Goal: Task Accomplishment & Management: Manage account settings

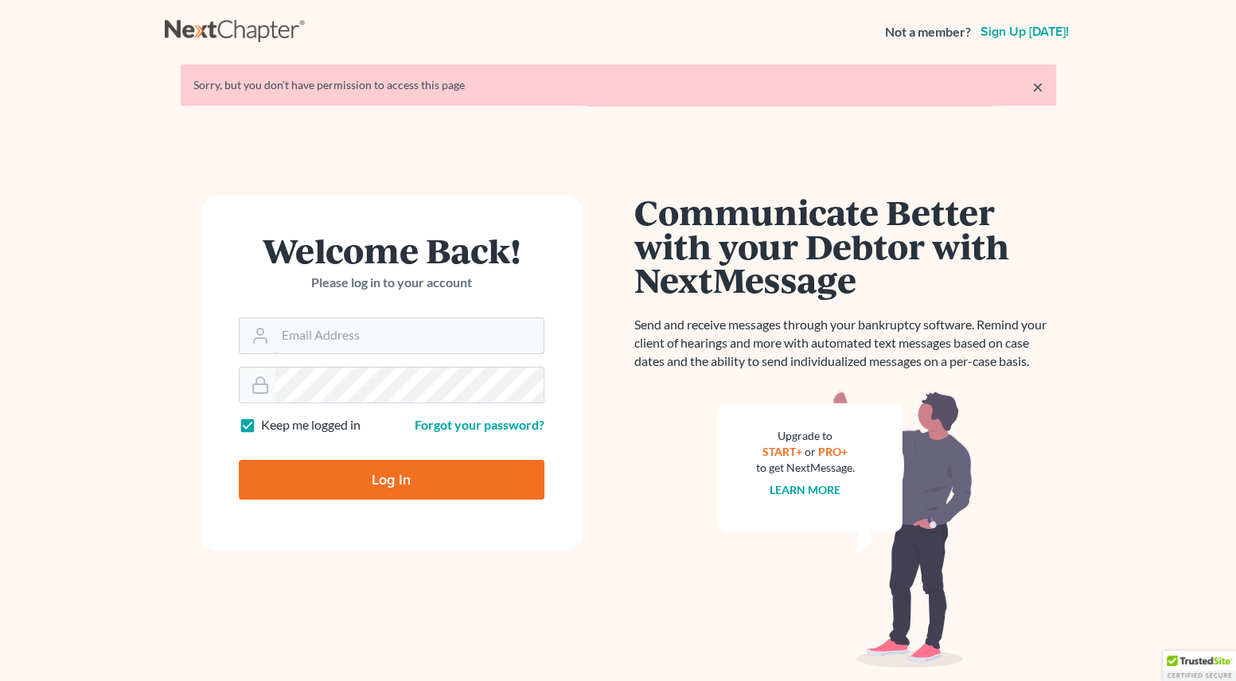
type input "[EMAIL_ADDRESS][PERSON_NAME][DOMAIN_NAME]"
click at [350, 478] on input "Log In" at bounding box center [392, 480] width 306 height 40
type input "Thinking..."
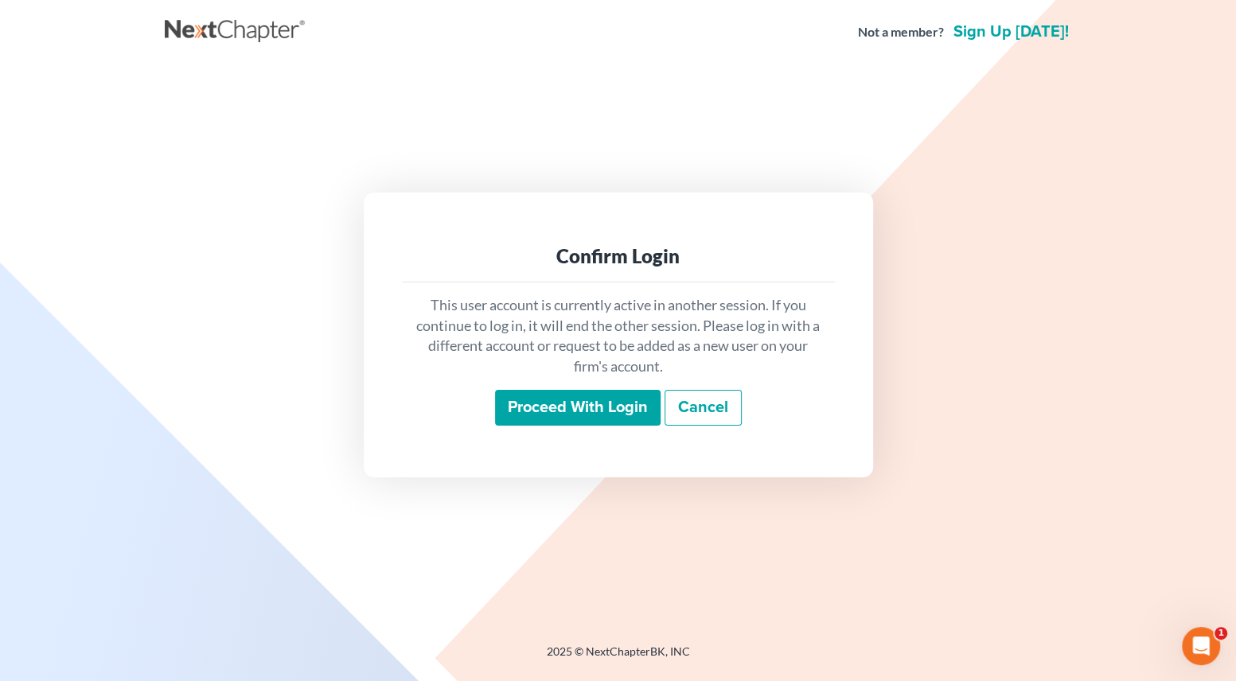
click at [548, 413] on input "Proceed with login" at bounding box center [578, 408] width 166 height 37
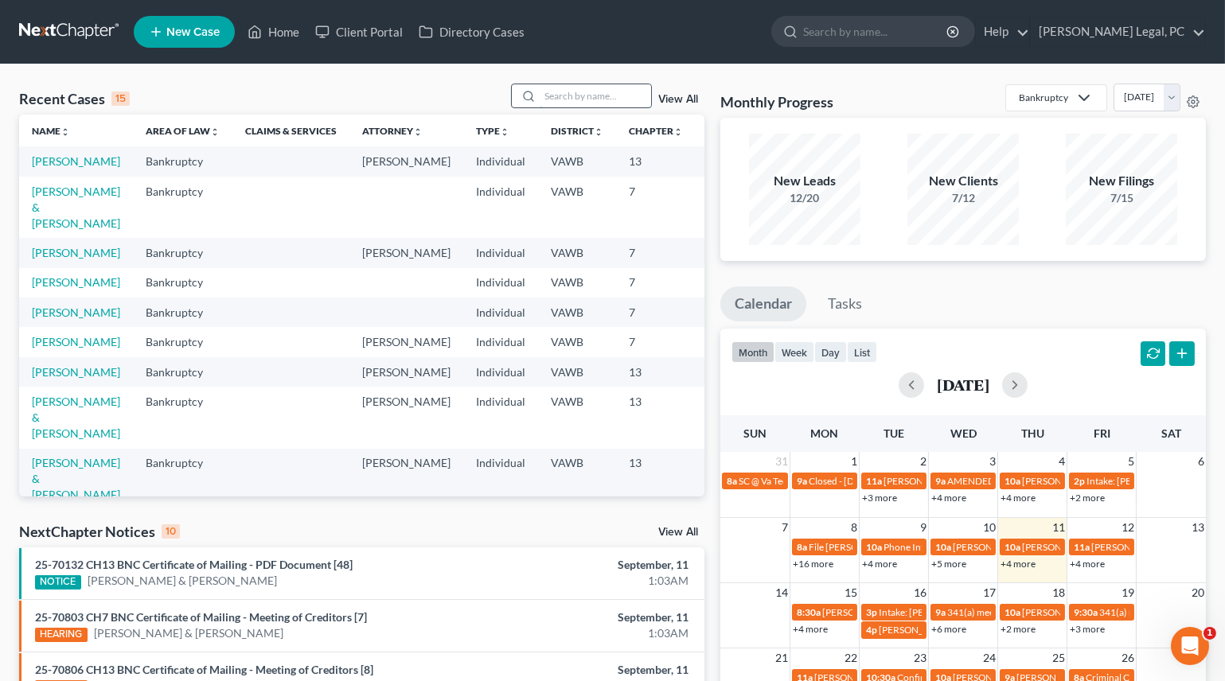
click at [549, 96] on input "search" at bounding box center [595, 95] width 111 height 23
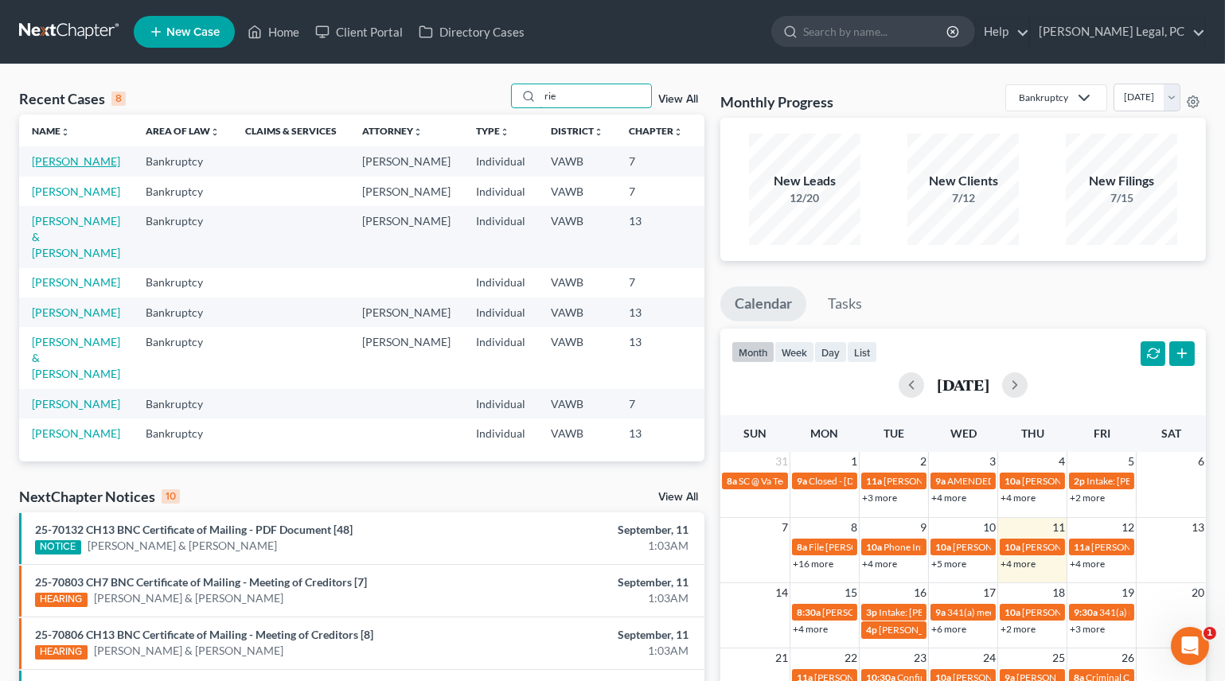
type input "rie"
click at [56, 158] on link "[PERSON_NAME]" at bounding box center [76, 161] width 88 height 14
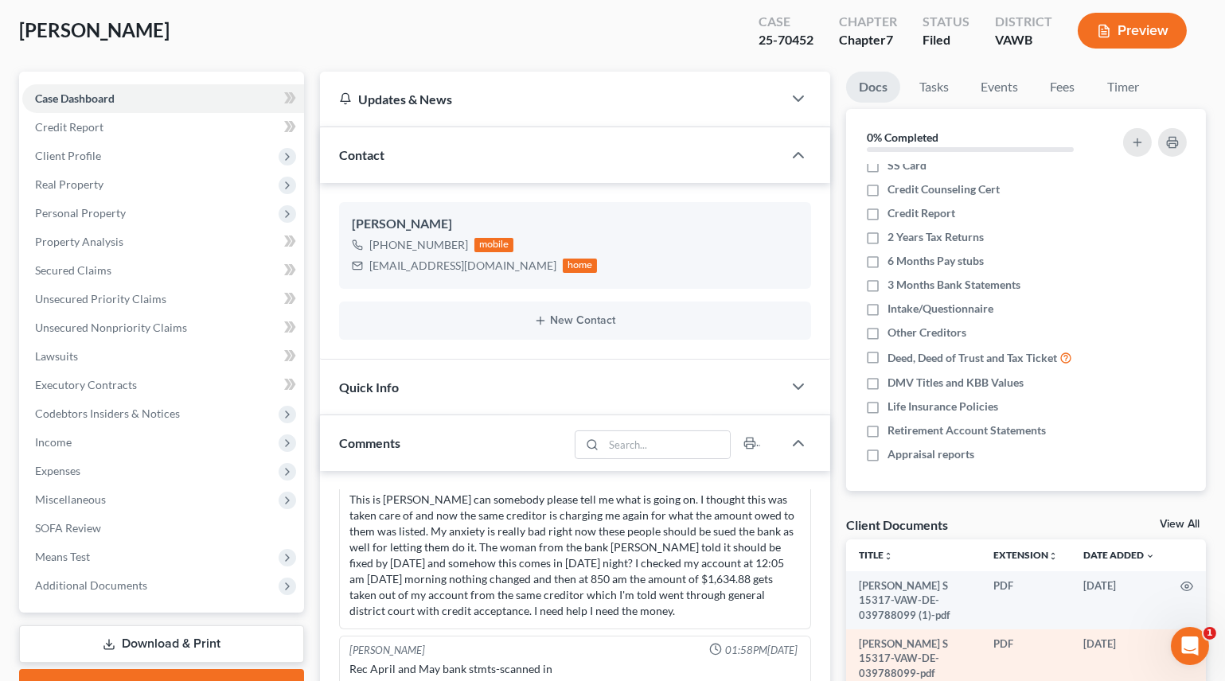
scroll to position [29, 0]
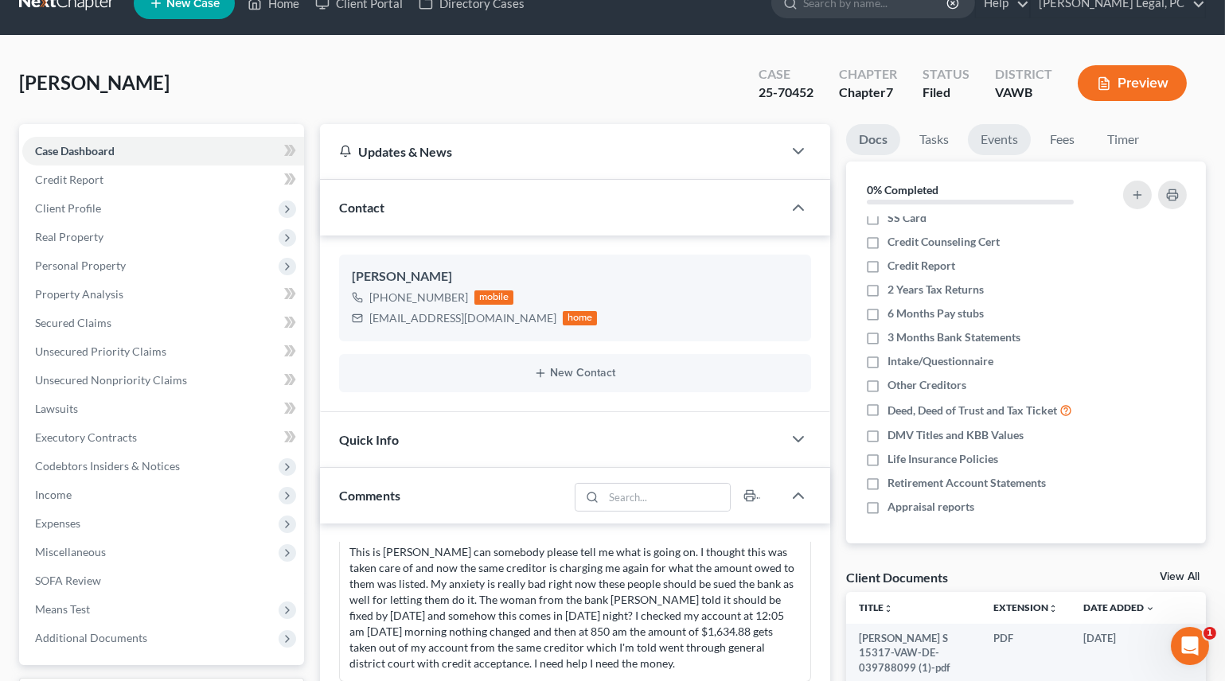
click at [1003, 139] on link "Events" at bounding box center [999, 139] width 63 height 31
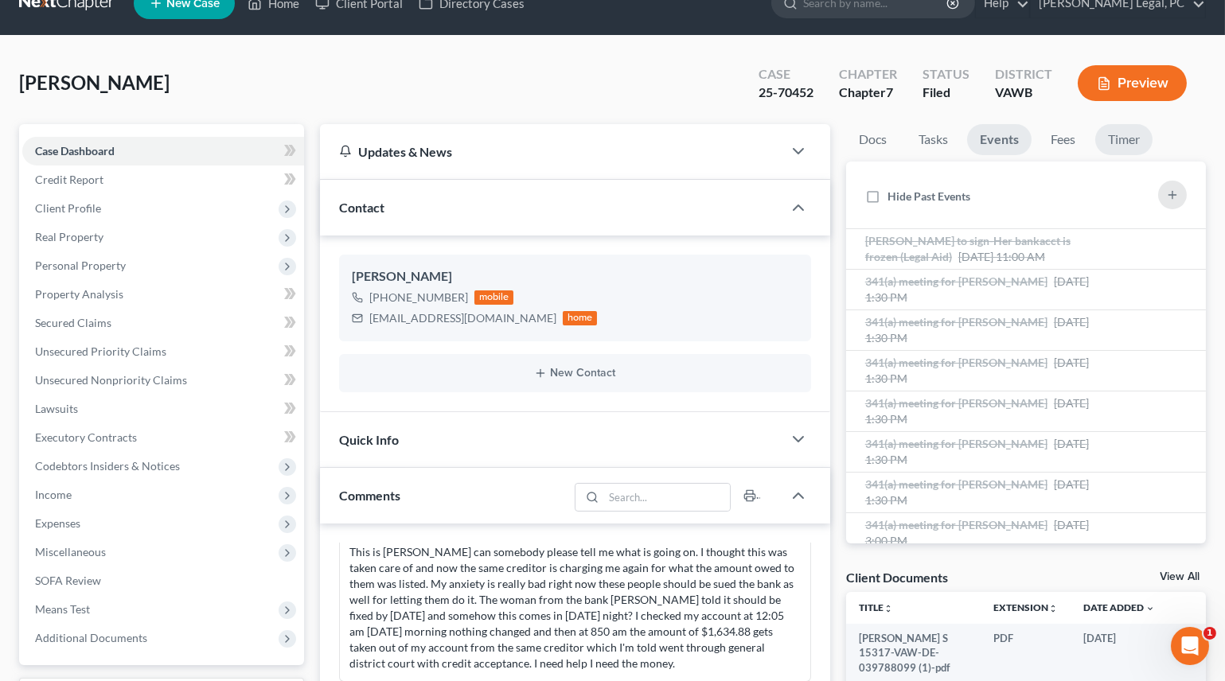
click at [1110, 135] on link "Timer" at bounding box center [1123, 139] width 57 height 31
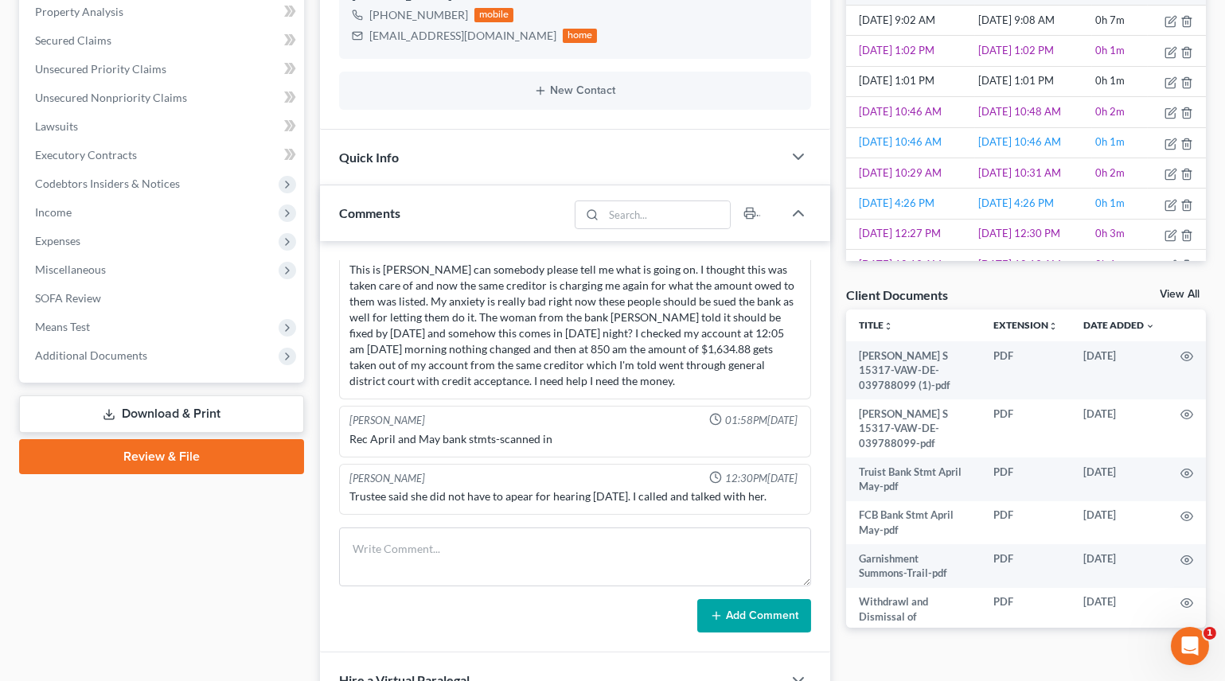
scroll to position [462, 0]
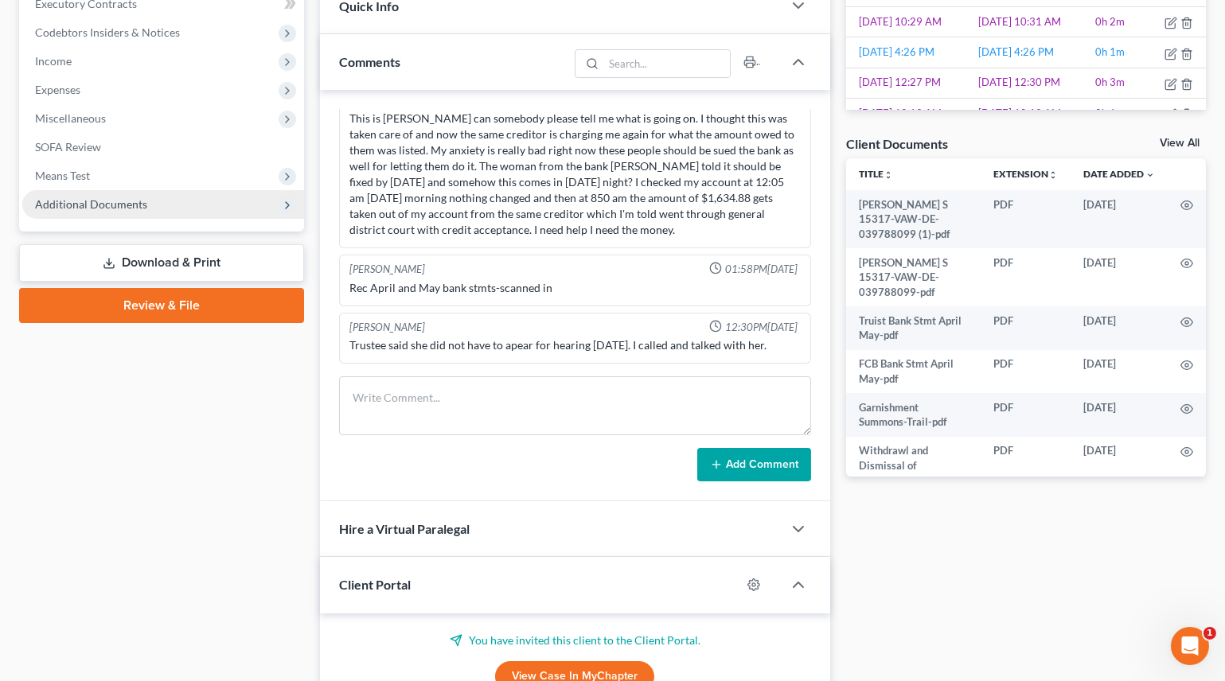
click at [132, 197] on span "Additional Documents" at bounding box center [91, 204] width 112 height 14
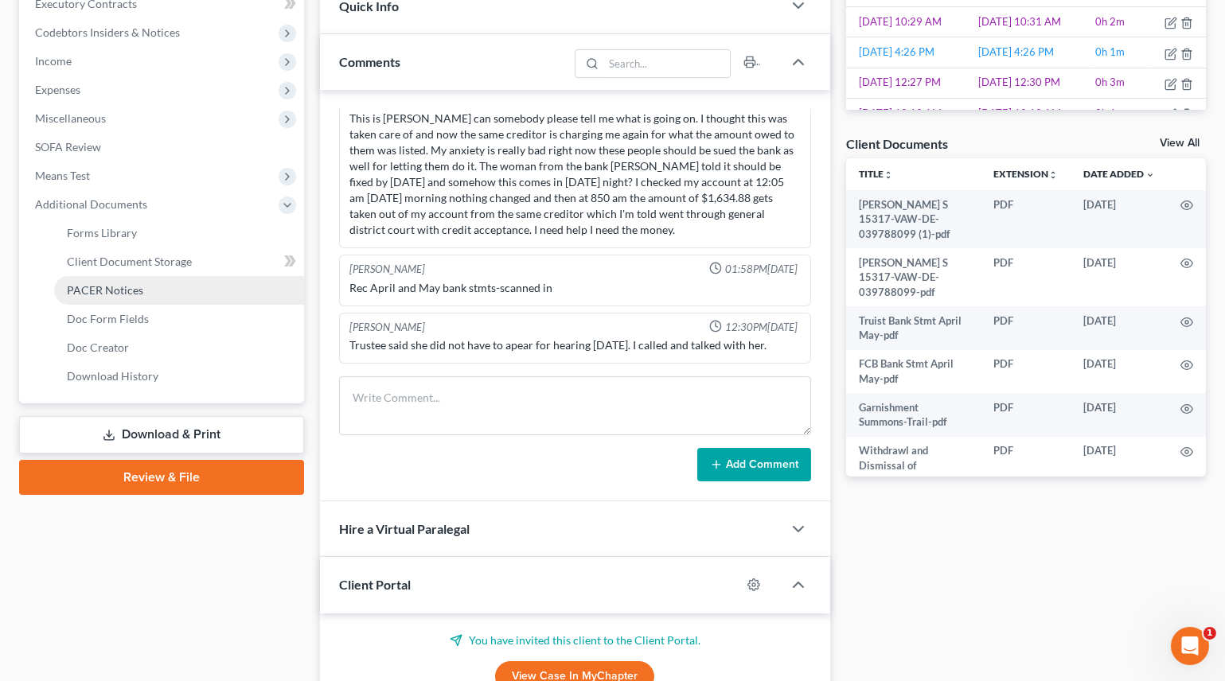
click at [135, 283] on span "PACER Notices" at bounding box center [105, 290] width 76 height 14
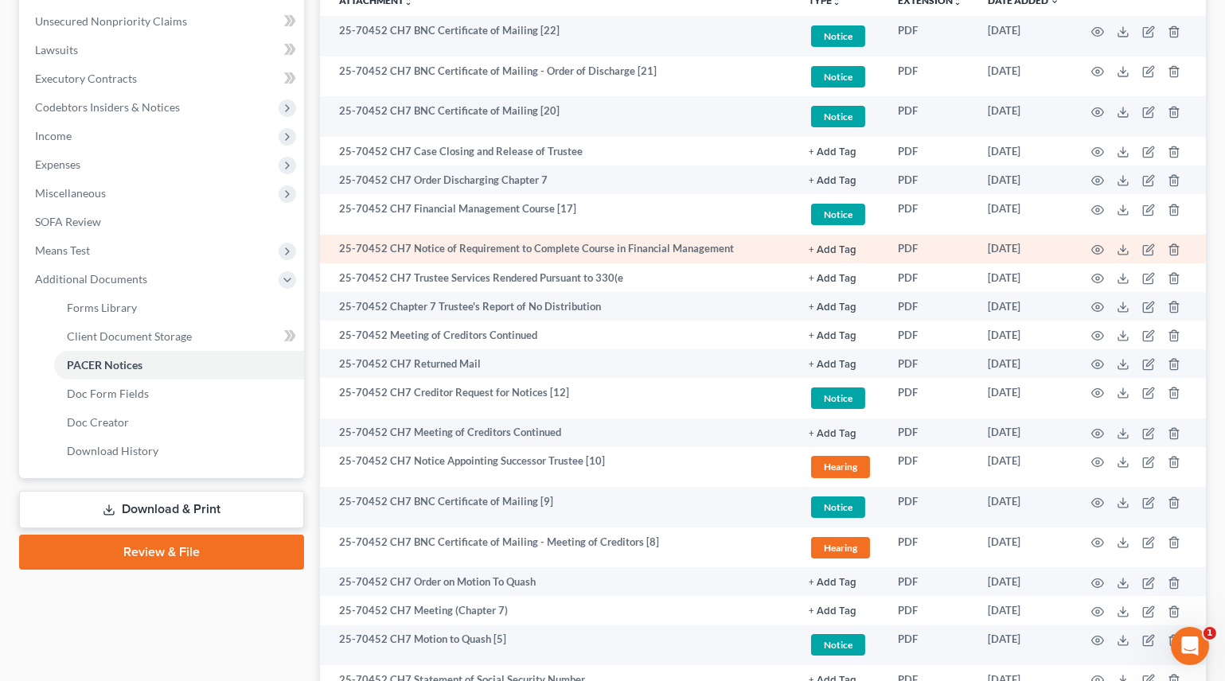
scroll to position [434, 0]
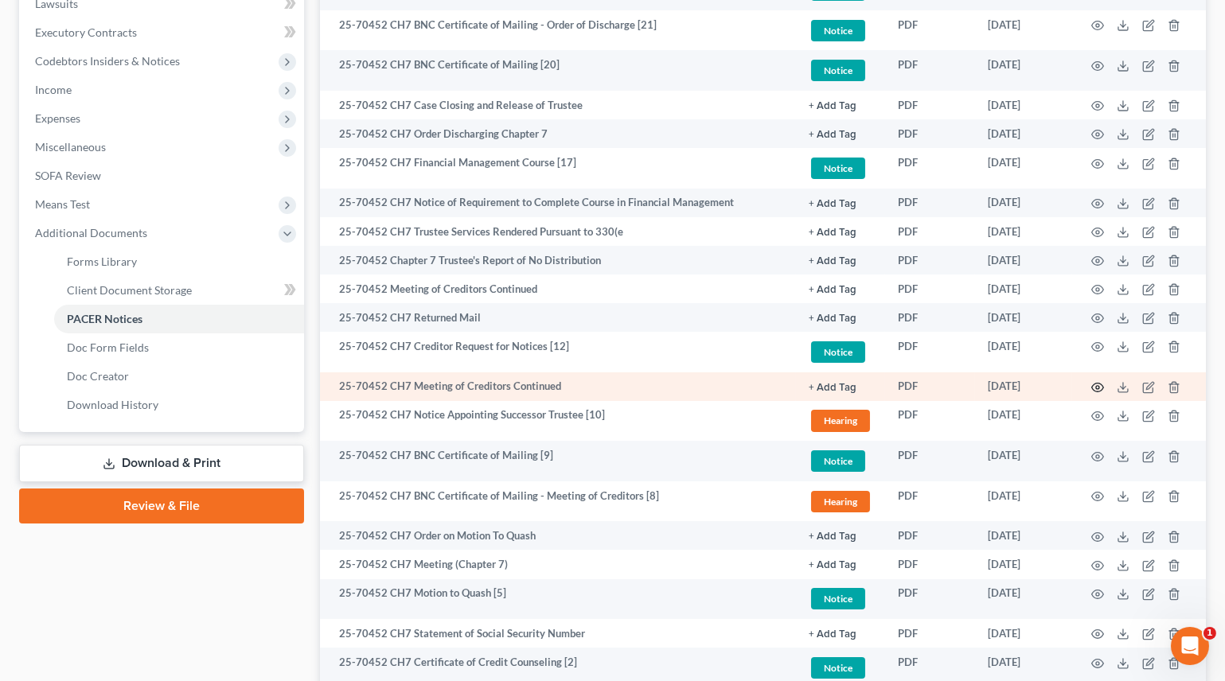
click at [1094, 384] on icon "button" at bounding box center [1097, 387] width 13 height 13
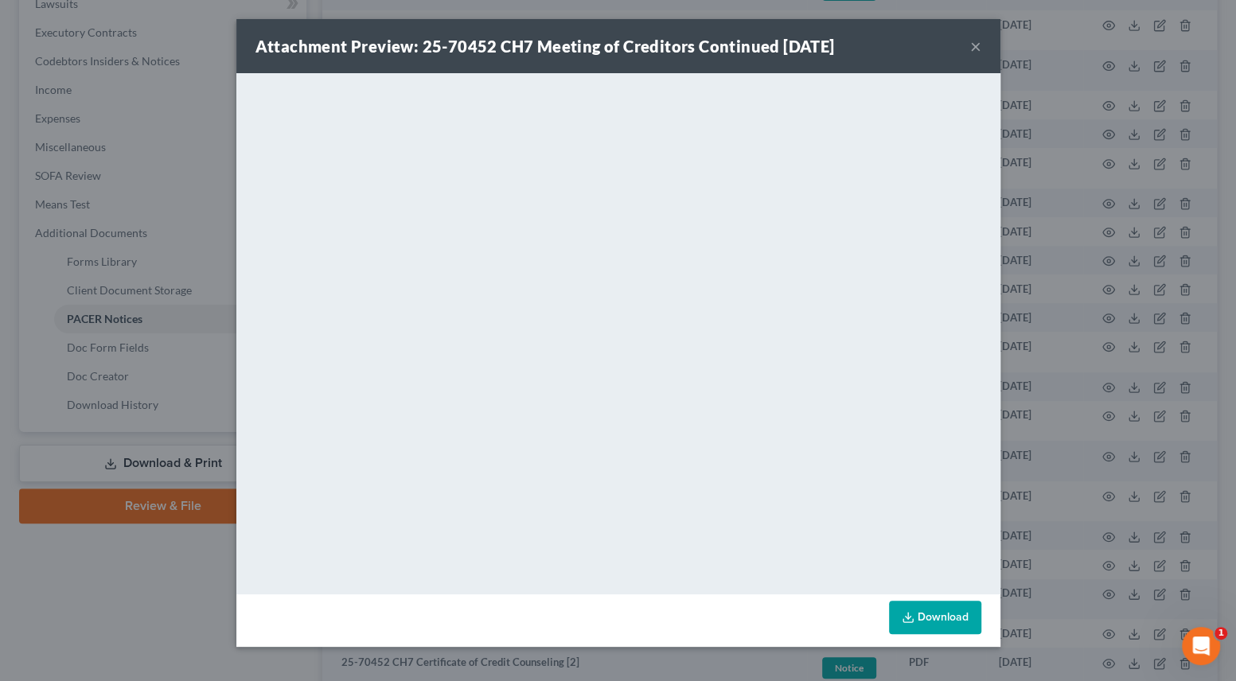
click at [973, 50] on button "×" at bounding box center [975, 46] width 11 height 19
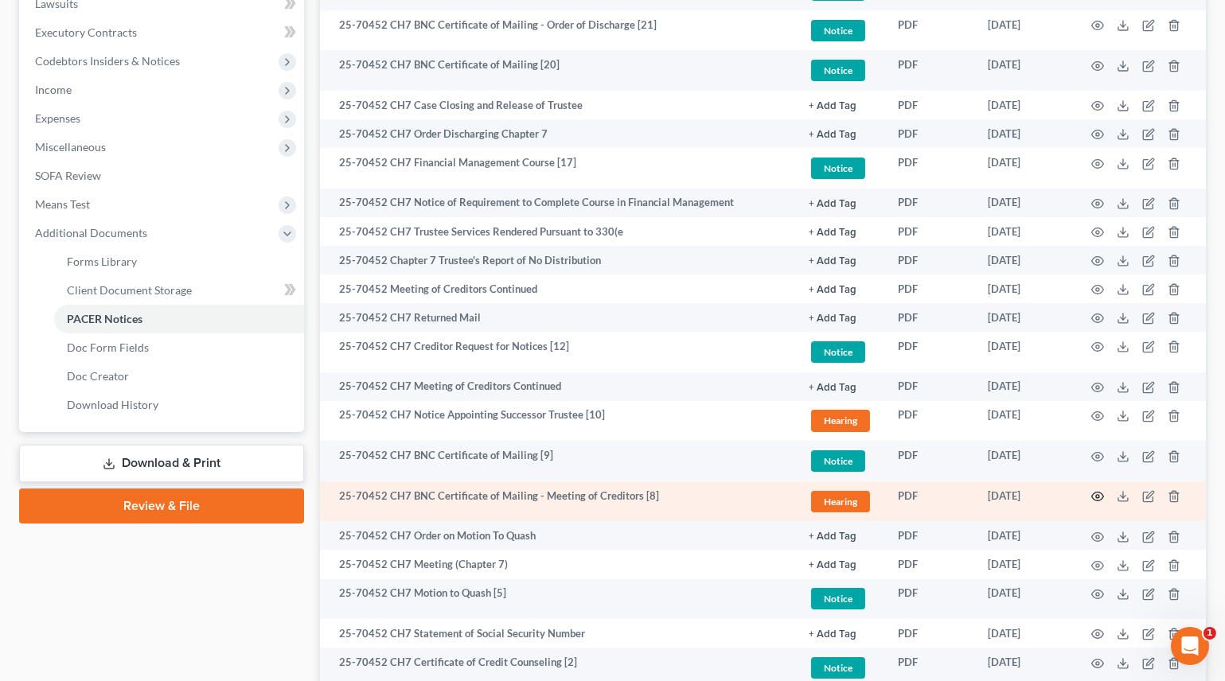
click at [1098, 497] on icon "button" at bounding box center [1098, 497] width 12 height 9
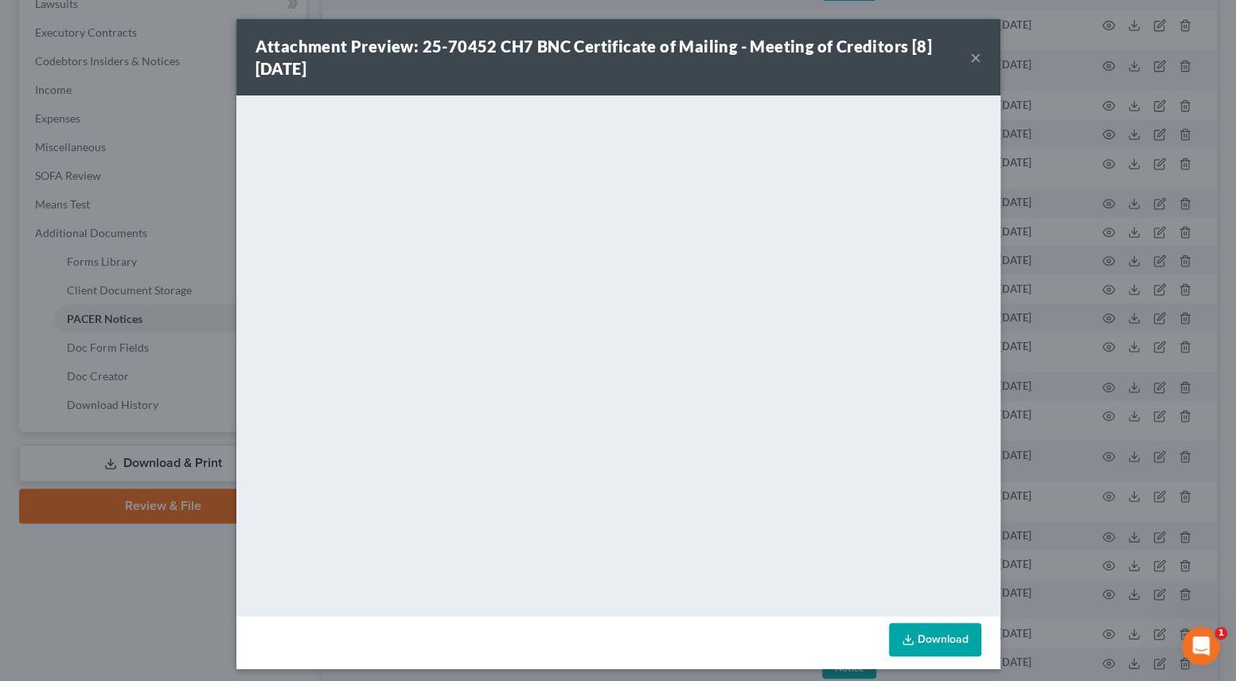
click at [973, 58] on button "×" at bounding box center [975, 57] width 11 height 19
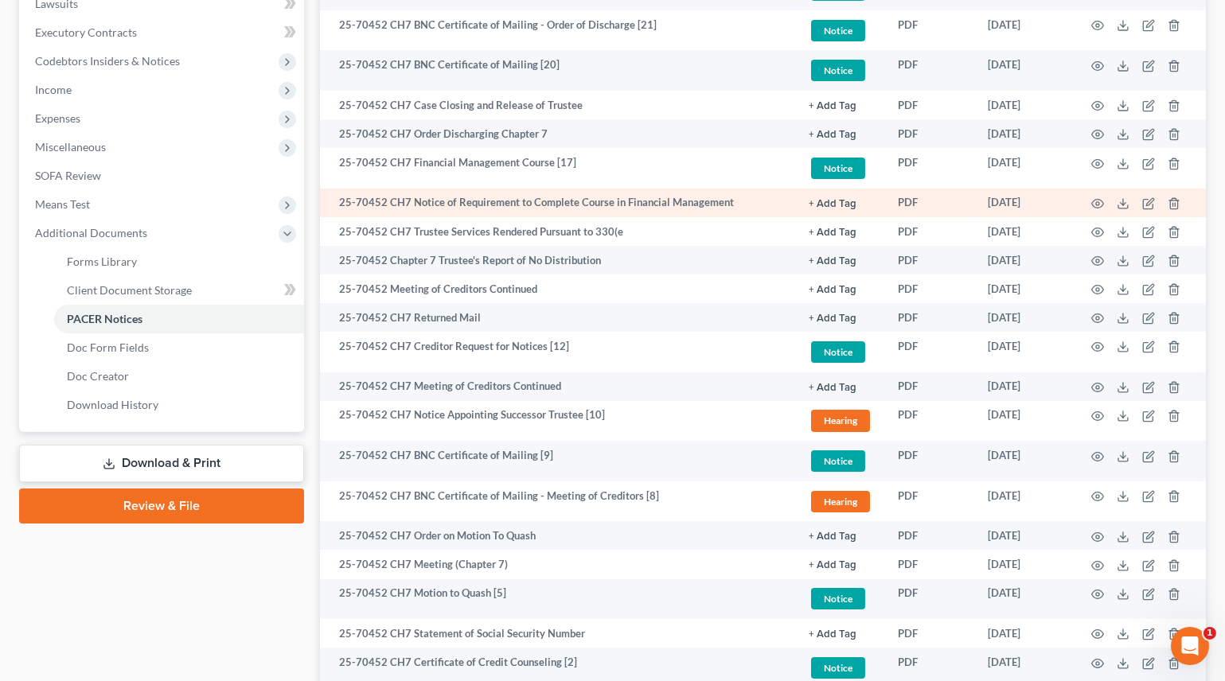
scroll to position [0, 0]
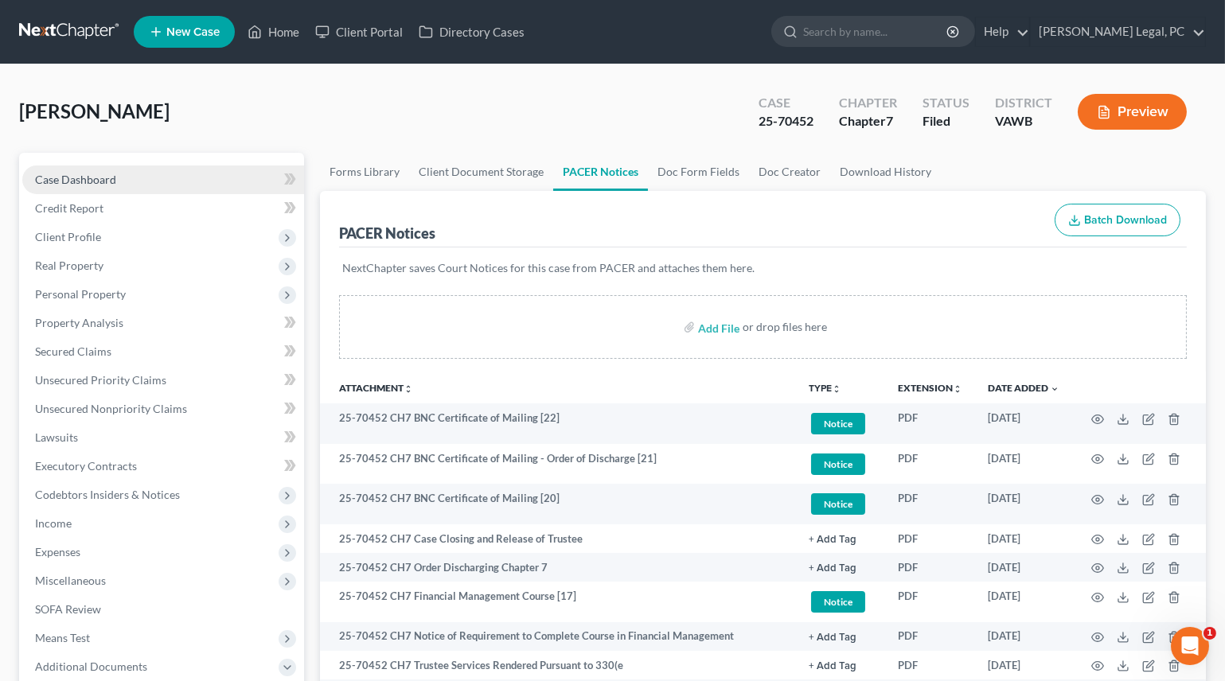
click at [70, 180] on span "Case Dashboard" at bounding box center [75, 180] width 81 height 14
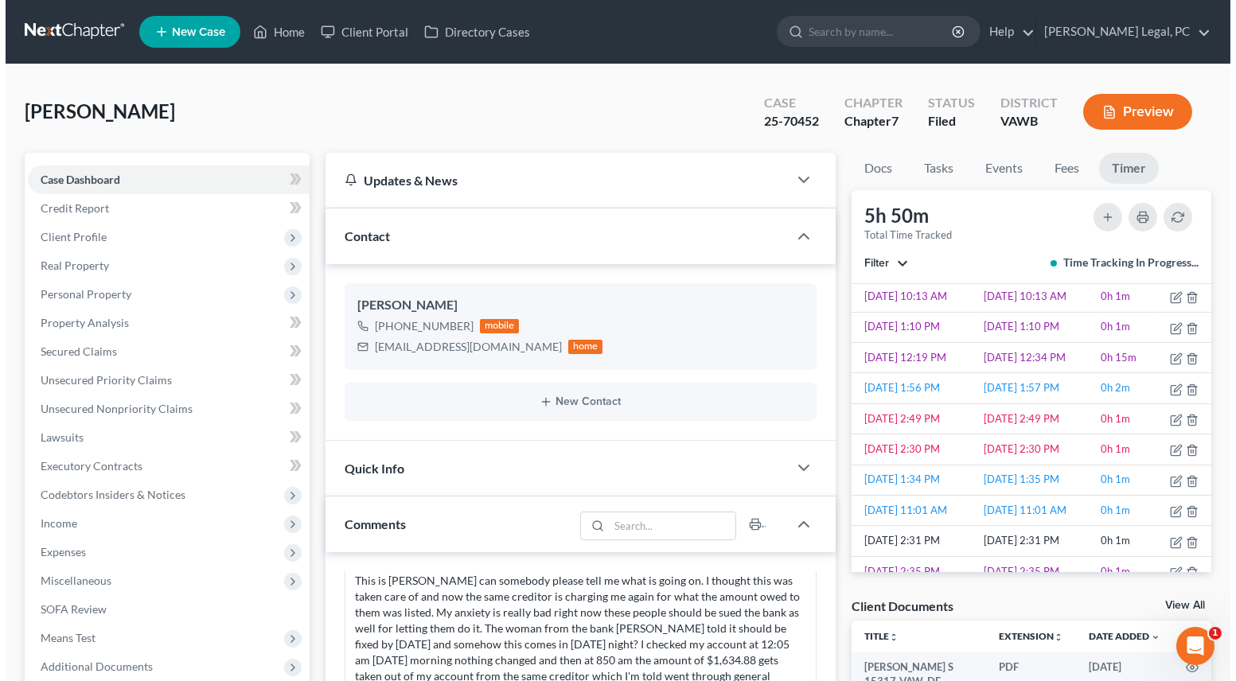
scroll to position [289, 0]
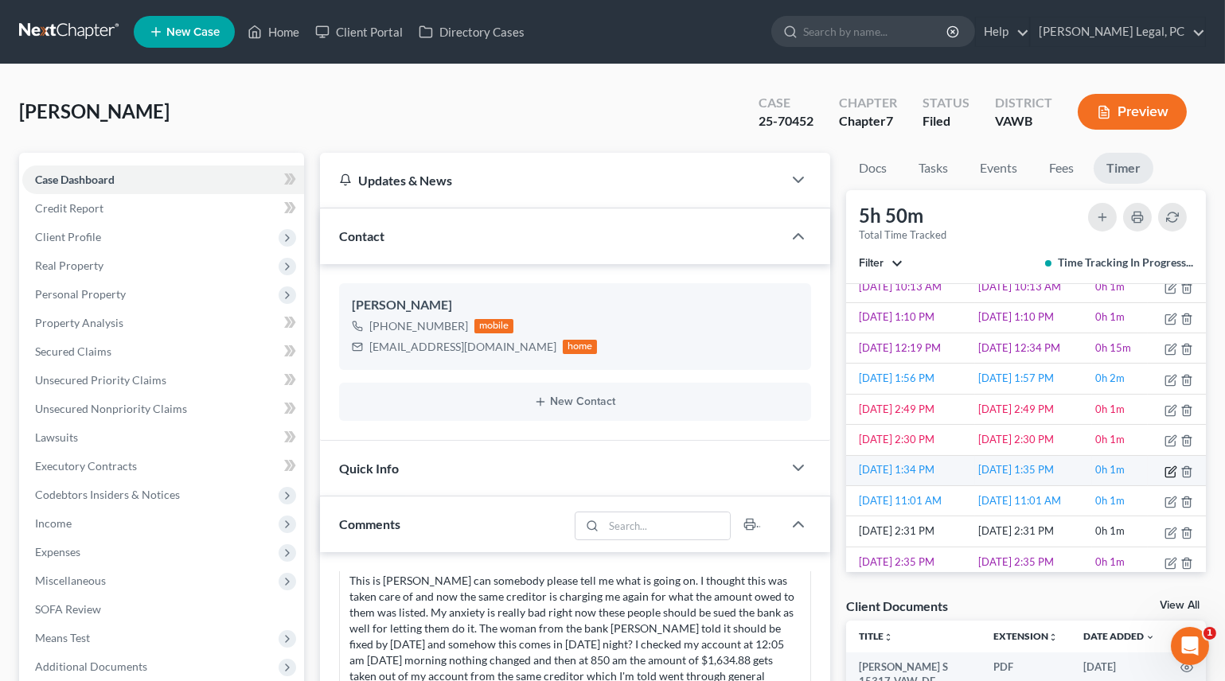
click at [1164, 467] on icon "button" at bounding box center [1170, 472] width 13 height 13
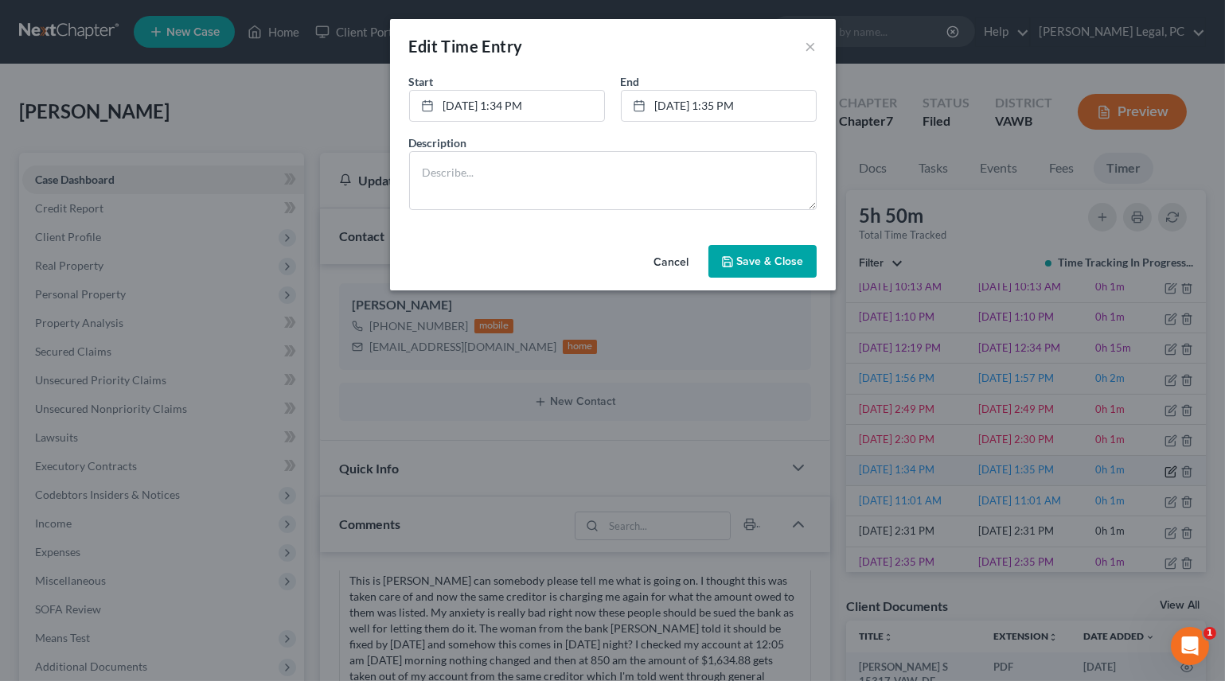
scroll to position [1033, 0]
click at [736, 103] on link "[DATE] 1:35 PM" at bounding box center [724, 106] width 194 height 30
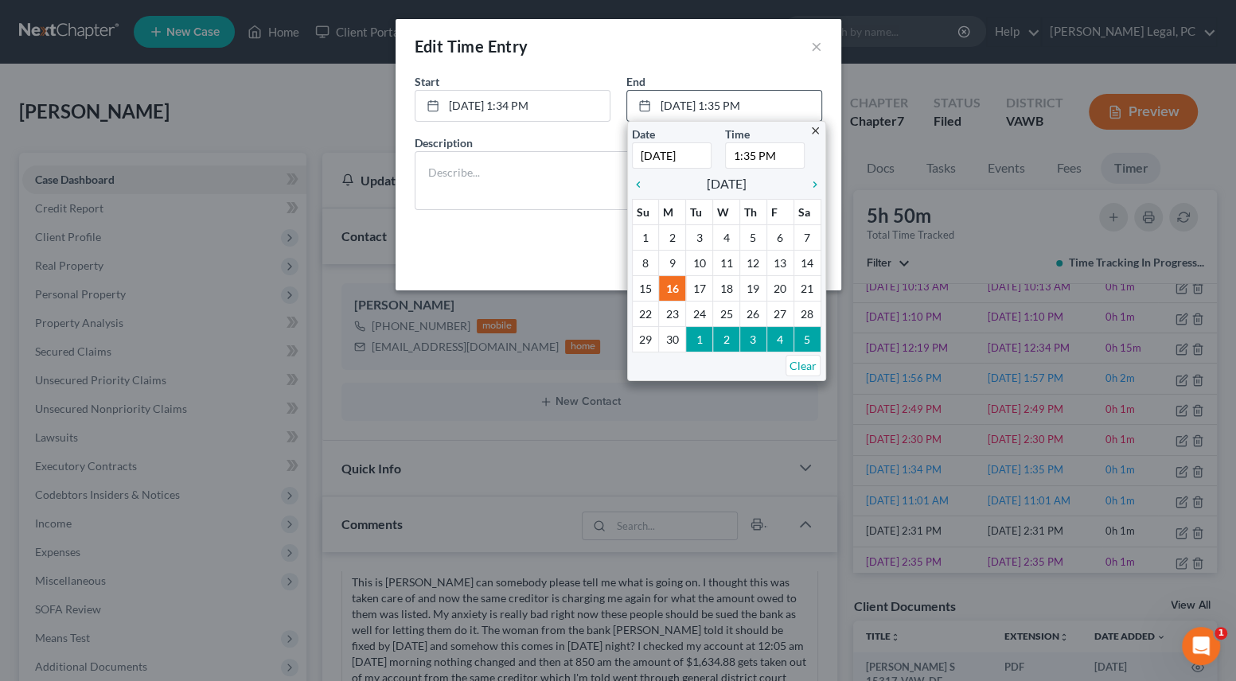
click at [735, 153] on input "1:35 PM" at bounding box center [765, 155] width 80 height 26
type input "2:00 PM"
click at [540, 174] on textarea at bounding box center [618, 180] width 407 height 59
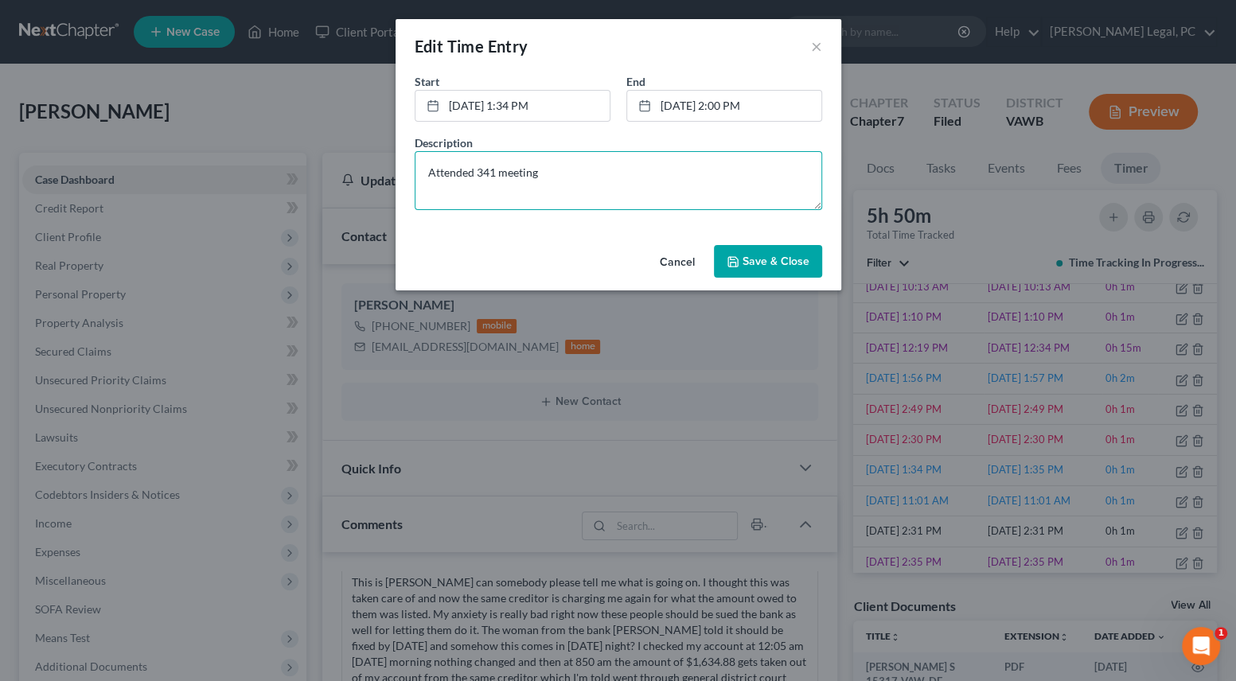
type textarea "Attended 341 meeting"
click at [726, 253] on button "Save & Close" at bounding box center [768, 261] width 108 height 33
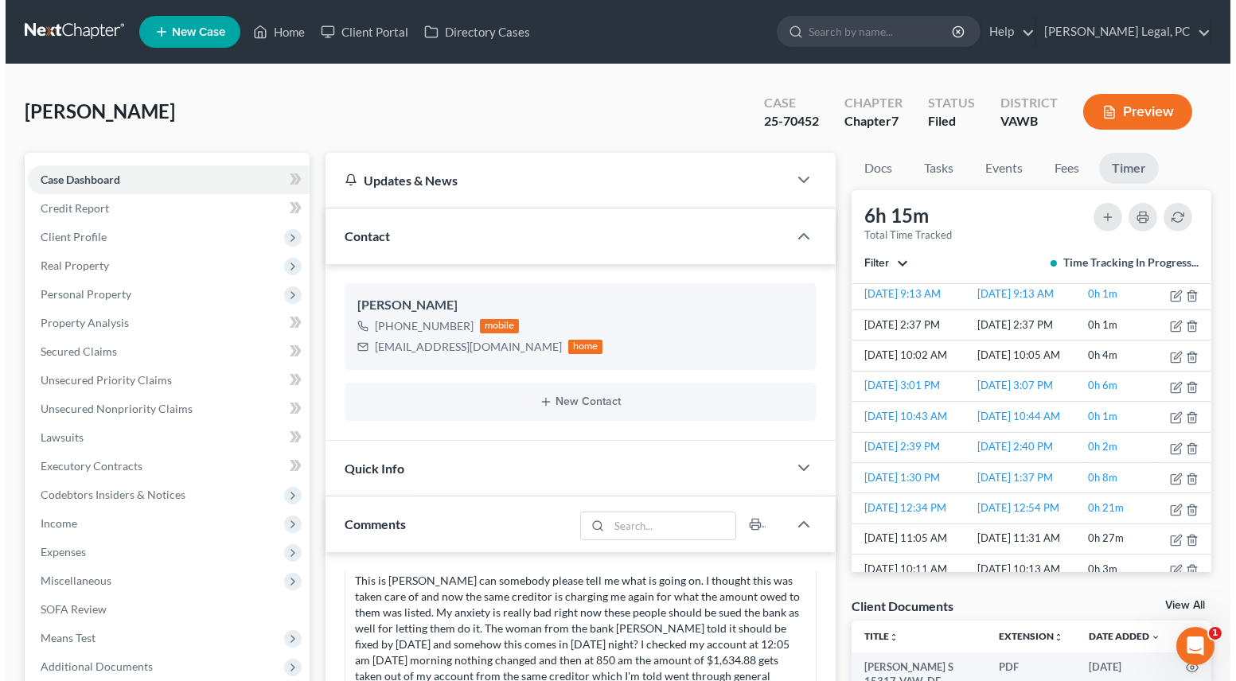
scroll to position [796, 0]
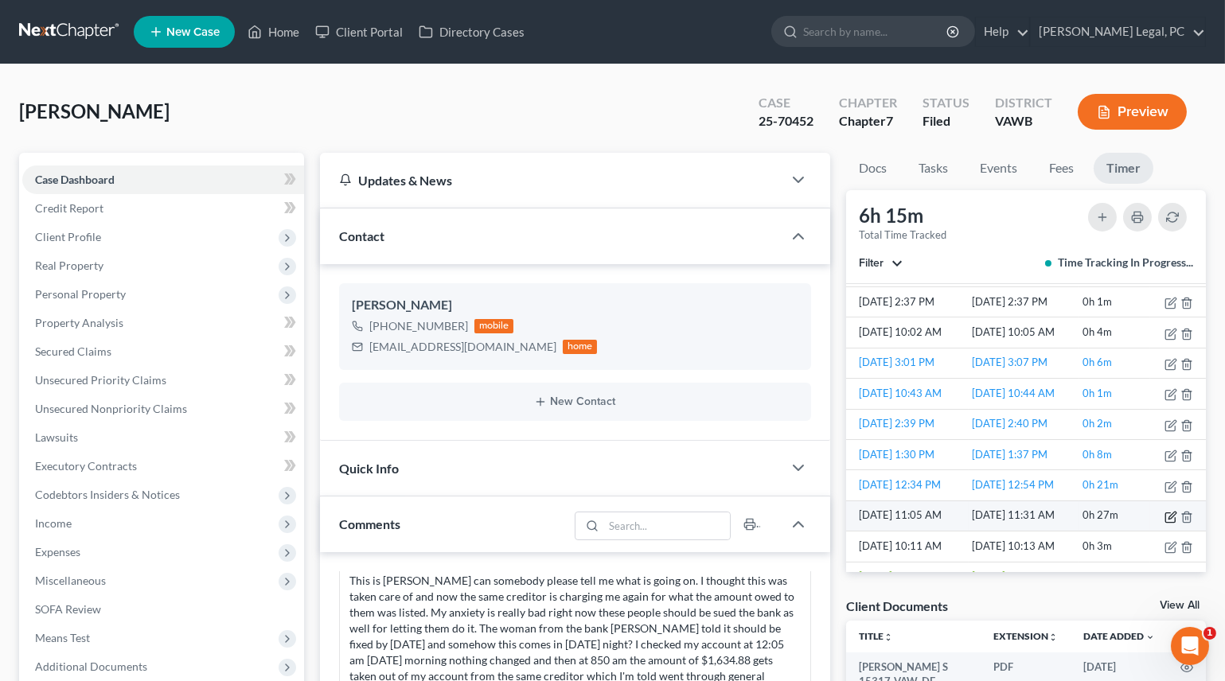
click at [1165, 513] on icon "button" at bounding box center [1170, 518] width 10 height 10
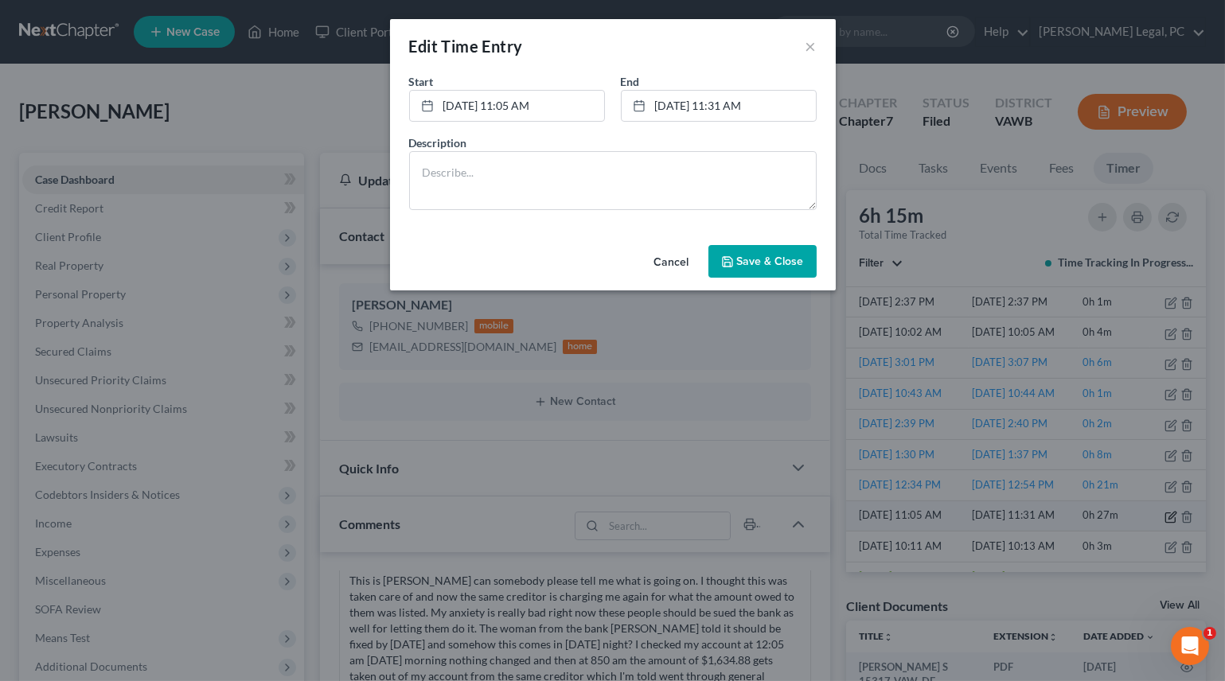
scroll to position [1033, 0]
click at [715, 104] on link "[DATE] 11:31 AM" at bounding box center [724, 106] width 194 height 30
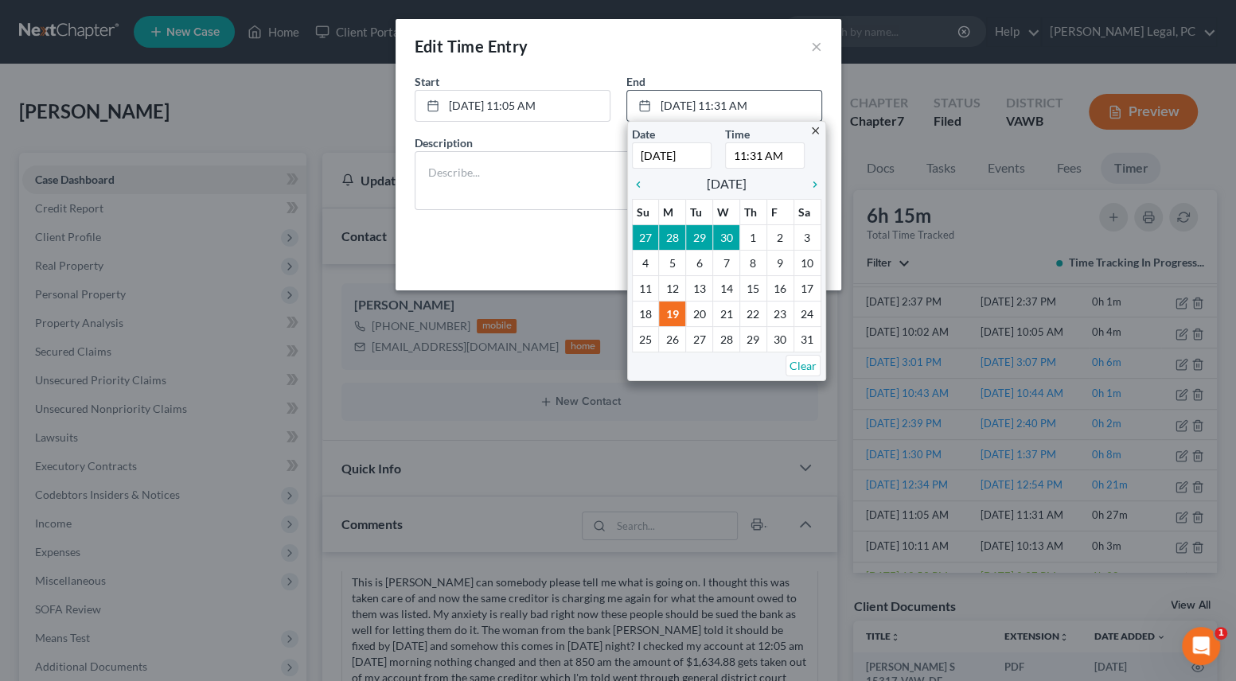
click at [751, 152] on input "11:31 AM" at bounding box center [765, 155] width 80 height 26
type input "11:46 AM"
click at [540, 174] on textarea at bounding box center [618, 180] width 407 height 59
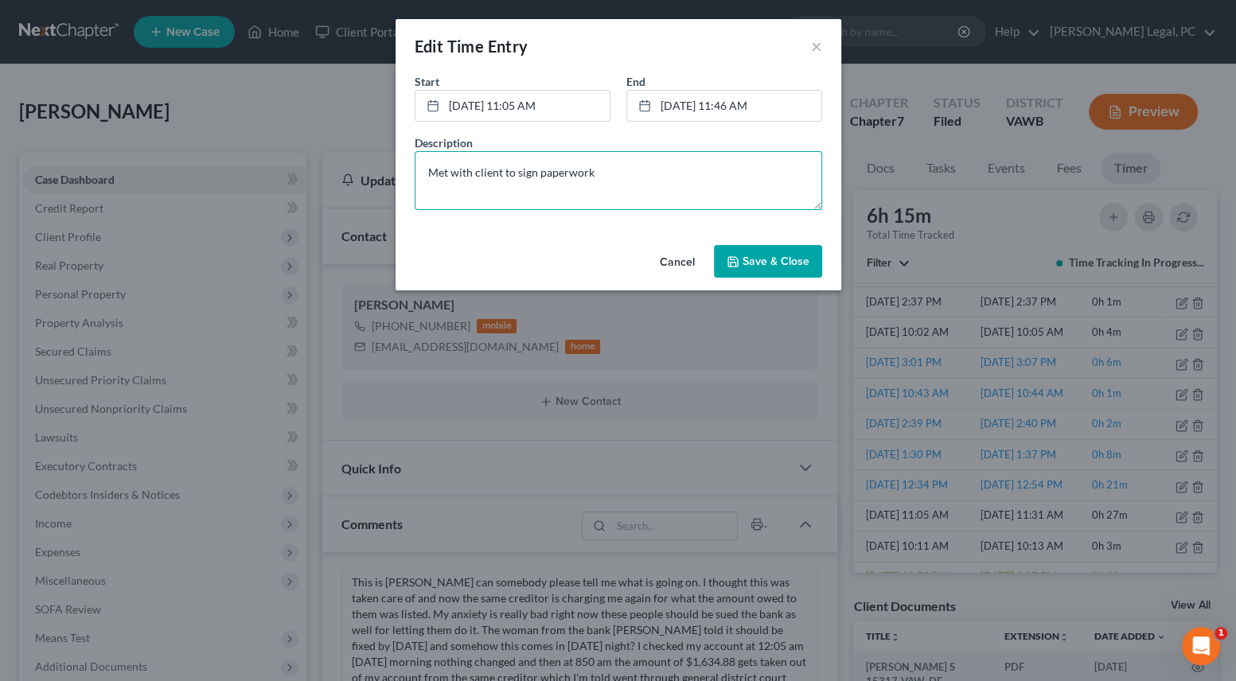
type textarea "Met with client to sign paperwork"
click at [742, 254] on button "Save & Close" at bounding box center [768, 261] width 108 height 33
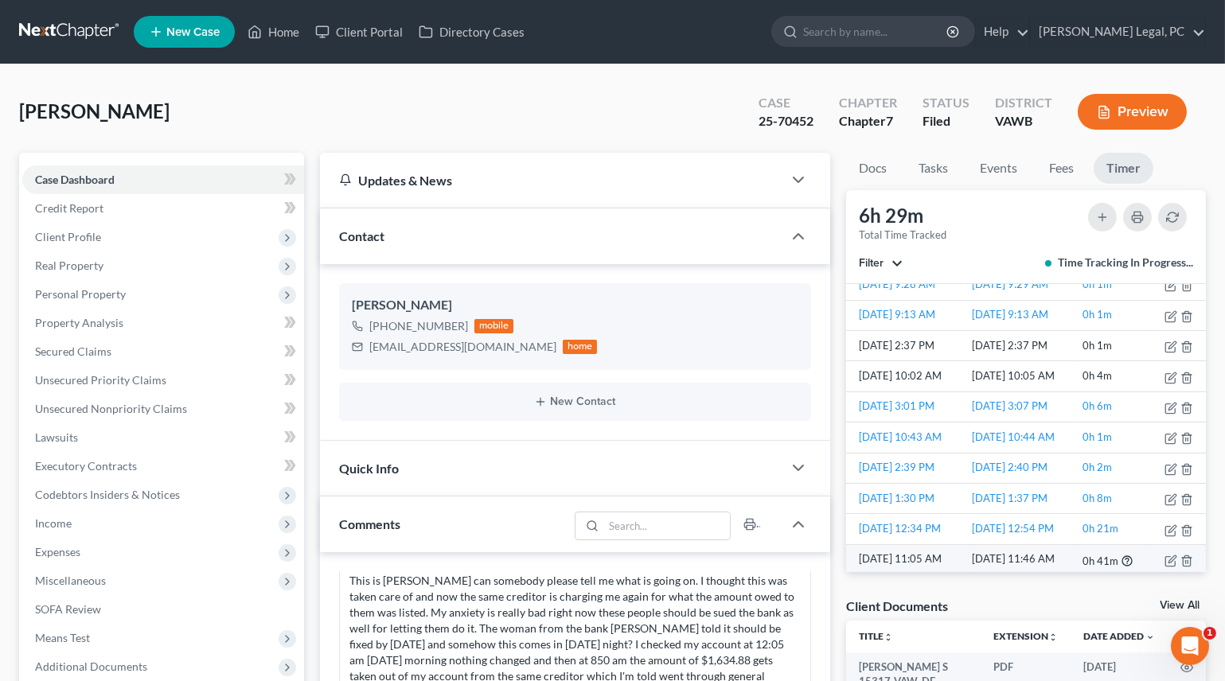
scroll to position [723, 0]
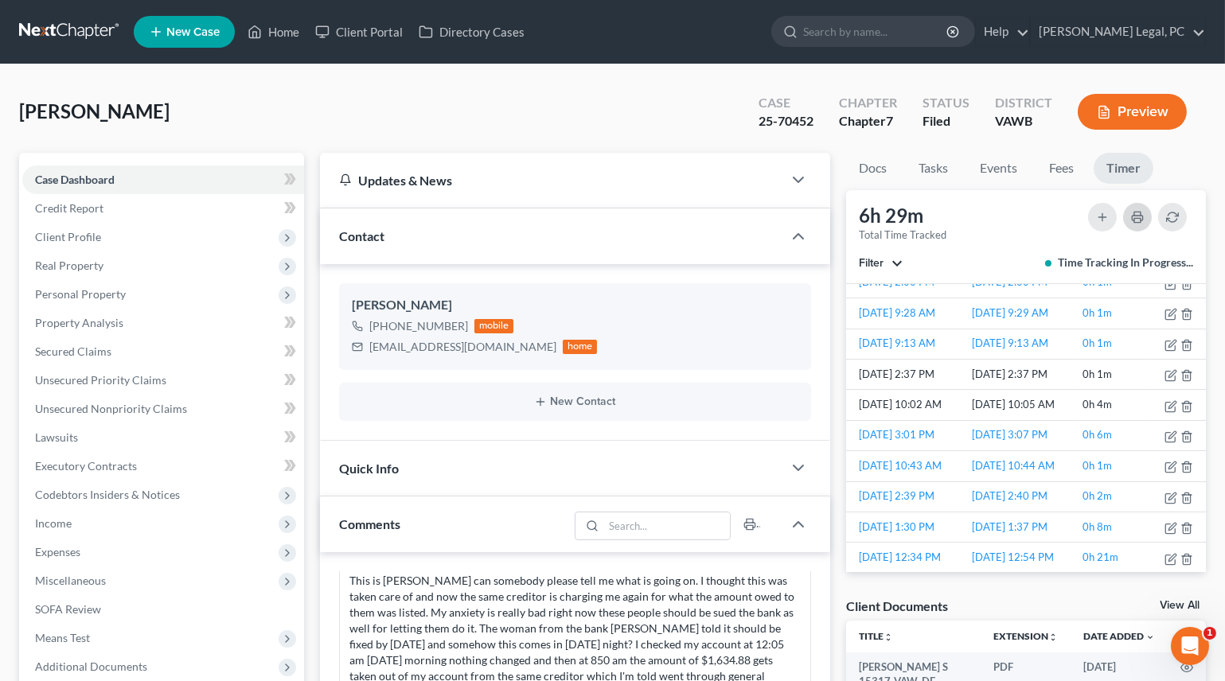
click at [1134, 206] on button "button" at bounding box center [1137, 217] width 29 height 29
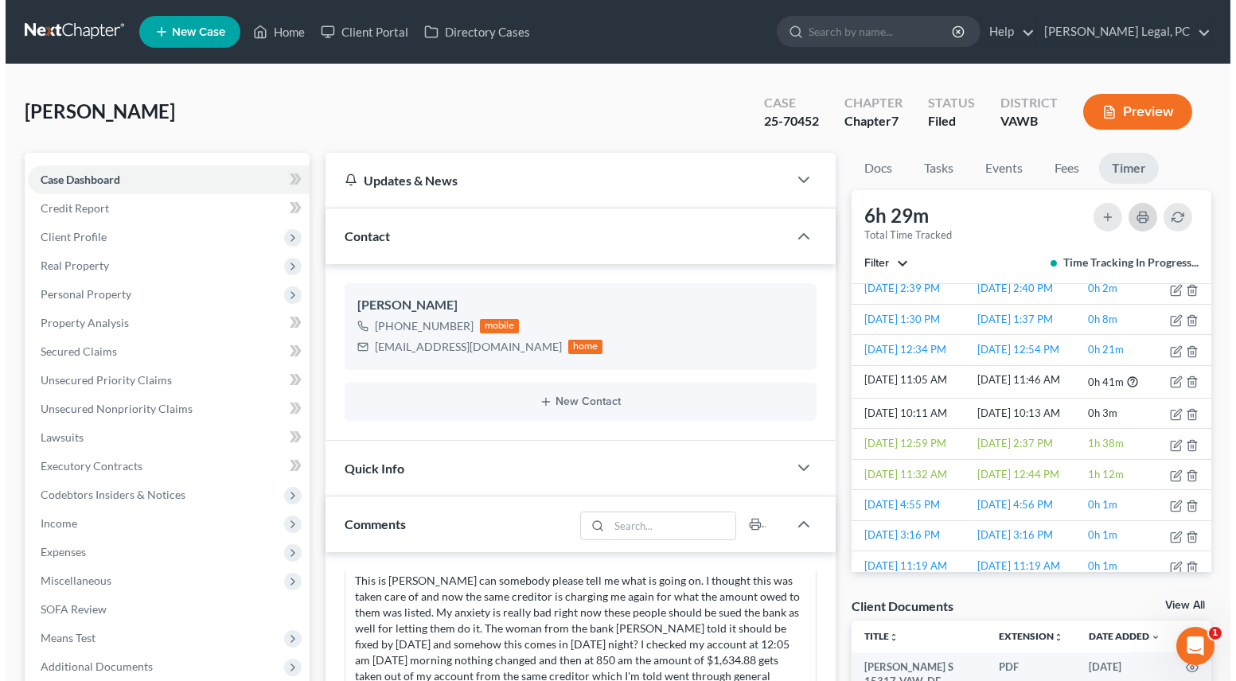
scroll to position [1225, 0]
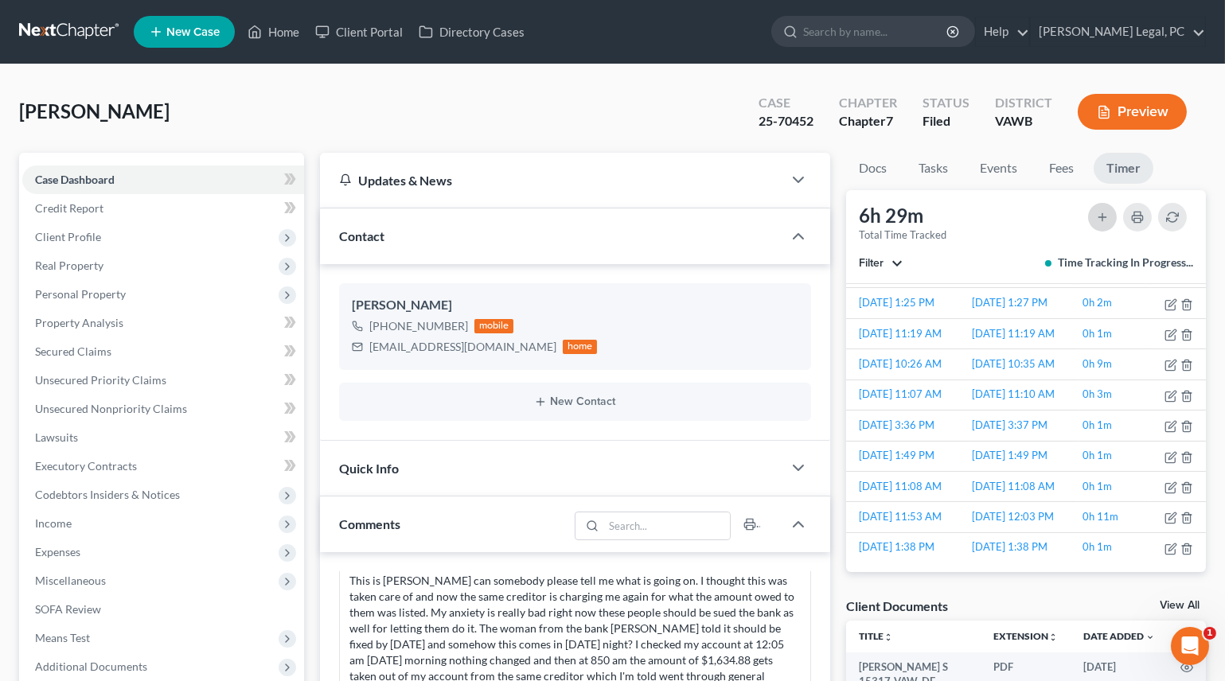
click at [1101, 213] on icon "button" at bounding box center [1102, 217] width 13 height 13
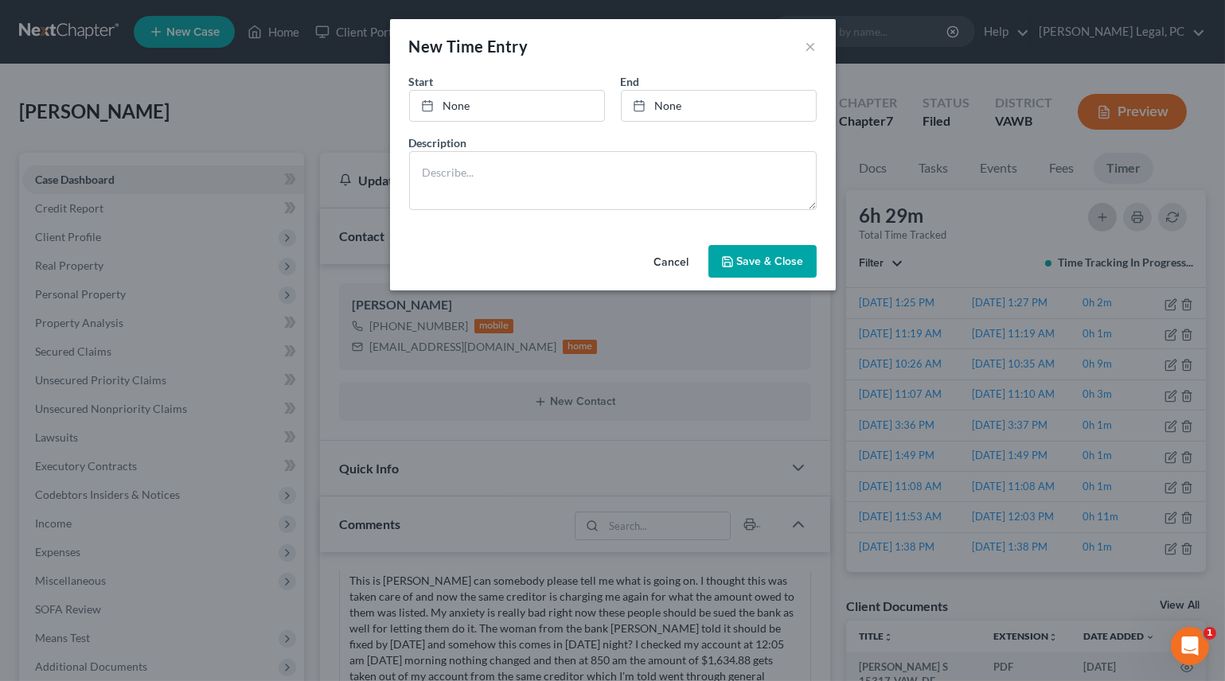
scroll to position [1033, 0]
type input "[DATE]"
type input "9:13 AM"
click at [465, 103] on link "None" at bounding box center [512, 106] width 194 height 30
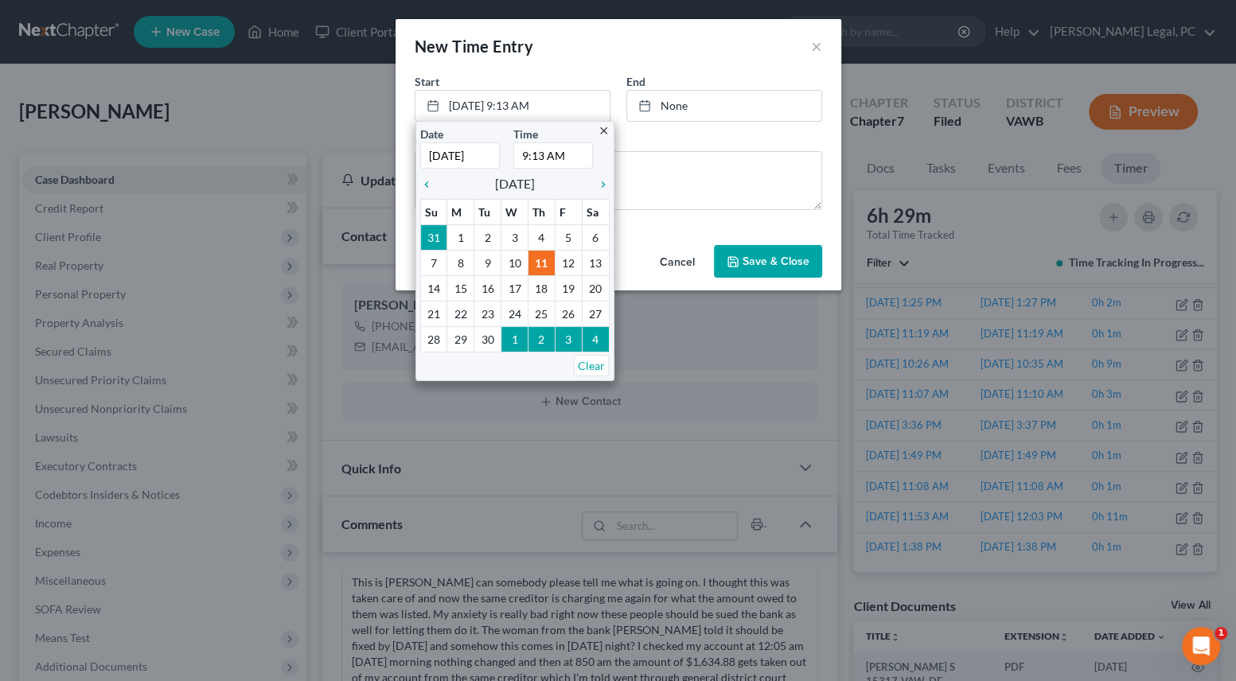
type input "[DATE]"
click at [524, 155] on input "9:13 AM" at bounding box center [553, 155] width 80 height 26
type input "10:00 AM"
type input "[DATE]"
type input "9:14 AM"
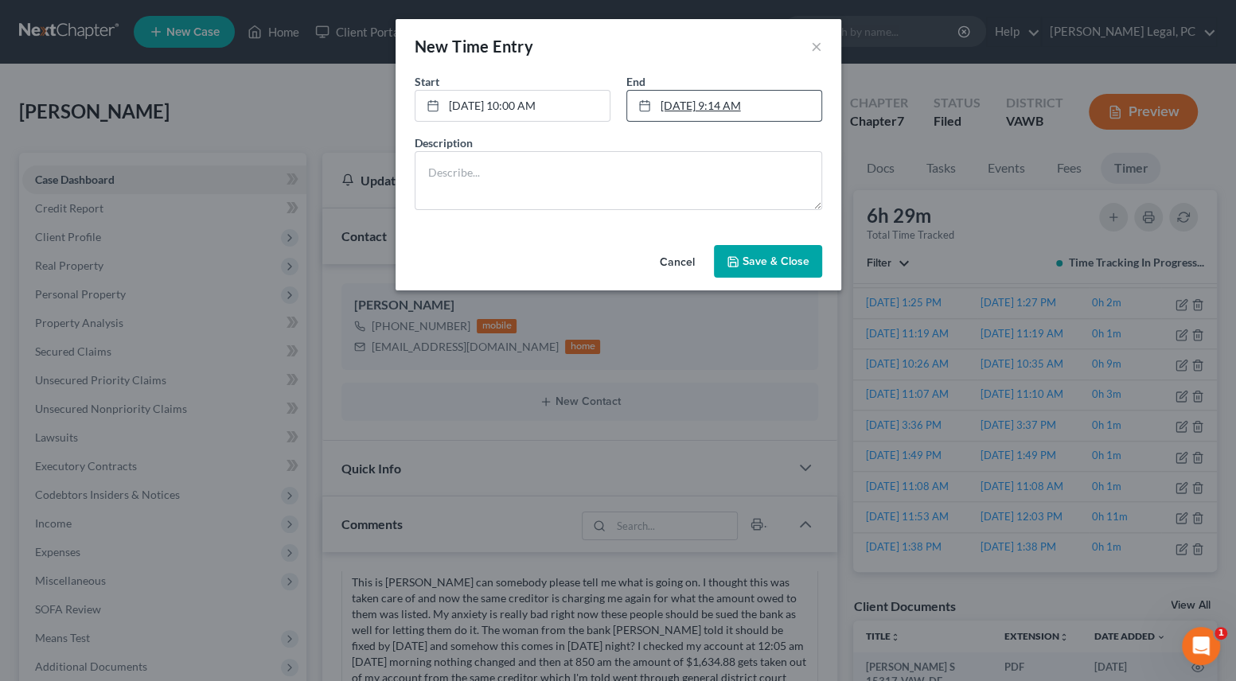
click at [662, 111] on link "[DATE] 9:14 AM" at bounding box center [724, 106] width 194 height 30
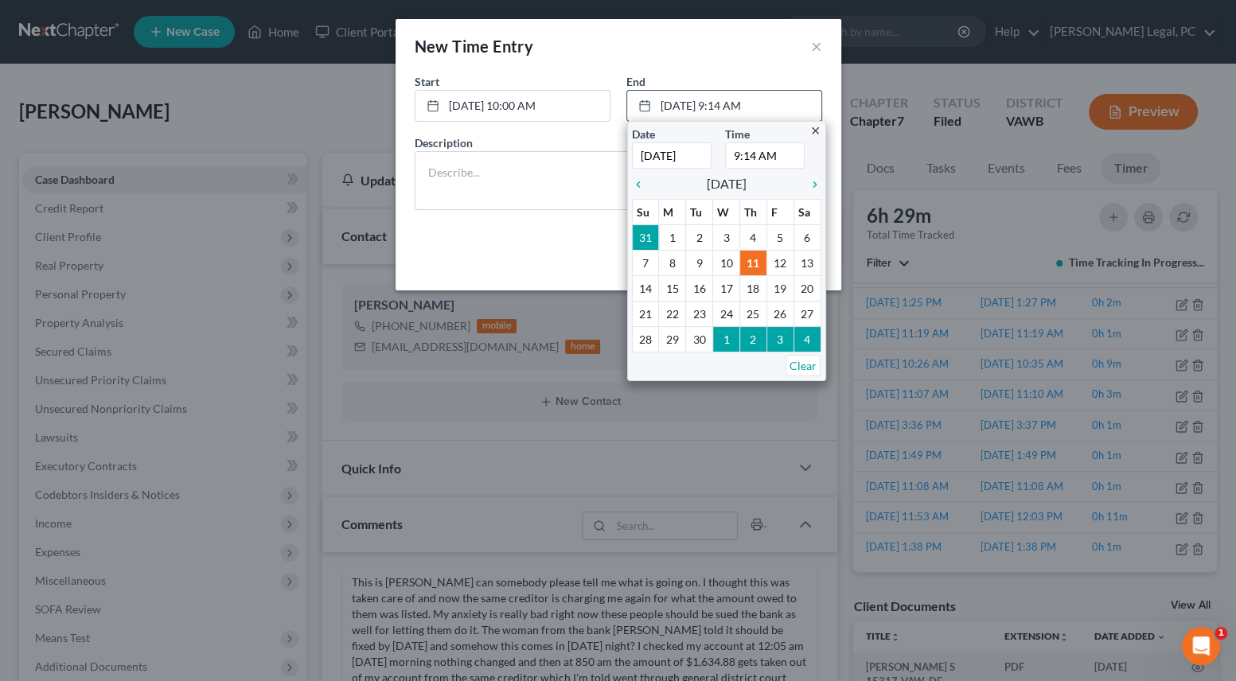
type input "[DATE]"
type input "10:45 AM"
click at [558, 174] on textarea at bounding box center [618, 180] width 407 height 59
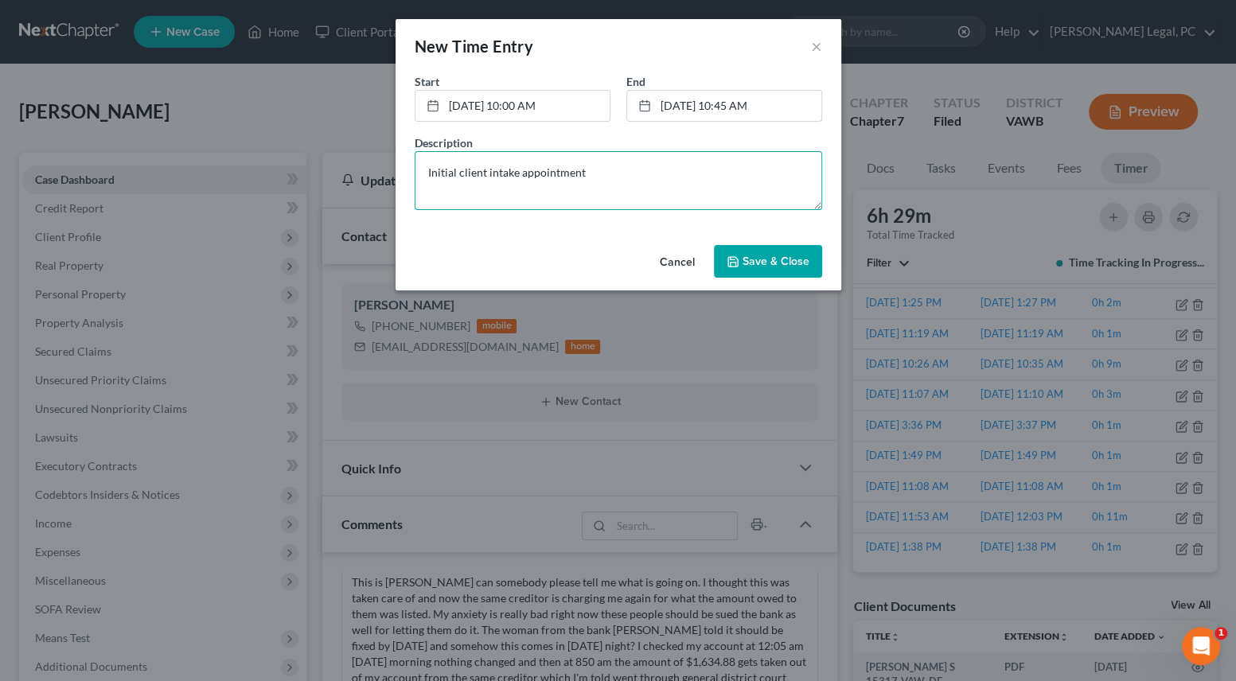
type textarea "Initial client intake appointment"
click at [753, 263] on span "Save & Close" at bounding box center [776, 262] width 67 height 14
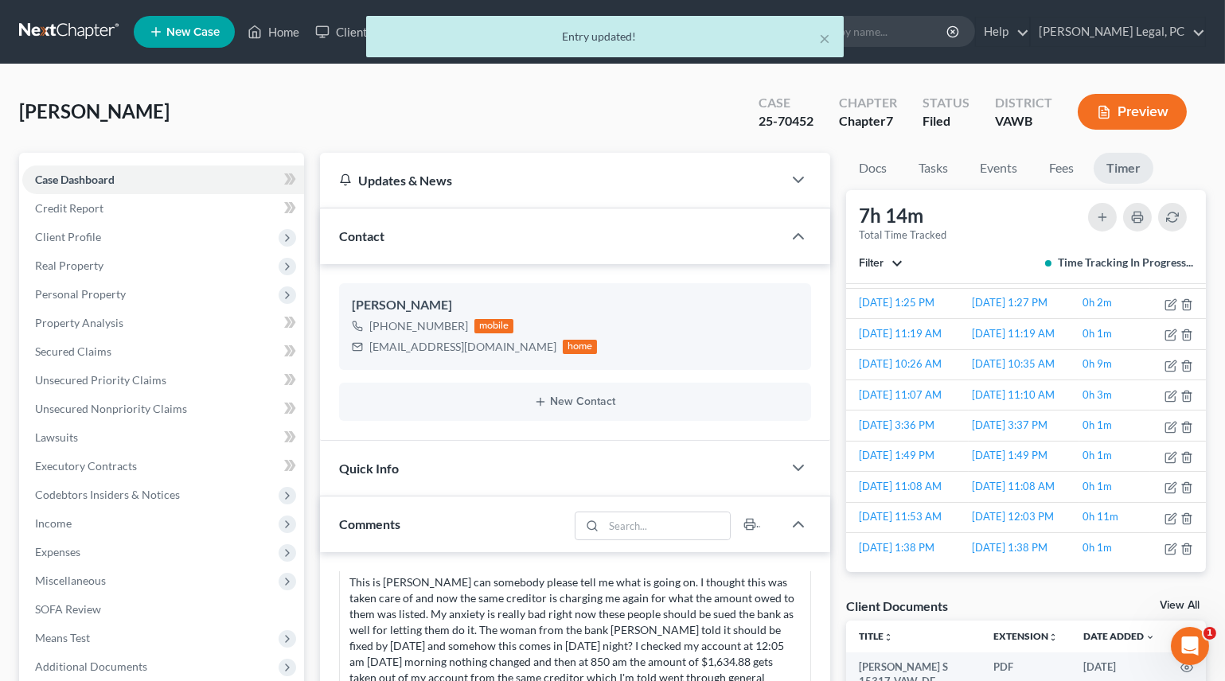
scroll to position [1049, 0]
click at [1132, 216] on icon "button" at bounding box center [1137, 218] width 10 height 5
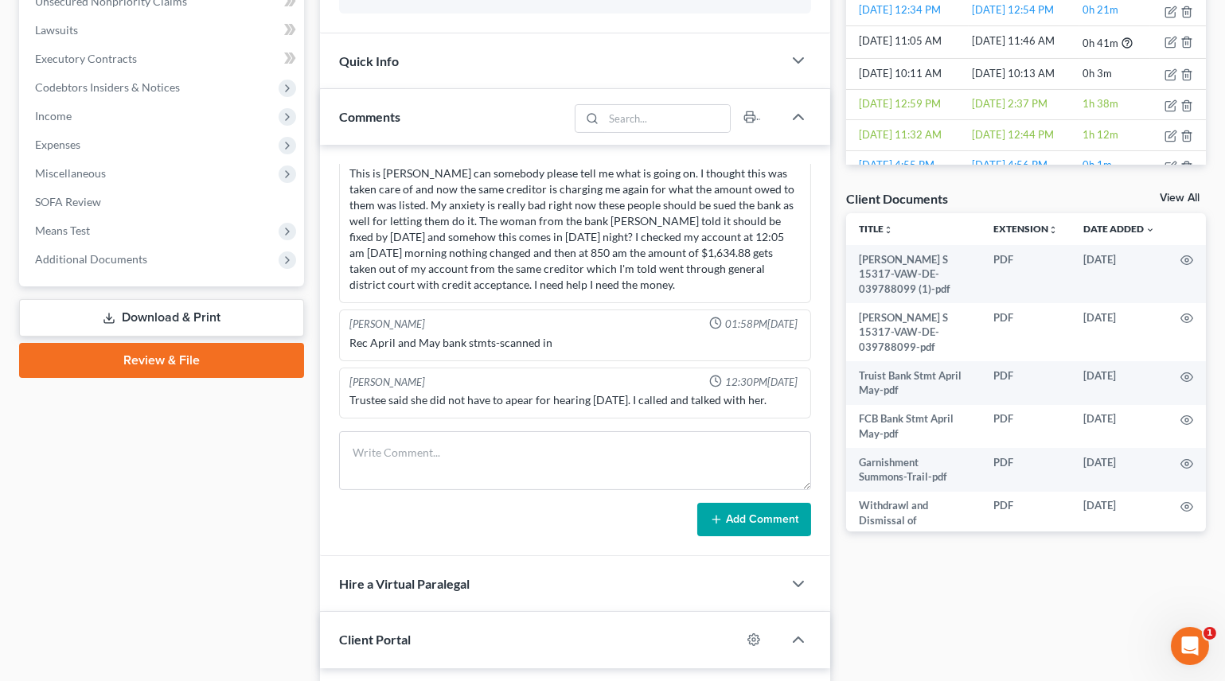
scroll to position [434, 0]
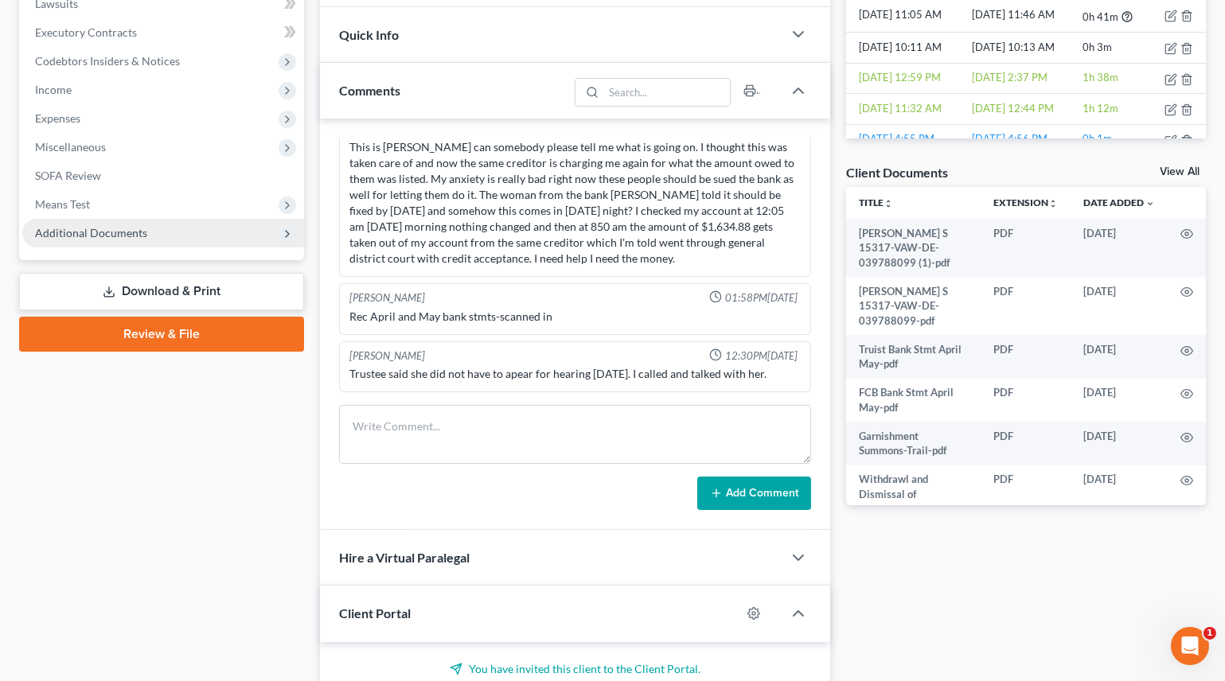
click at [92, 239] on span "Additional Documents" at bounding box center [163, 233] width 282 height 29
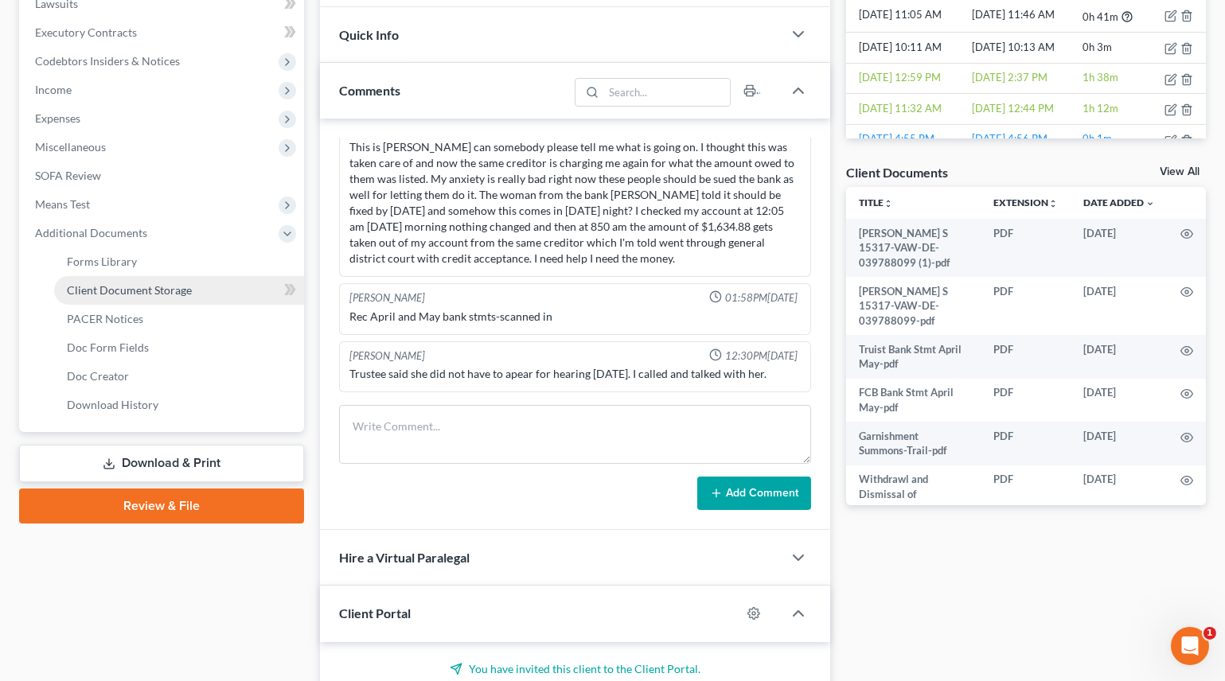
click at [111, 290] on span "Client Document Storage" at bounding box center [129, 290] width 125 height 14
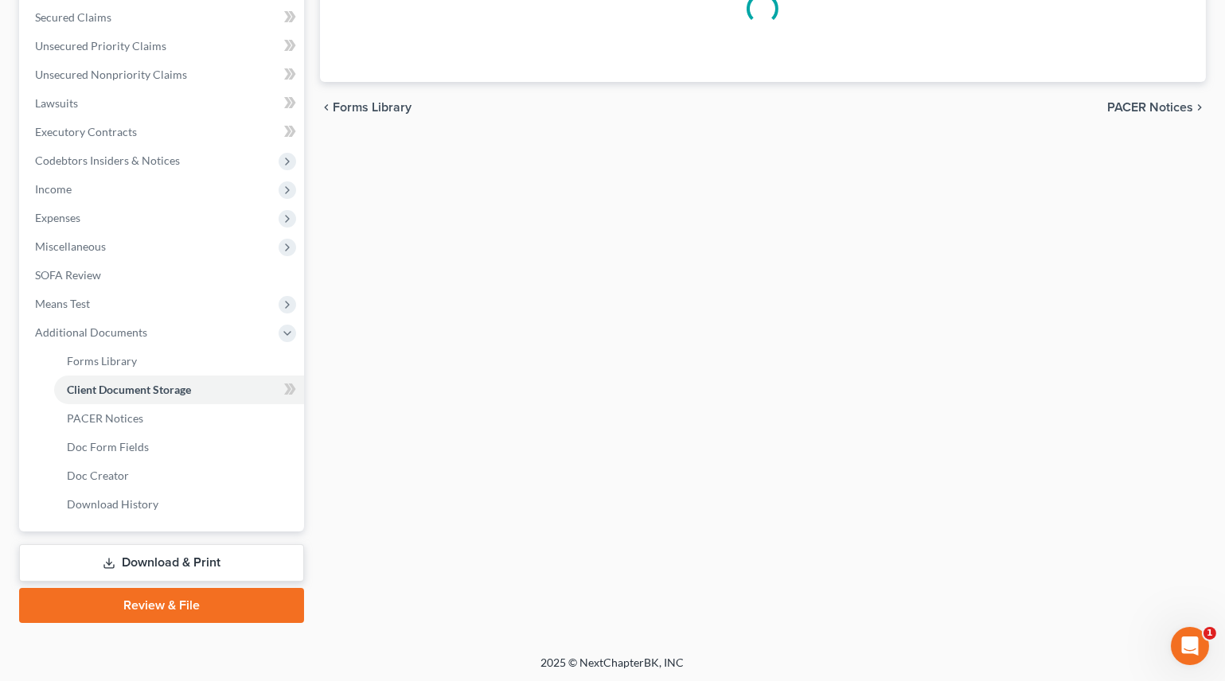
scroll to position [223, 0]
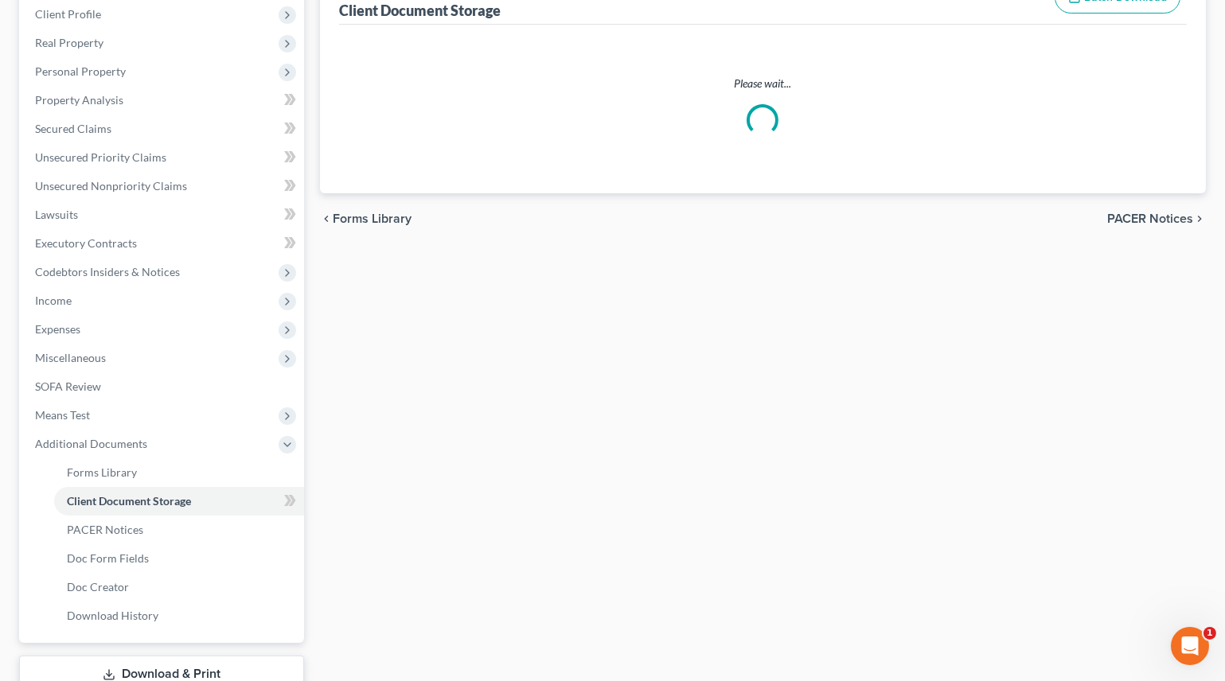
select select "0"
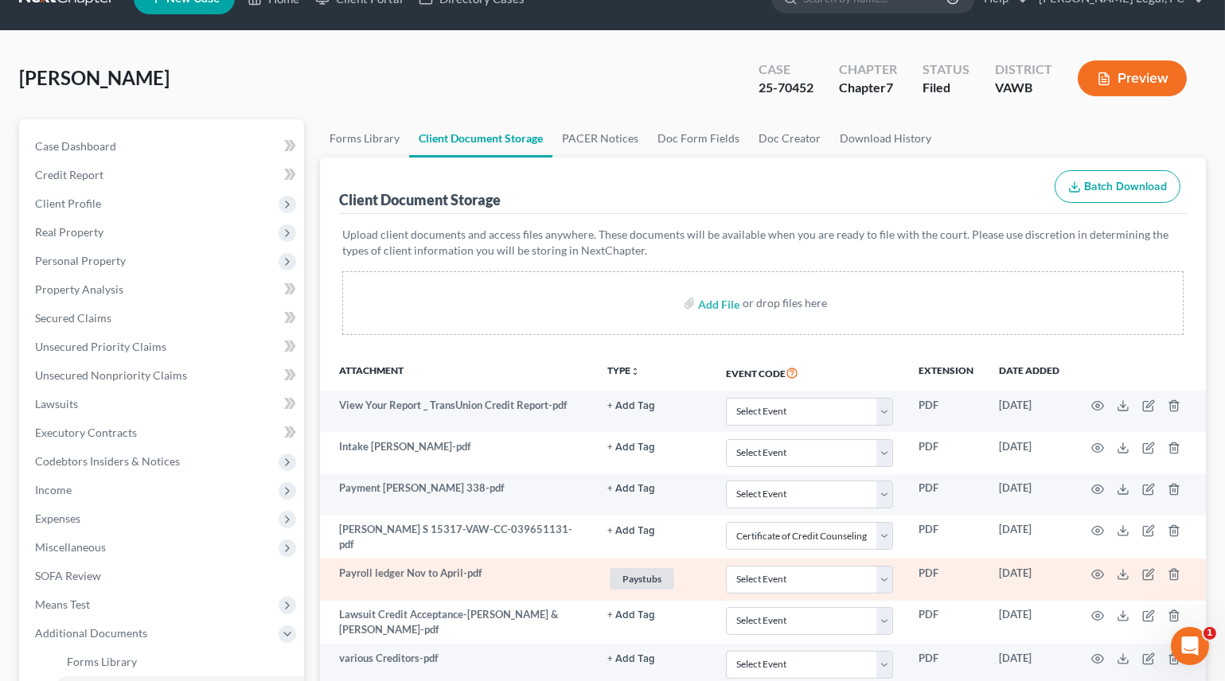
scroll to position [0, 0]
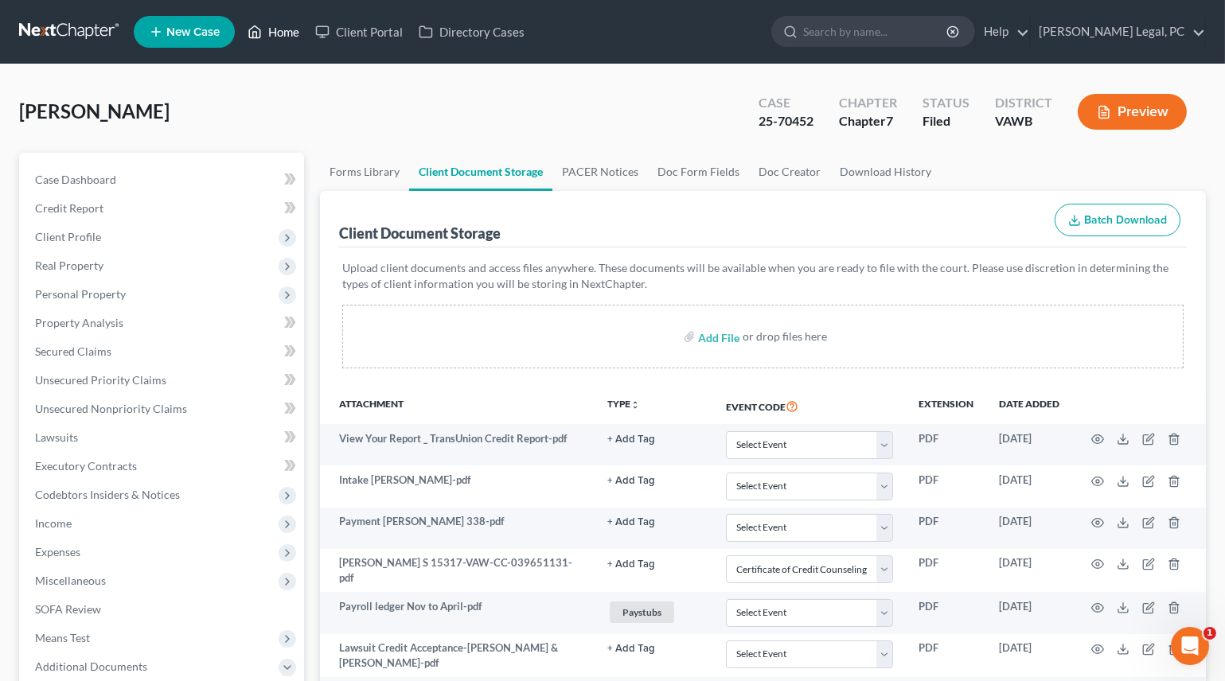
click at [263, 32] on link "Home" at bounding box center [274, 32] width 68 height 29
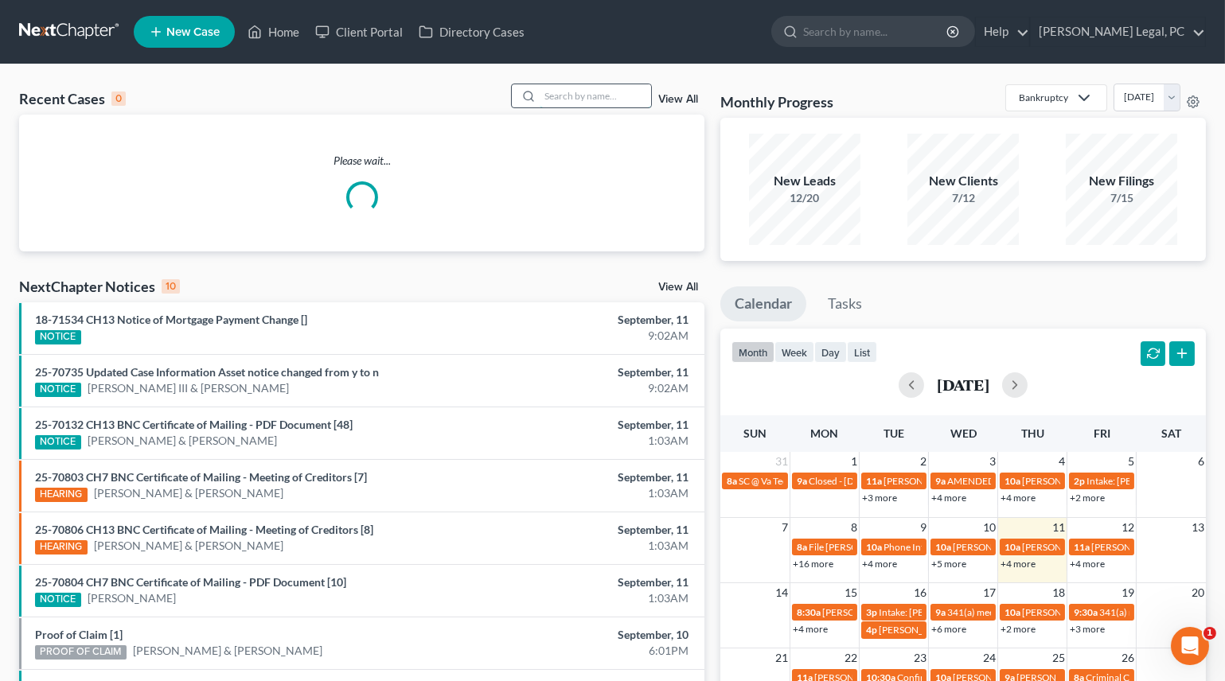
click at [592, 92] on input "search" at bounding box center [595, 95] width 111 height 23
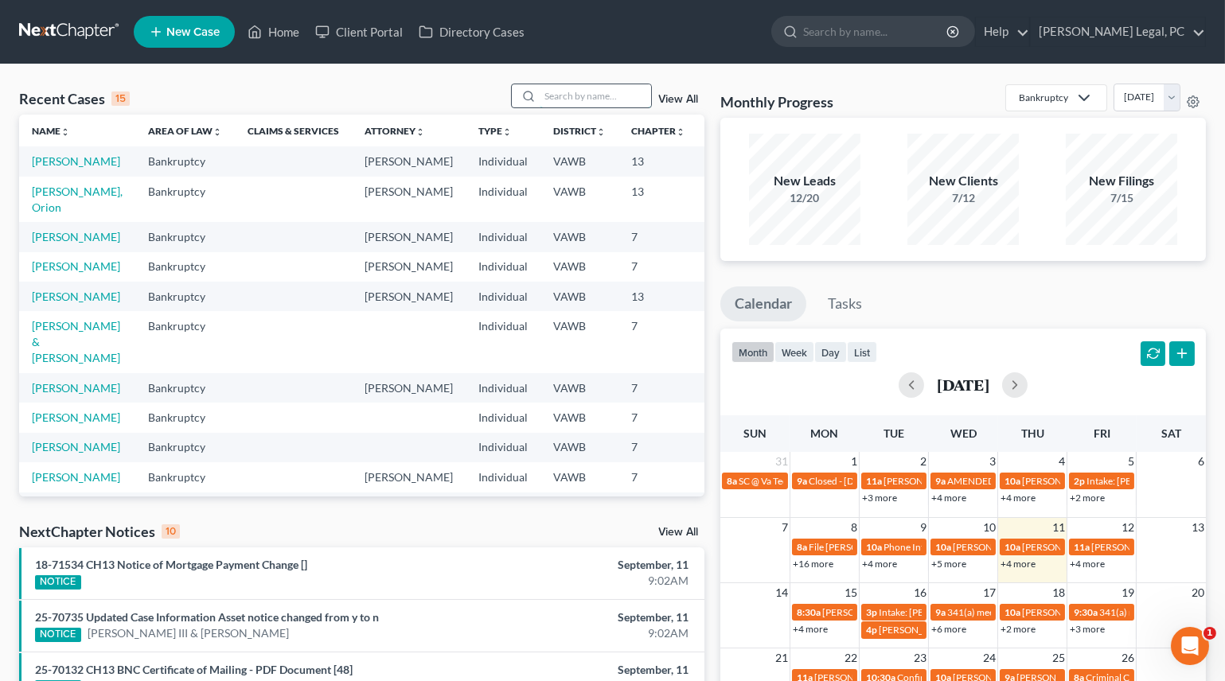
click at [558, 100] on input "search" at bounding box center [595, 95] width 111 height 23
type input "[PERSON_NAME]"
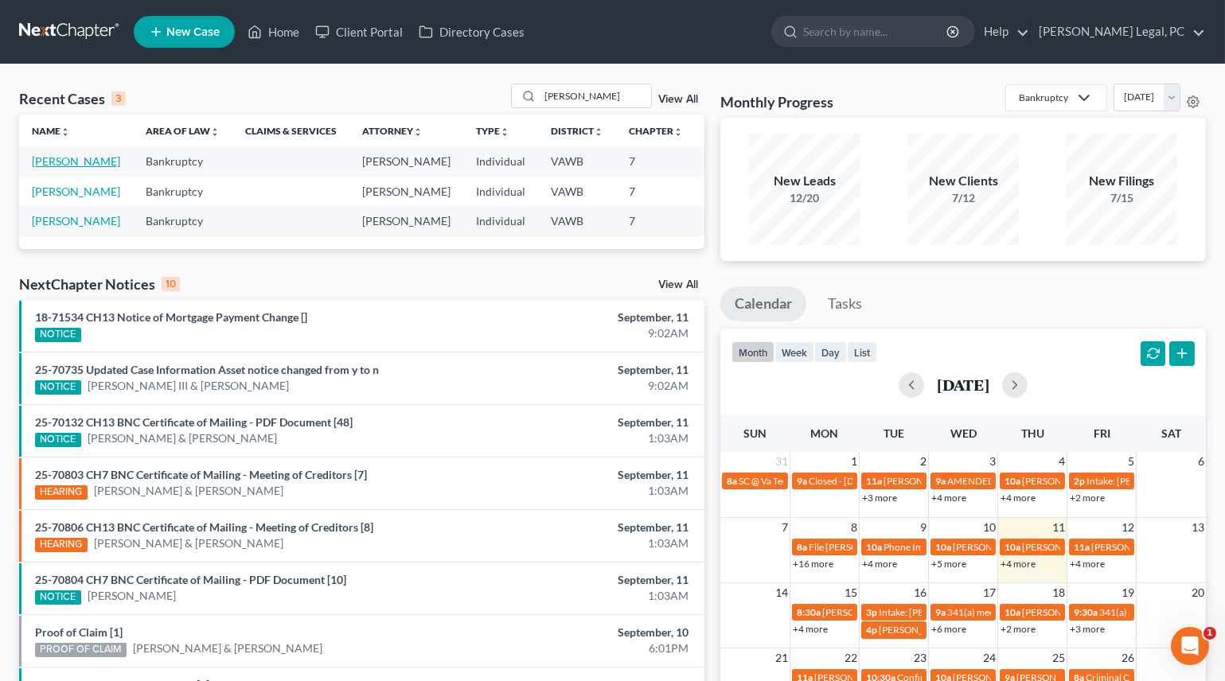
click at [47, 168] on link "[PERSON_NAME]" at bounding box center [76, 161] width 88 height 14
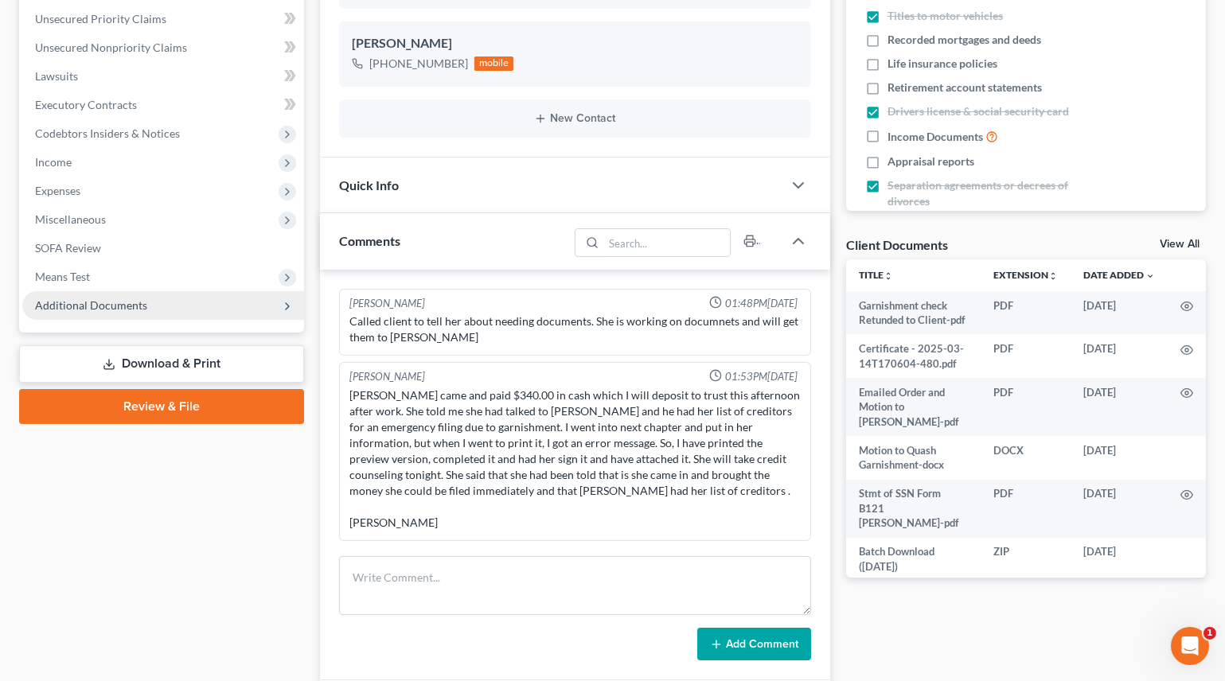
scroll to position [1037, 0]
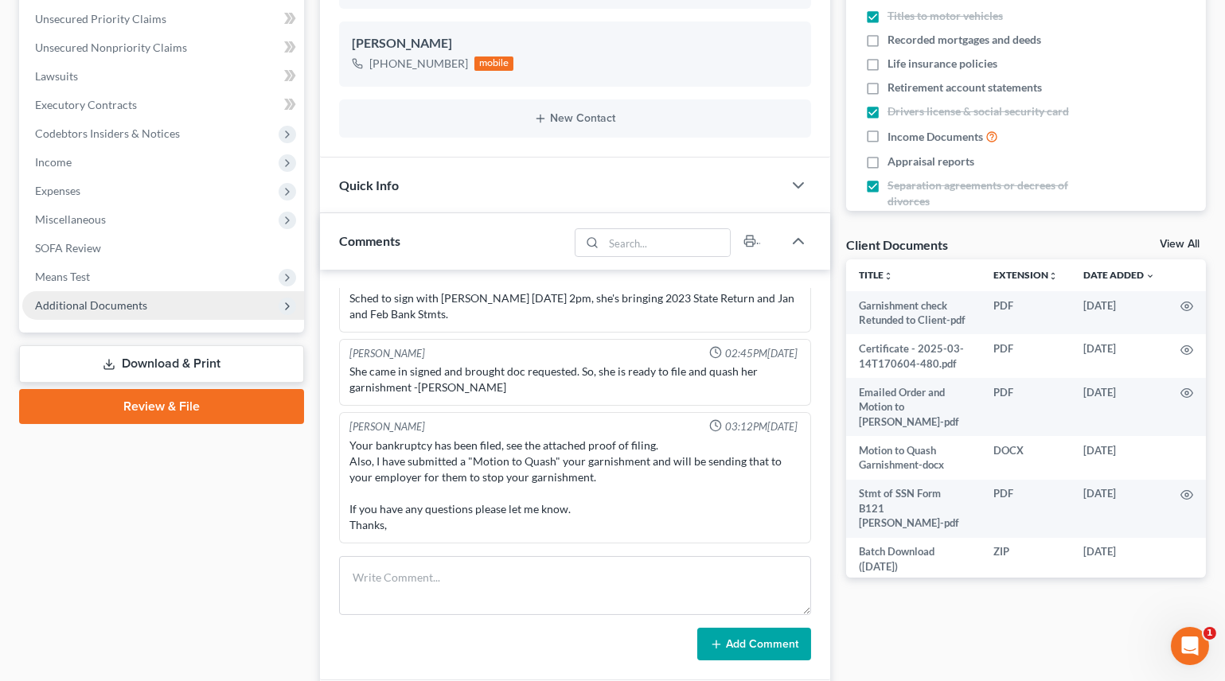
click at [75, 300] on span "Additional Documents" at bounding box center [91, 305] width 112 height 14
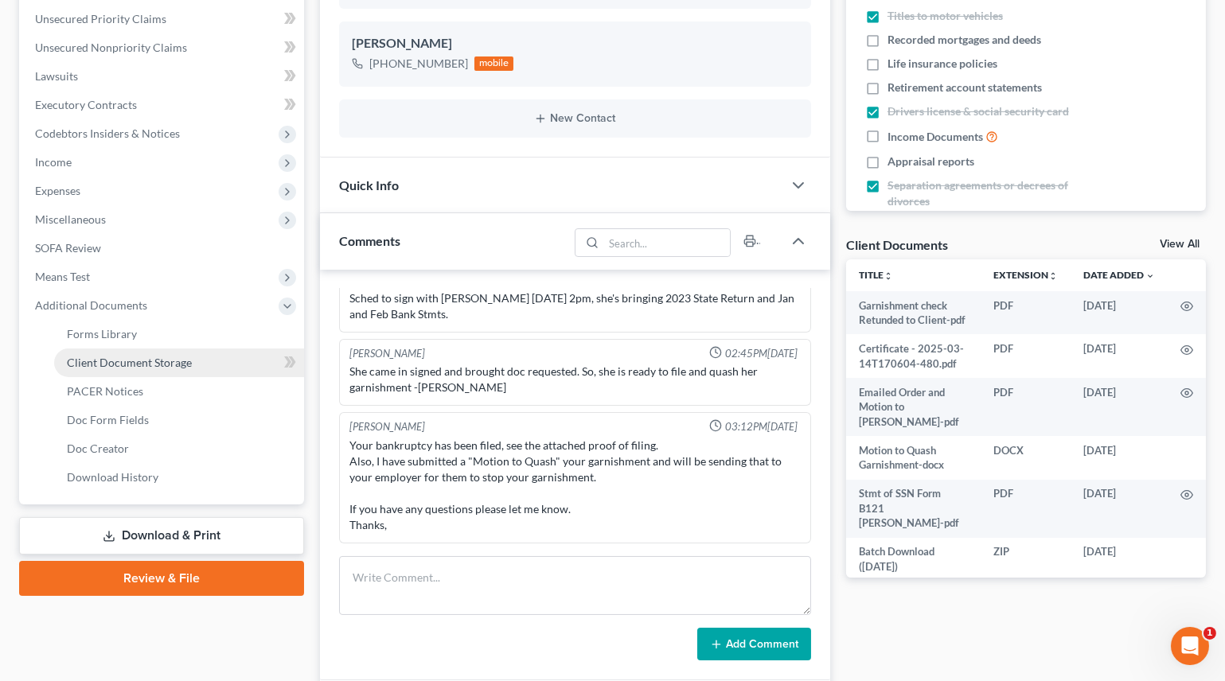
click at [111, 365] on span "Client Document Storage" at bounding box center [129, 363] width 125 height 14
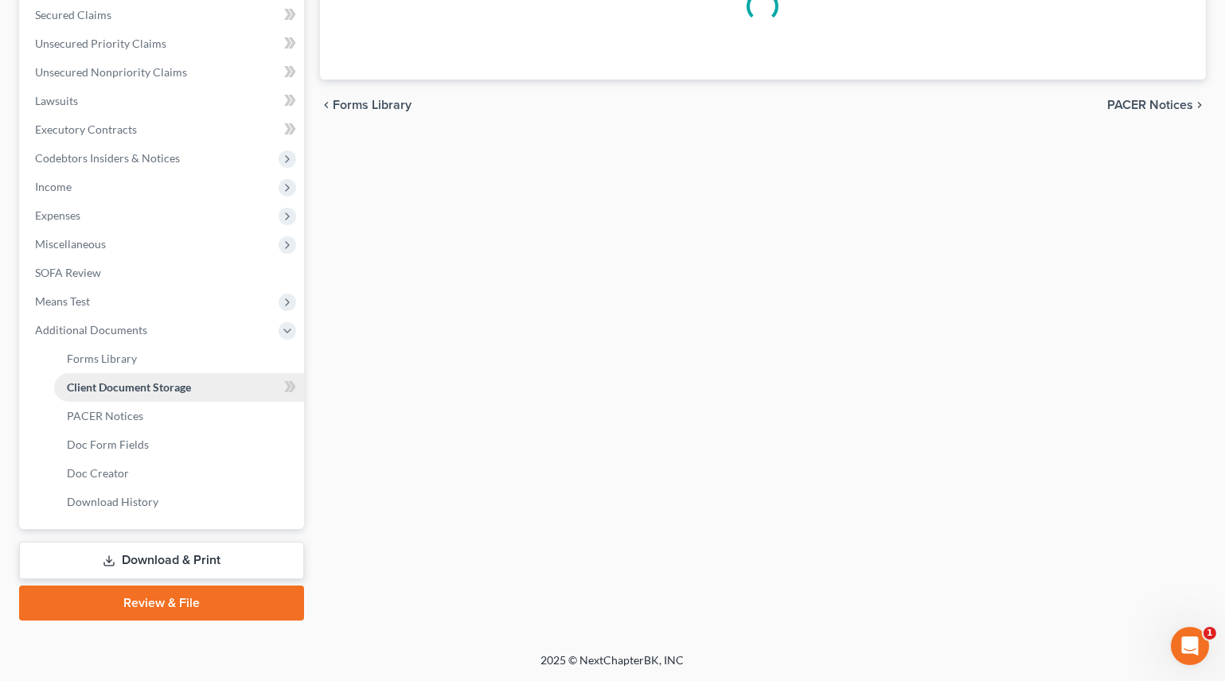
scroll to position [223, 0]
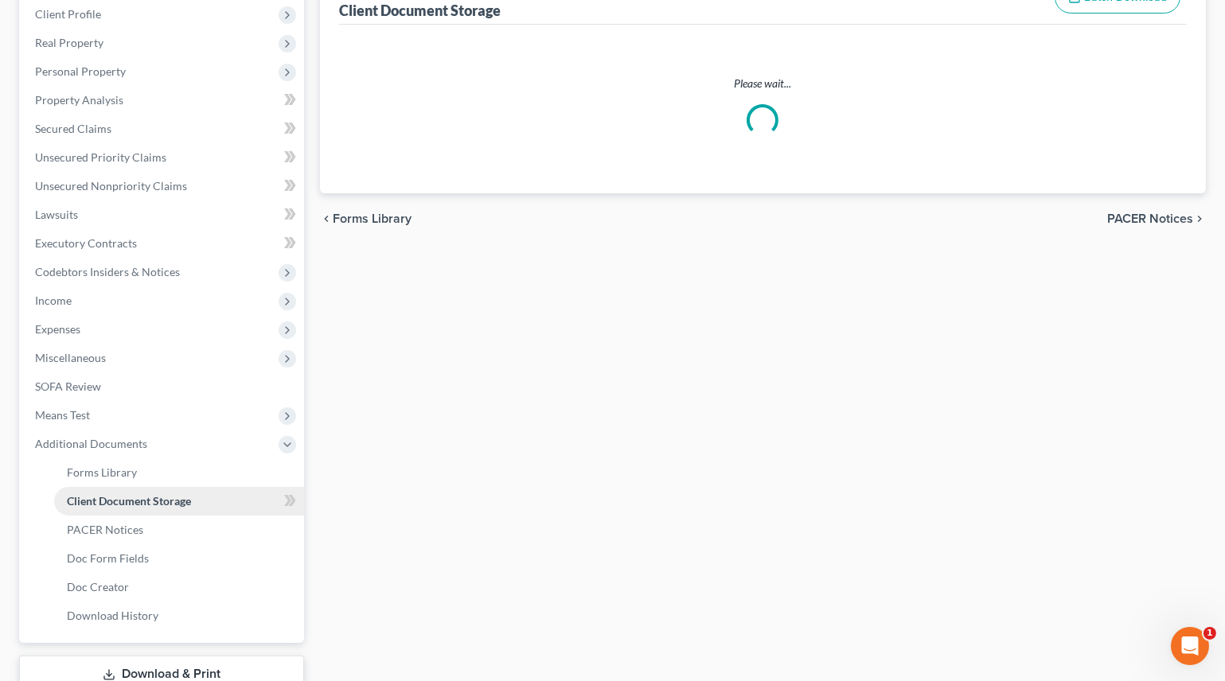
select select "0"
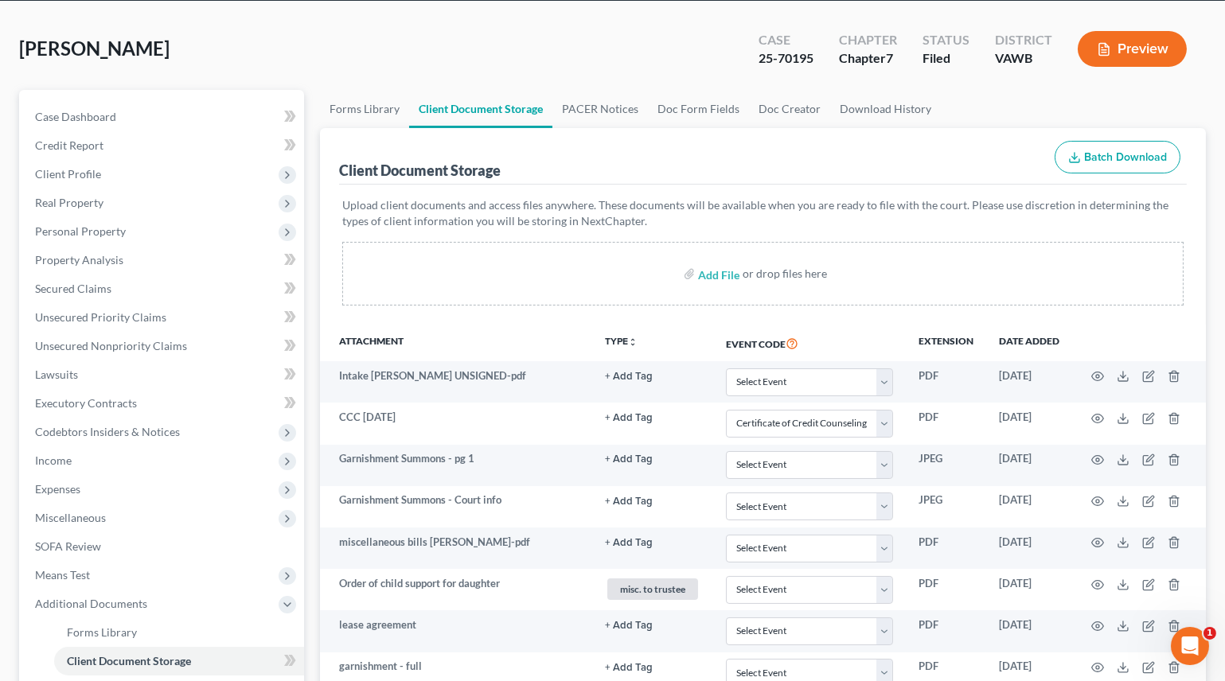
scroll to position [0, 0]
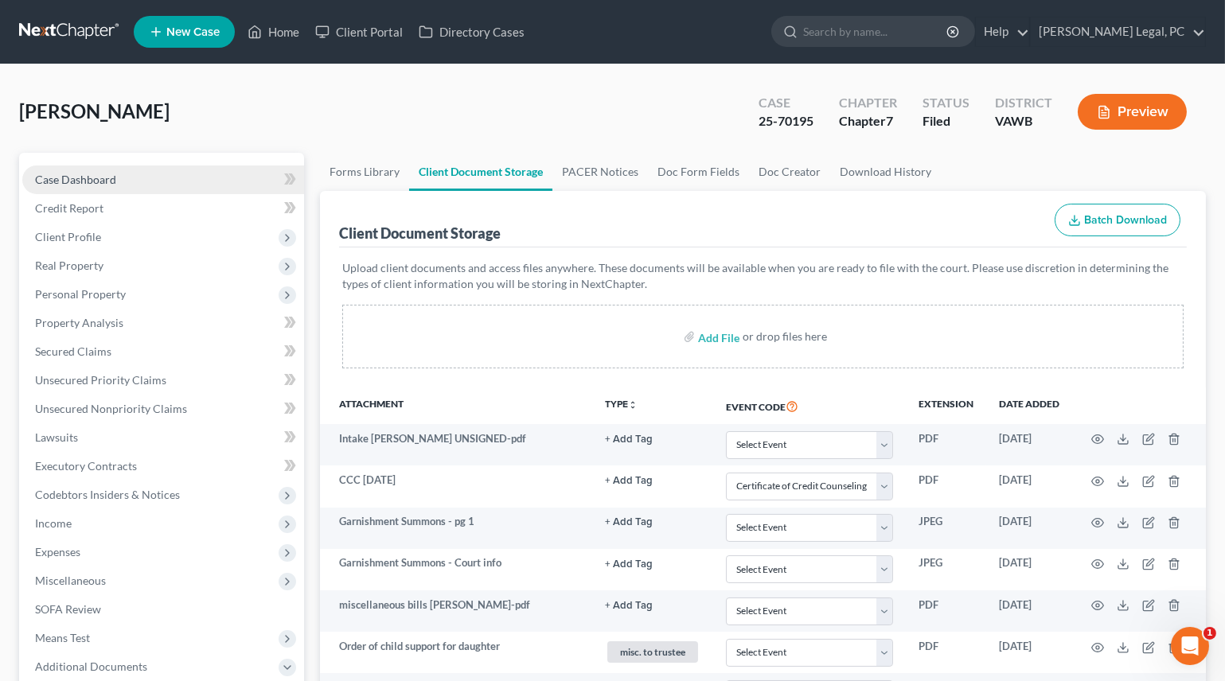
click at [92, 169] on link "Case Dashboard" at bounding box center [163, 180] width 282 height 29
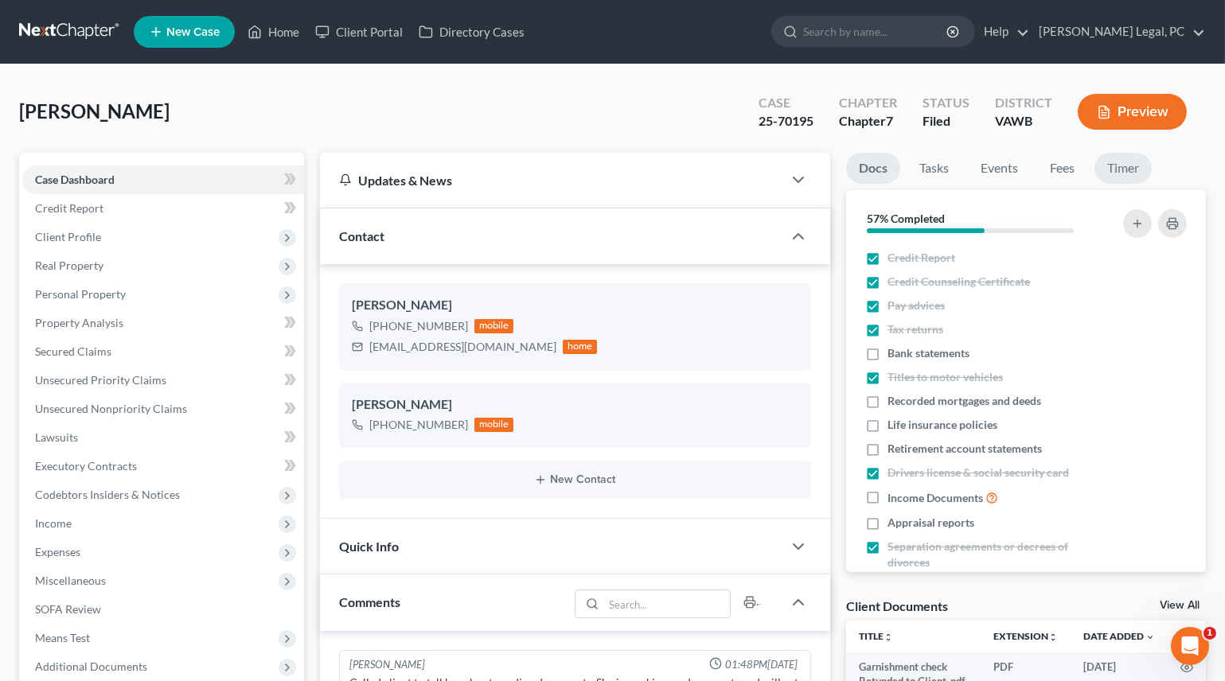
scroll to position [1037, 0]
click at [1125, 162] on link "Timer" at bounding box center [1122, 168] width 57 height 31
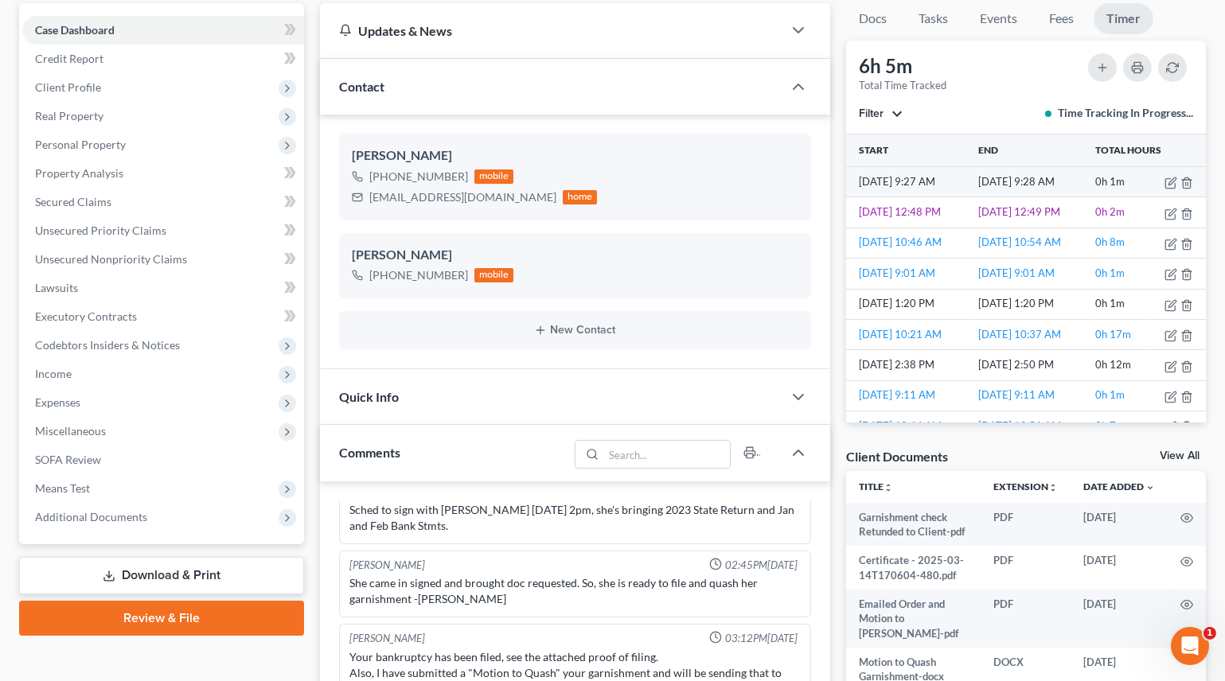
scroll to position [144, 0]
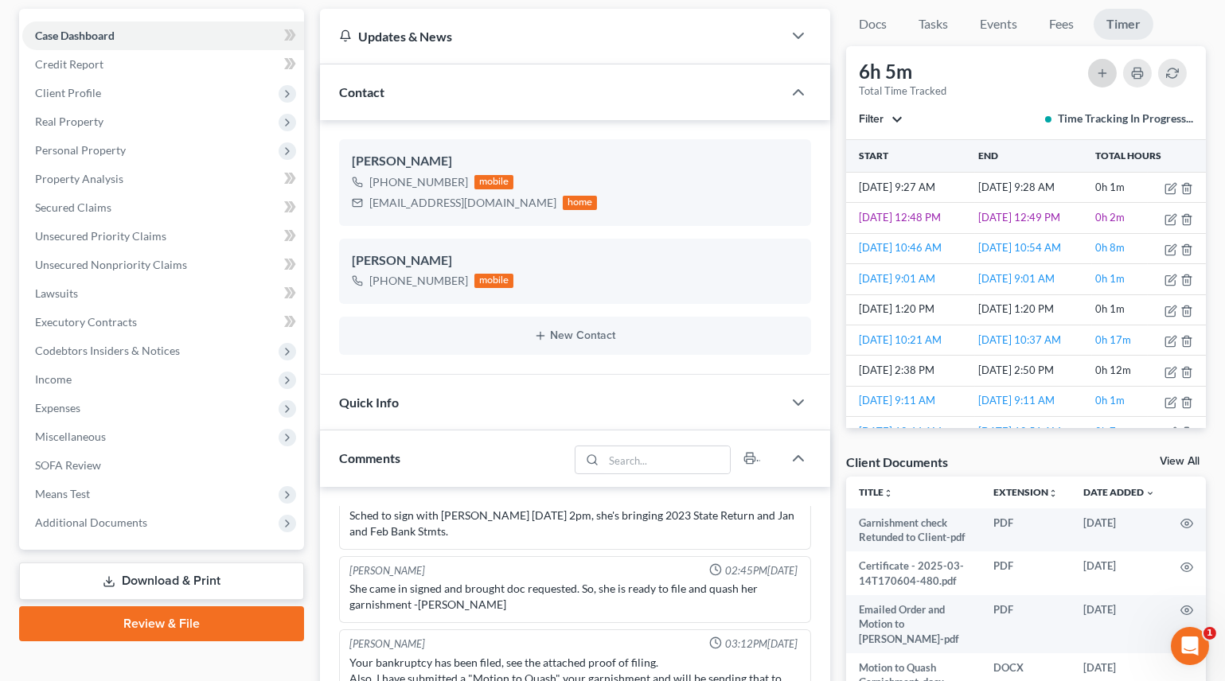
click at [1100, 76] on icon "button" at bounding box center [1102, 73] width 13 height 13
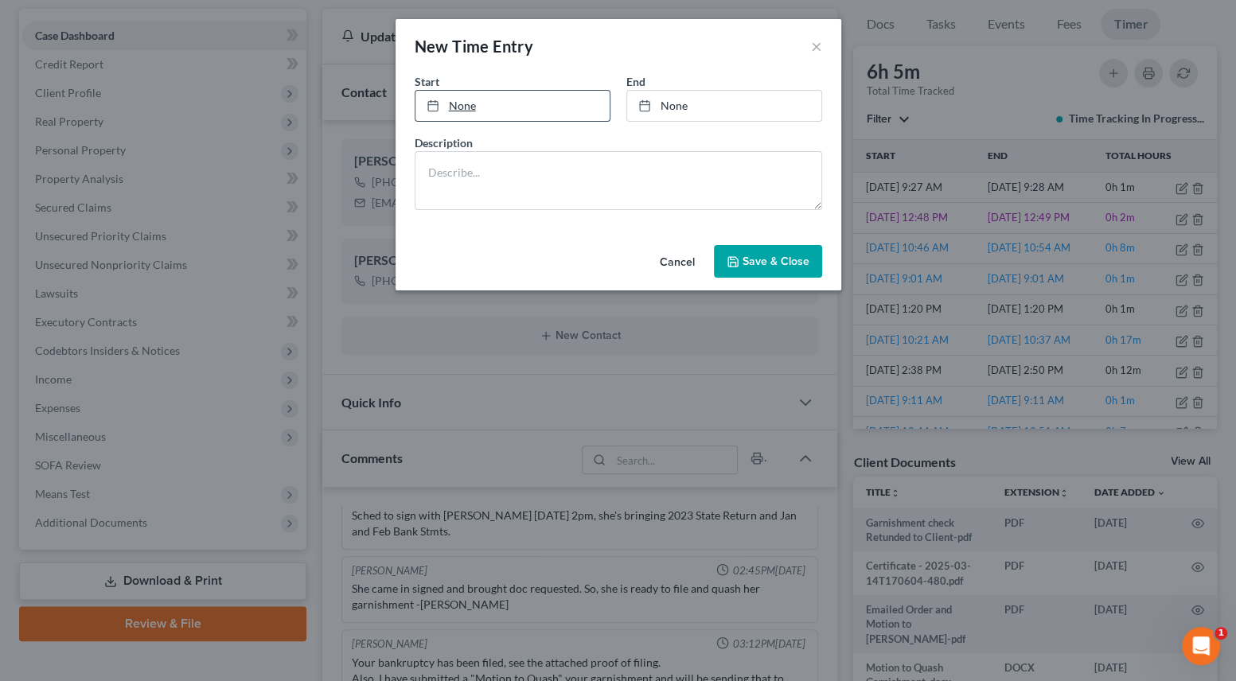
click at [494, 110] on link "None" at bounding box center [512, 106] width 194 height 30
type input "[DATE]"
type input "9:29 AM"
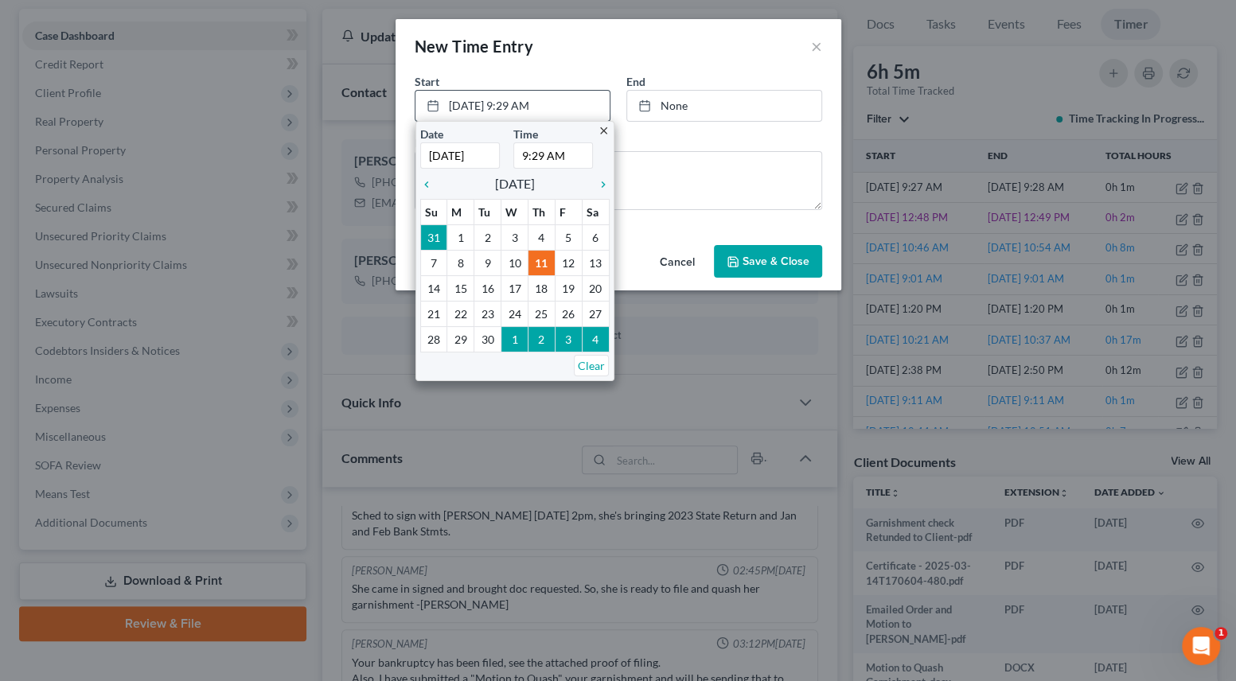
type input "[DATE]"
click at [528, 158] on input "9:29 AM" at bounding box center [553, 155] width 80 height 26
click at [527, 158] on input "9:29 AM" at bounding box center [553, 155] width 80 height 26
type input "12:00 PM"
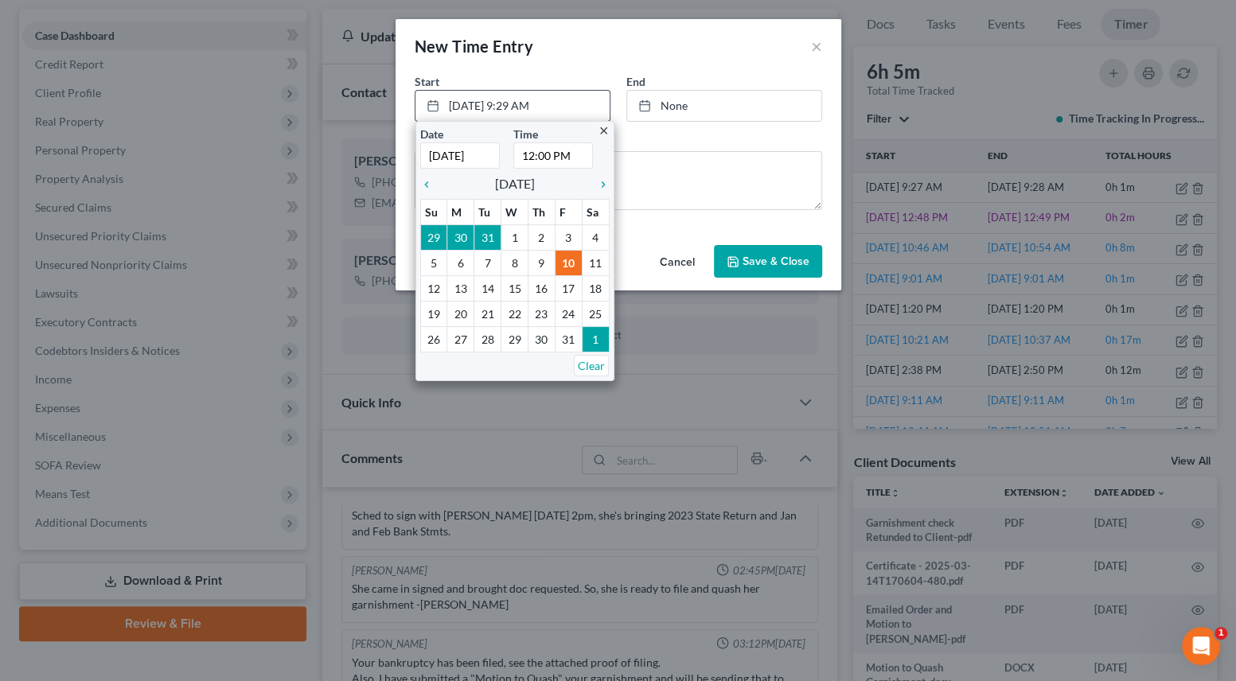
type input "[DATE]"
type input "9:29 AM"
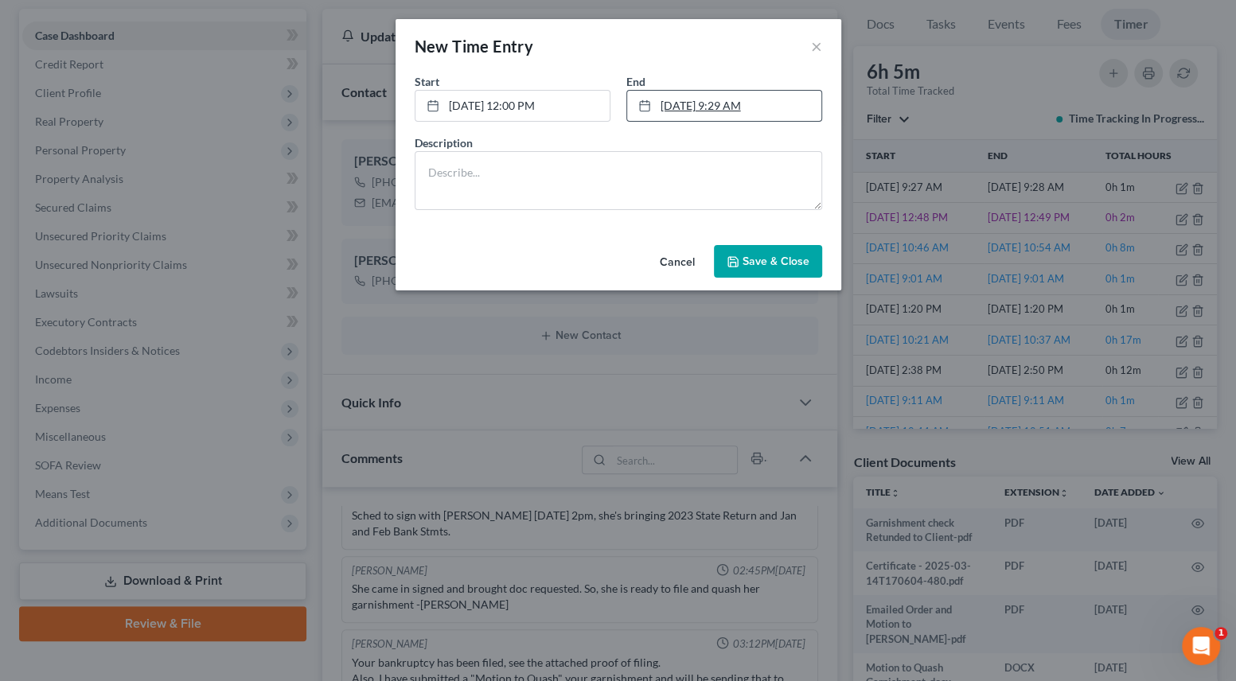
click at [668, 107] on link "[DATE] 9:29 AM" at bounding box center [724, 106] width 194 height 30
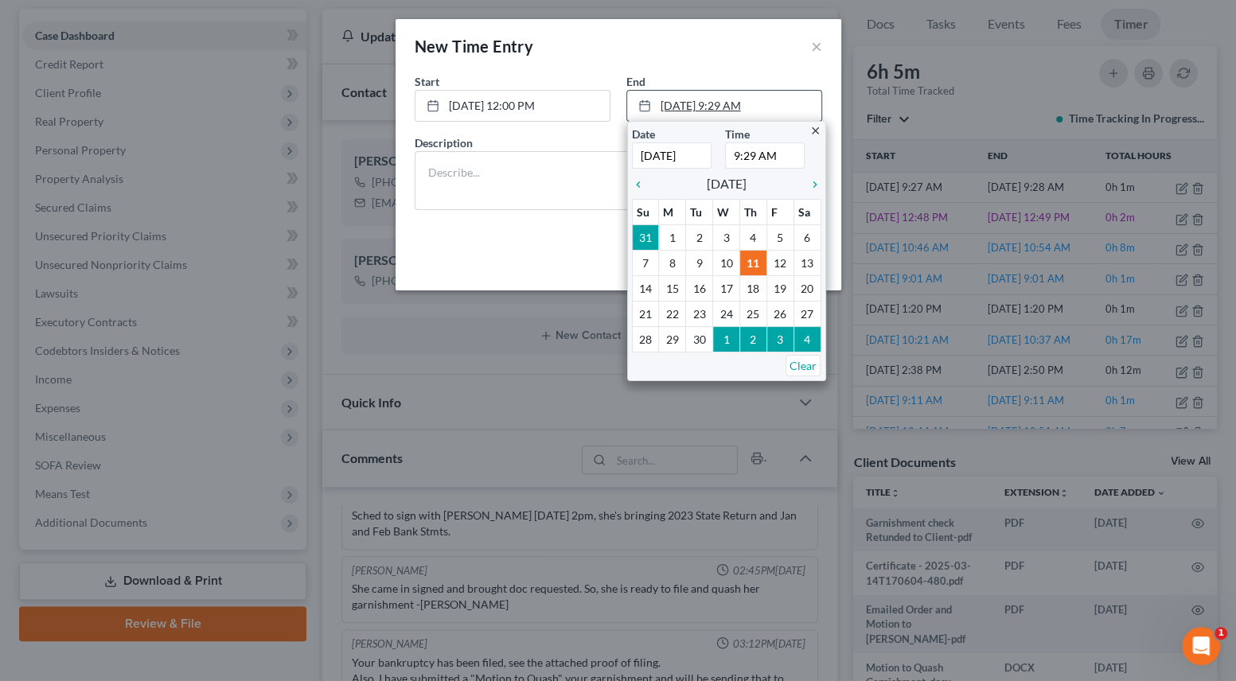
type input "[DATE]"
type input "12:40 PM"
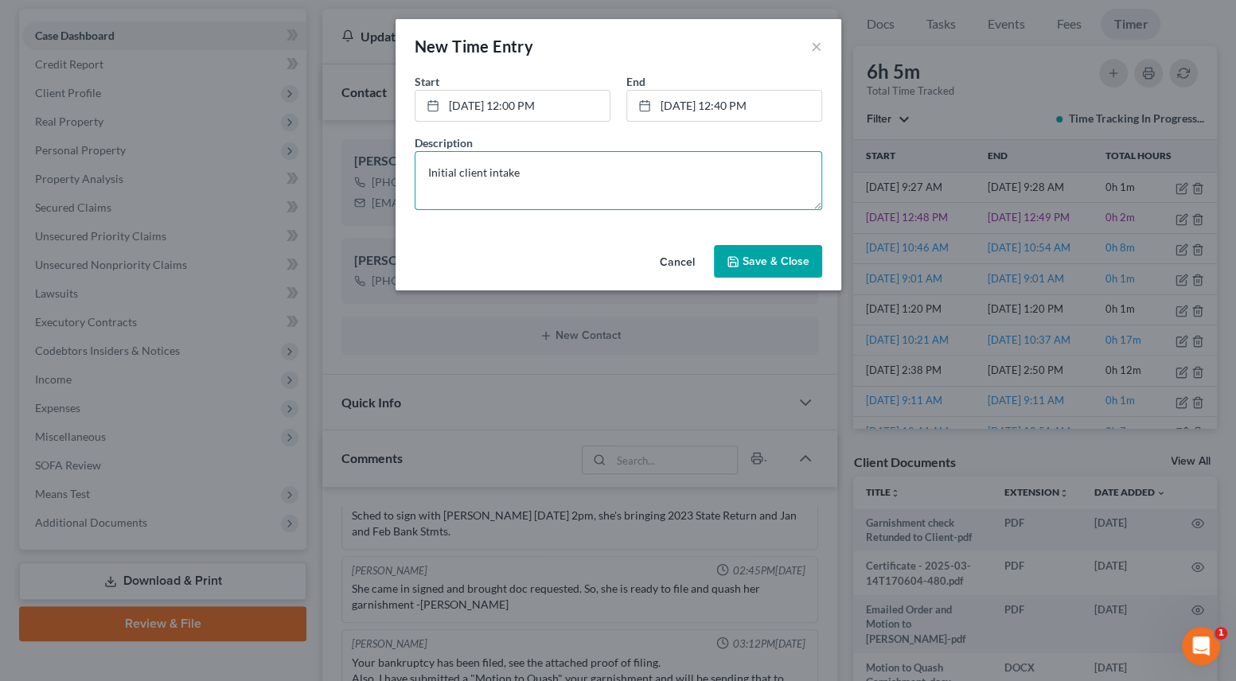
type textarea "Initial client intake"
drag, startPoint x: 757, startPoint y: 252, endPoint x: 745, endPoint y: 267, distance: 18.6
click at [756, 252] on button "Save & Close" at bounding box center [768, 261] width 108 height 33
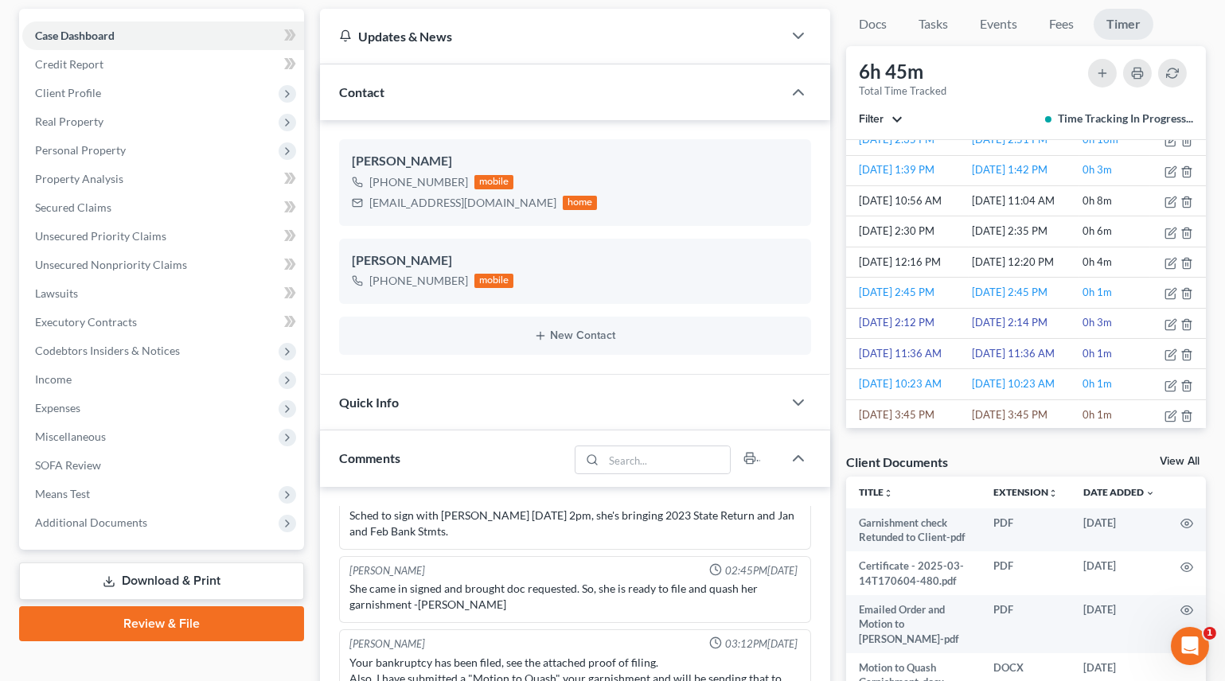
scroll to position [1085, 0]
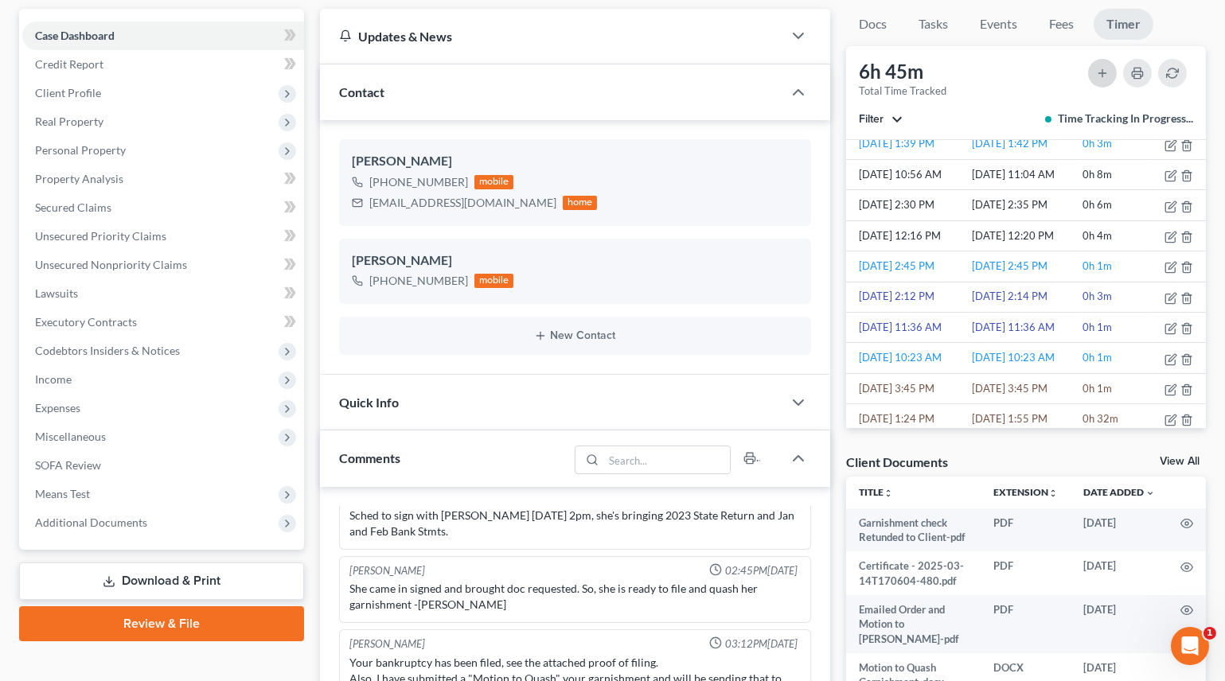
click at [1094, 69] on button "button" at bounding box center [1102, 73] width 29 height 29
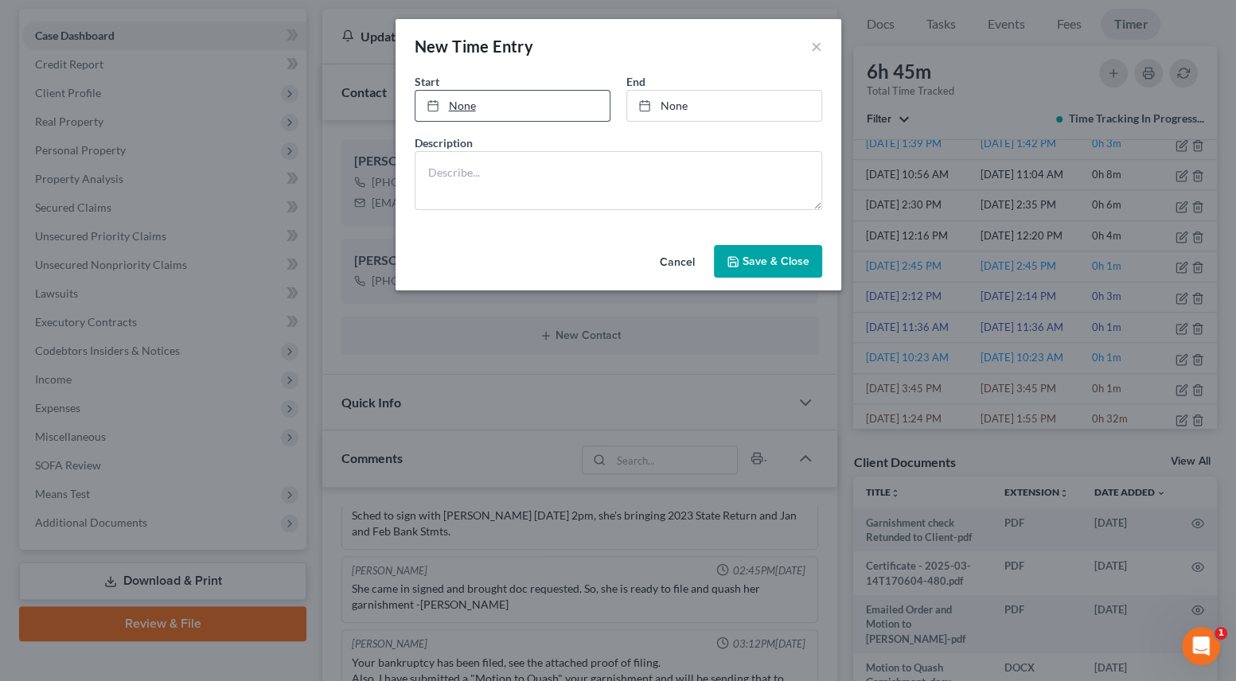
click at [485, 109] on link "None" at bounding box center [512, 106] width 194 height 30
type input "[DATE]"
type input "9:30 AM"
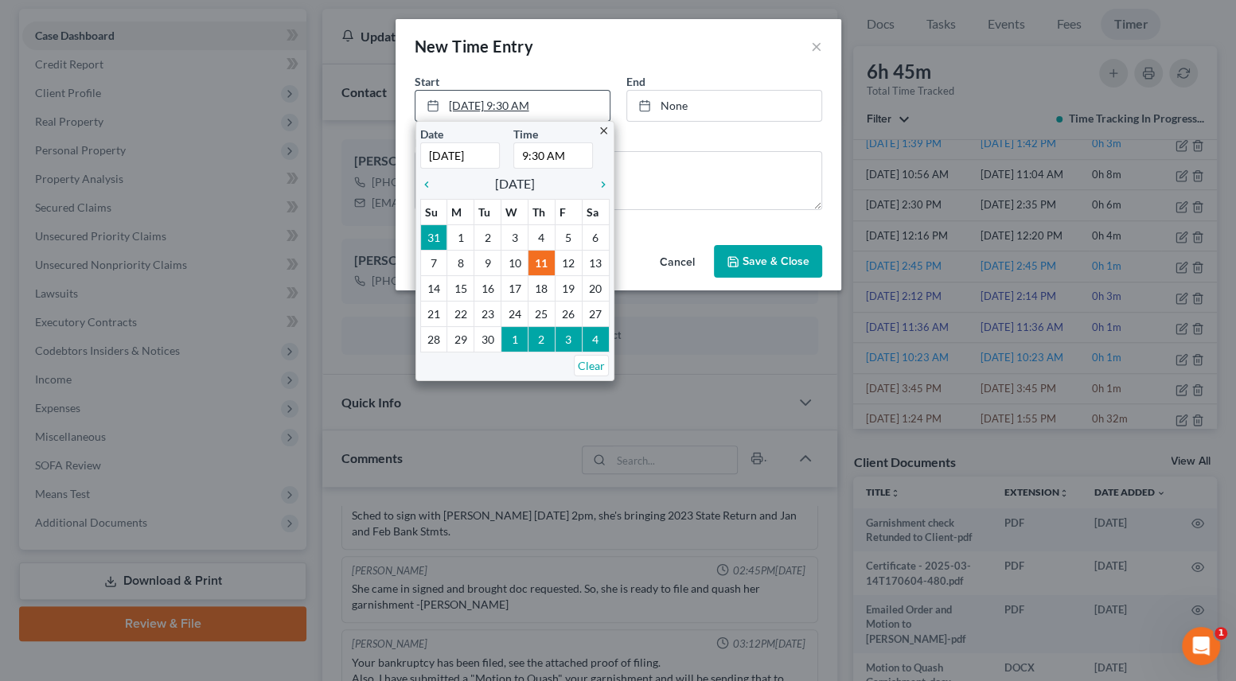
type input "[DATE]"
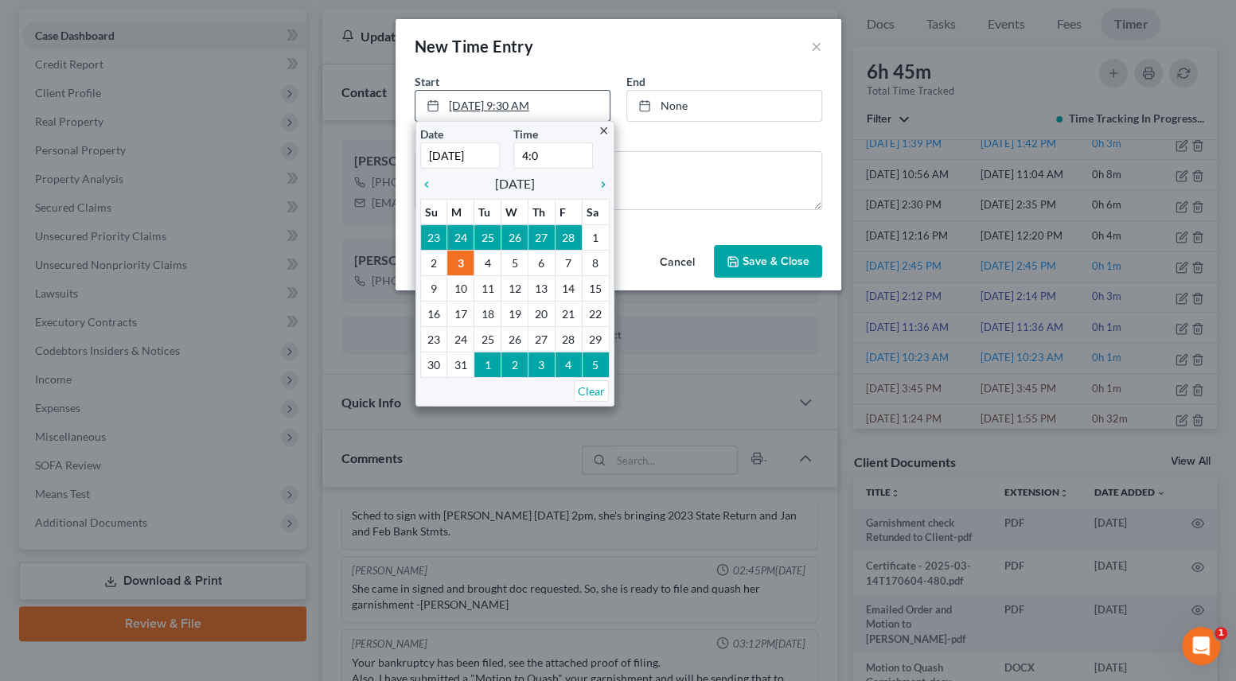
type input "4:00"
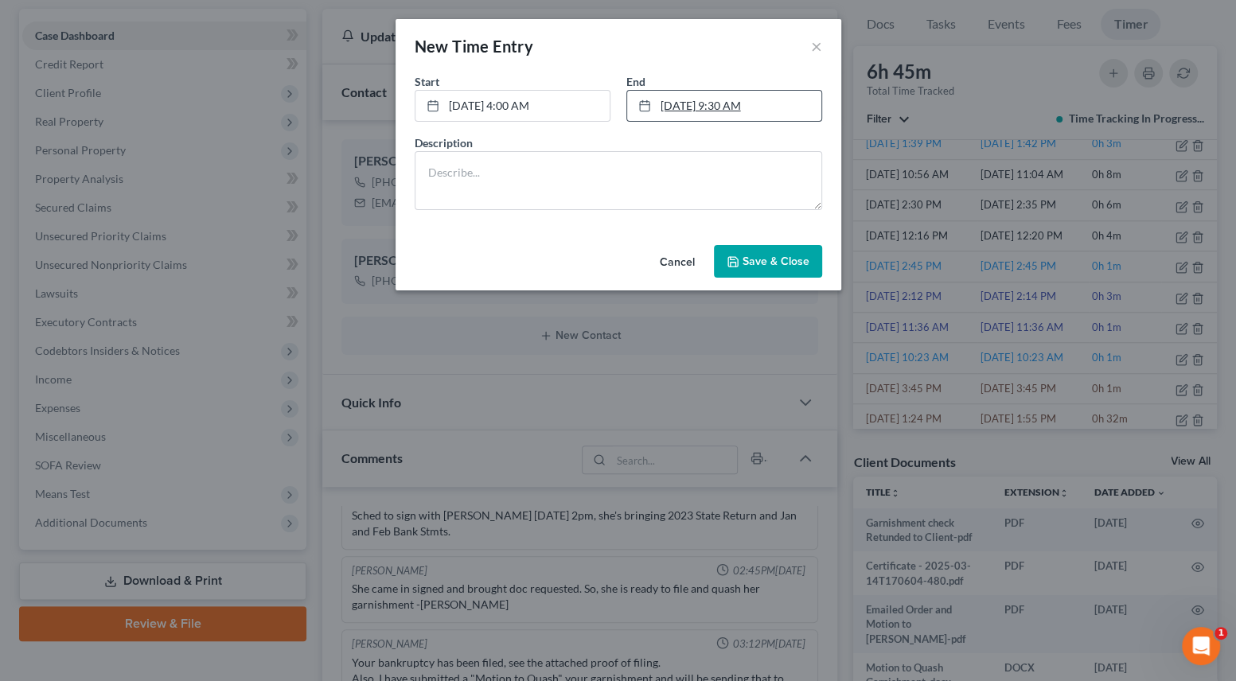
click at [669, 112] on link "[DATE] 9:30 AM" at bounding box center [724, 106] width 194 height 30
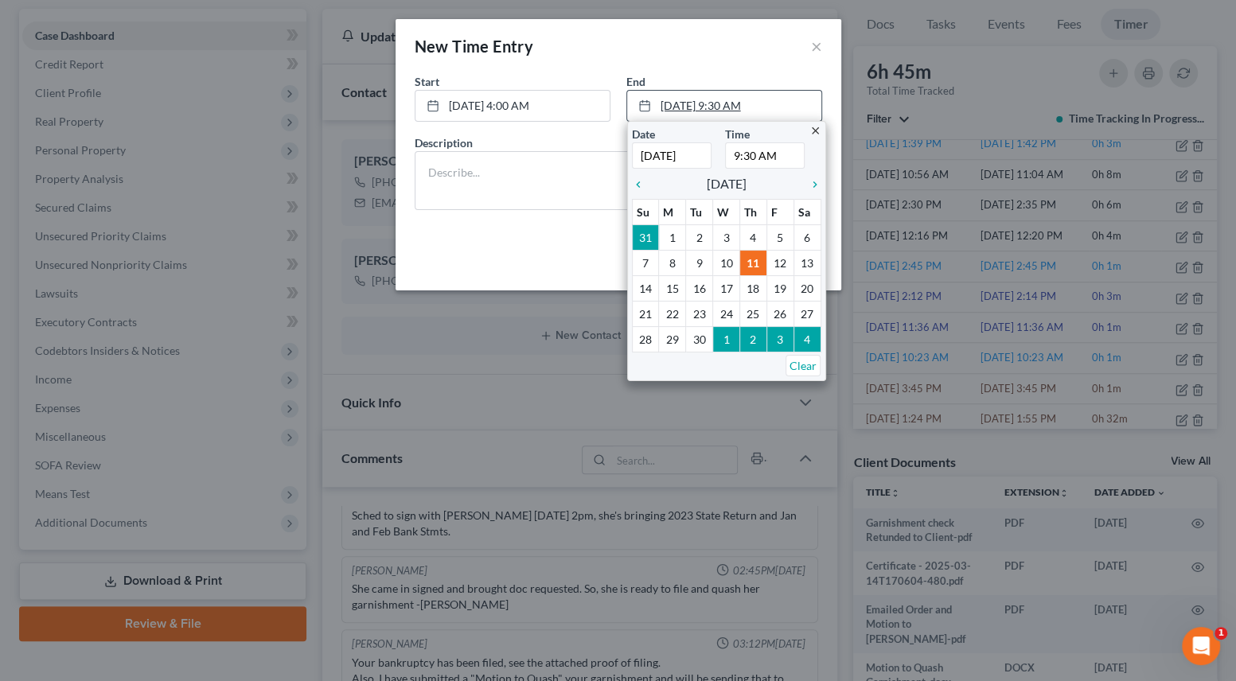
type input "[DATE]"
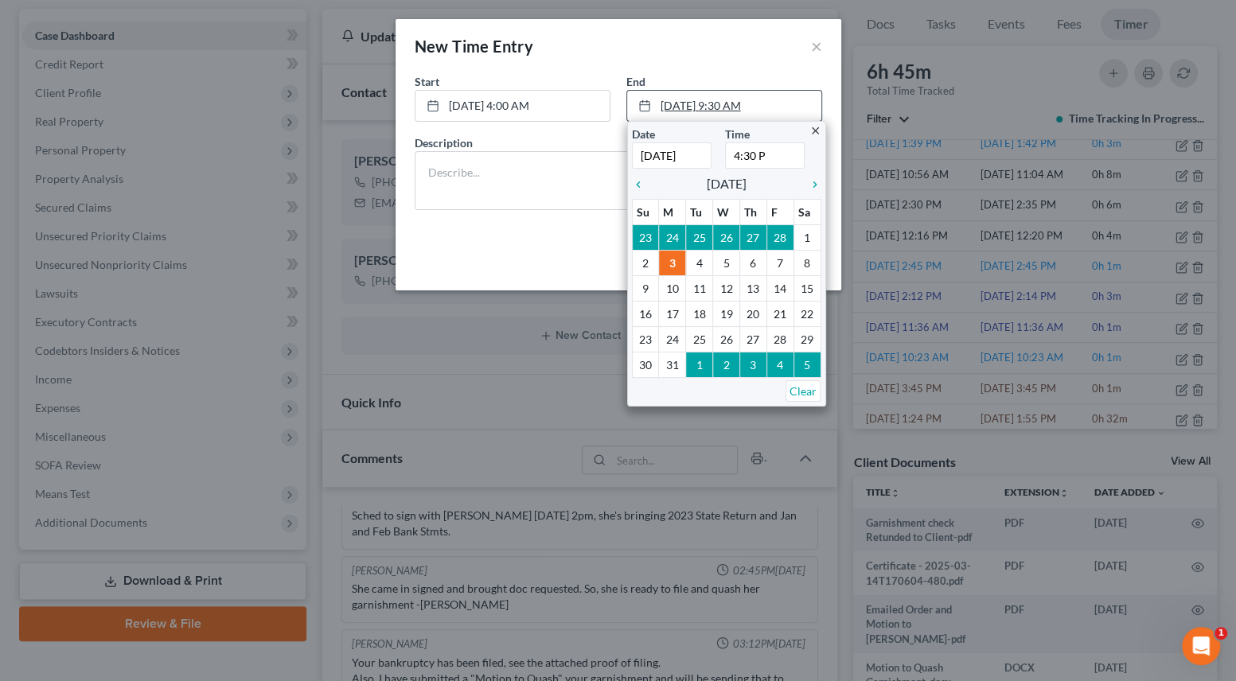
type input "4:30 PM"
click at [558, 106] on link "[DATE] 4:00 AM" at bounding box center [512, 106] width 194 height 30
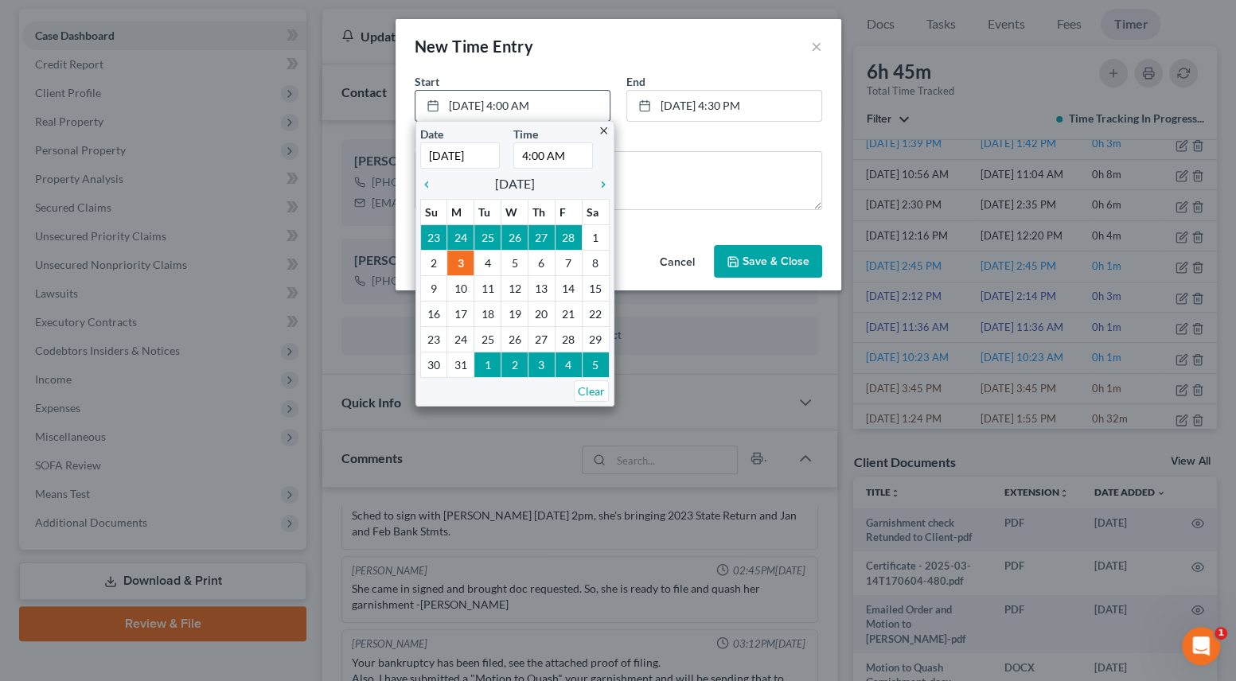
click at [571, 158] on input "4:00 AM" at bounding box center [553, 155] width 80 height 26
type input "4:00 PM"
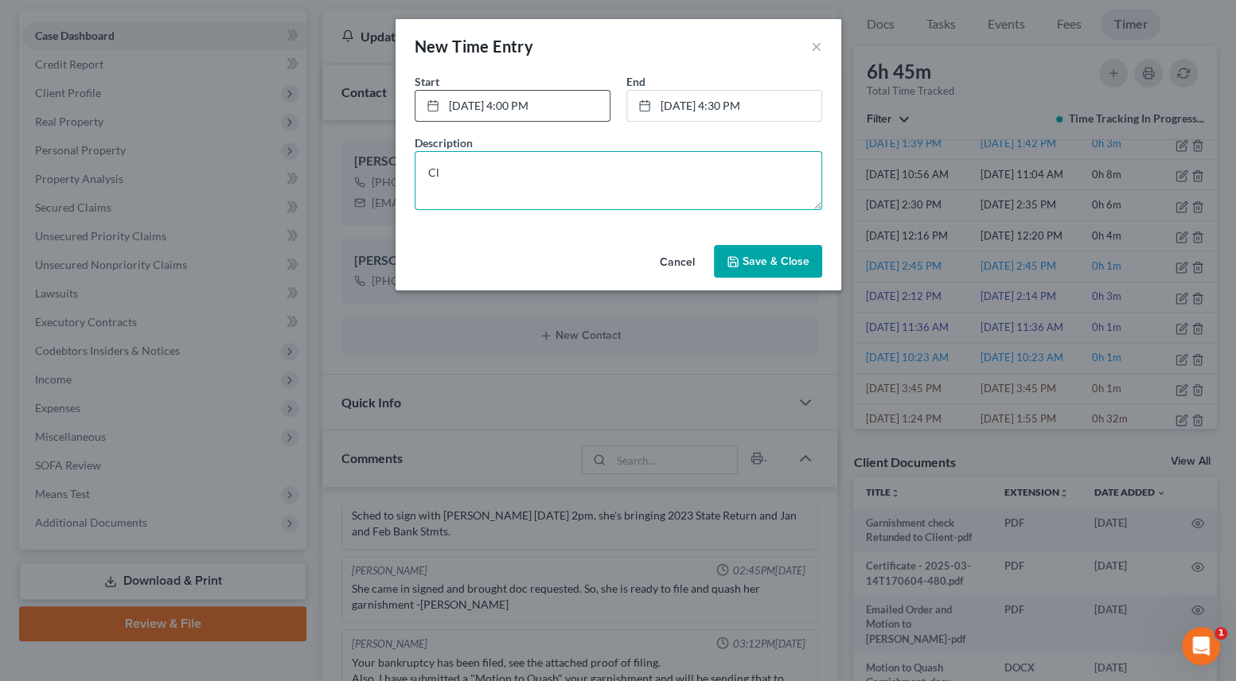
type textarea "C"
type textarea "Met with client to review and sign paperwork"
click at [730, 109] on link "[DATE] 4:30 PM" at bounding box center [724, 106] width 194 height 30
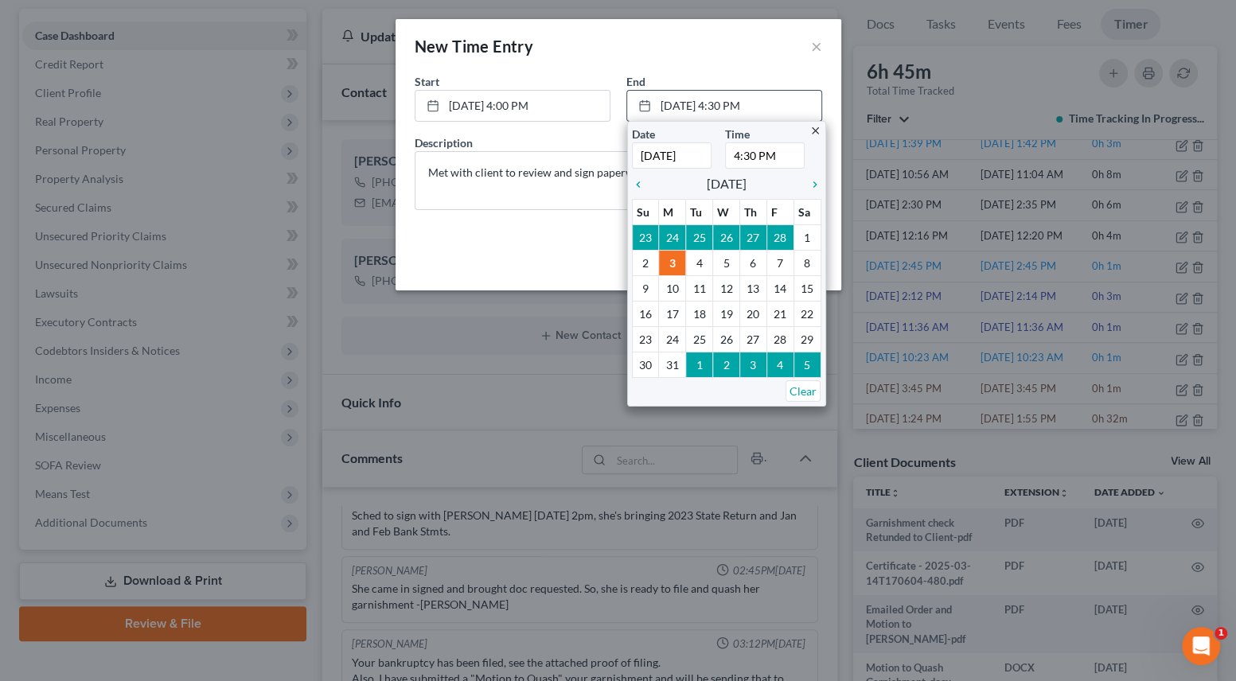
click at [749, 158] on input "4:30 PM" at bounding box center [765, 155] width 80 height 26
type input "4:40 PM"
click at [596, 135] on div "Description Met with client to review and sign paperwork" at bounding box center [618, 173] width 423 height 76
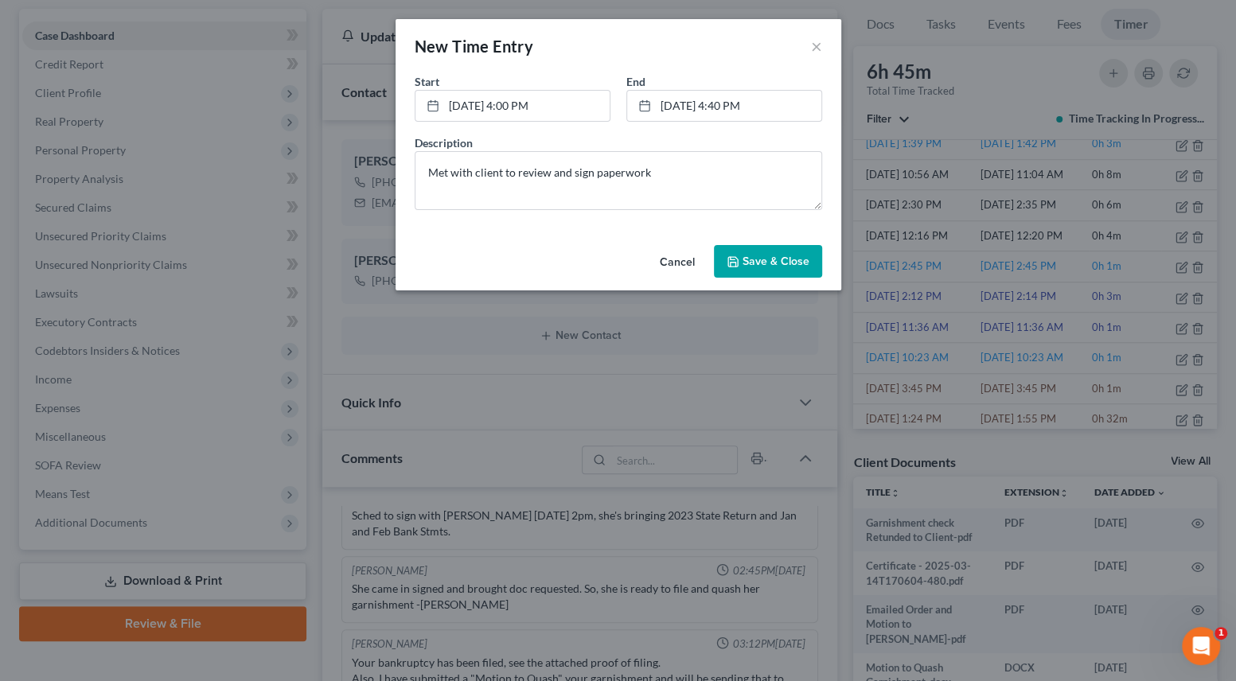
click at [790, 259] on span "Save & Close" at bounding box center [776, 262] width 67 height 14
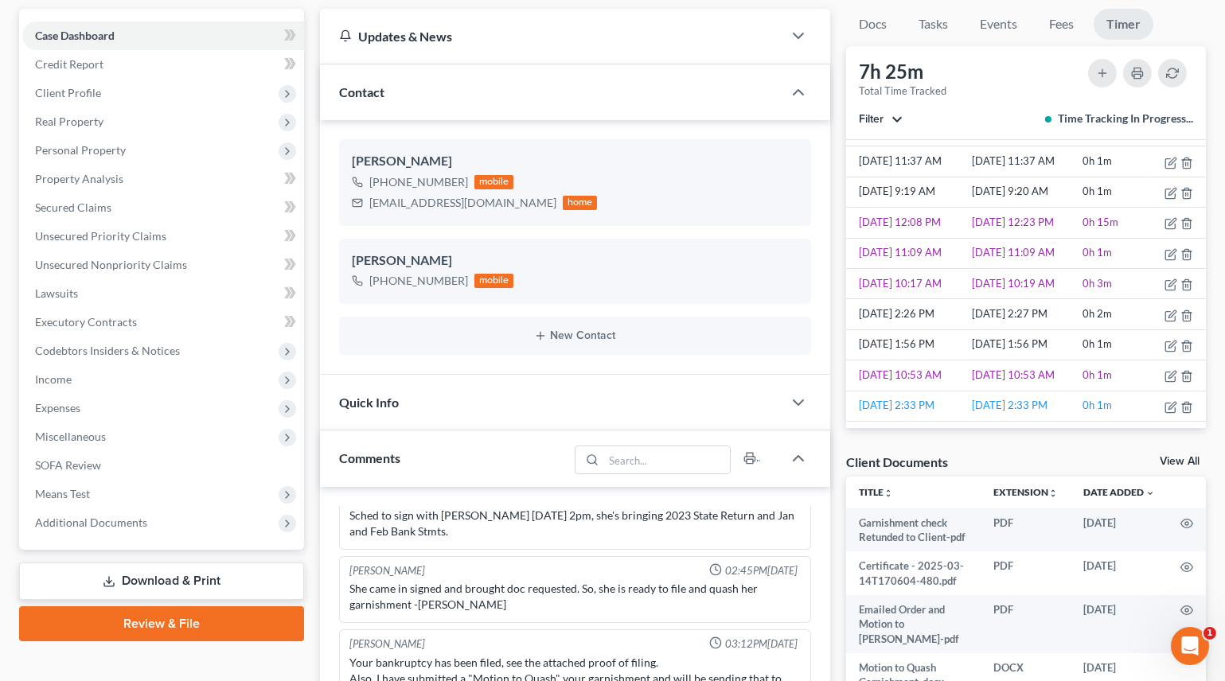
scroll to position [539, 0]
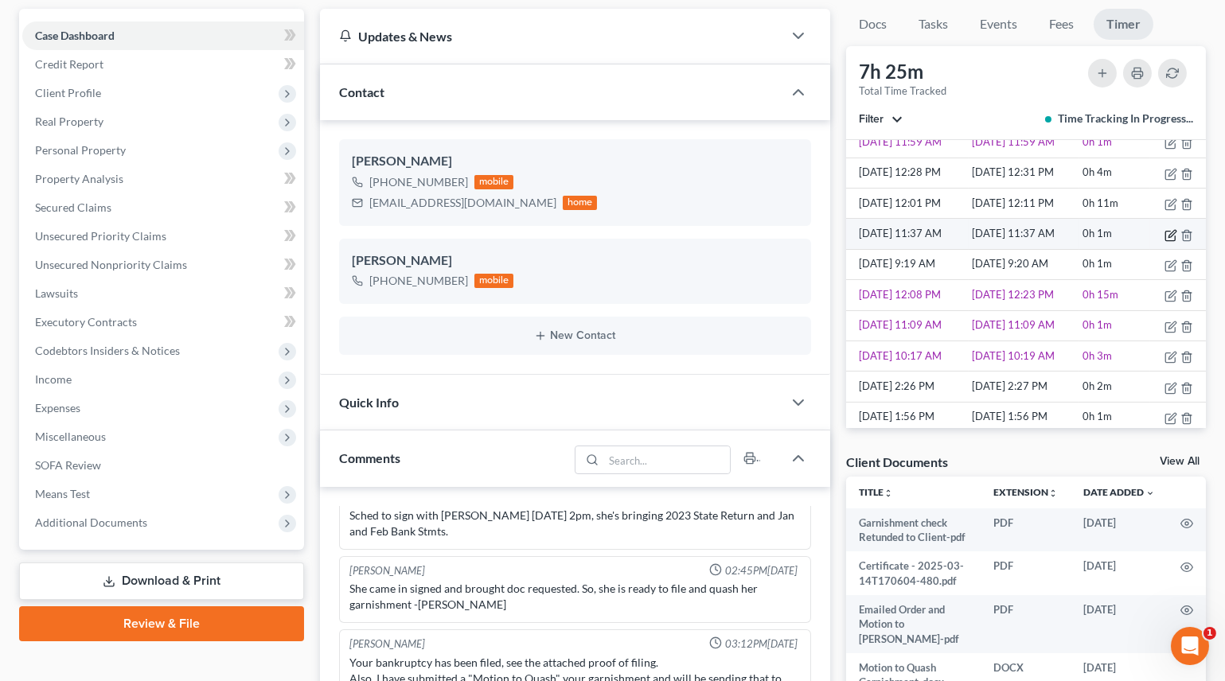
click at [1168, 232] on icon "button" at bounding box center [1171, 233] width 7 height 7
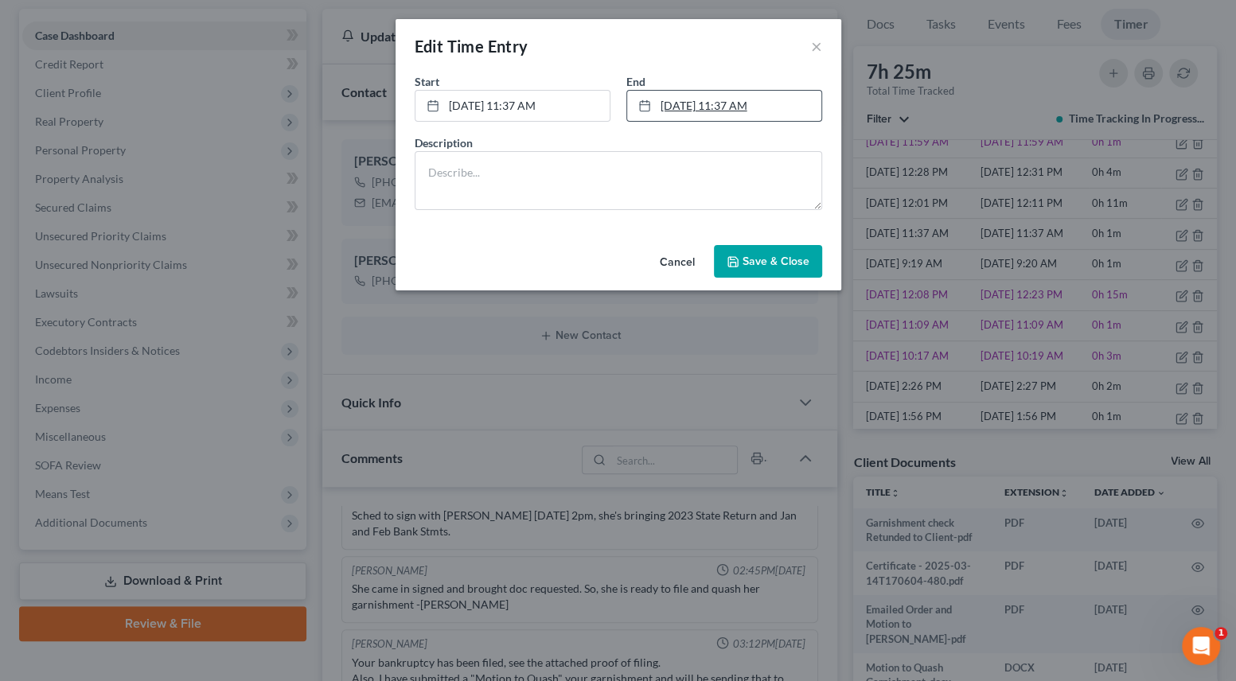
click at [722, 107] on link "[DATE] 11:37 AM" at bounding box center [724, 106] width 194 height 30
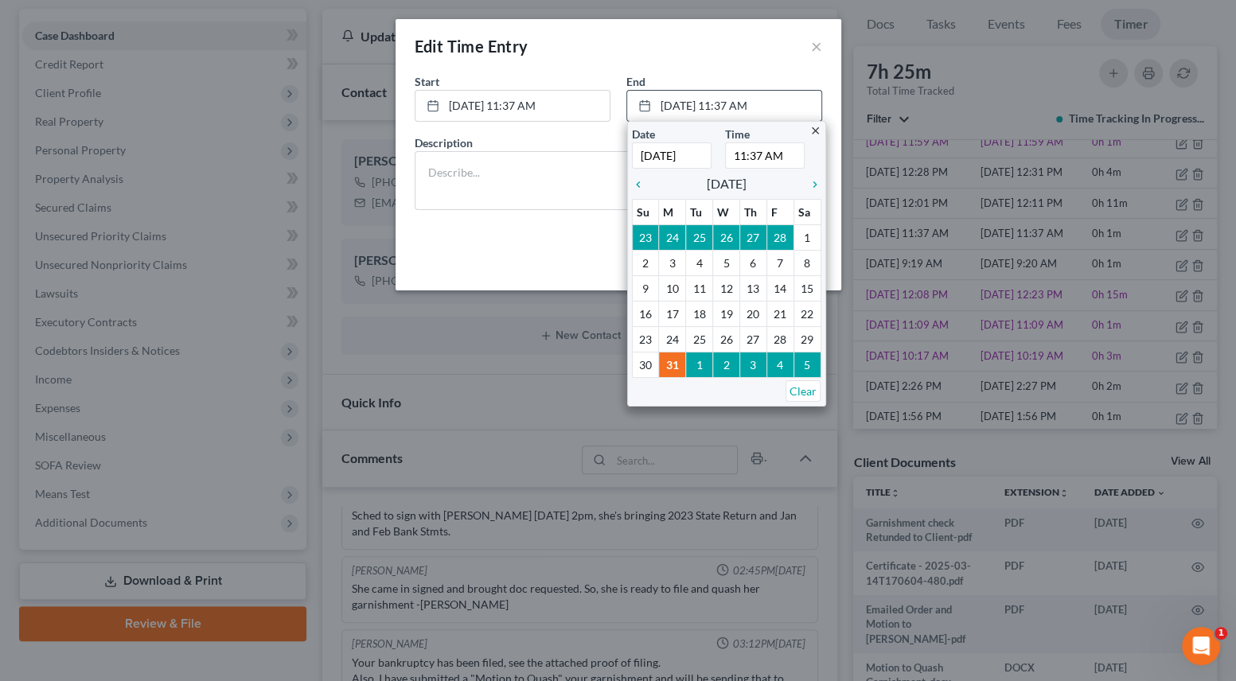
drag, startPoint x: 741, startPoint y: 158, endPoint x: 781, endPoint y: 161, distance: 39.9
click at [741, 158] on input "11:37 AM" at bounding box center [765, 155] width 80 height 26
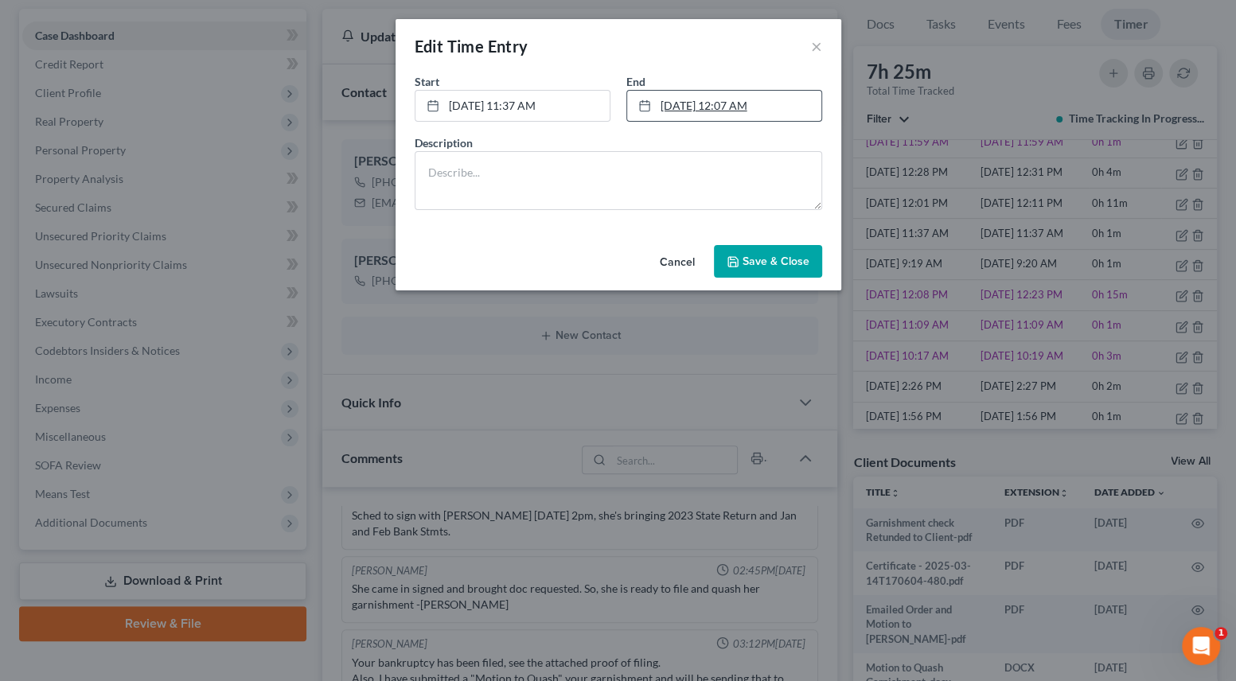
click at [762, 98] on link "[DATE] 12:07 AM" at bounding box center [724, 106] width 194 height 30
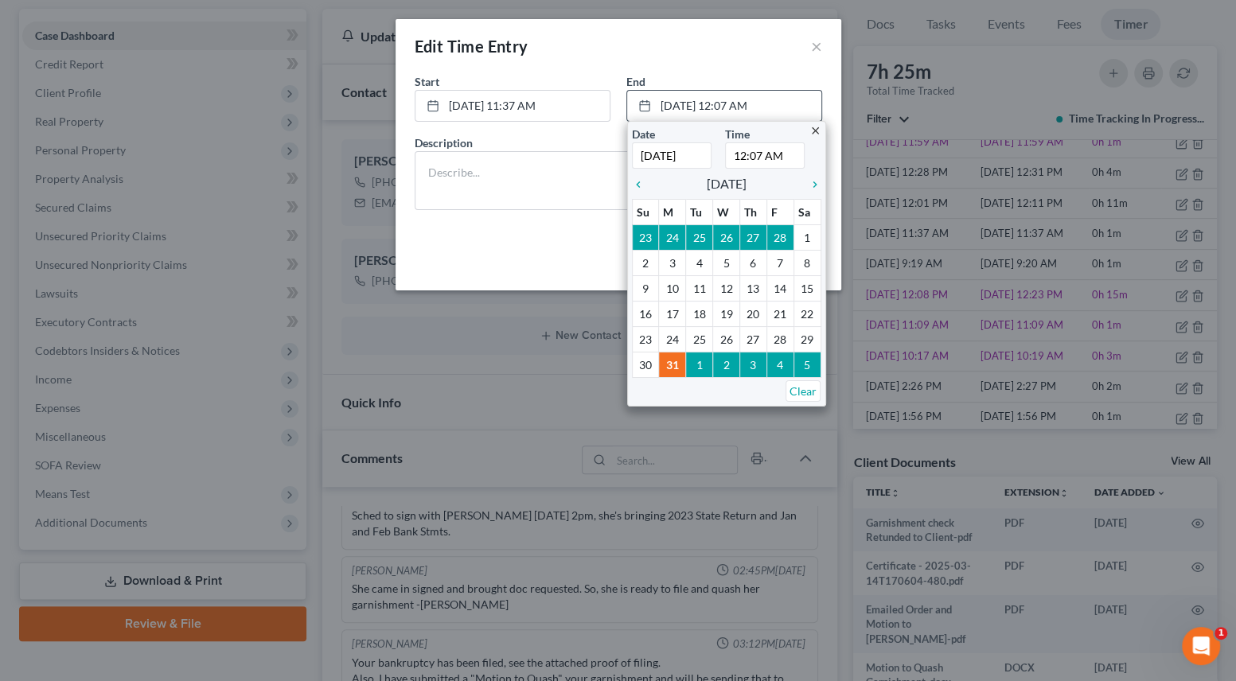
click at [786, 159] on input "12:07 AM" at bounding box center [765, 155] width 80 height 26
type input "12:07 PM"
click at [539, 171] on textarea at bounding box center [618, 180] width 407 height 59
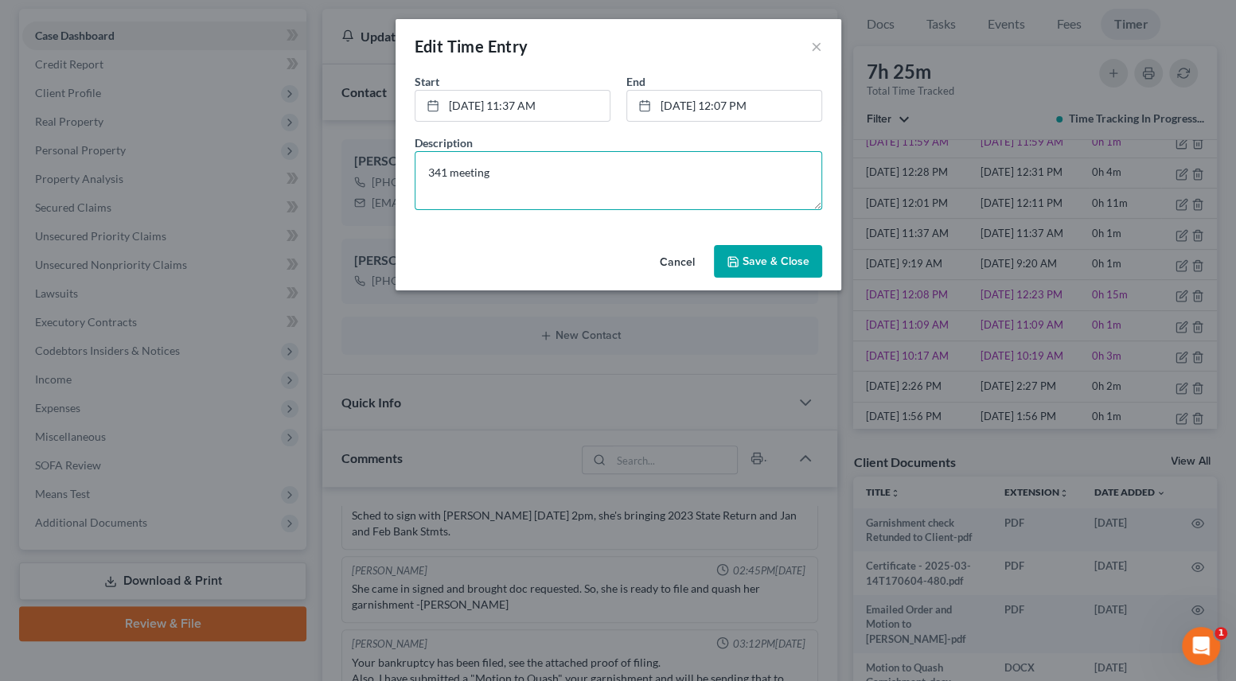
type textarea "341 meeting"
click at [752, 260] on span "Save & Close" at bounding box center [776, 262] width 67 height 14
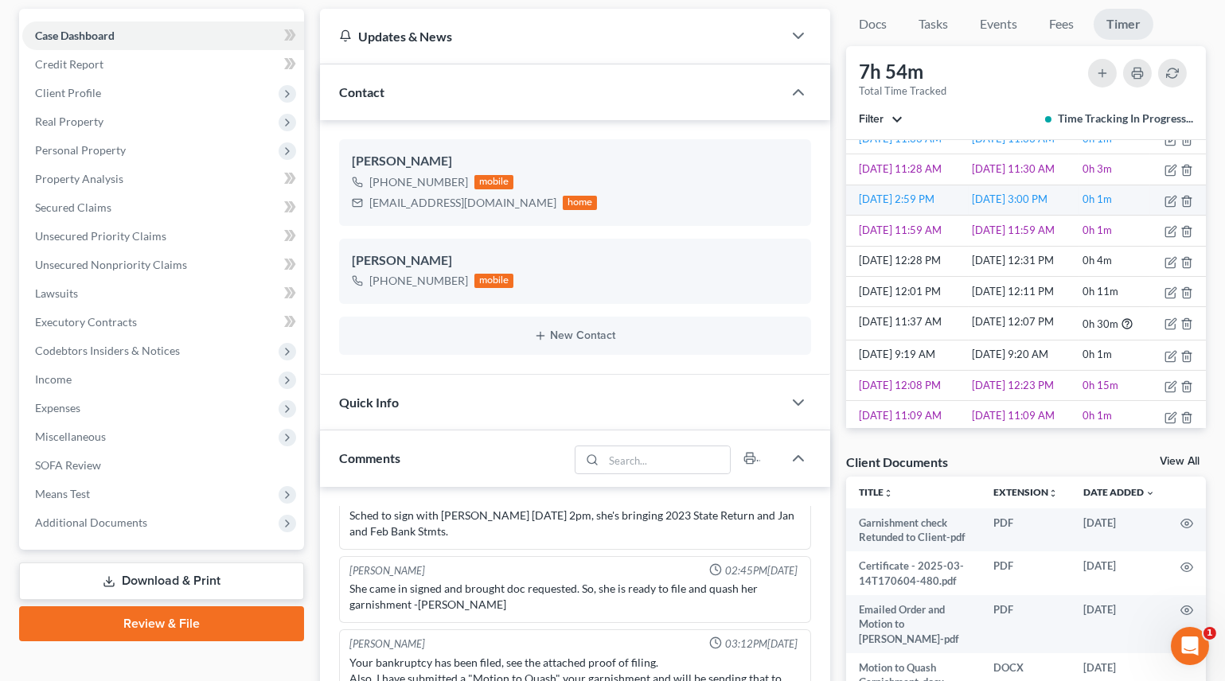
scroll to position [651, 0]
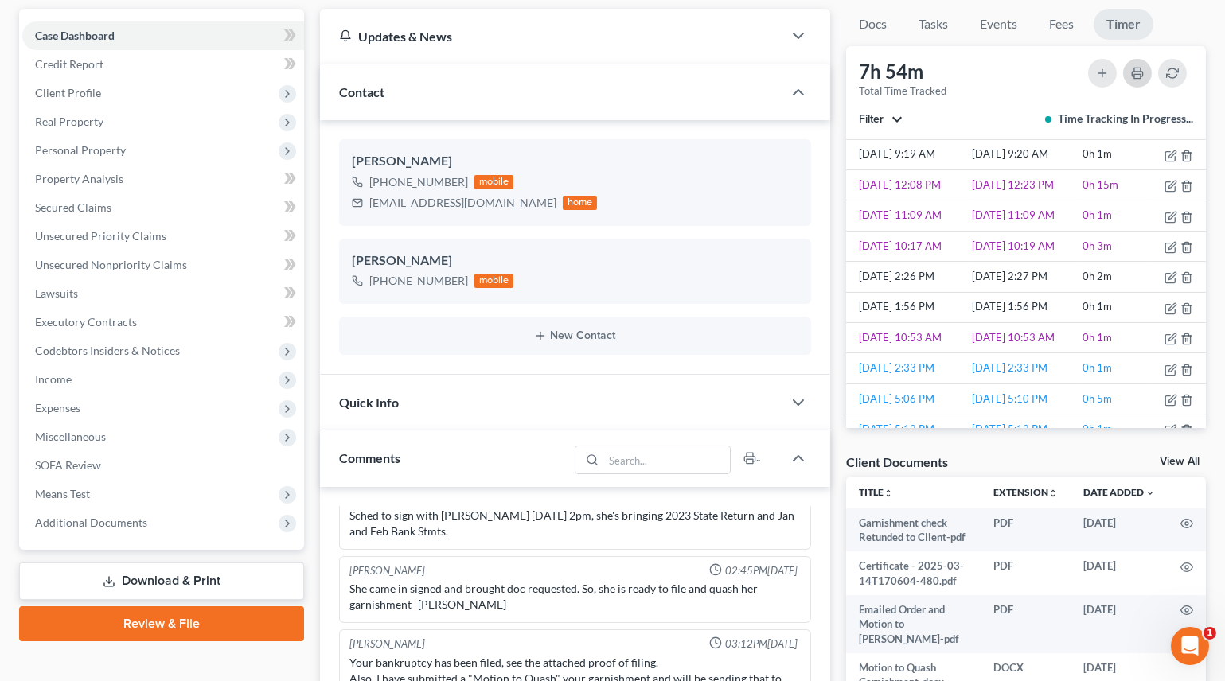
click at [1133, 70] on icon "button" at bounding box center [1137, 73] width 13 height 13
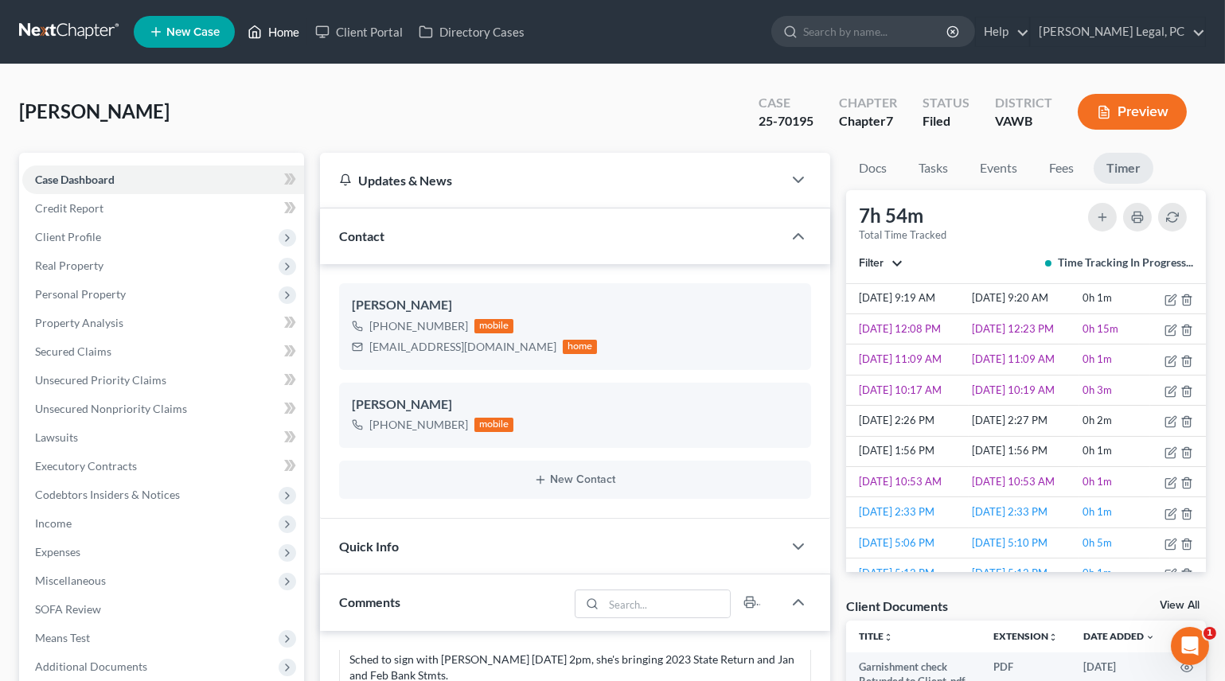
click at [278, 32] on link "Home" at bounding box center [274, 32] width 68 height 29
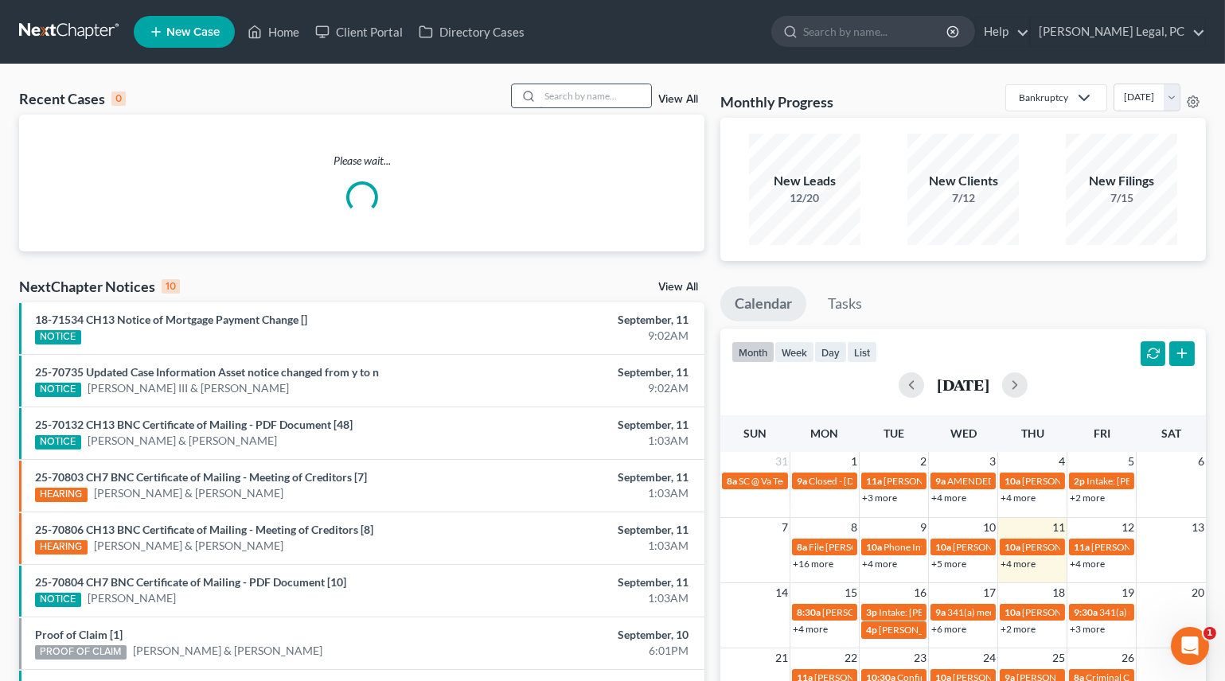
click at [557, 88] on input "search" at bounding box center [595, 95] width 111 height 23
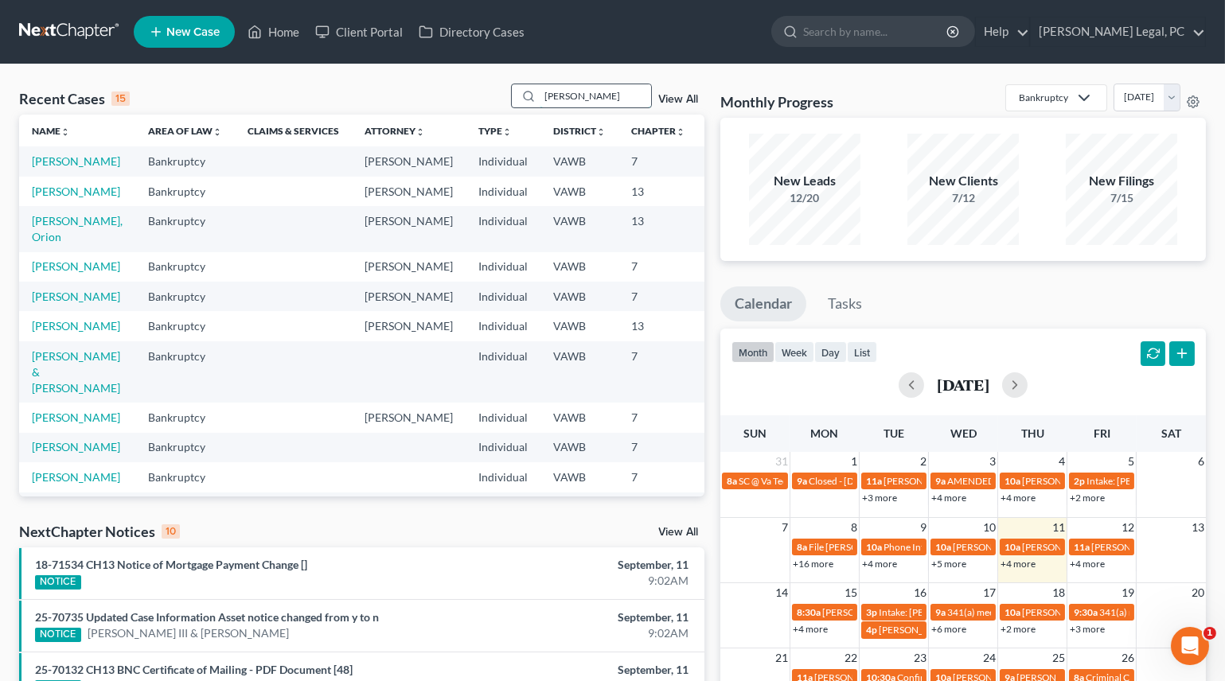
type input "[PERSON_NAME]"
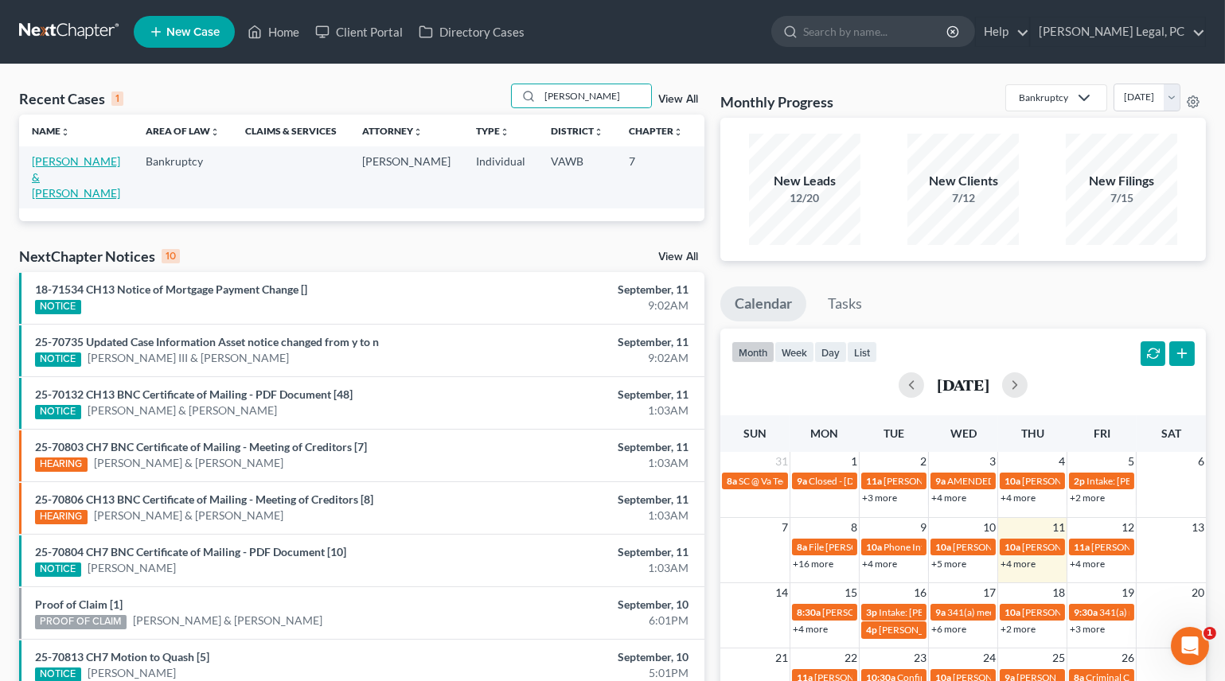
click at [32, 177] on link "[PERSON_NAME] & [PERSON_NAME]" at bounding box center [76, 176] width 88 height 45
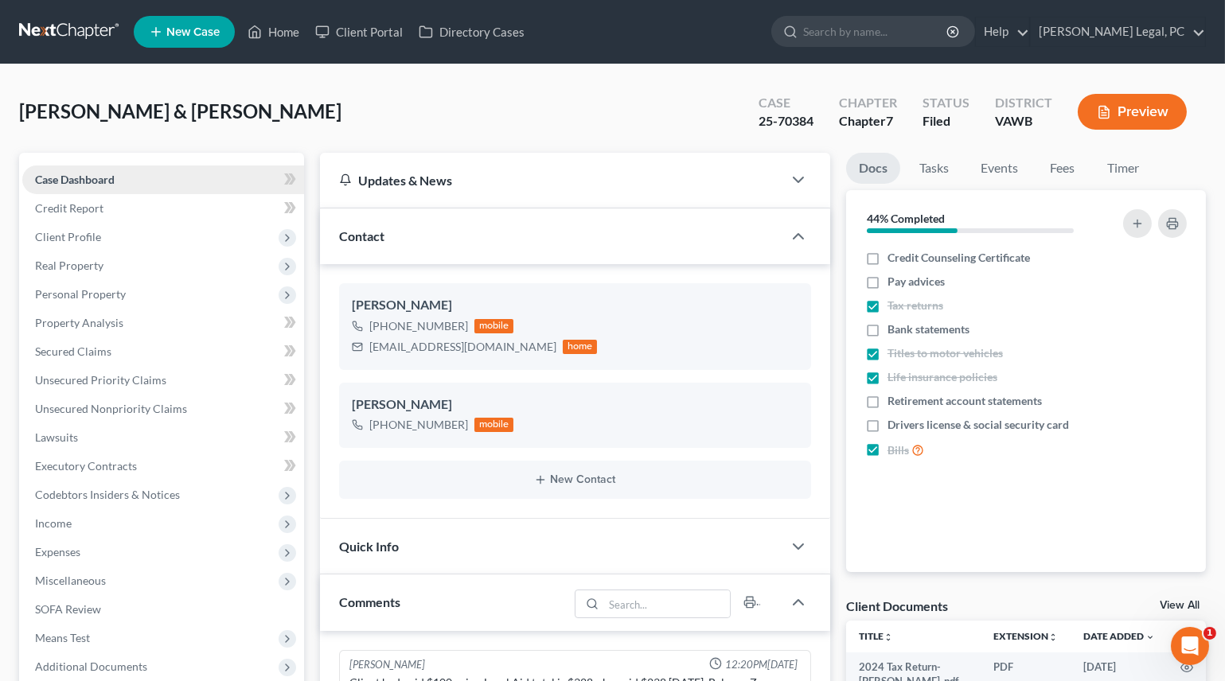
scroll to position [1296, 0]
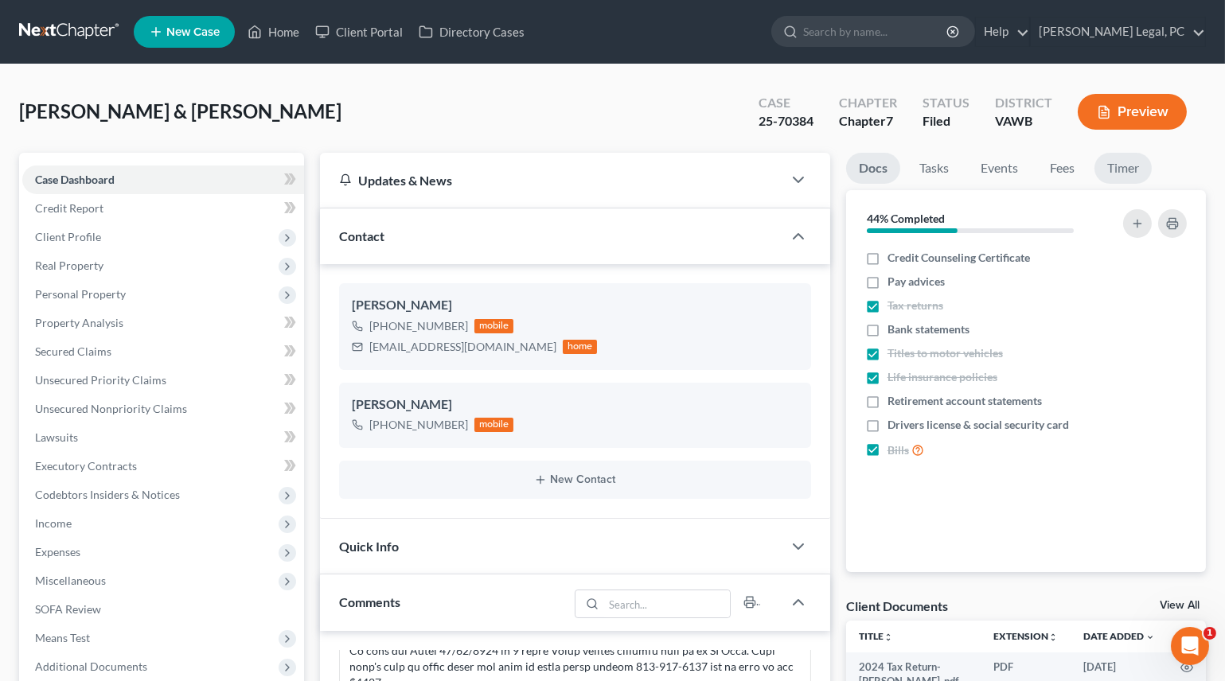
click at [1112, 159] on link "Timer" at bounding box center [1122, 168] width 57 height 31
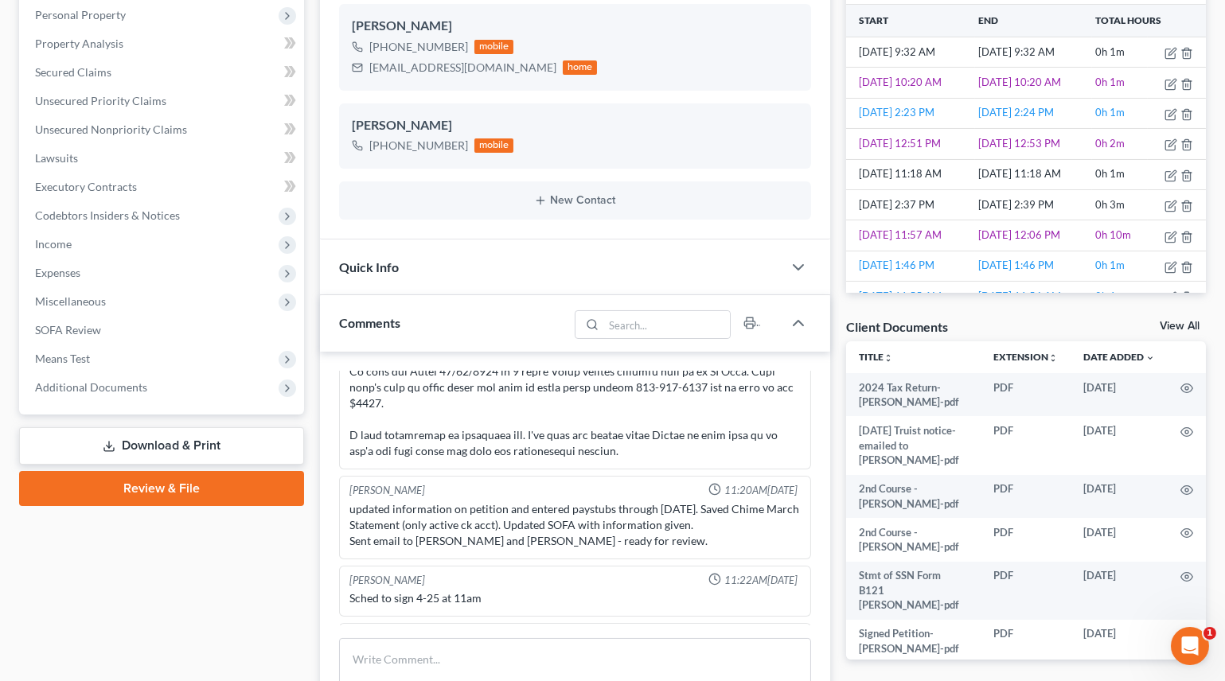
scroll to position [289, 0]
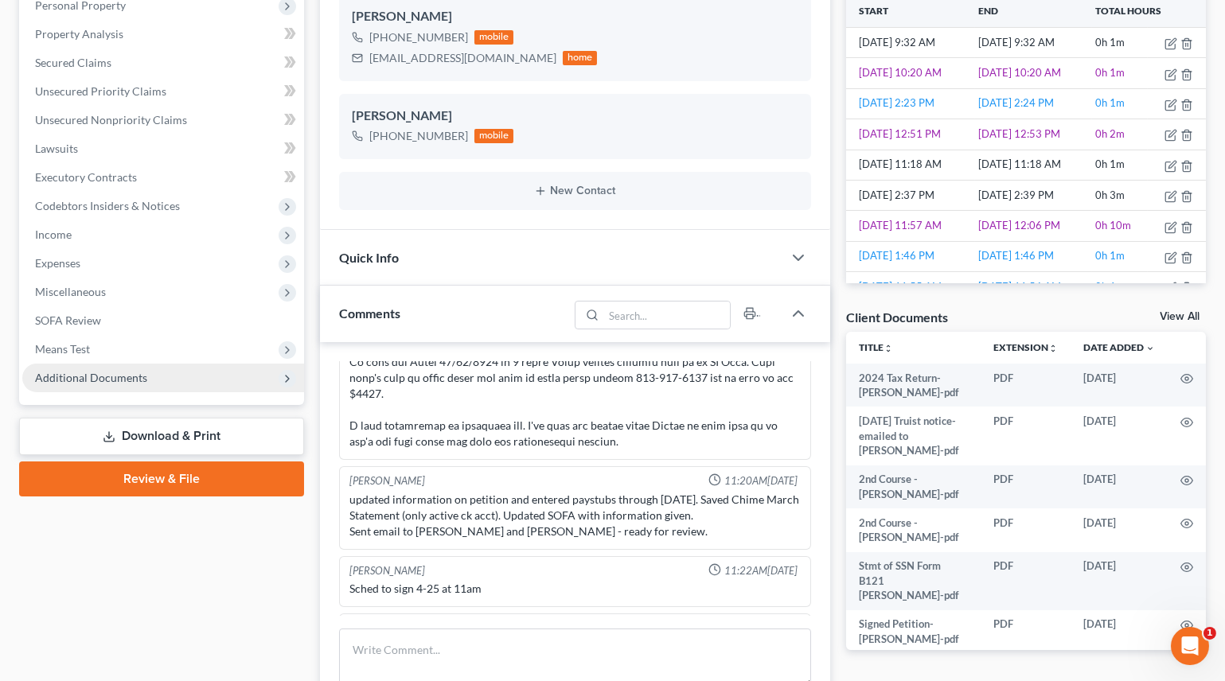
click at [90, 381] on span "Additional Documents" at bounding box center [91, 378] width 112 height 14
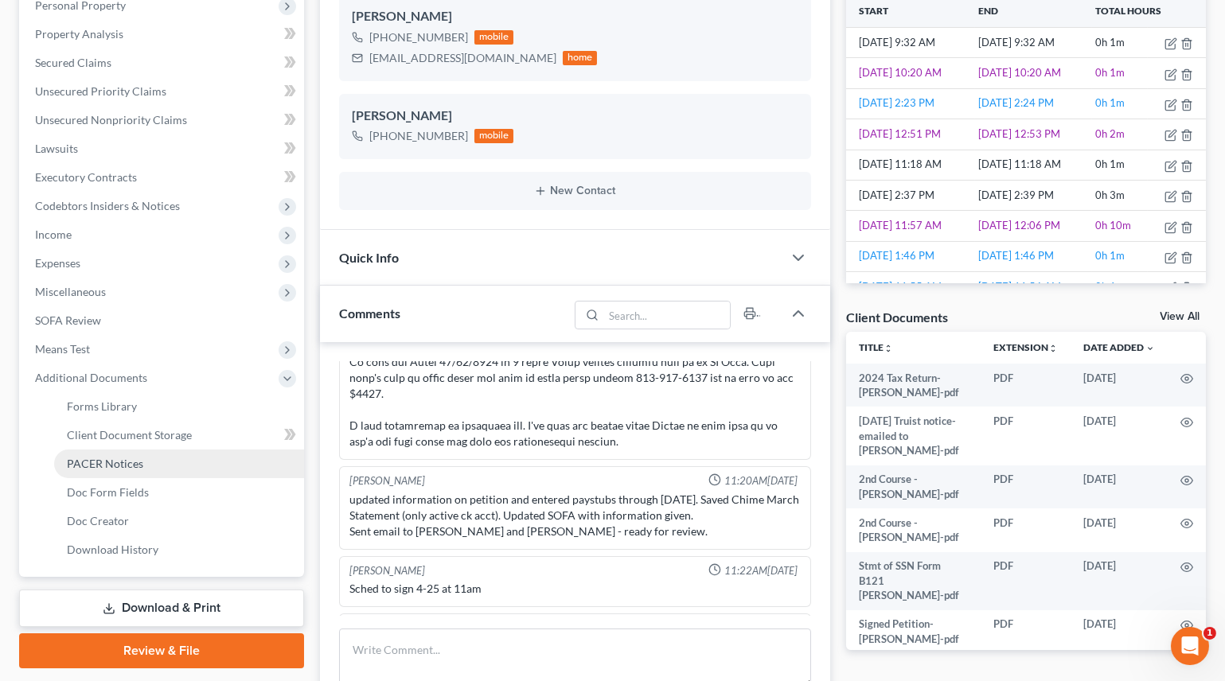
click at [120, 468] on span "PACER Notices" at bounding box center [105, 464] width 76 height 14
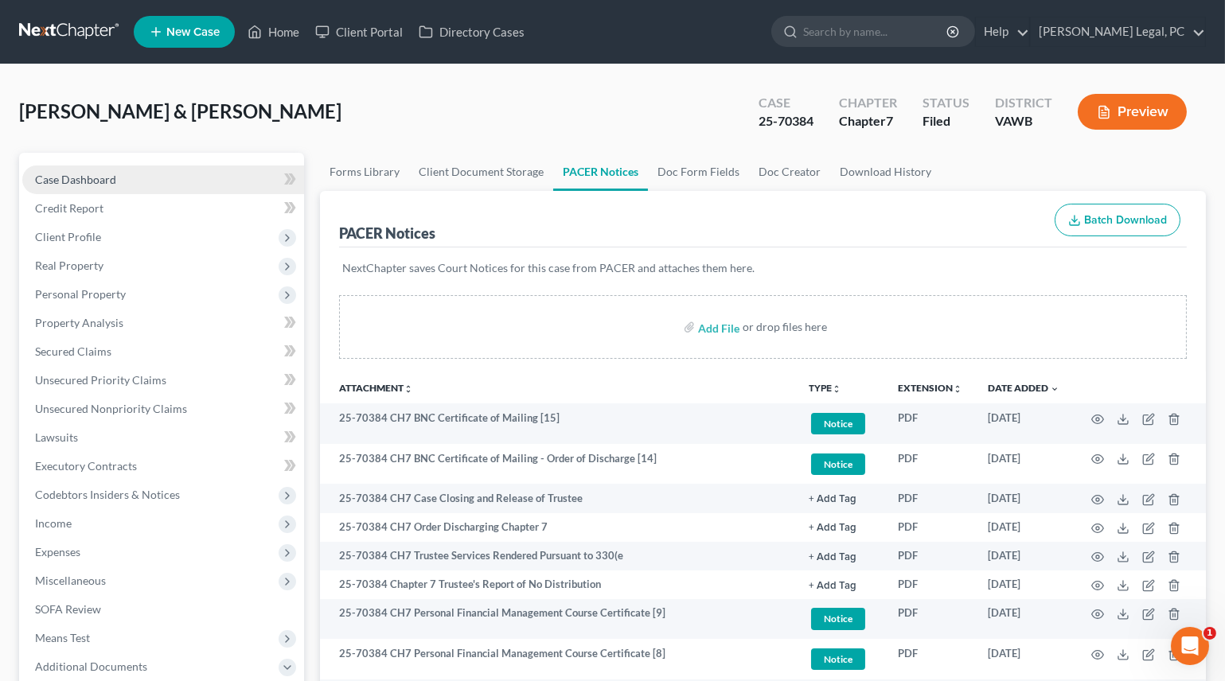
click at [99, 170] on link "Case Dashboard" at bounding box center [163, 180] width 282 height 29
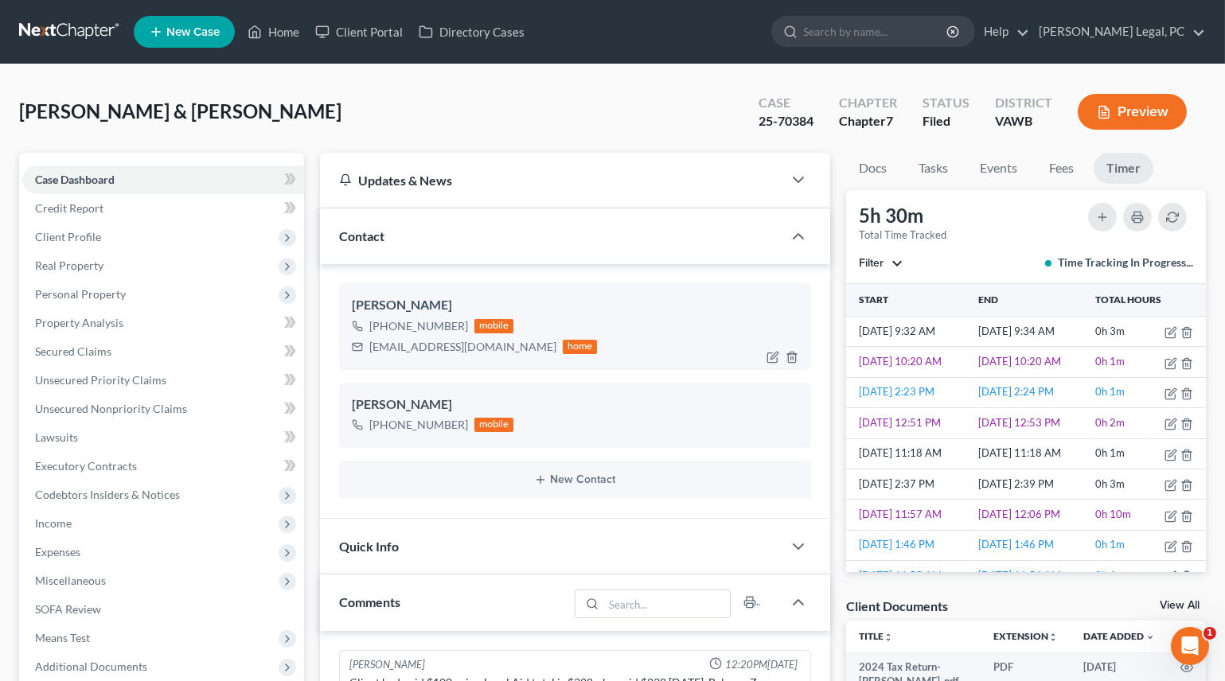
scroll to position [1296, 0]
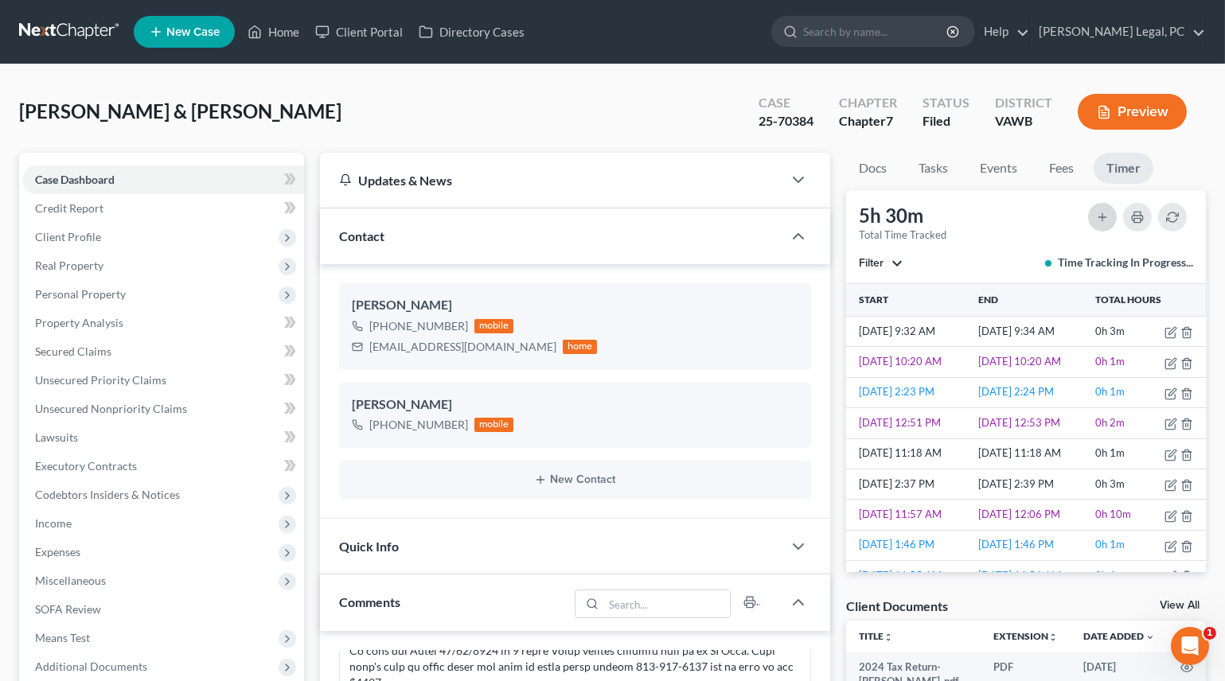
click at [1092, 210] on button "button" at bounding box center [1102, 217] width 29 height 29
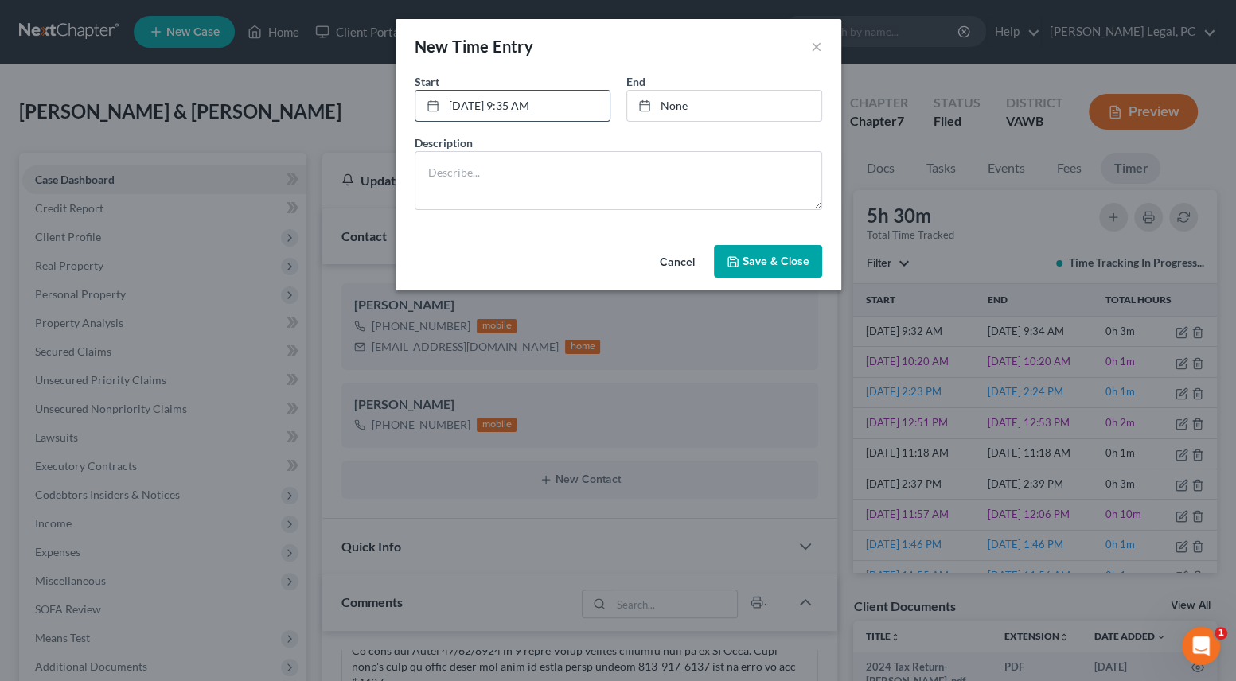
click at [478, 99] on link "[DATE] 9:35 AM" at bounding box center [512, 106] width 194 height 30
type input "[DATE]"
type input "9:35 AM"
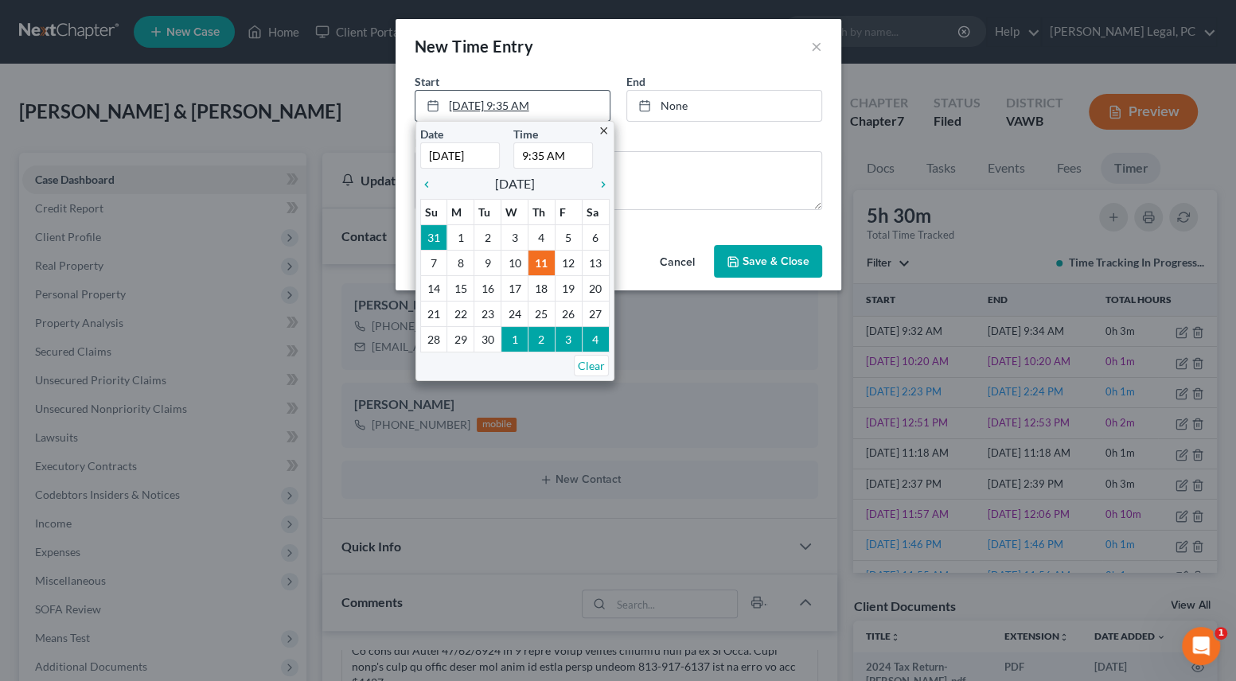
type input "[DATE]"
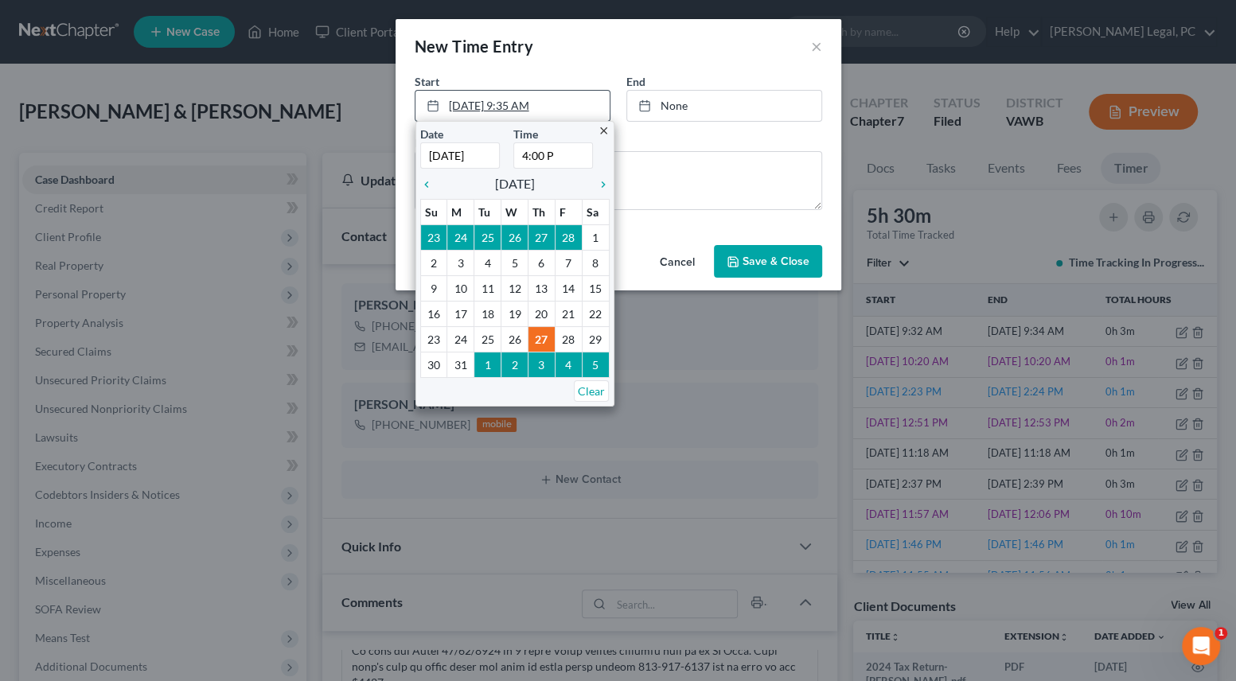
type input "4:00 PM"
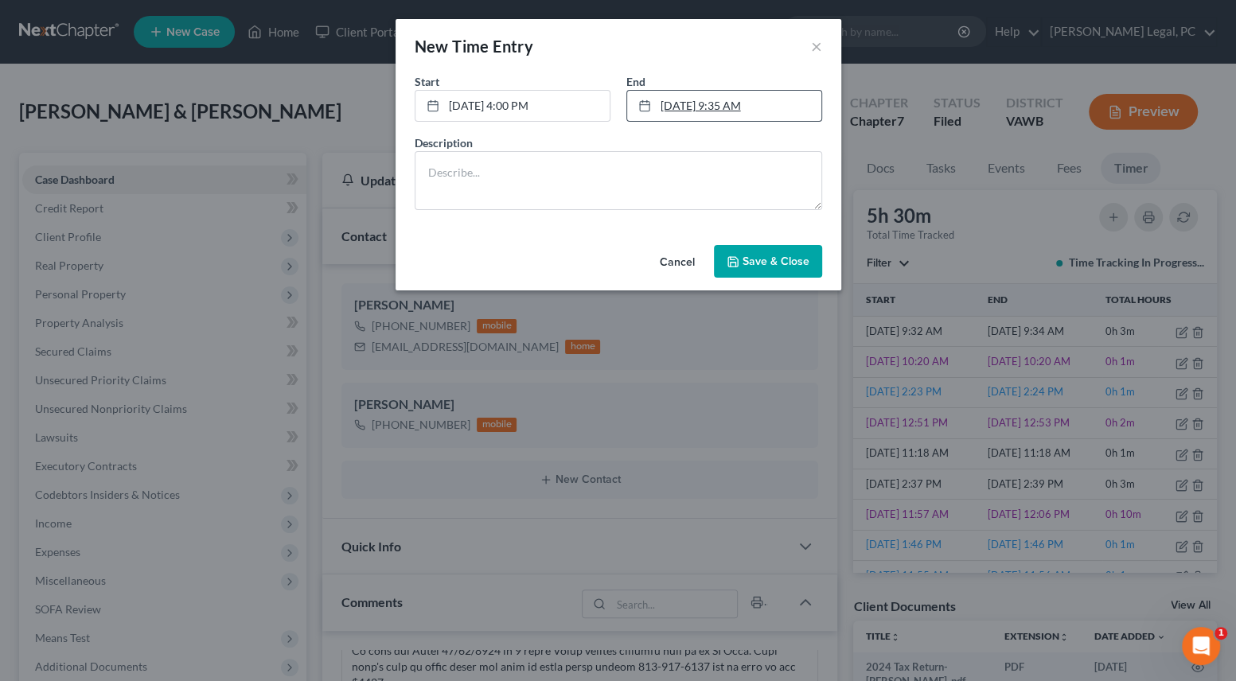
click at [682, 112] on link "[DATE] 9:35 AM" at bounding box center [724, 106] width 194 height 30
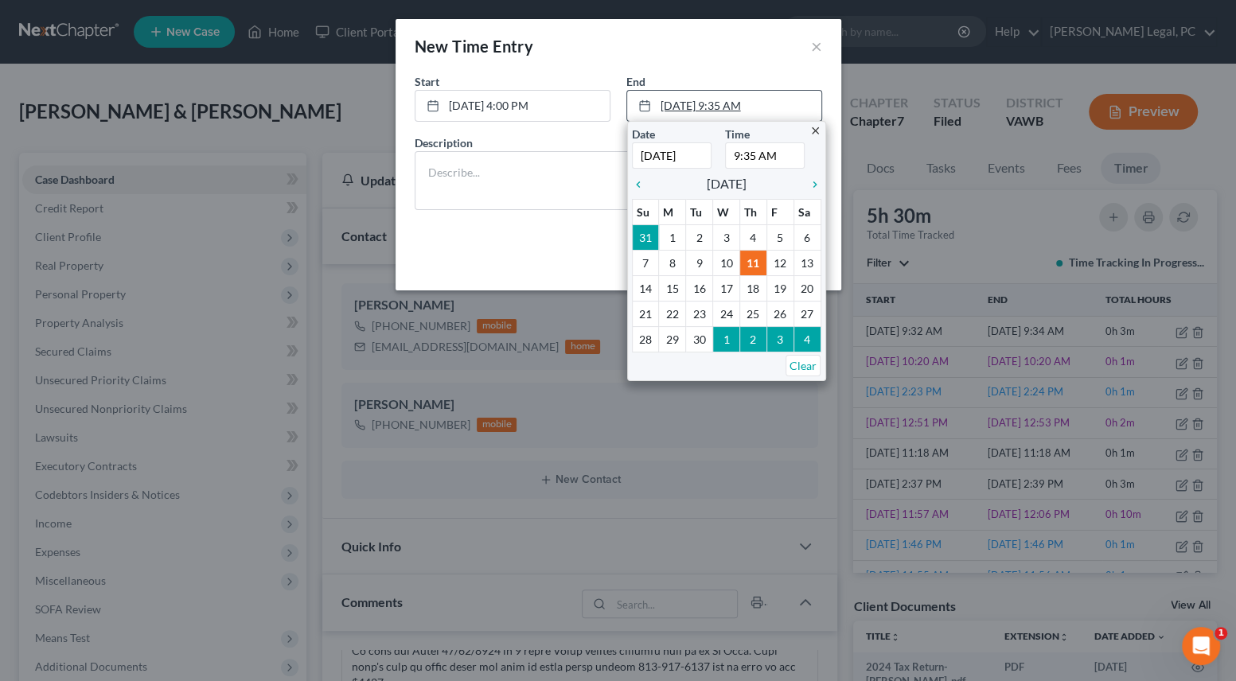
type input "[DATE]"
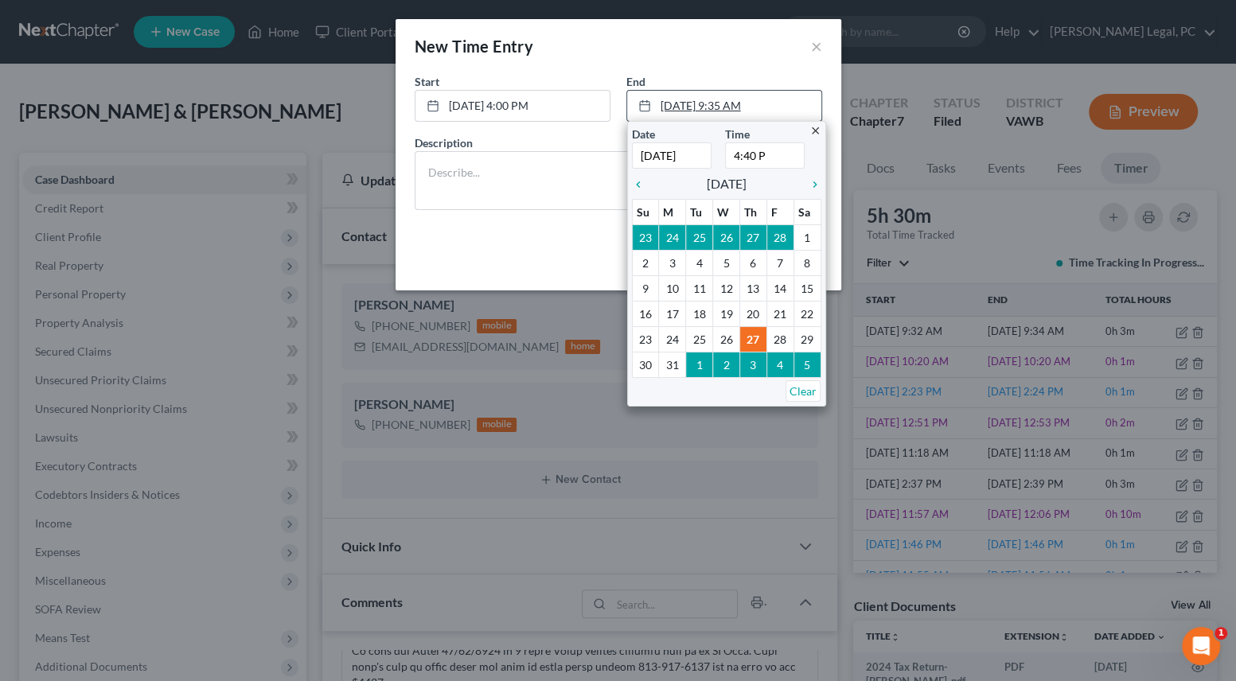
type input "4:40 PM"
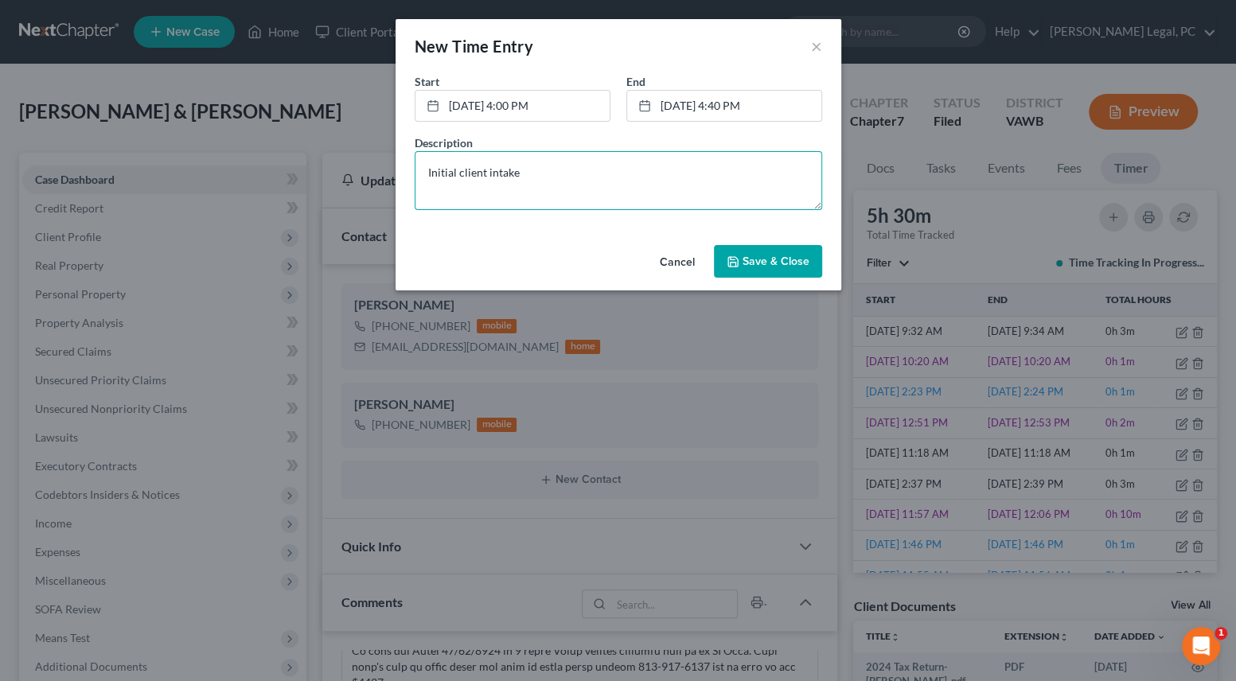
type textarea "Initial client intake"
click at [787, 259] on span "Save & Close" at bounding box center [776, 262] width 67 height 14
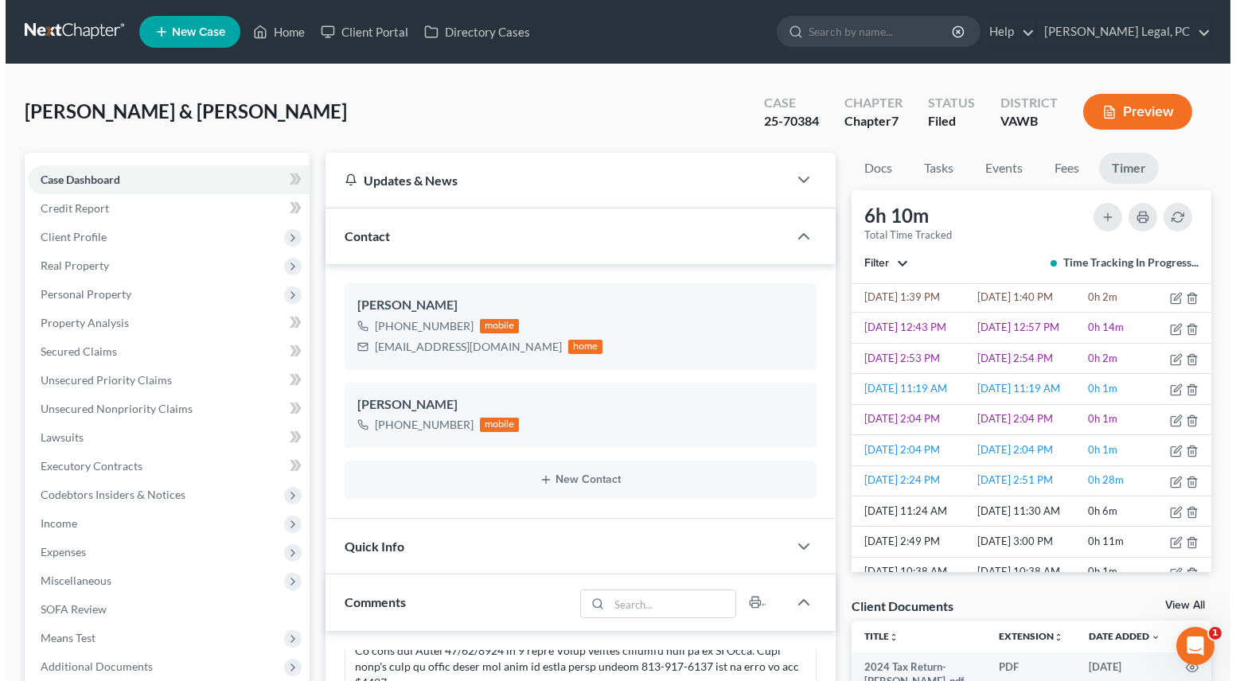
scroll to position [506, 0]
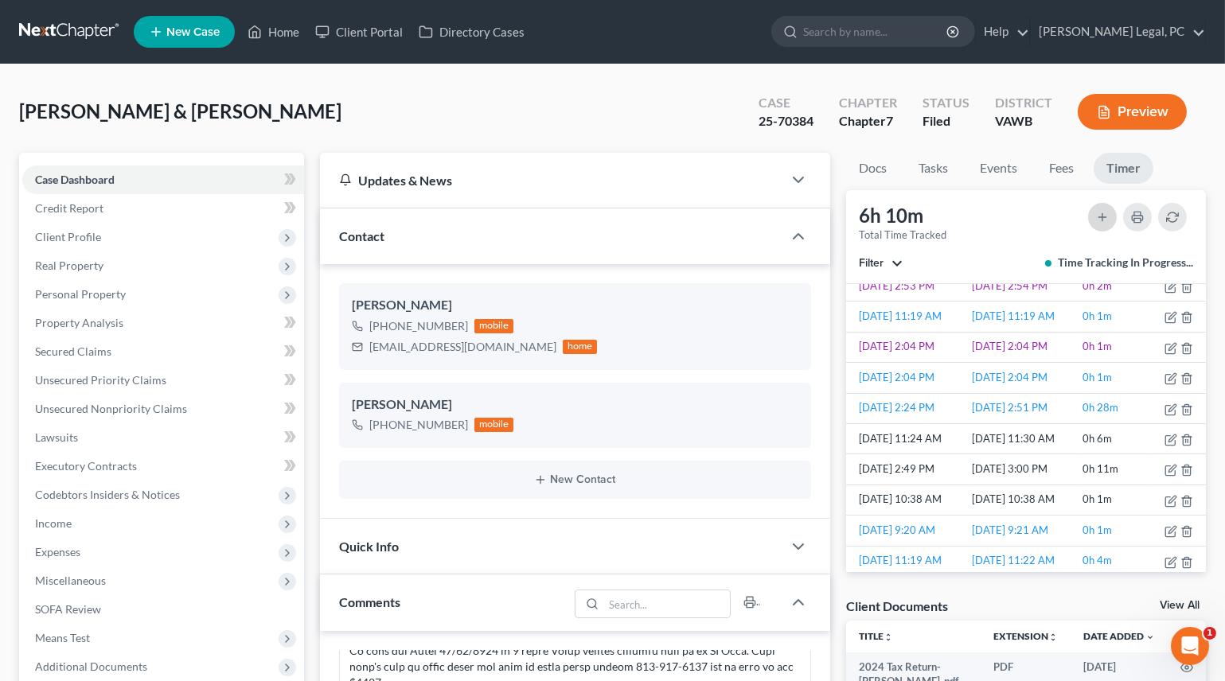
click at [1105, 220] on icon "button" at bounding box center [1102, 217] width 13 height 13
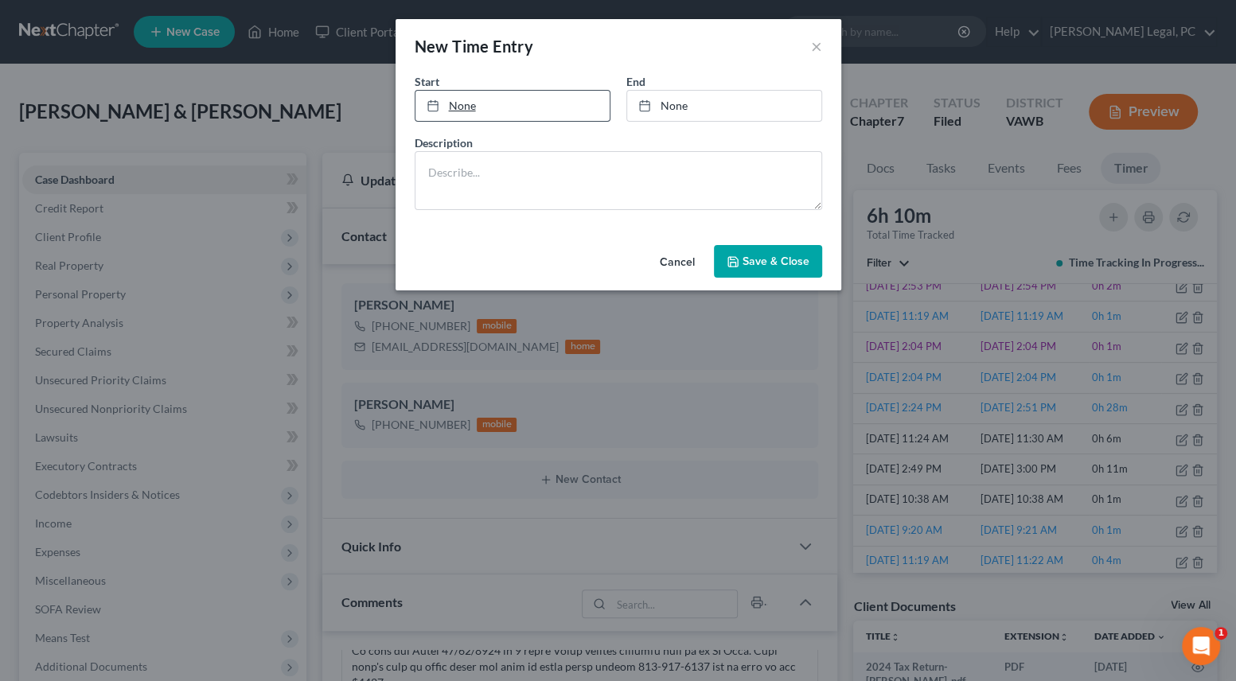
type input "[DATE]"
type input "9:35 AM"
click at [485, 111] on link "[DATE] 9:35 AM" at bounding box center [512, 106] width 194 height 30
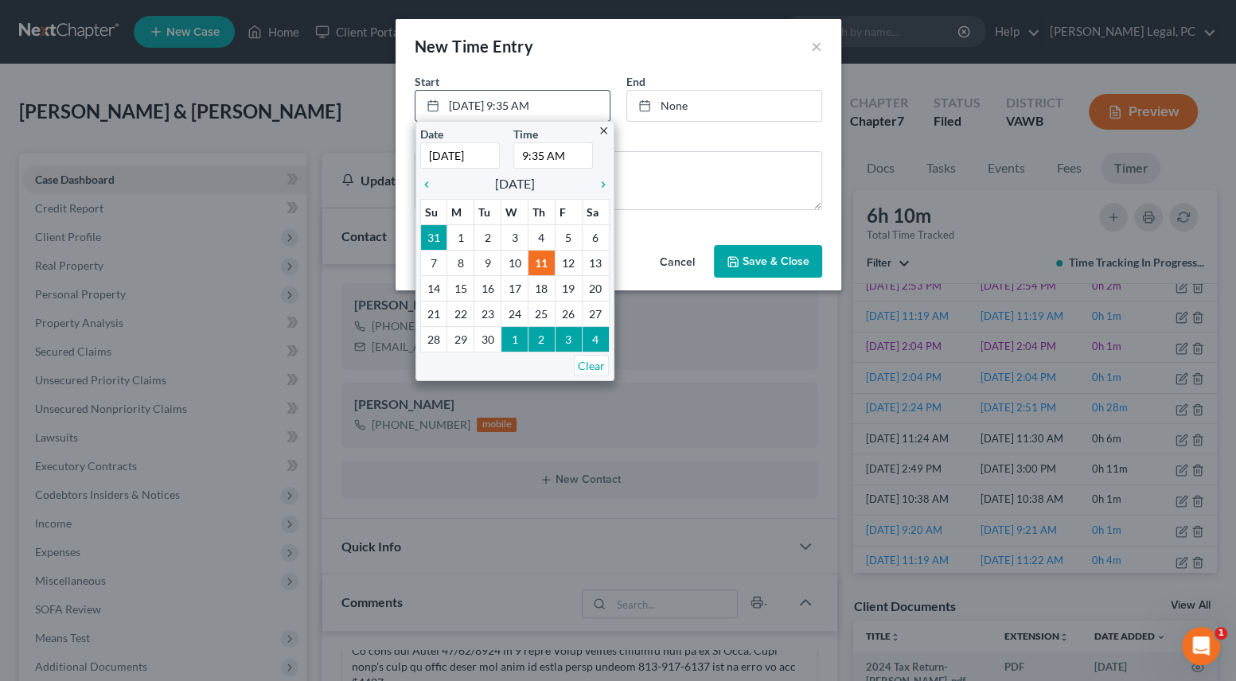
type input "[DATE]"
type input "11:00"
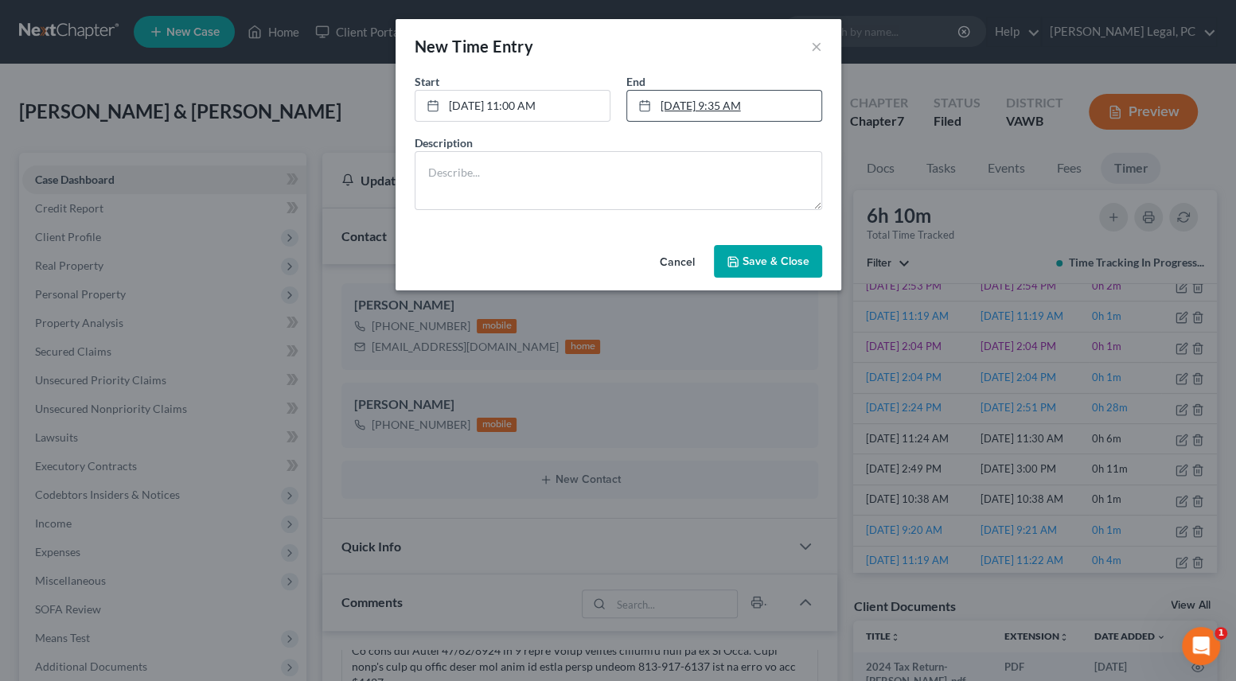
click at [699, 111] on link "[DATE] 9:35 AM" at bounding box center [724, 106] width 194 height 30
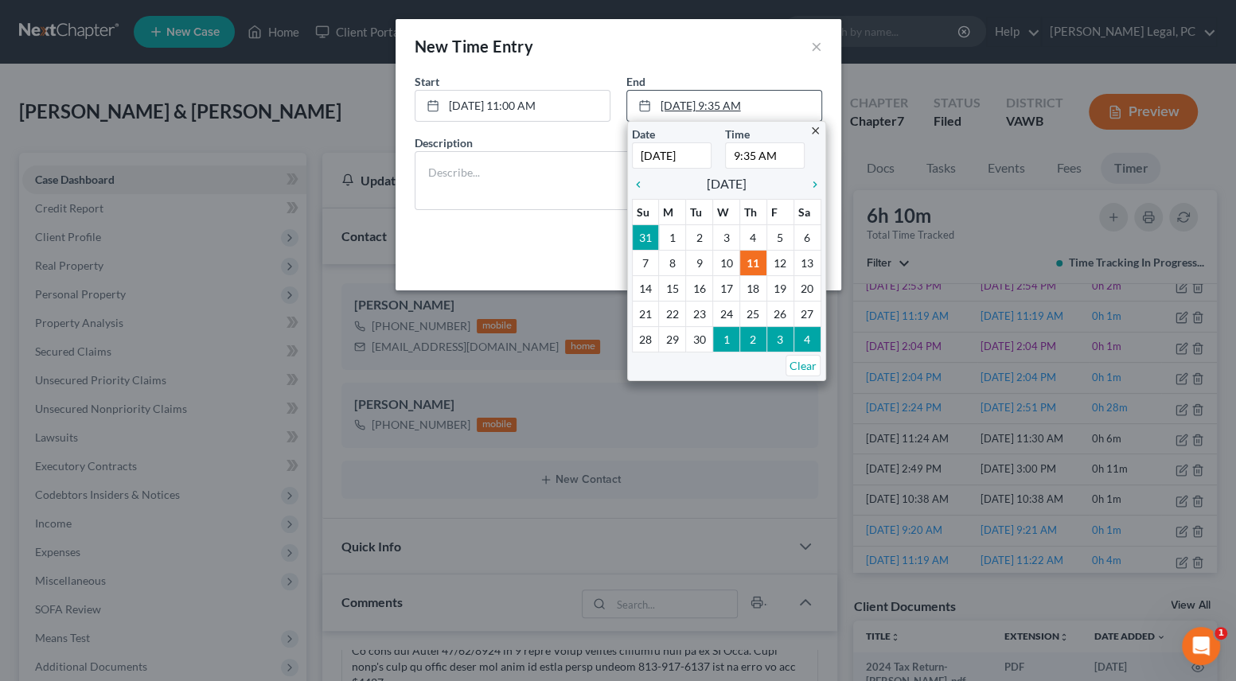
type input "[DATE]"
type input "11:45"
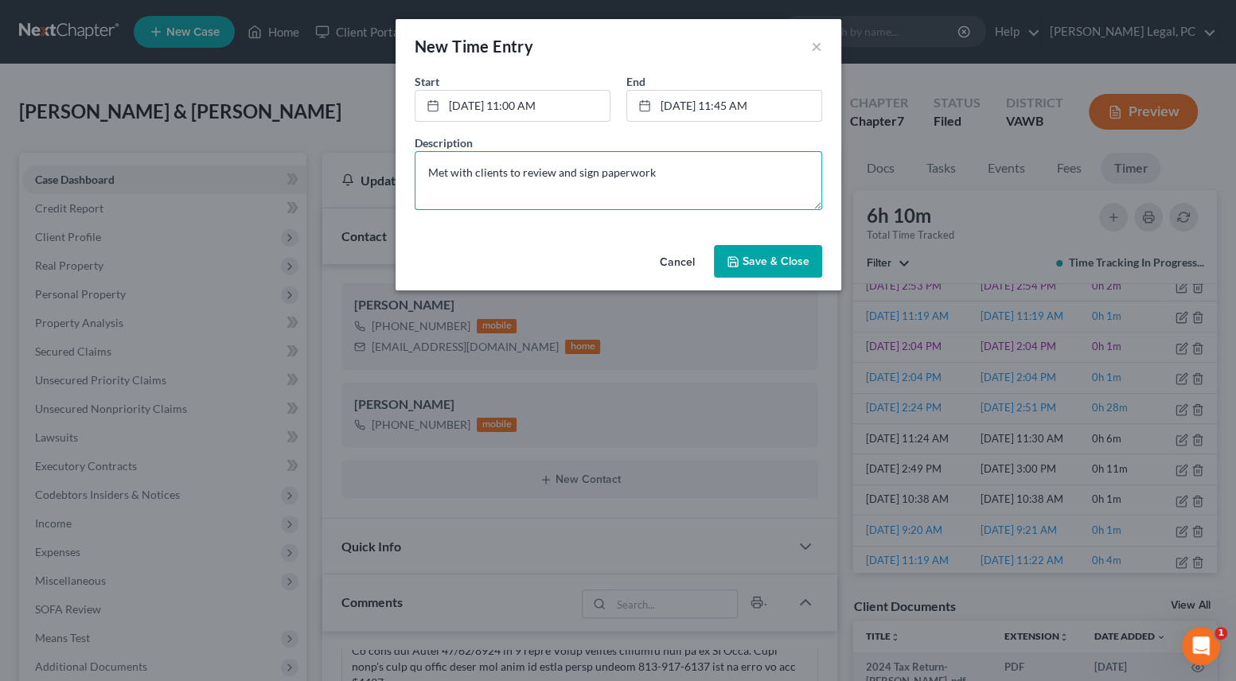
type textarea "Met with clients to review and sign paperwork"
click at [768, 262] on span "Save & Close" at bounding box center [776, 262] width 67 height 14
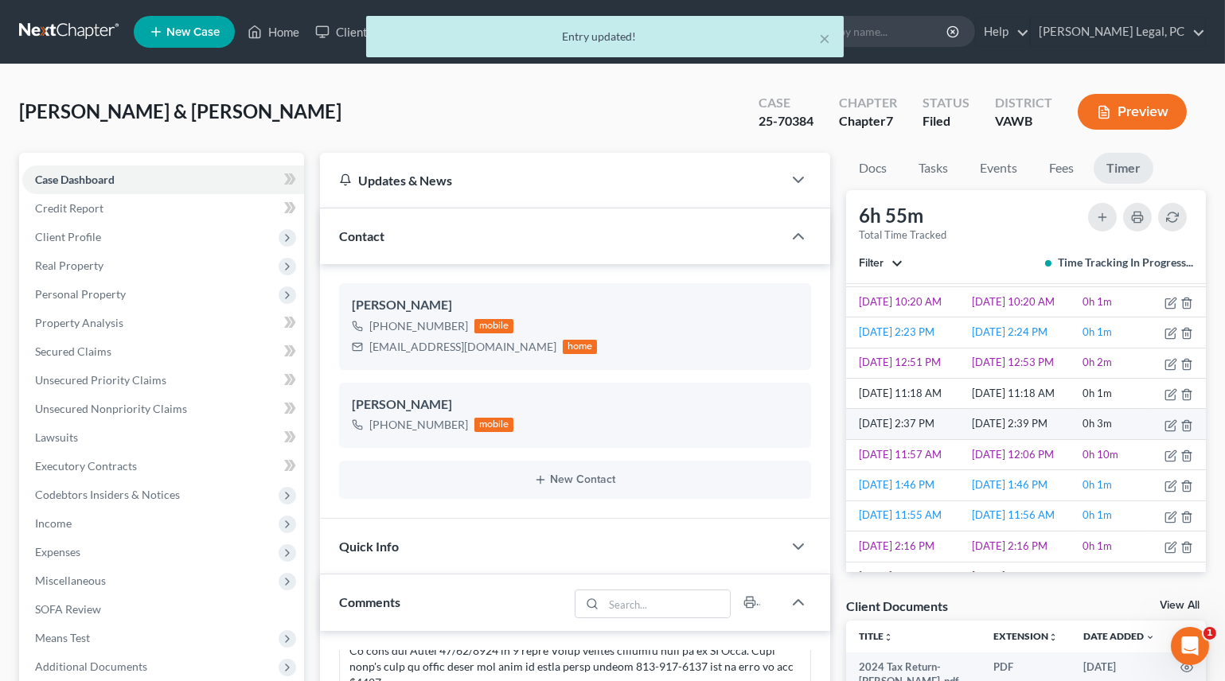
scroll to position [144, 0]
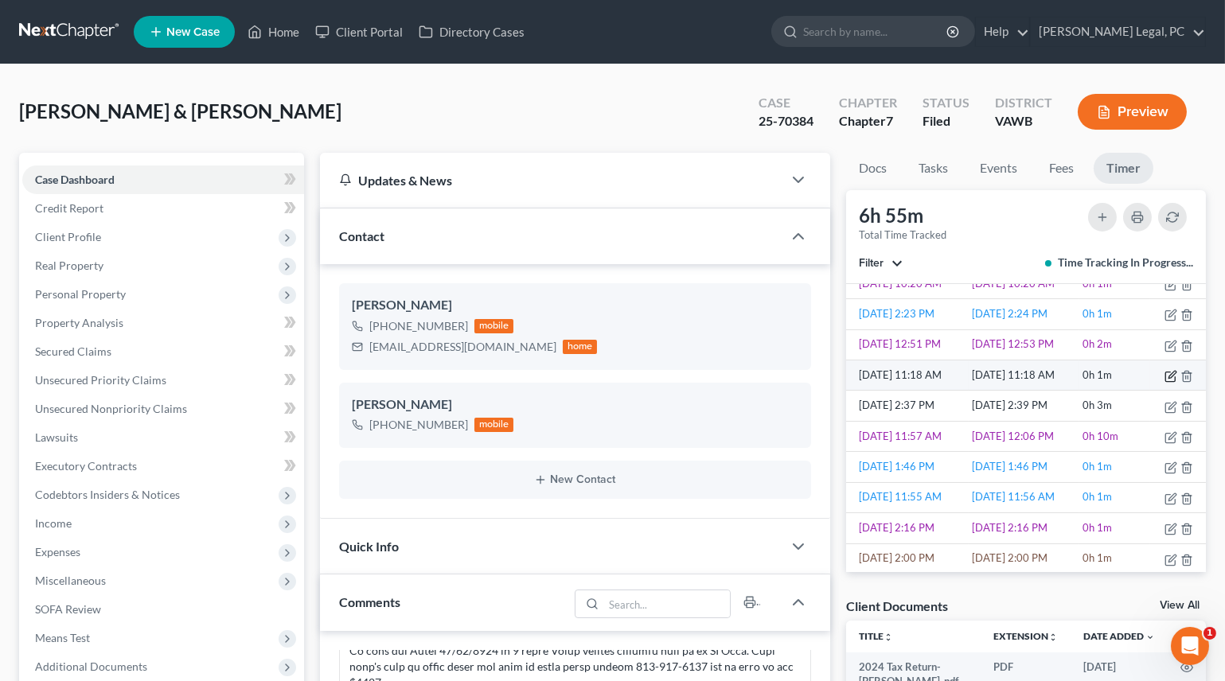
click at [1164, 378] on icon "button" at bounding box center [1170, 376] width 13 height 13
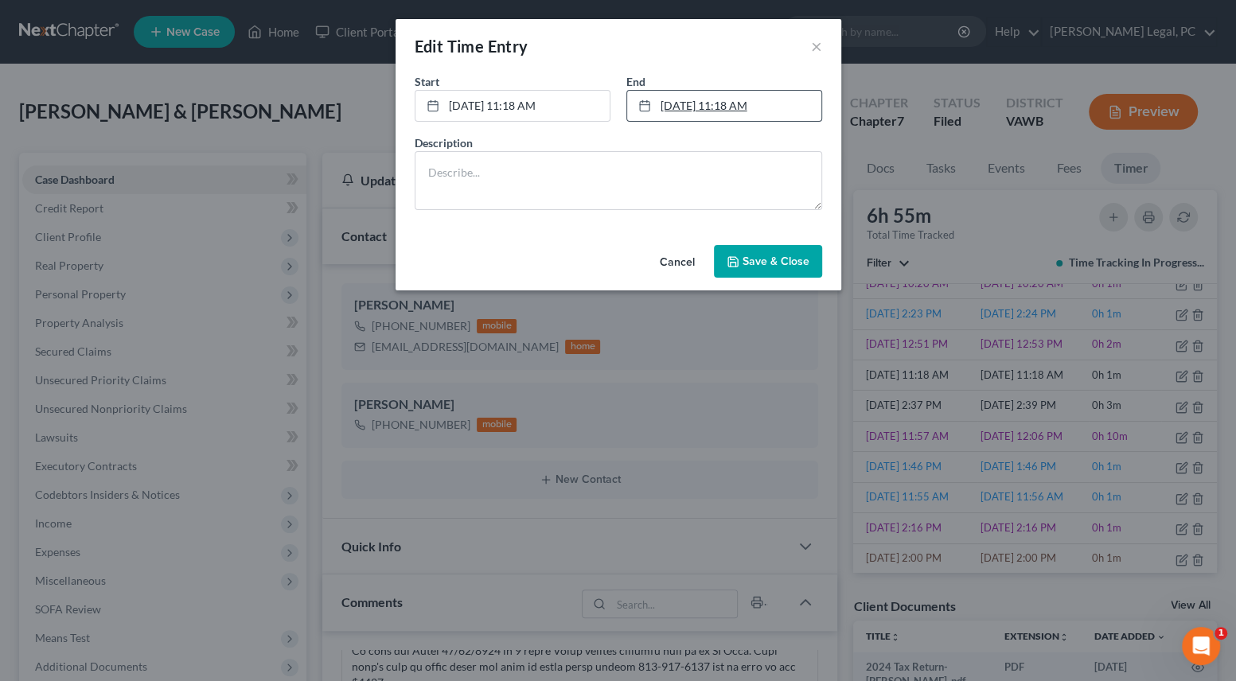
click at [729, 107] on link "[DATE] 11:18 AM" at bounding box center [724, 106] width 194 height 30
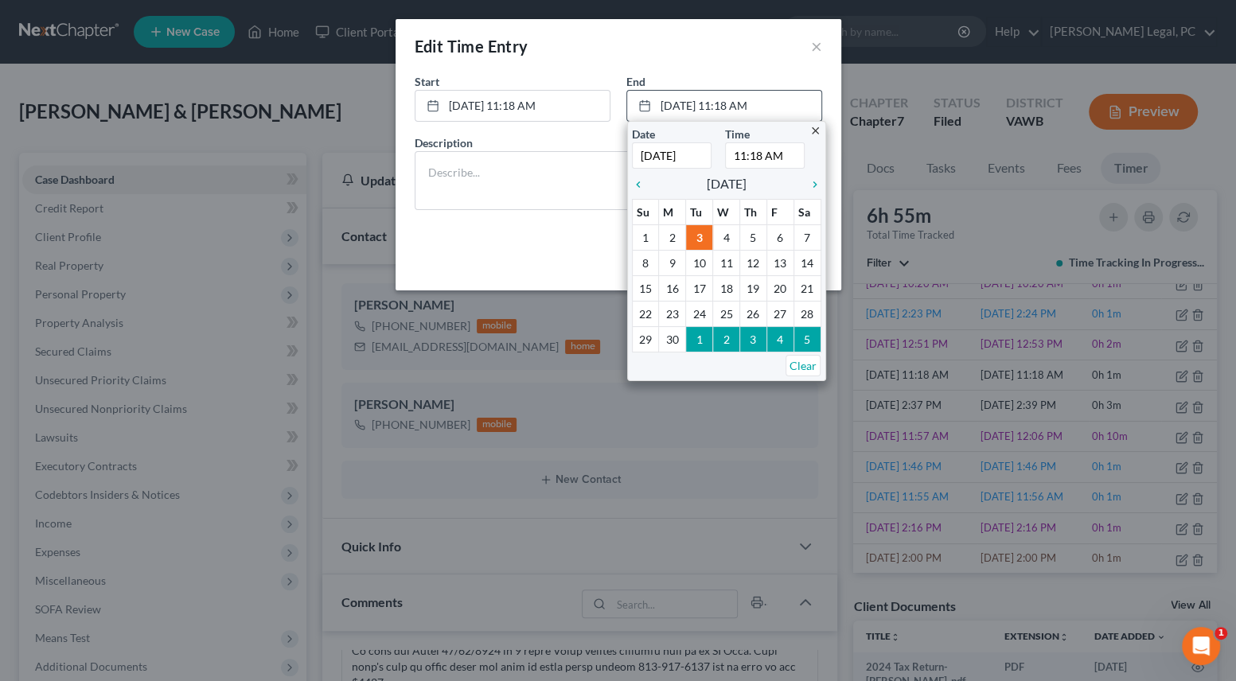
click at [753, 152] on input "11:18 AM" at bounding box center [765, 155] width 80 height 26
type input "11:38 AM"
click at [589, 163] on textarea at bounding box center [618, 180] width 407 height 59
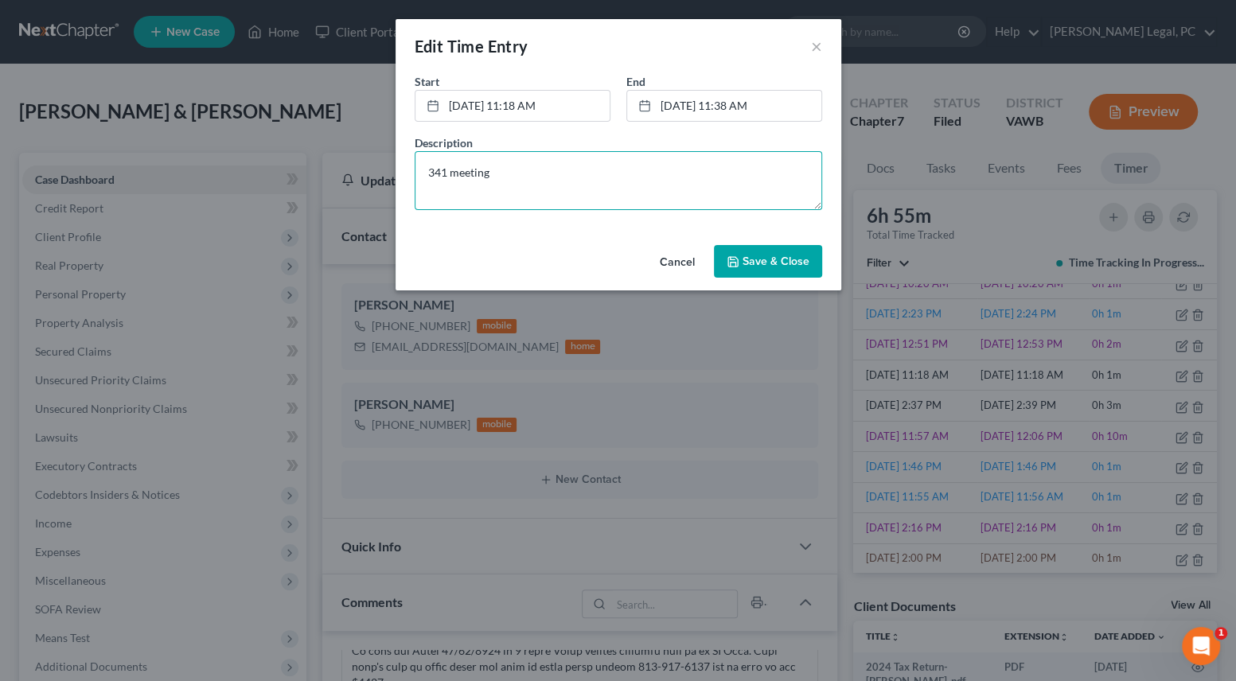
type textarea "341 meeting"
click at [748, 265] on span "Save & Close" at bounding box center [776, 262] width 67 height 14
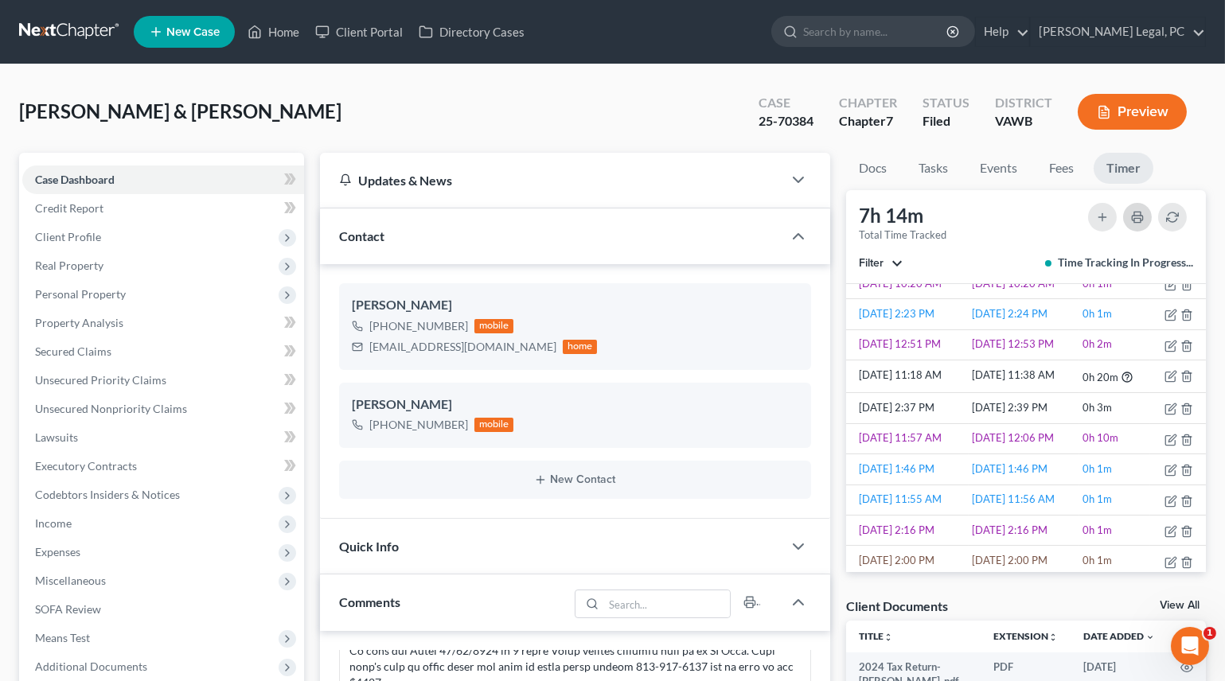
click at [1129, 220] on button "button" at bounding box center [1137, 217] width 29 height 29
click at [298, 28] on link "Home" at bounding box center [274, 32] width 68 height 29
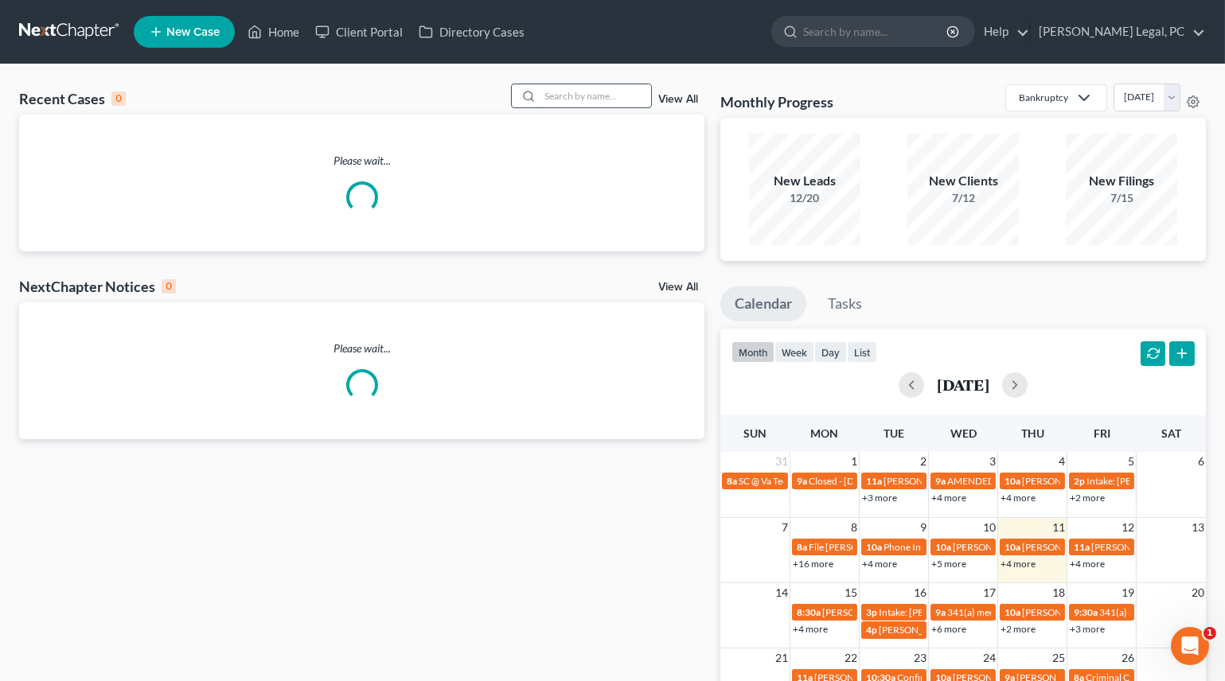
click at [566, 96] on input "search" at bounding box center [595, 95] width 111 height 23
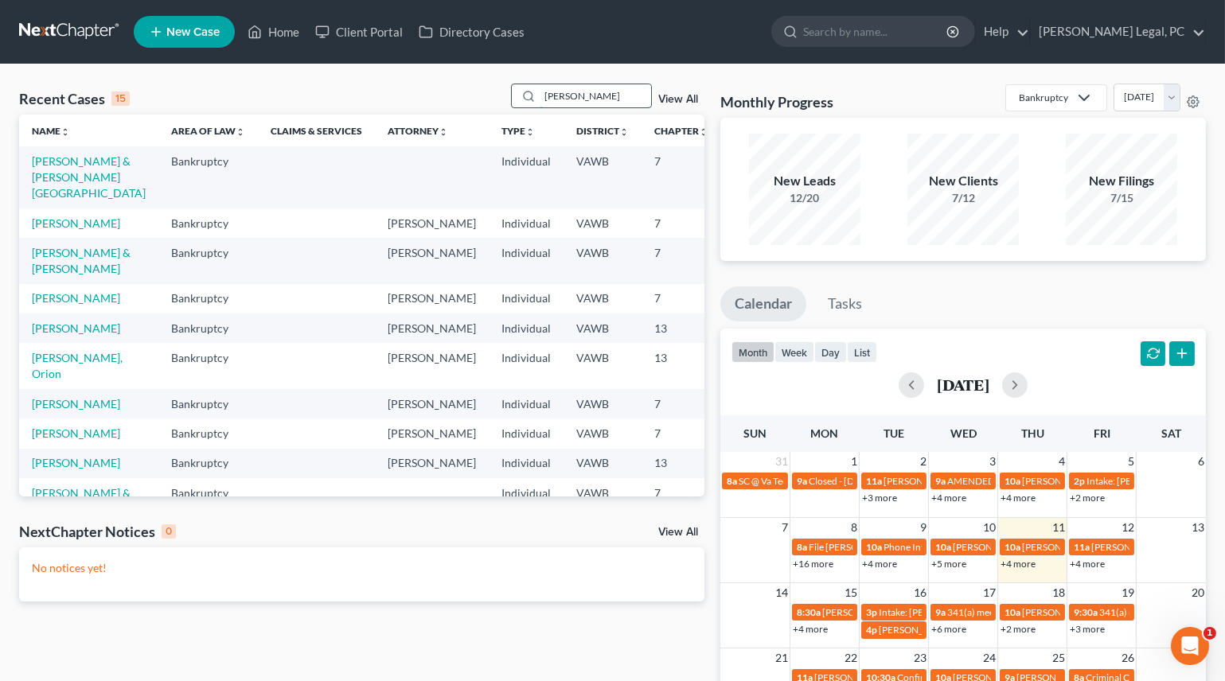
type input "[PERSON_NAME]"
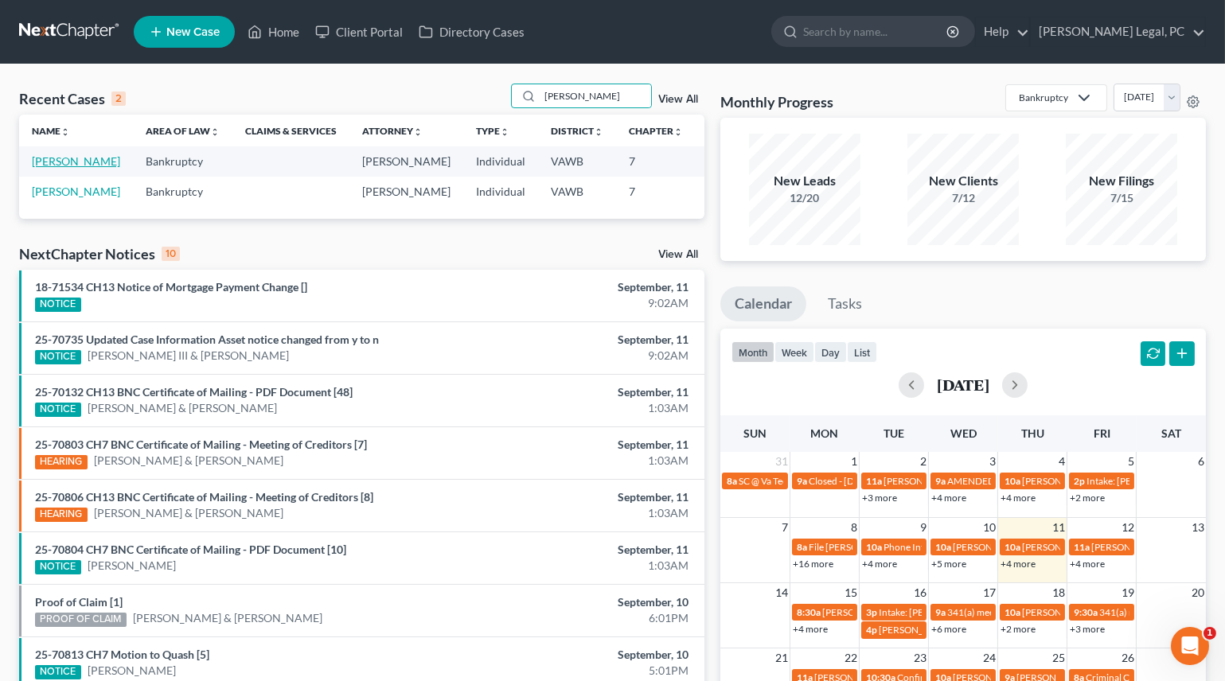
click at [56, 166] on link "[PERSON_NAME]" at bounding box center [76, 161] width 88 height 14
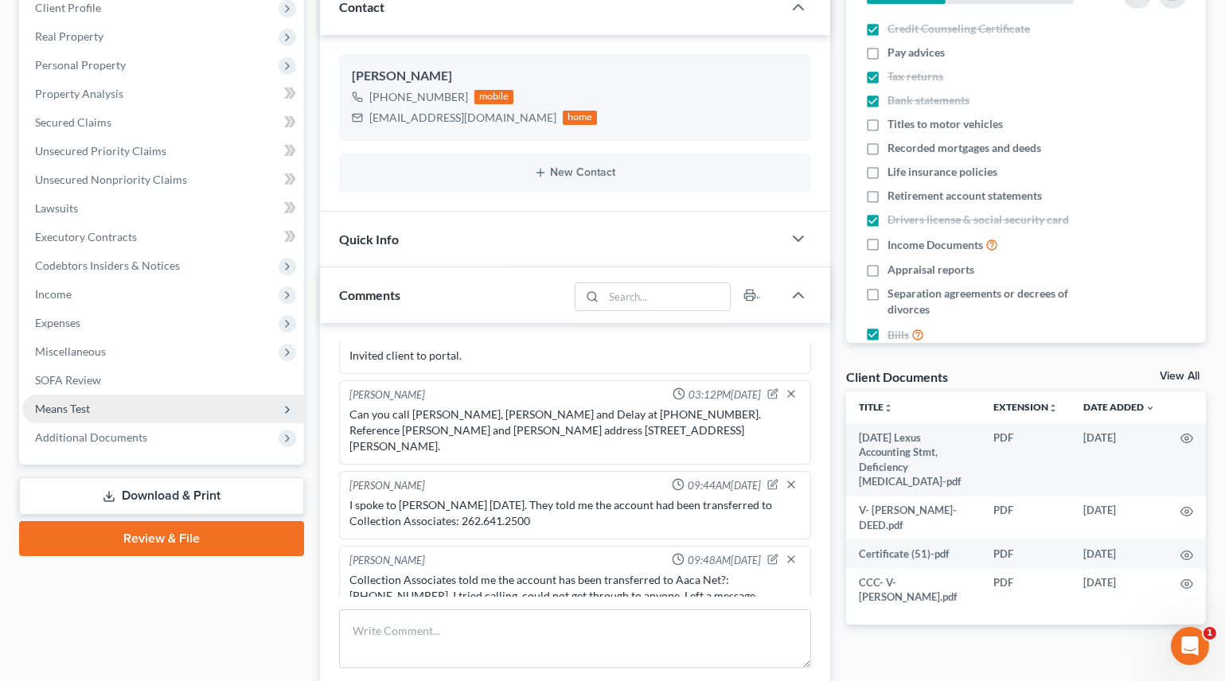
scroll to position [216, 0]
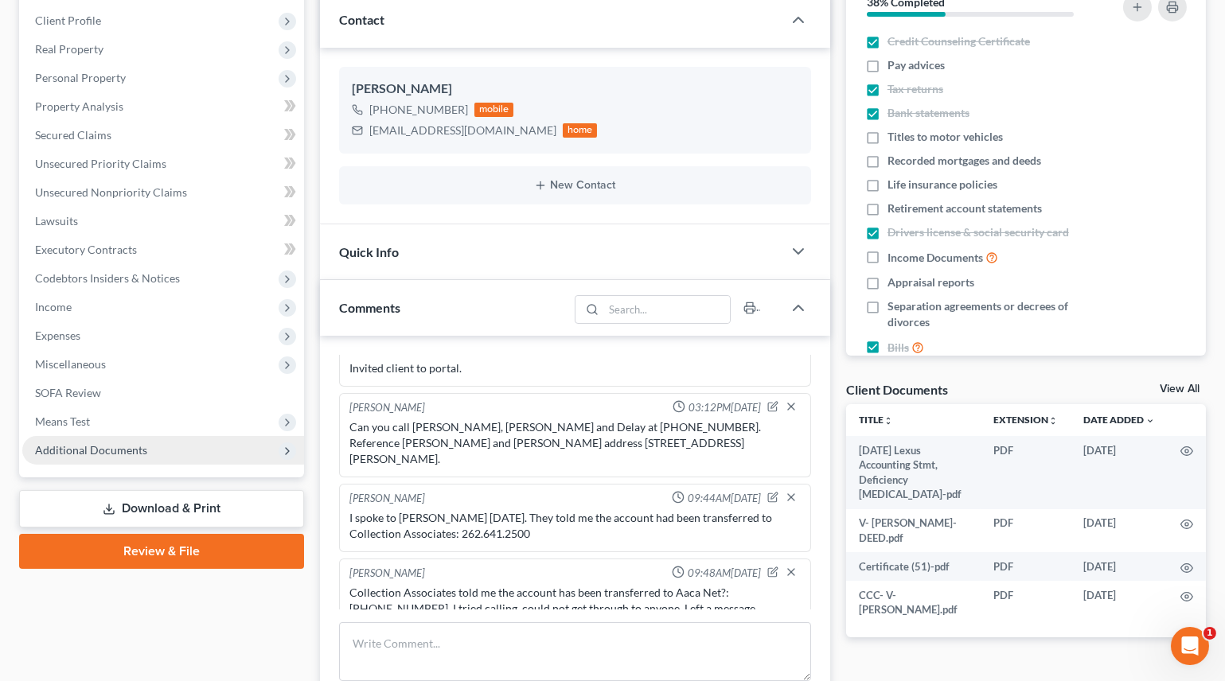
click at [107, 436] on span "Additional Documents" at bounding box center [163, 450] width 282 height 29
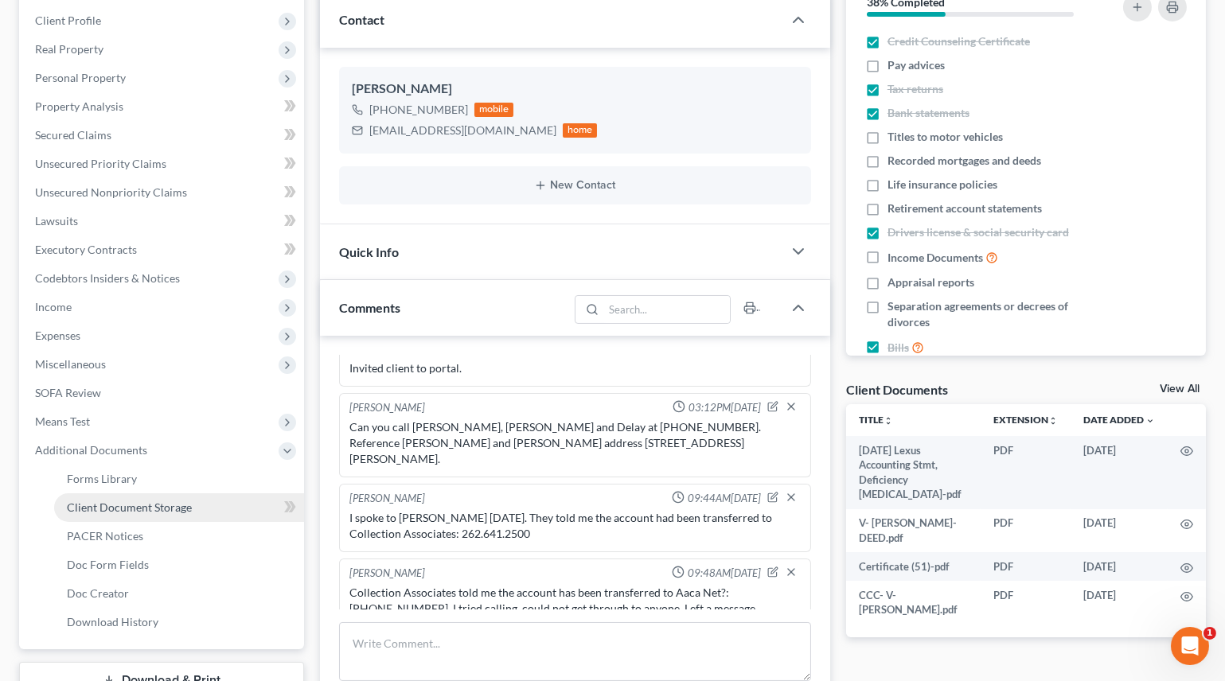
click at [120, 506] on span "Client Document Storage" at bounding box center [129, 508] width 125 height 14
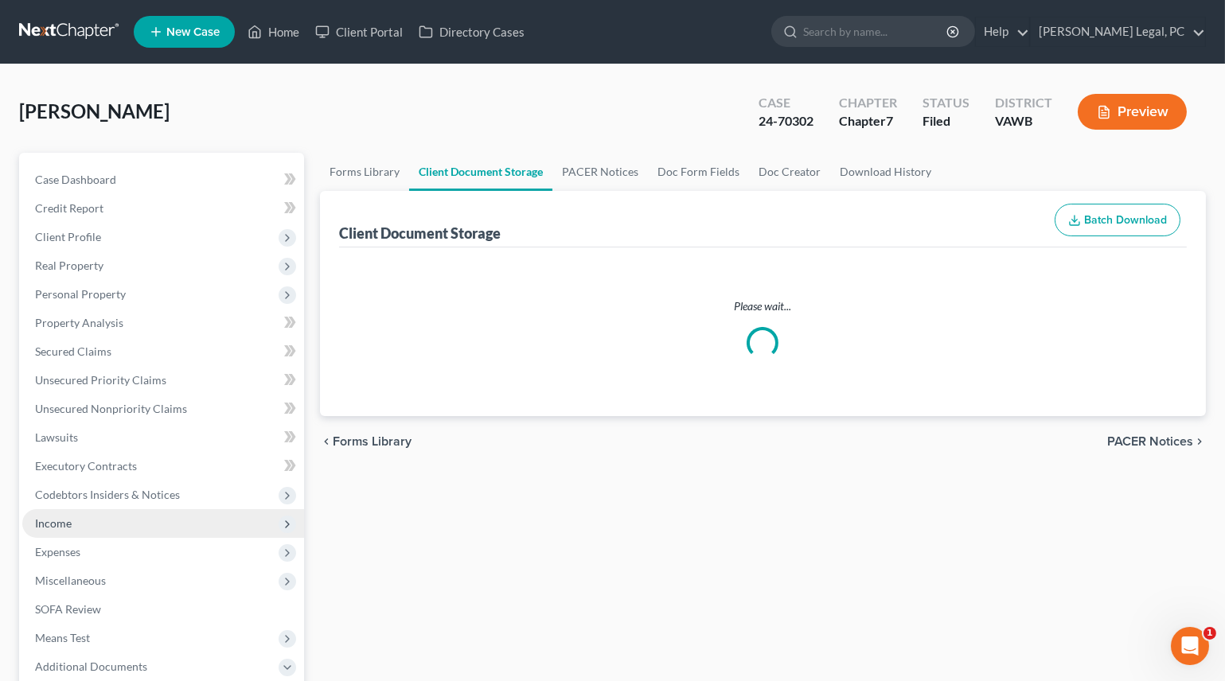
select select "0"
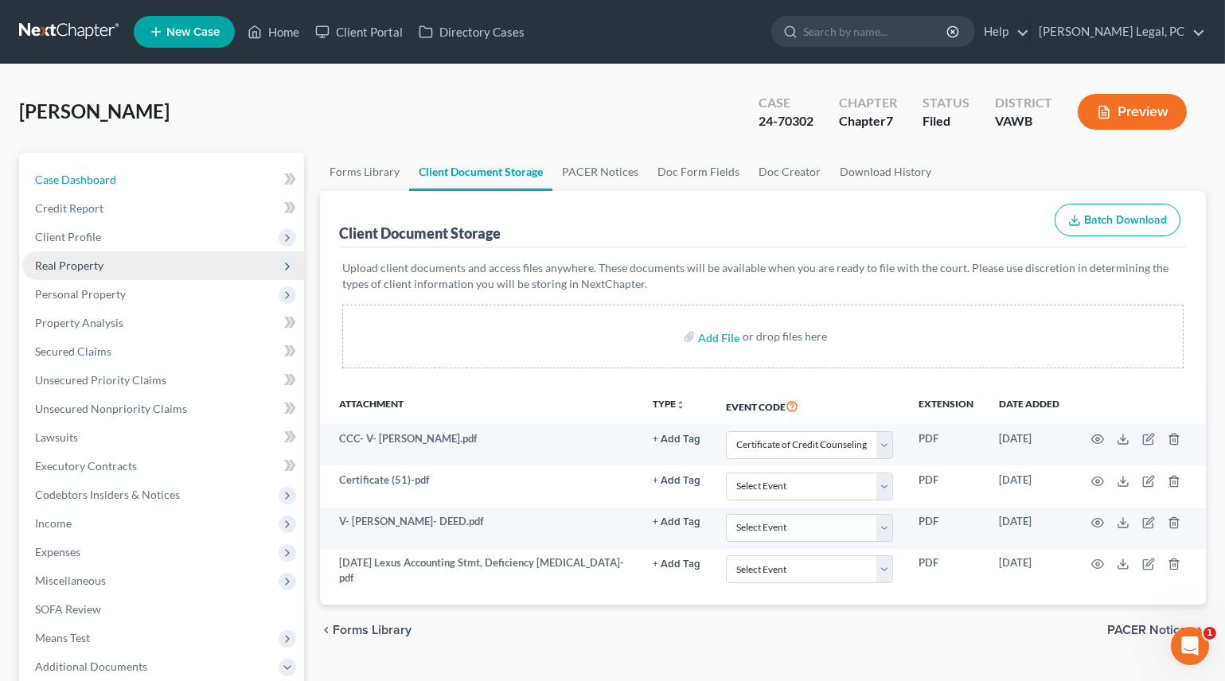
drag, startPoint x: 138, startPoint y: 172, endPoint x: 267, endPoint y: 250, distance: 150.0
click at [138, 172] on link "Case Dashboard" at bounding box center [163, 180] width 282 height 29
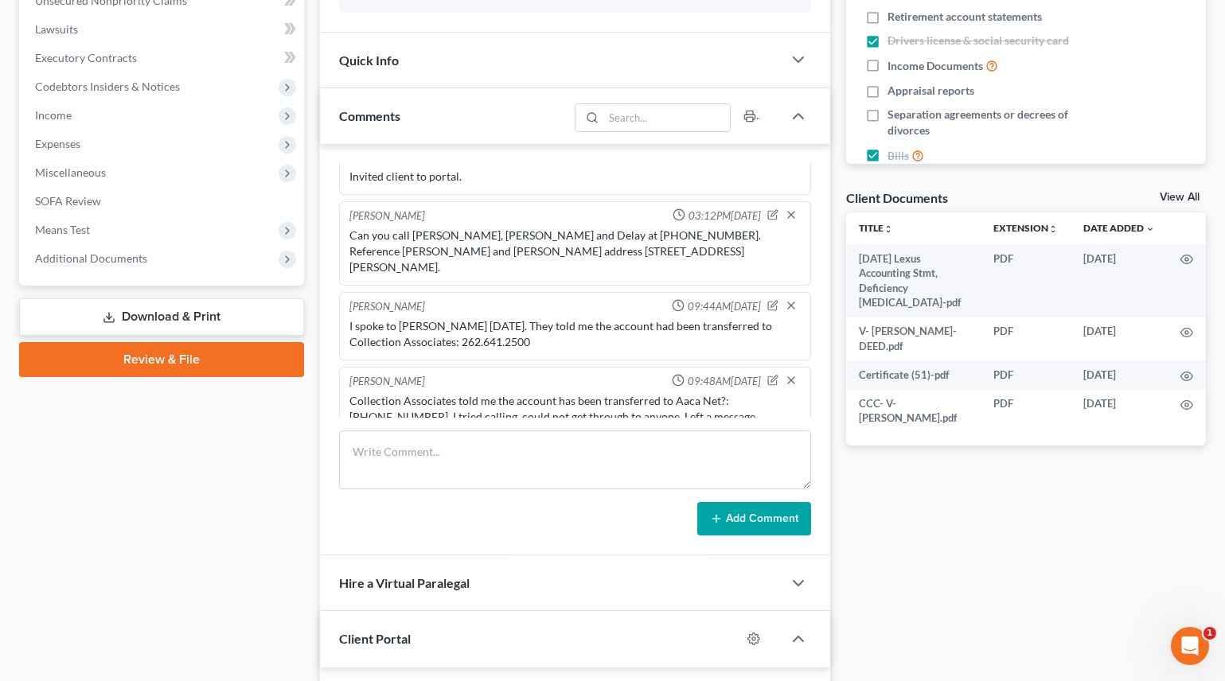
scroll to position [434, 0]
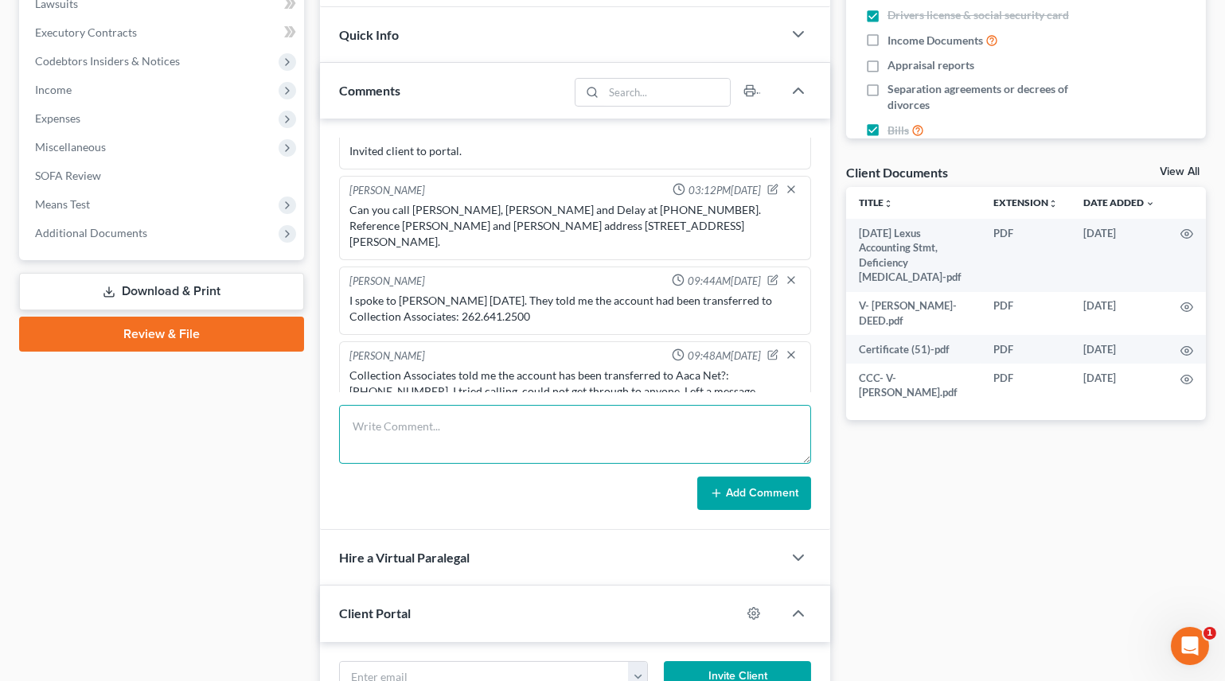
click at [388, 427] on textarea at bounding box center [575, 434] width 472 height 59
click at [782, 421] on textarea "I spoke to someone at Aaca Net and they told me the account had been transferre…" at bounding box center [575, 434] width 472 height 59
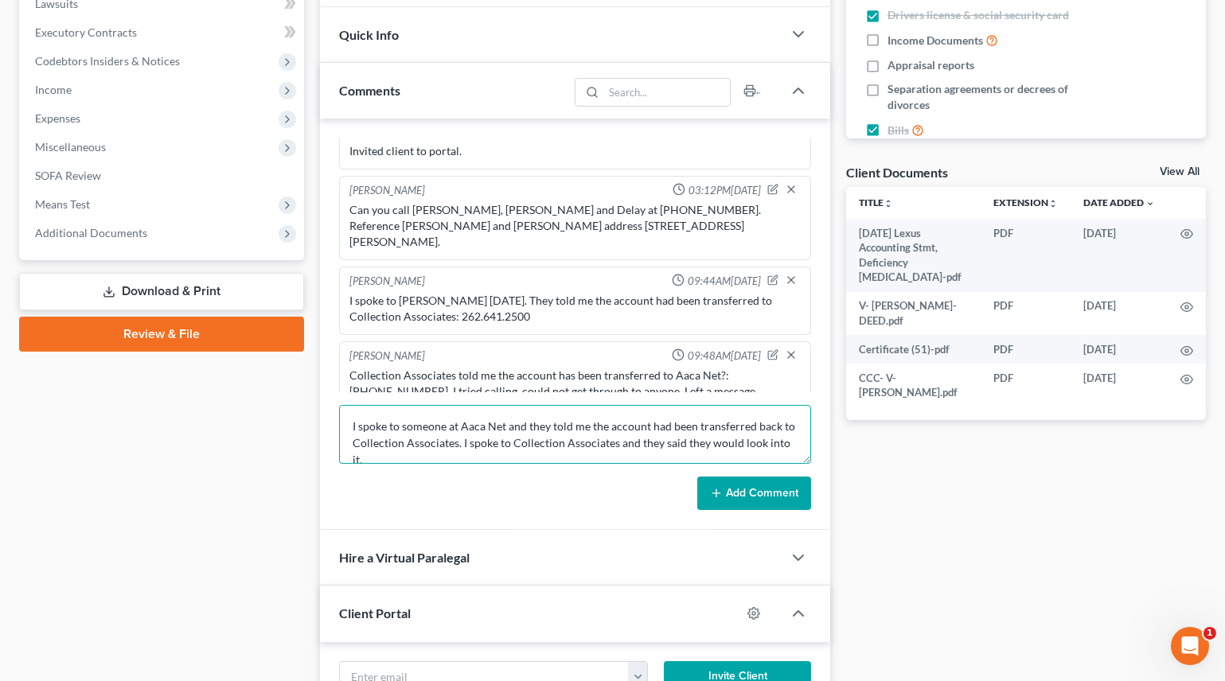
type textarea "I spoke to someone at Aaca Net and they told me the account had been transferre…"
click at [753, 483] on button "Add Comment" at bounding box center [754, 493] width 114 height 33
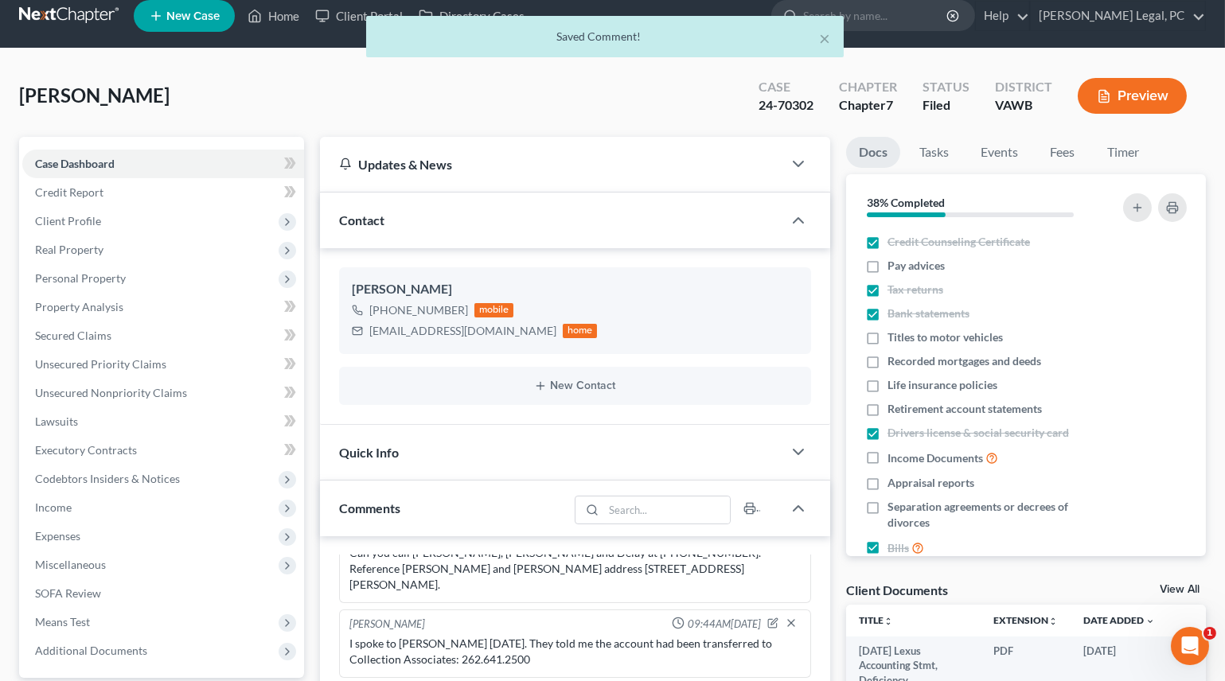
scroll to position [0, 0]
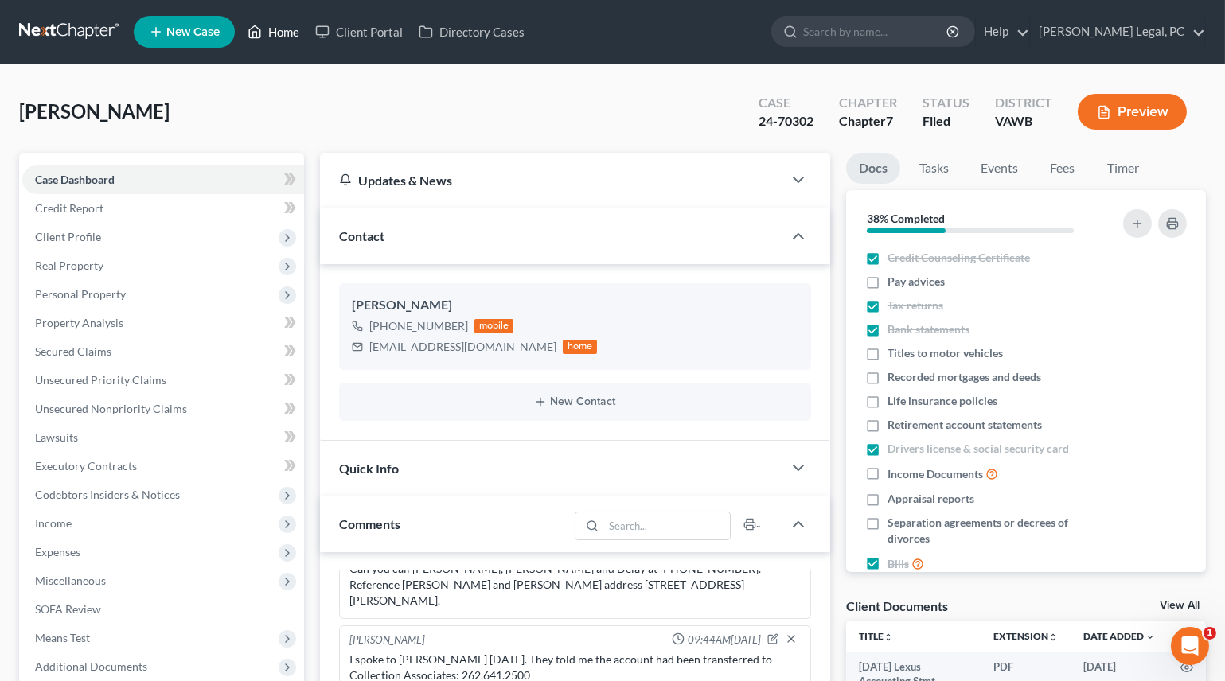
drag, startPoint x: 272, startPoint y: 40, endPoint x: 365, endPoint y: 70, distance: 97.9
click at [272, 37] on link "Home" at bounding box center [274, 32] width 68 height 29
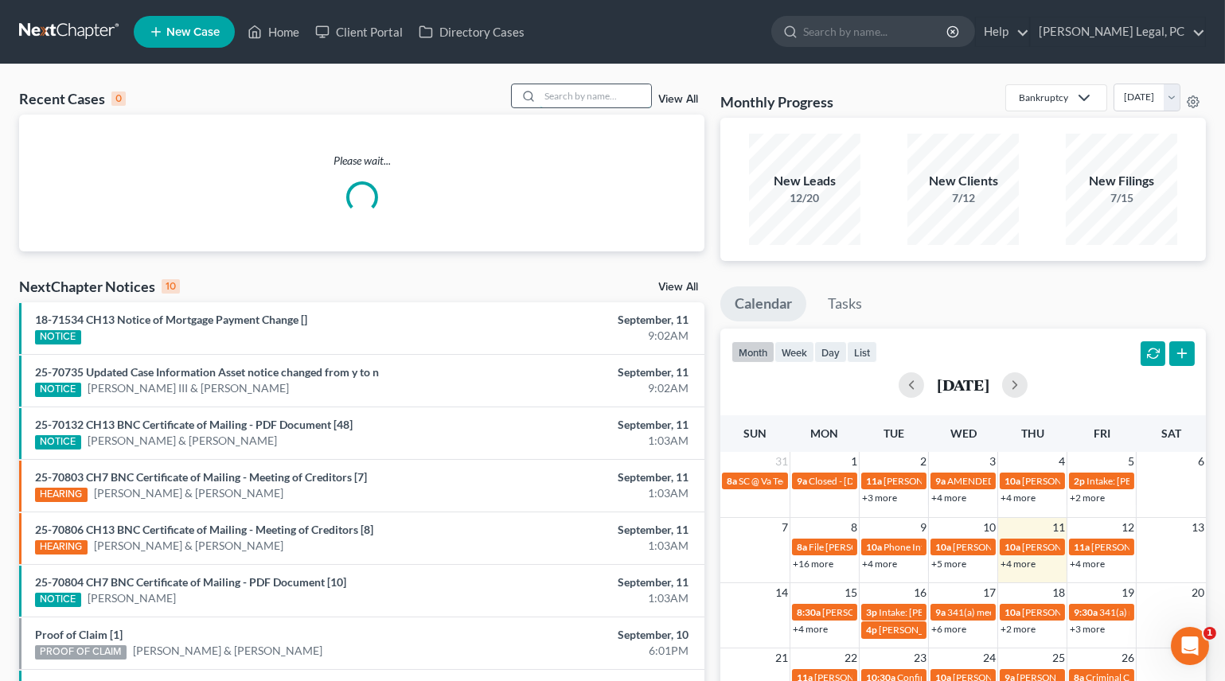
click at [557, 98] on input "search" at bounding box center [595, 95] width 111 height 23
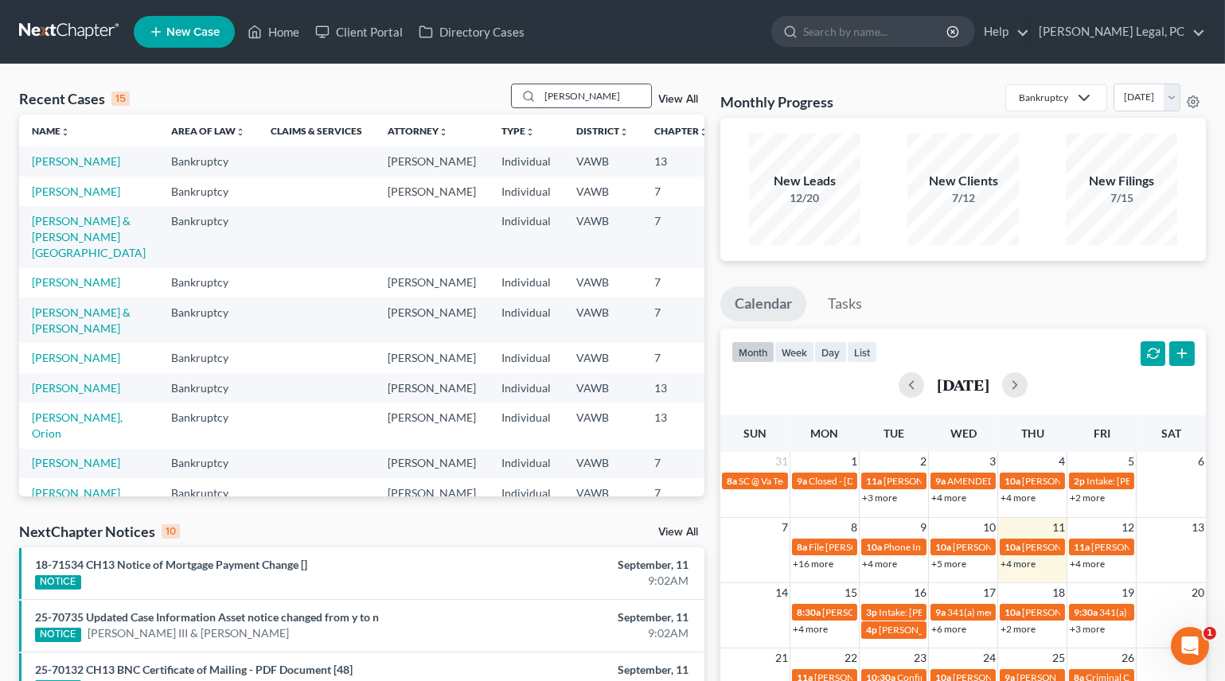
type input "[PERSON_NAME]"
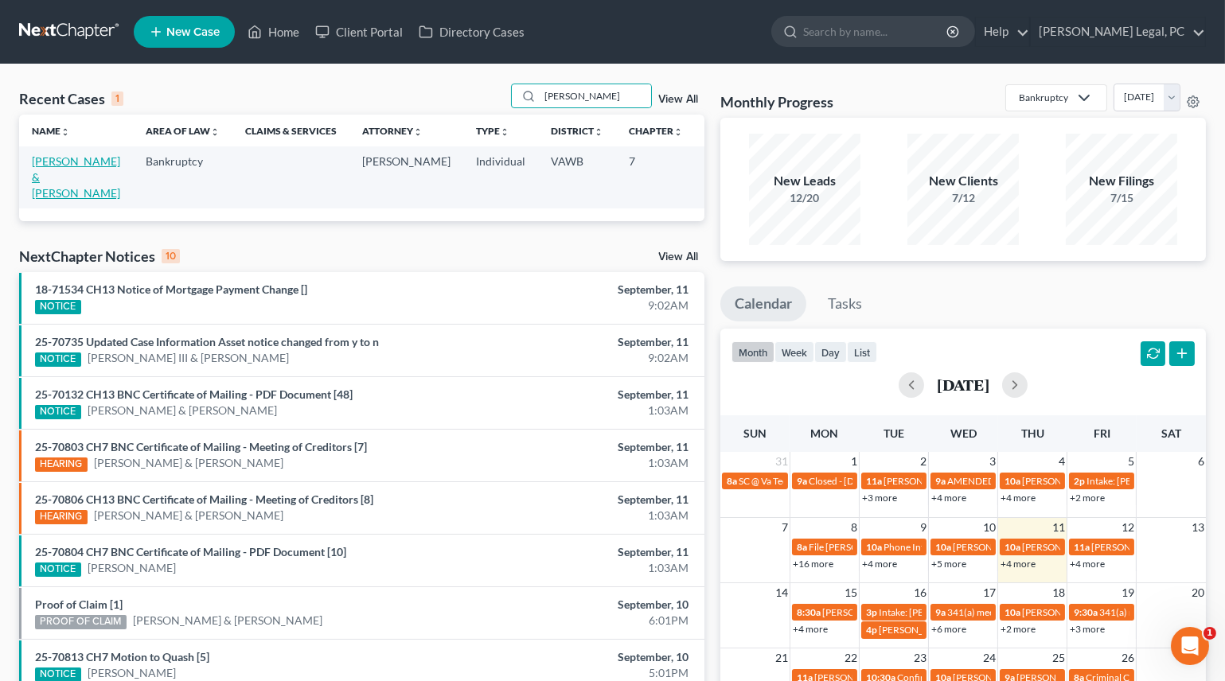
click at [54, 177] on link "[PERSON_NAME] & [PERSON_NAME]" at bounding box center [76, 176] width 88 height 45
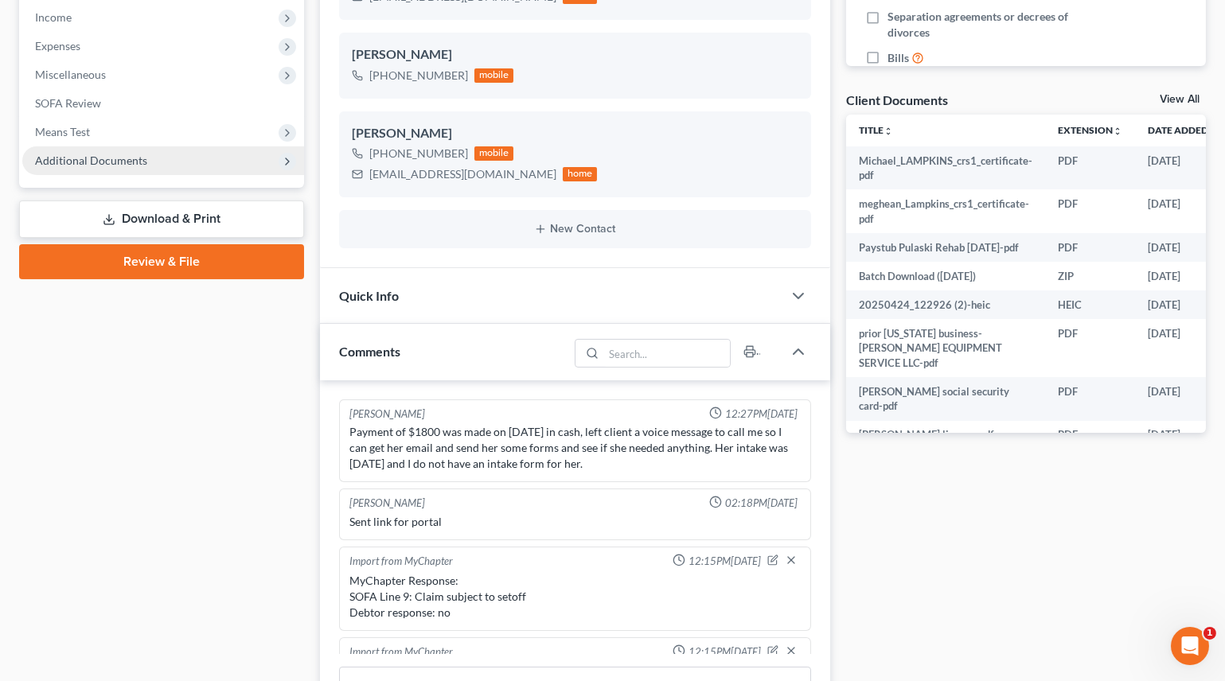
scroll to position [2344, 0]
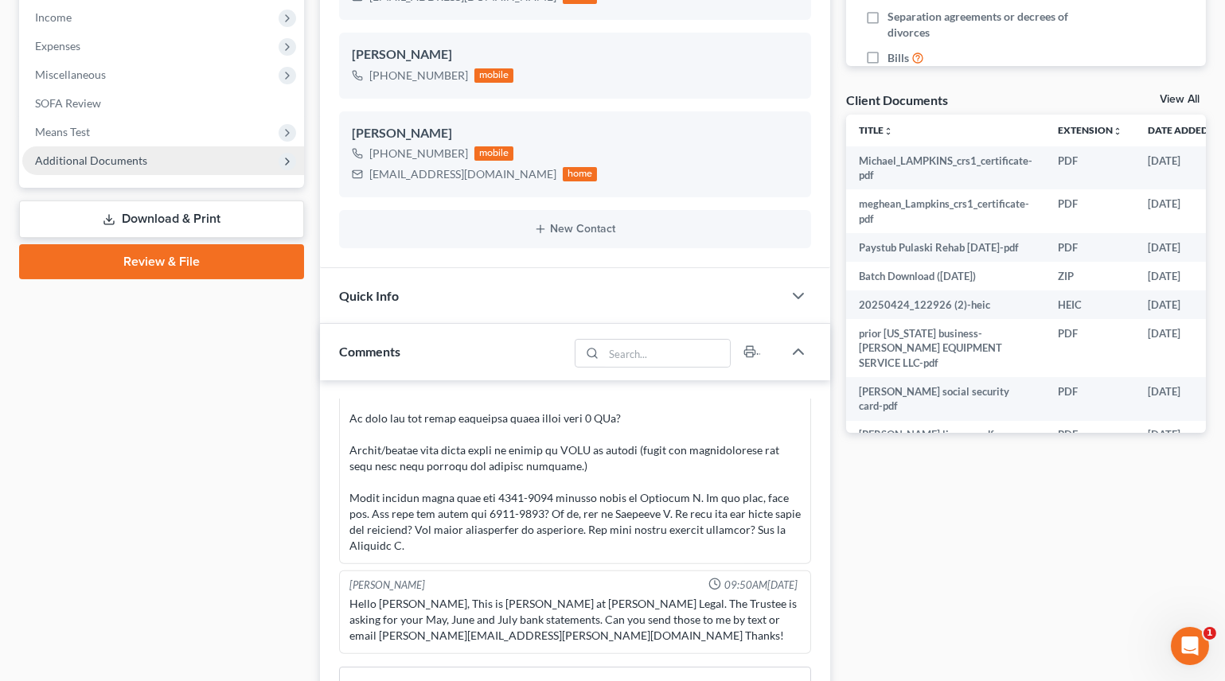
click at [99, 162] on span "Additional Documents" at bounding box center [91, 161] width 112 height 14
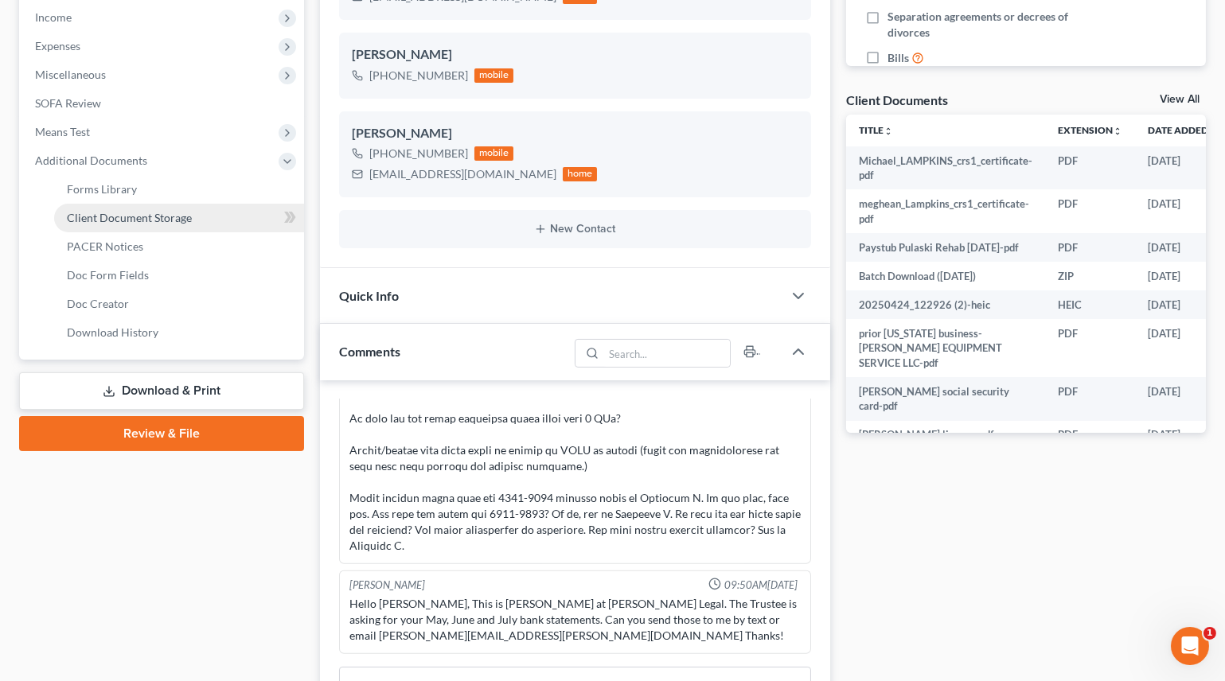
click at [119, 215] on span "Client Document Storage" at bounding box center [129, 218] width 125 height 14
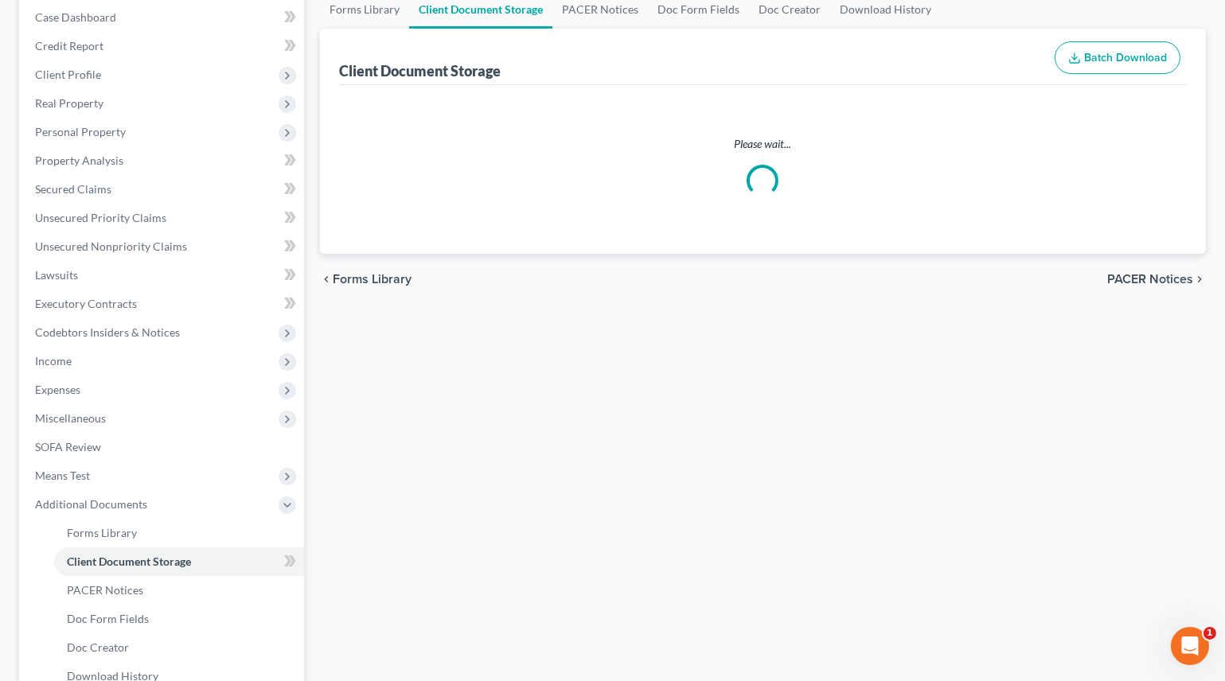
select select "0"
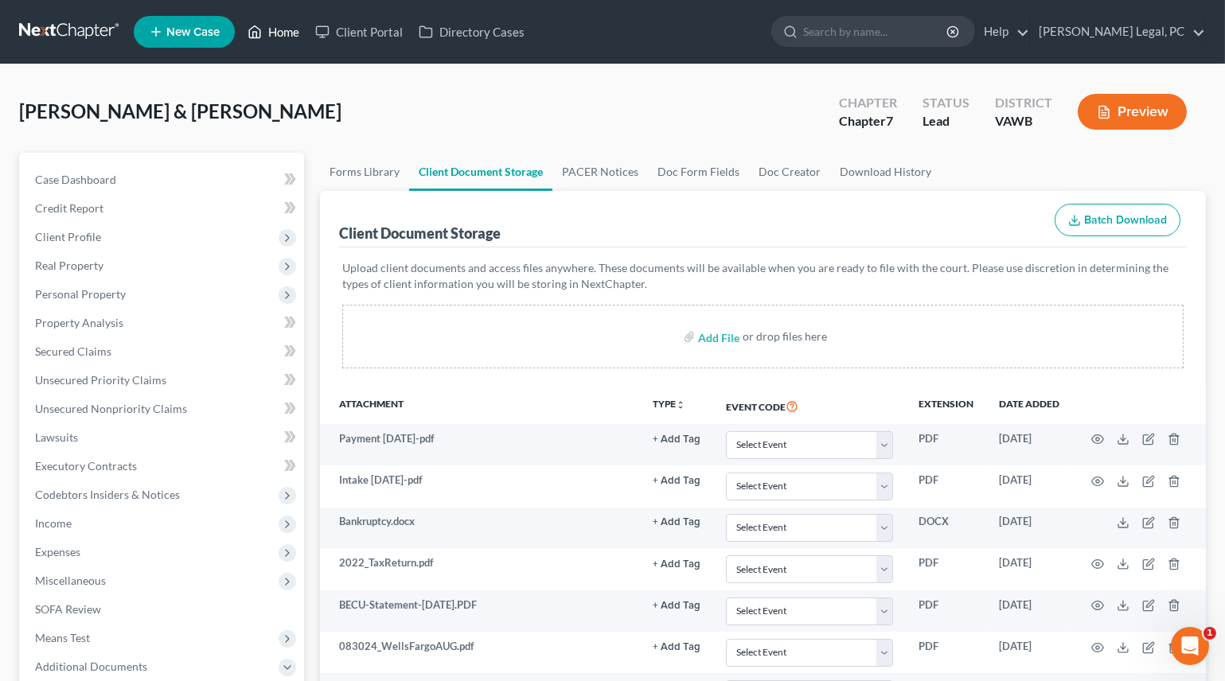
click at [278, 23] on link "Home" at bounding box center [274, 32] width 68 height 29
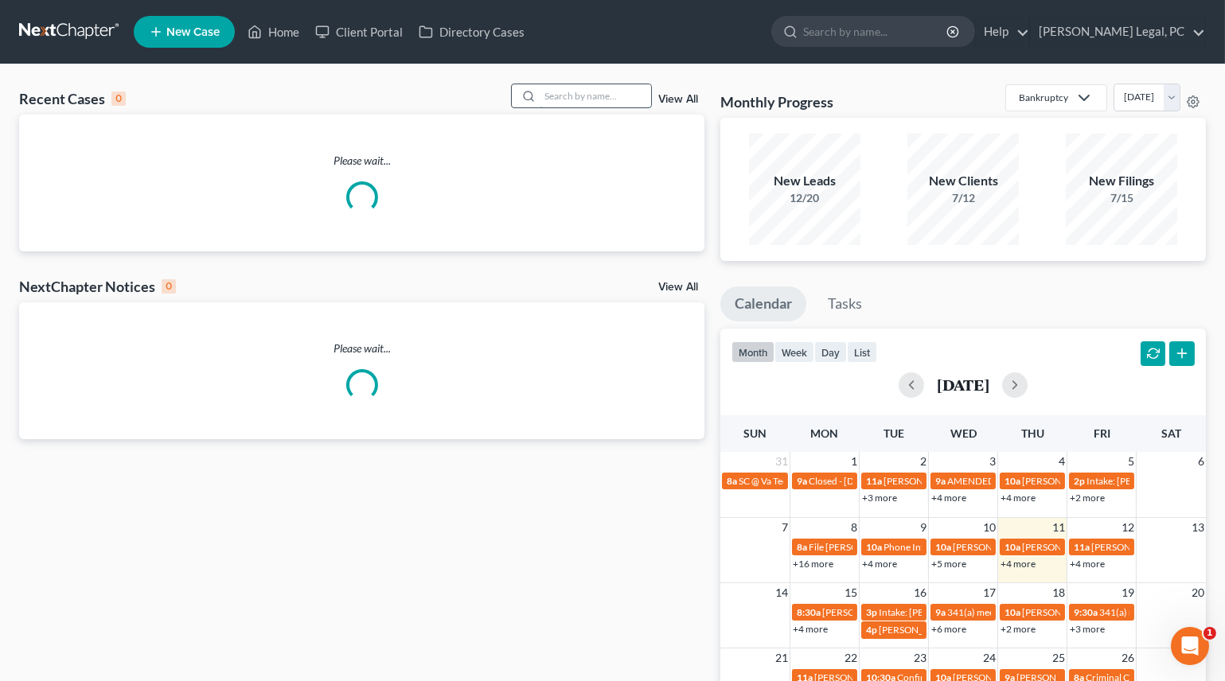
click at [566, 91] on input "search" at bounding box center [595, 95] width 111 height 23
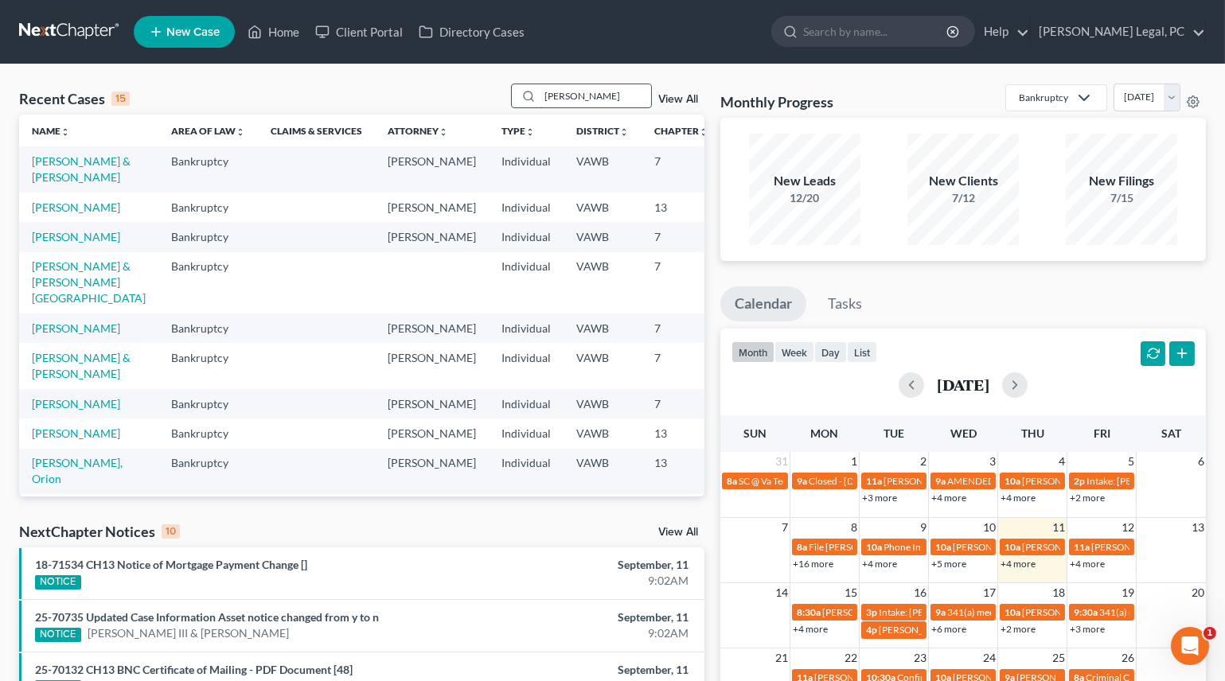
type input "[PERSON_NAME]"
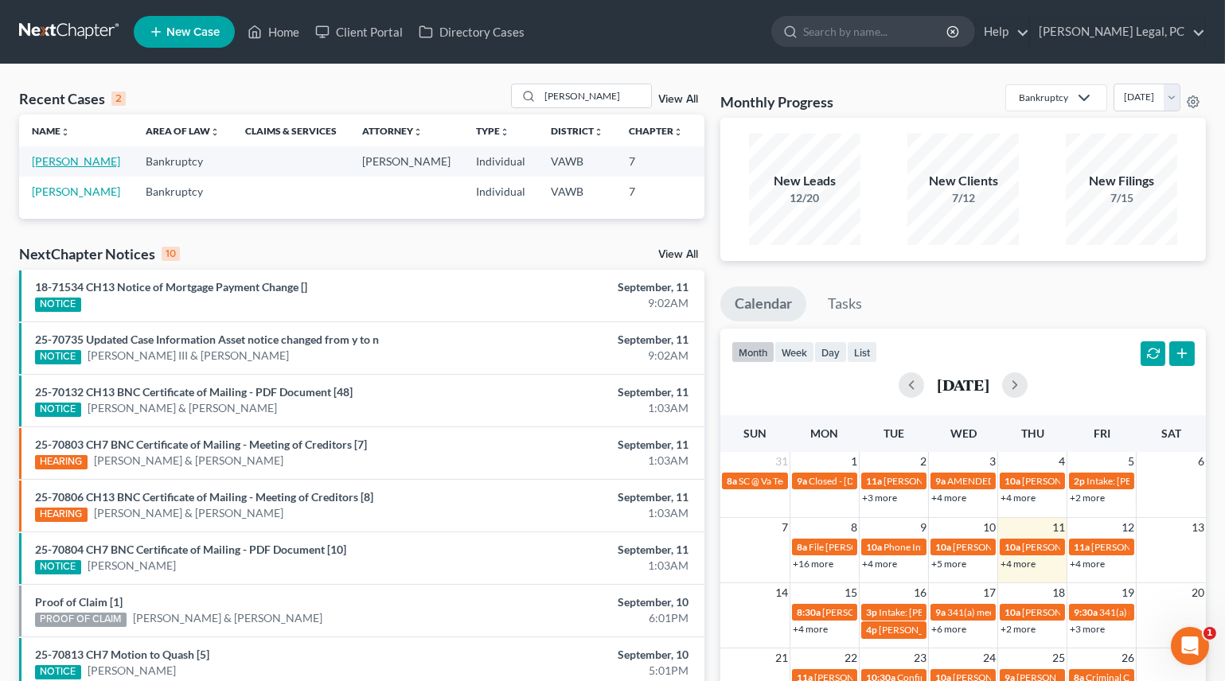
click at [45, 168] on link "[PERSON_NAME]" at bounding box center [76, 161] width 88 height 14
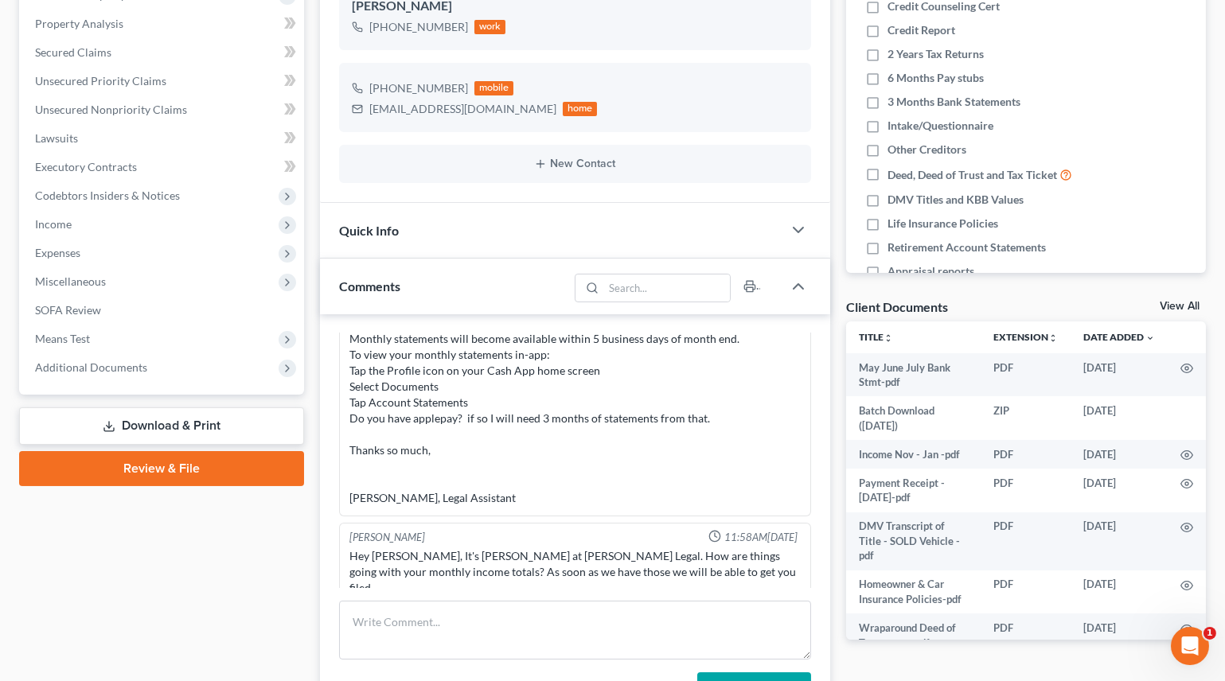
scroll to position [361, 0]
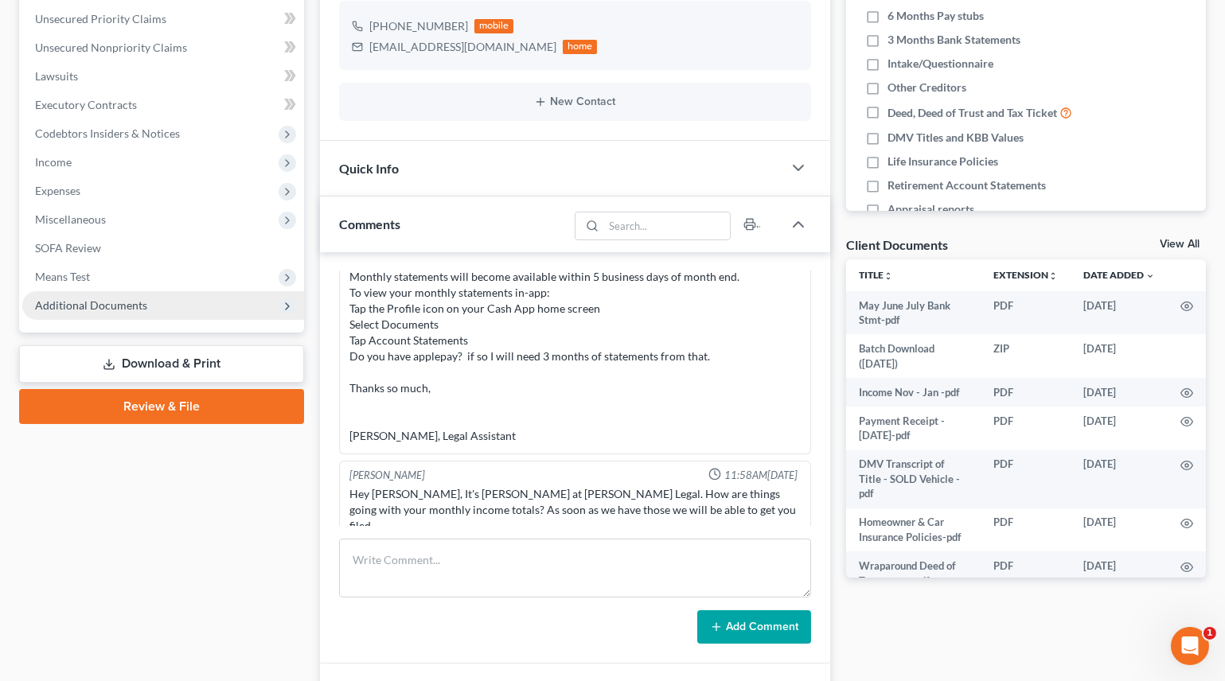
click at [81, 294] on span "Additional Documents" at bounding box center [163, 305] width 282 height 29
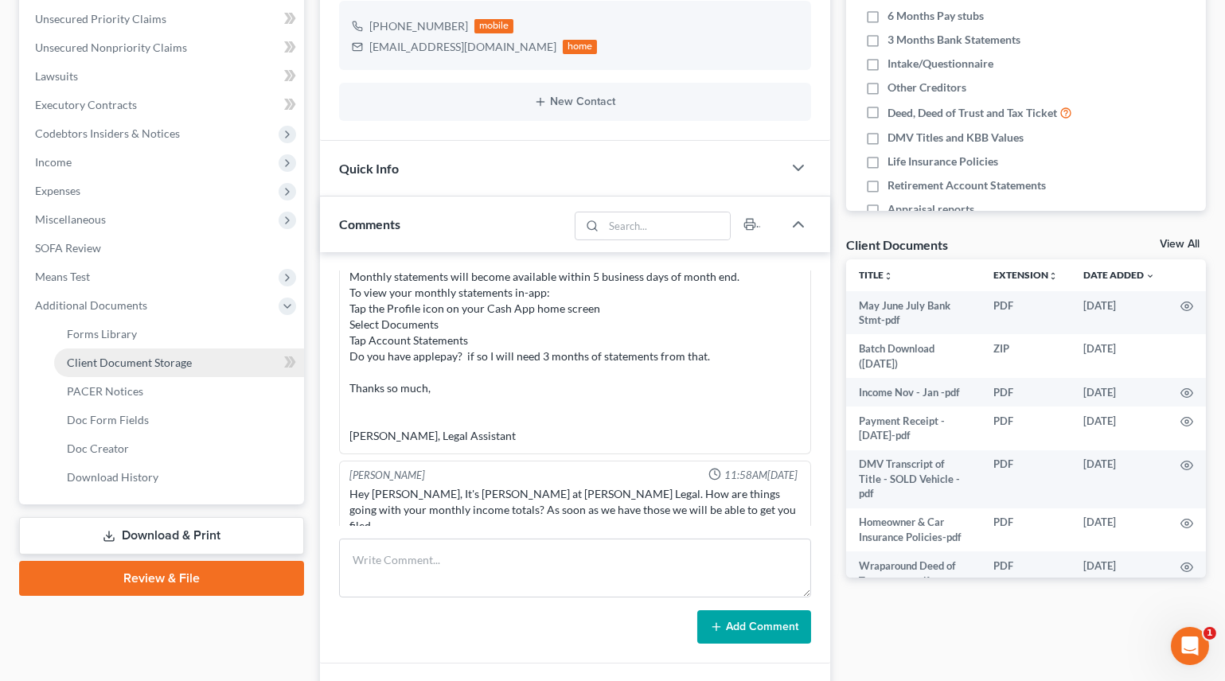
click at [103, 356] on span "Client Document Storage" at bounding box center [129, 363] width 125 height 14
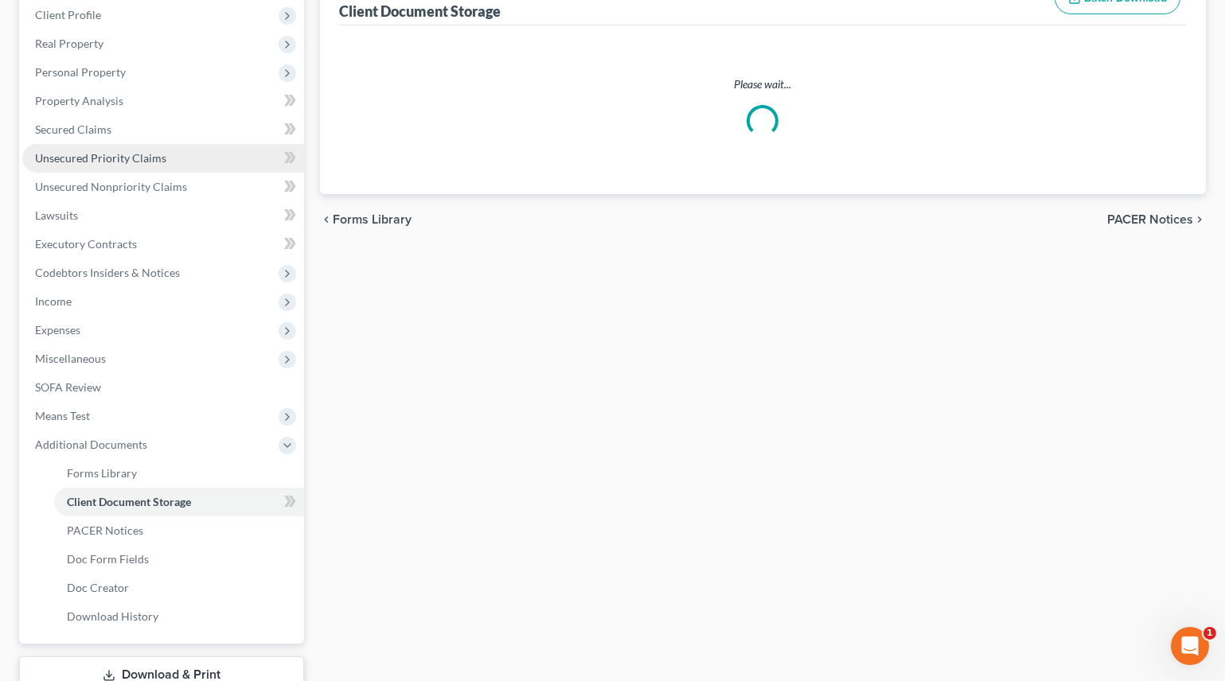
scroll to position [33, 0]
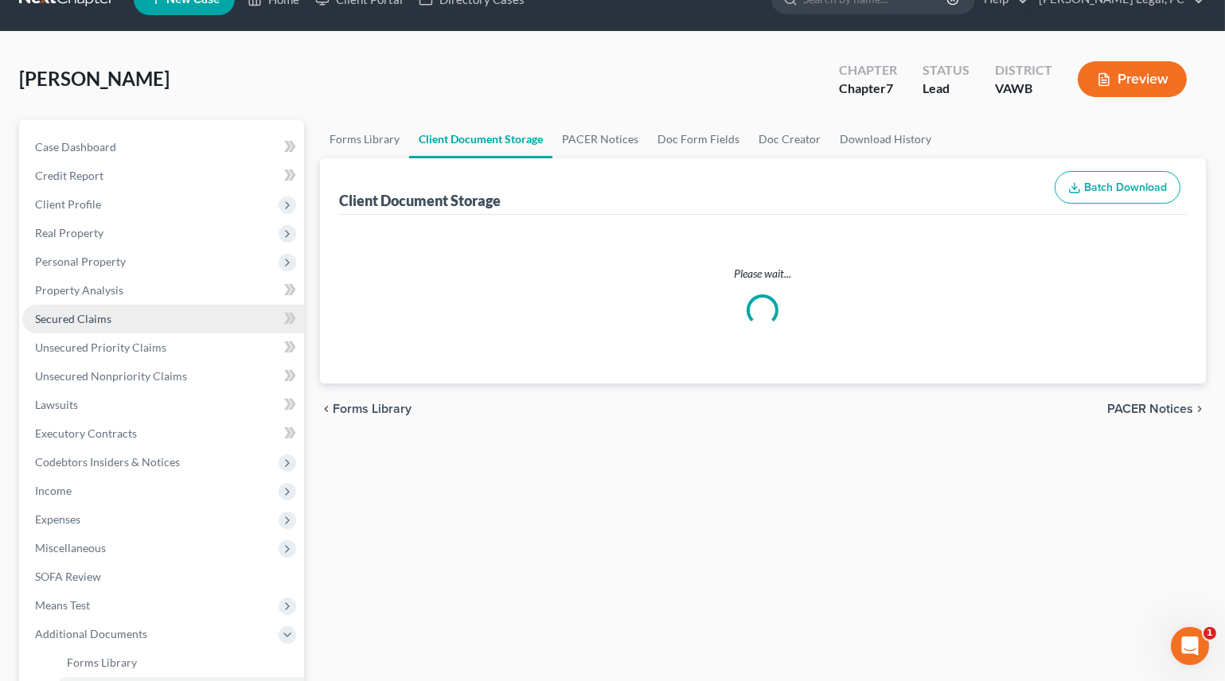
select select "0"
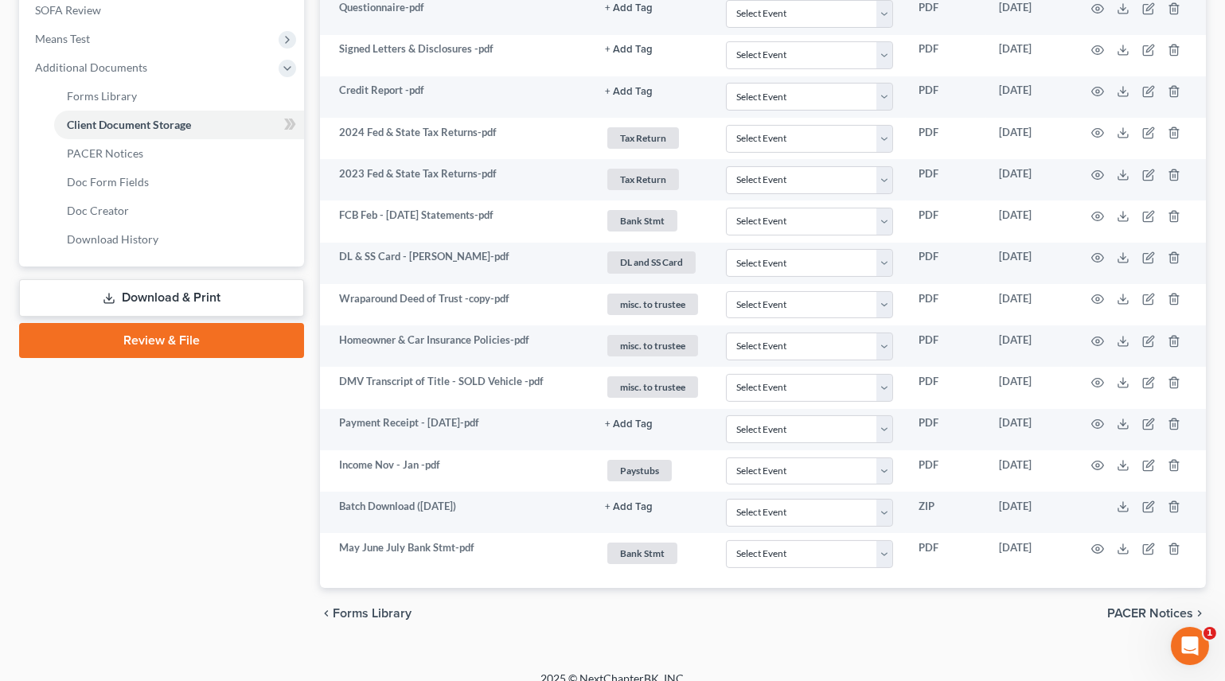
scroll to position [611, 0]
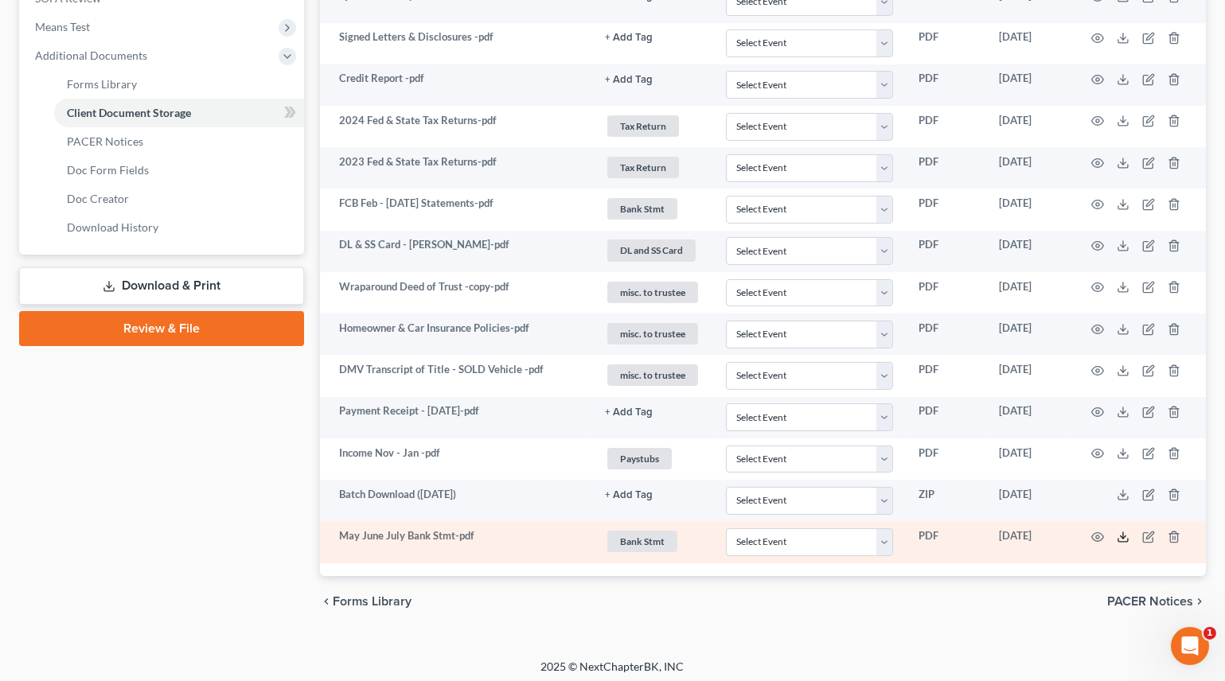
click at [1121, 536] on polyline at bounding box center [1124, 537] width 6 height 2
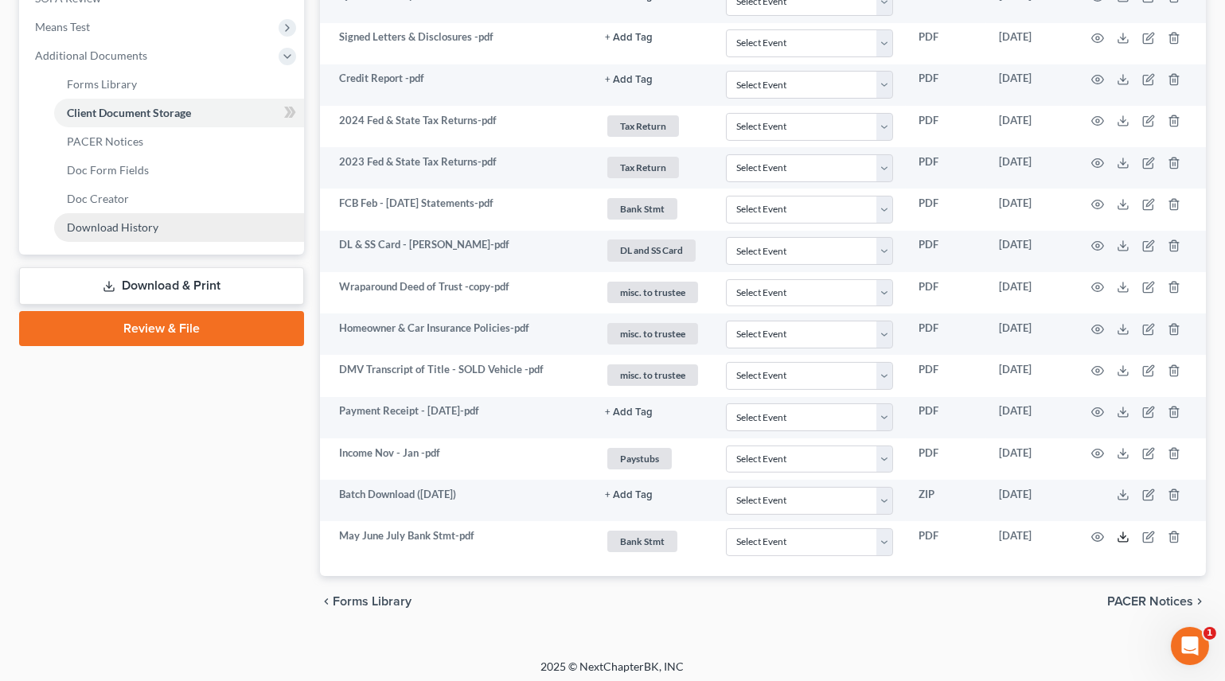
scroll to position [394, 0]
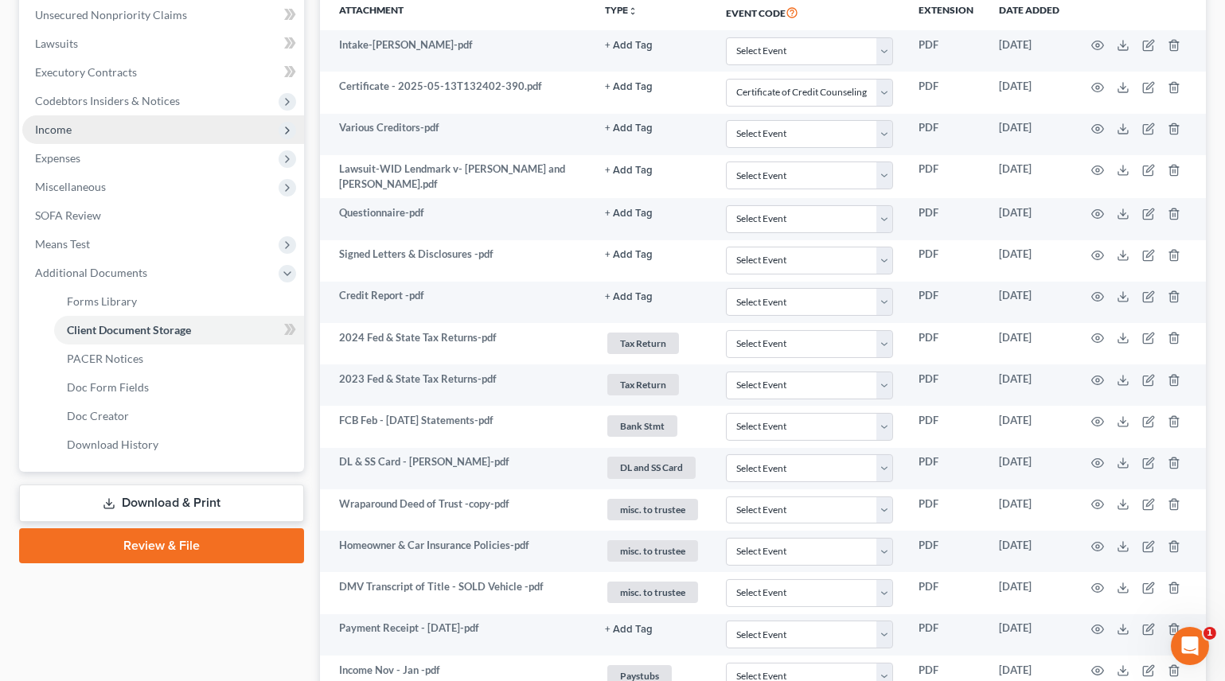
click at [72, 132] on span "Income" at bounding box center [163, 129] width 282 height 29
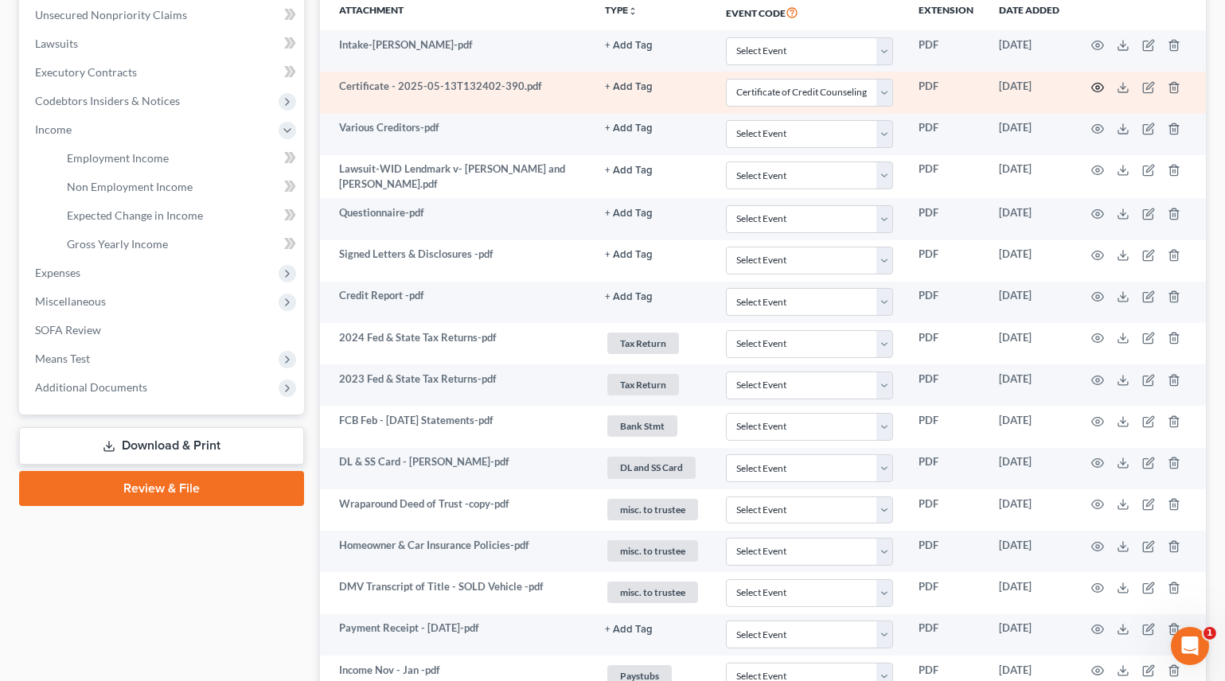
click at [1094, 81] on icon "button" at bounding box center [1097, 87] width 13 height 13
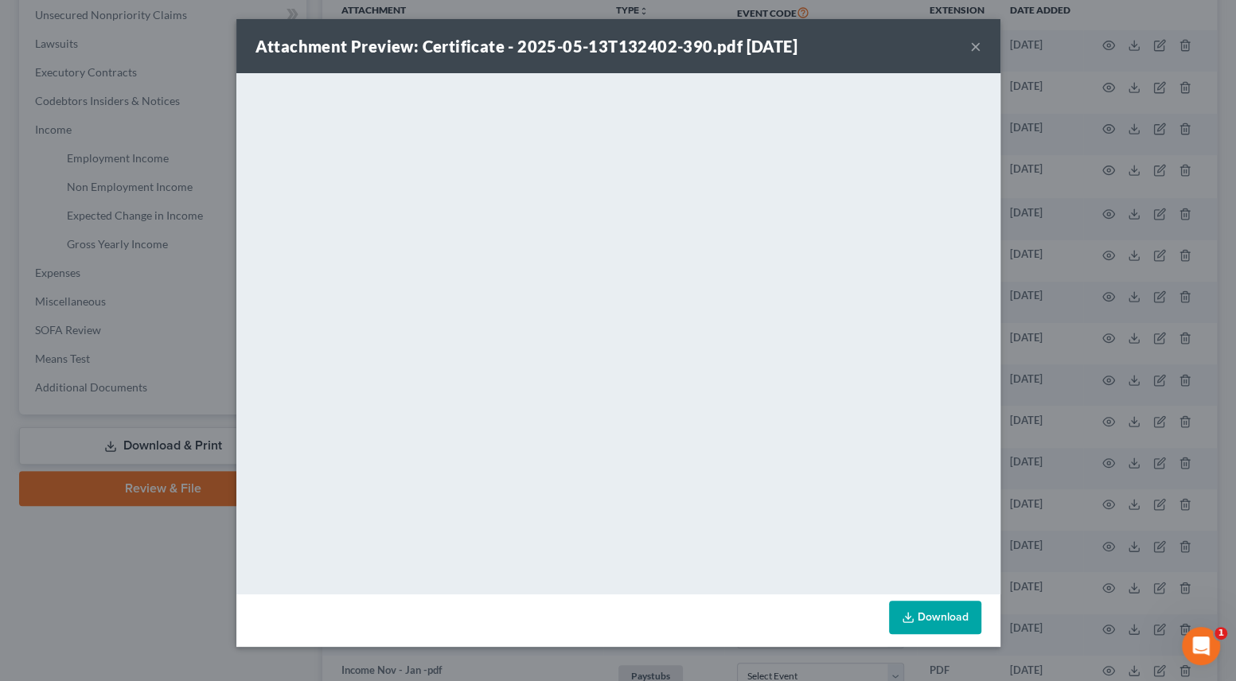
click at [970, 47] on button "×" at bounding box center [975, 46] width 11 height 19
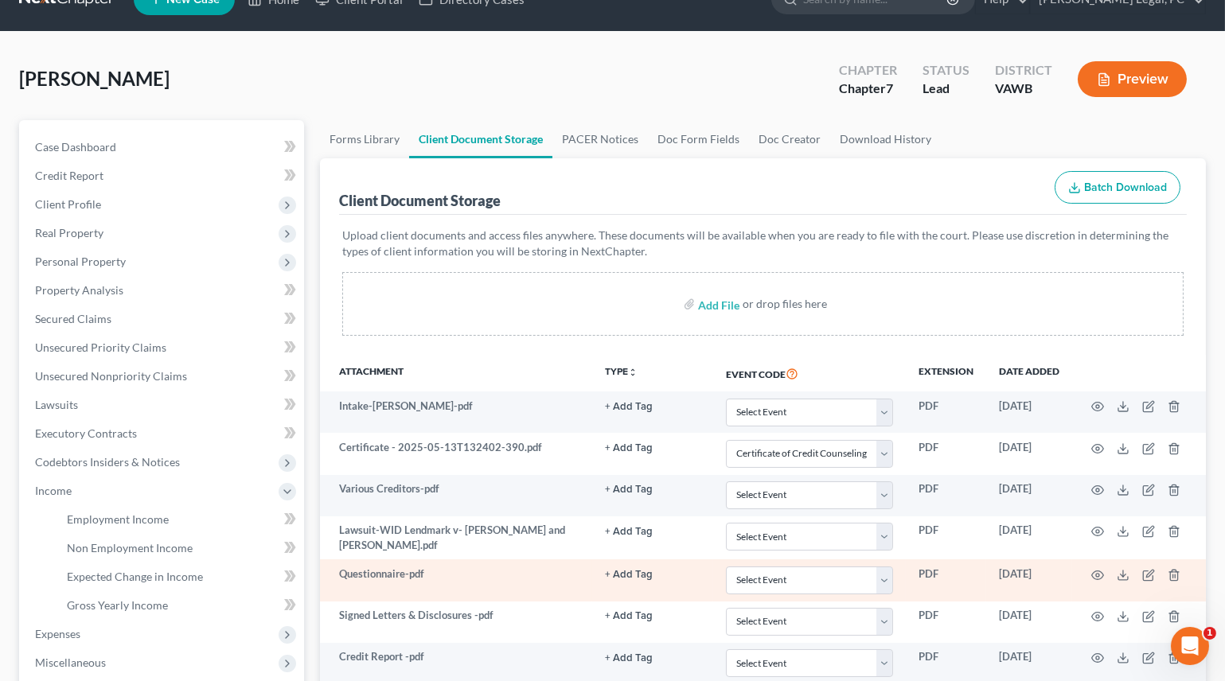
scroll to position [32, 0]
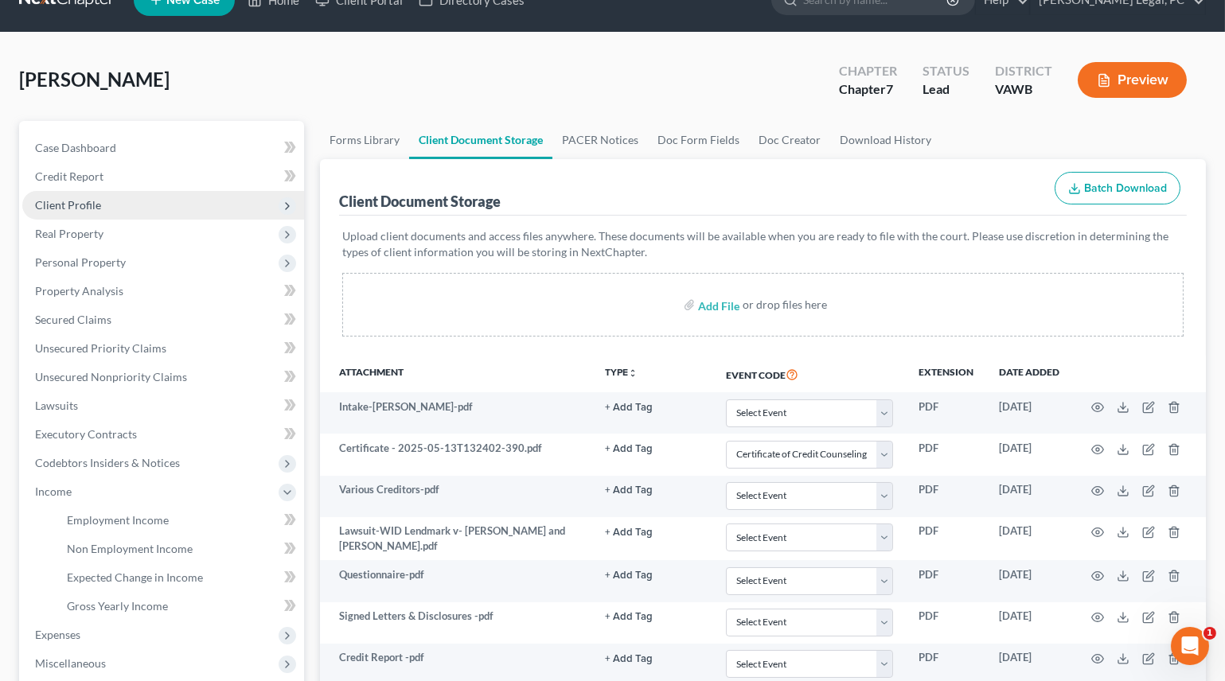
click at [90, 204] on span "Client Profile" at bounding box center [68, 205] width 66 height 14
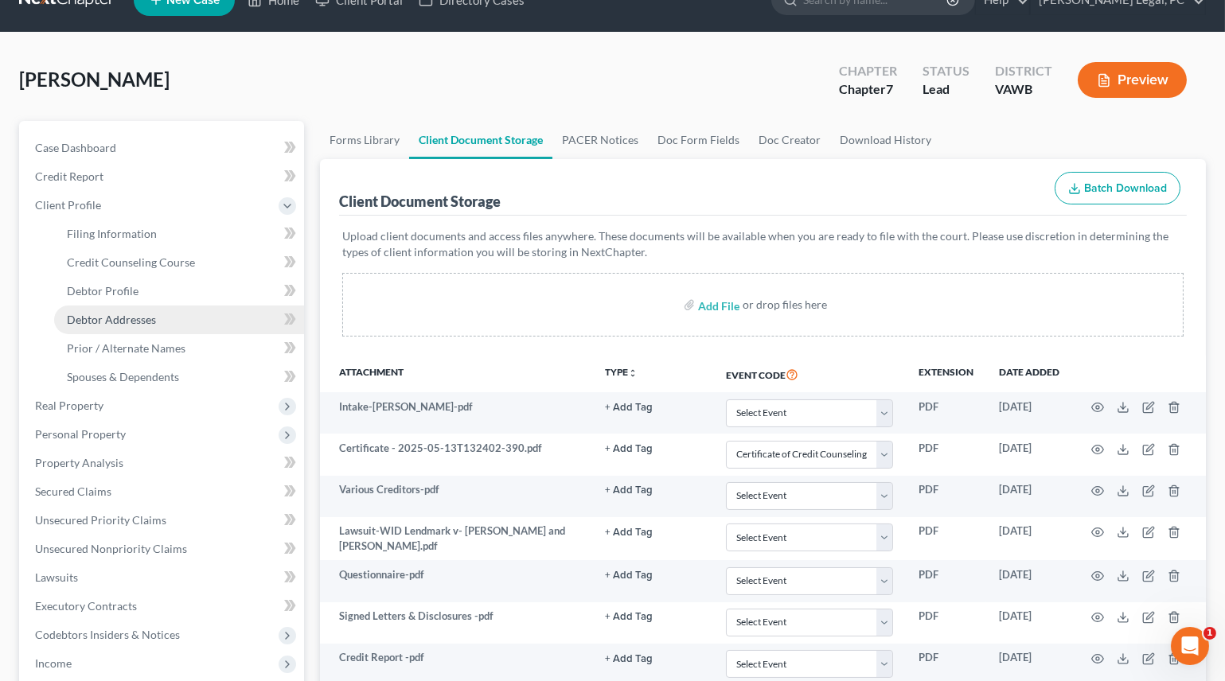
click at [119, 325] on link "Debtor Addresses" at bounding box center [179, 320] width 250 height 29
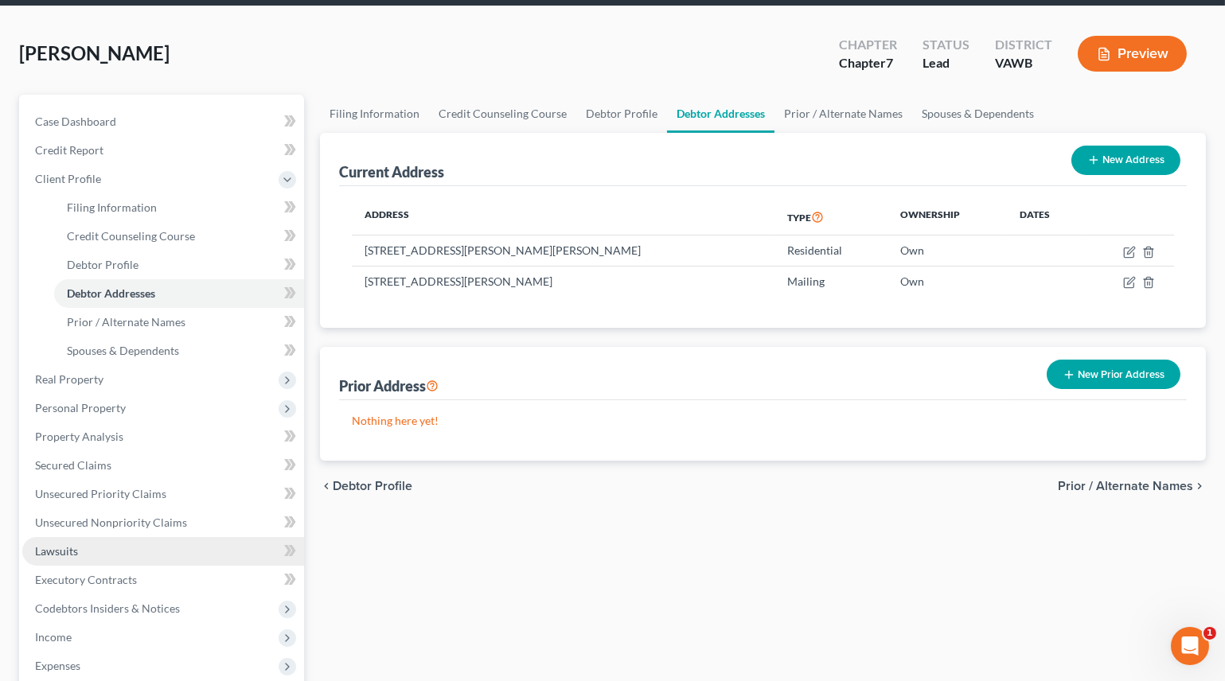
scroll to position [289, 0]
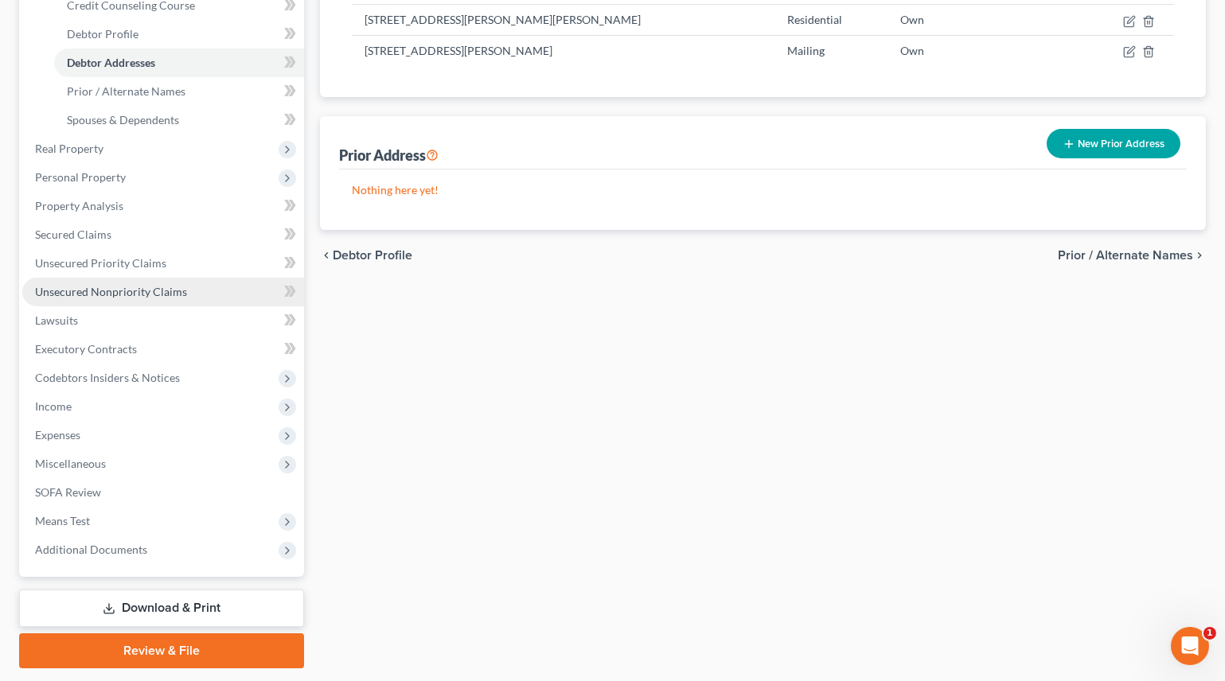
click at [99, 283] on link "Unsecured Nonpriority Claims" at bounding box center [163, 292] width 282 height 29
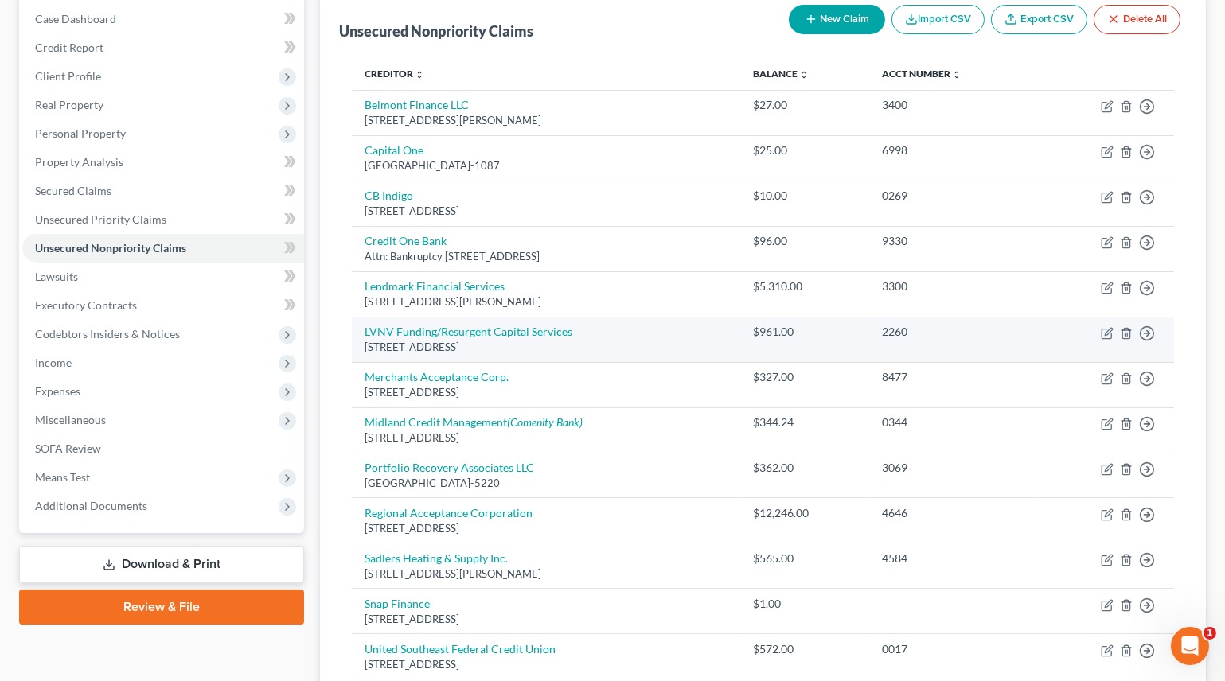
scroll to position [144, 0]
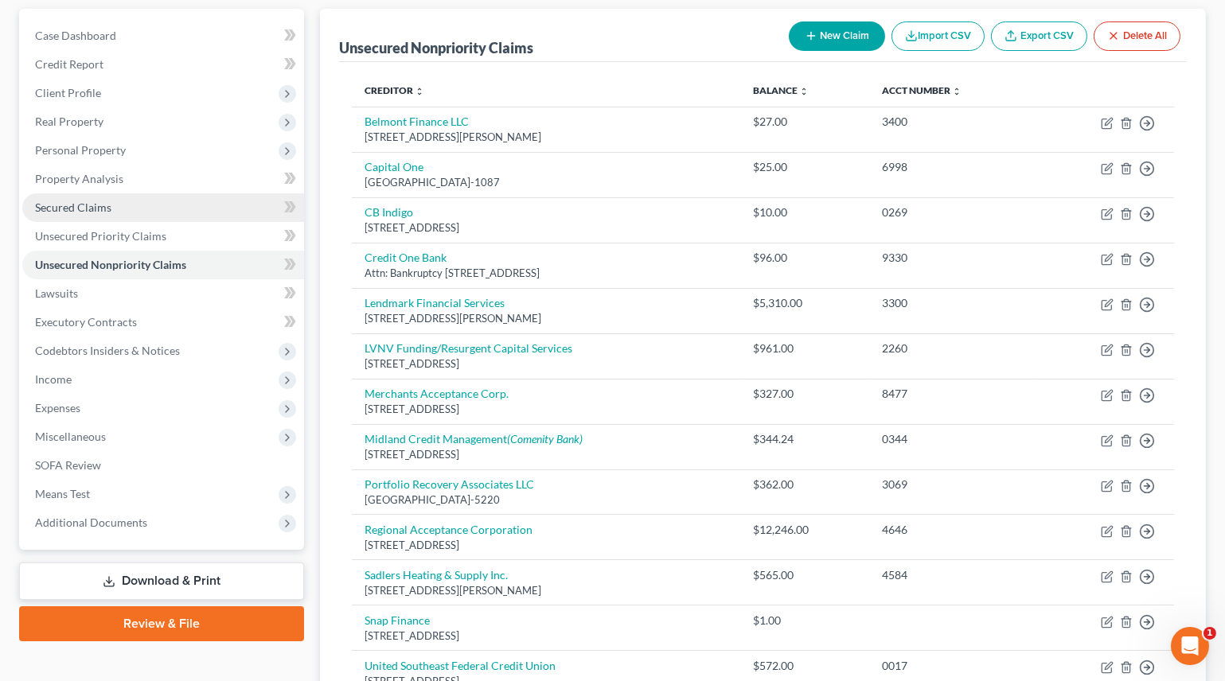
click at [99, 201] on span "Secured Claims" at bounding box center [73, 208] width 76 height 14
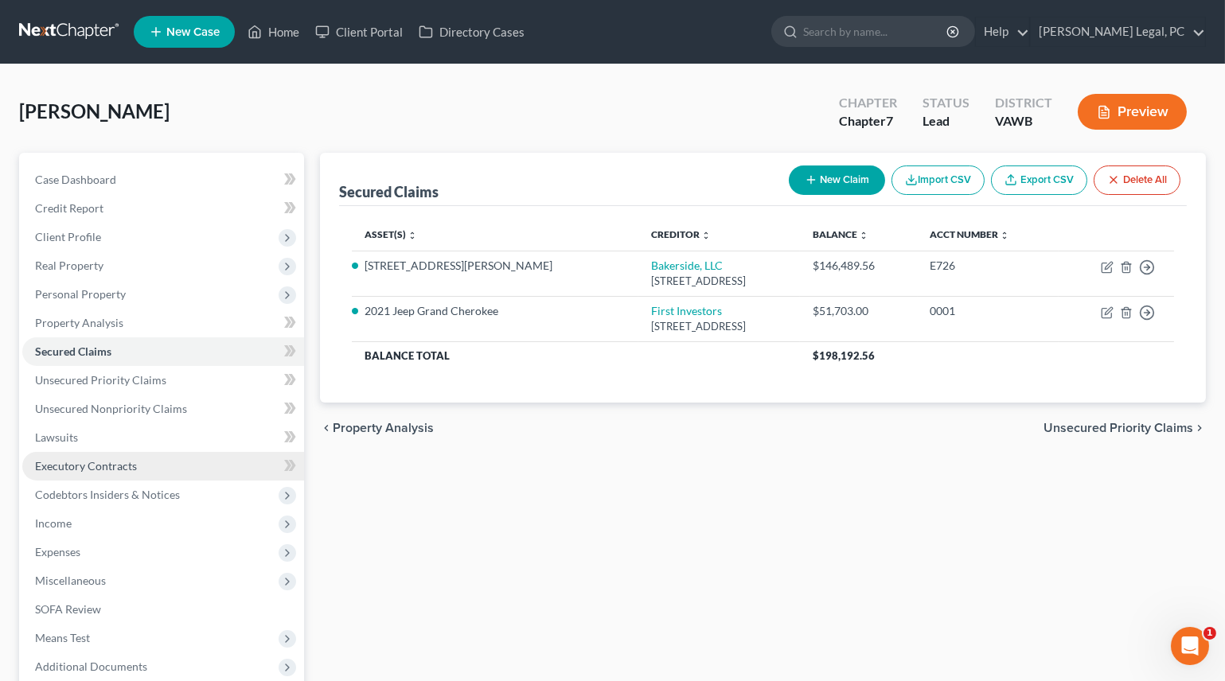
click at [121, 463] on span "Executory Contracts" at bounding box center [86, 466] width 102 height 14
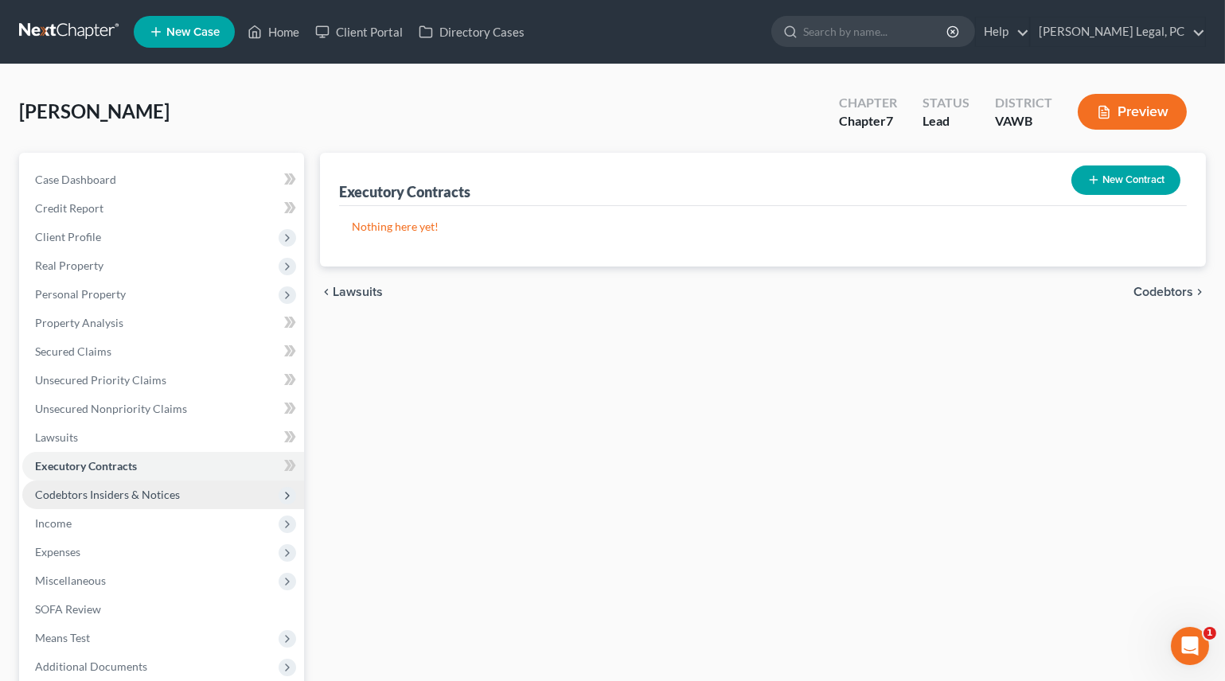
click at [95, 497] on span "Codebtors Insiders & Notices" at bounding box center [107, 495] width 145 height 14
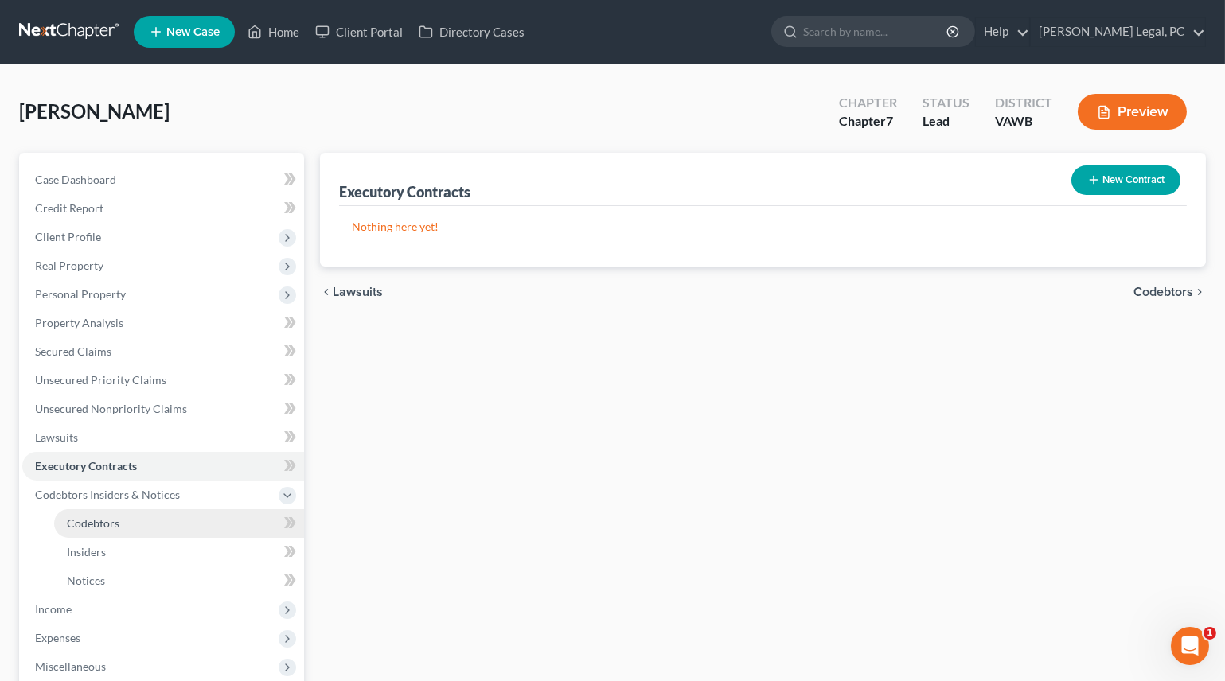
click at [89, 518] on span "Codebtors" at bounding box center [93, 524] width 53 height 14
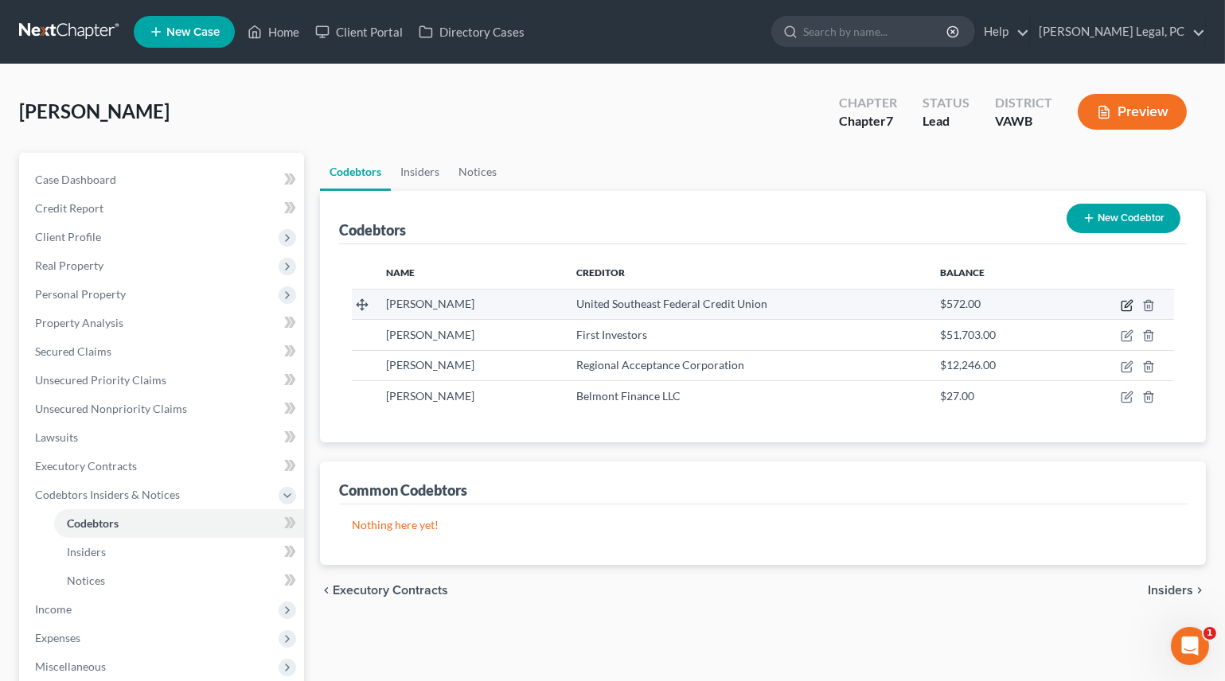
click at [1122, 306] on icon "button" at bounding box center [1126, 307] width 10 height 10
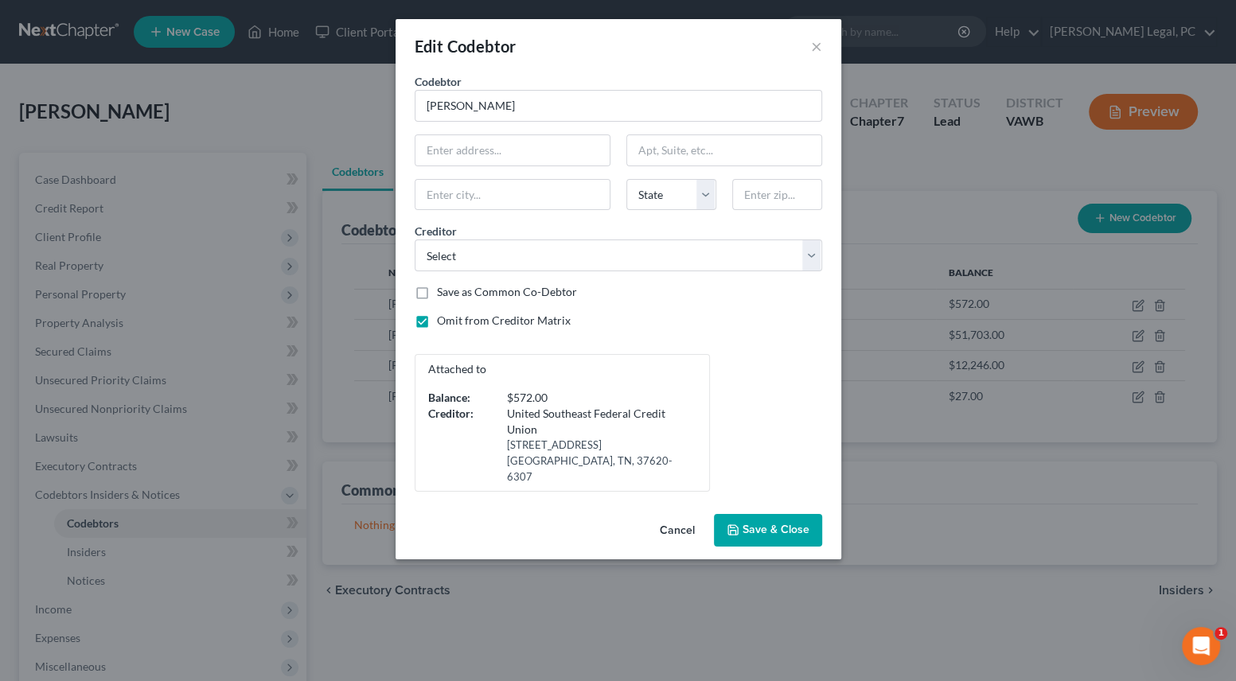
click at [778, 524] on span "Save & Close" at bounding box center [776, 531] width 67 height 14
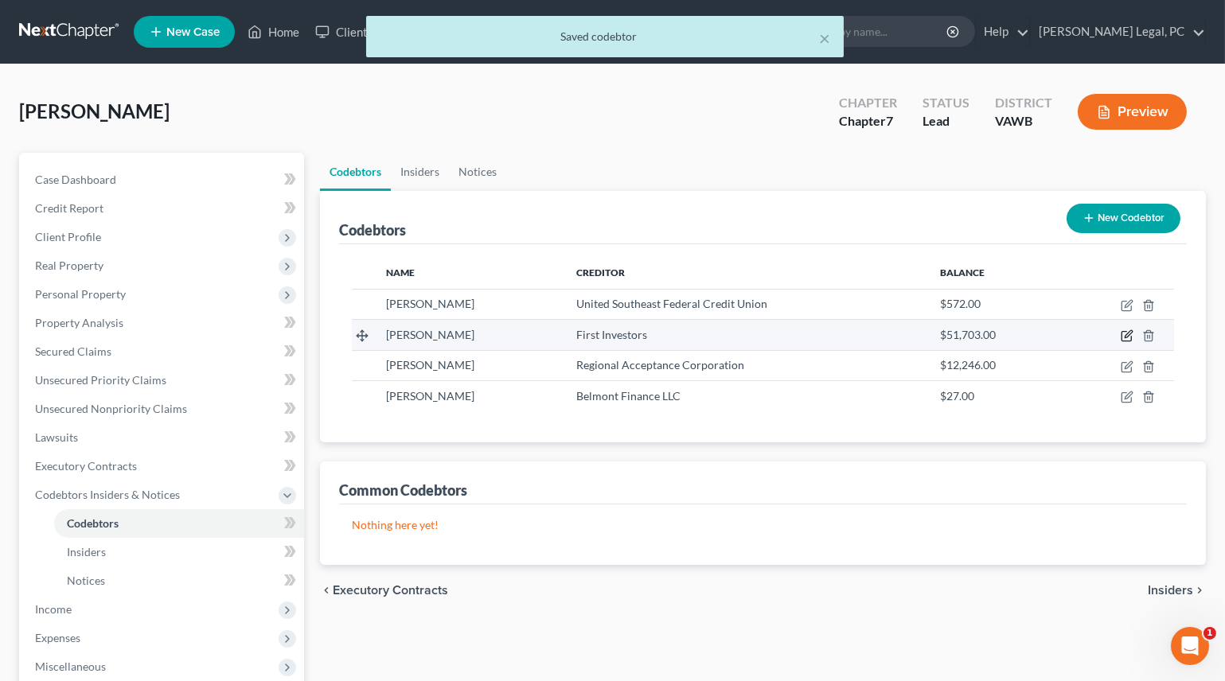
click at [1123, 332] on icon "button" at bounding box center [1127, 335] width 13 height 13
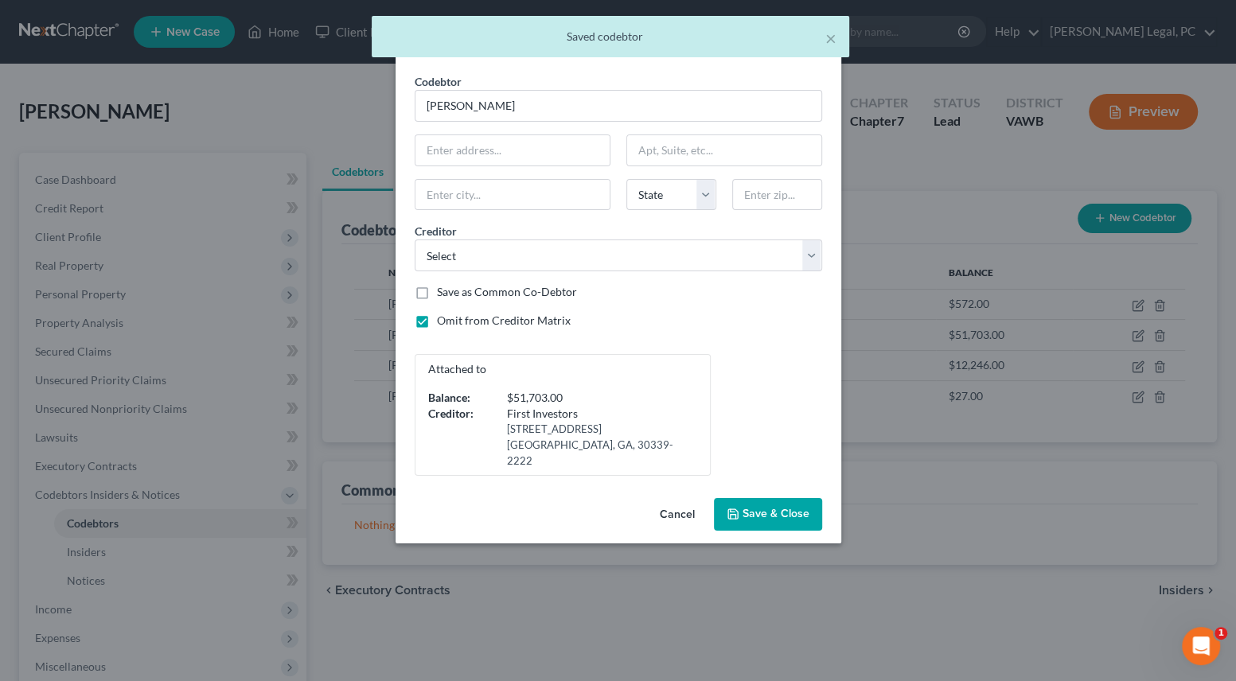
click at [775, 508] on span "Save & Close" at bounding box center [776, 515] width 67 height 14
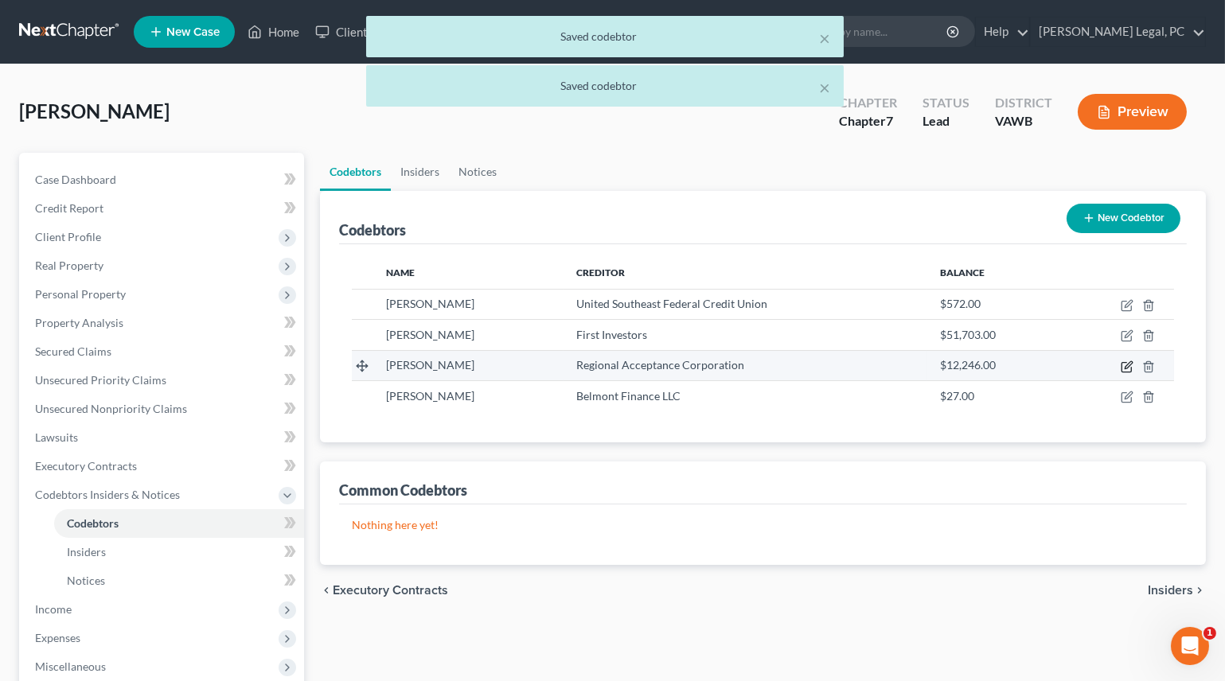
click at [1130, 365] on icon "button" at bounding box center [1127, 367] width 13 height 13
select select "4"
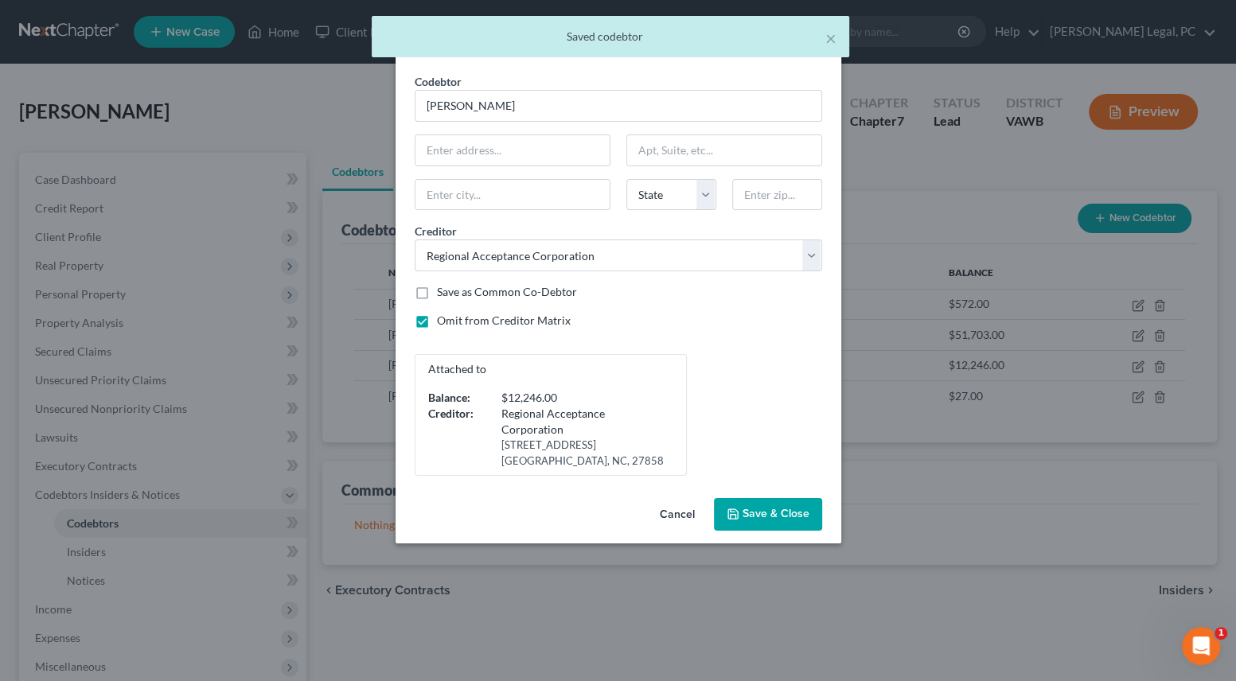
click at [765, 517] on span "Save & Close" at bounding box center [776, 515] width 67 height 14
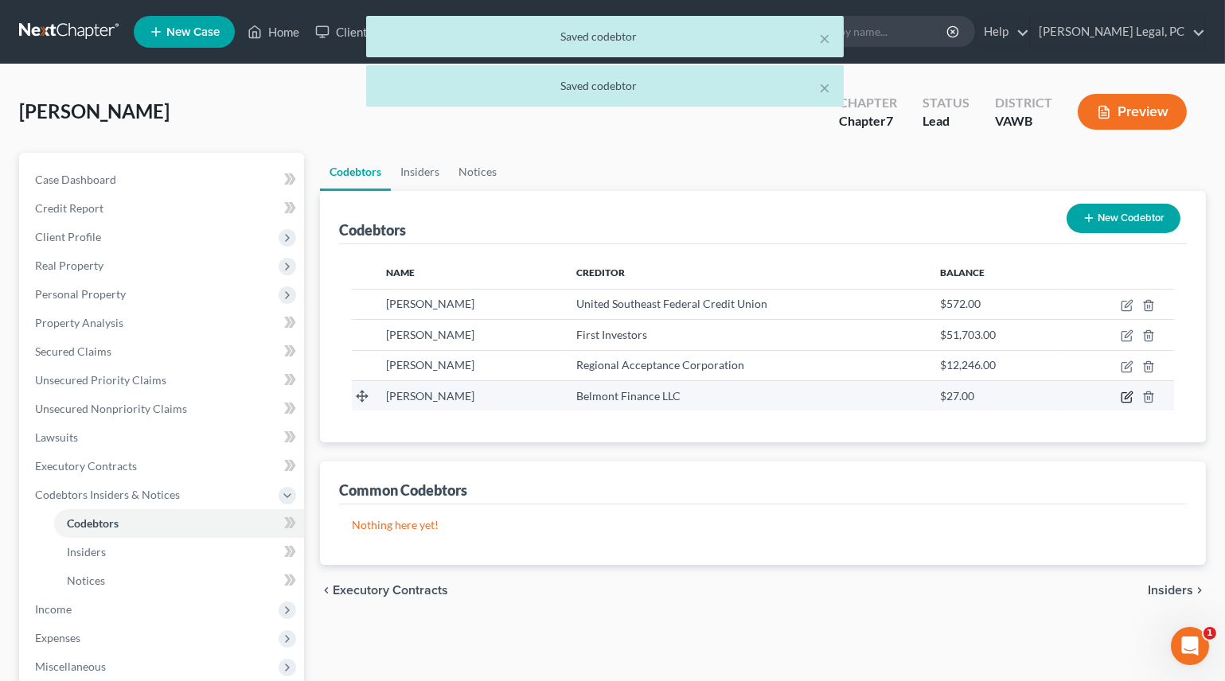
click at [1127, 396] on icon "button" at bounding box center [1127, 397] width 13 height 13
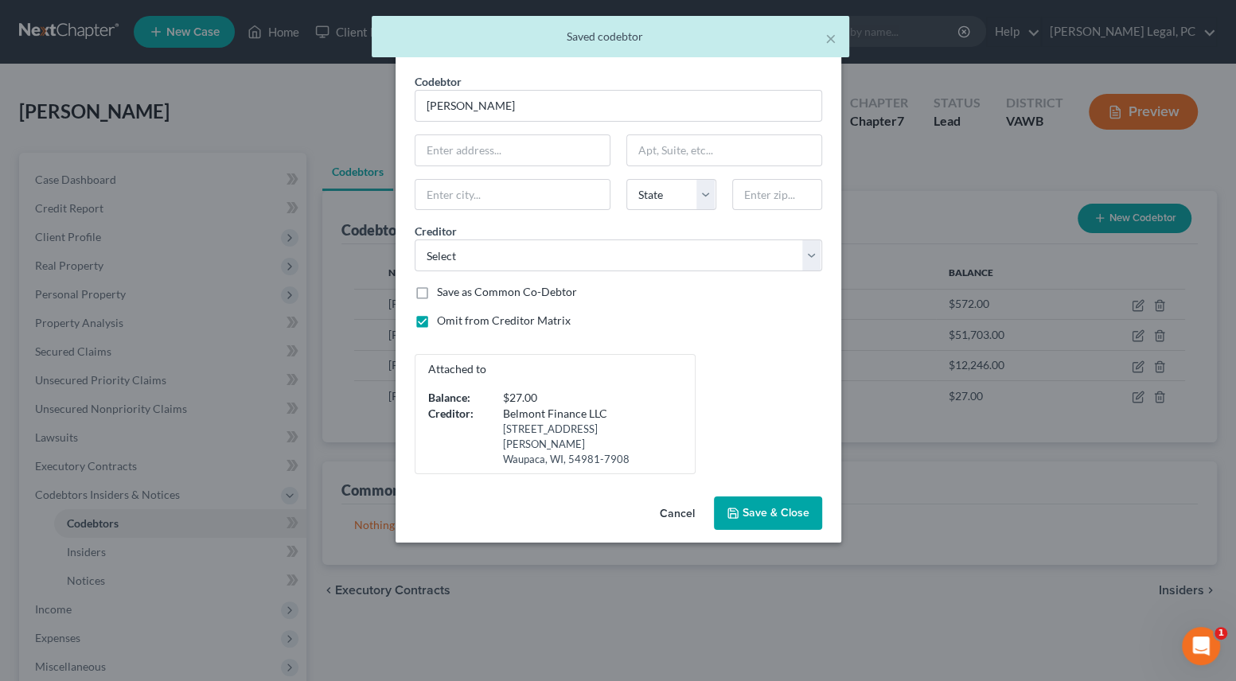
click at [766, 506] on span "Save & Close" at bounding box center [776, 513] width 67 height 14
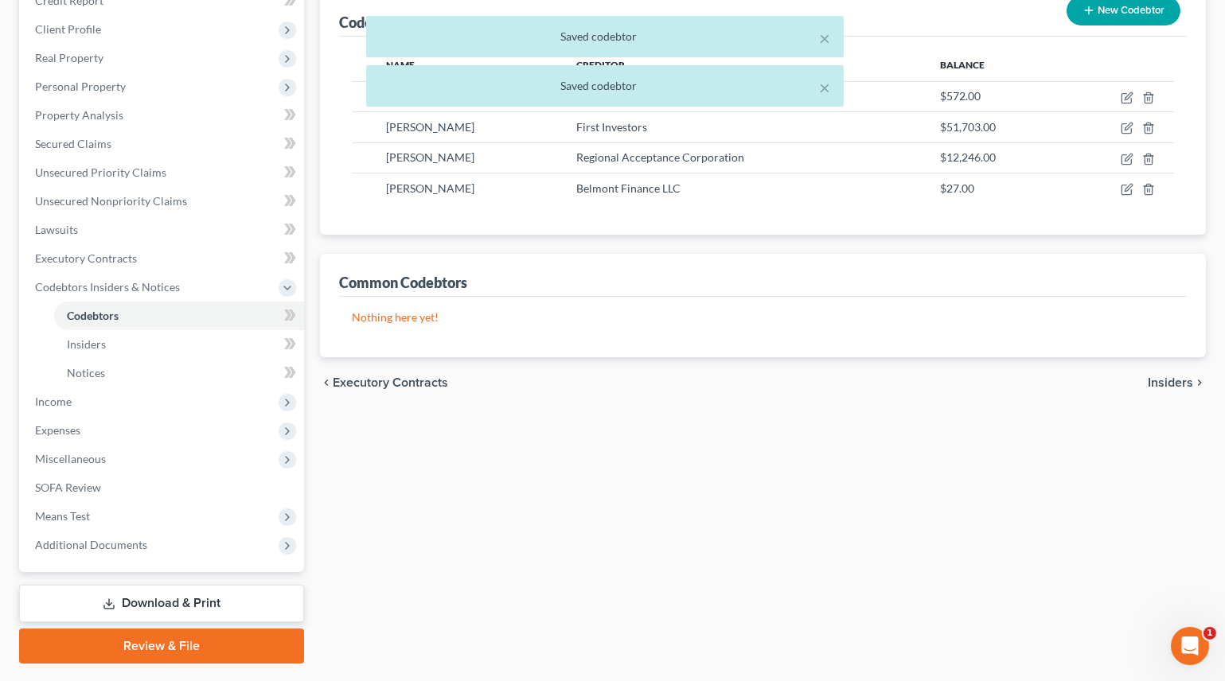
scroll to position [248, 0]
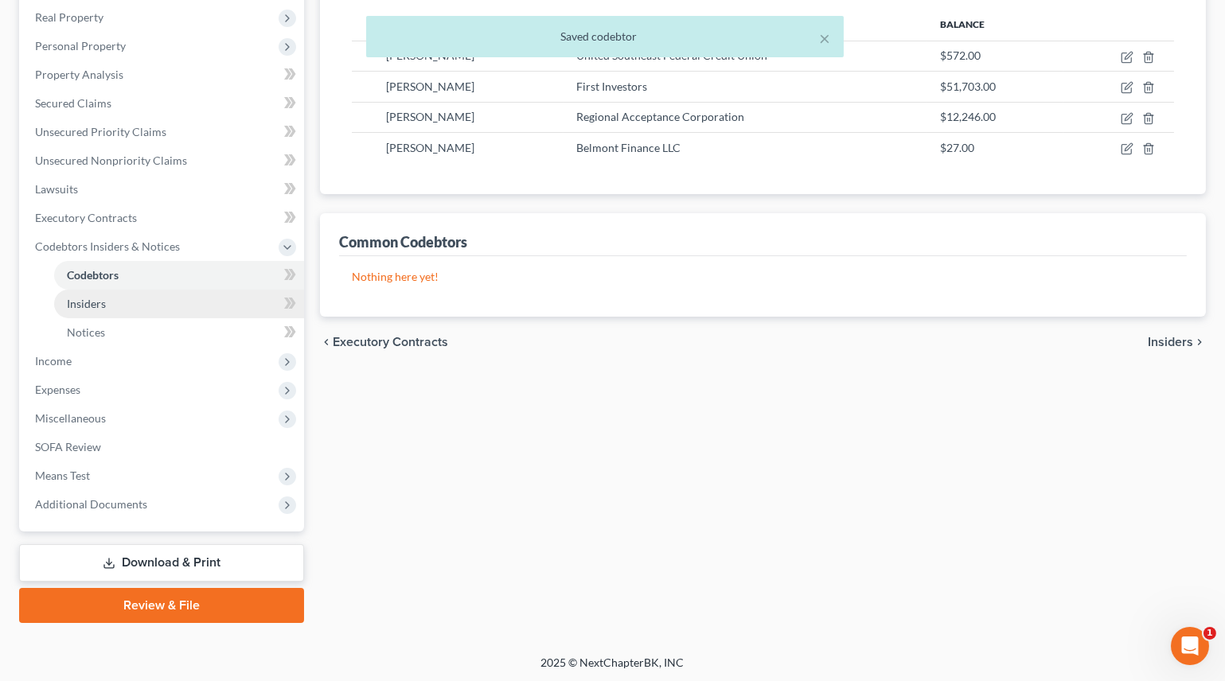
click at [84, 309] on link "Insiders" at bounding box center [179, 304] width 250 height 29
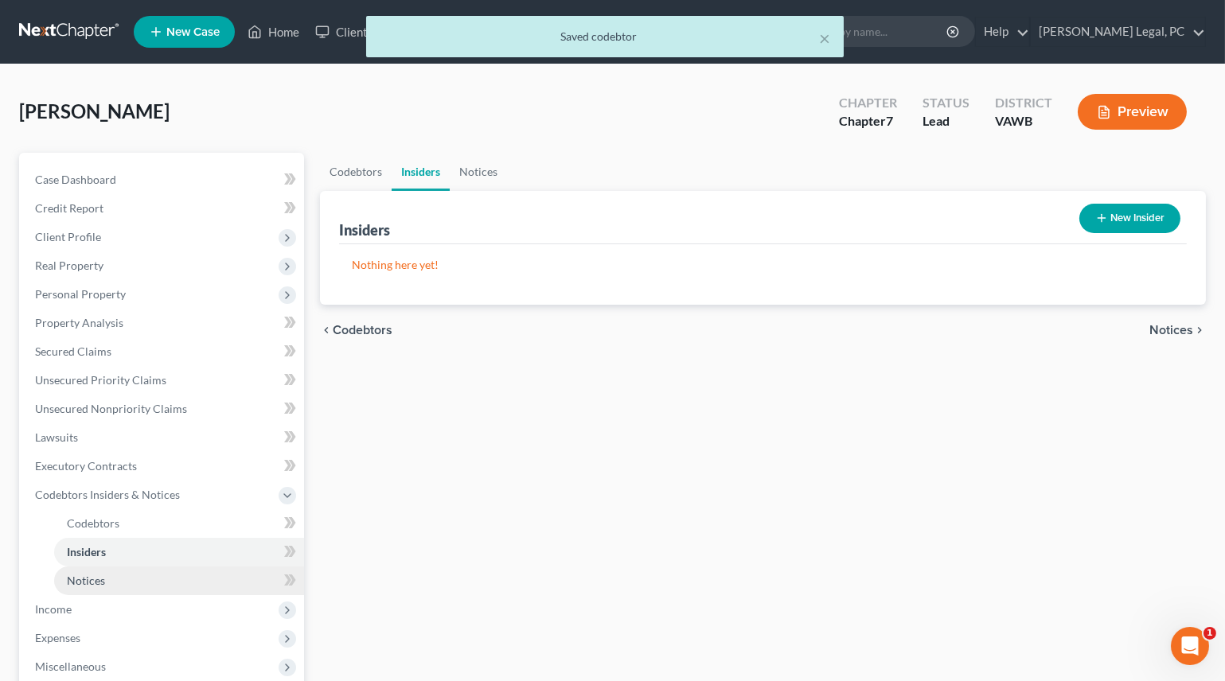
click at [72, 587] on link "Notices" at bounding box center [179, 581] width 250 height 29
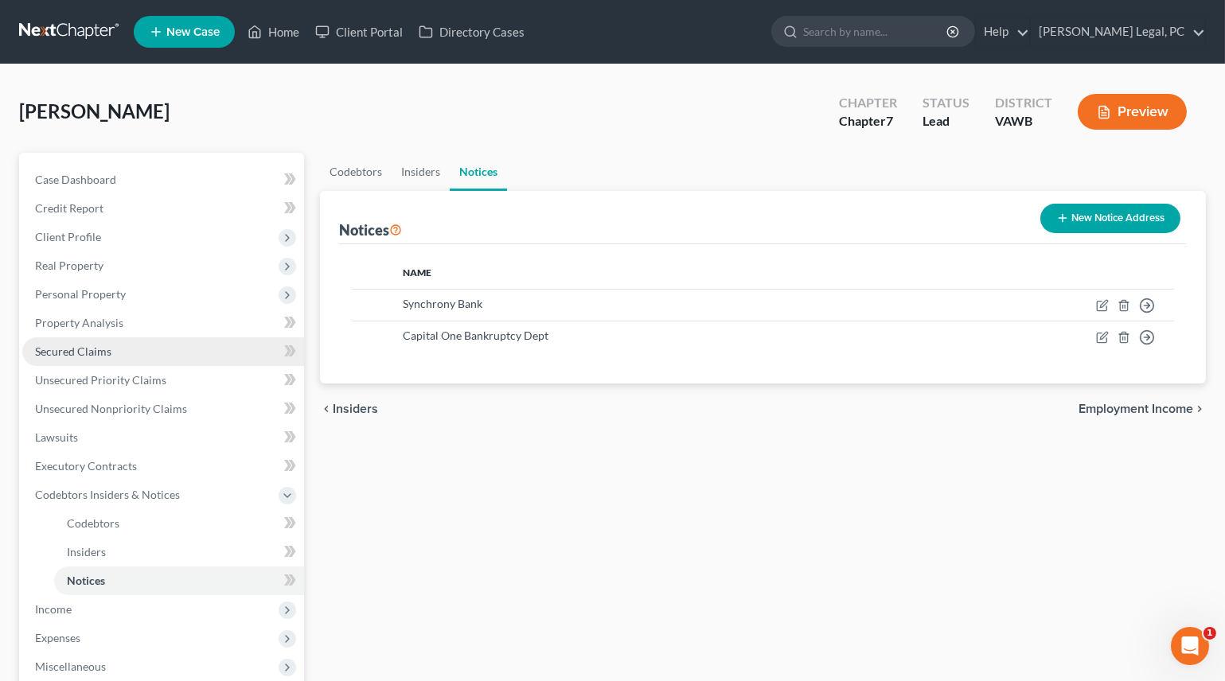
click at [84, 354] on span "Secured Claims" at bounding box center [73, 352] width 76 height 14
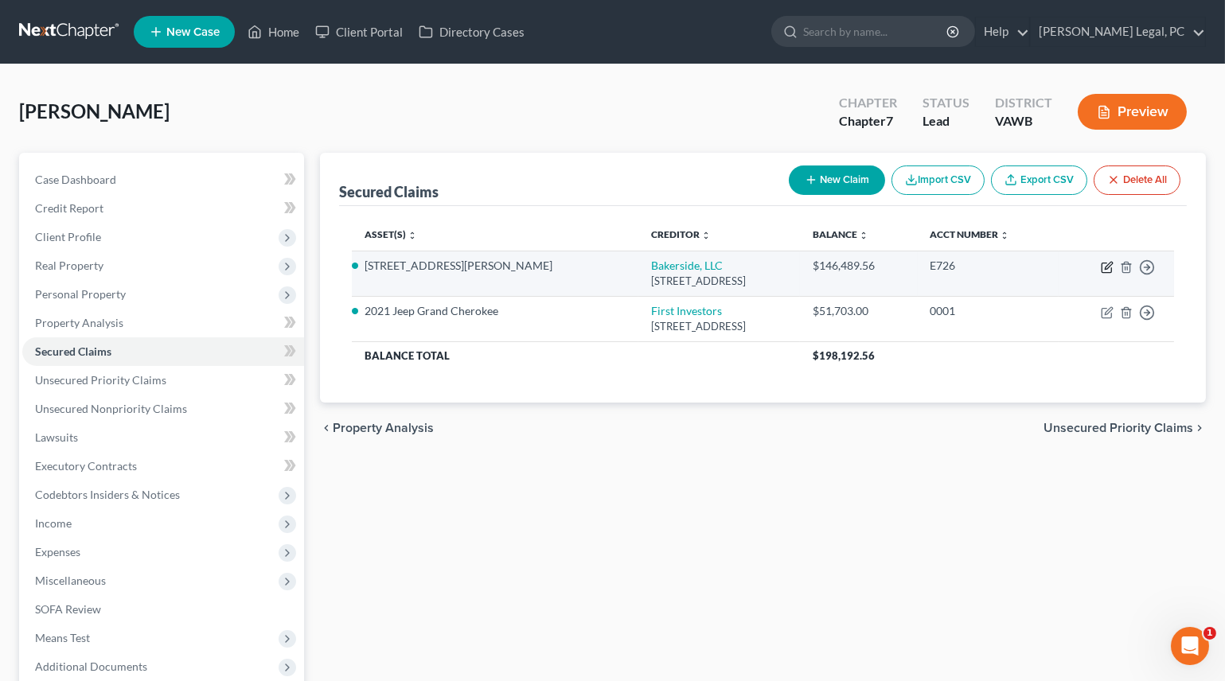
click at [1112, 263] on icon "button" at bounding box center [1108, 265] width 7 height 7
select select "48"
select select "8"
select select "0"
select select "3"
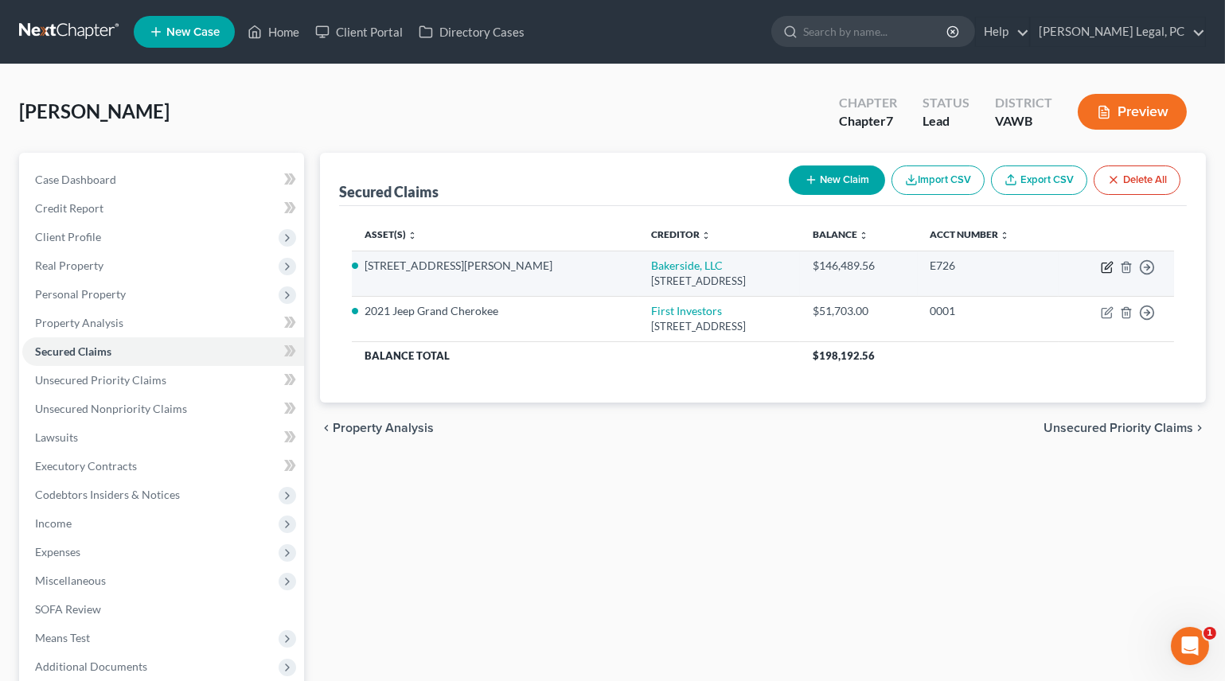
select select "0"
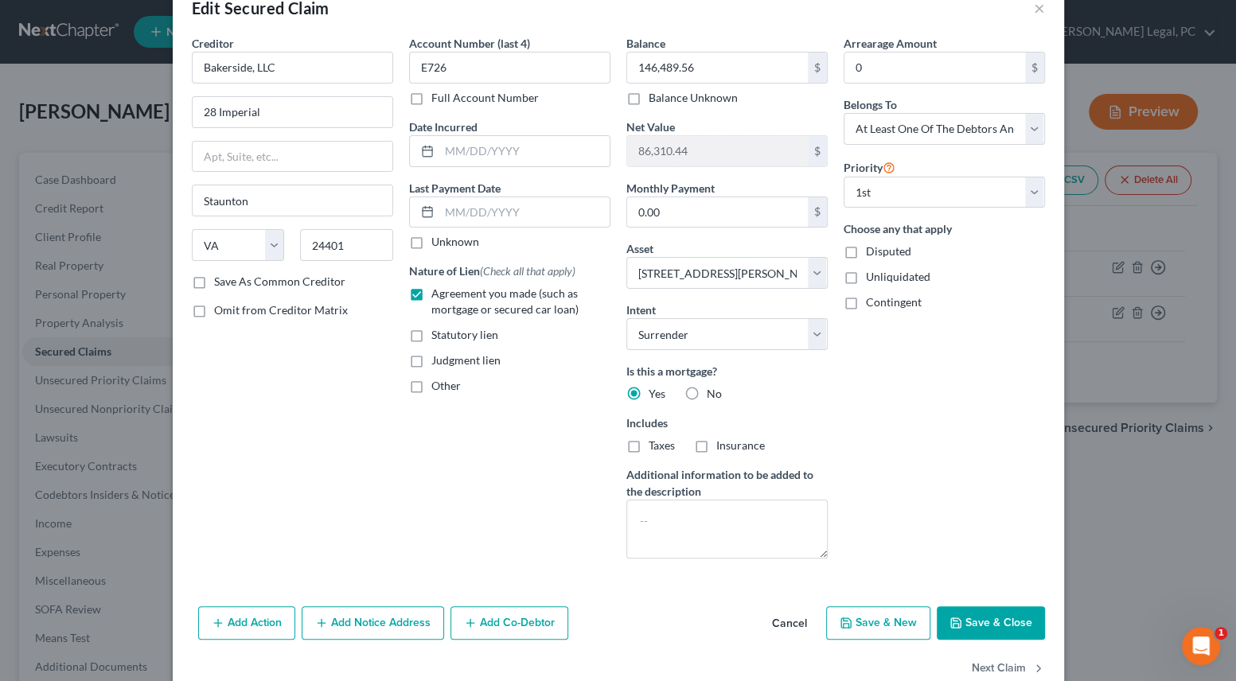
scroll to position [72, 0]
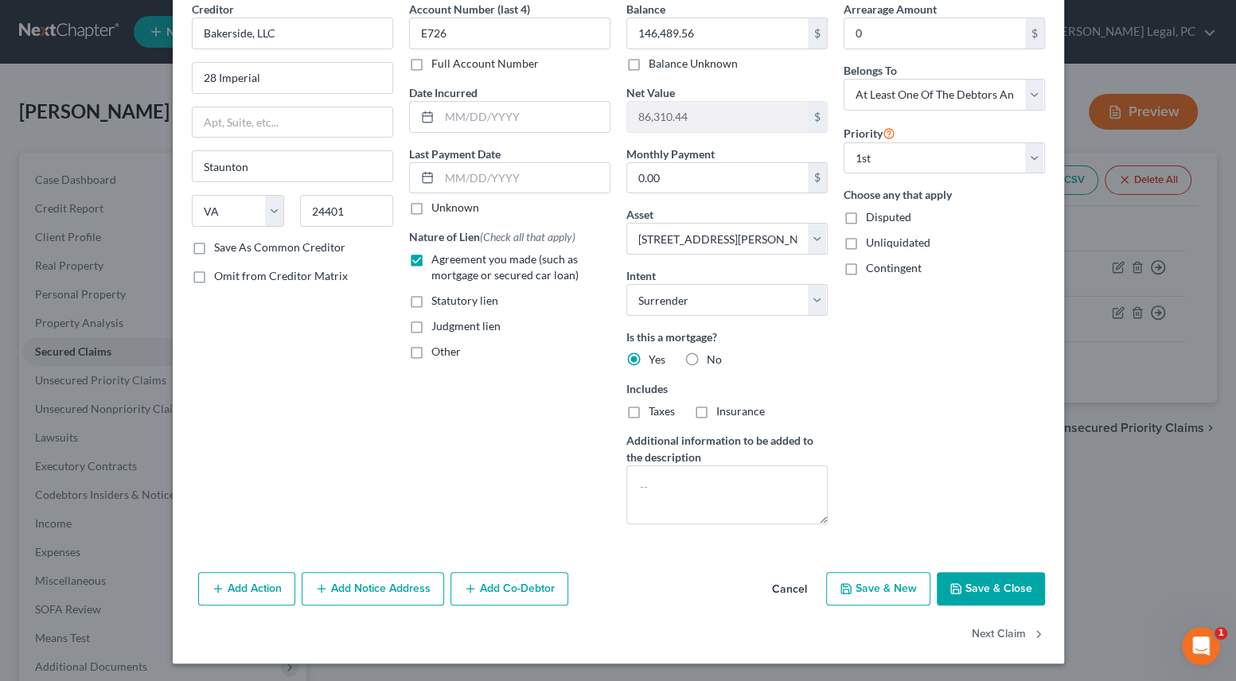
click at [957, 583] on icon "button" at bounding box center [955, 589] width 13 height 13
select select
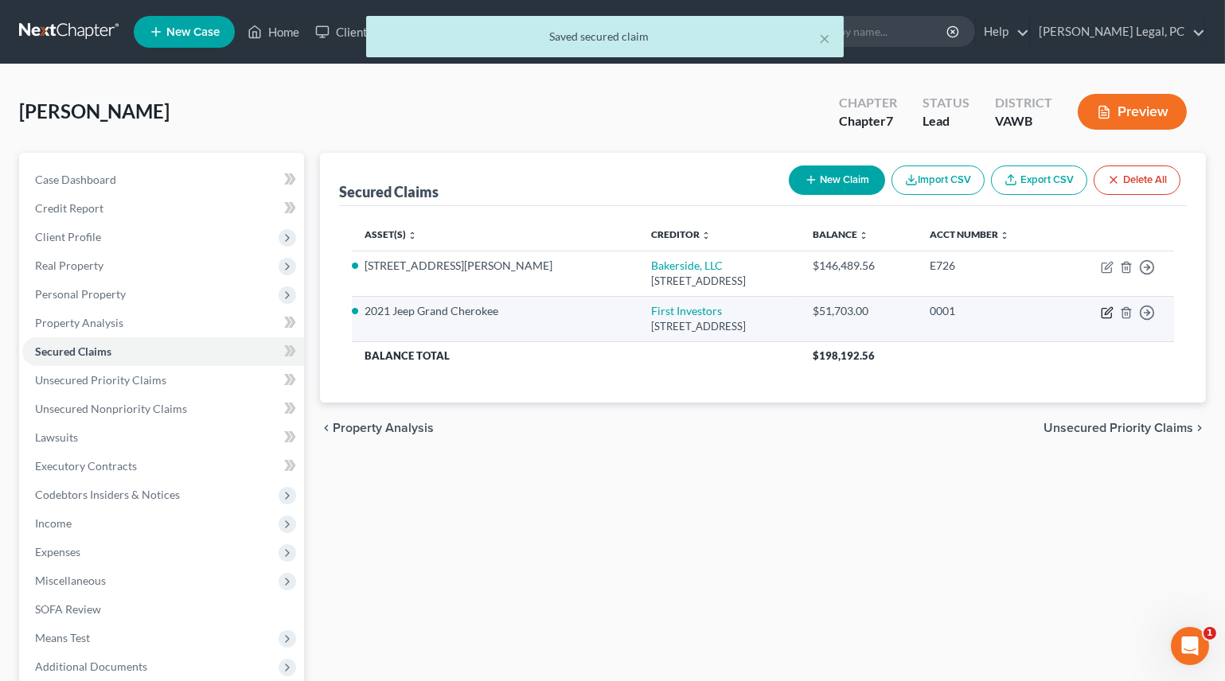
click at [1107, 314] on icon "button" at bounding box center [1107, 312] width 13 height 13
select select "10"
select select "11"
select select "0"
select select "3"
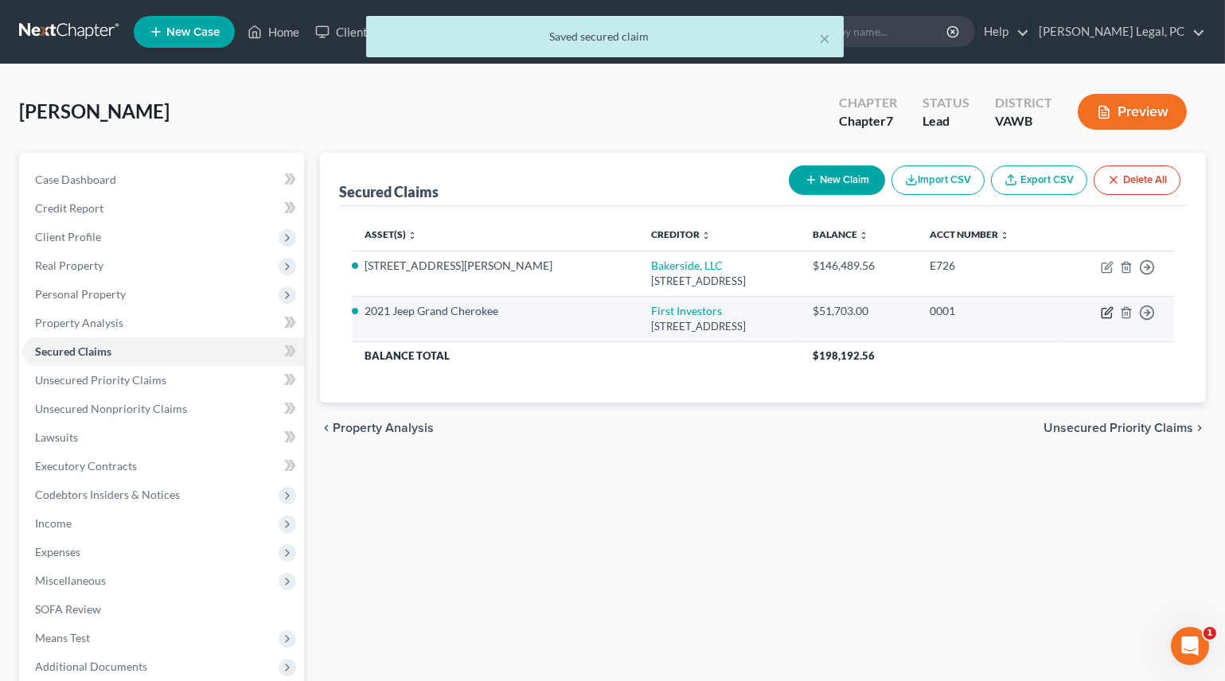
select select "0"
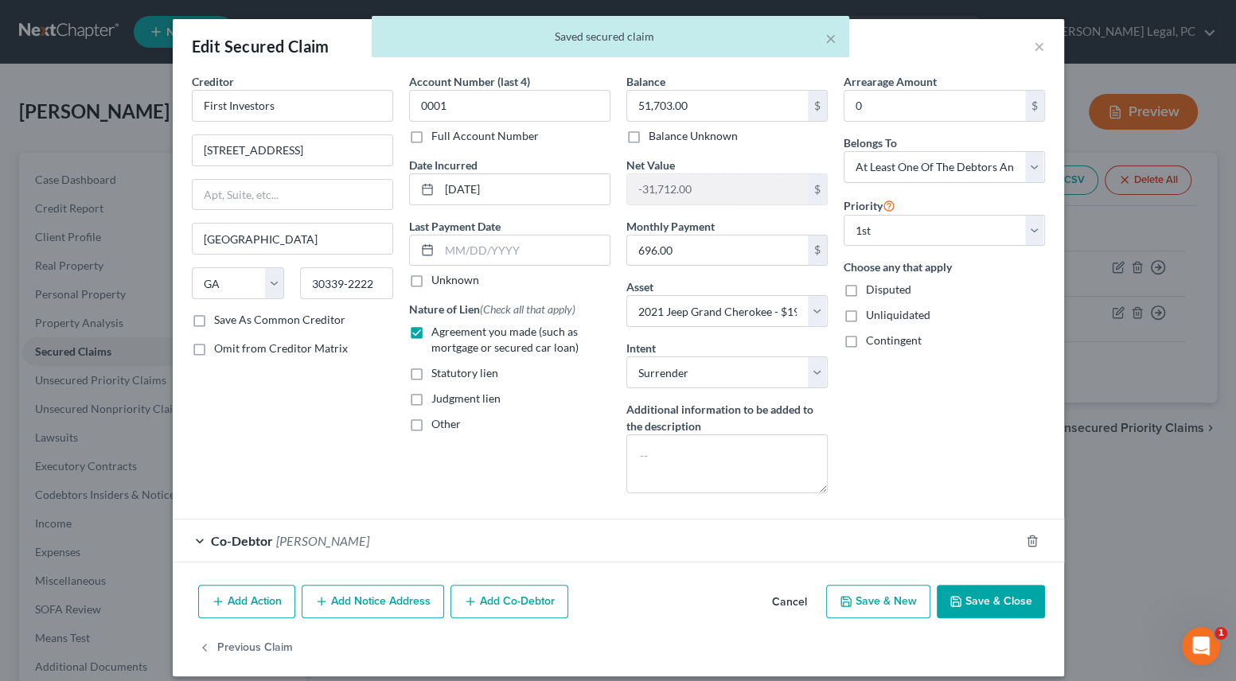
click at [860, 538] on div "Co-Debtor [PERSON_NAME]" at bounding box center [596, 541] width 847 height 42
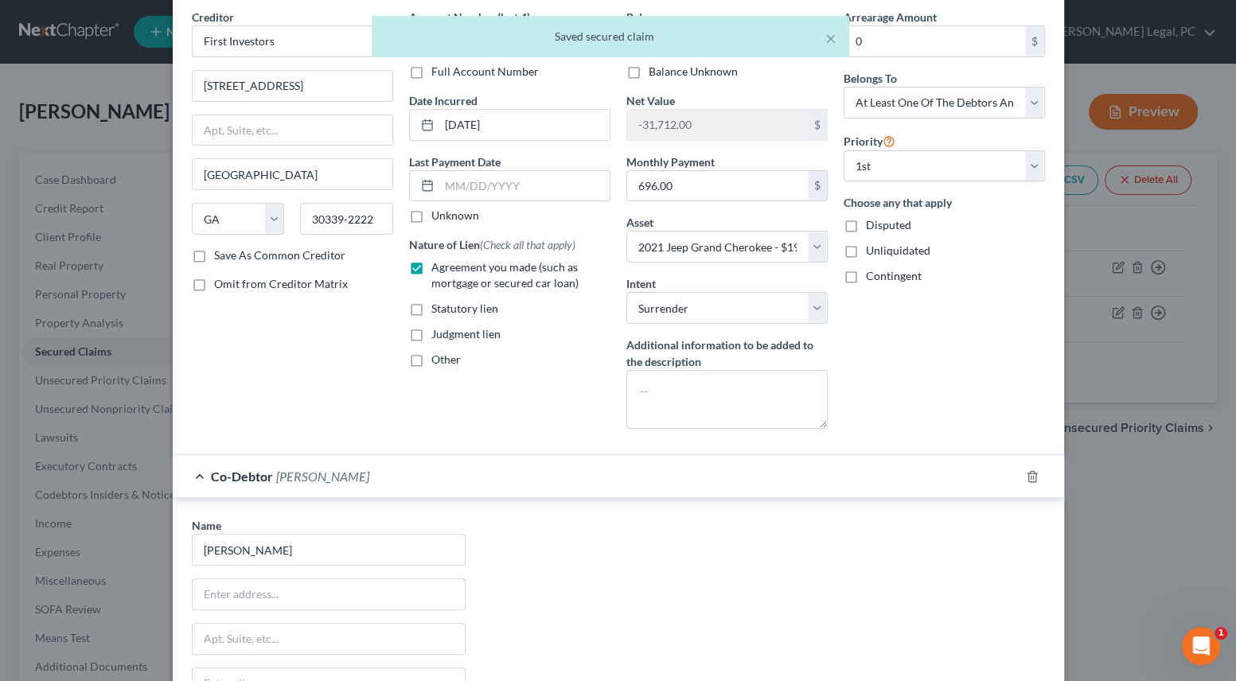
scroll to position [340, 0]
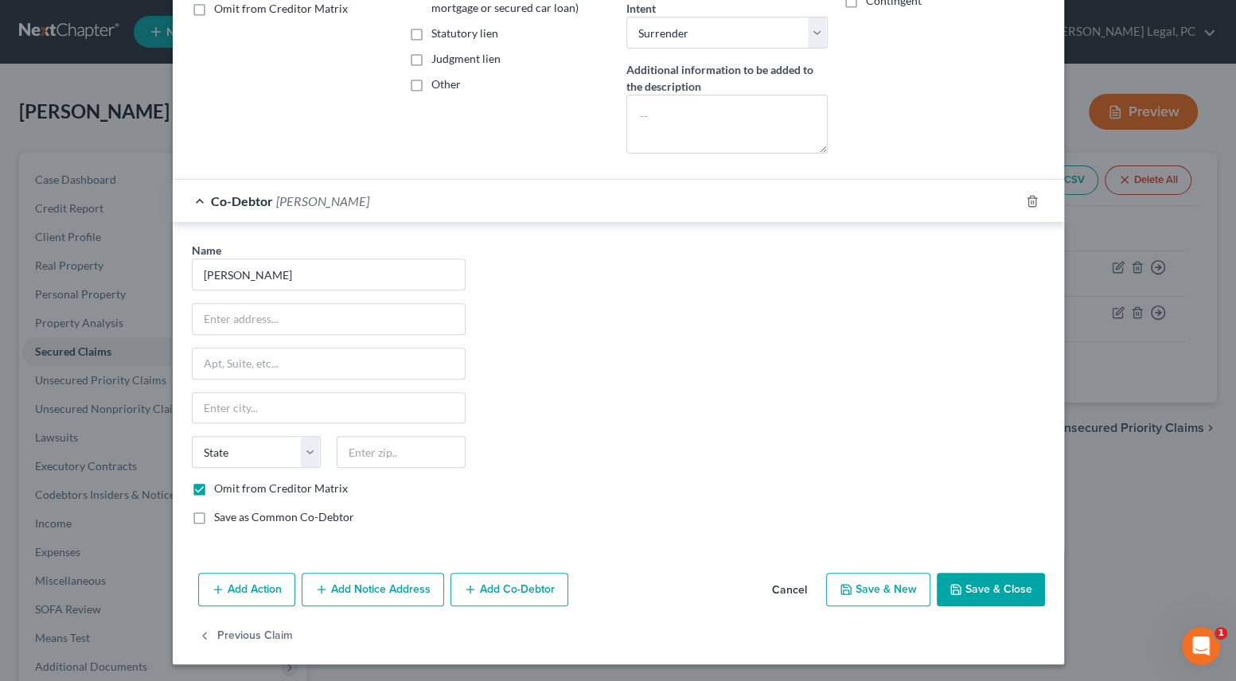
click at [981, 579] on button "Save & Close" at bounding box center [991, 589] width 108 height 33
select select
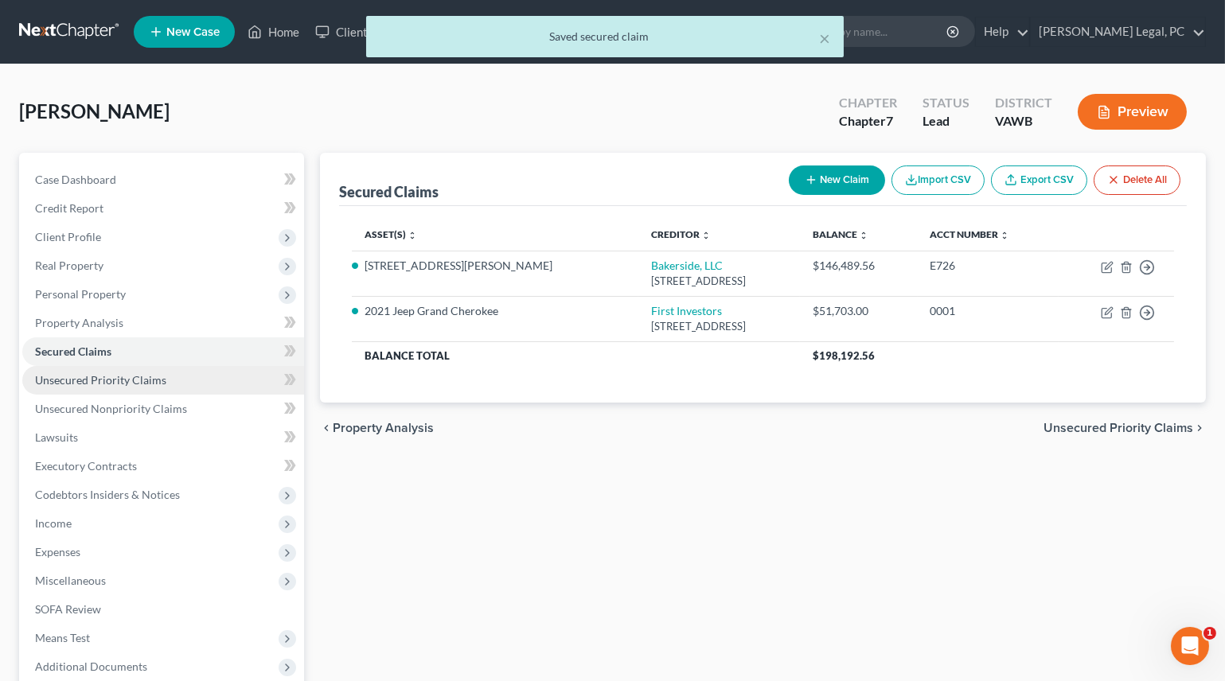
click at [119, 380] on span "Unsecured Priority Claims" at bounding box center [100, 380] width 131 height 14
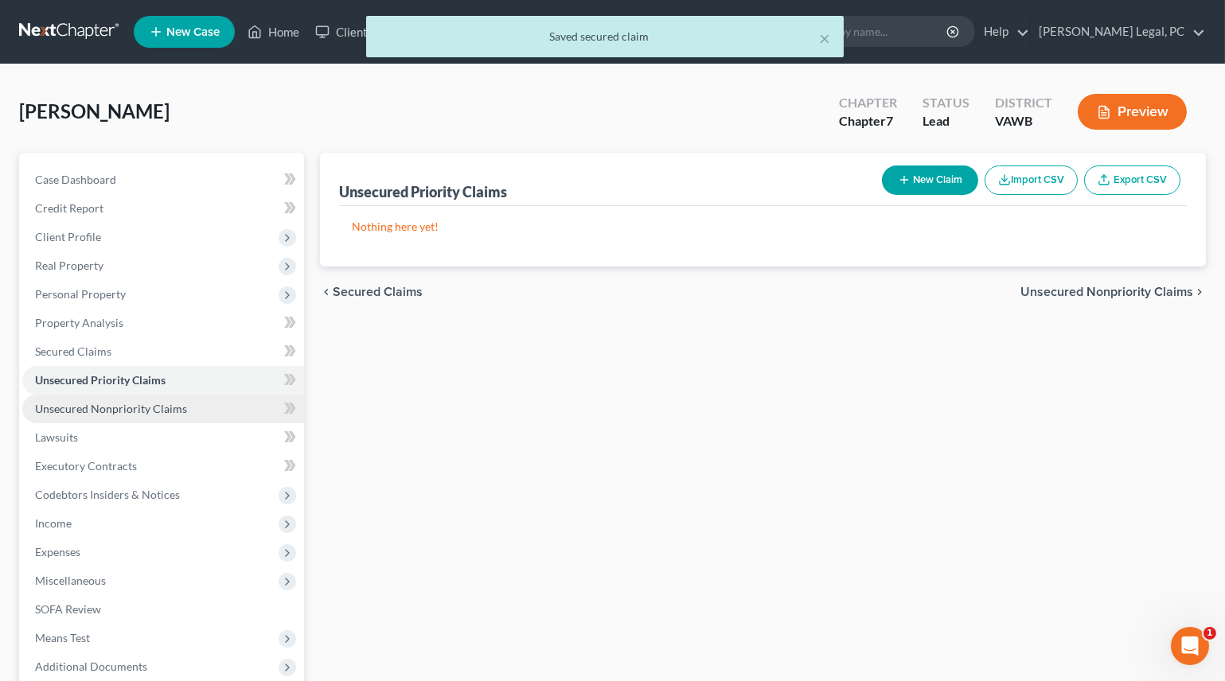
click at [179, 417] on link "Unsecured Nonpriority Claims" at bounding box center [163, 409] width 282 height 29
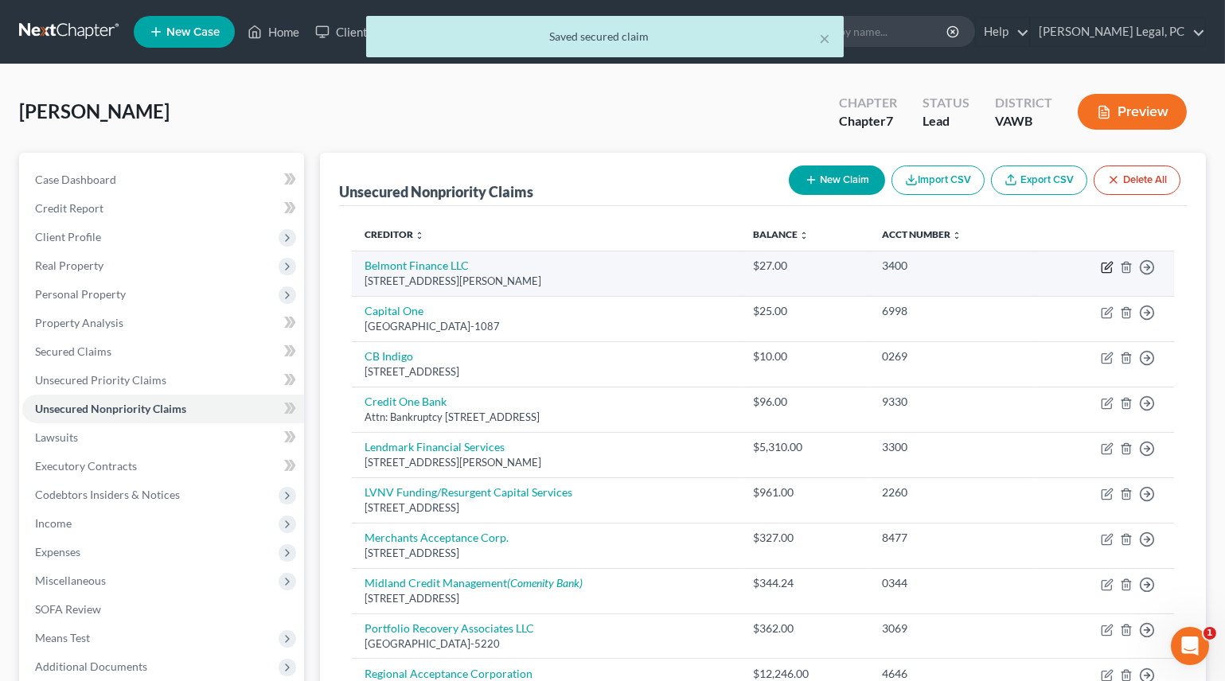
click at [1105, 270] on icon "button" at bounding box center [1107, 267] width 13 height 13
select select "52"
select select "14"
select select "3"
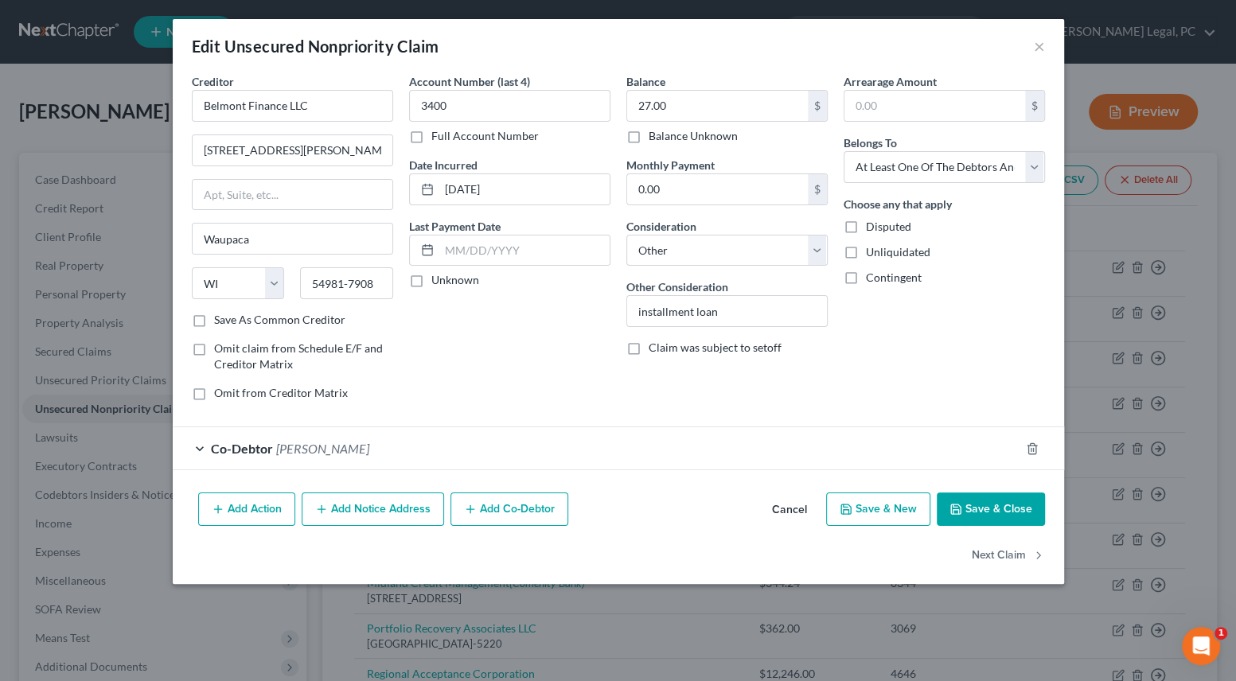
click at [665, 450] on div "Co-Debtor [PERSON_NAME]" at bounding box center [596, 448] width 847 height 42
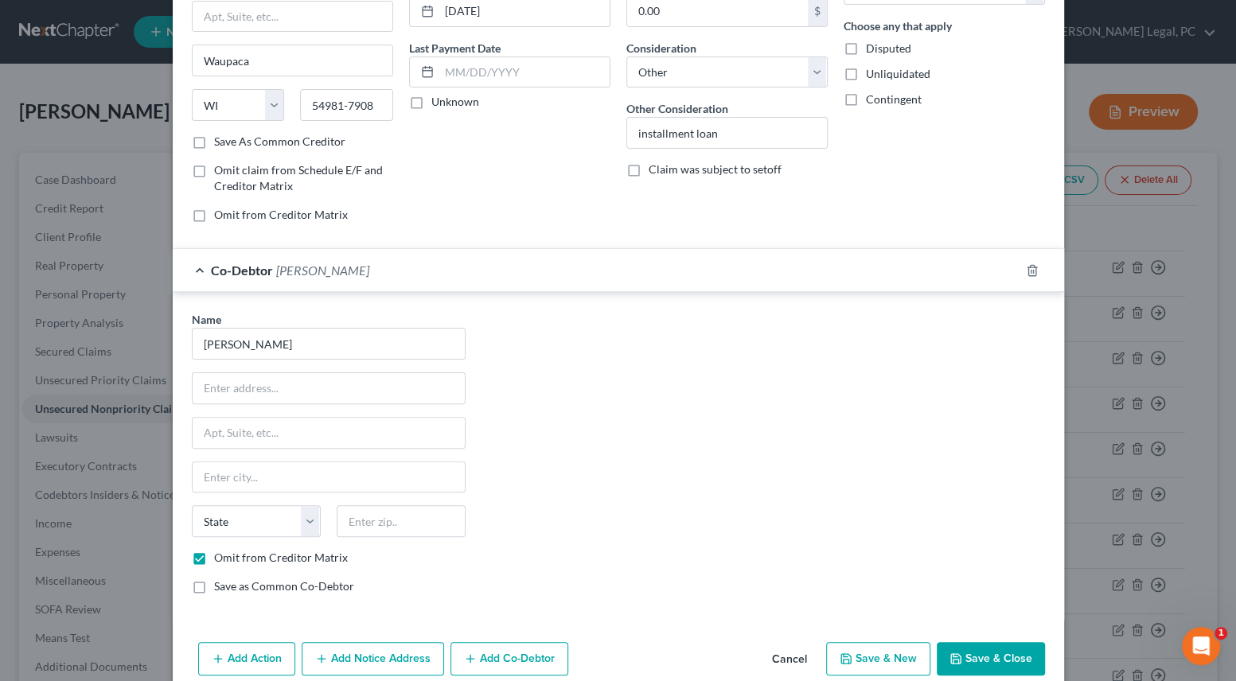
scroll to position [216, 0]
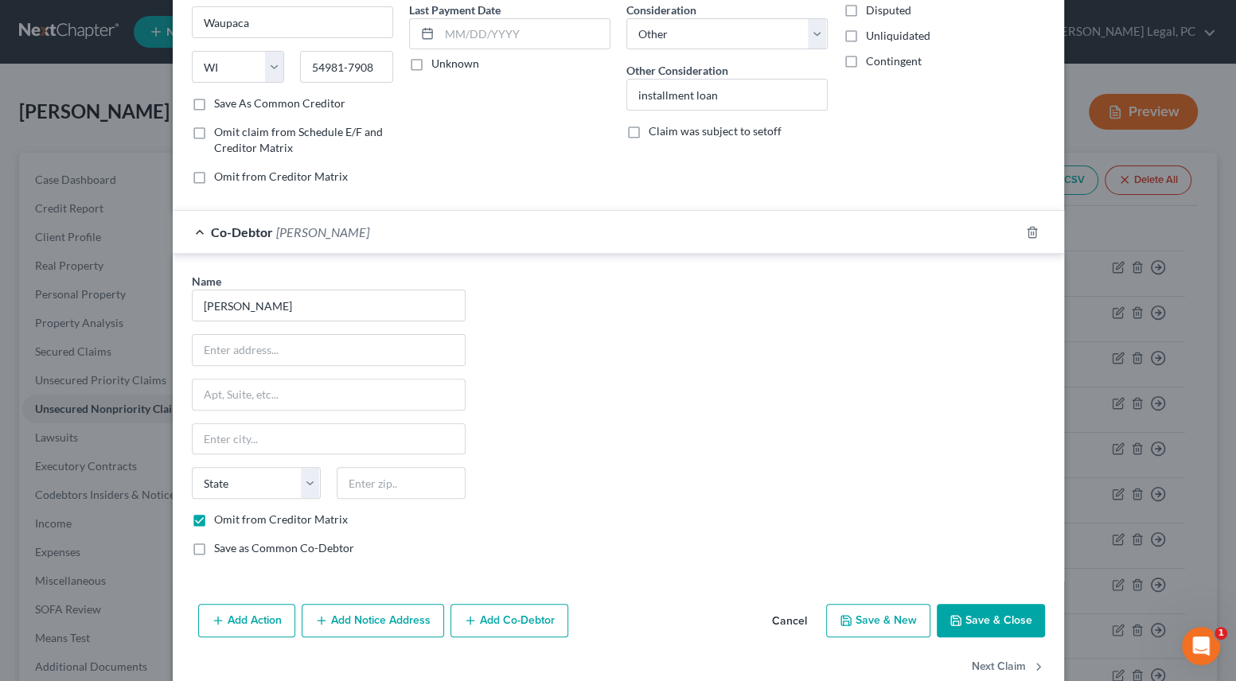
click at [993, 610] on button "Save & Close" at bounding box center [991, 620] width 108 height 33
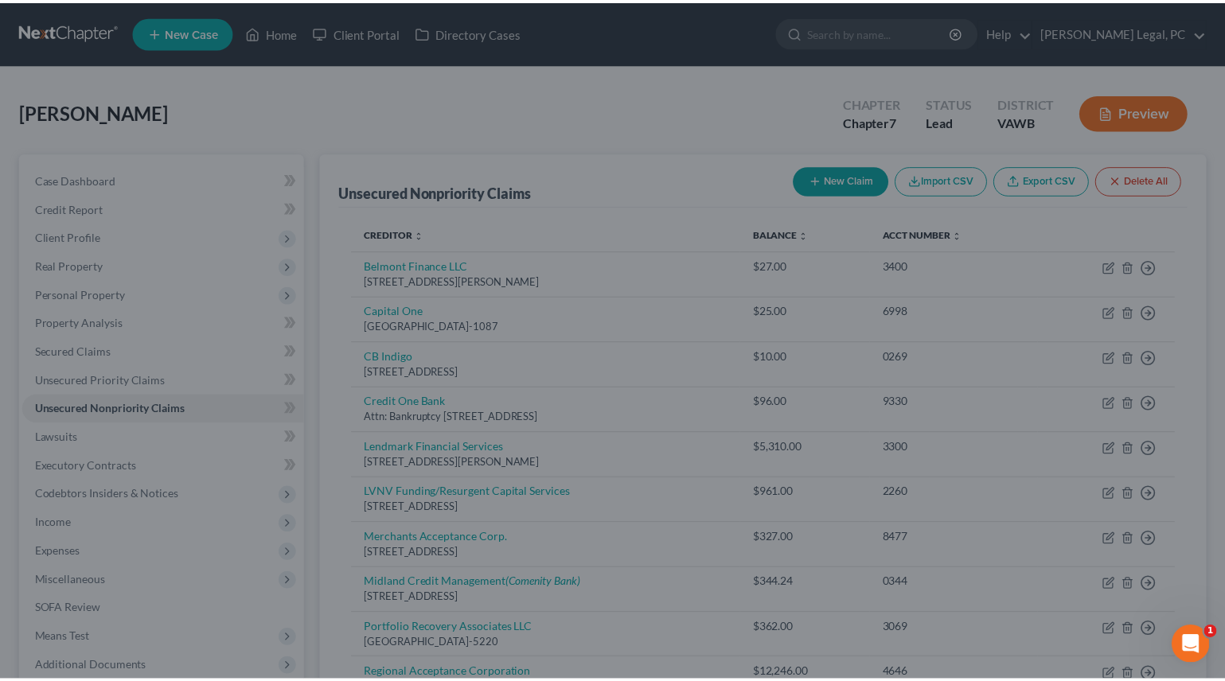
scroll to position [0, 0]
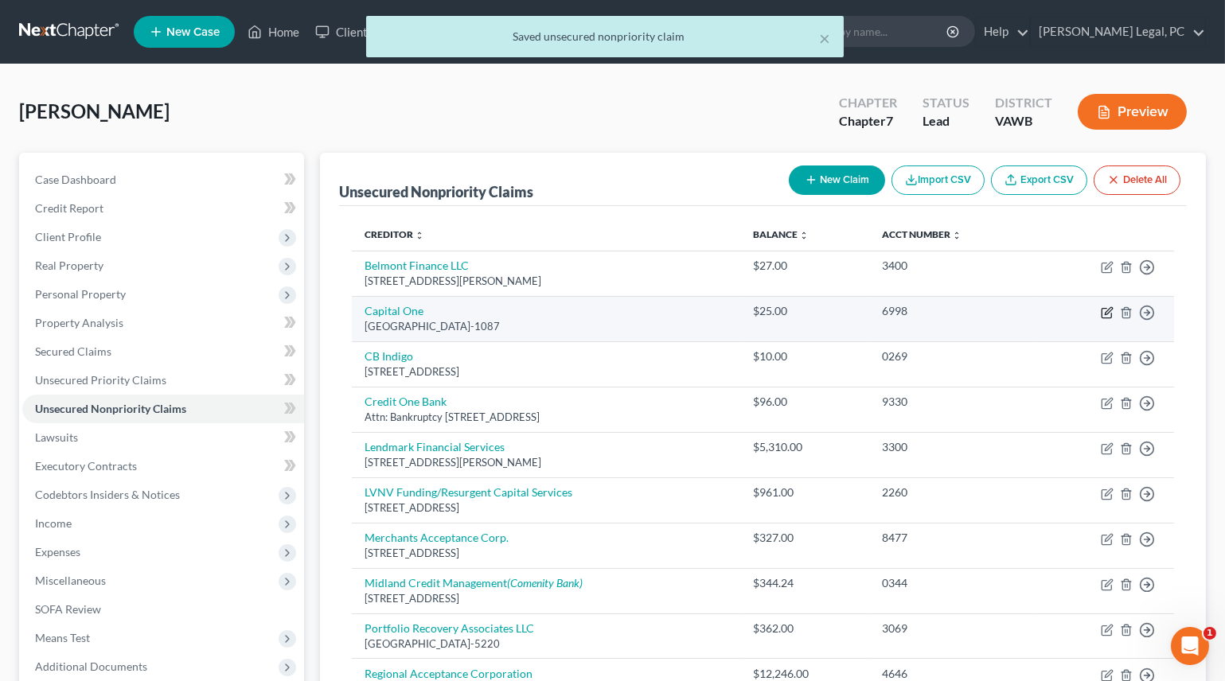
click at [1105, 313] on icon "button" at bounding box center [1108, 310] width 7 height 7
select select "28"
select select "2"
select select "0"
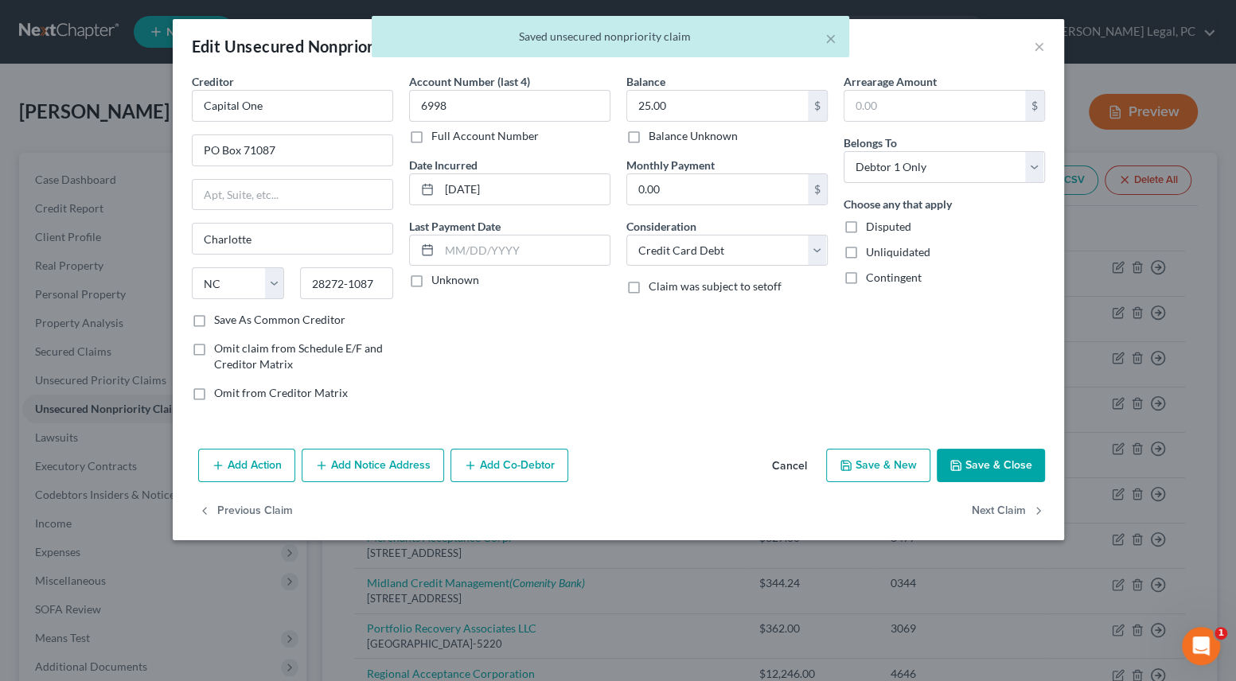
click at [977, 473] on button "Save & Close" at bounding box center [991, 465] width 108 height 33
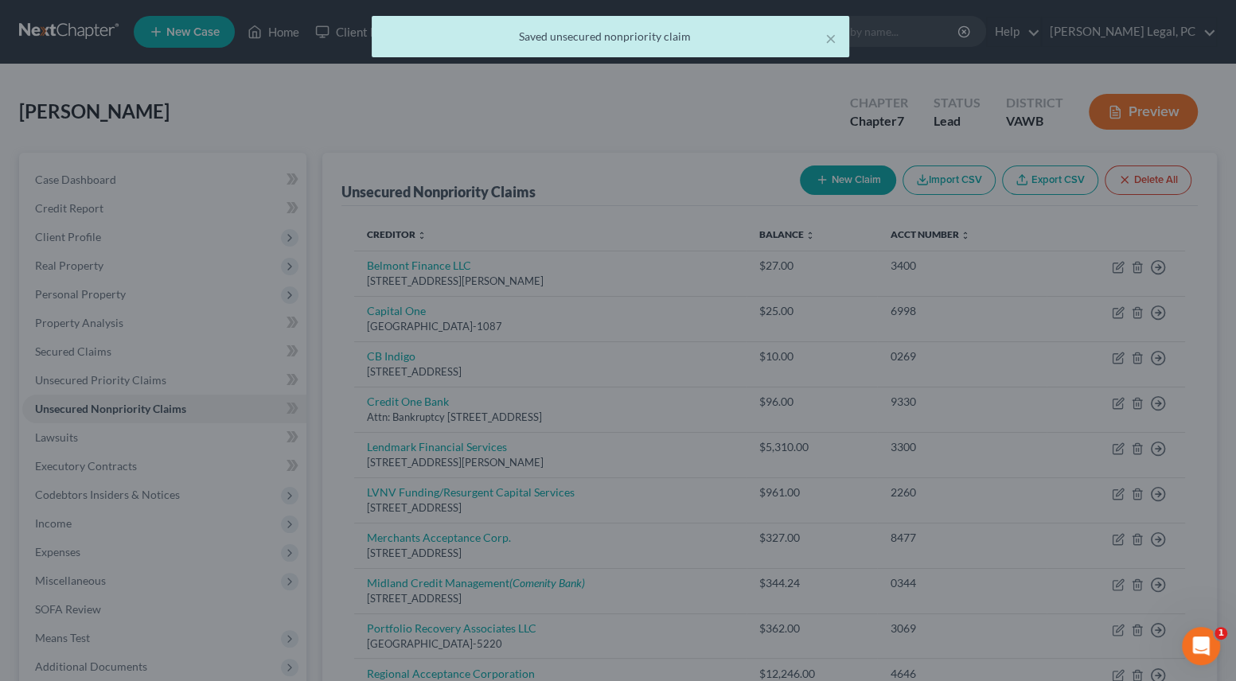
type input "0"
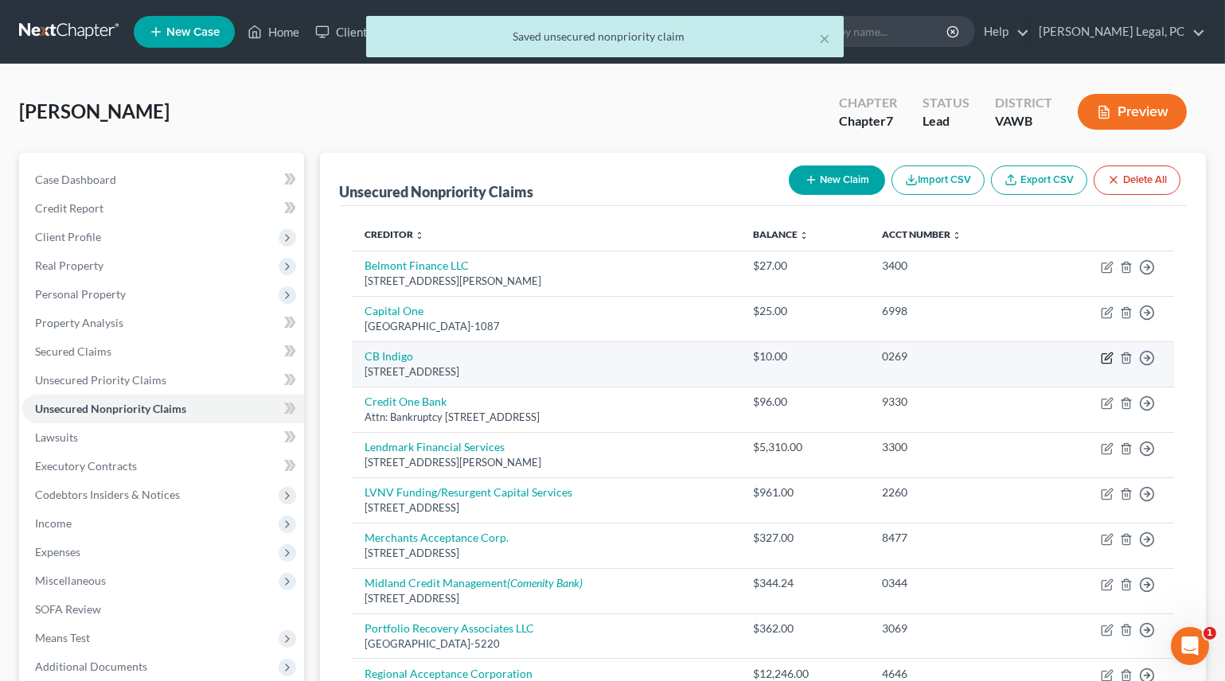
click at [1106, 358] on icon "button" at bounding box center [1108, 356] width 7 height 7
select select "38"
select select "2"
select select "0"
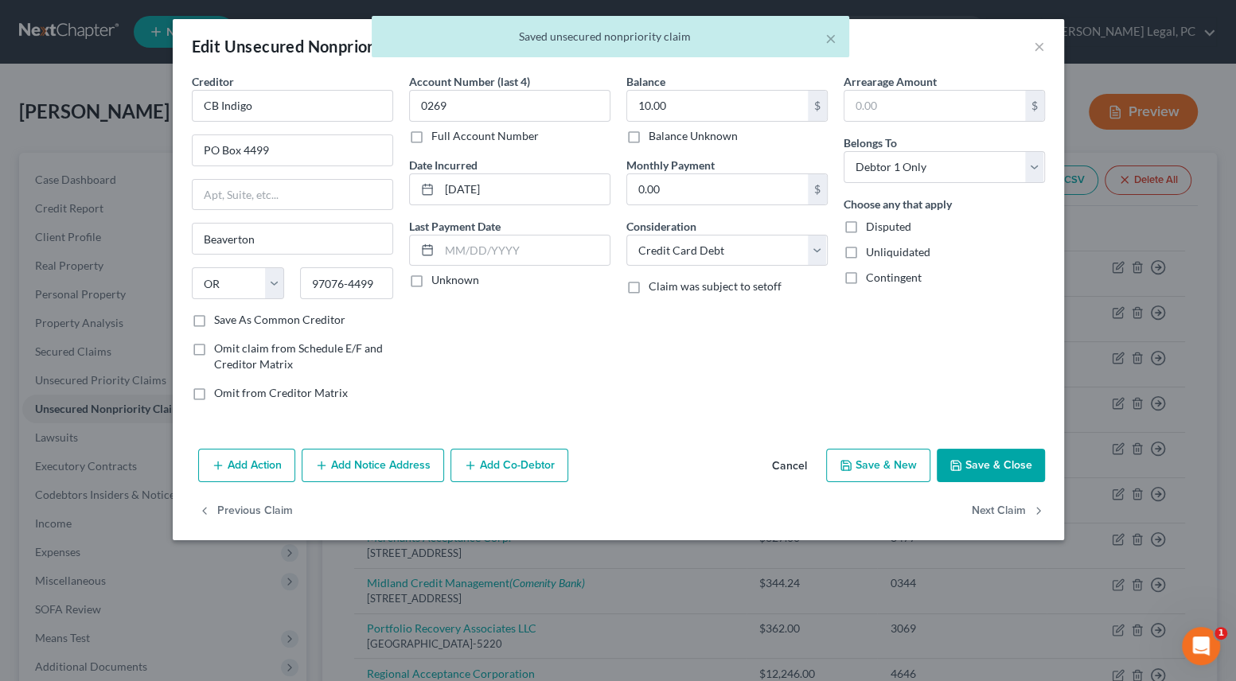
click at [988, 453] on button "Save & Close" at bounding box center [991, 465] width 108 height 33
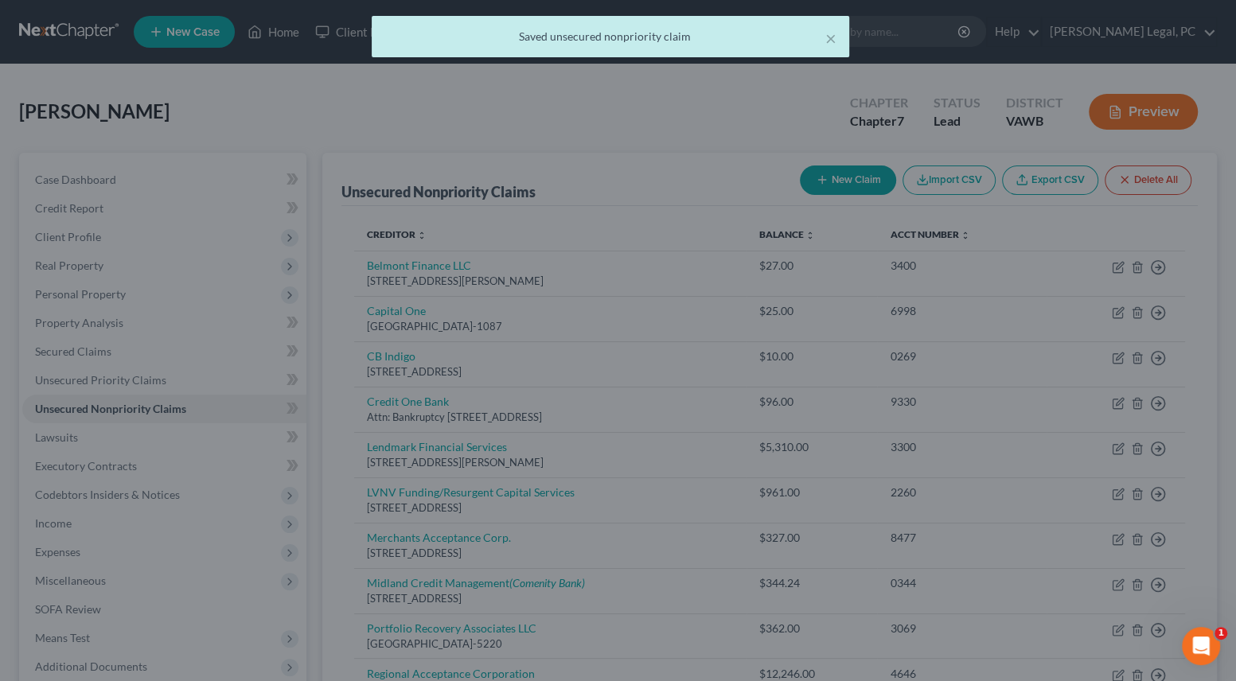
type input "0"
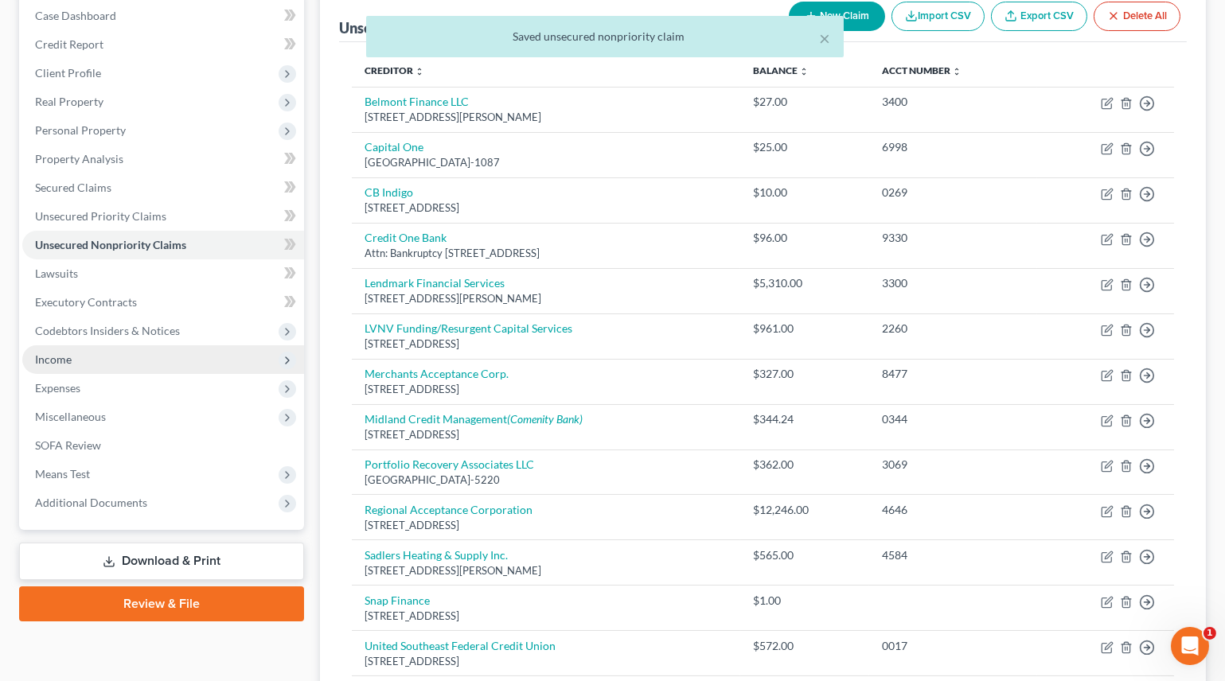
scroll to position [329, 0]
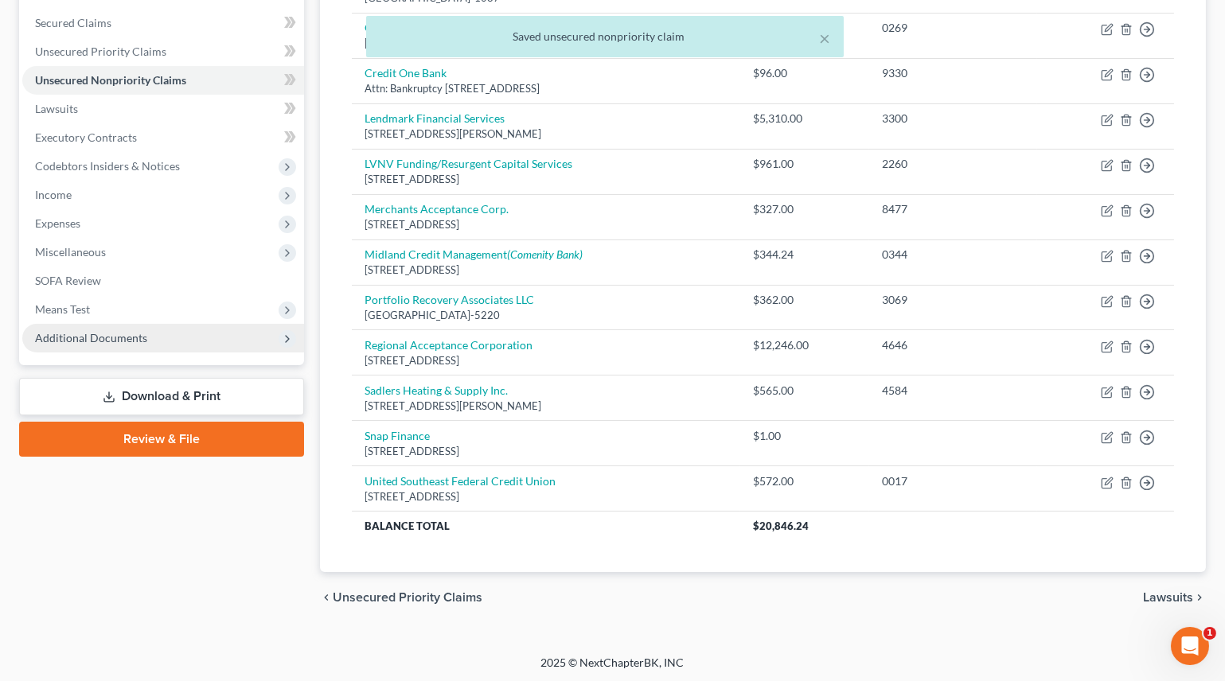
click at [82, 337] on span "Additional Documents" at bounding box center [91, 338] width 112 height 14
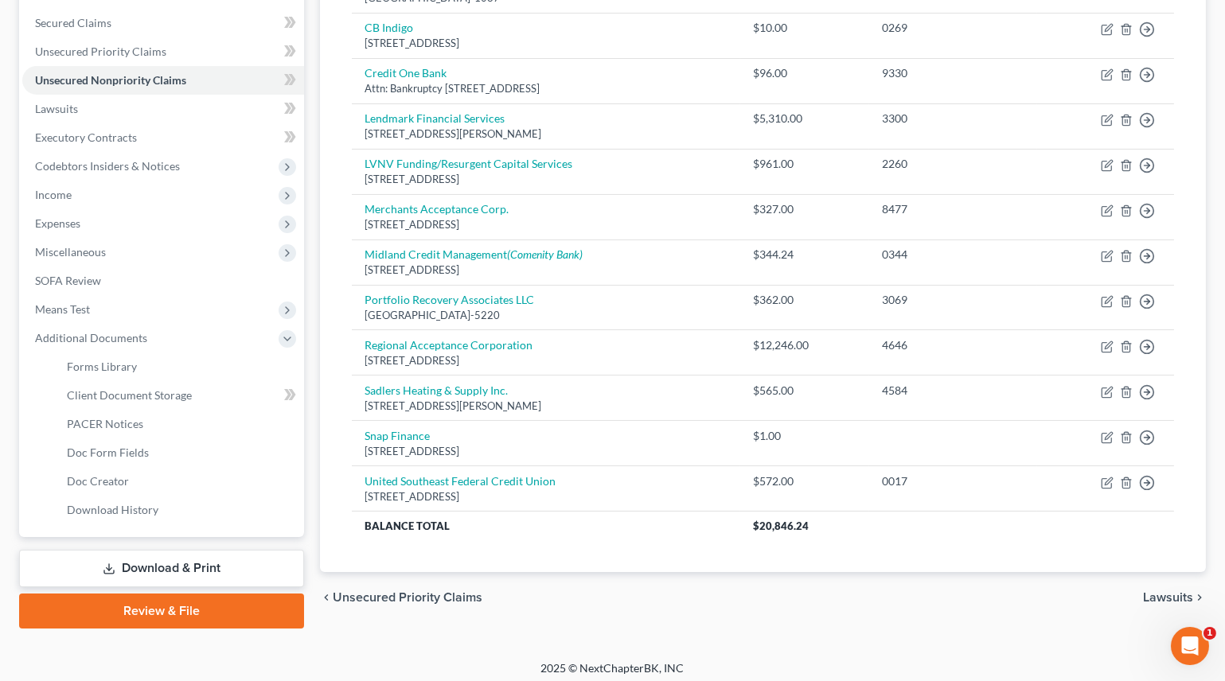
click at [135, 560] on link "Download & Print" at bounding box center [161, 568] width 285 height 37
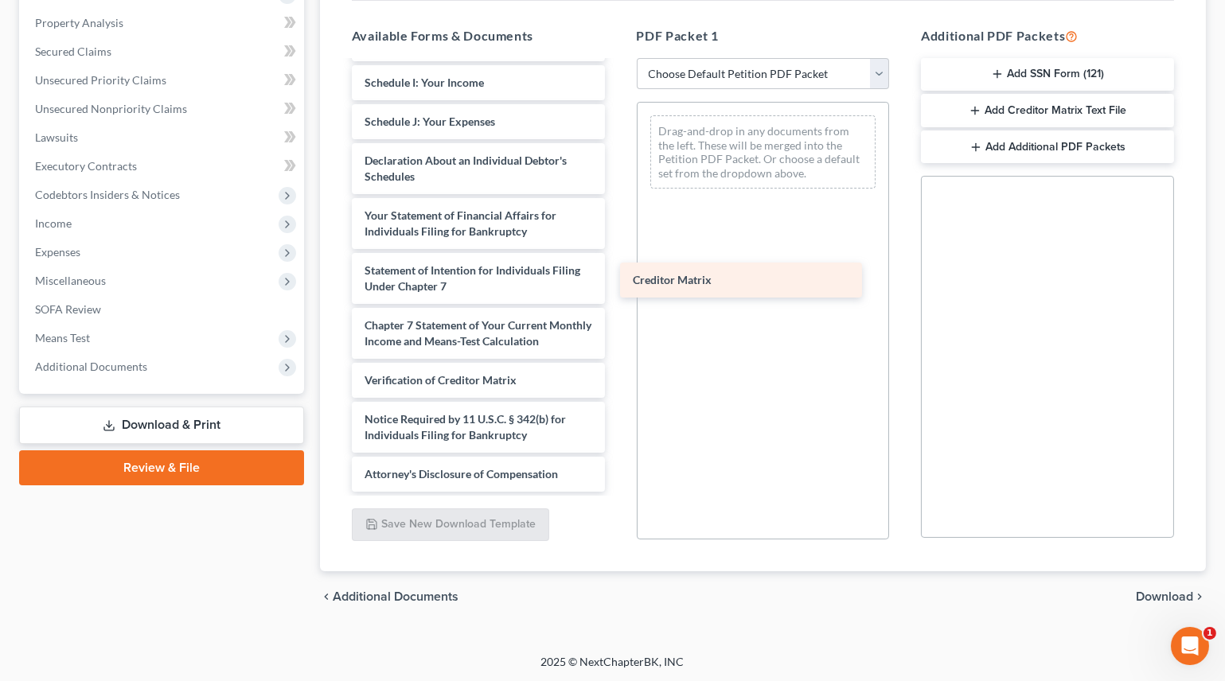
scroll to position [1130, 0]
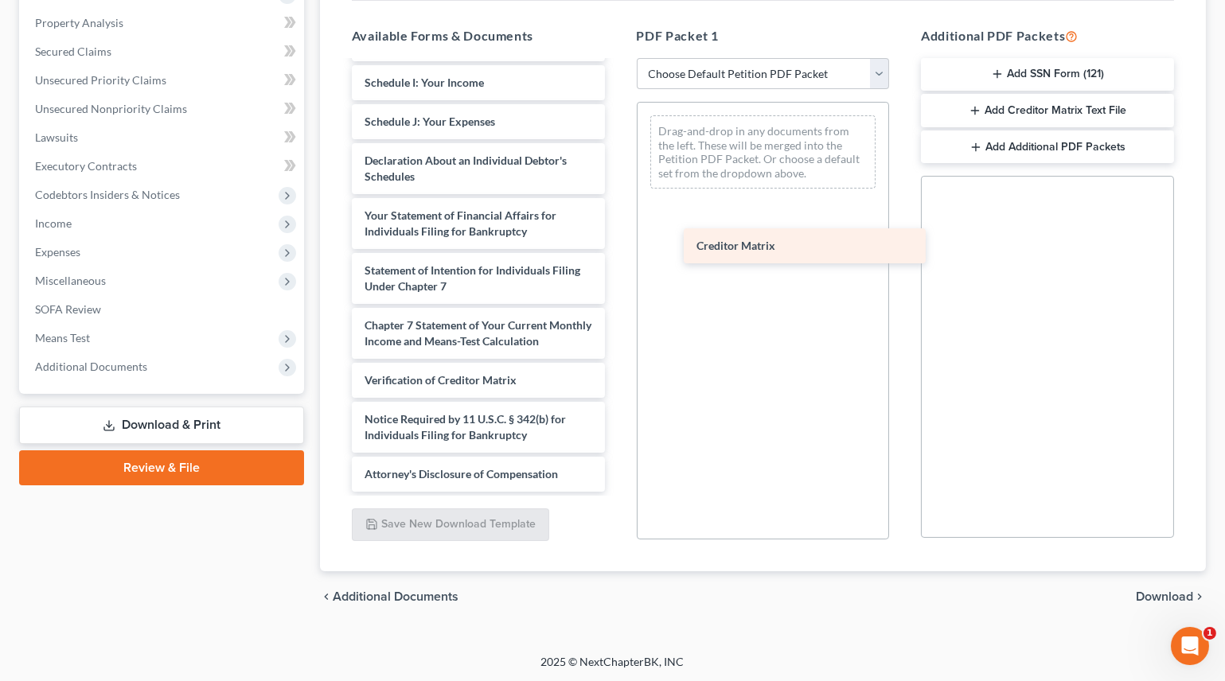
drag, startPoint x: 437, startPoint y: 341, endPoint x: 769, endPoint y: 248, distance: 344.9
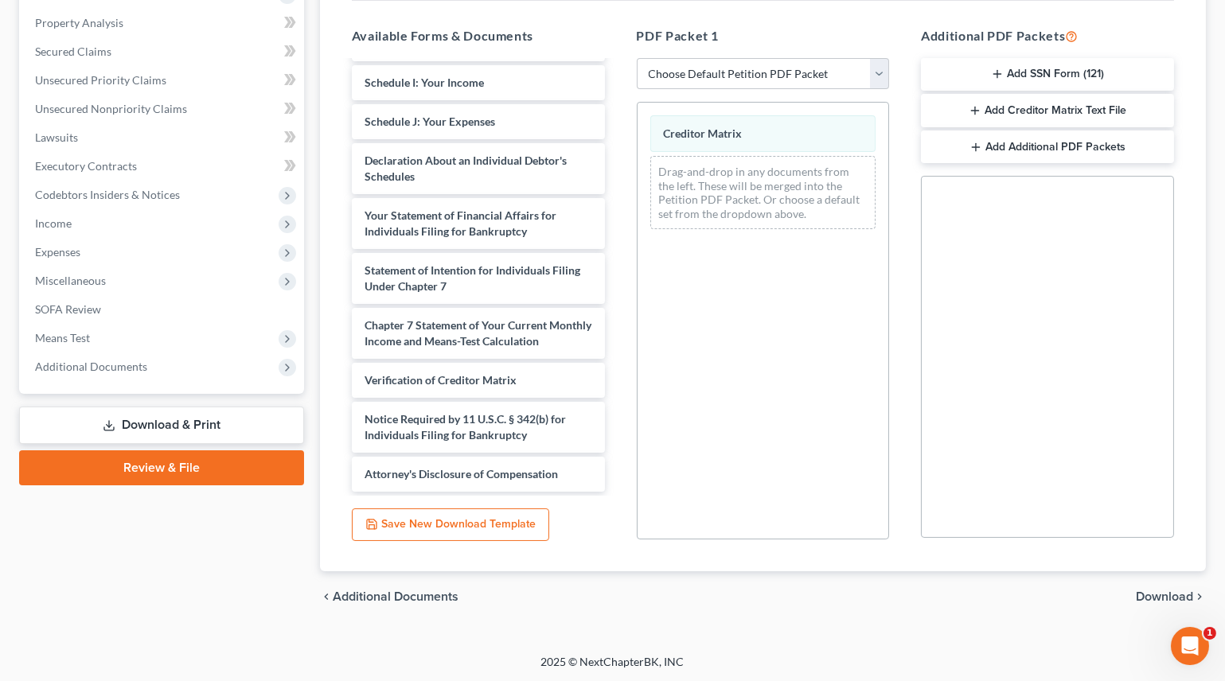
click at [1172, 591] on span "Download" at bounding box center [1164, 597] width 57 height 13
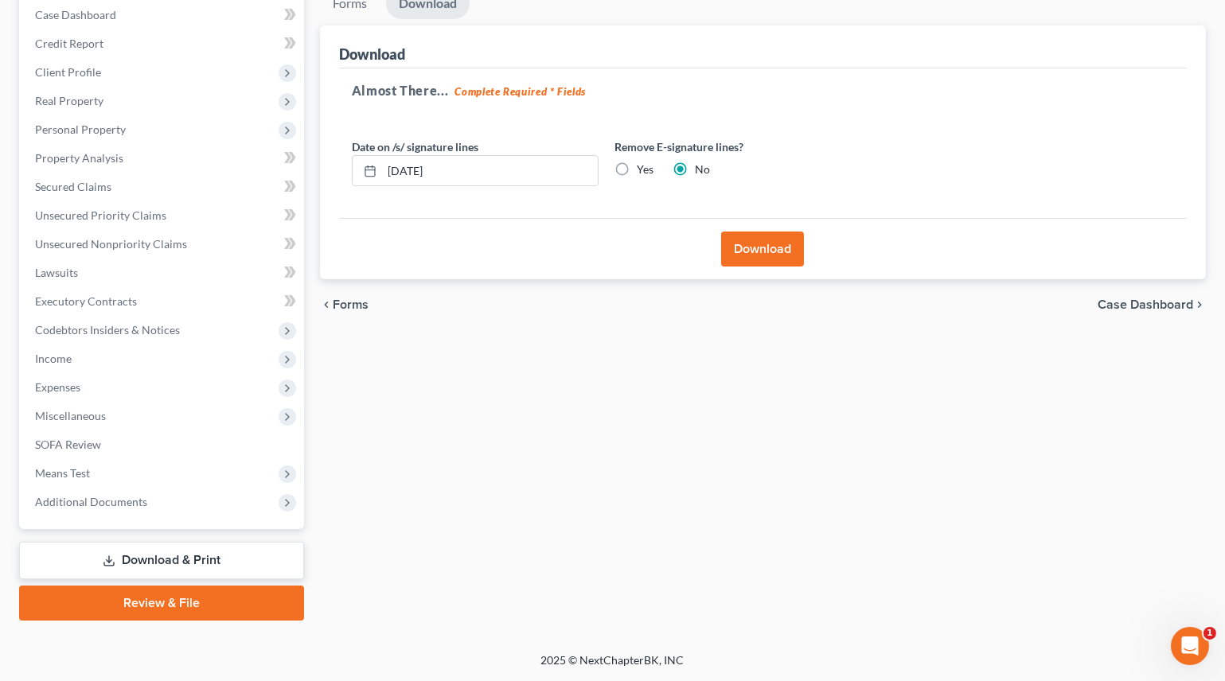
scroll to position [162, 0]
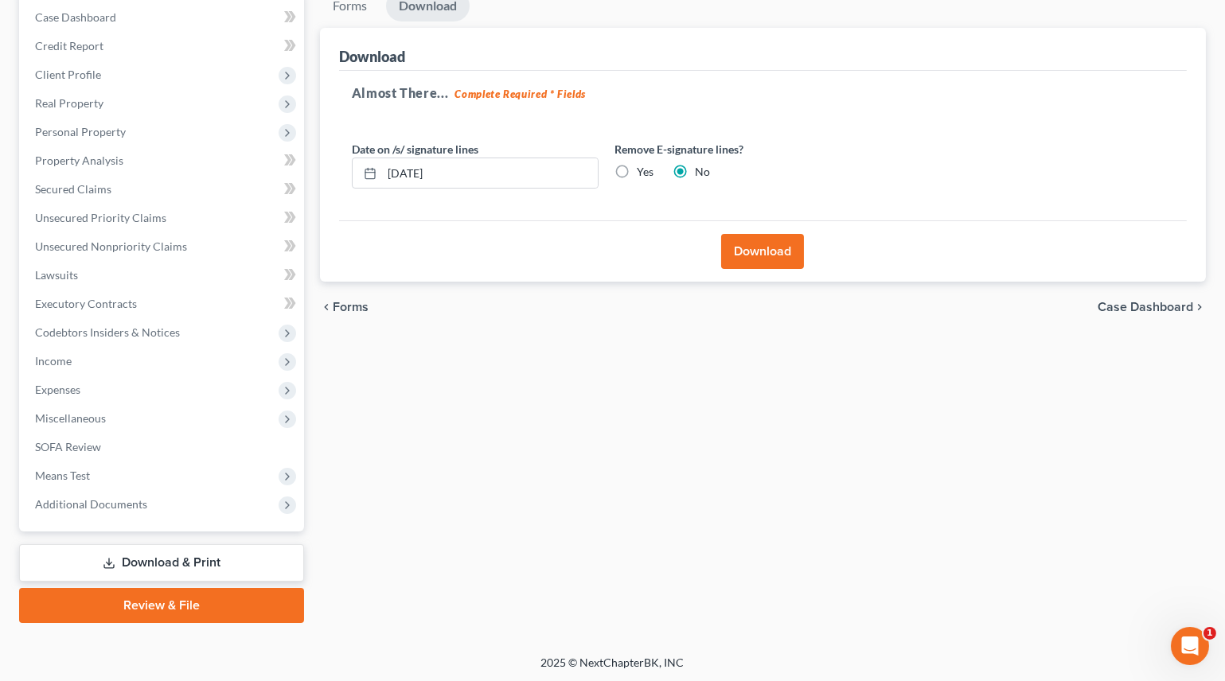
click at [757, 240] on button "Download" at bounding box center [762, 251] width 83 height 35
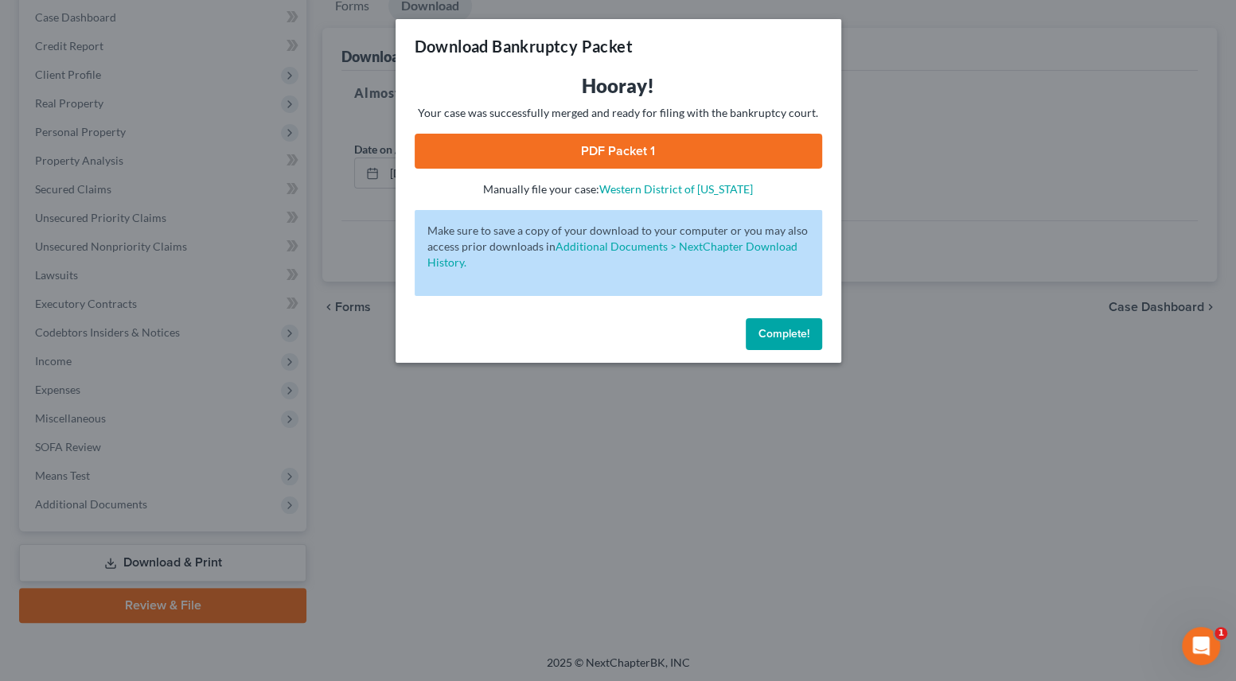
click at [563, 160] on link "PDF Packet 1" at bounding box center [618, 151] width 407 height 35
click at [467, 495] on div "Download Bankruptcy Packet Hooray! Your case was successfully merged and ready …" at bounding box center [618, 340] width 1236 height 681
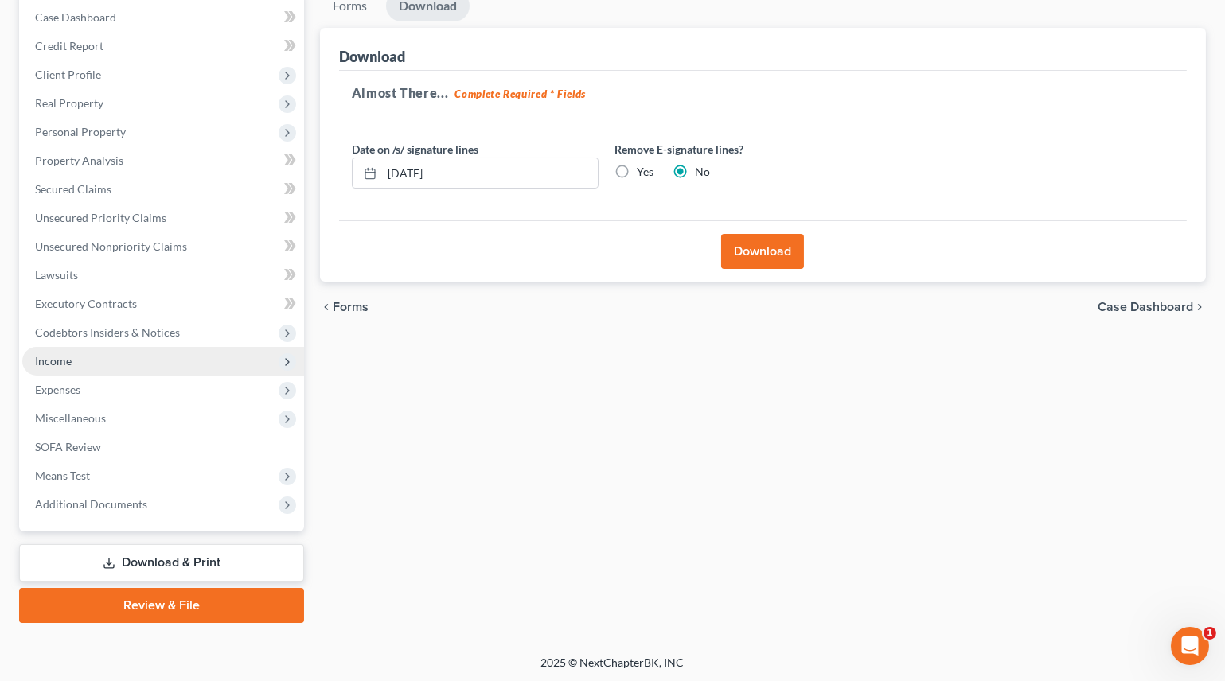
click at [61, 354] on span "Income" at bounding box center [53, 361] width 37 height 14
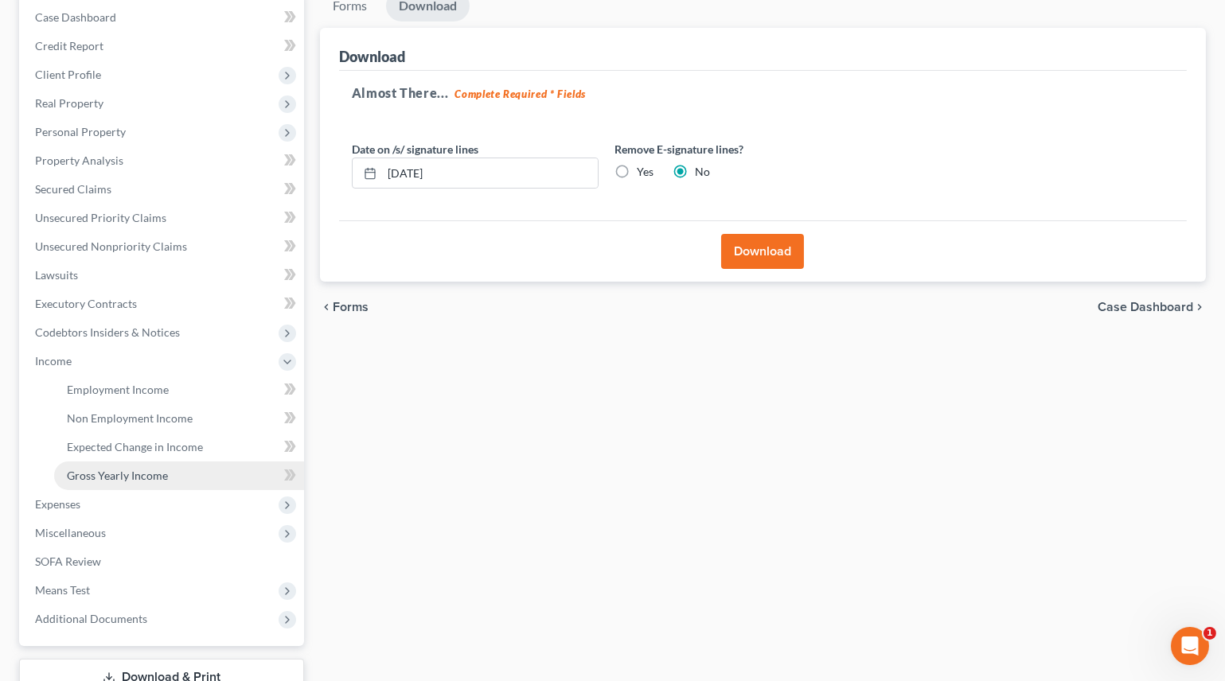
click at [102, 470] on span "Gross Yearly Income" at bounding box center [117, 476] width 101 height 14
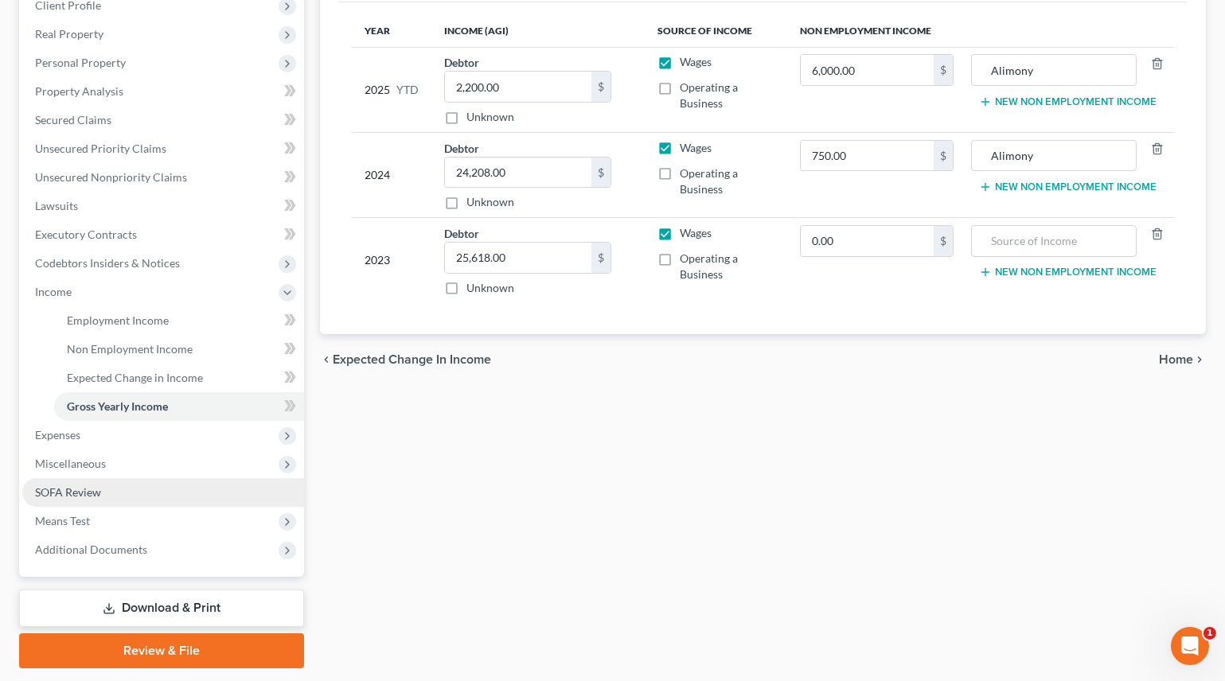
scroll to position [277, 0]
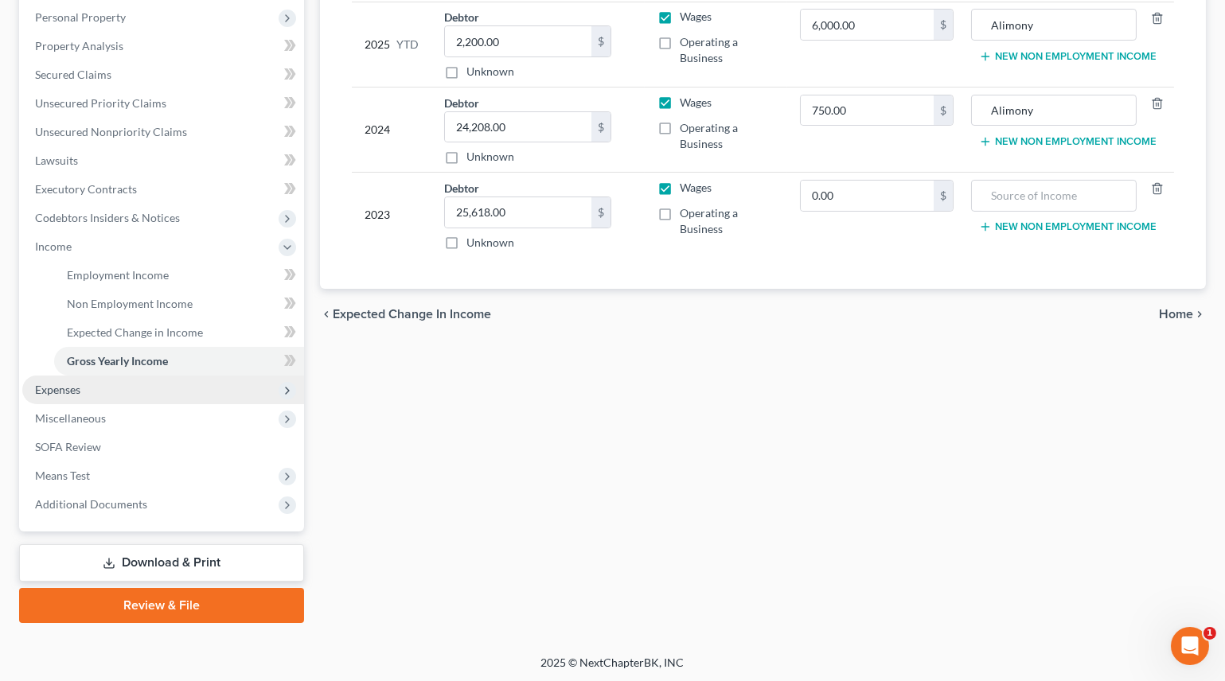
click at [64, 391] on span "Expenses" at bounding box center [57, 390] width 45 height 14
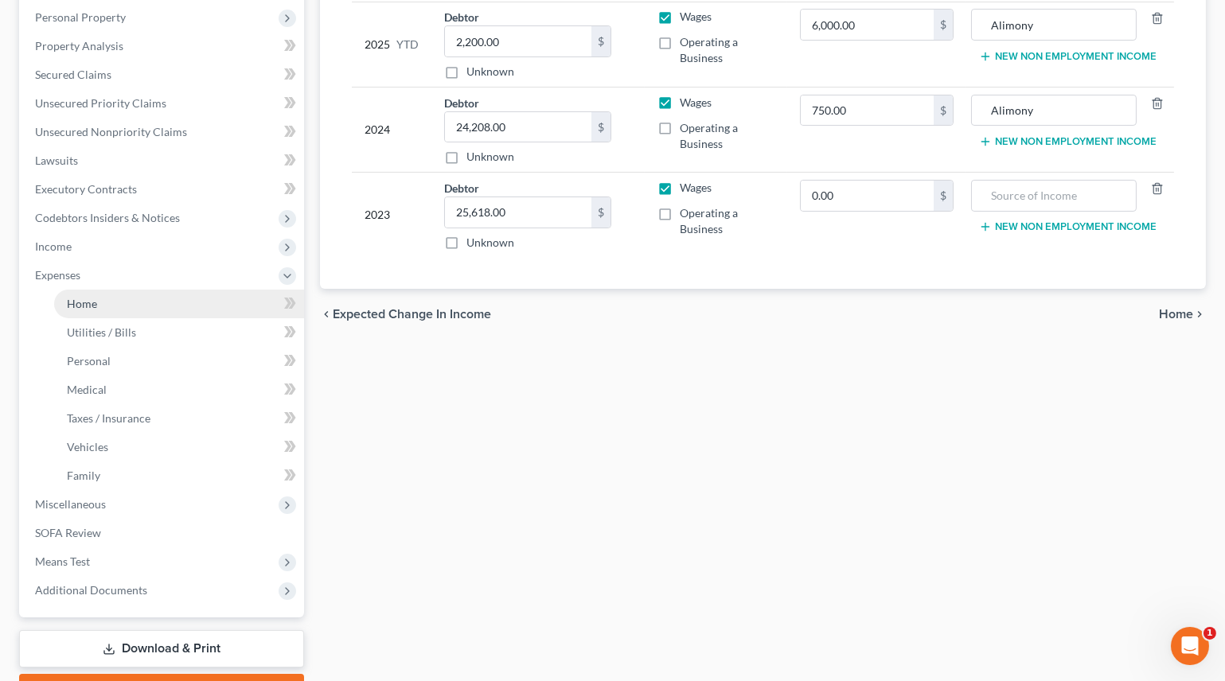
click at [91, 309] on span "Home" at bounding box center [82, 304] width 30 height 14
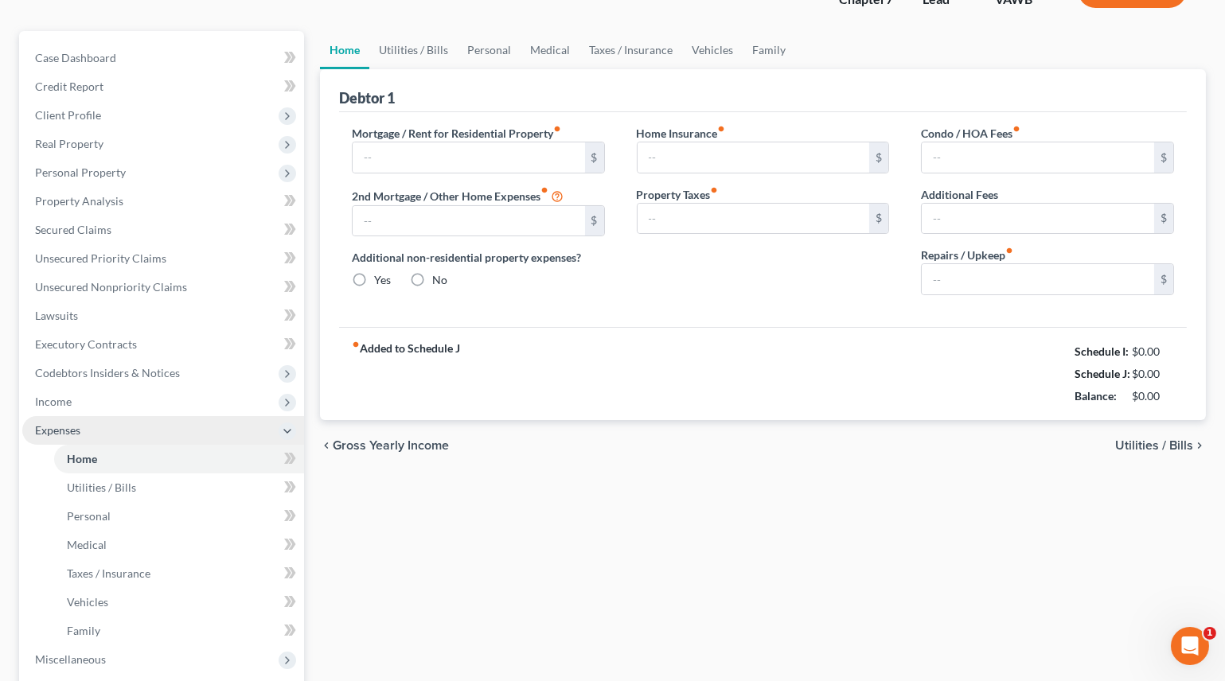
type input "750.00"
type input "0.00"
radio input "true"
type input "0.00"
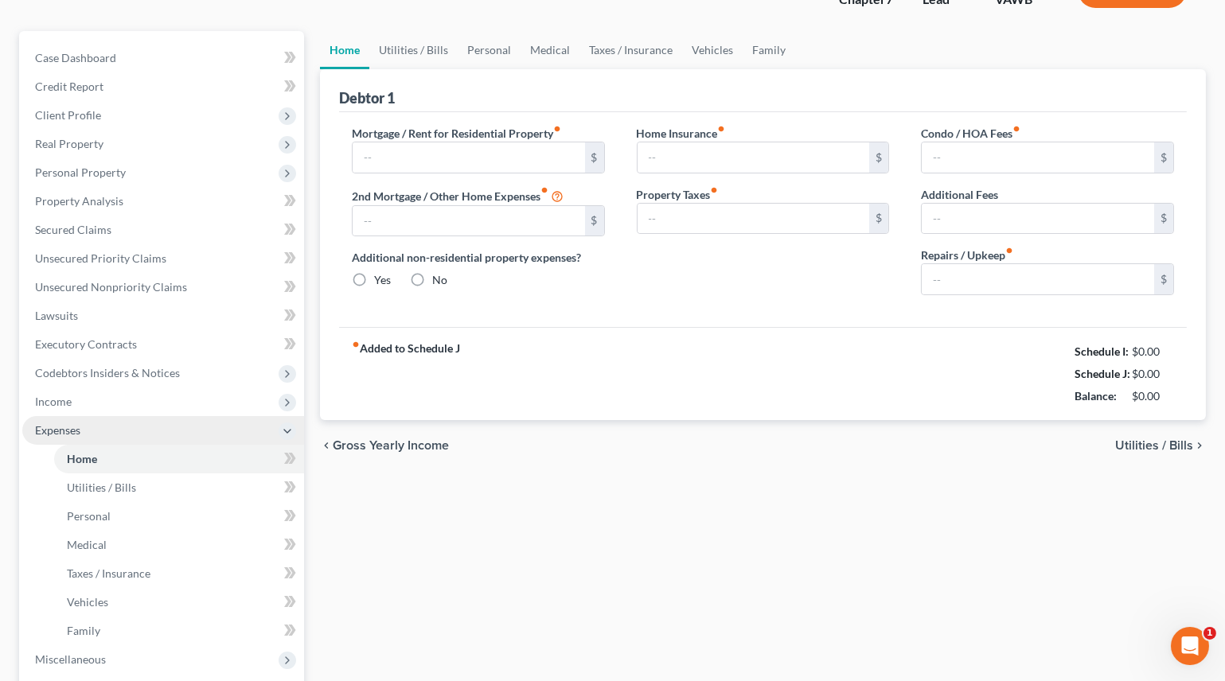
type input "0.00"
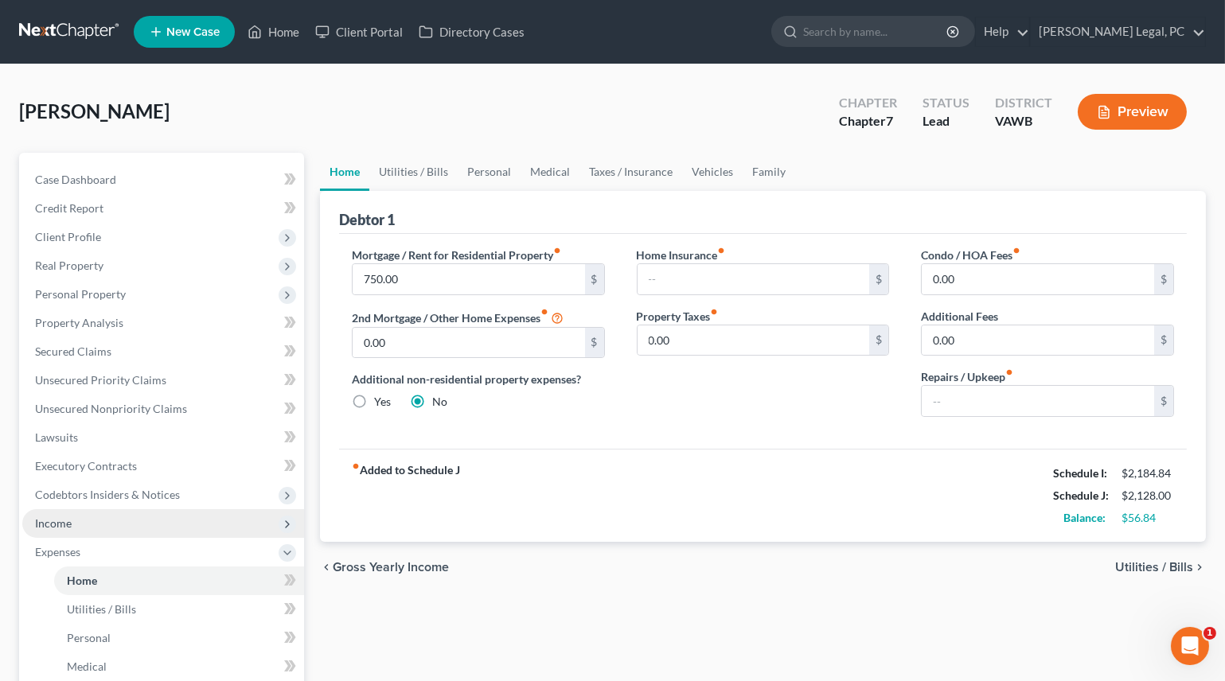
click at [66, 524] on span "Income" at bounding box center [53, 524] width 37 height 14
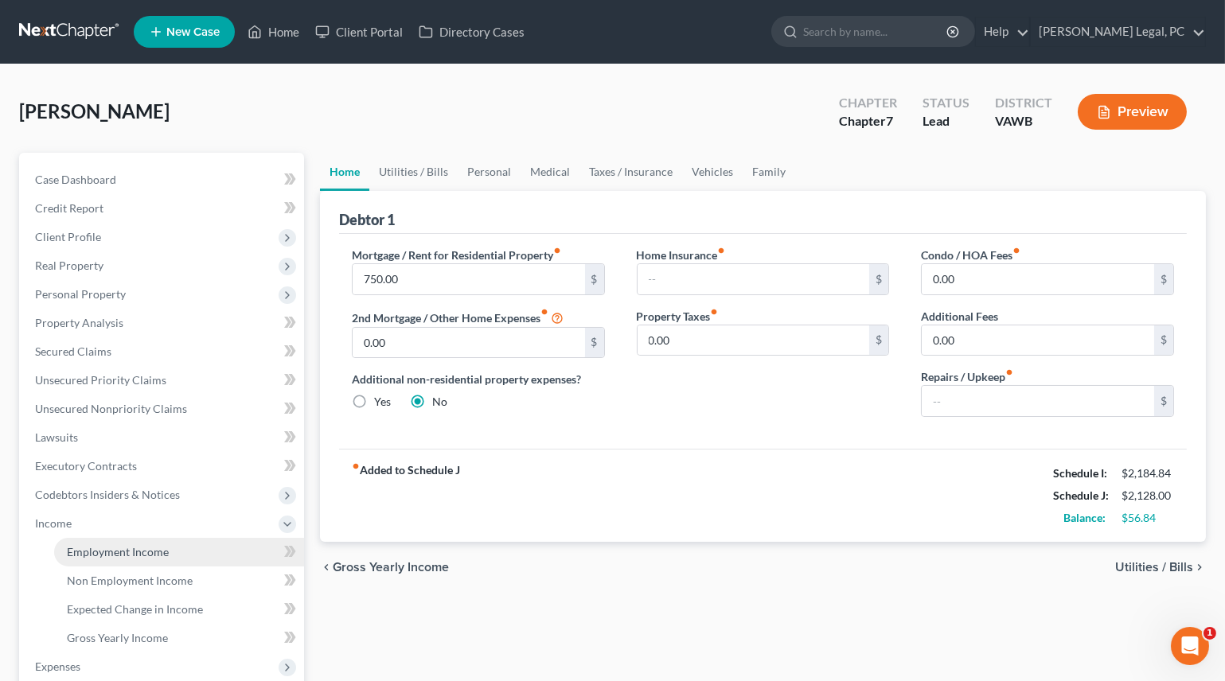
click at [80, 548] on span "Employment Income" at bounding box center [118, 552] width 102 height 14
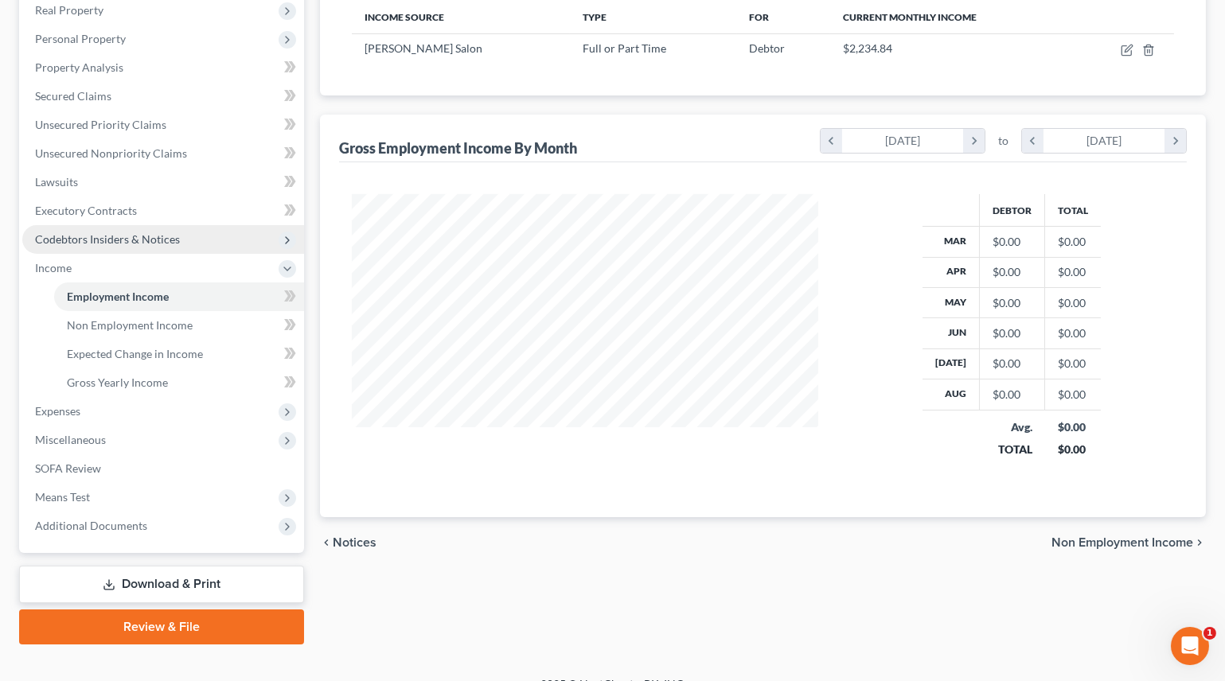
scroll to position [277, 0]
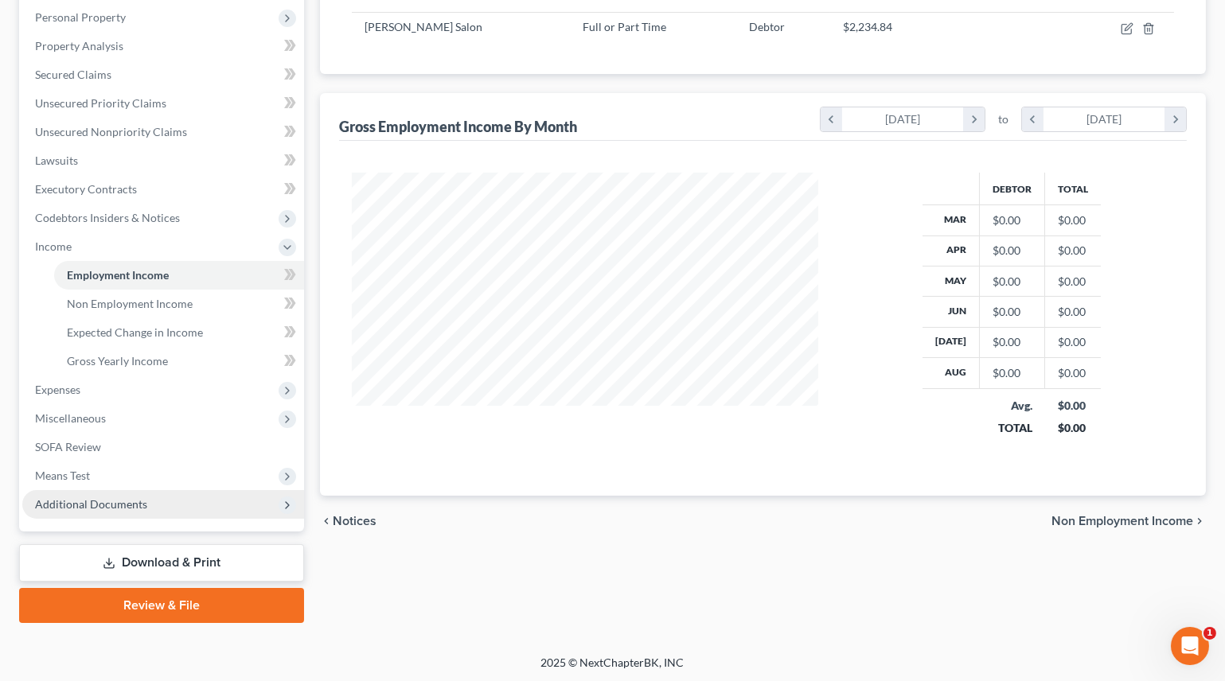
click at [124, 492] on span "Additional Documents" at bounding box center [163, 504] width 282 height 29
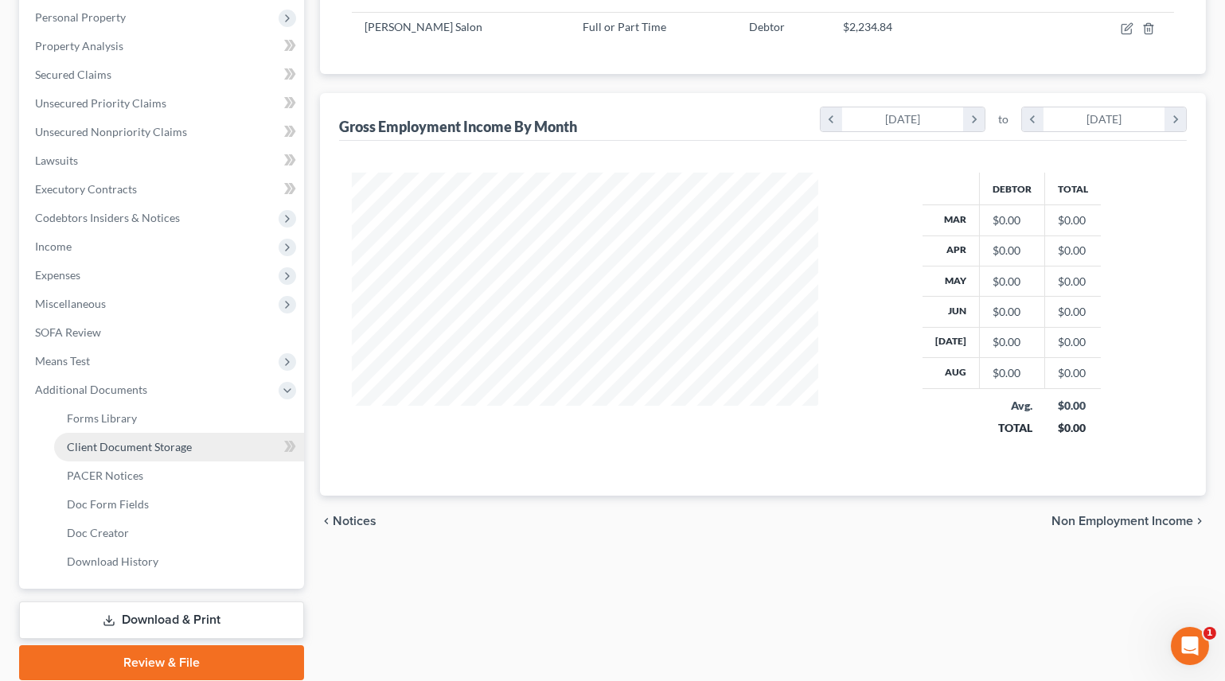
click at [142, 453] on link "Client Document Storage" at bounding box center [179, 447] width 250 height 29
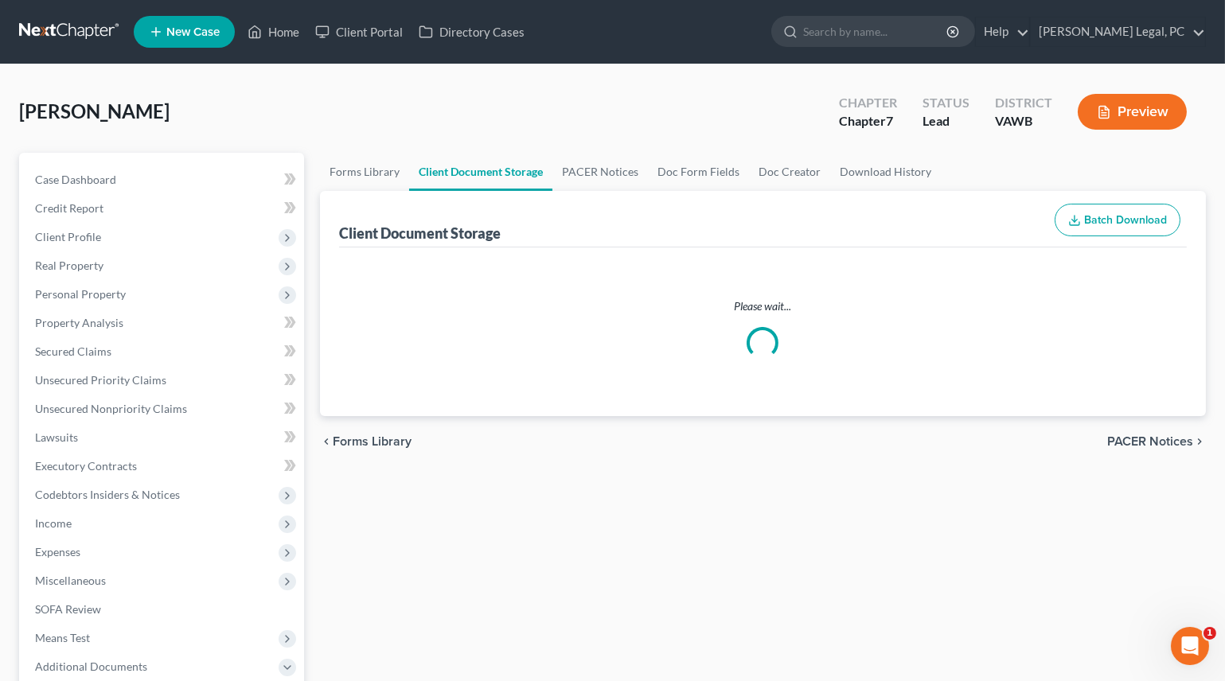
select select "0"
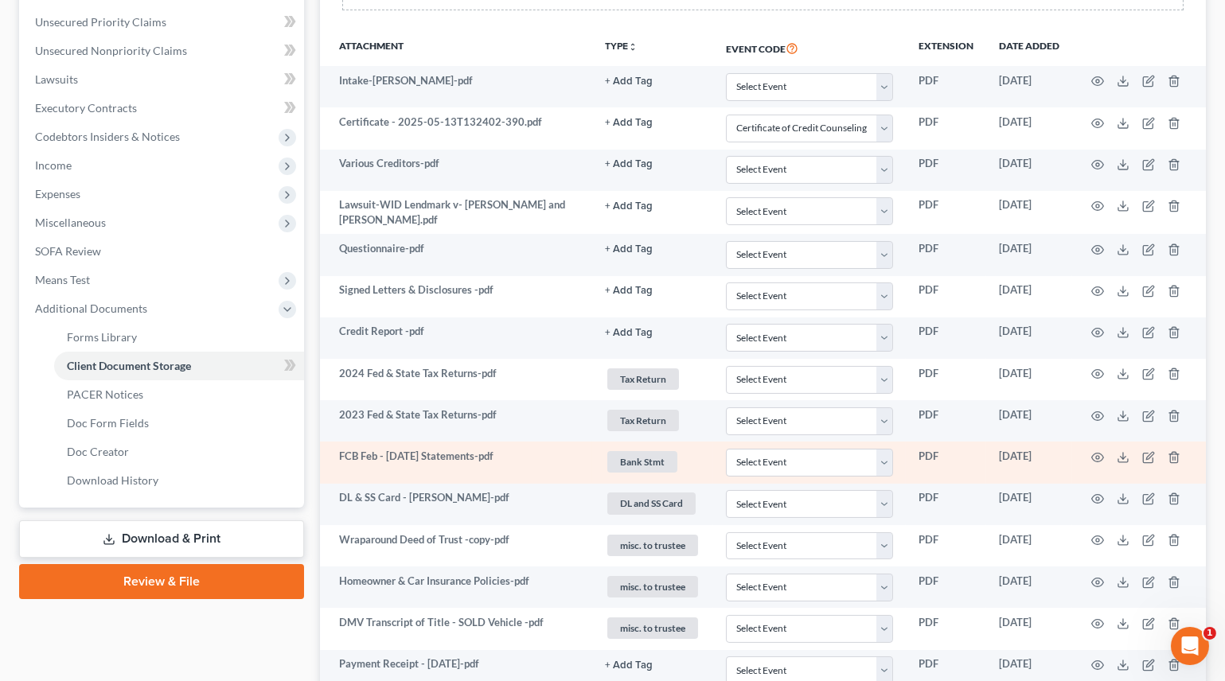
scroll to position [394, 0]
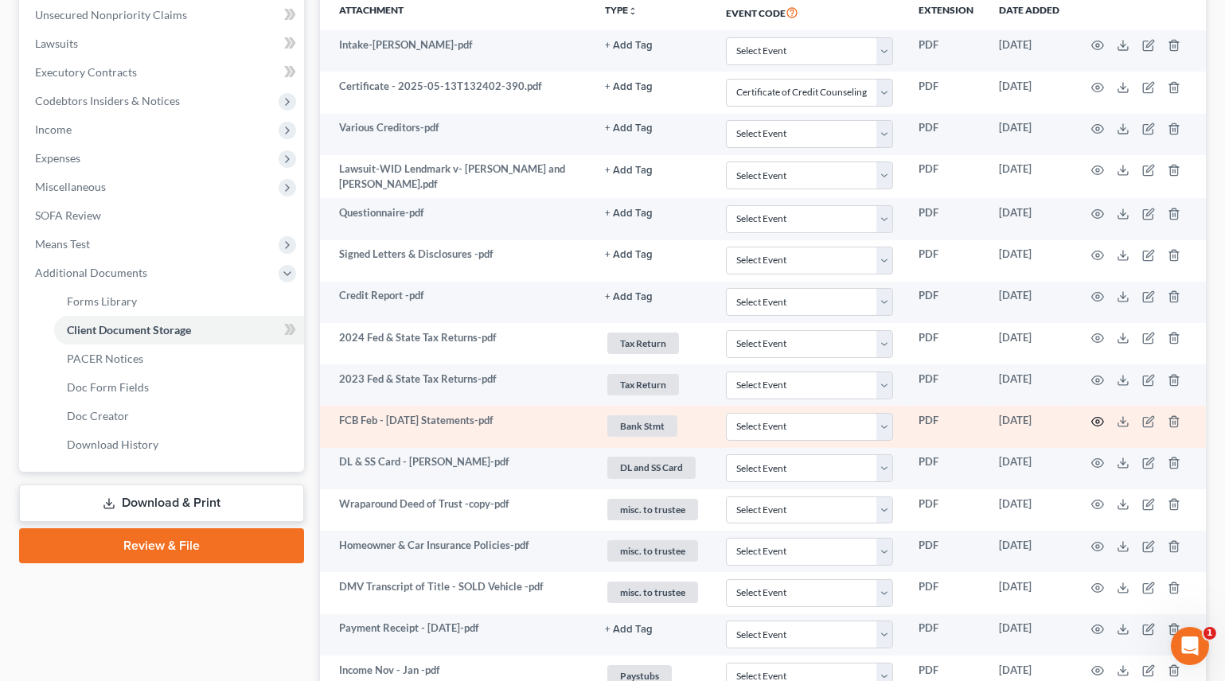
click at [1097, 422] on icon "button" at bounding box center [1097, 421] width 13 height 13
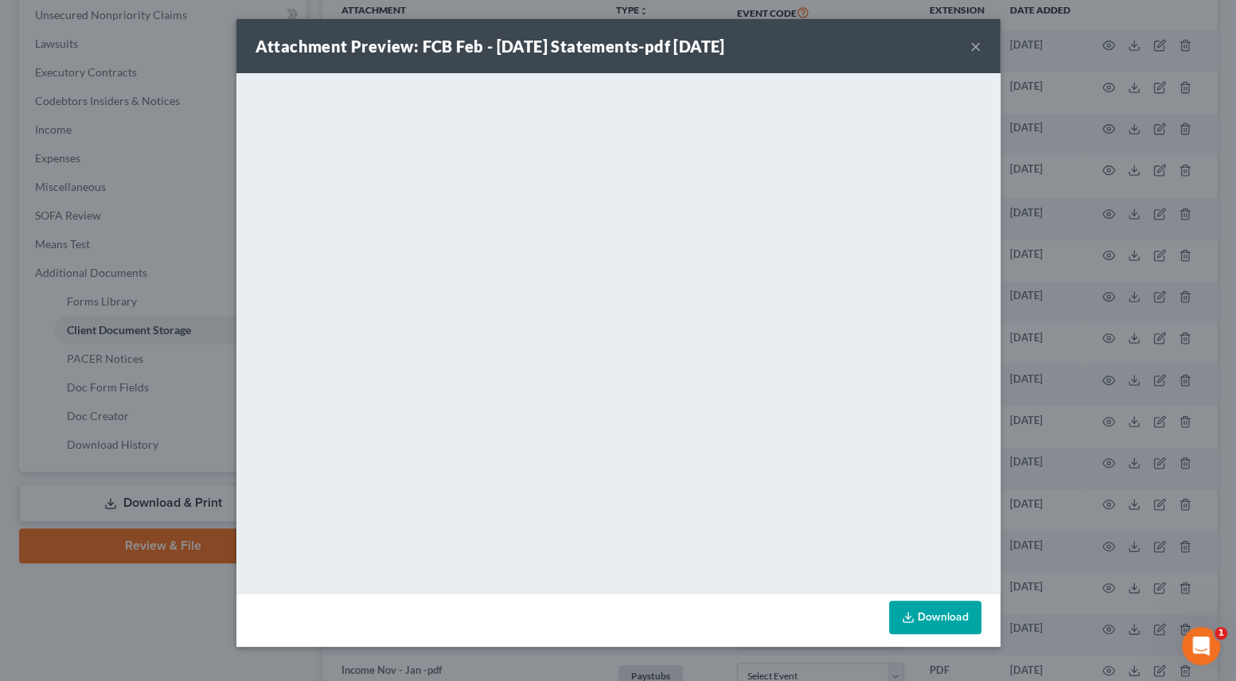
click at [969, 49] on div "Attachment Preview: FCB Feb - [DATE] Statements-pdf [DATE] ×" at bounding box center [618, 46] width 764 height 54
click at [971, 47] on button "×" at bounding box center [975, 46] width 11 height 19
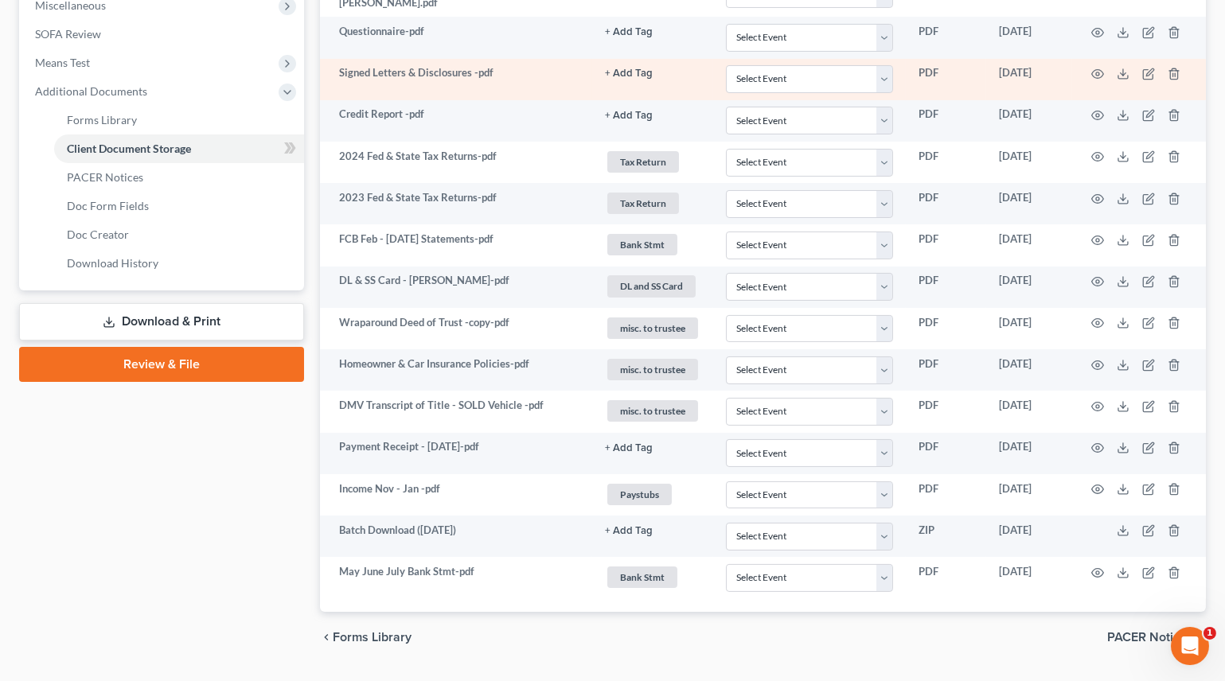
scroll to position [611, 0]
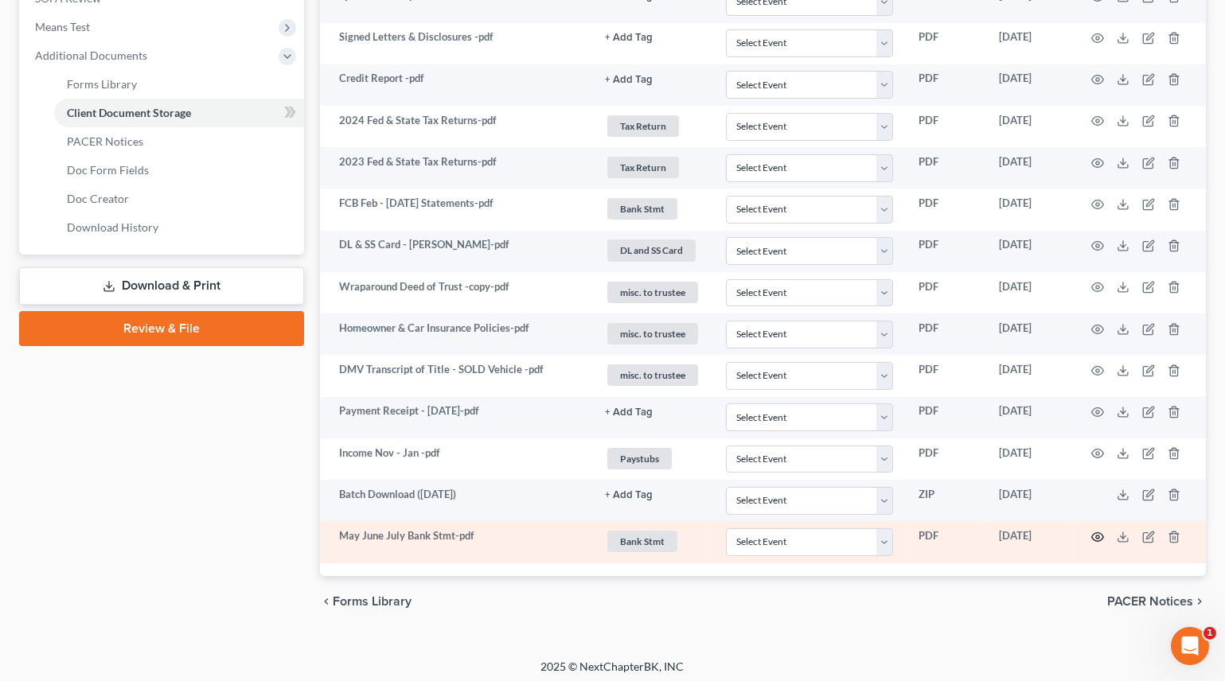
click at [1095, 531] on icon "button" at bounding box center [1097, 537] width 13 height 13
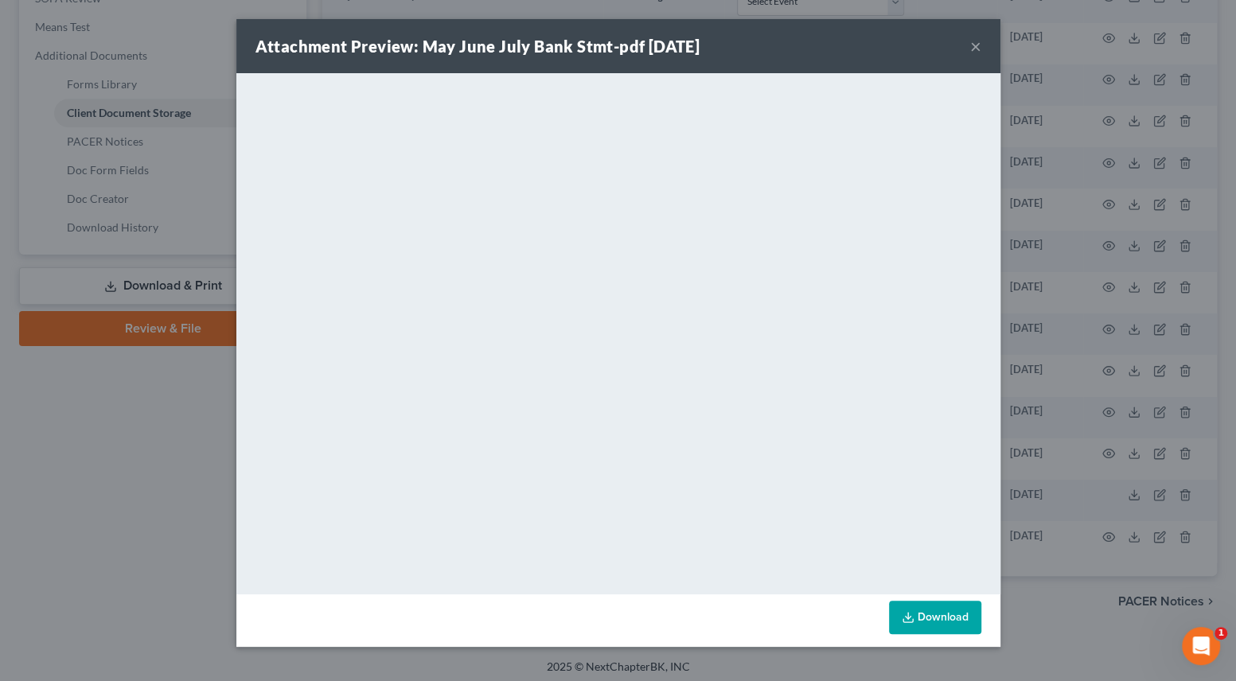
click at [974, 43] on button "×" at bounding box center [975, 46] width 11 height 19
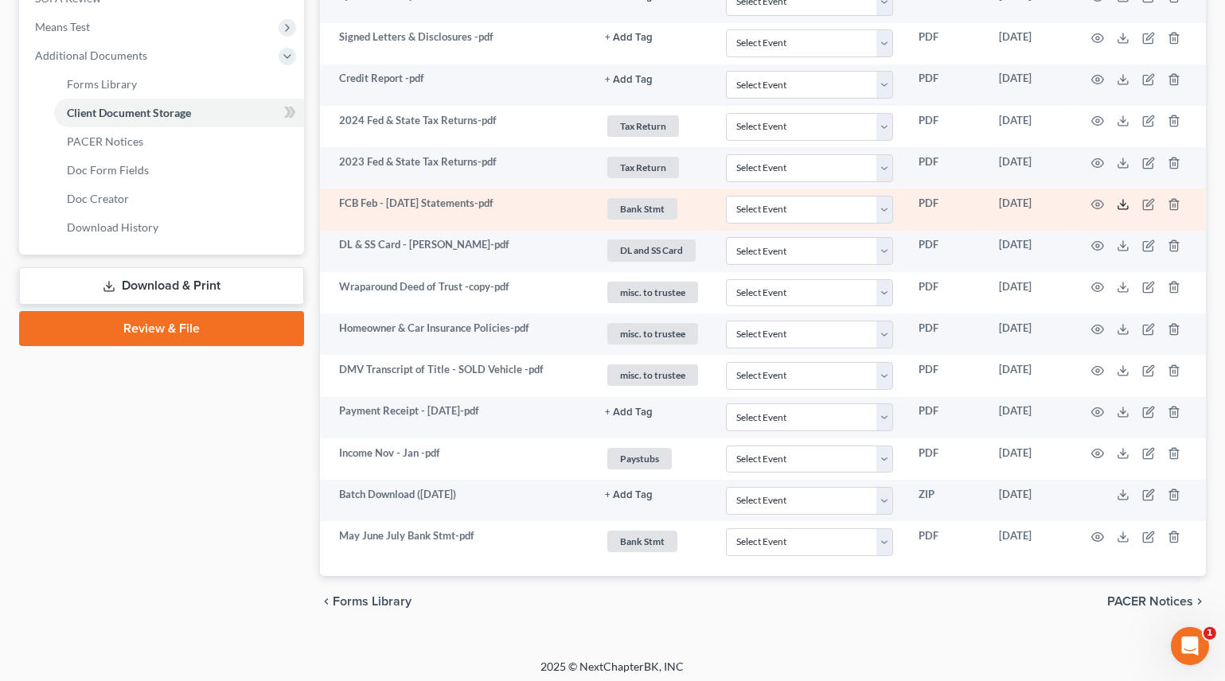
click at [1124, 202] on icon at bounding box center [1123, 204] width 13 height 13
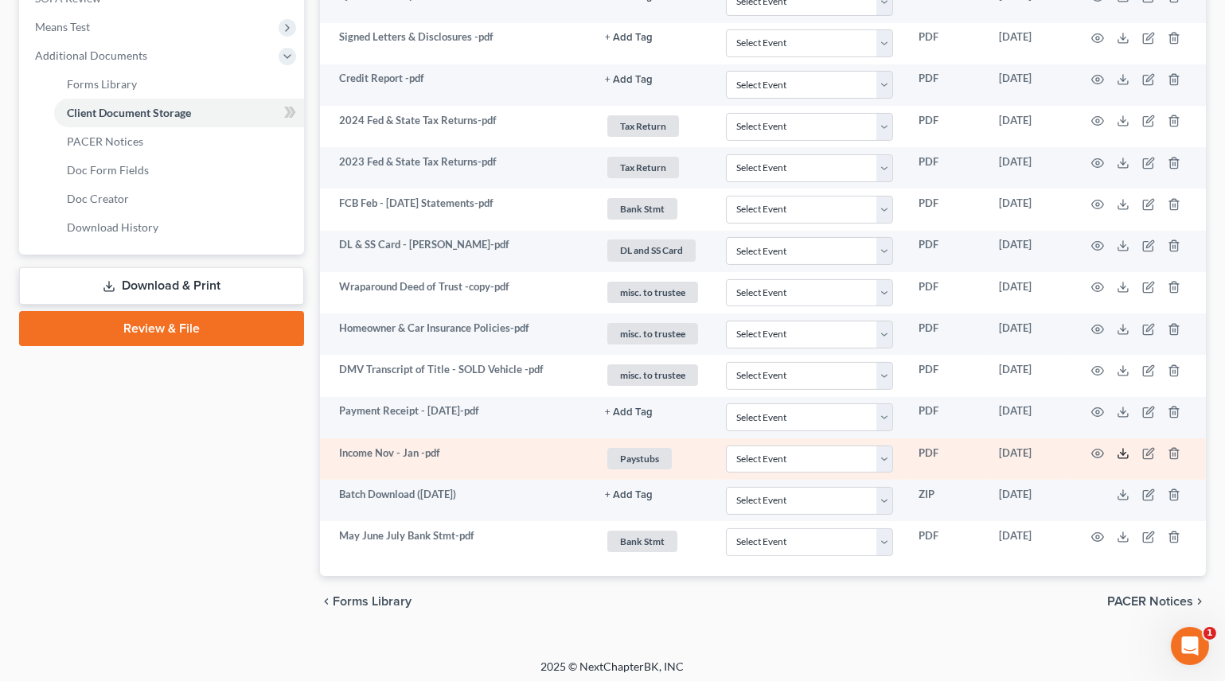
click at [1119, 450] on icon at bounding box center [1123, 453] width 13 height 13
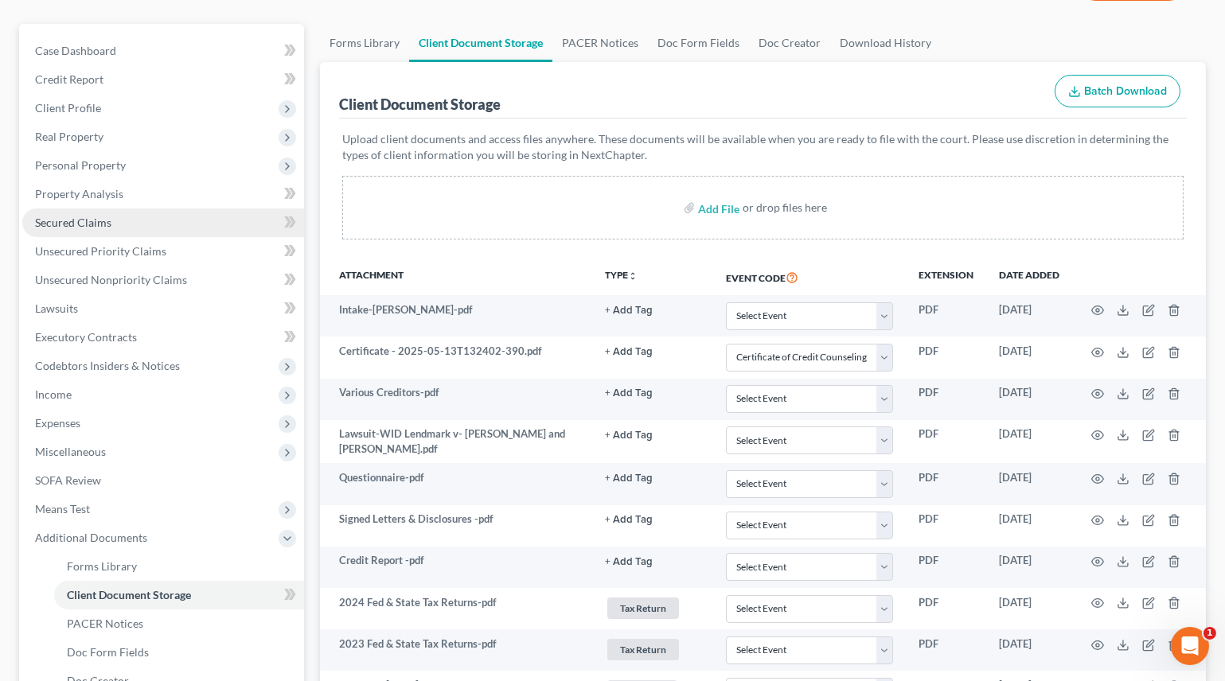
scroll to position [0, 0]
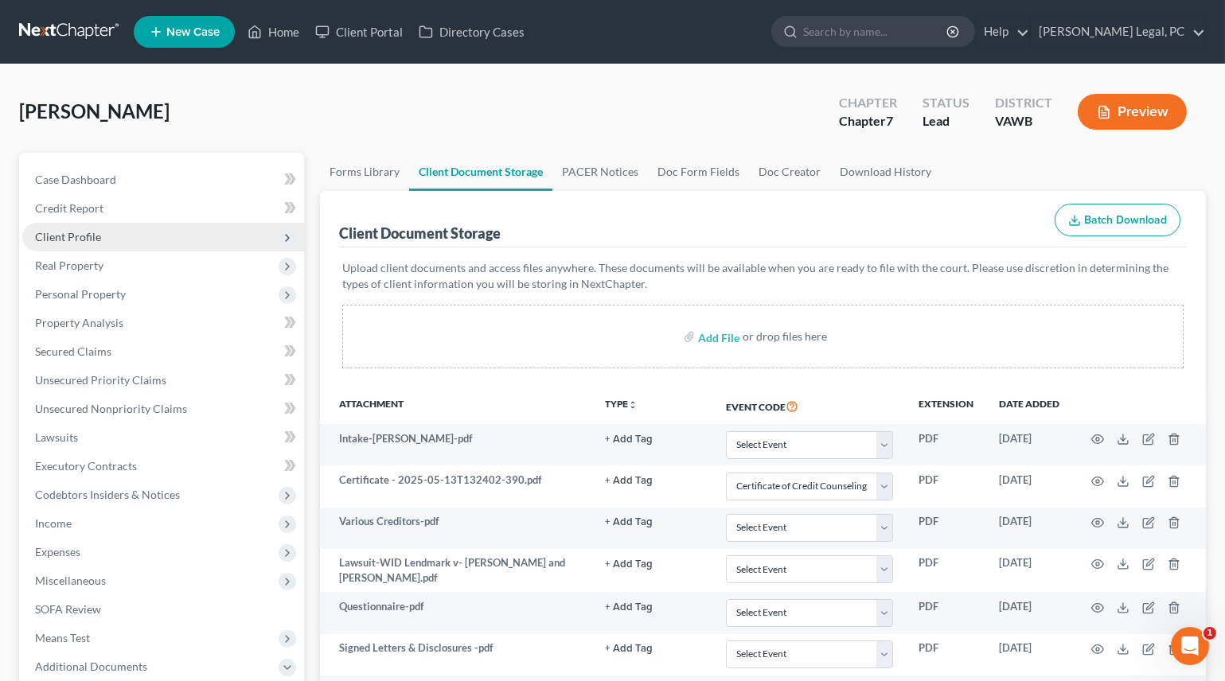
click at [68, 241] on span "Client Profile" at bounding box center [68, 237] width 66 height 14
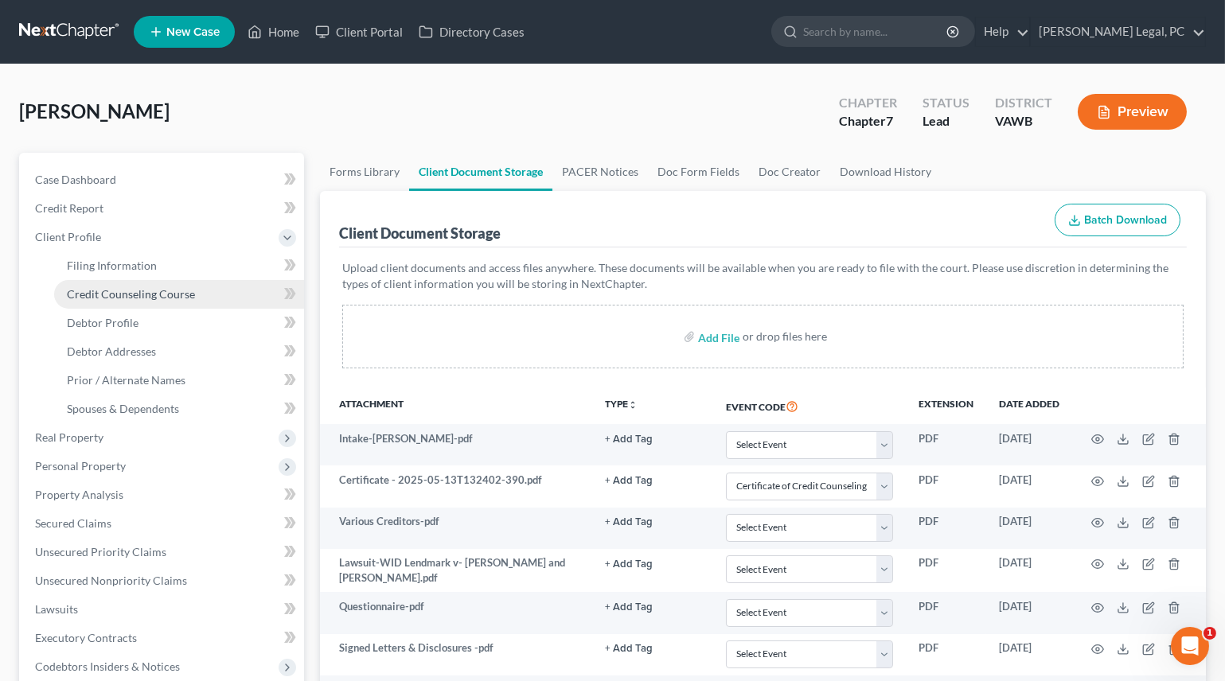
click at [140, 293] on span "Credit Counseling Course" at bounding box center [131, 294] width 128 height 14
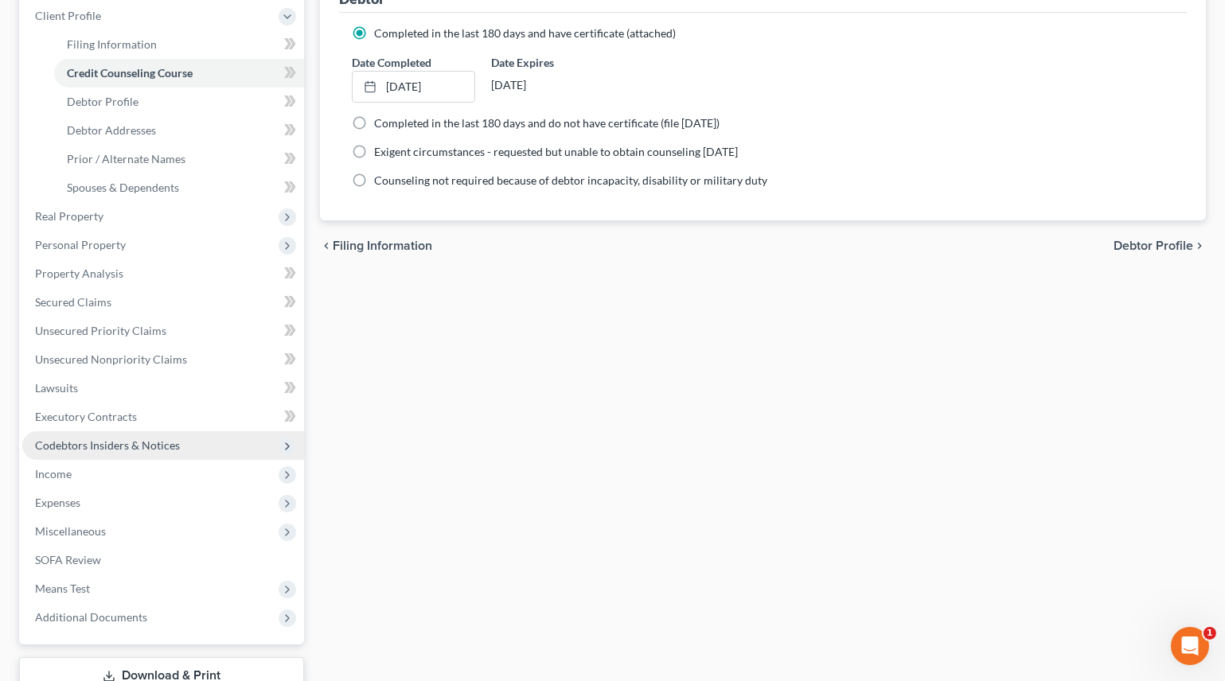
scroll to position [289, 0]
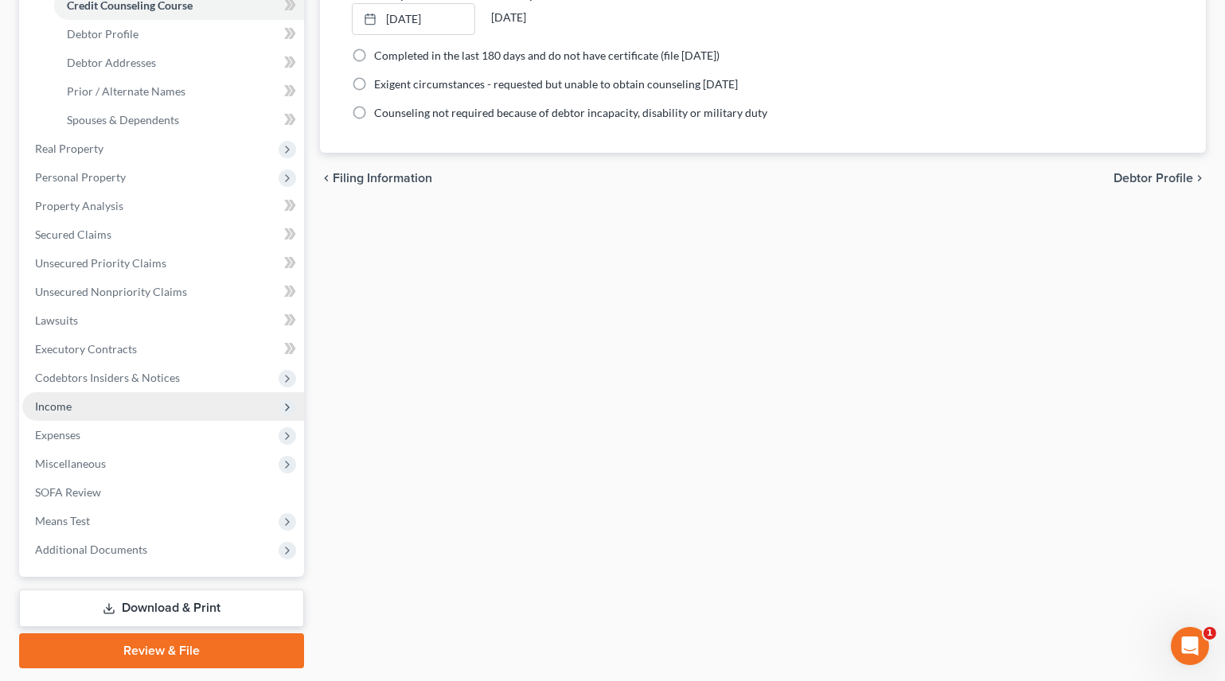
click at [53, 400] on span "Income" at bounding box center [53, 407] width 37 height 14
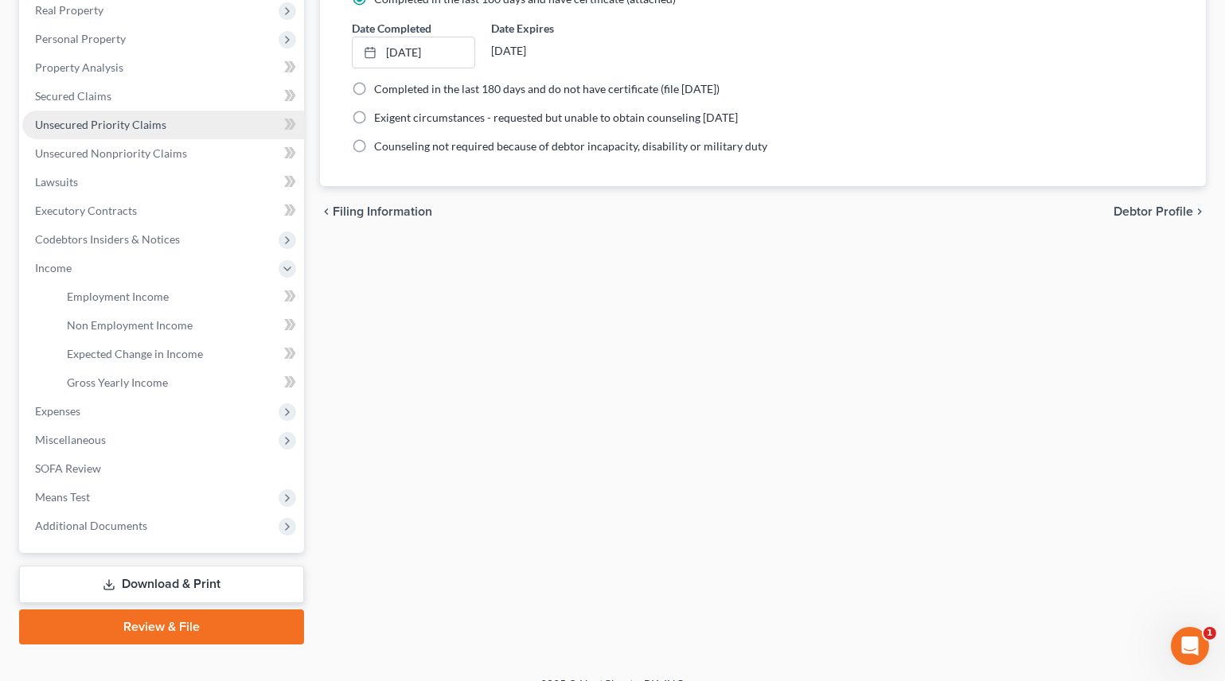
scroll to position [277, 0]
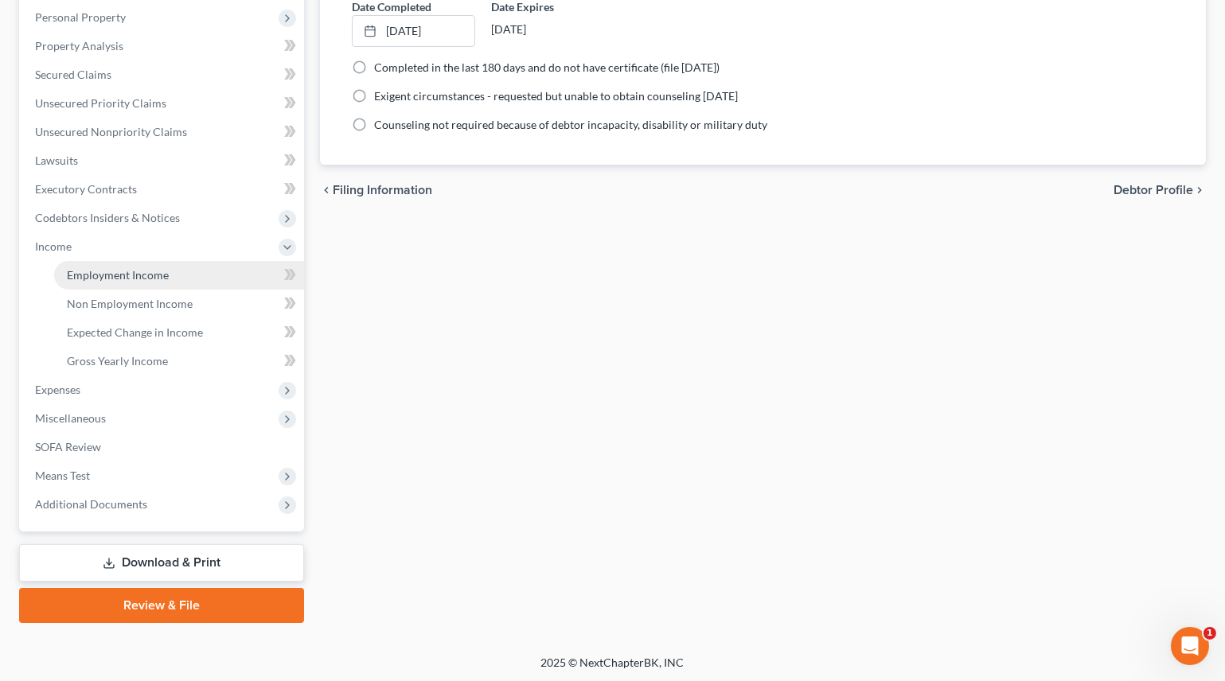
click at [144, 279] on span "Employment Income" at bounding box center [118, 275] width 102 height 14
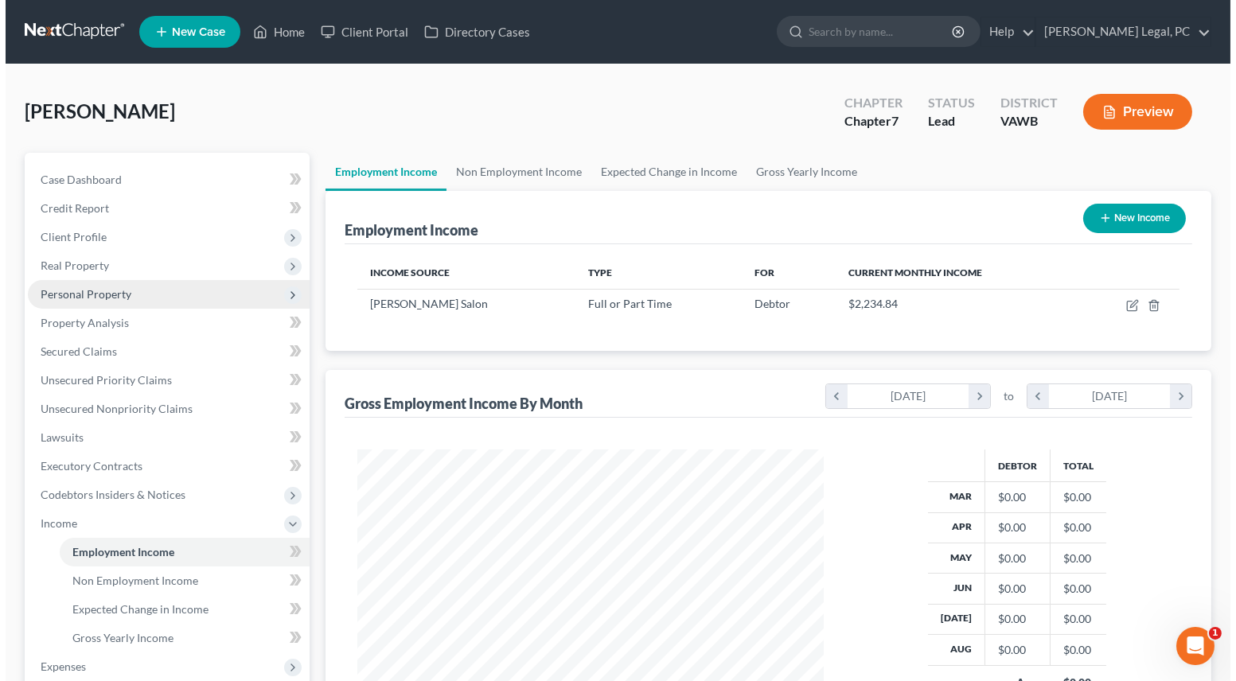
scroll to position [285, 497]
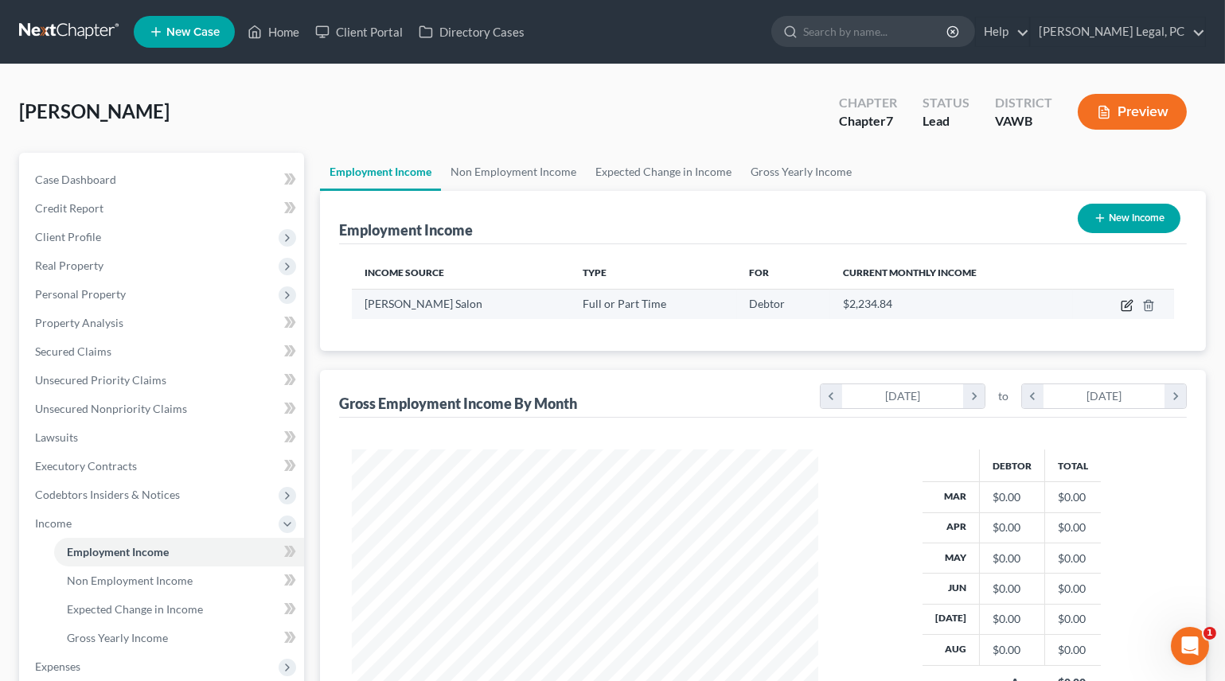
click at [1127, 304] on icon "button" at bounding box center [1127, 305] width 13 height 13
select select "0"
select select "48"
select select "0"
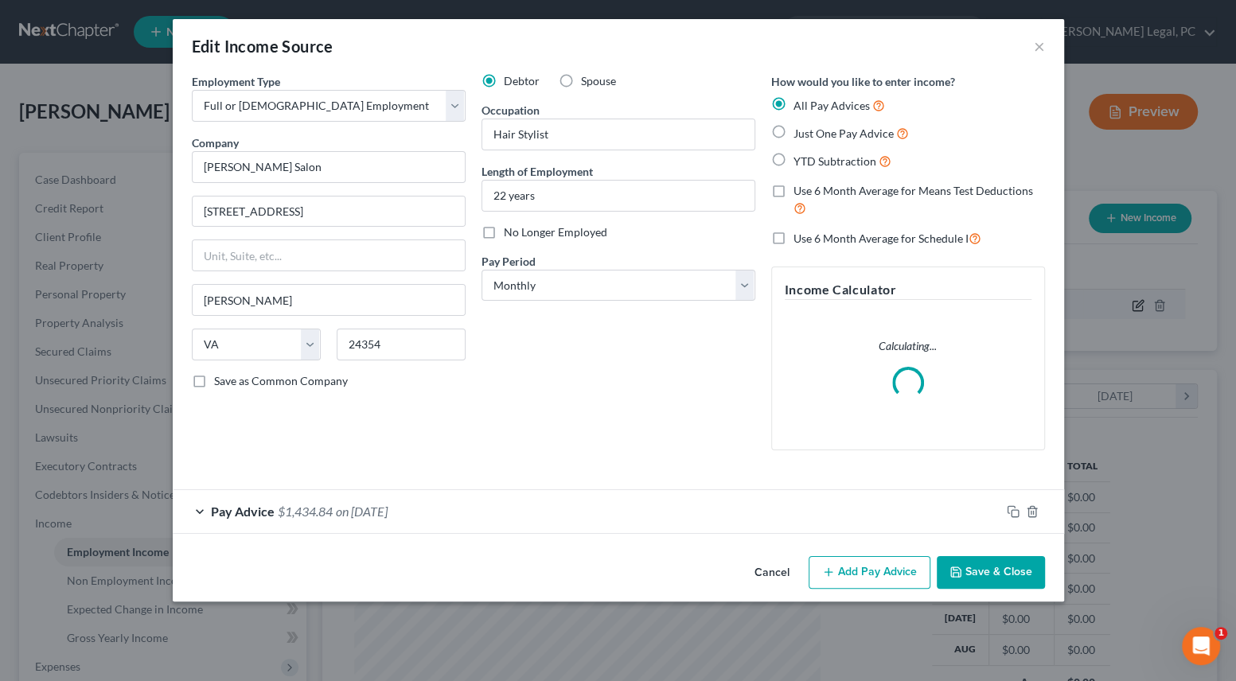
scroll to position [285, 503]
click at [793, 162] on label "YTD Subtraction" at bounding box center [842, 161] width 98 height 18
click at [800, 162] on input "YTD Subtraction" at bounding box center [805, 157] width 10 height 10
radio input "true"
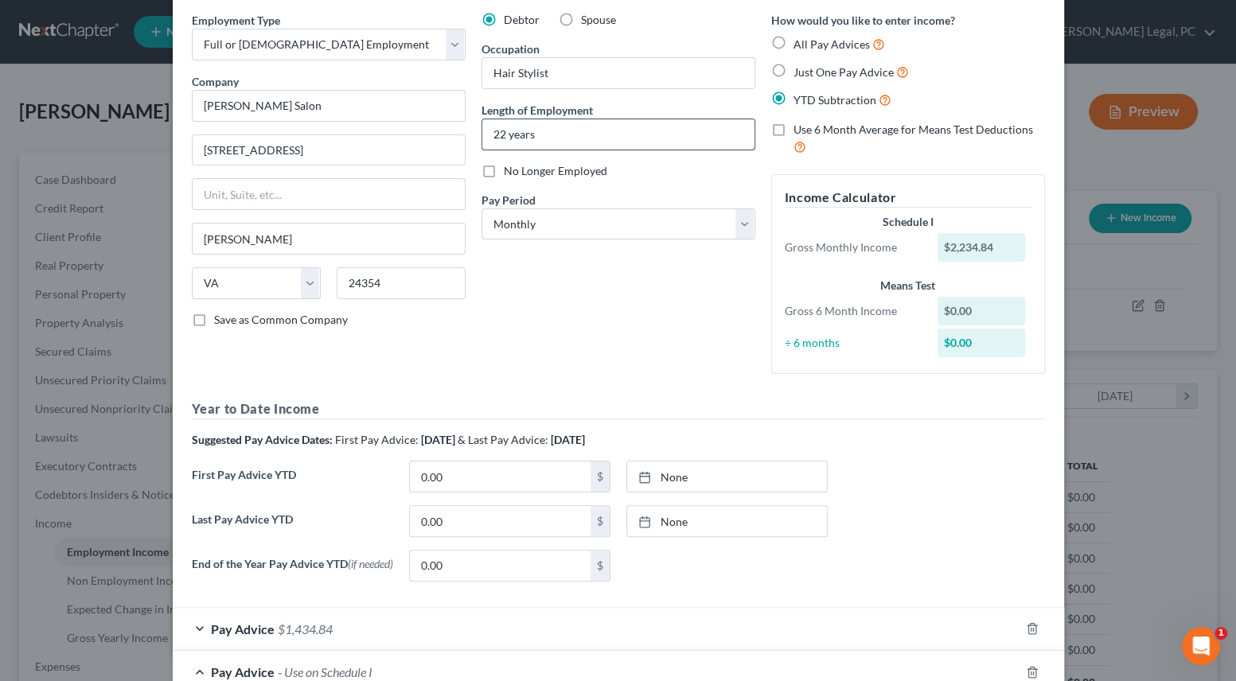
scroll to position [289, 0]
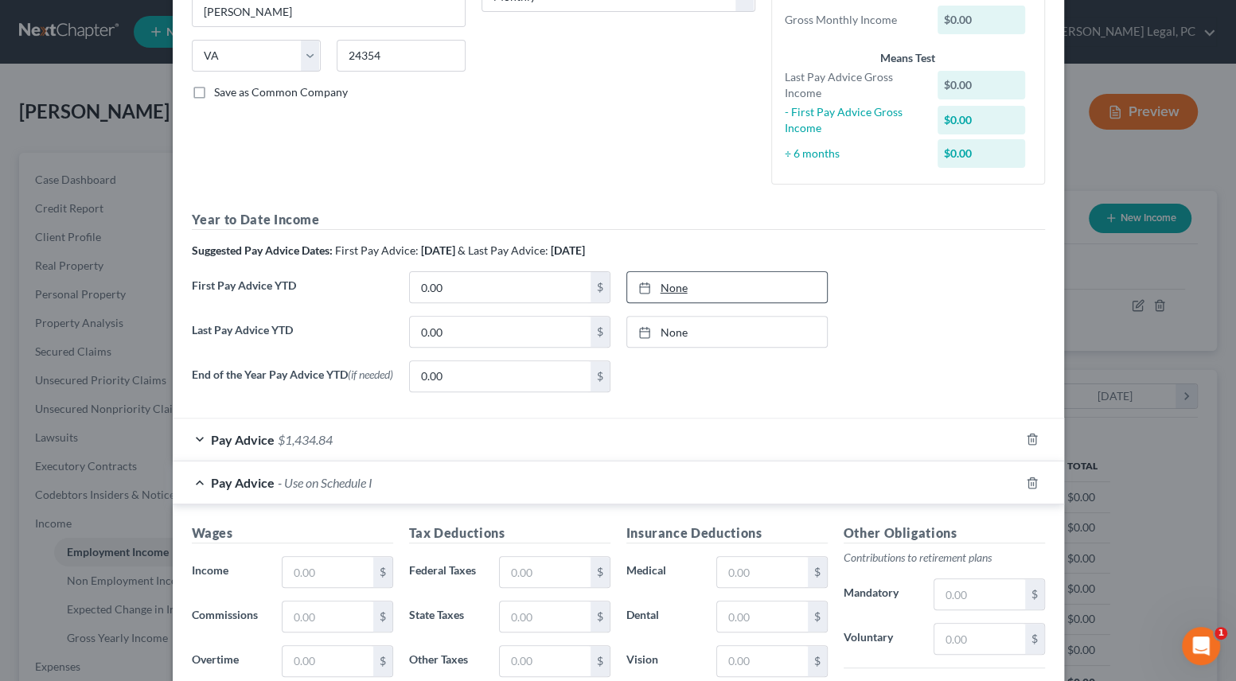
type input "[DATE]"
click at [669, 279] on link "None" at bounding box center [727, 287] width 200 height 30
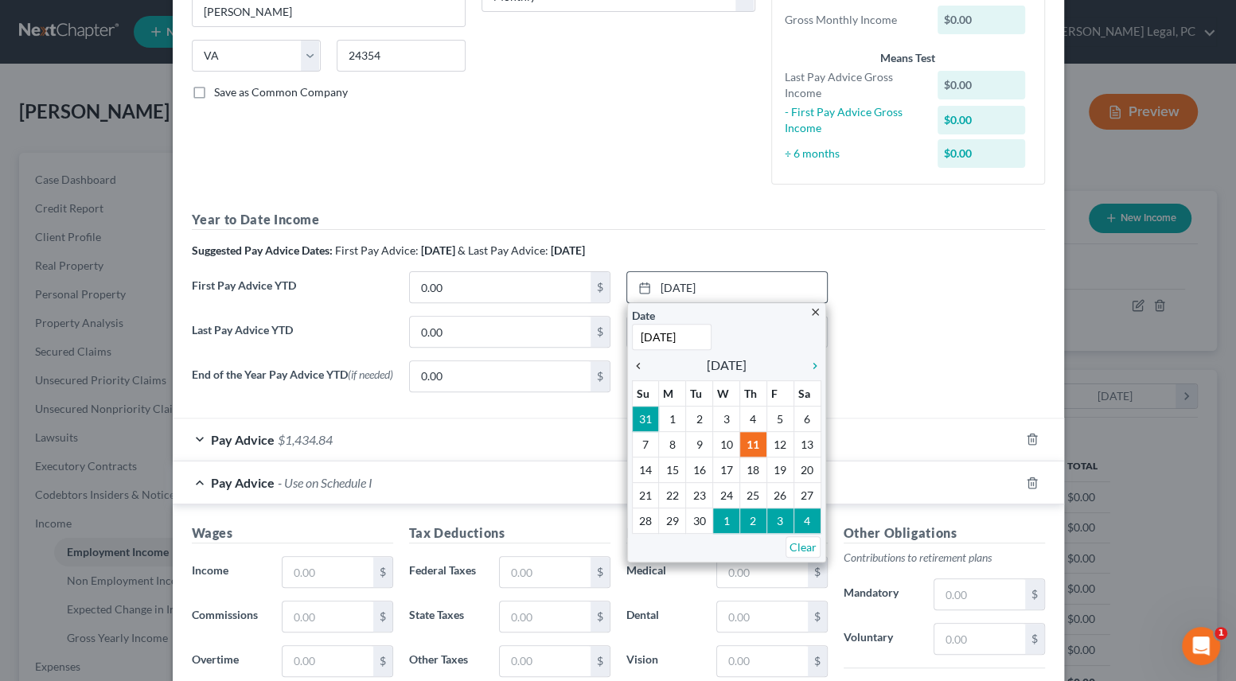
click at [634, 365] on icon "chevron_left" at bounding box center [642, 366] width 21 height 13
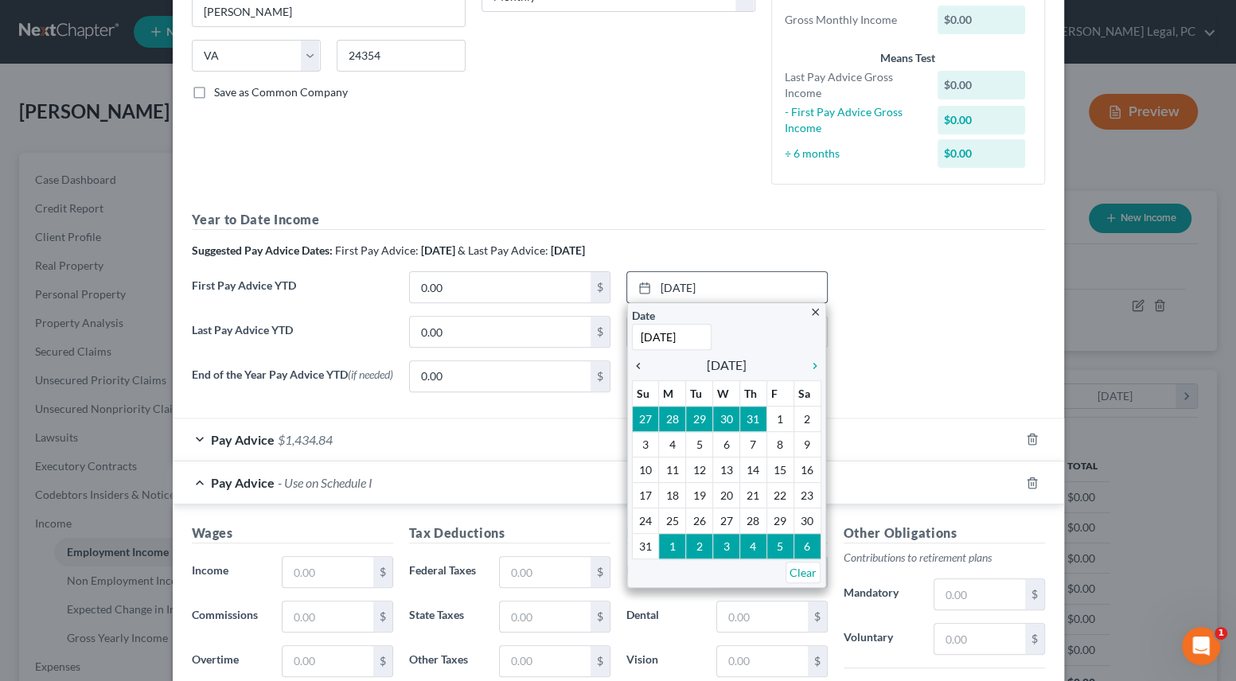
click at [634, 365] on icon "chevron_left" at bounding box center [642, 366] width 21 height 13
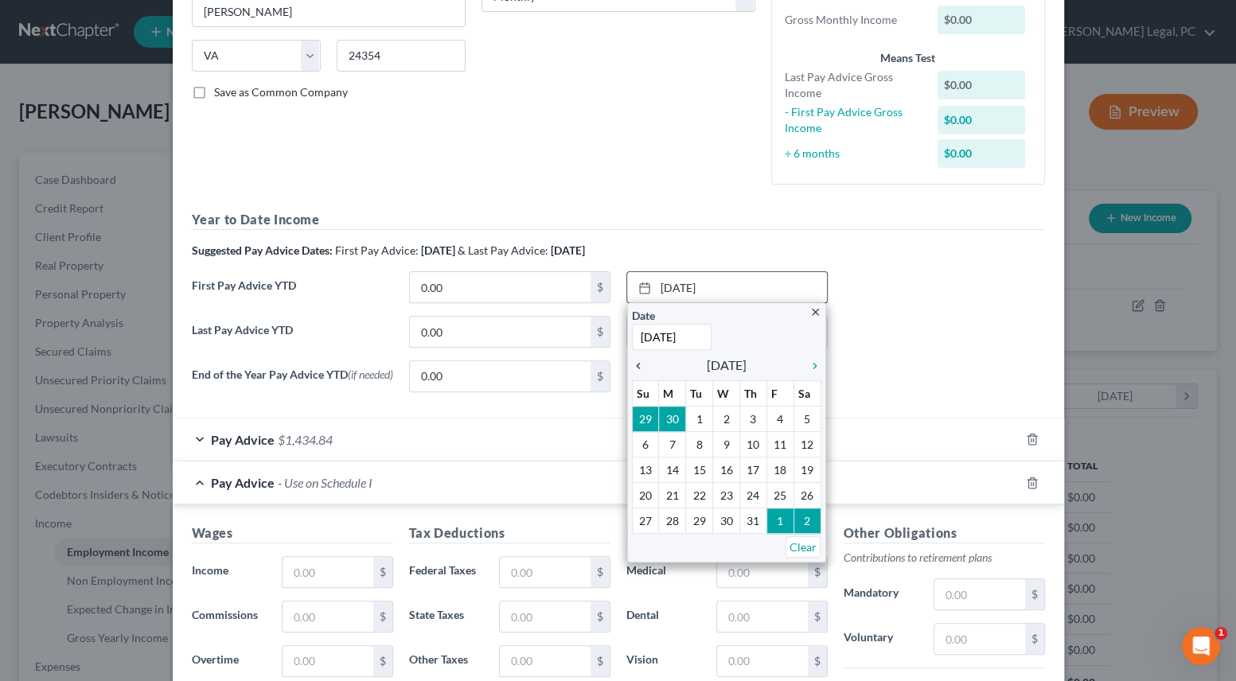
click at [634, 365] on icon "chevron_left" at bounding box center [642, 366] width 21 height 13
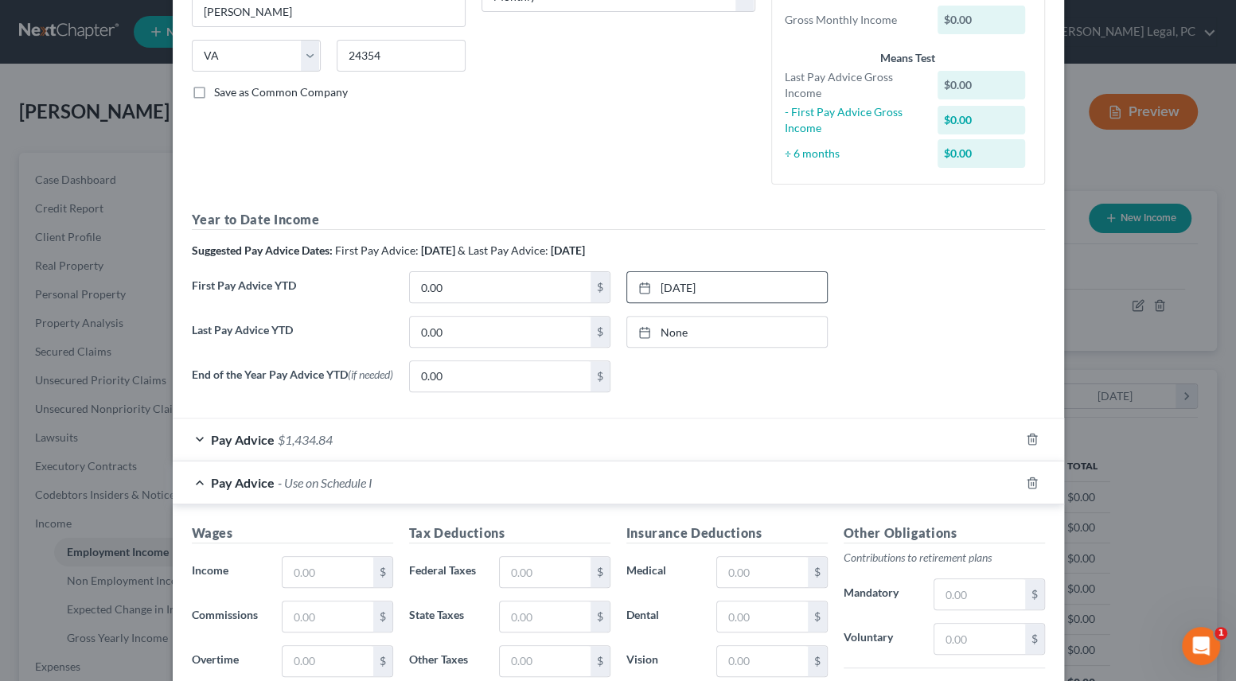
scroll to position [0, 0]
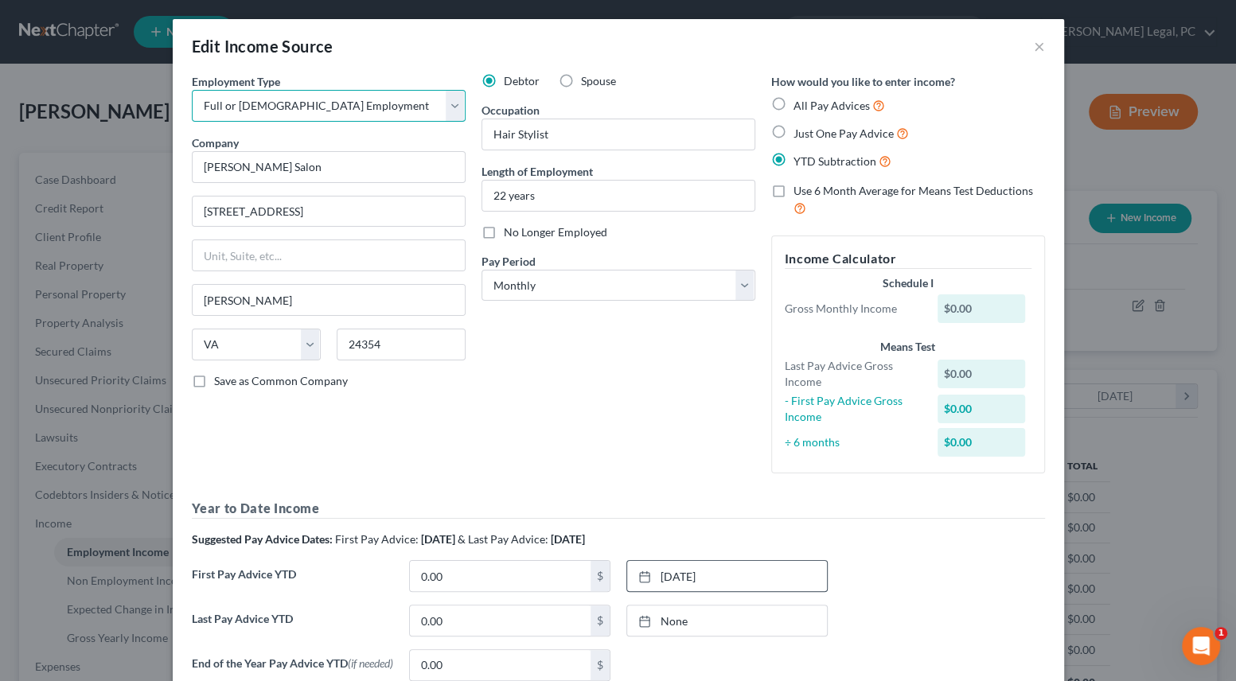
click at [445, 102] on select "Select Full or [DEMOGRAPHIC_DATA] Employment Self Employment" at bounding box center [329, 106] width 274 height 32
select select "1"
click at [192, 90] on select "Select Full or [DEMOGRAPHIC_DATA] Employment Self Employment" at bounding box center [329, 106] width 274 height 32
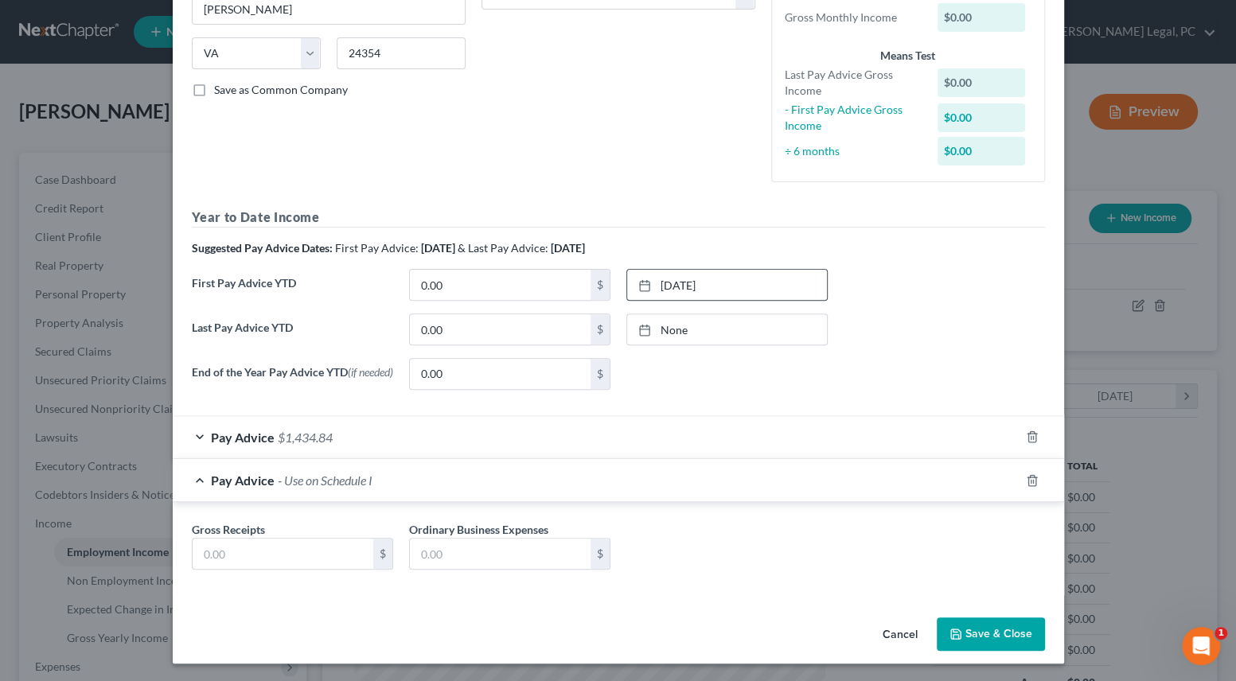
scroll to position [294, 0]
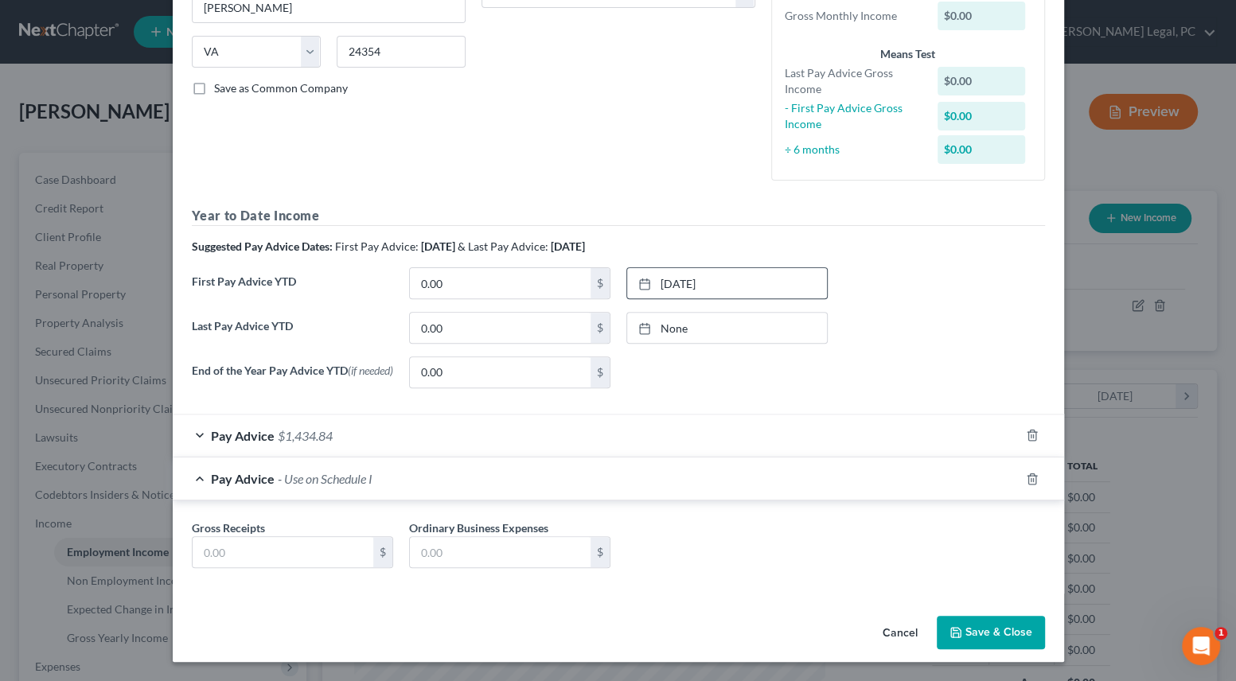
click at [966, 443] on div "Pay Advice $1,434.84" at bounding box center [596, 436] width 847 height 42
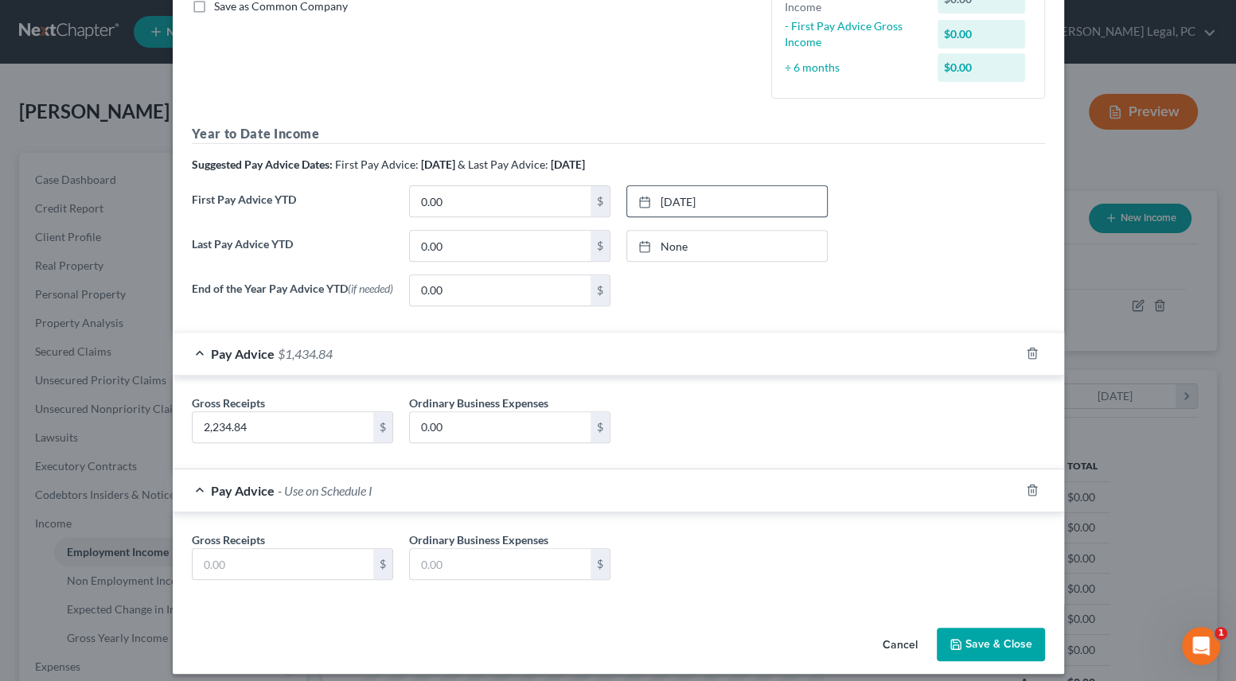
scroll to position [388, 0]
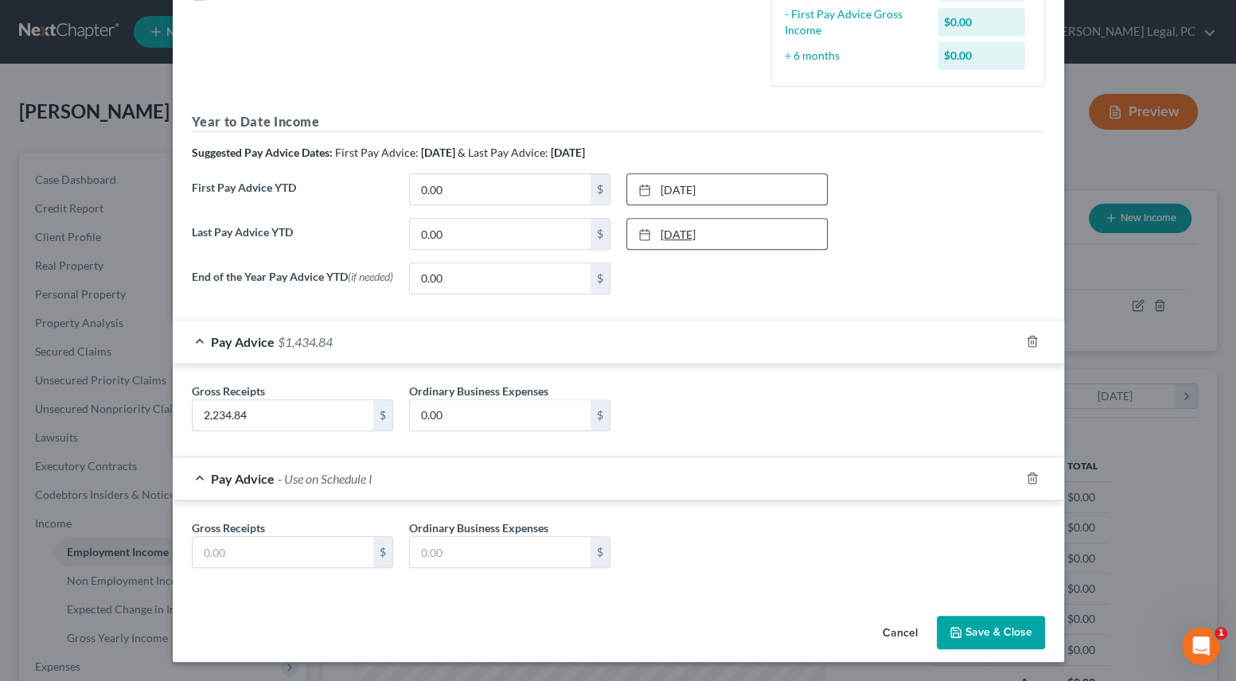
type input "[DATE]"
click at [681, 233] on link "[DATE]" at bounding box center [727, 234] width 200 height 30
click at [444, 244] on input "0.00" at bounding box center [500, 234] width 181 height 30
click at [474, 239] on input "16,029" at bounding box center [500, 234] width 181 height 30
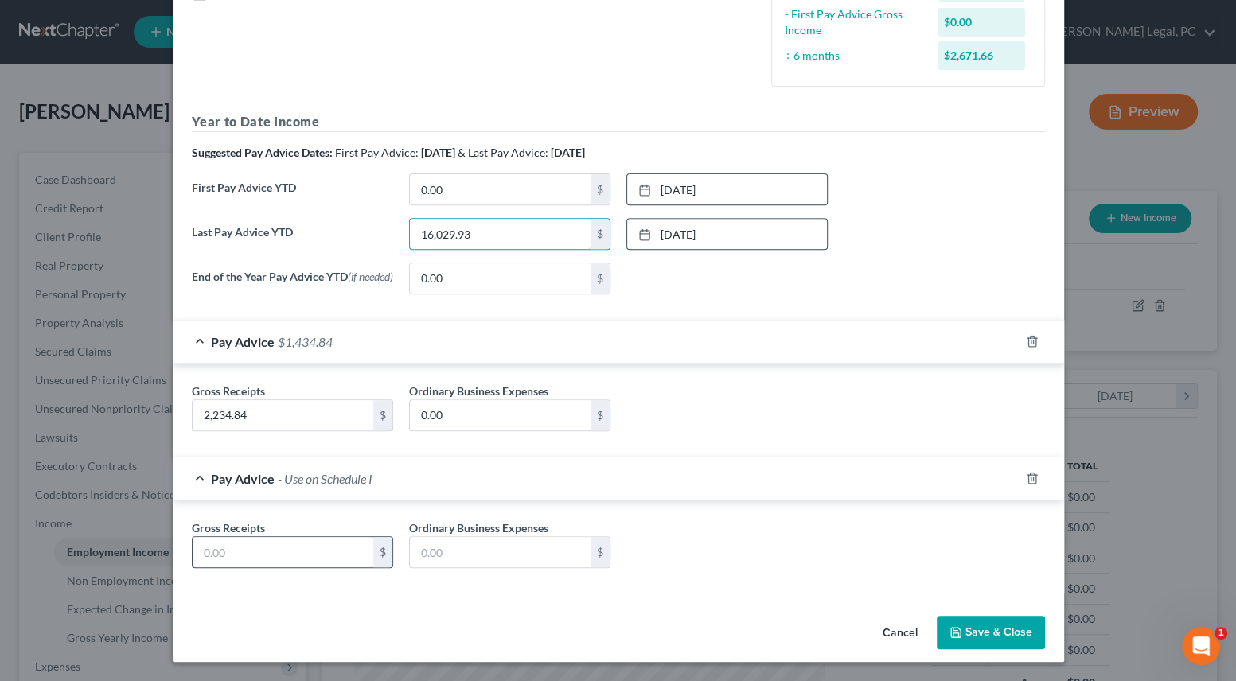
type input "16,029.93"
click at [294, 557] on input "text" at bounding box center [283, 552] width 181 height 30
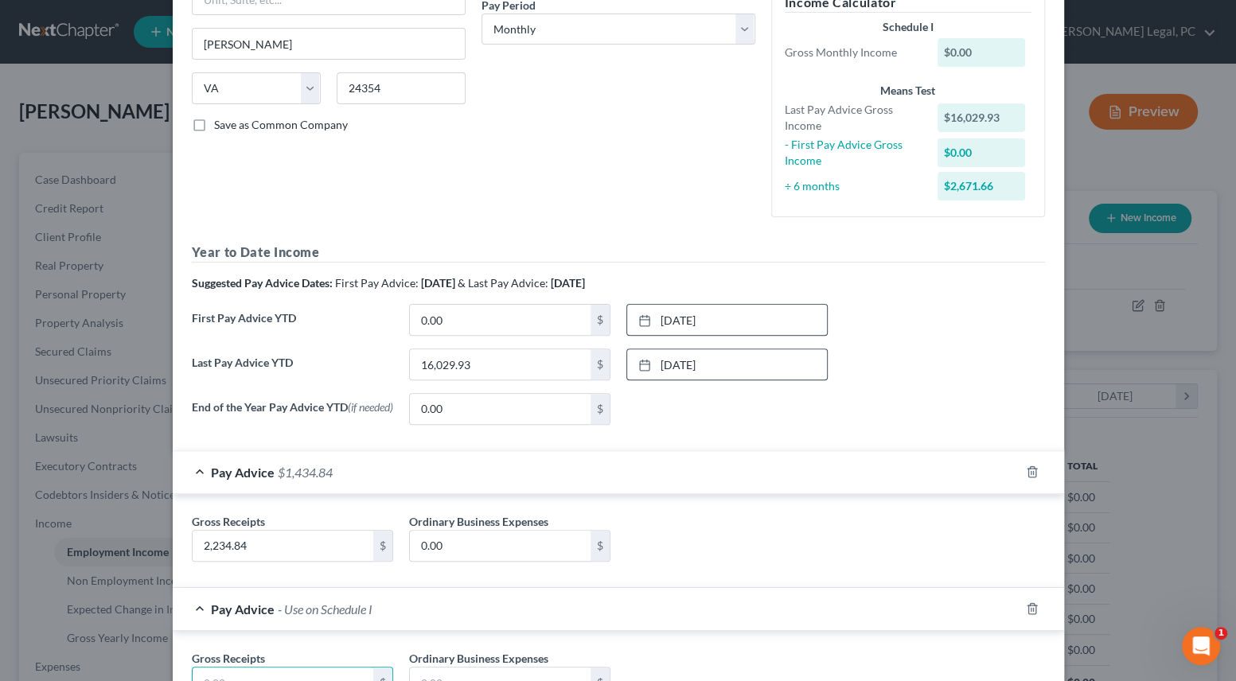
scroll to position [315, 0]
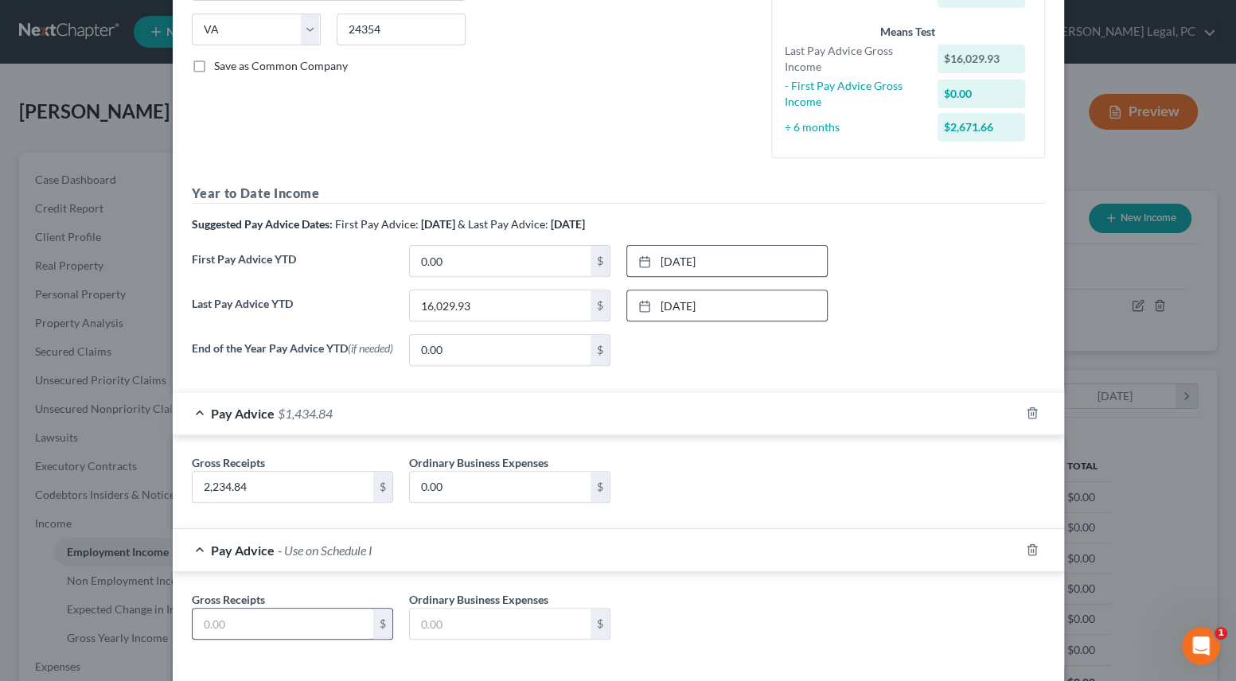
click at [271, 618] on input "text" at bounding box center [283, 624] width 181 height 30
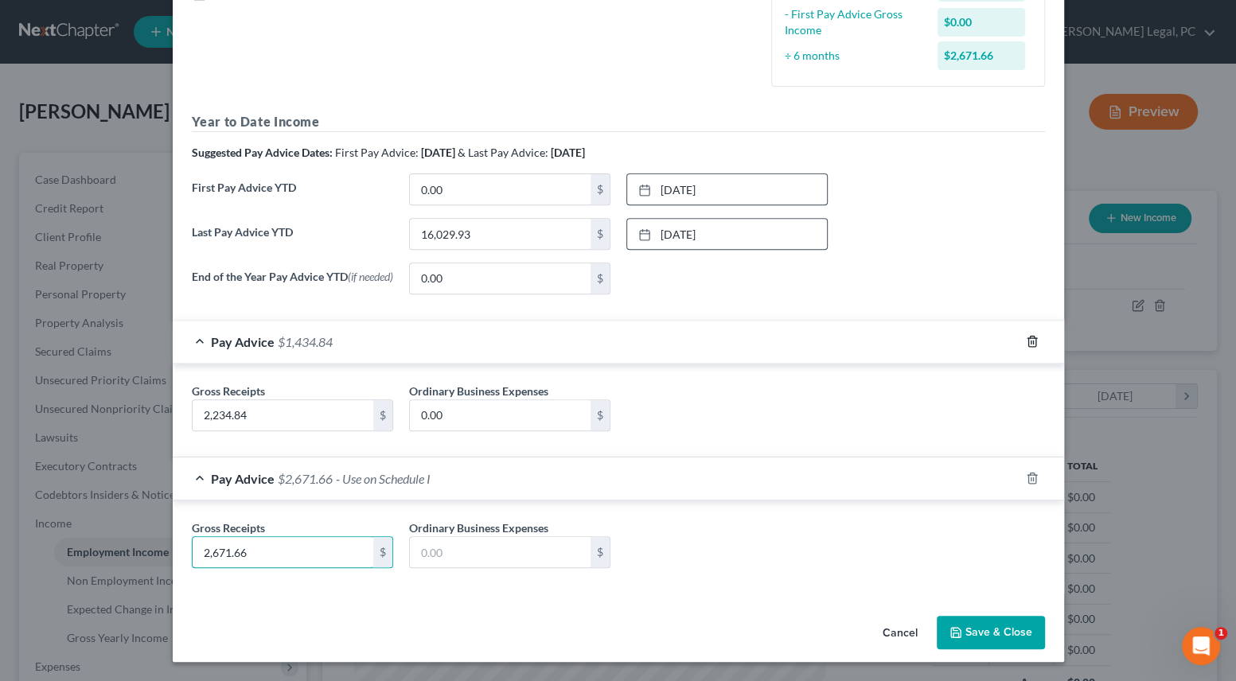
type input "2,671.66"
click at [1026, 345] on icon "button" at bounding box center [1032, 341] width 13 height 13
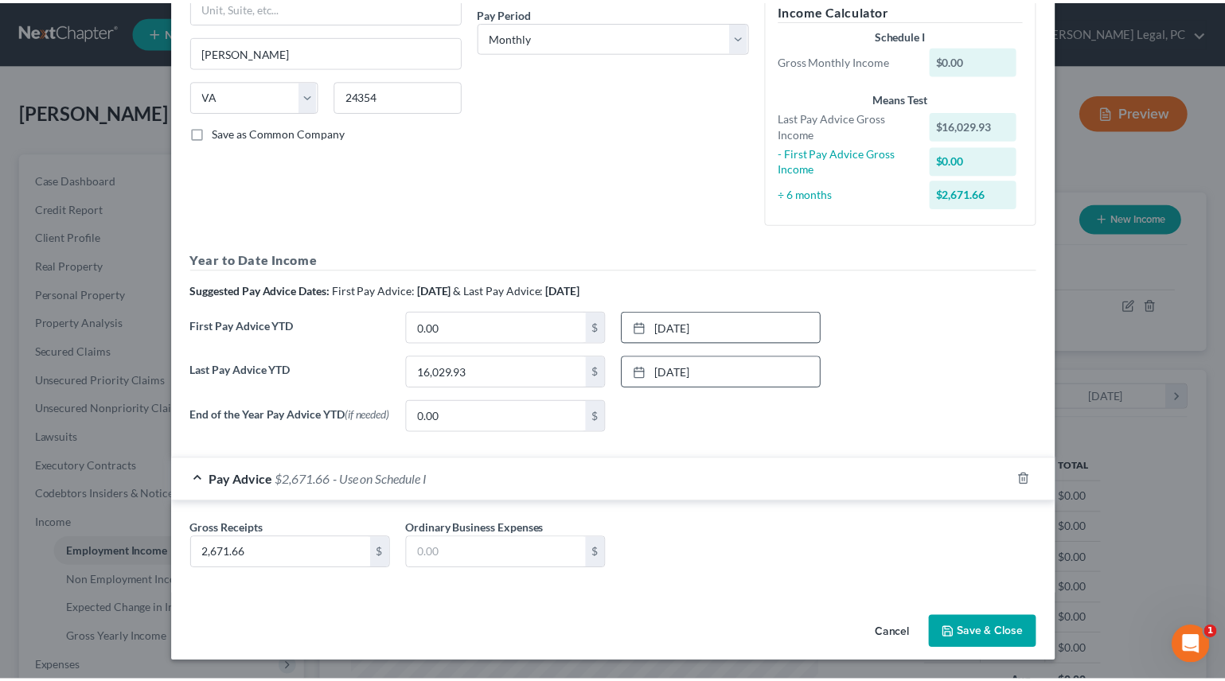
scroll to position [251, 0]
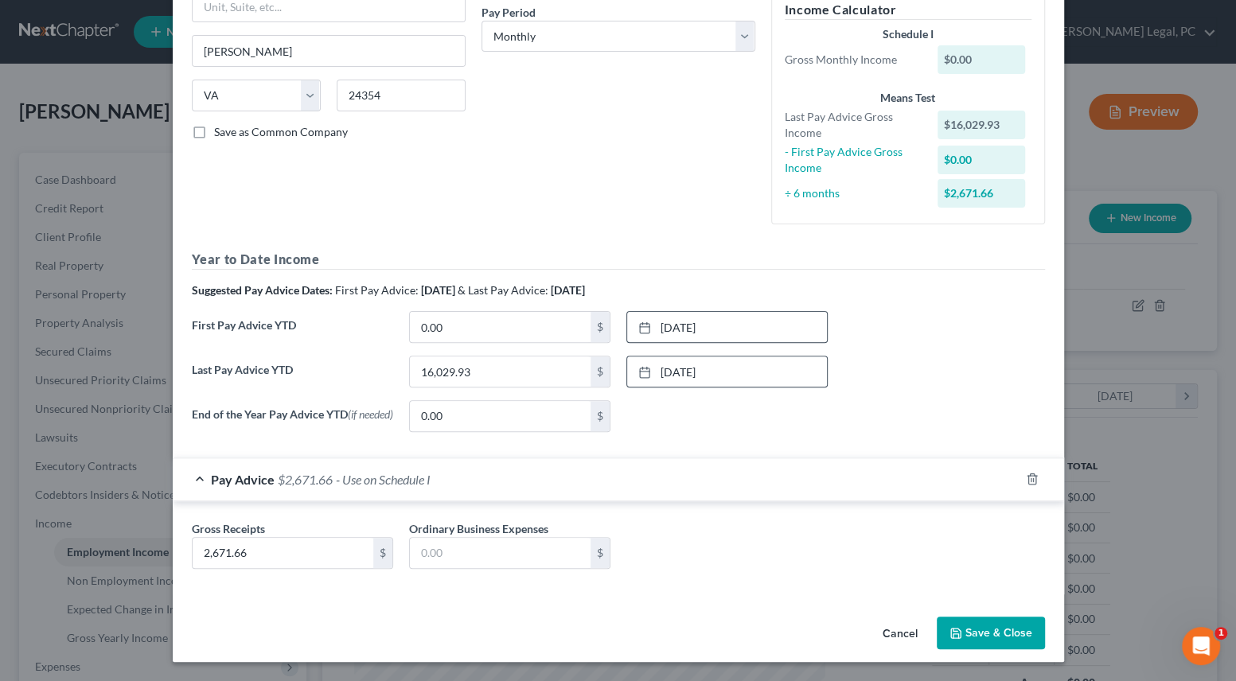
click at [981, 634] on button "Save & Close" at bounding box center [991, 633] width 108 height 33
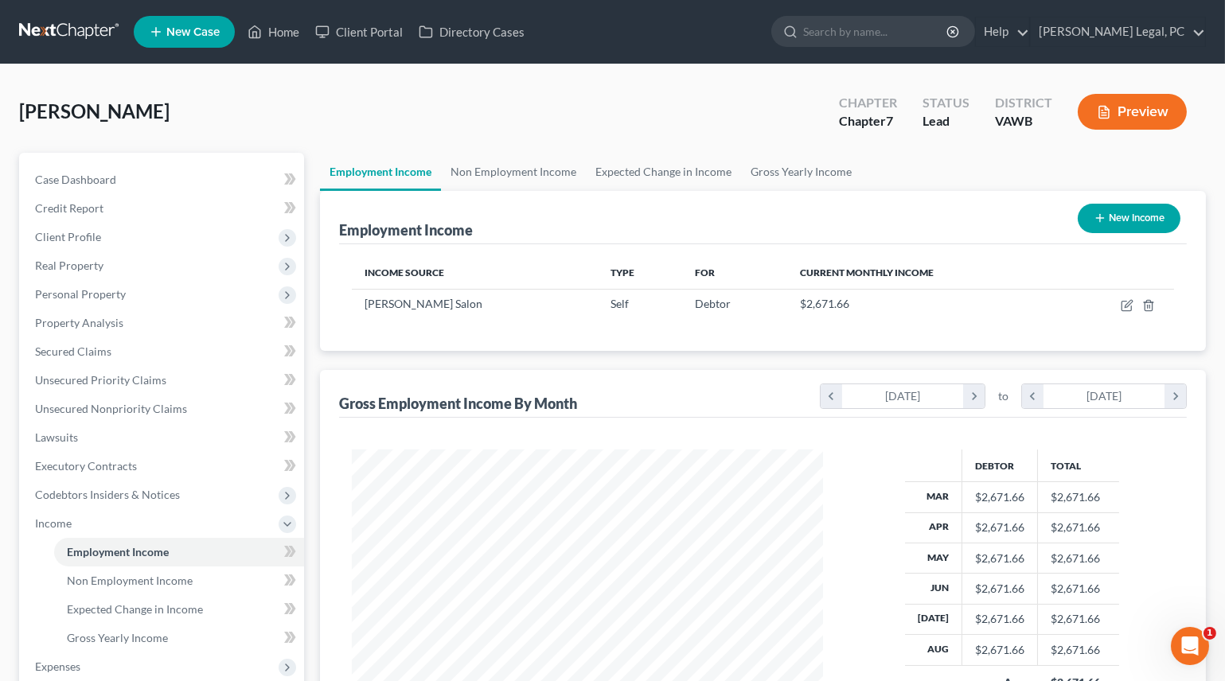
scroll to position [795596, 795381]
click at [794, 166] on link "Gross Yearly Income" at bounding box center [801, 172] width 120 height 38
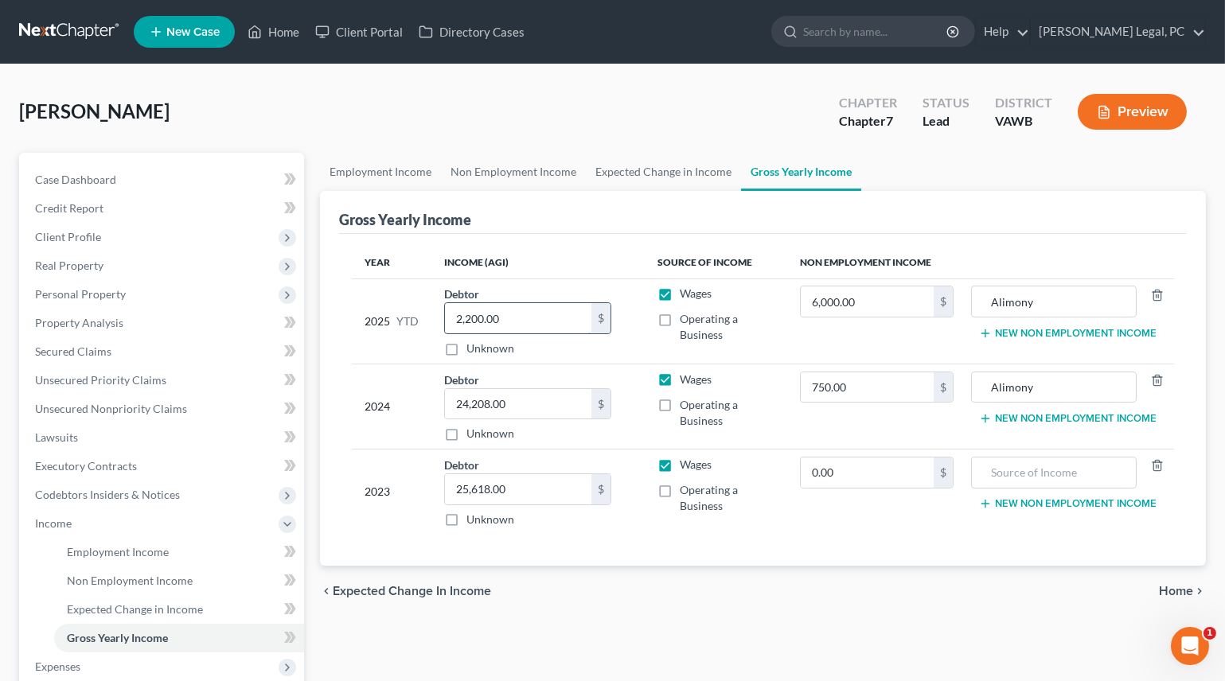
click at [560, 315] on input "2,200.00" at bounding box center [518, 318] width 146 height 30
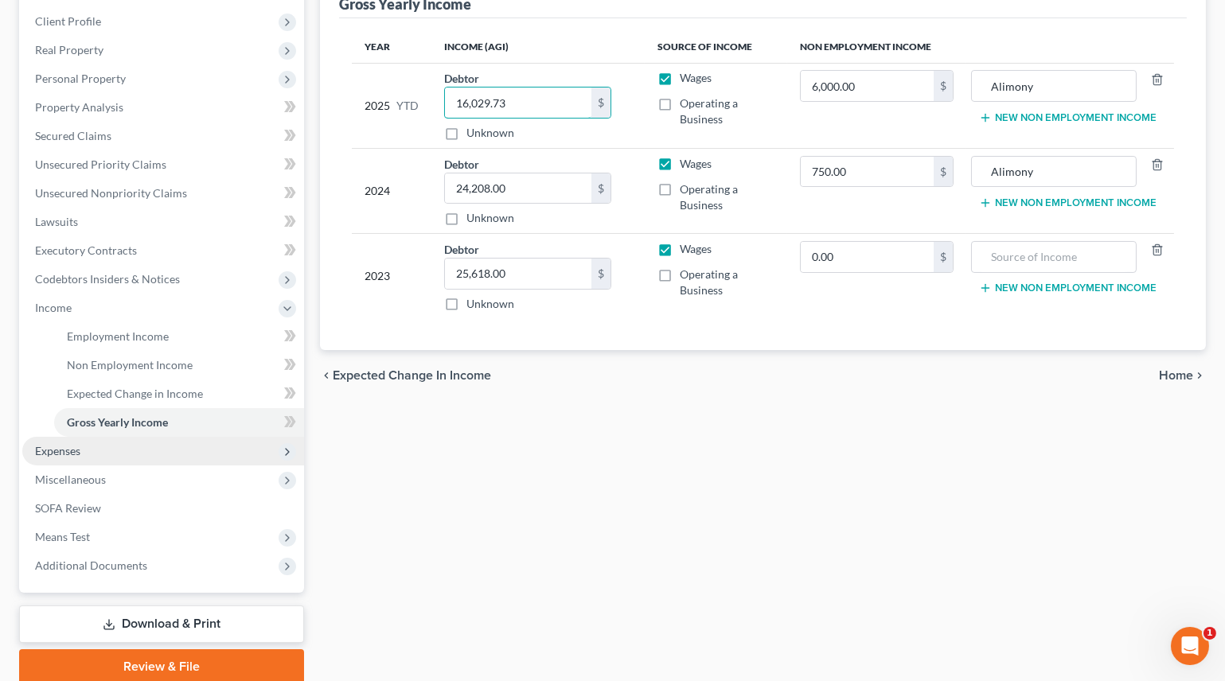
scroll to position [216, 0]
type input "16,029.73"
click at [60, 446] on span "Expenses" at bounding box center [57, 450] width 45 height 14
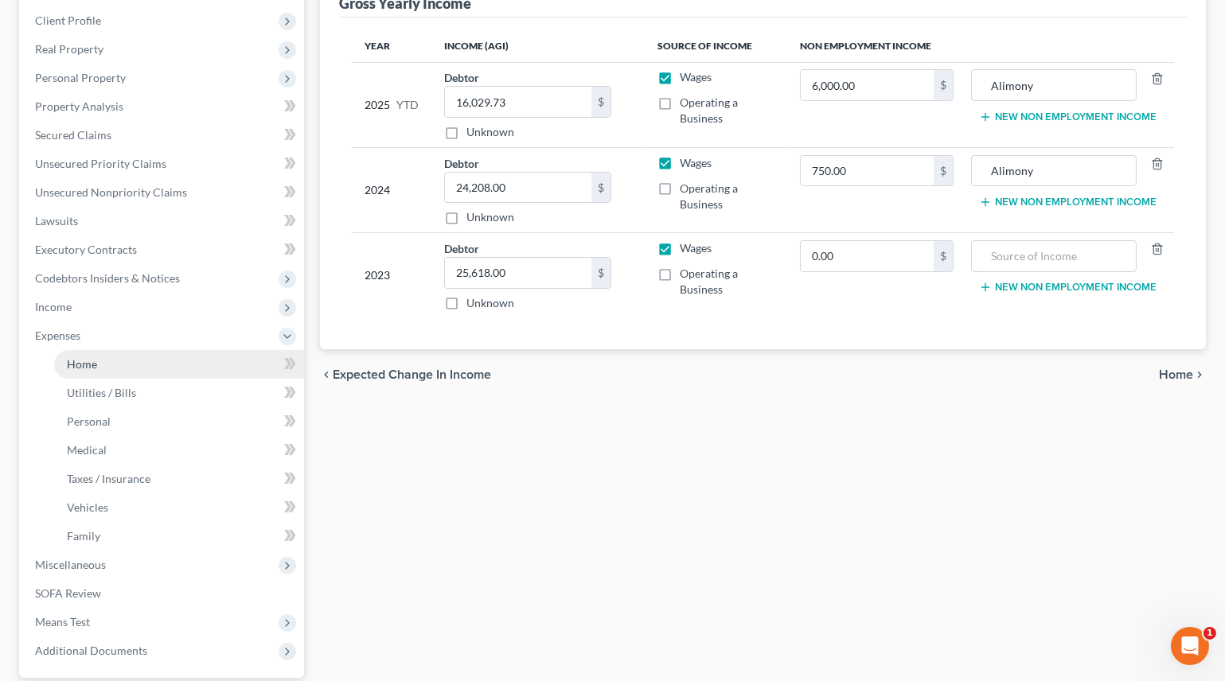
click at [80, 361] on span "Home" at bounding box center [82, 364] width 30 height 14
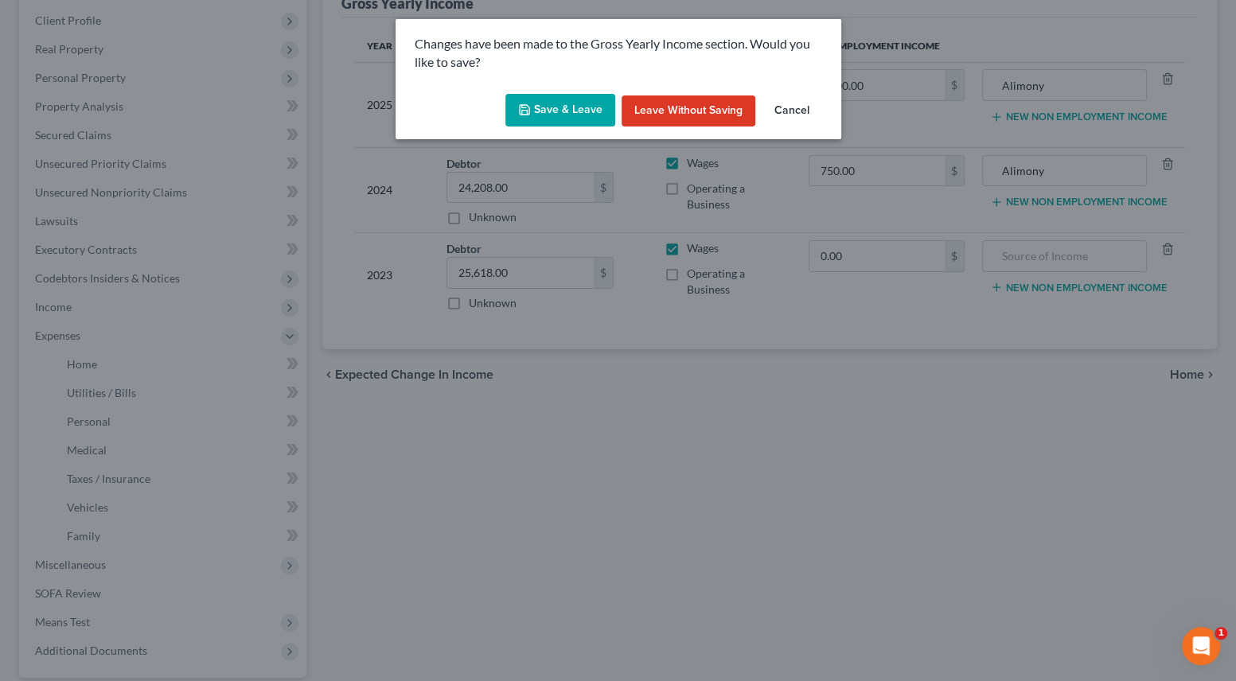
click at [560, 101] on button "Save & Leave" at bounding box center [560, 110] width 110 height 33
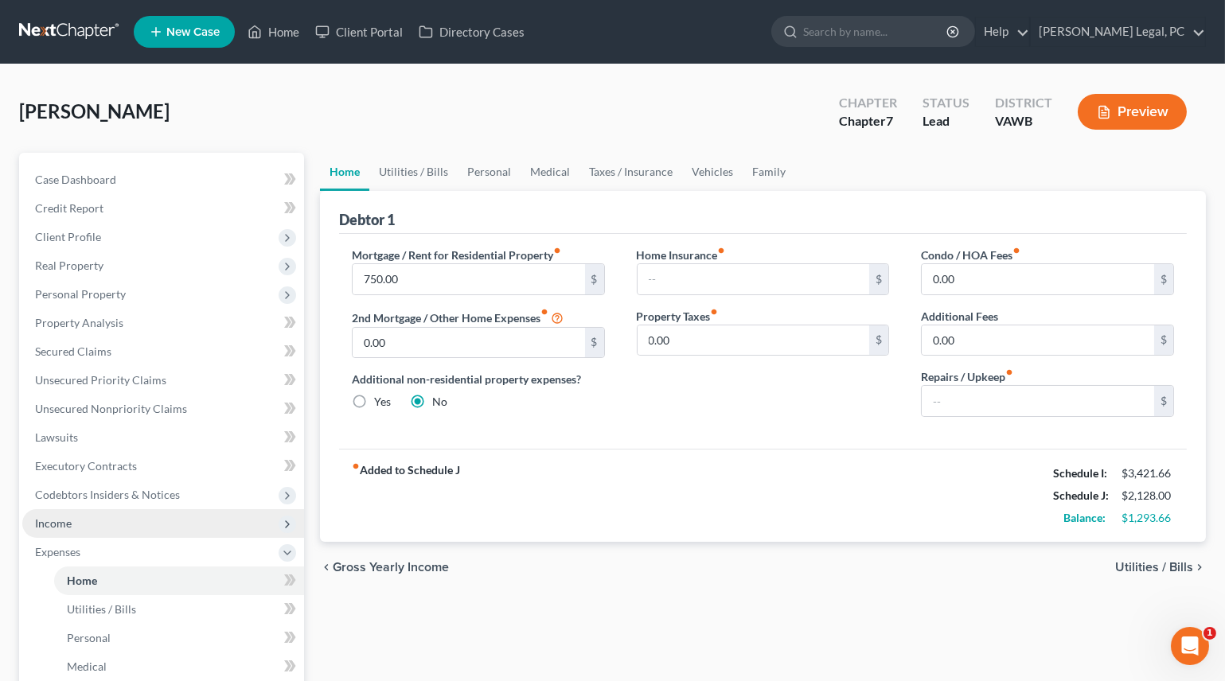
click at [66, 526] on span "Income" at bounding box center [53, 524] width 37 height 14
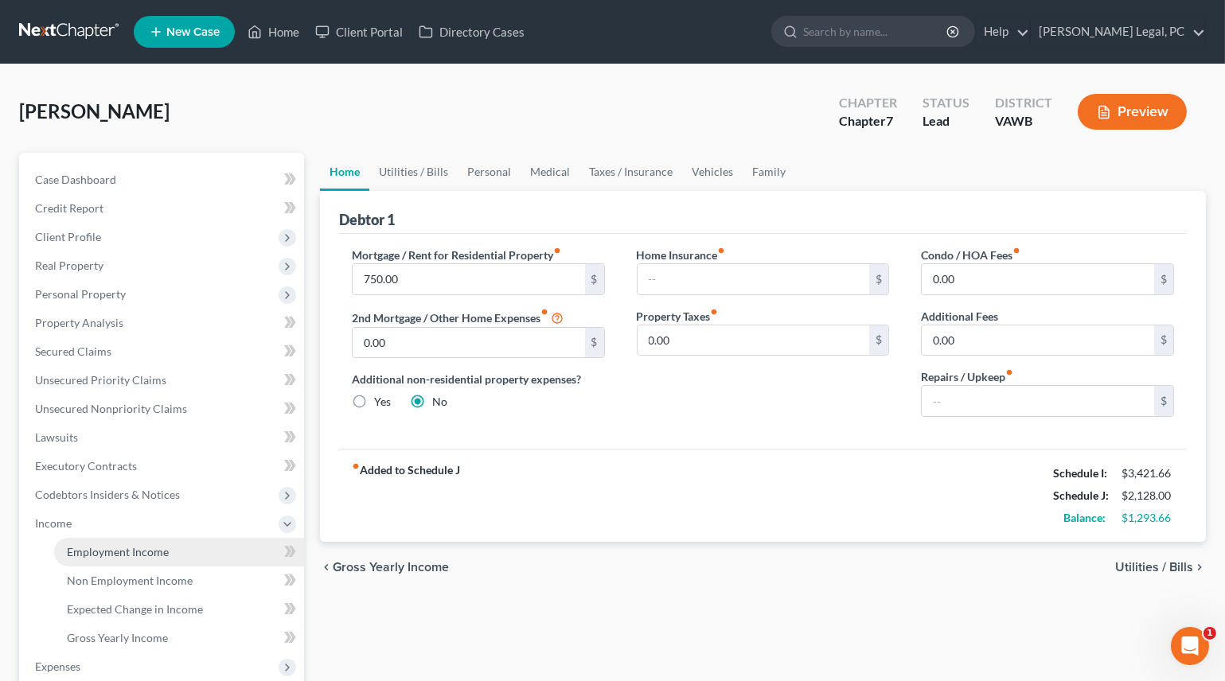
click at [87, 546] on span "Employment Income" at bounding box center [118, 552] width 102 height 14
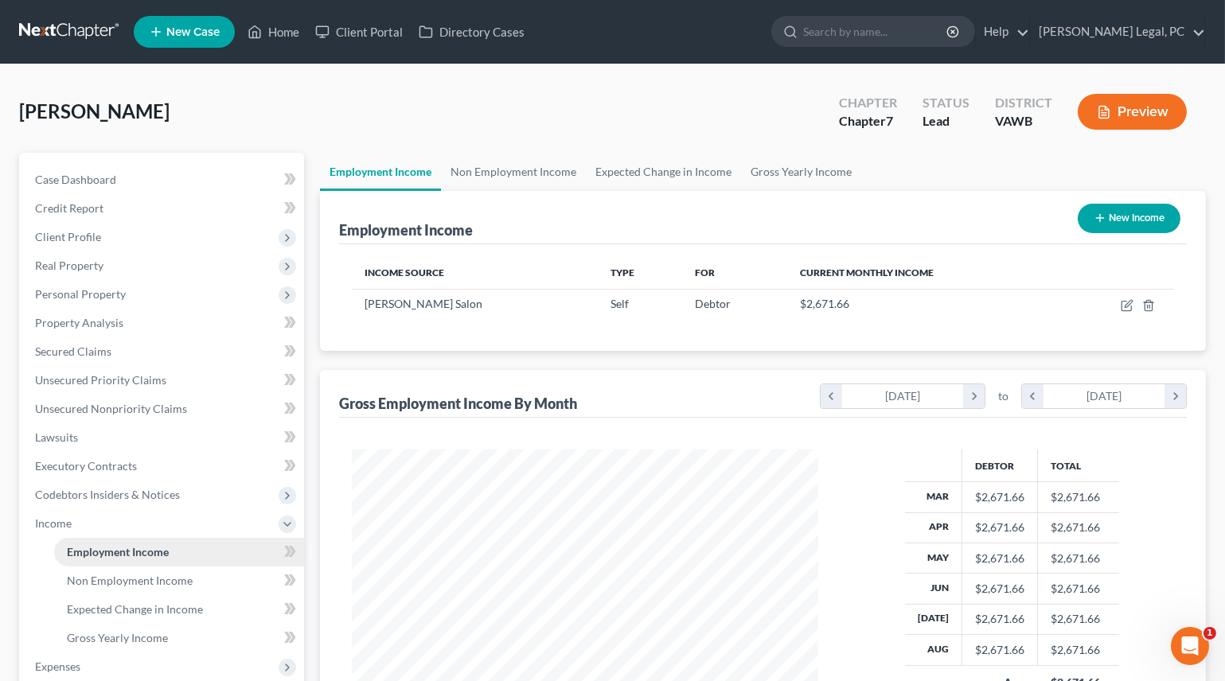
scroll to position [285, 497]
click at [517, 176] on link "Non Employment Income" at bounding box center [513, 172] width 145 height 38
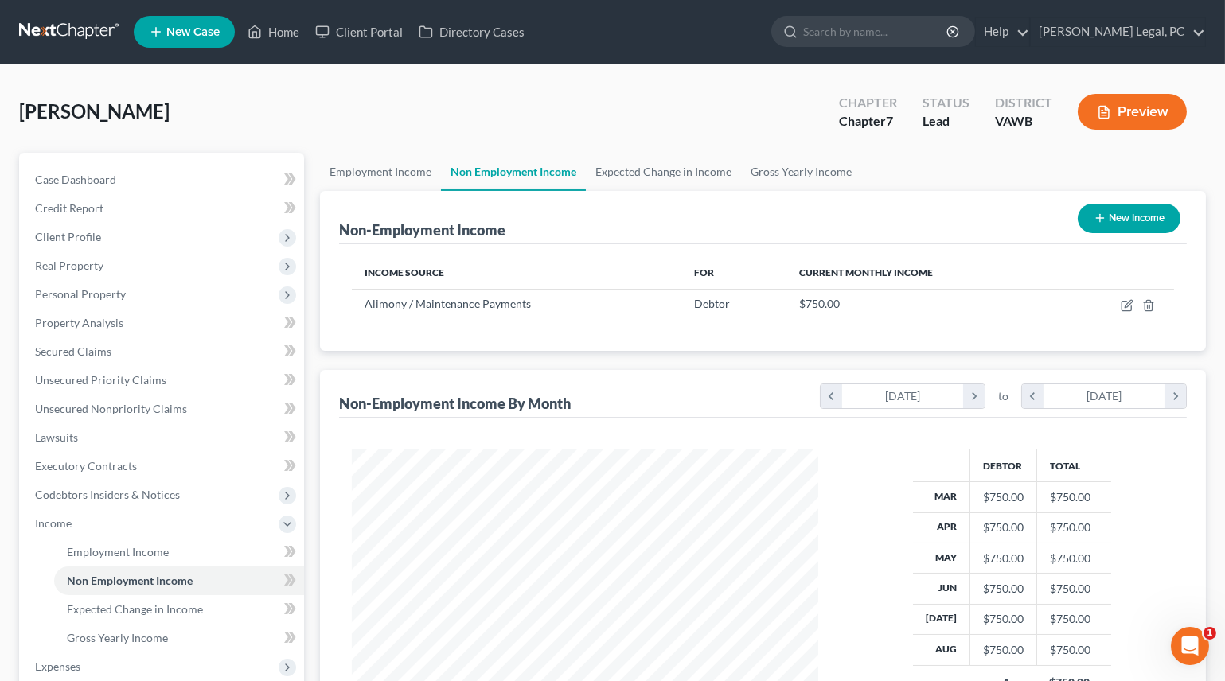
scroll to position [285, 497]
click at [415, 171] on link "Employment Income" at bounding box center [380, 172] width 121 height 38
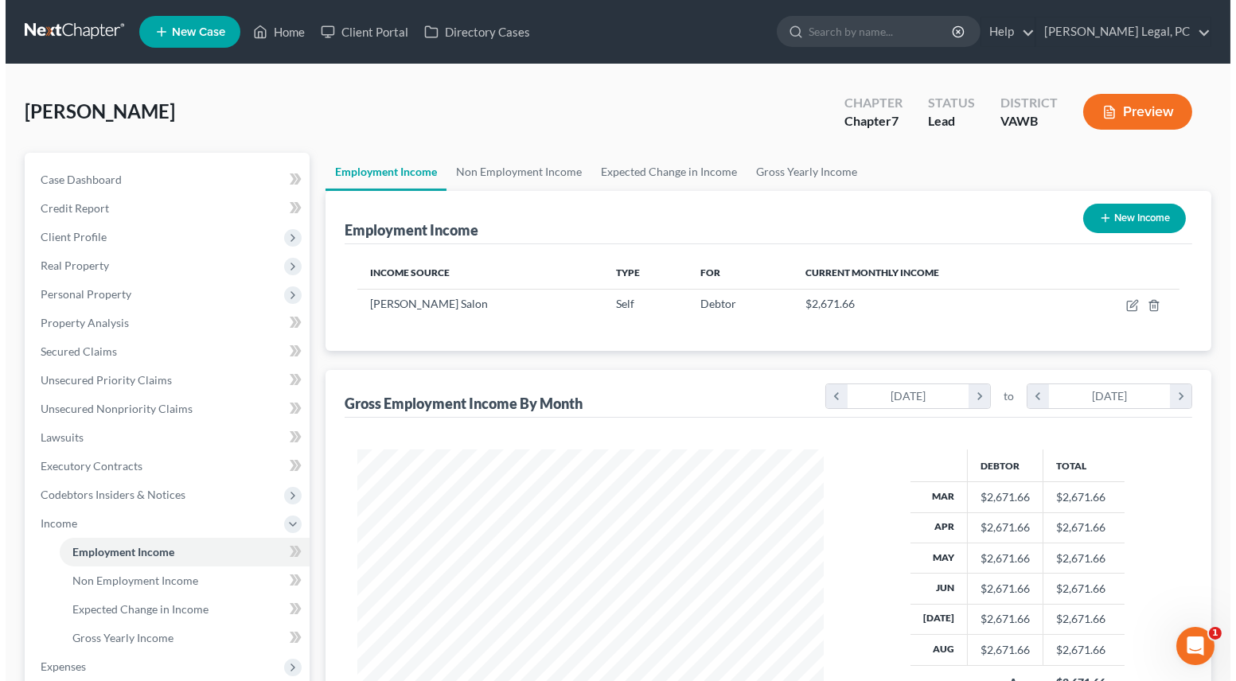
scroll to position [285, 497]
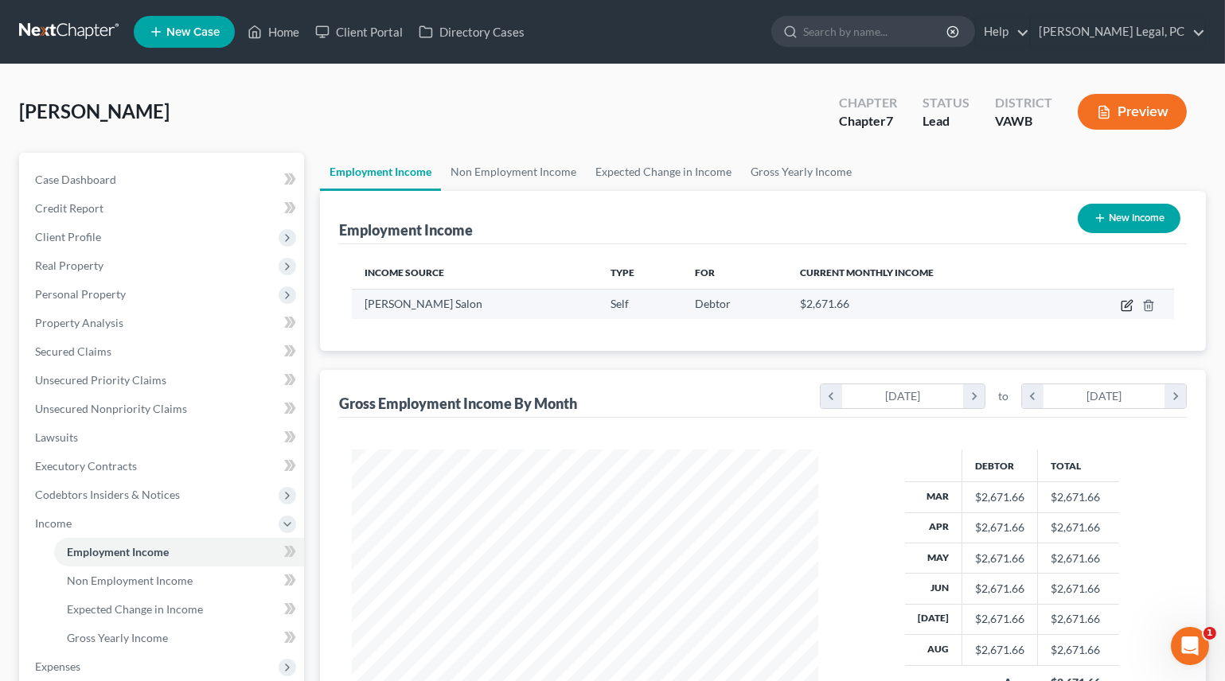
click at [1124, 302] on icon "button" at bounding box center [1127, 305] width 13 height 13
select select "1"
select select "48"
select select "0"
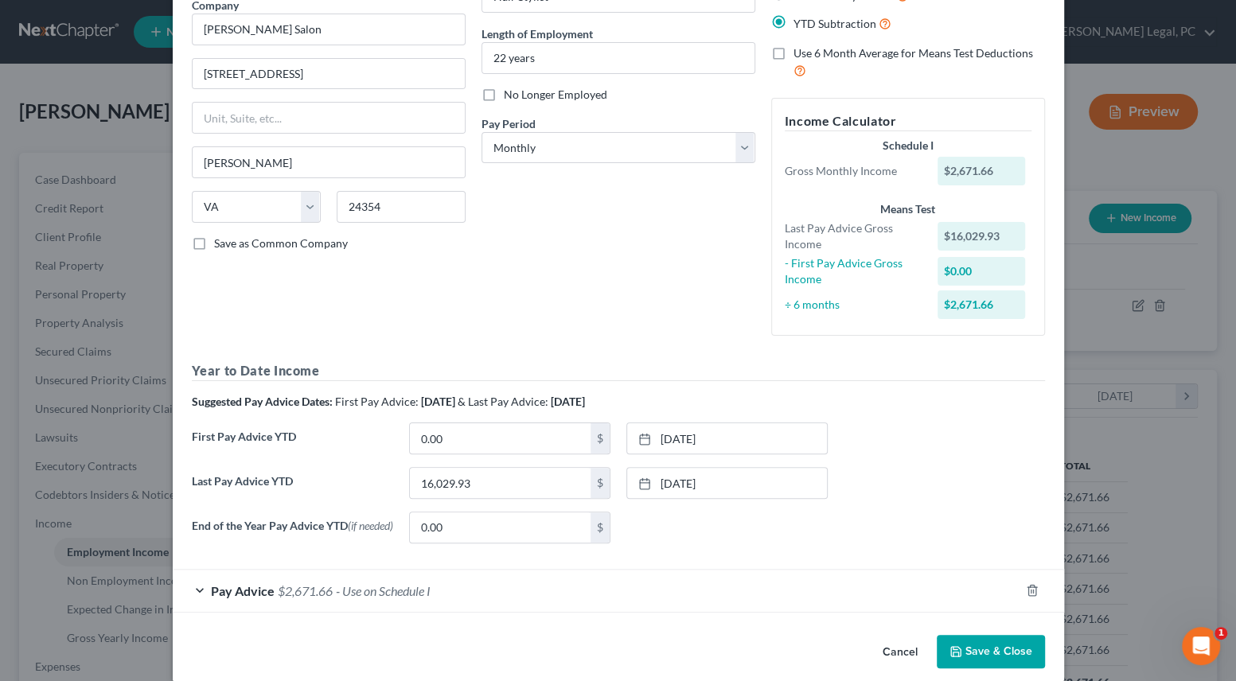
scroll to position [158, 0]
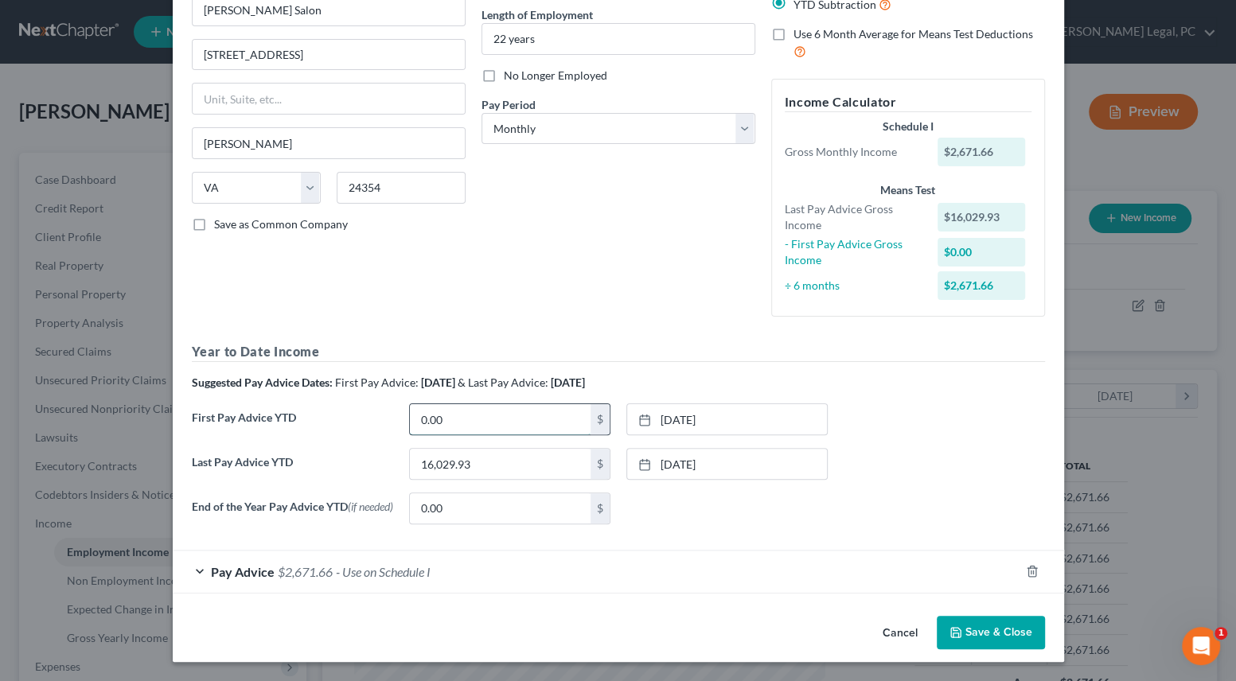
click at [493, 421] on input "0.00" at bounding box center [500, 419] width 181 height 30
type input "2,234.84"
click at [552, 574] on div "Pay Advice $2,671.66 - Use on Schedule I" at bounding box center [596, 572] width 847 height 42
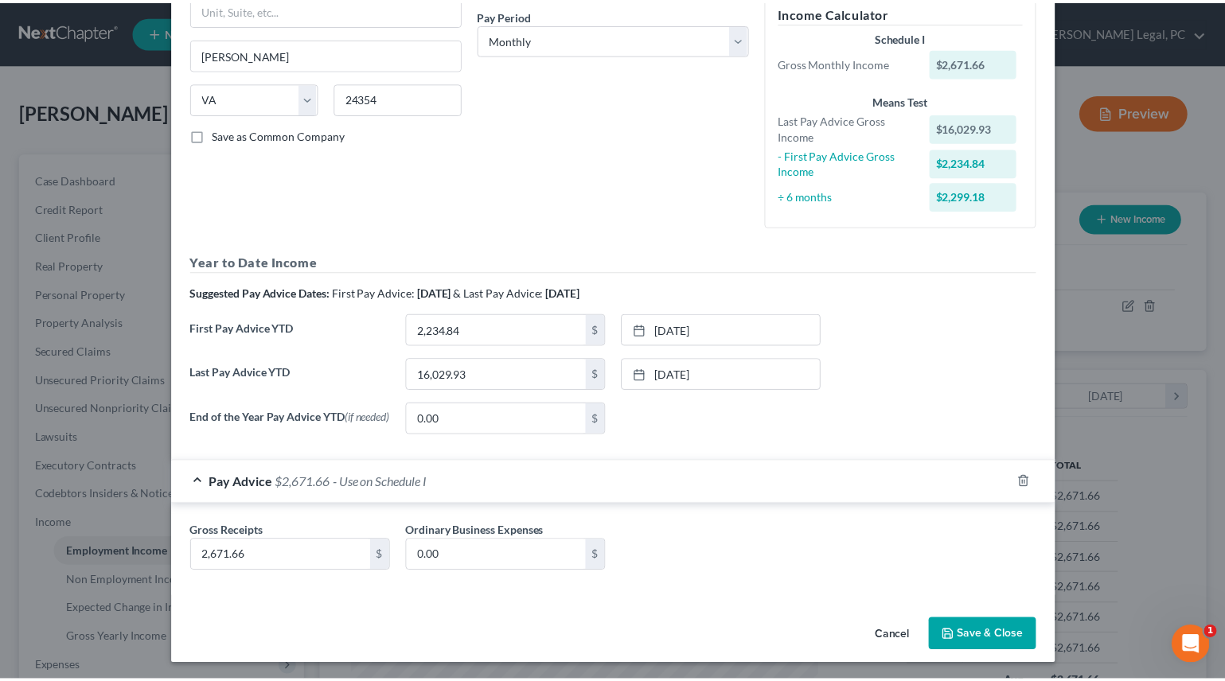
scroll to position [251, 0]
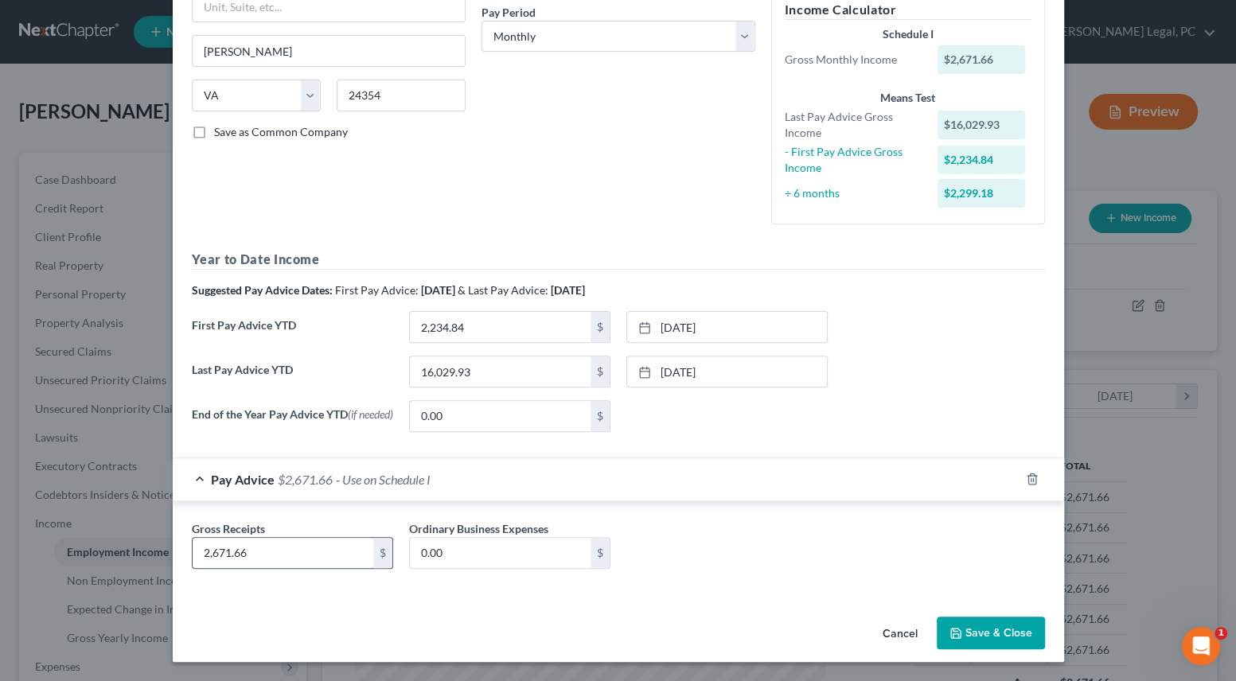
click at [275, 558] on input "2,671.66" at bounding box center [283, 553] width 181 height 30
type input "2,299.18"
click at [949, 627] on icon "button" at bounding box center [955, 633] width 13 height 13
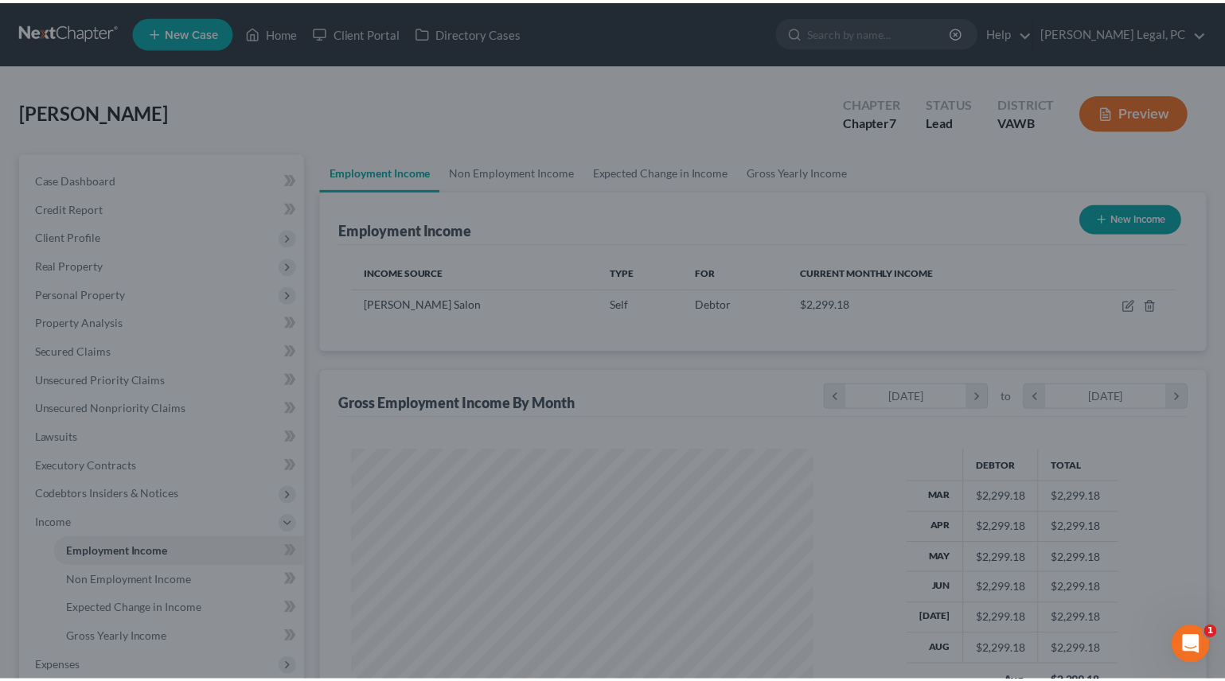
scroll to position [795596, 795381]
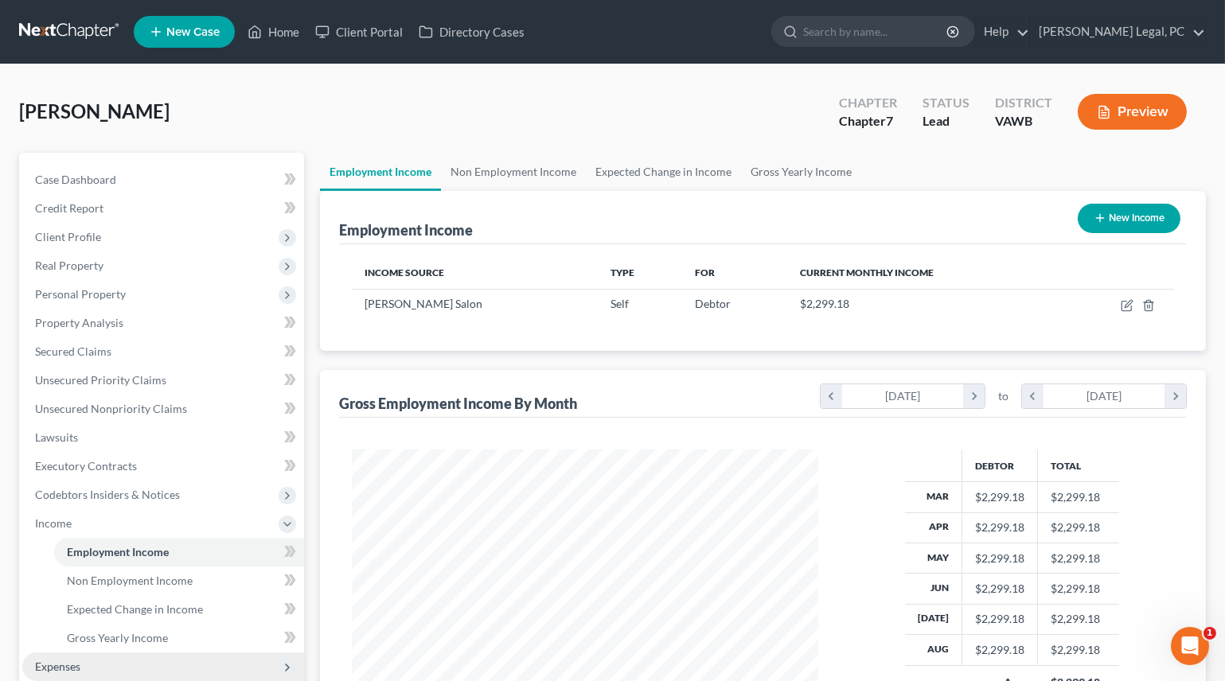
click at [50, 661] on span "Expenses" at bounding box center [57, 667] width 45 height 14
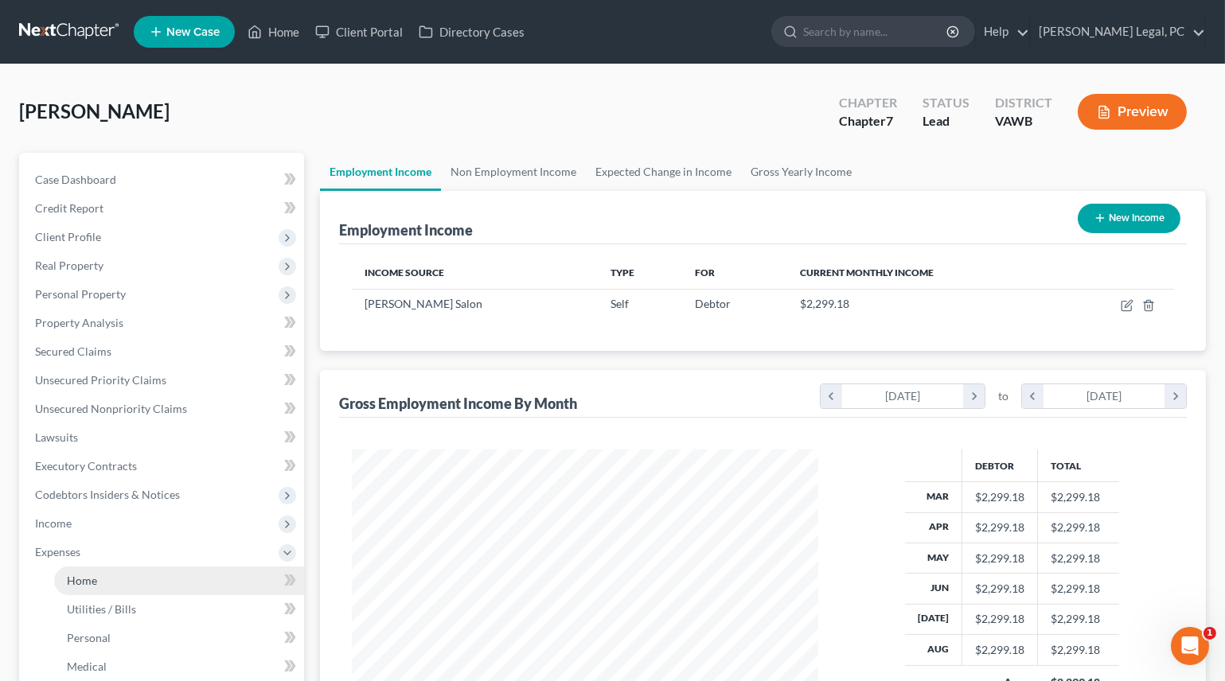
click at [79, 574] on span "Home" at bounding box center [82, 581] width 30 height 14
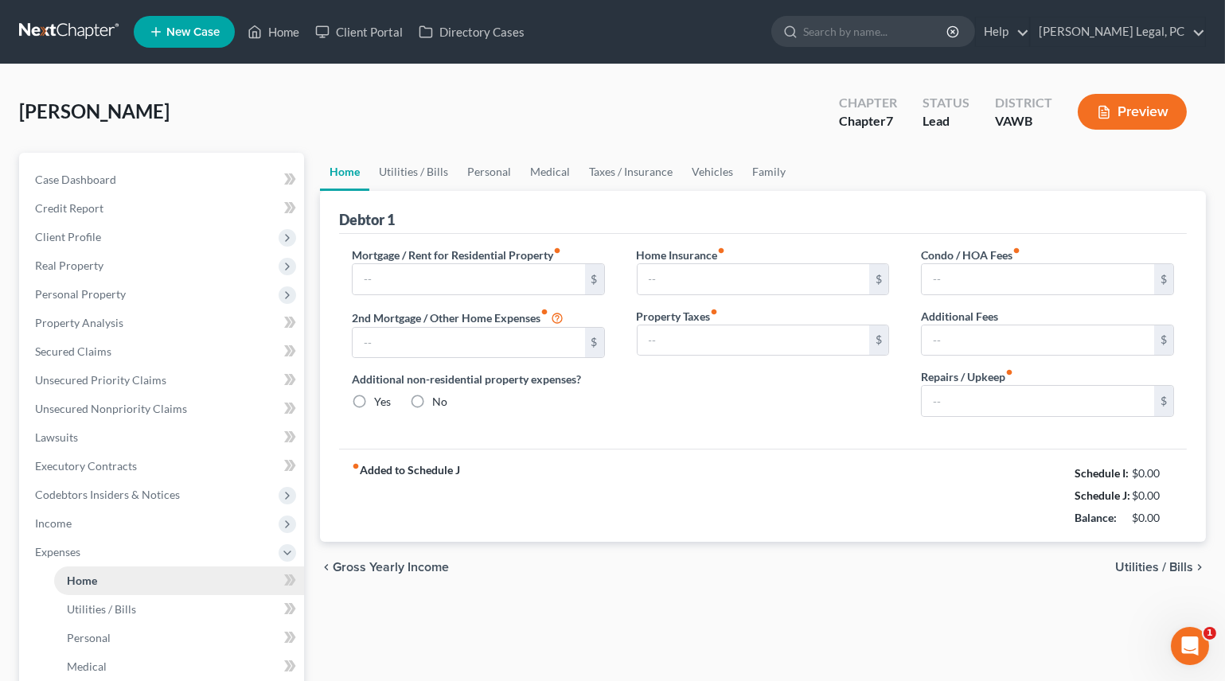
type input "750.00"
type input "0.00"
radio input "true"
type input "0.00"
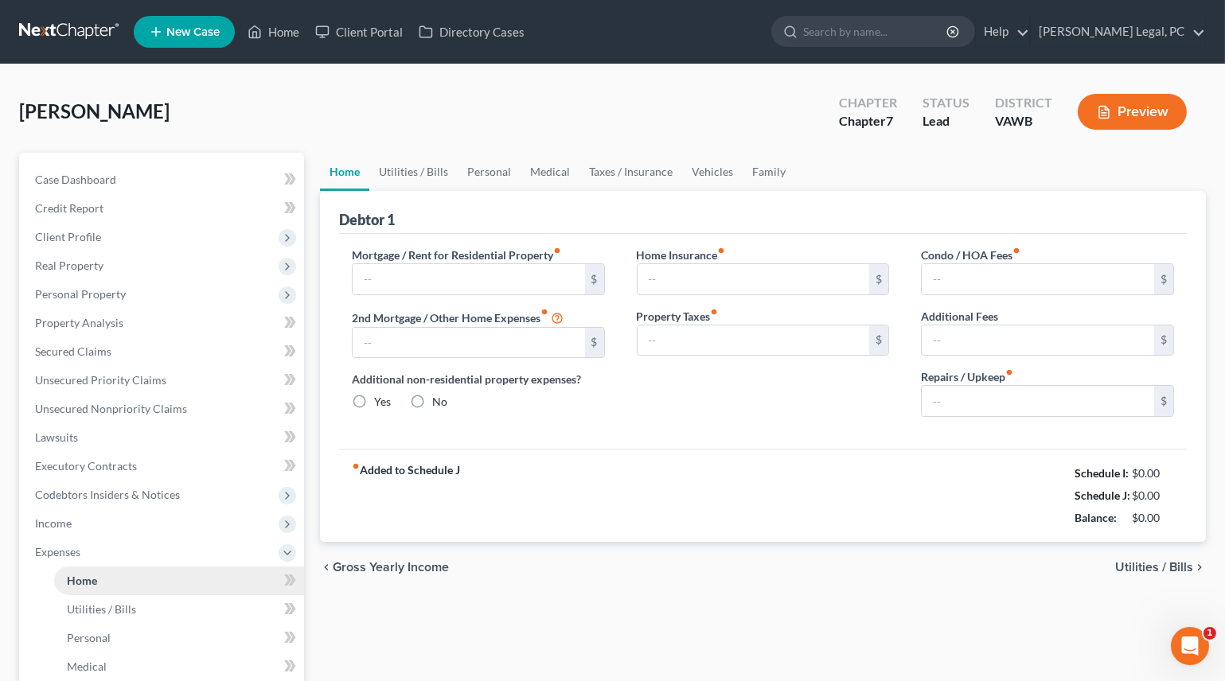
type input "0.00"
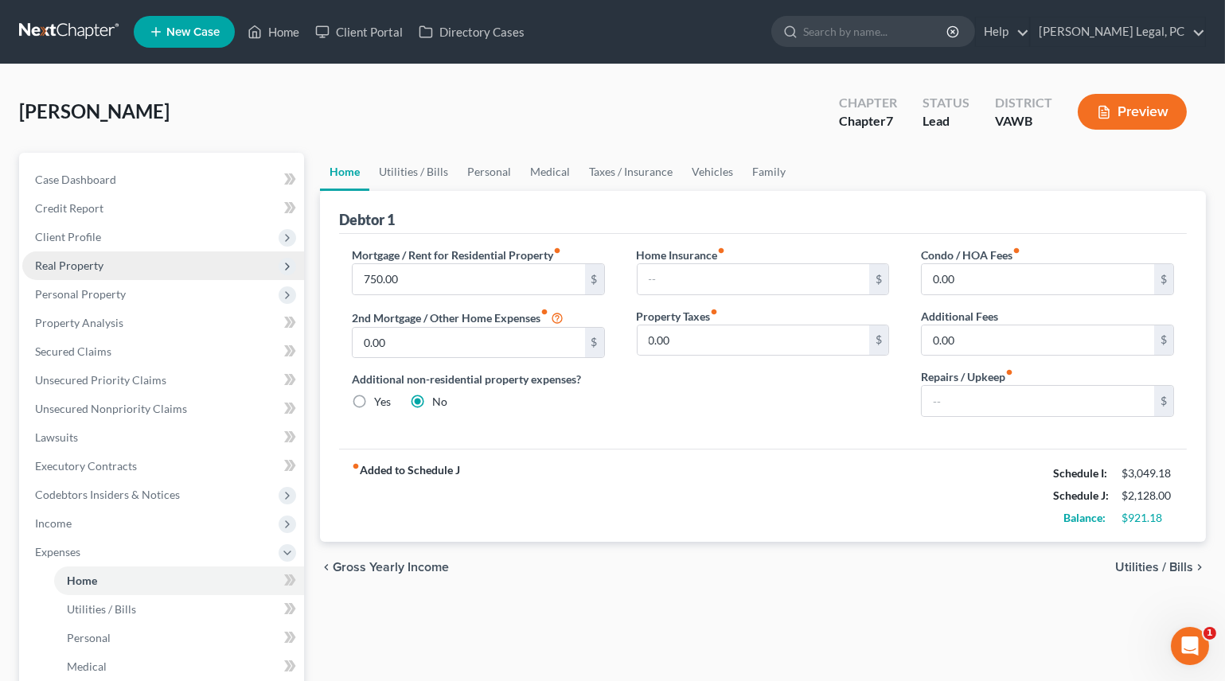
click at [80, 260] on span "Real Property" at bounding box center [69, 266] width 68 height 14
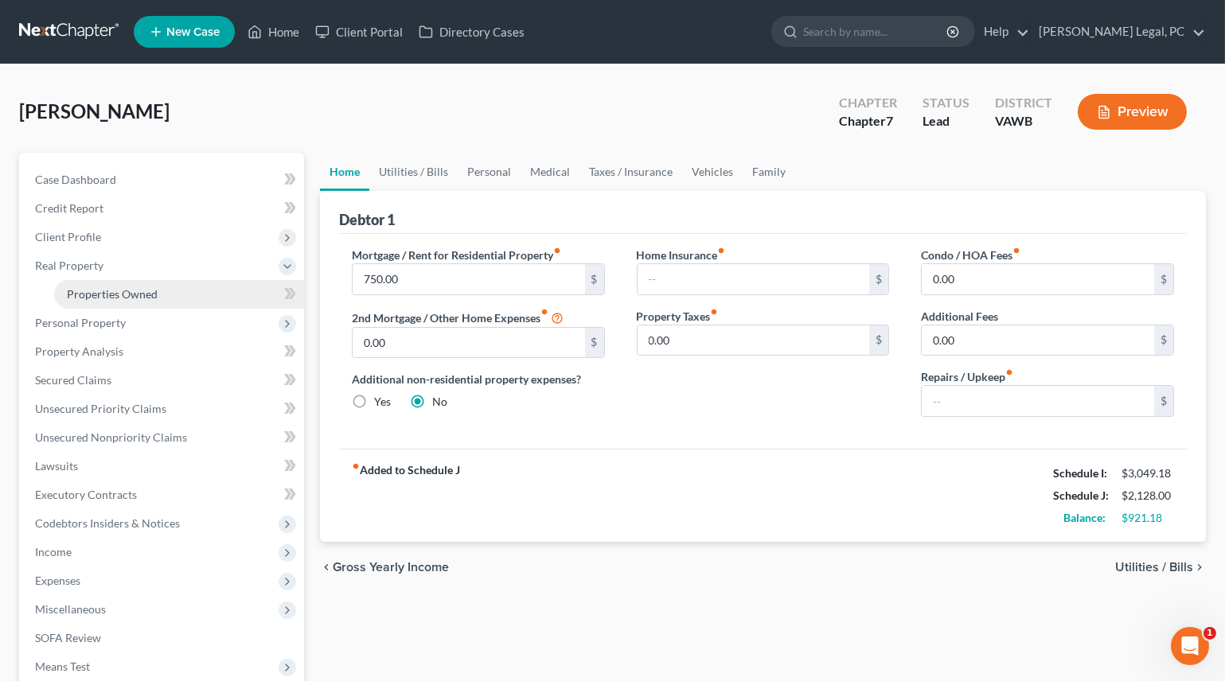
click at [93, 285] on link "Properties Owned" at bounding box center [179, 294] width 250 height 29
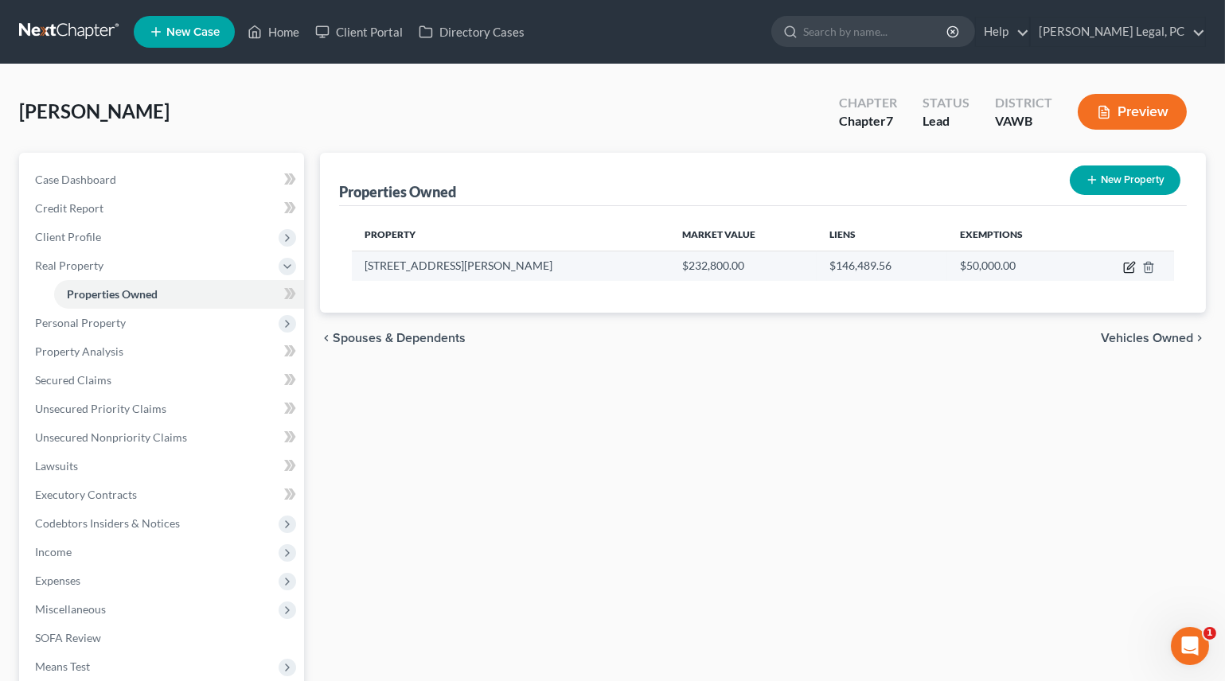
click at [1126, 266] on icon "button" at bounding box center [1129, 267] width 13 height 13
select select "48"
select select "3"
select select "5"
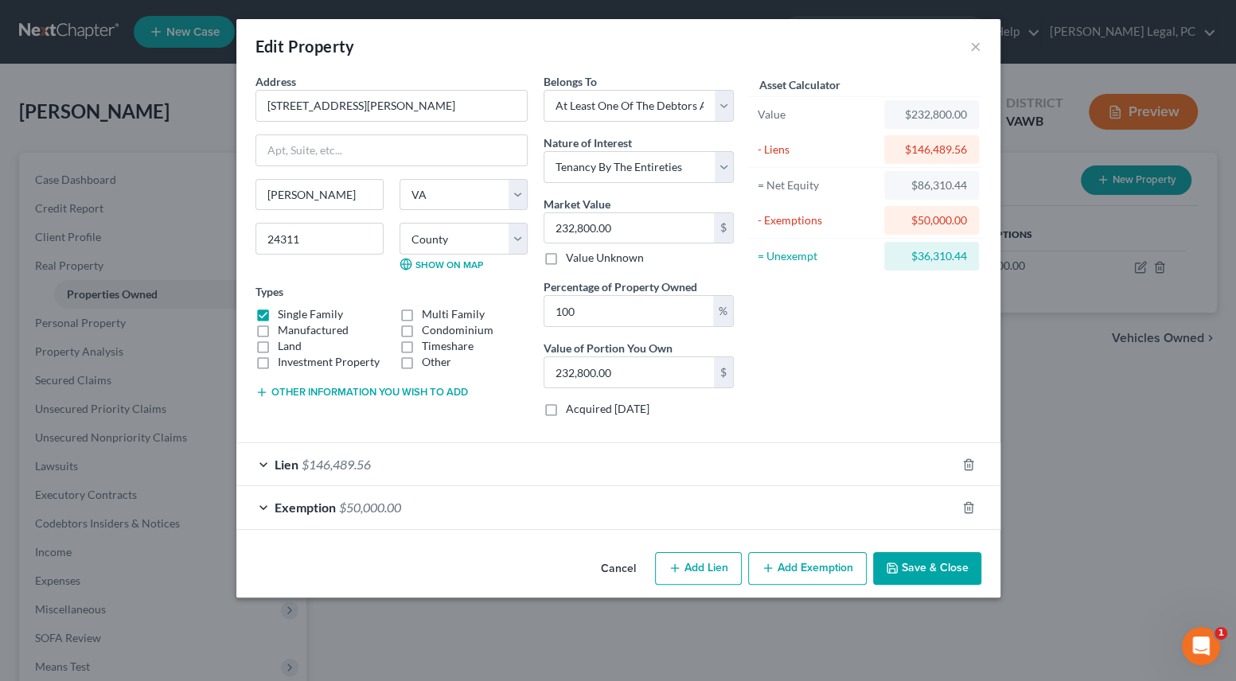
click at [942, 565] on button "Save & Close" at bounding box center [927, 568] width 108 height 33
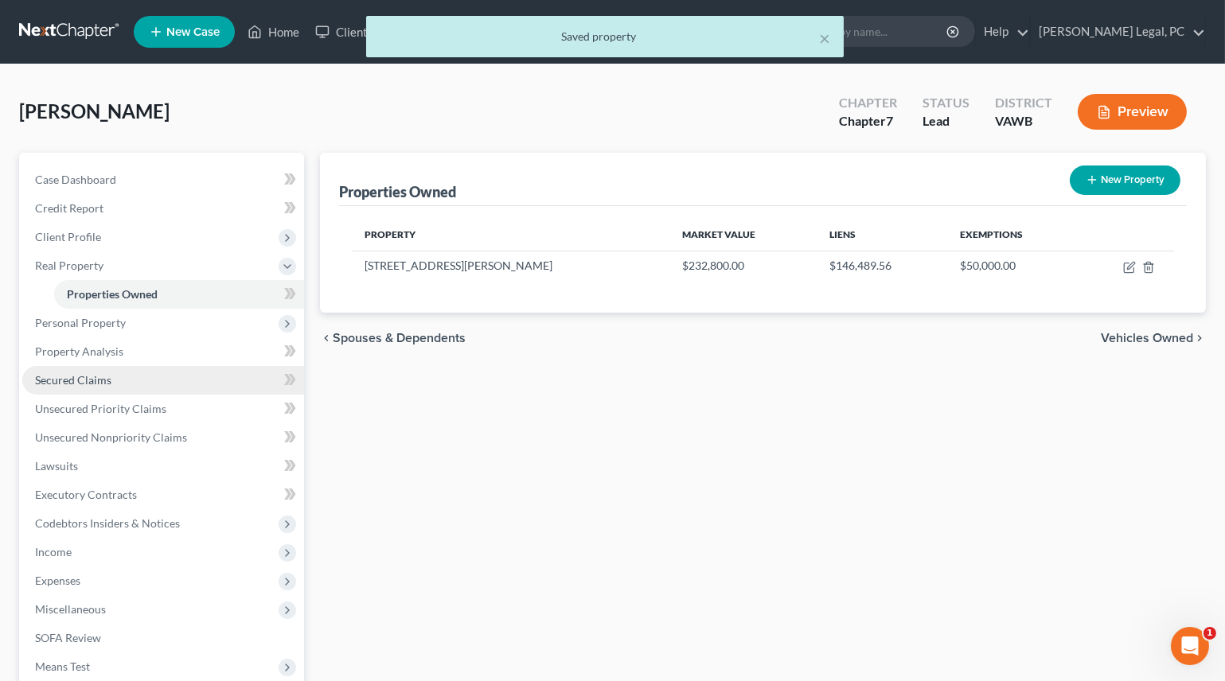
click at [70, 383] on span "Secured Claims" at bounding box center [73, 380] width 76 height 14
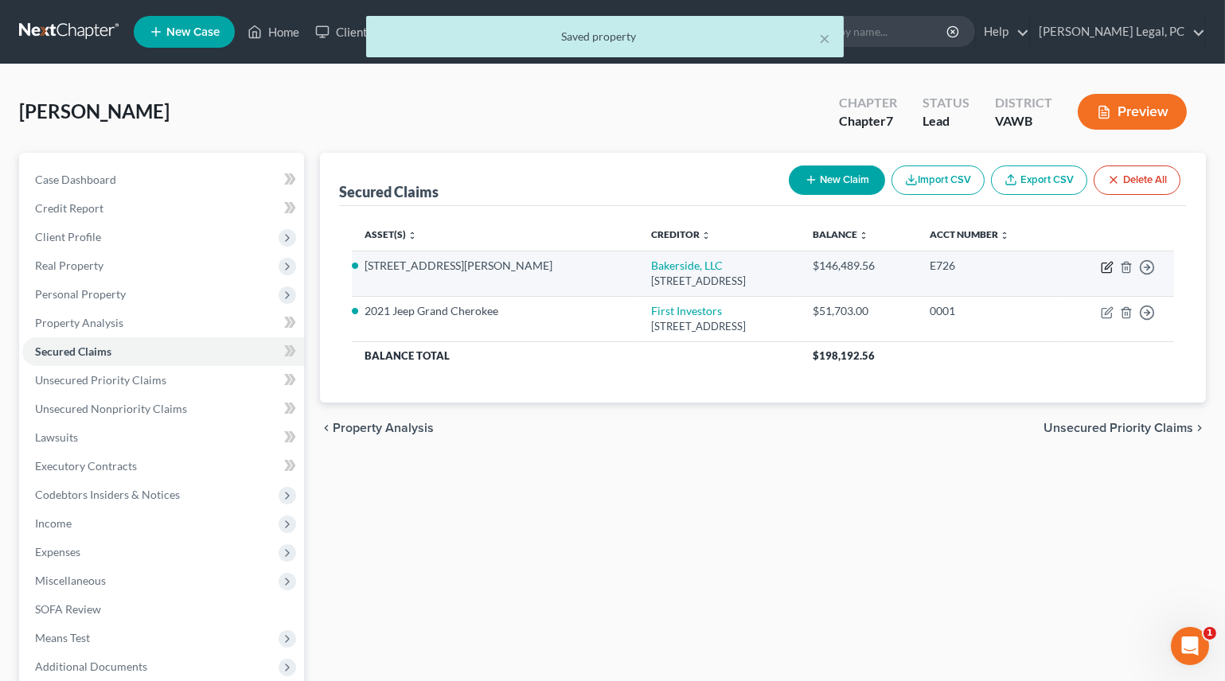
click at [1109, 266] on icon "button" at bounding box center [1108, 265] width 7 height 7
select select "48"
select select "8"
select select "0"
select select "3"
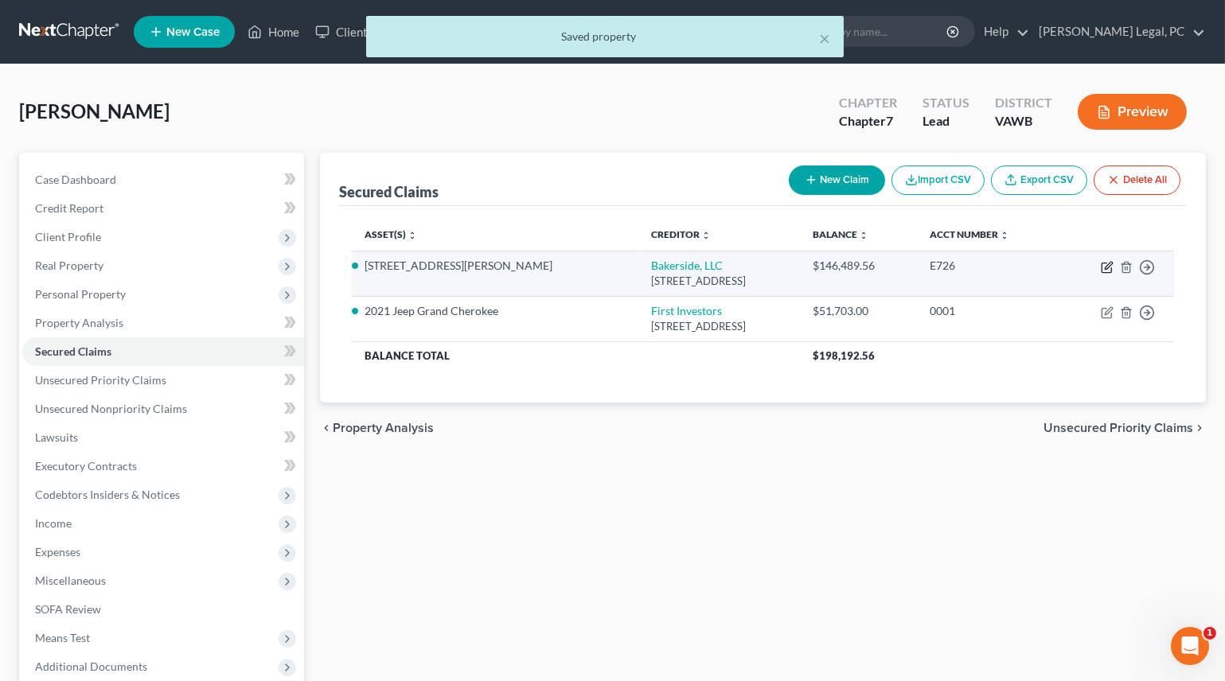
select select "0"
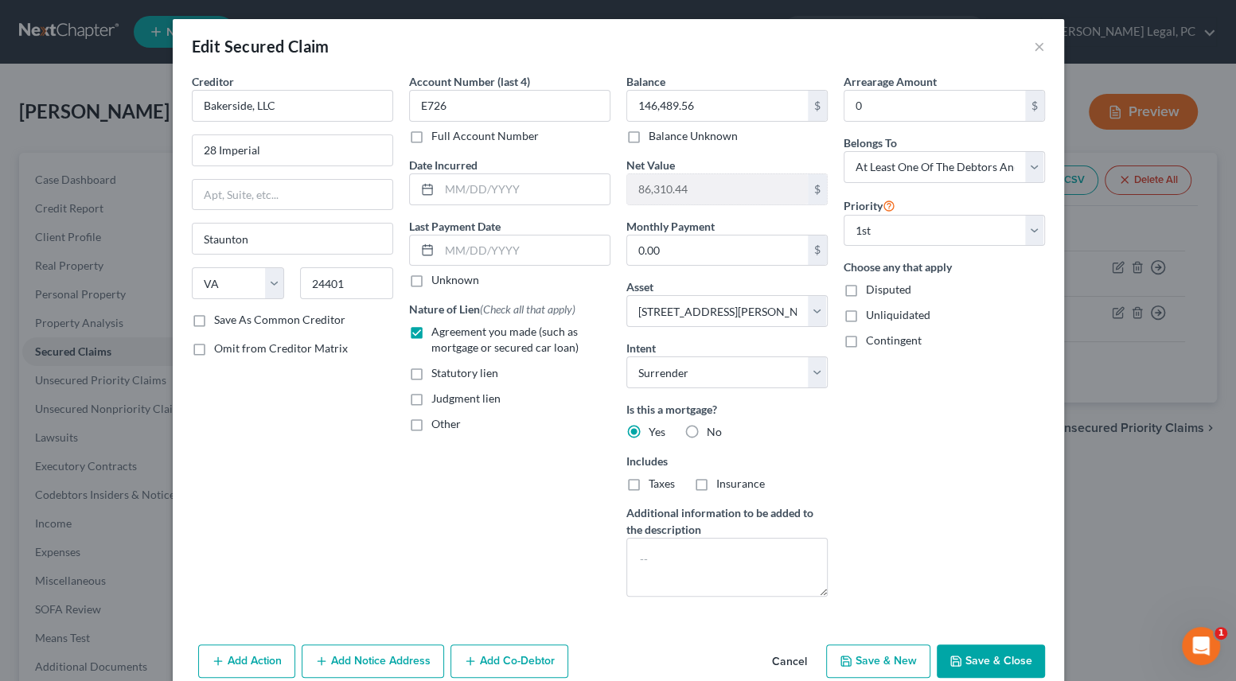
click at [947, 653] on button "Save & Close" at bounding box center [991, 661] width 108 height 33
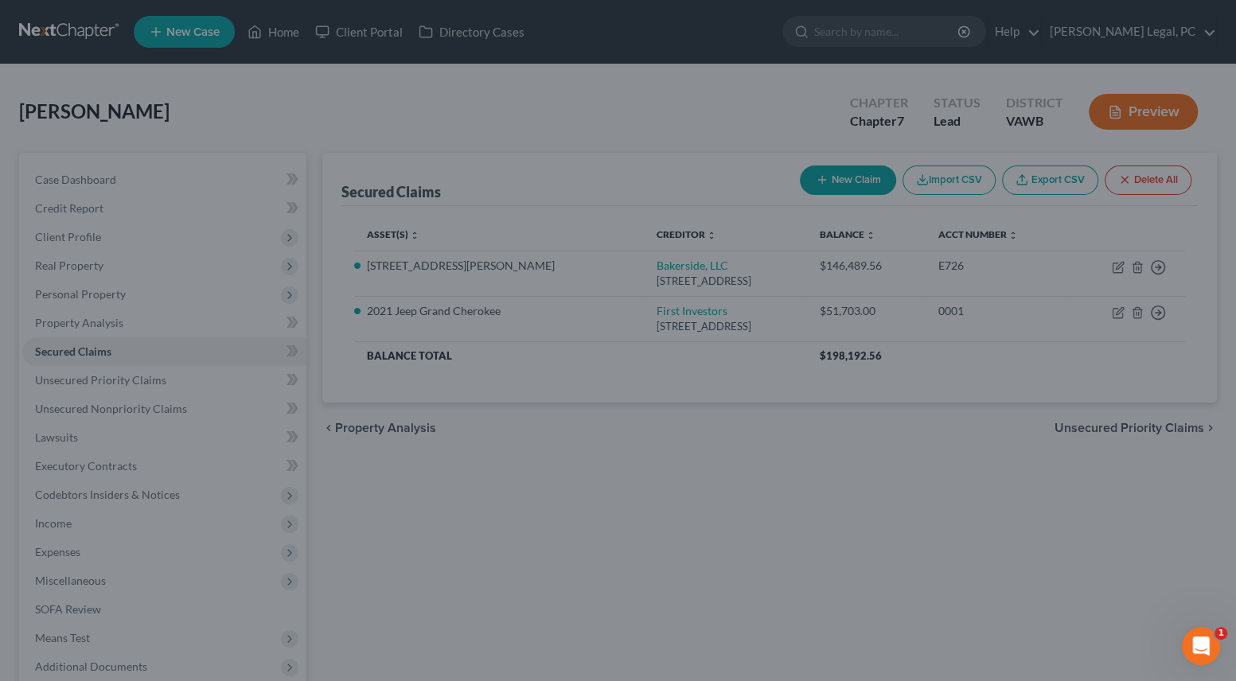
select select "8"
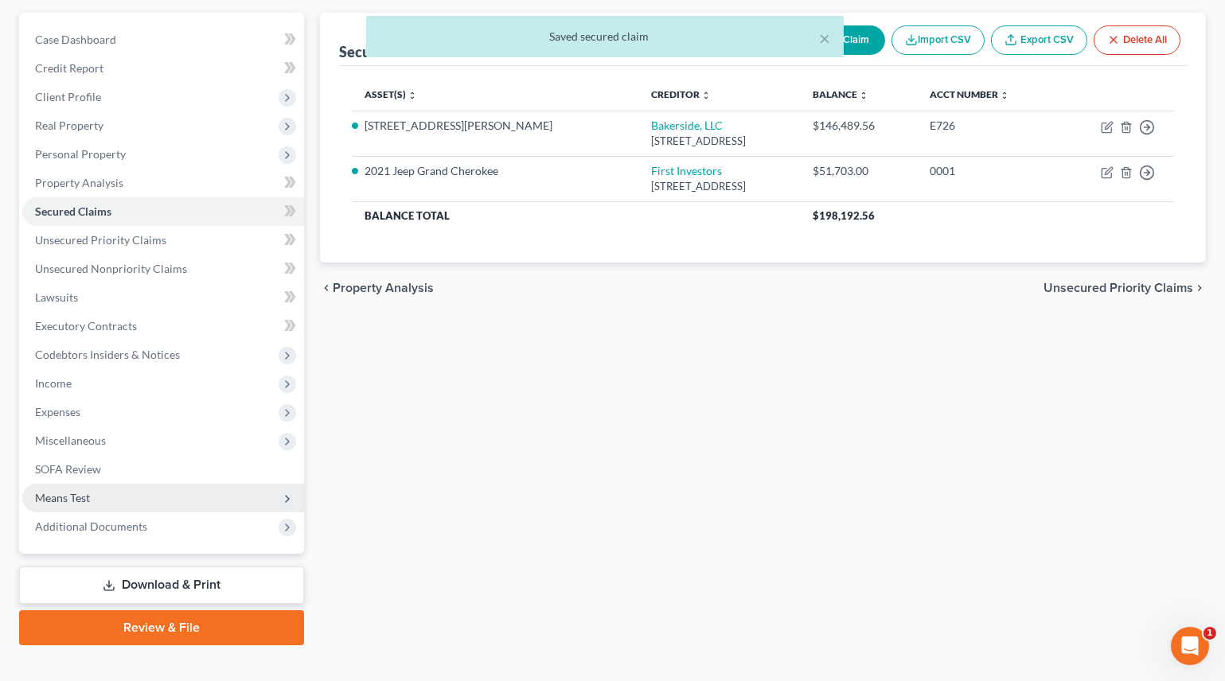
scroll to position [162, 0]
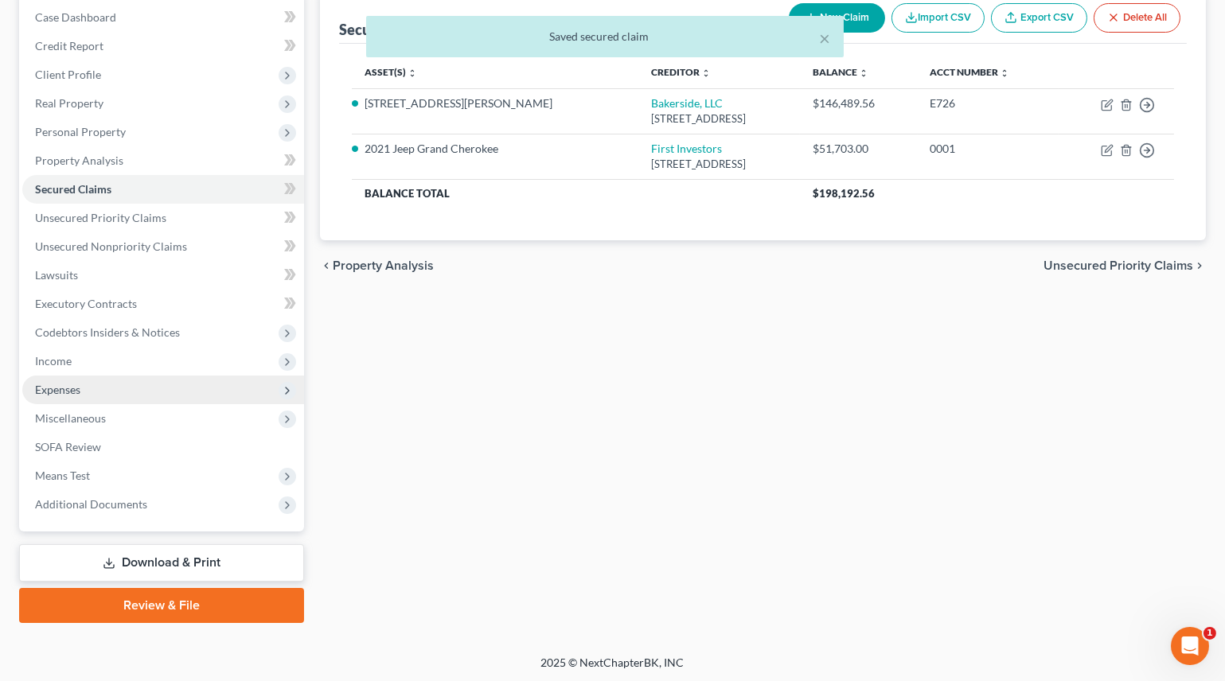
click at [65, 388] on span "Expenses" at bounding box center [57, 390] width 45 height 14
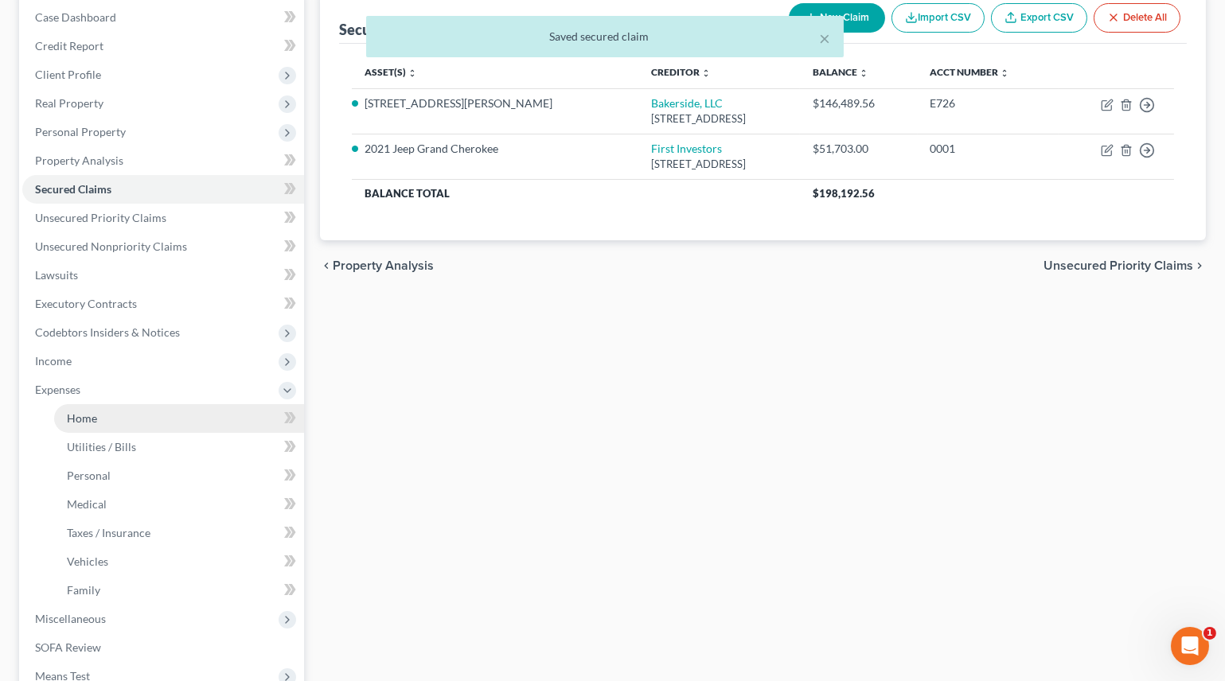
click at [87, 423] on span "Home" at bounding box center [82, 418] width 30 height 14
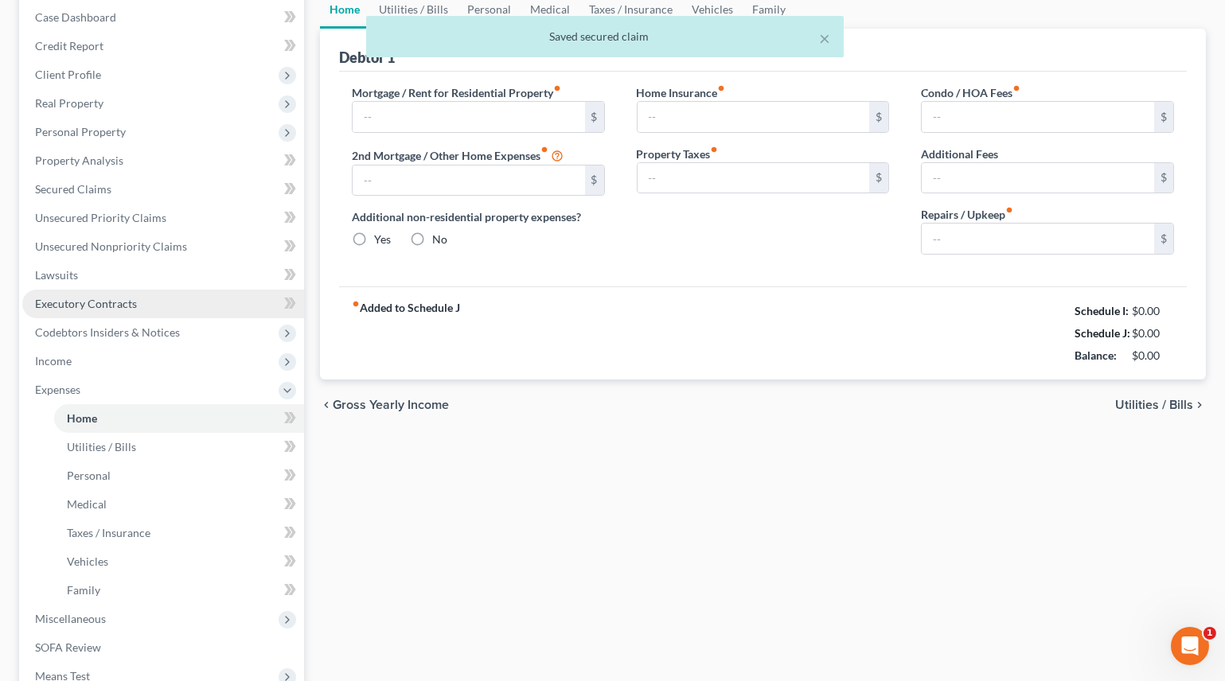
scroll to position [18, 0]
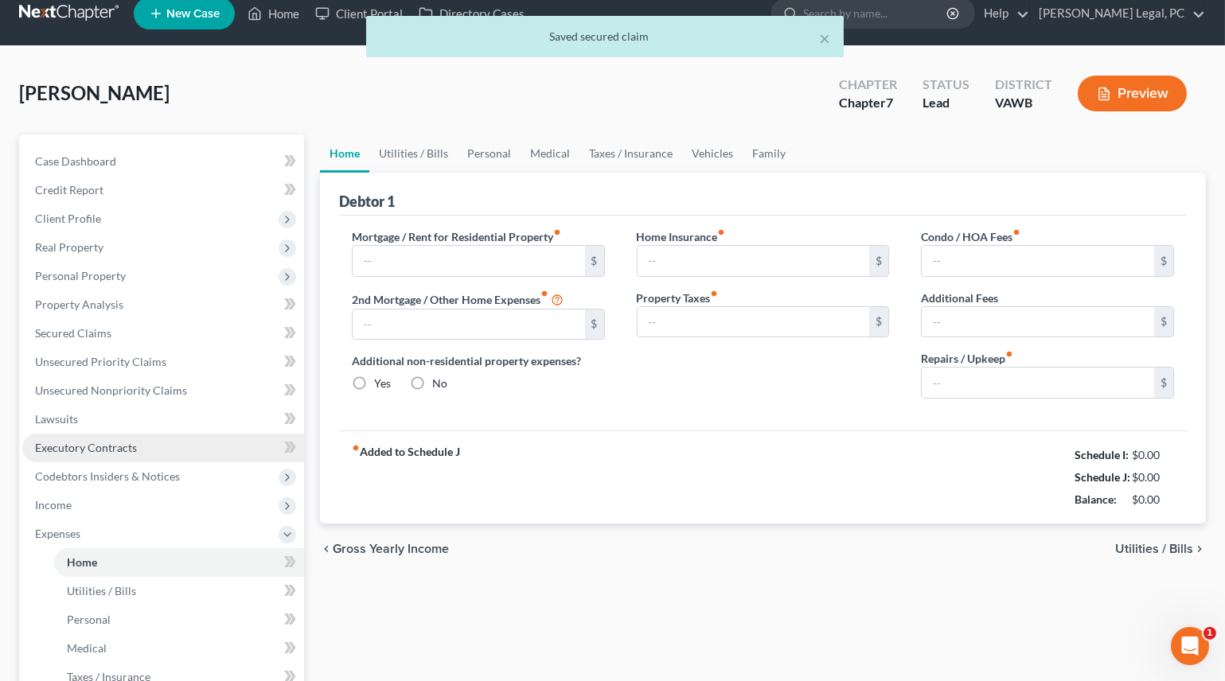
type input "750.00"
type input "0.00"
radio input "true"
type input "0.00"
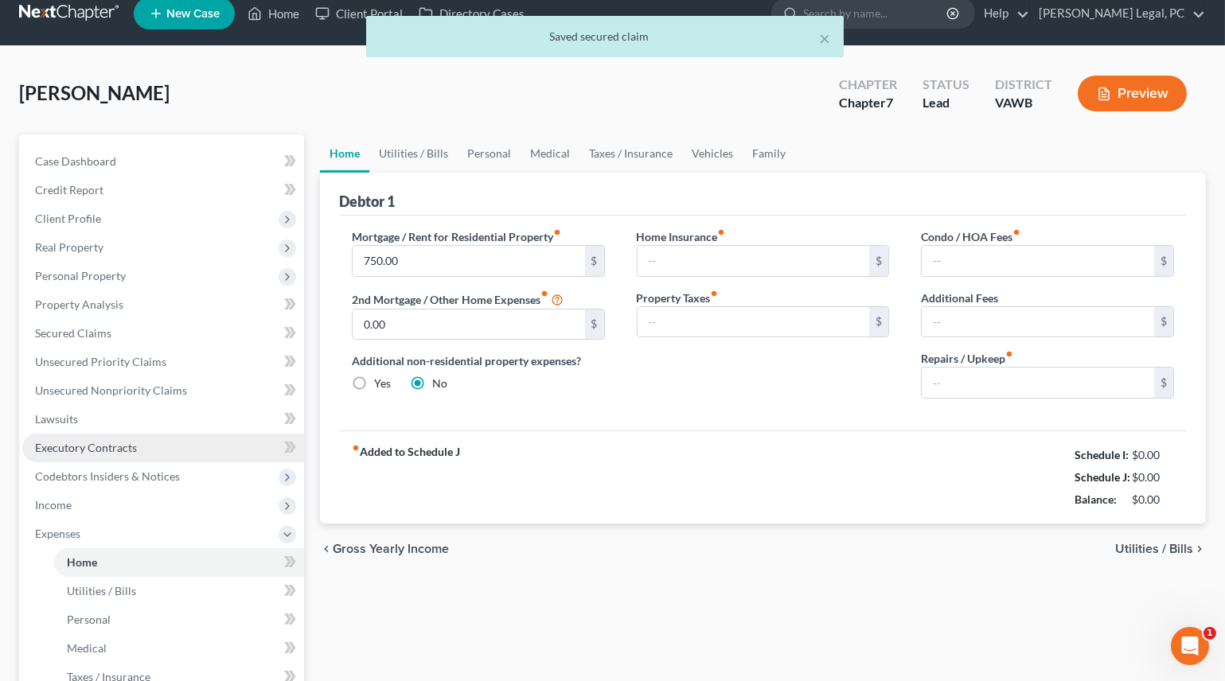
type input "0.00"
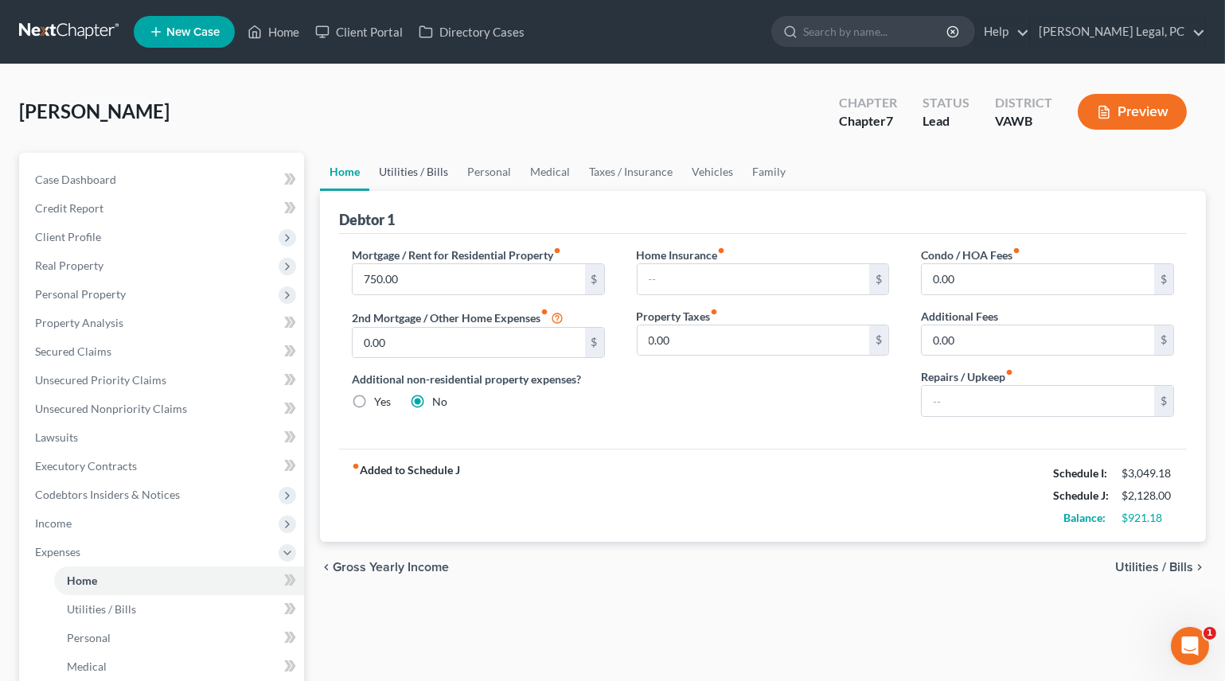
click at [417, 170] on link "Utilities / Bills" at bounding box center [413, 172] width 88 height 38
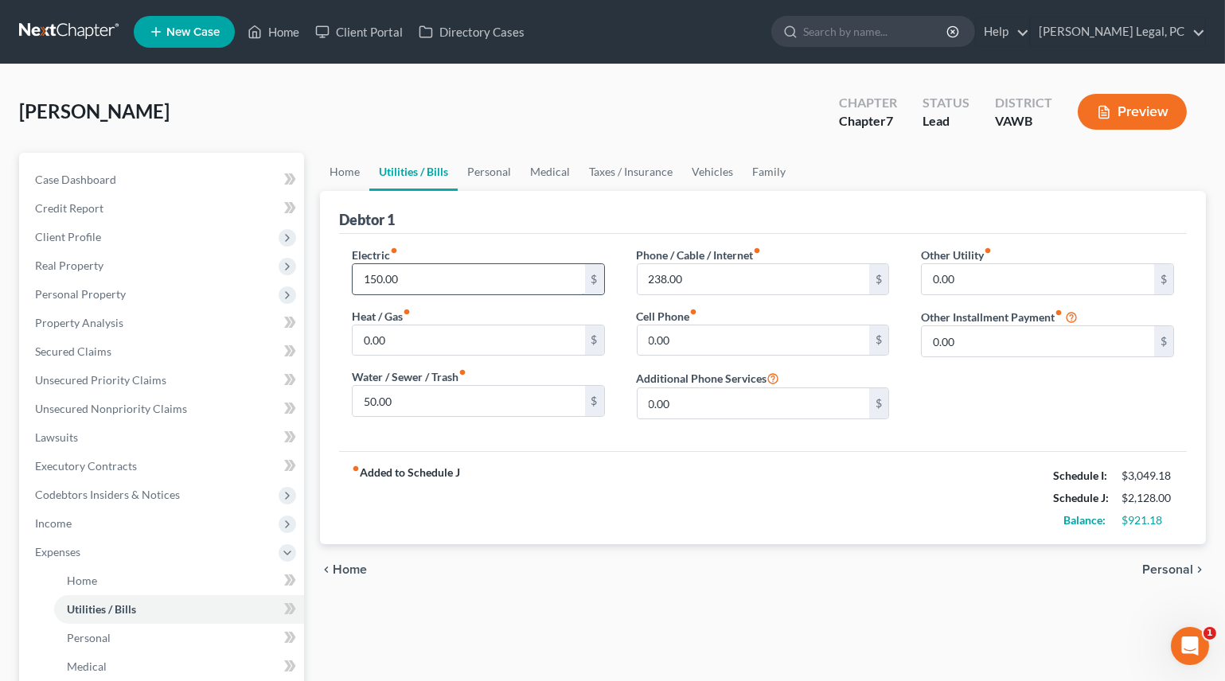
click at [411, 275] on input "150.00" at bounding box center [469, 279] width 232 height 30
type input "200"
click at [482, 171] on link "Personal" at bounding box center [489, 172] width 63 height 38
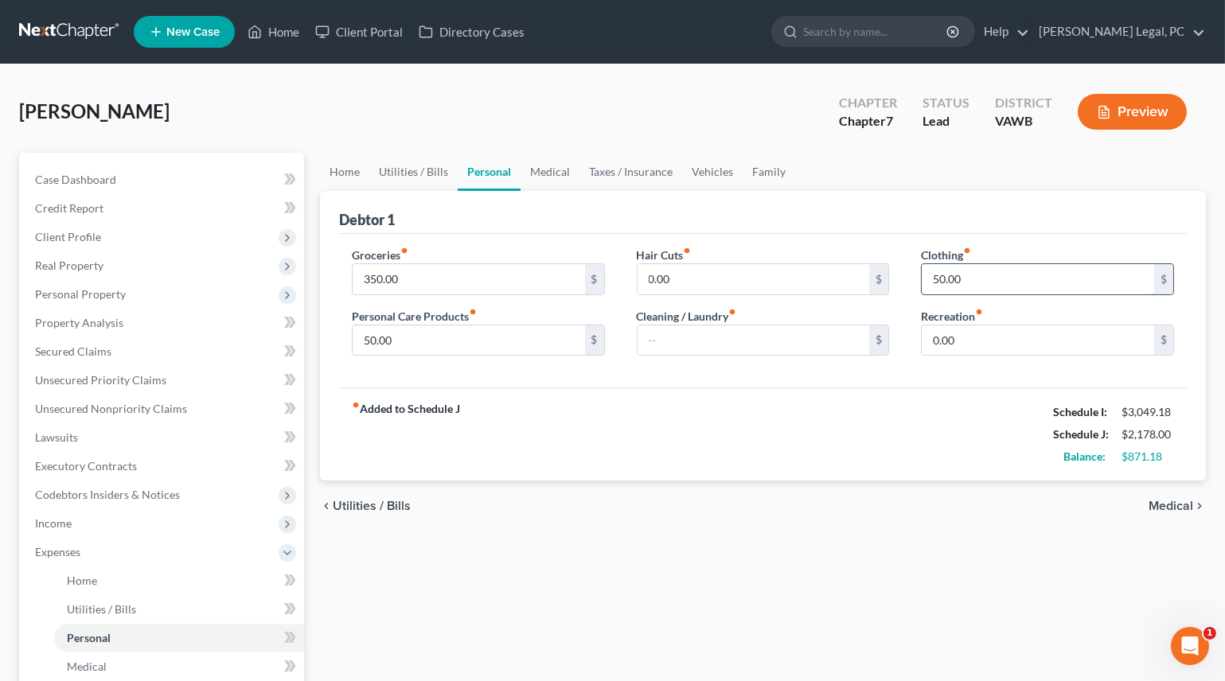
click at [1101, 283] on input "50.00" at bounding box center [1038, 279] width 232 height 30
type input "100"
click at [498, 339] on input "50.00" at bounding box center [469, 341] width 232 height 30
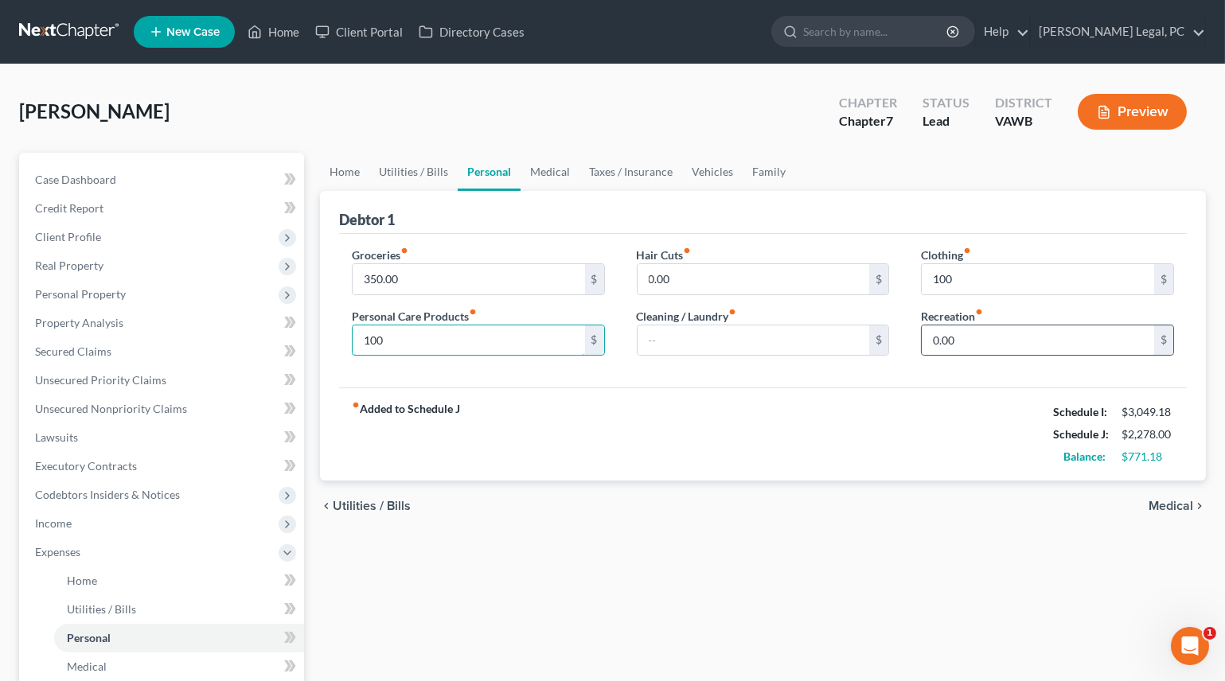
type input "100"
click at [1037, 353] on div "0.00 $" at bounding box center [1047, 341] width 253 height 32
click at [1030, 341] on input "0.00" at bounding box center [1038, 341] width 232 height 30
type input "100"
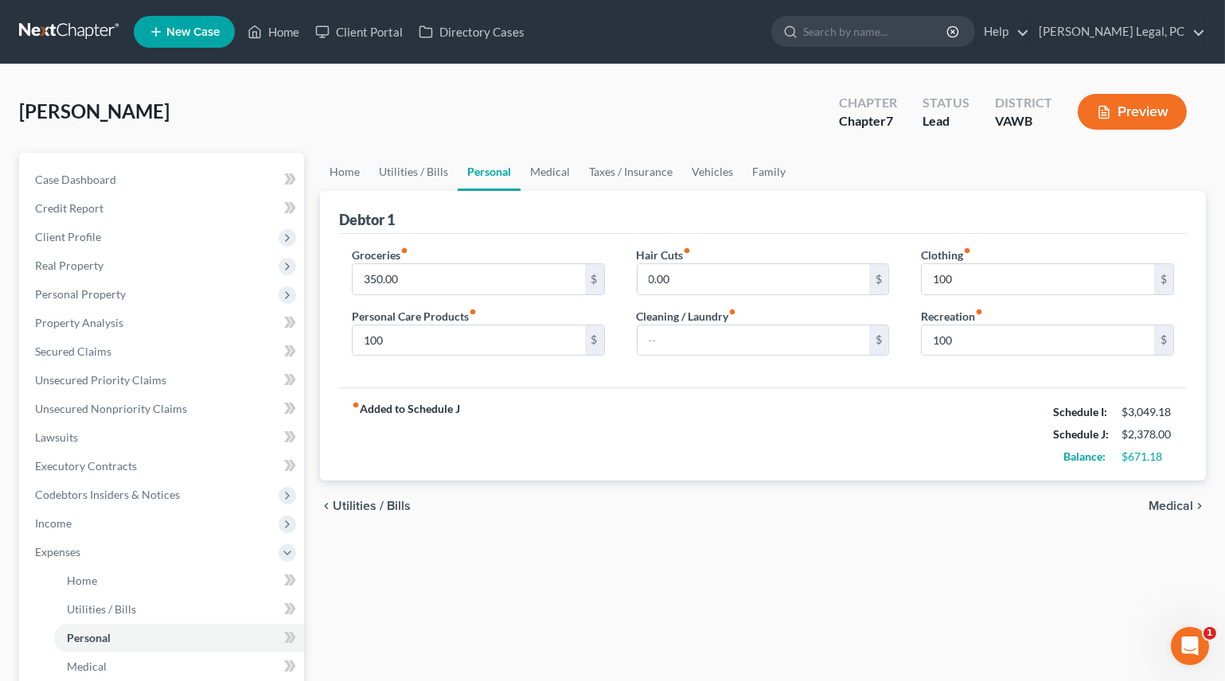
drag, startPoint x: 831, startPoint y: 431, endPoint x: 649, endPoint y: 259, distance: 250.0
click at [831, 431] on div "fiber_manual_record Added to Schedule J Schedule I: $3,049.18 Schedule J: $2,37…" at bounding box center [763, 434] width 848 height 93
click at [570, 180] on link "Medical" at bounding box center [550, 172] width 59 height 38
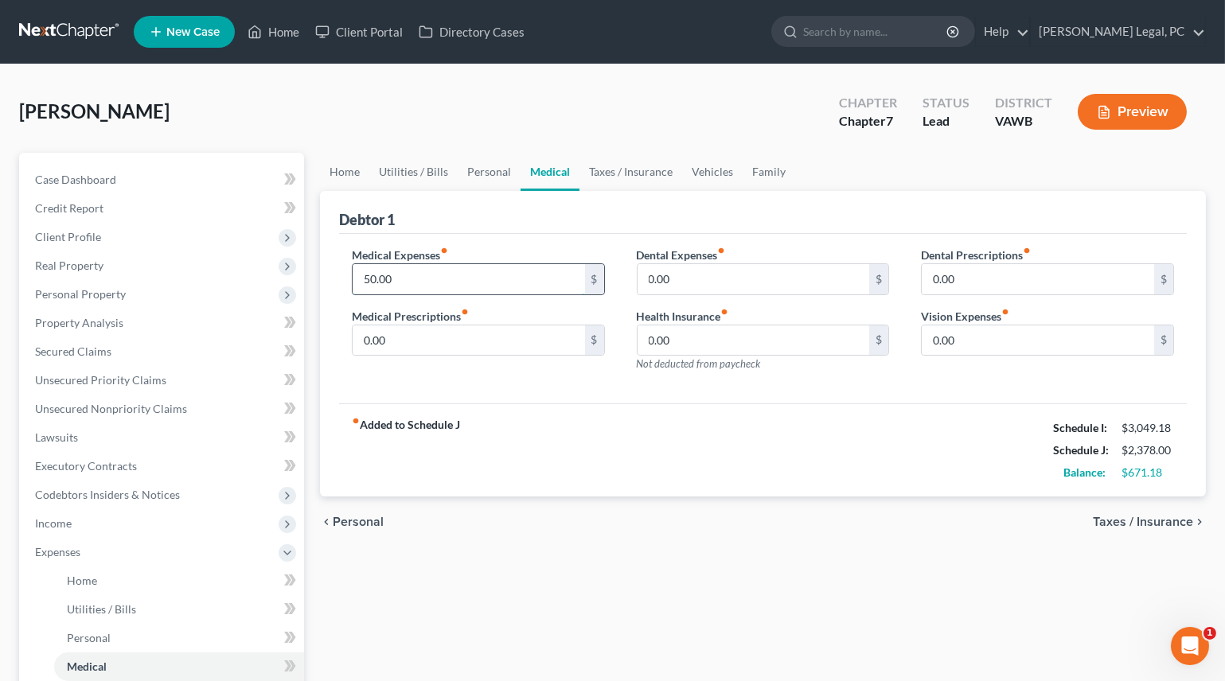
click at [450, 279] on input "50.00" at bounding box center [469, 279] width 232 height 30
type input "250"
click at [663, 497] on div "chevron_left Personal Taxes / Insurance chevron_right" at bounding box center [763, 522] width 886 height 51
click at [630, 159] on link "Taxes / Insurance" at bounding box center [630, 172] width 103 height 38
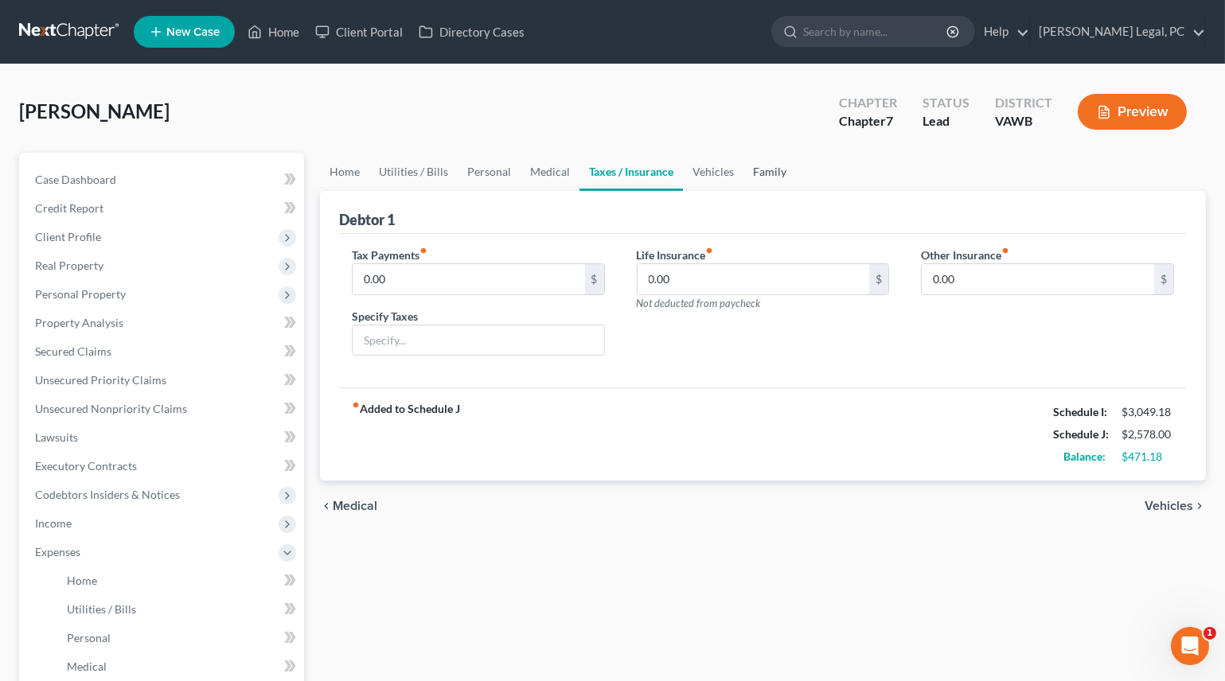
click at [743, 180] on link "Family" at bounding box center [769, 172] width 53 height 38
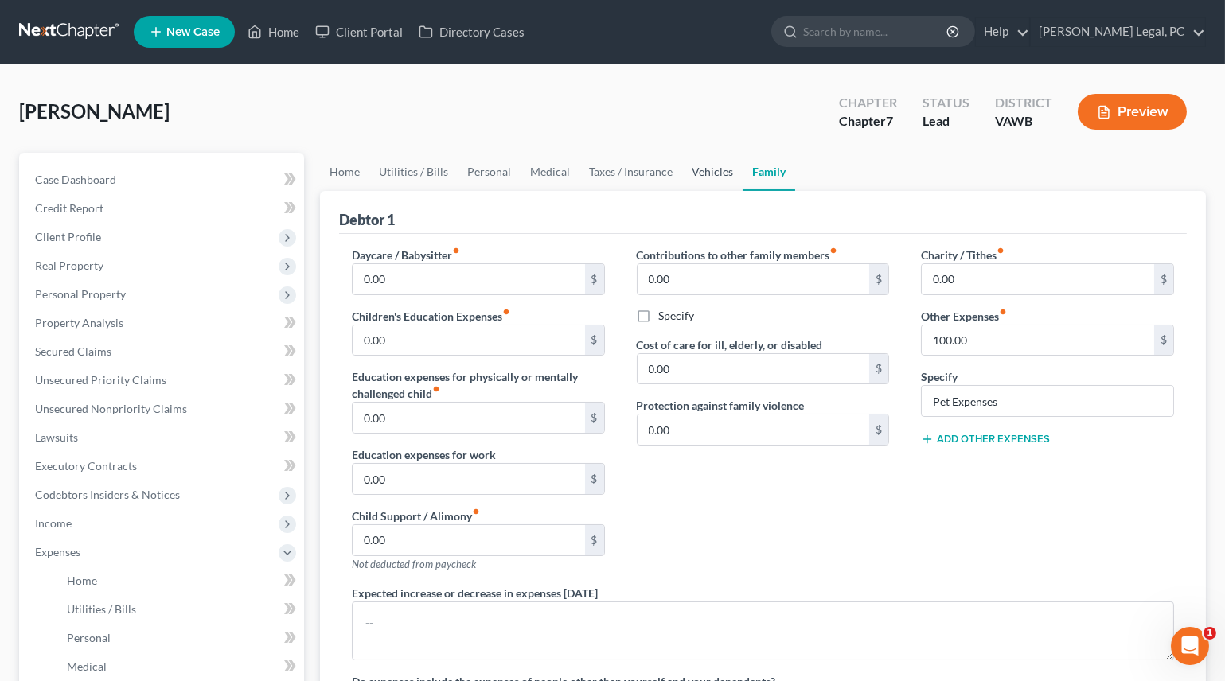
click at [708, 174] on link "Vehicles" at bounding box center [712, 172] width 60 height 38
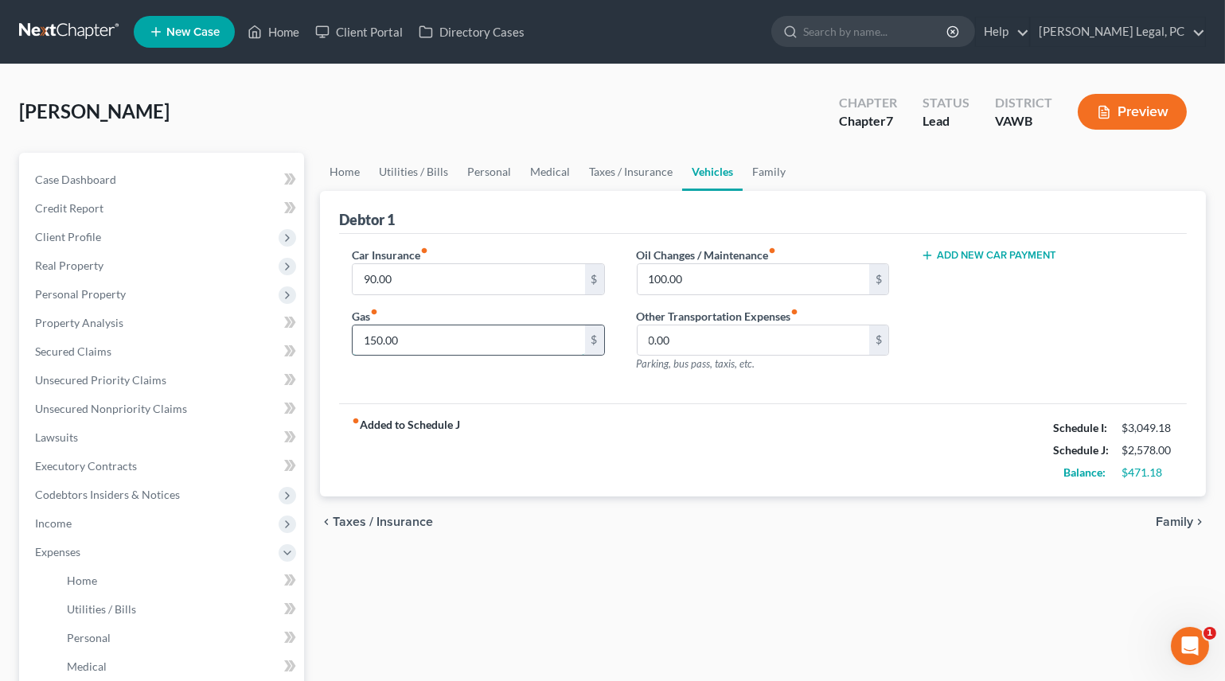
click at [434, 338] on input "150.00" at bounding box center [469, 341] width 232 height 30
type input "300"
click at [645, 443] on div "fiber_manual_record Added to Schedule J Schedule I: $3,049.18 Schedule J: $2,72…" at bounding box center [763, 450] width 848 height 93
click at [775, 162] on link "Family" at bounding box center [769, 172] width 53 height 38
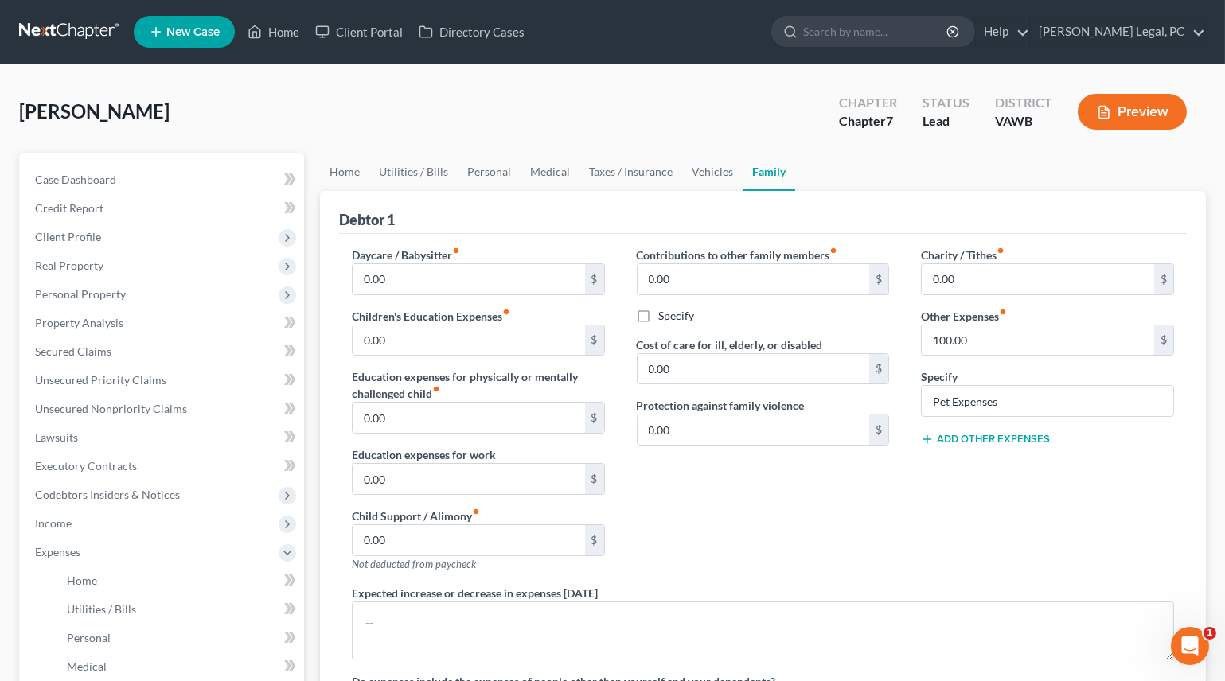
click at [973, 434] on button "Add Other Expenses" at bounding box center [985, 439] width 129 height 13
click at [953, 466] on input "text" at bounding box center [1038, 462] width 232 height 30
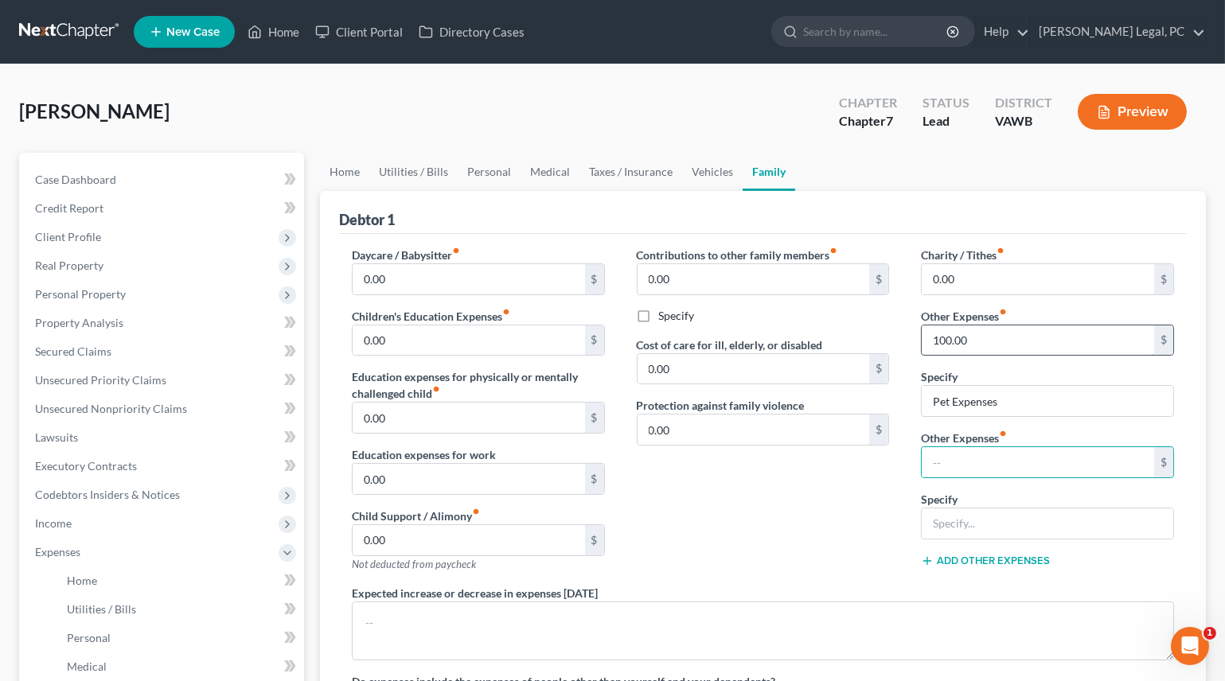
click at [981, 345] on input "100.00" at bounding box center [1038, 341] width 232 height 30
type input "150"
click at [946, 471] on input "text" at bounding box center [1038, 462] width 232 height 30
type input "100"
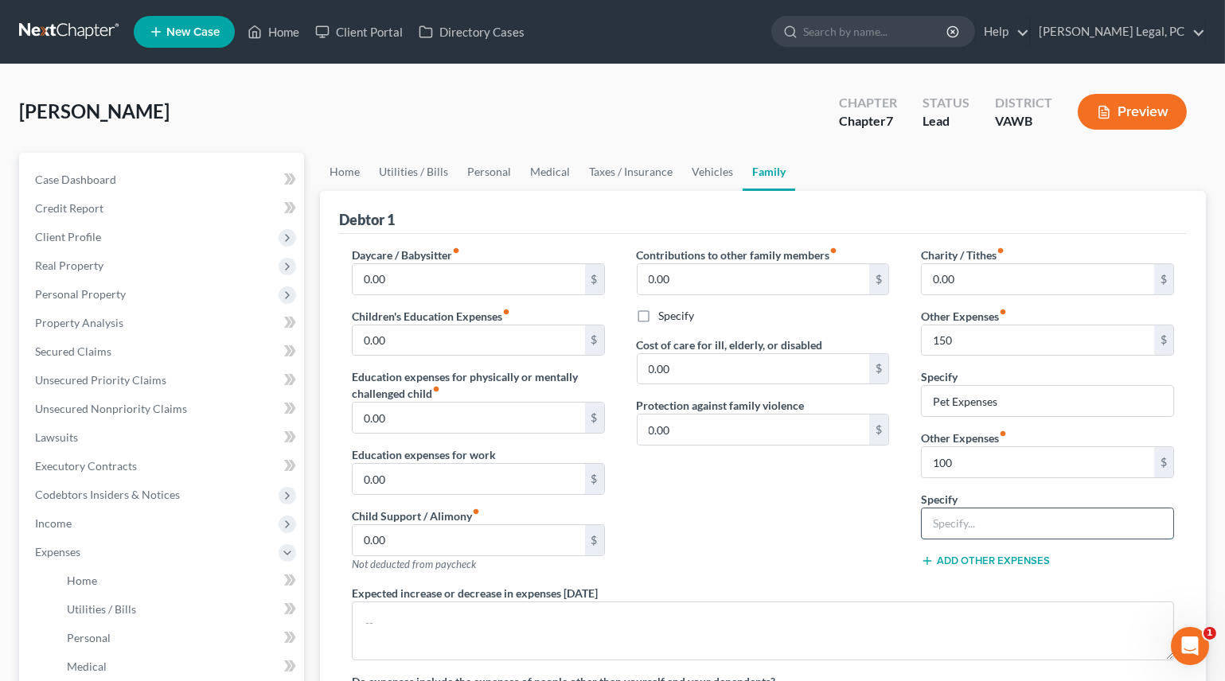
click at [952, 522] on input "text" at bounding box center [1047, 524] width 251 height 30
type input "Misc. emergency expenses"
click at [820, 485] on div "Contributions to other family members fiber_manual_record 0.00 $ Specify Cost o…" at bounding box center [763, 416] width 285 height 338
click at [473, 174] on link "Personal" at bounding box center [489, 172] width 63 height 38
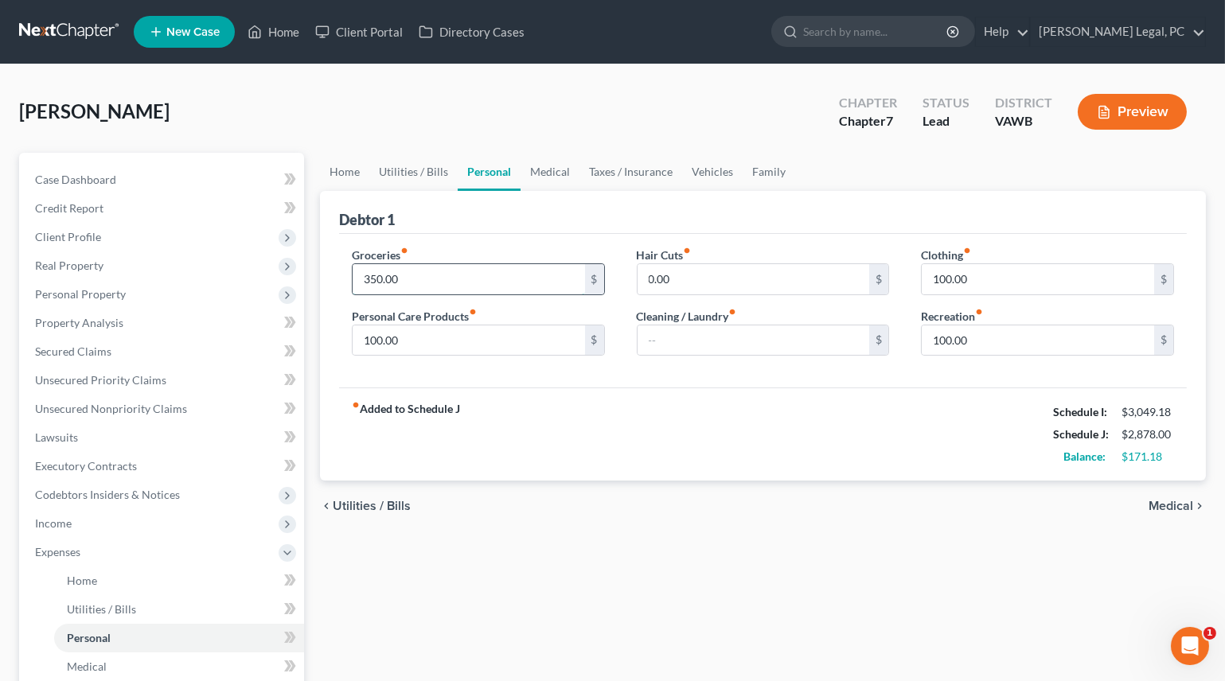
click at [432, 277] on input "350.00" at bounding box center [469, 279] width 232 height 30
click at [817, 481] on div "chevron_left Utilities / Bills Medical chevron_right" at bounding box center [763, 506] width 886 height 51
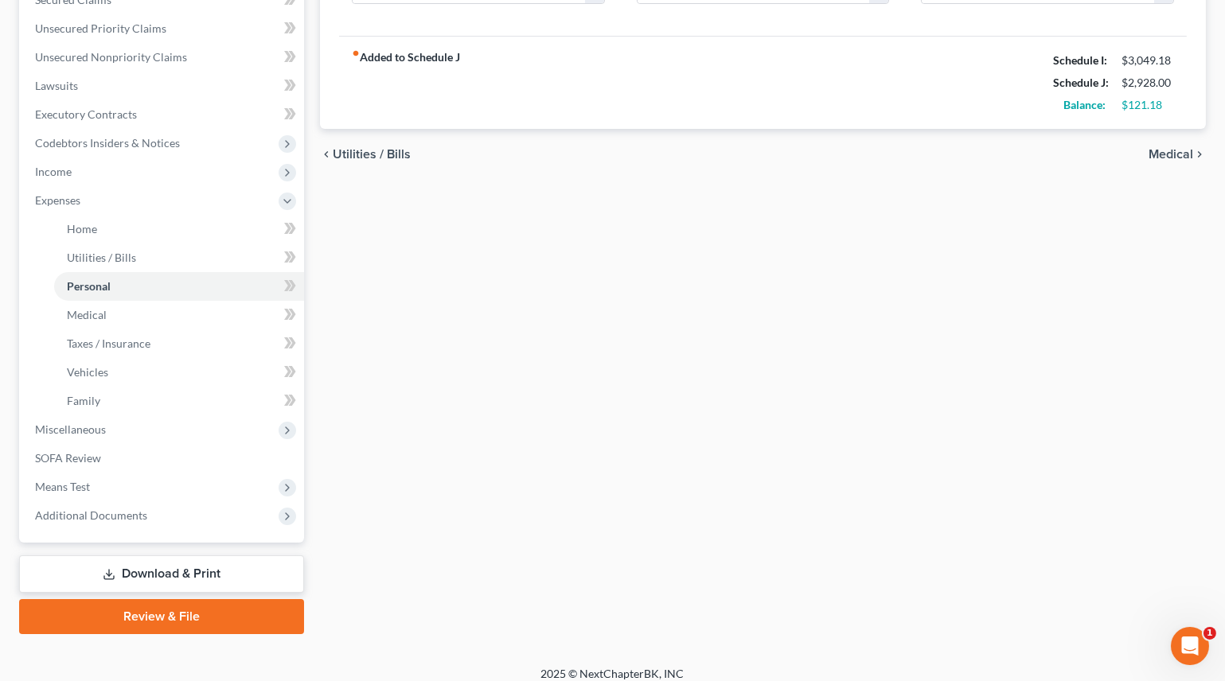
scroll to position [361, 0]
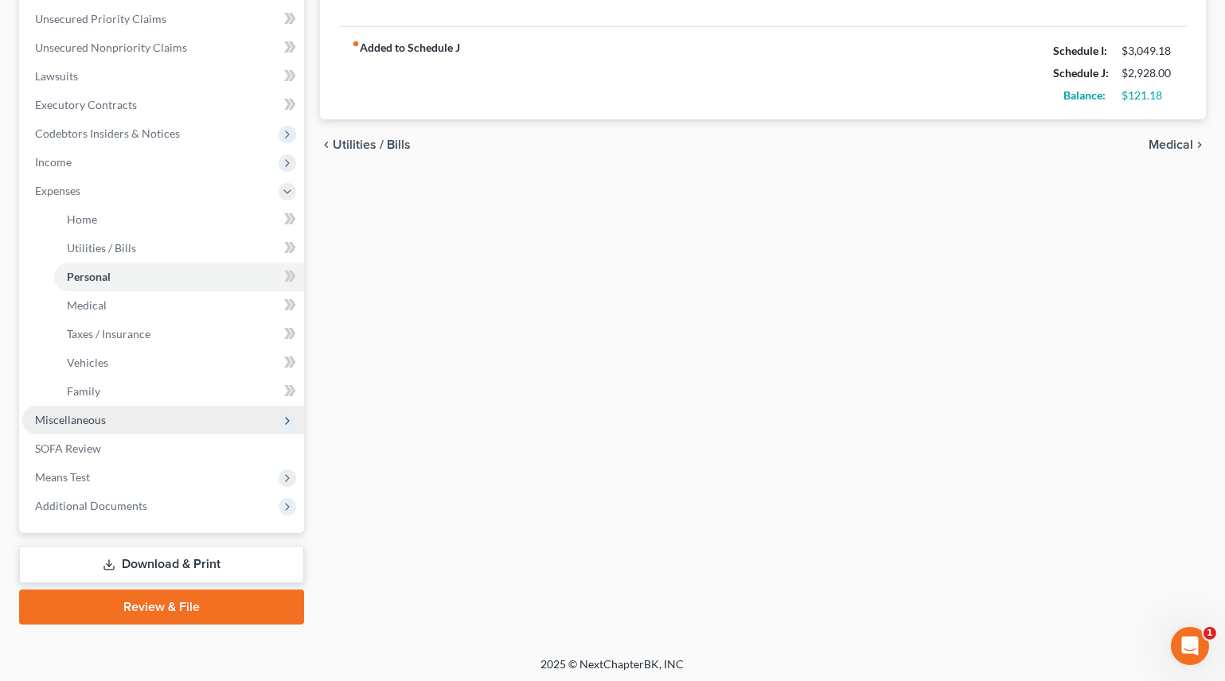
drag, startPoint x: 47, startPoint y: 416, endPoint x: 59, endPoint y: 426, distance: 15.3
click at [47, 416] on span "Miscellaneous" at bounding box center [70, 420] width 71 height 14
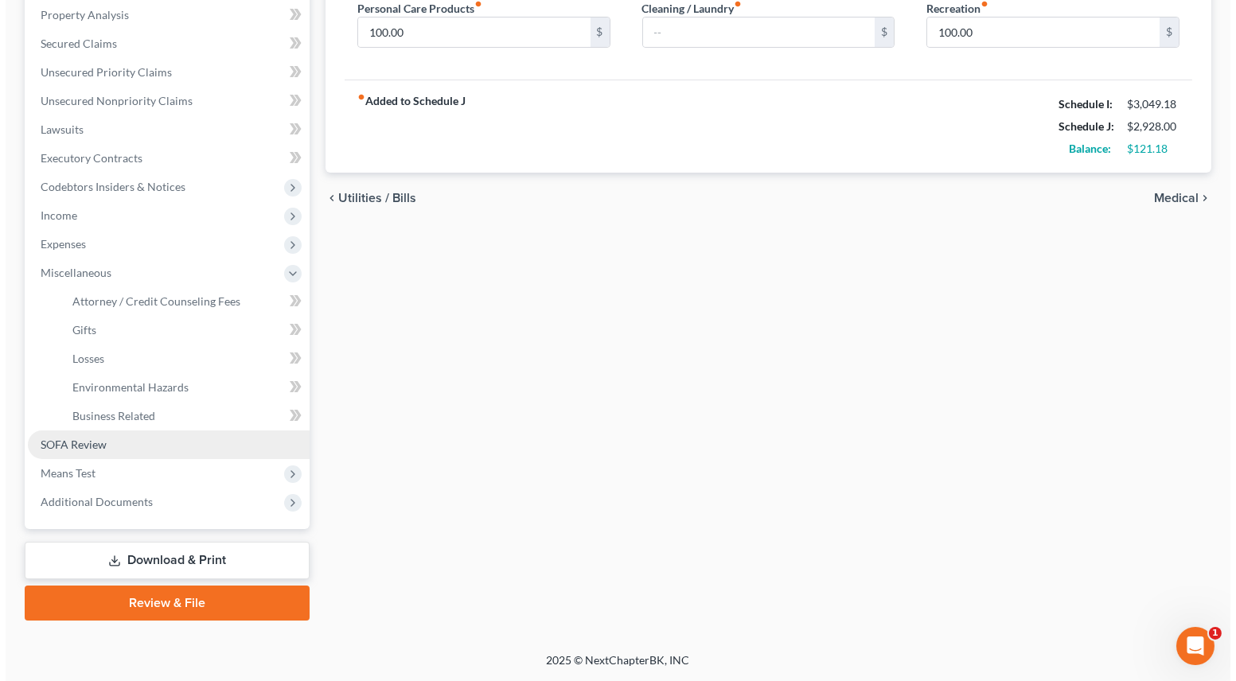
scroll to position [306, 0]
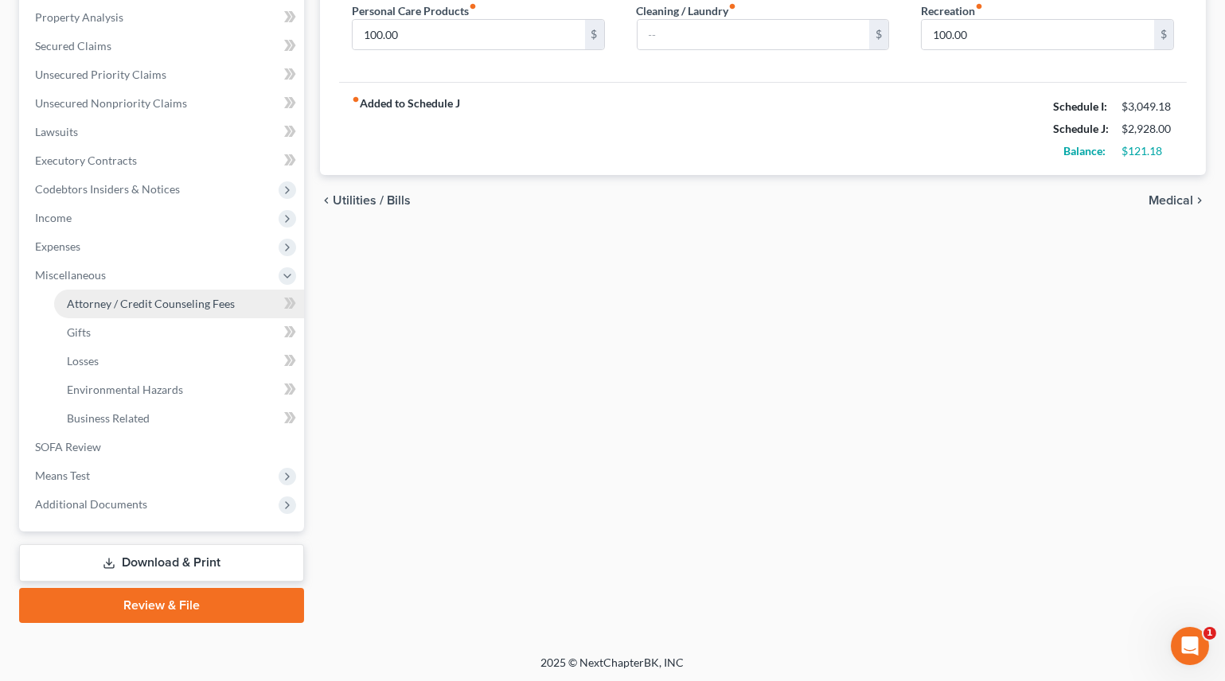
click at [157, 297] on span "Attorney / Credit Counseling Fees" at bounding box center [151, 304] width 168 height 14
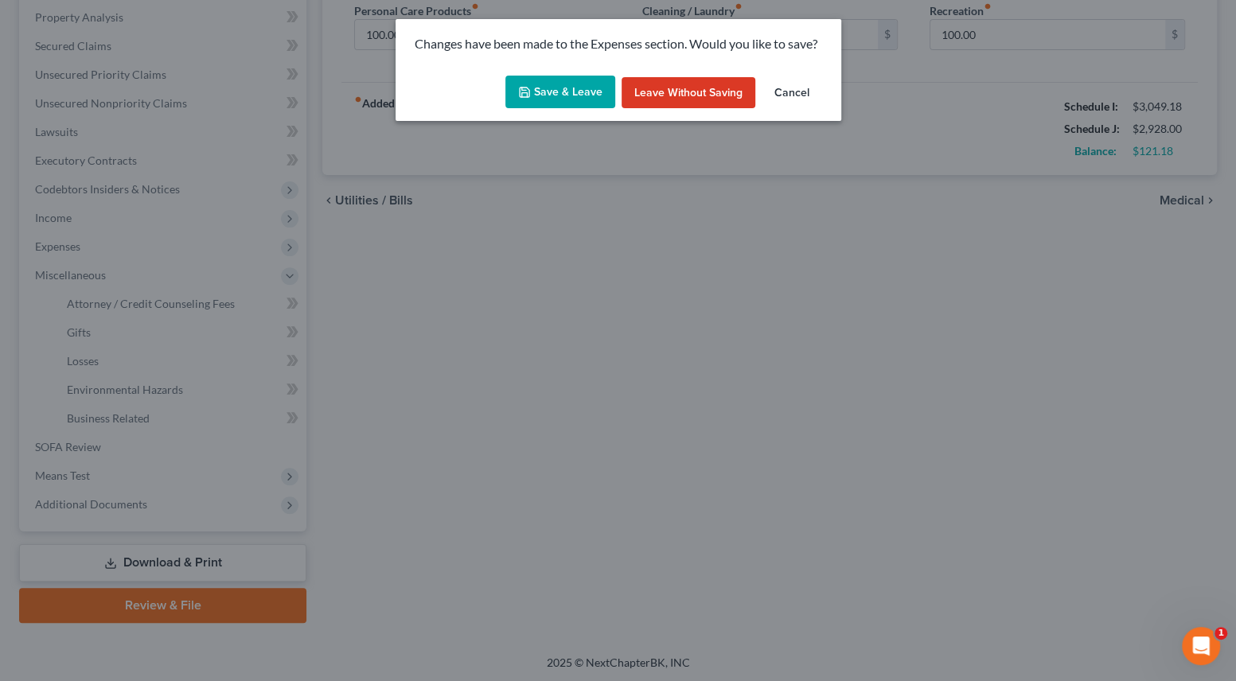
drag, startPoint x: 583, startPoint y: 88, endPoint x: 573, endPoint y: 128, distance: 40.9
click at [583, 88] on button "Save & Leave" at bounding box center [560, 92] width 110 height 33
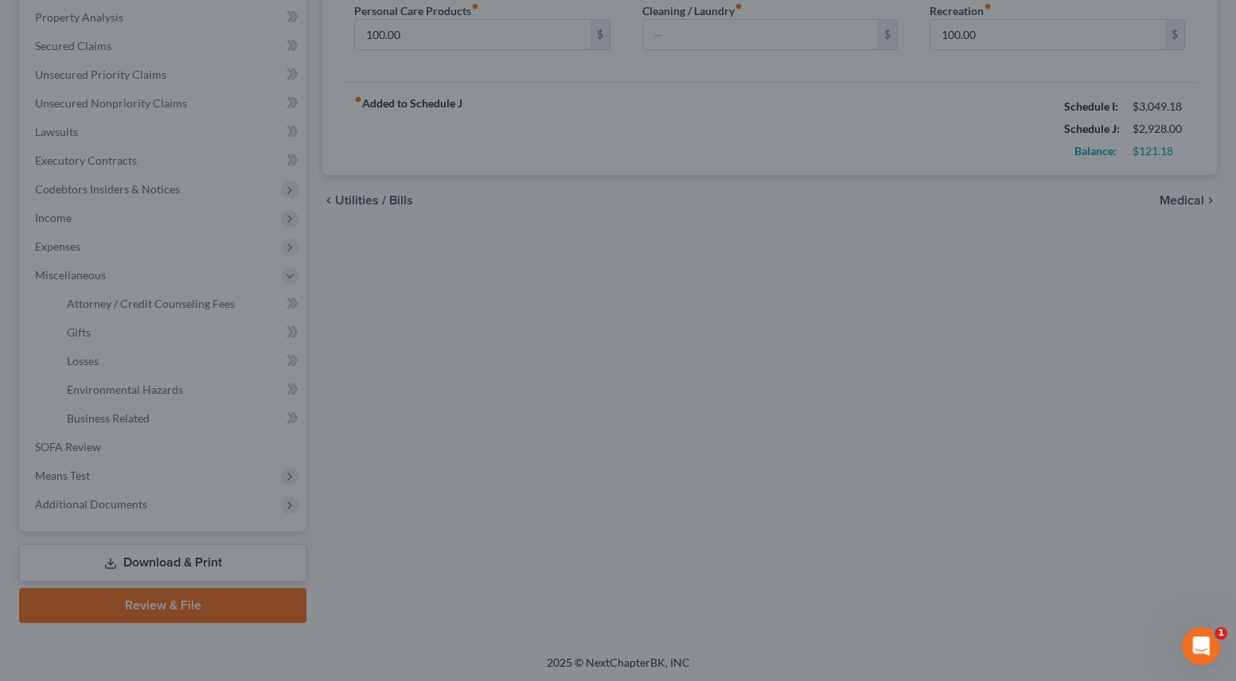
type input "400.00"
select select "0"
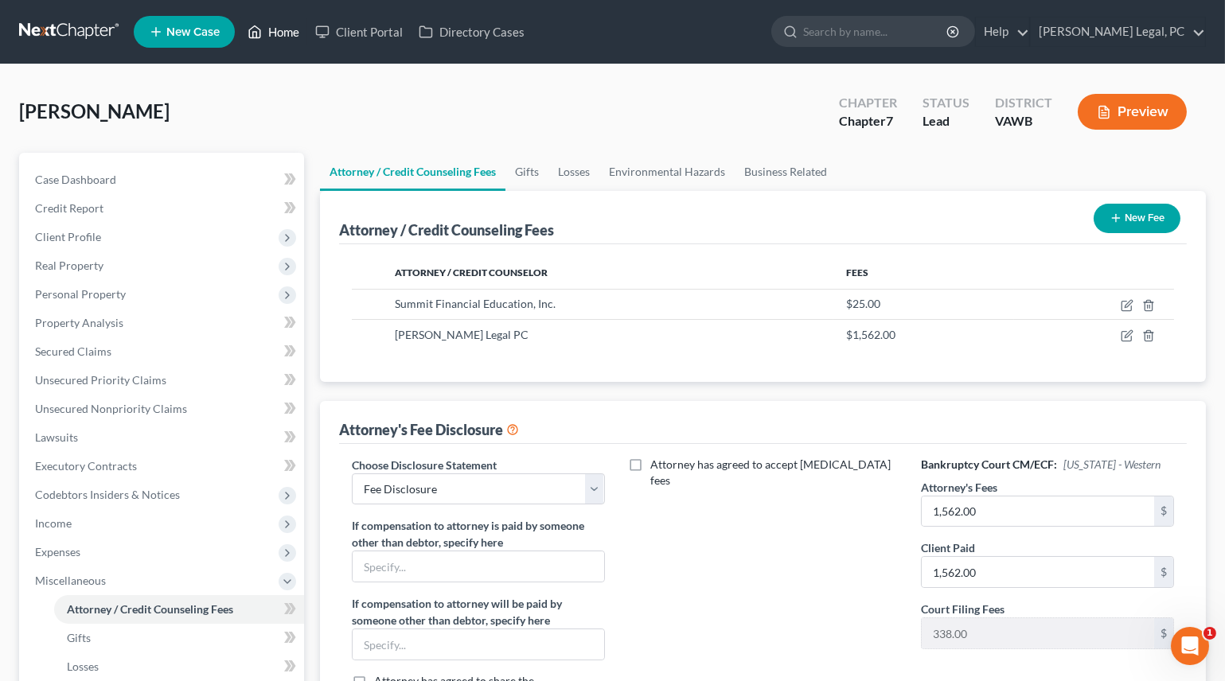
click at [296, 29] on link "Home" at bounding box center [274, 32] width 68 height 29
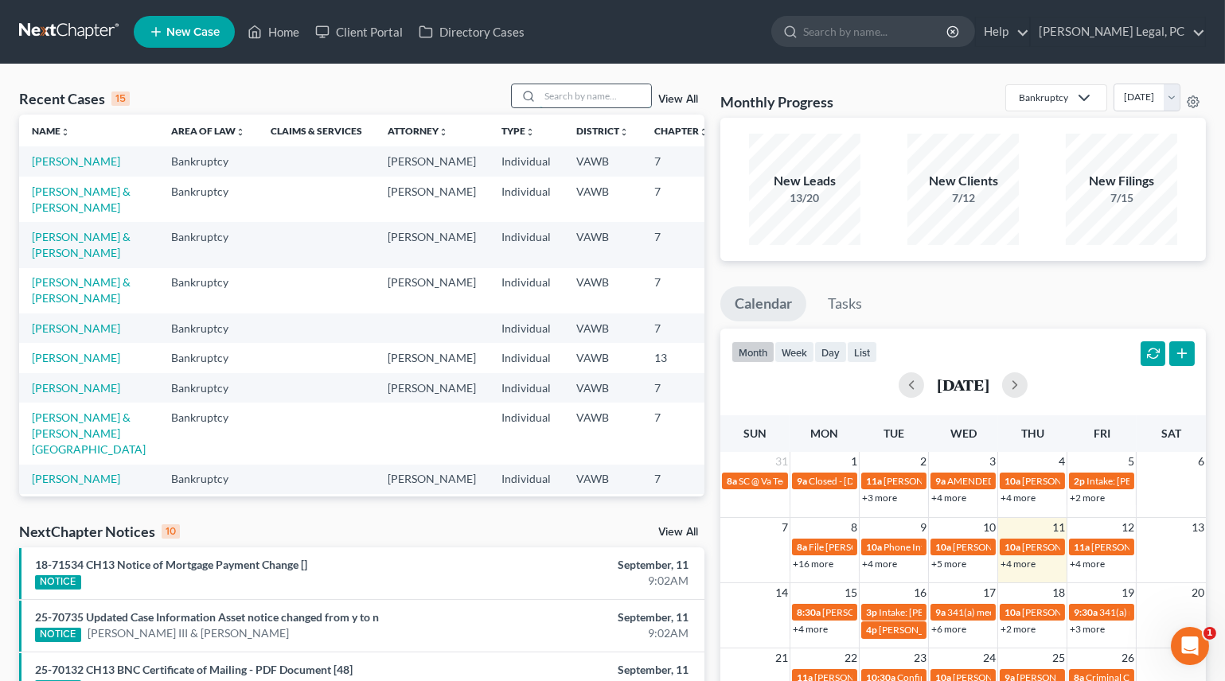
click at [552, 97] on input "search" at bounding box center [595, 95] width 111 height 23
type input "[PERSON_NAME]"
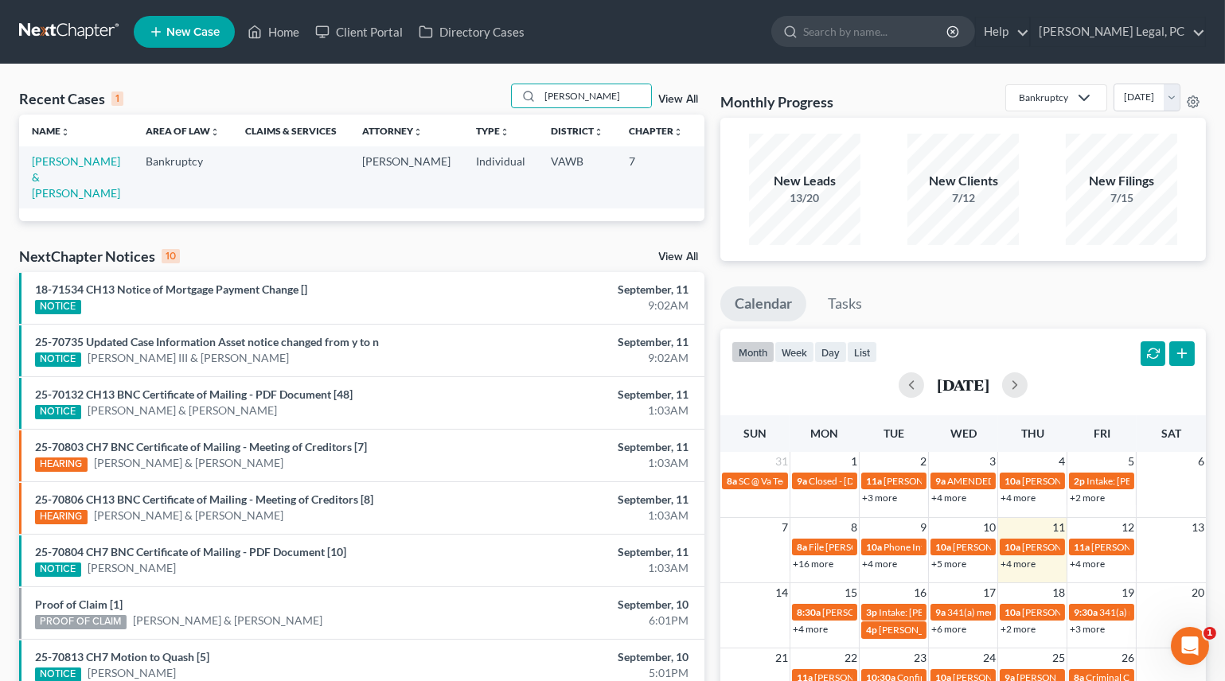
click at [40, 185] on td "[PERSON_NAME] & [PERSON_NAME]" at bounding box center [76, 176] width 114 height 61
click at [43, 176] on link "[PERSON_NAME] & [PERSON_NAME]" at bounding box center [76, 176] width 88 height 45
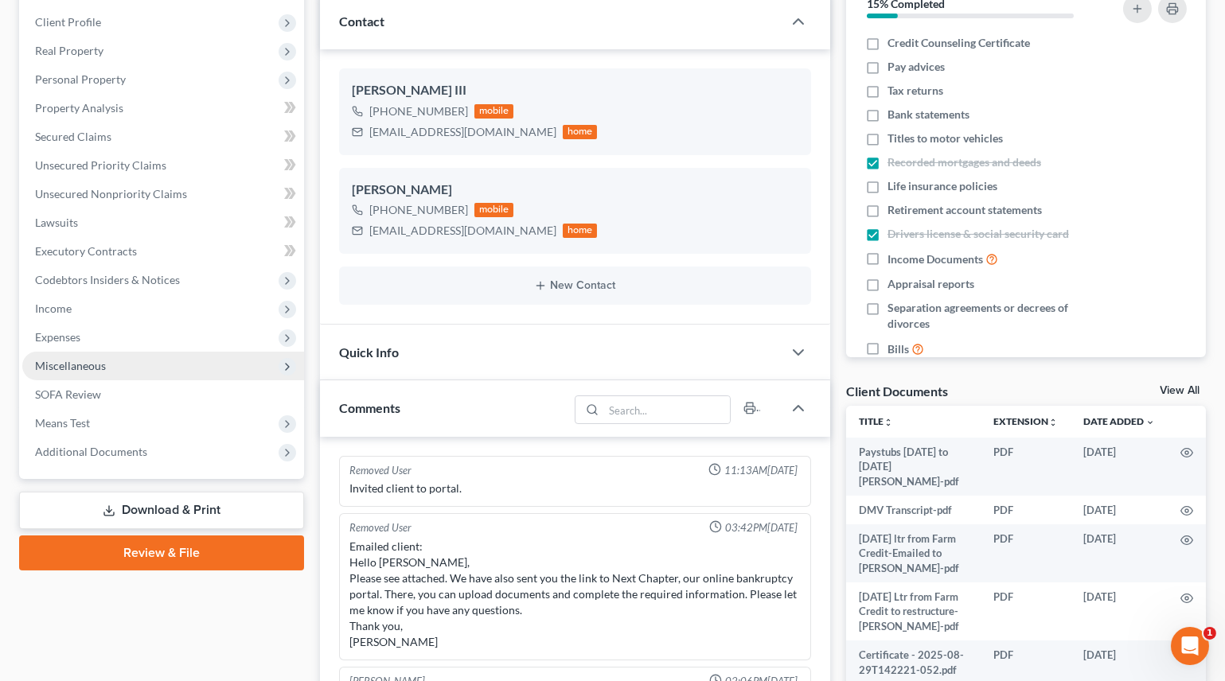
scroll to position [289, 0]
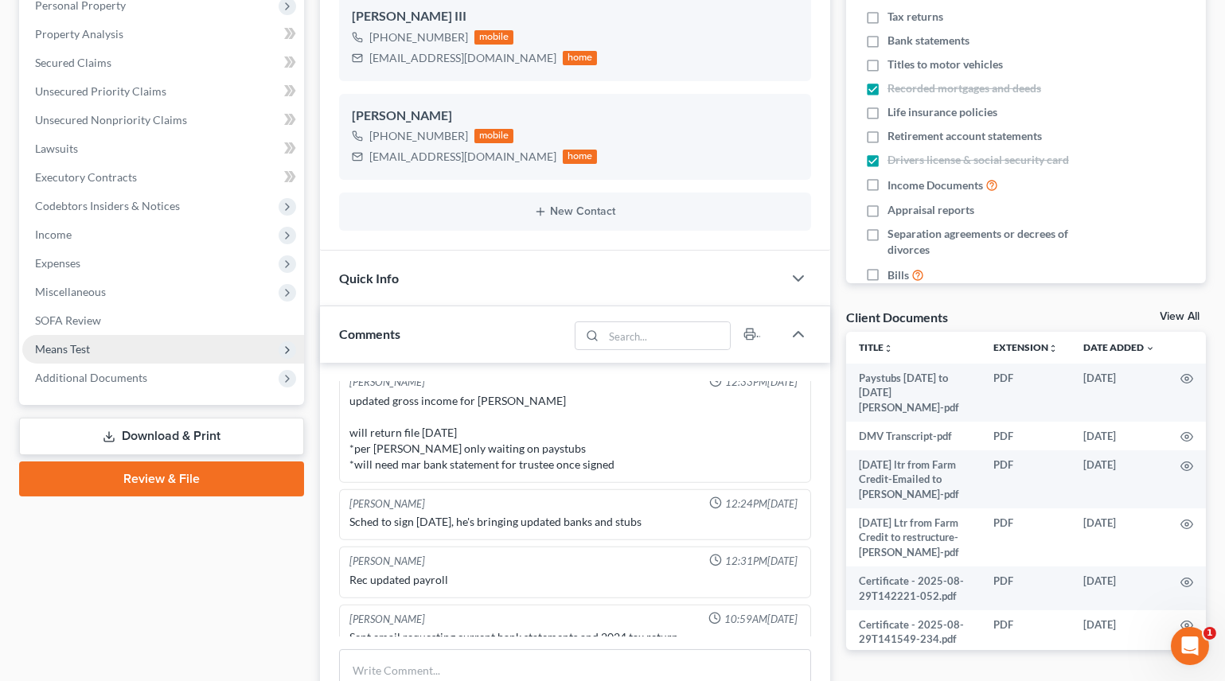
click at [67, 339] on span "Means Test" at bounding box center [163, 349] width 282 height 29
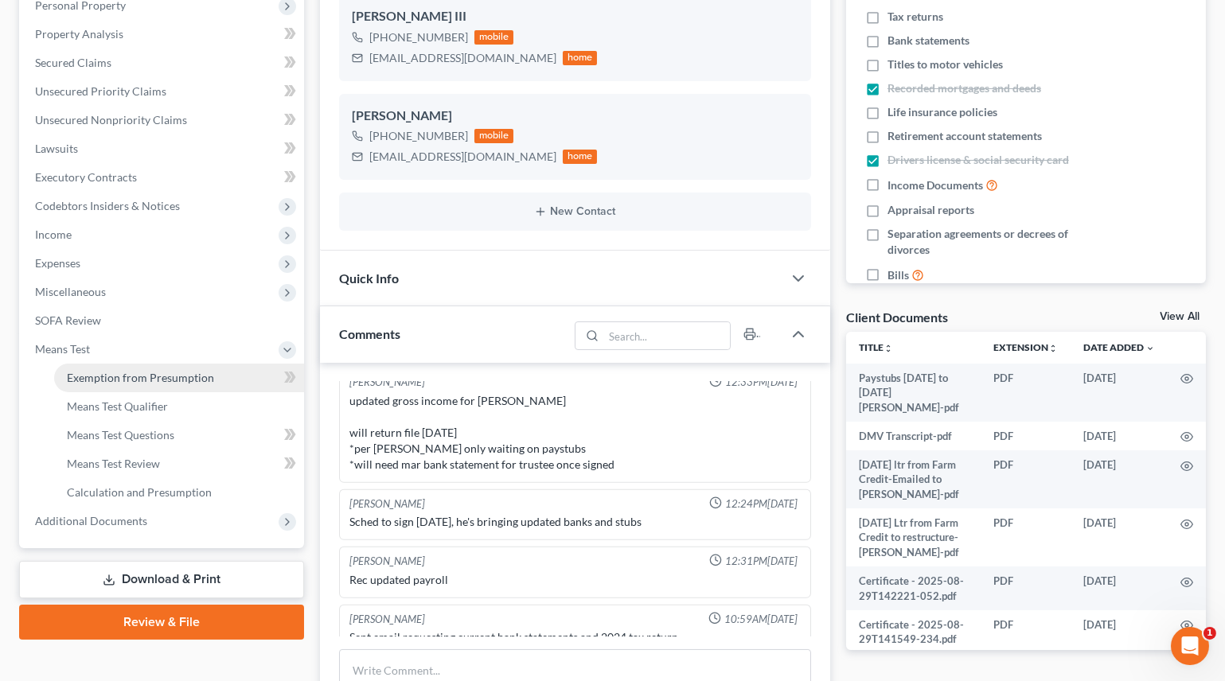
click at [129, 374] on span "Exemption from Presumption" at bounding box center [140, 378] width 147 height 14
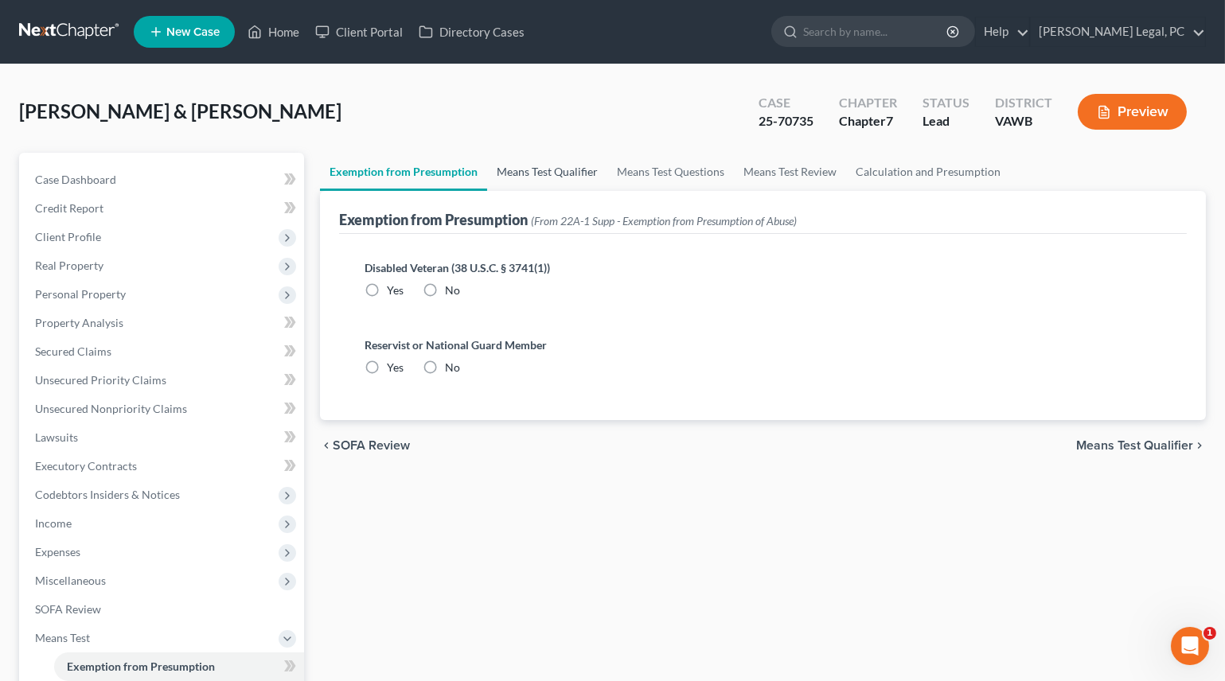
click at [563, 174] on link "Means Test Qualifier" at bounding box center [547, 172] width 120 height 38
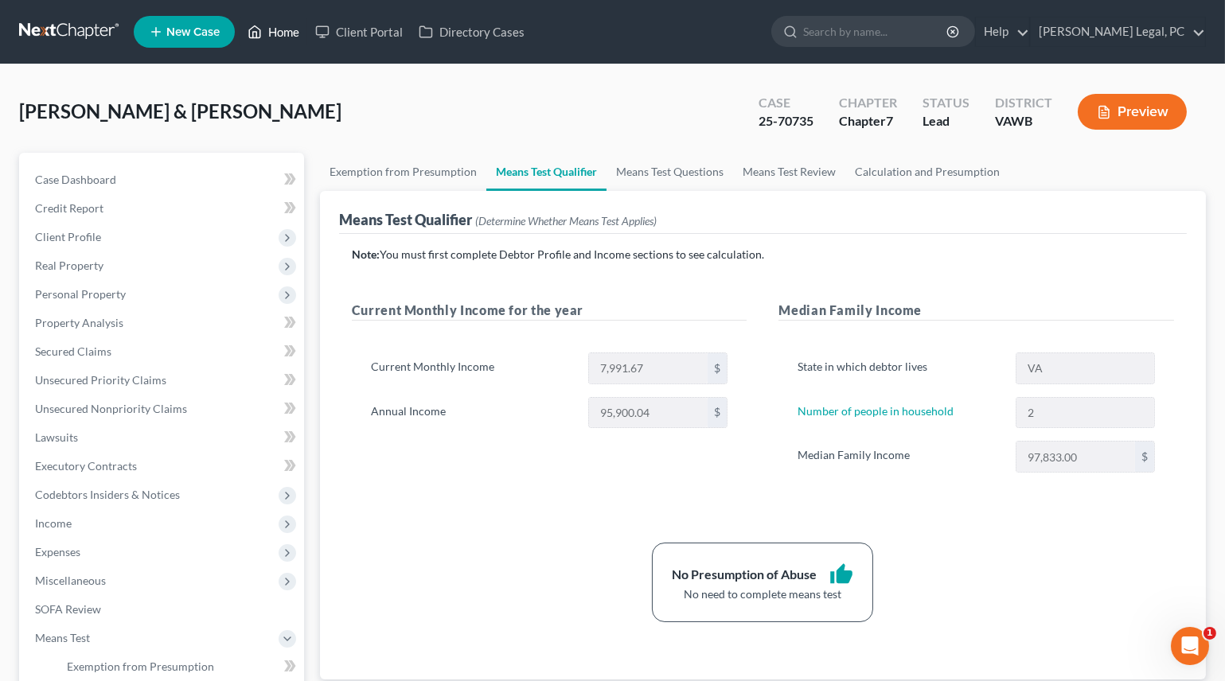
click at [268, 27] on link "Home" at bounding box center [274, 32] width 68 height 29
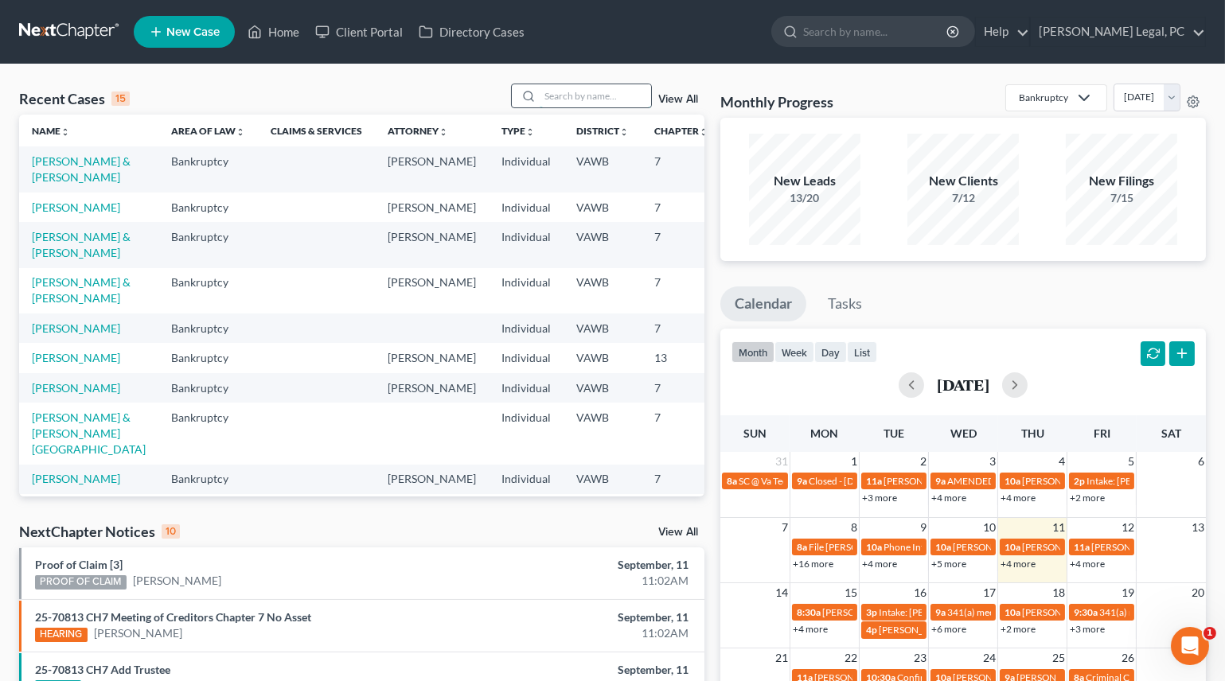
click at [580, 88] on input "search" at bounding box center [595, 95] width 111 height 23
type input "[PERSON_NAME]"
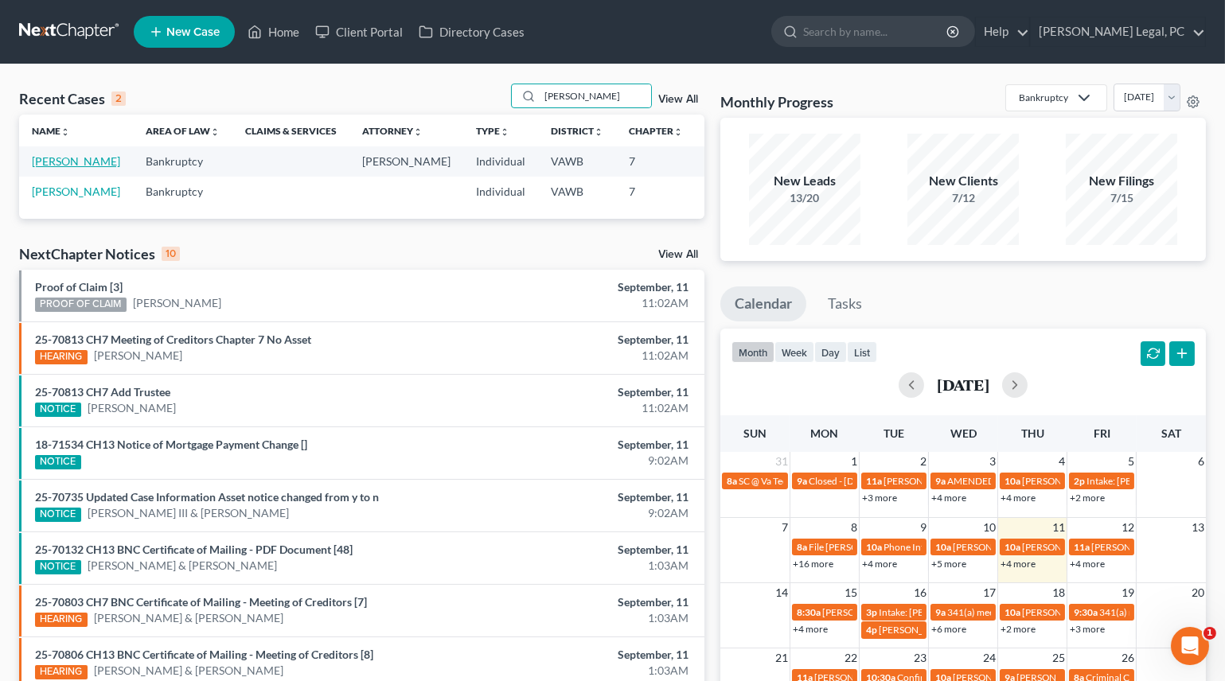
click at [37, 168] on link "[PERSON_NAME]" at bounding box center [76, 161] width 88 height 14
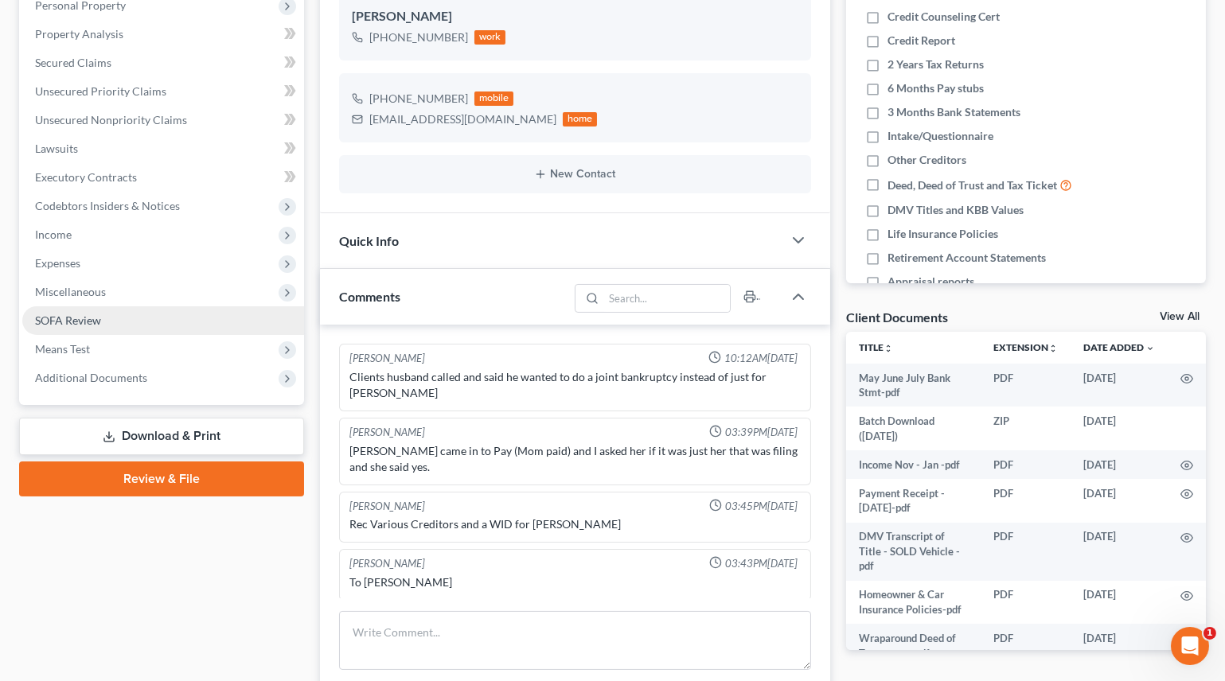
scroll to position [597, 0]
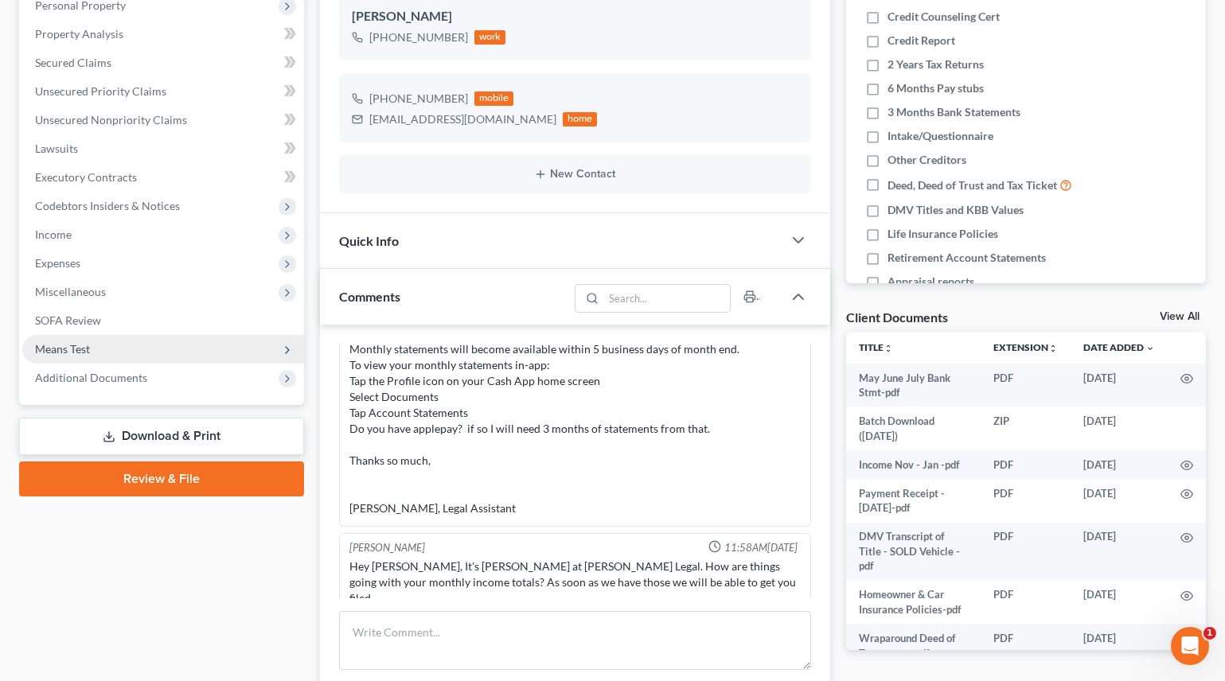
click at [50, 354] on span "Means Test" at bounding box center [163, 349] width 282 height 29
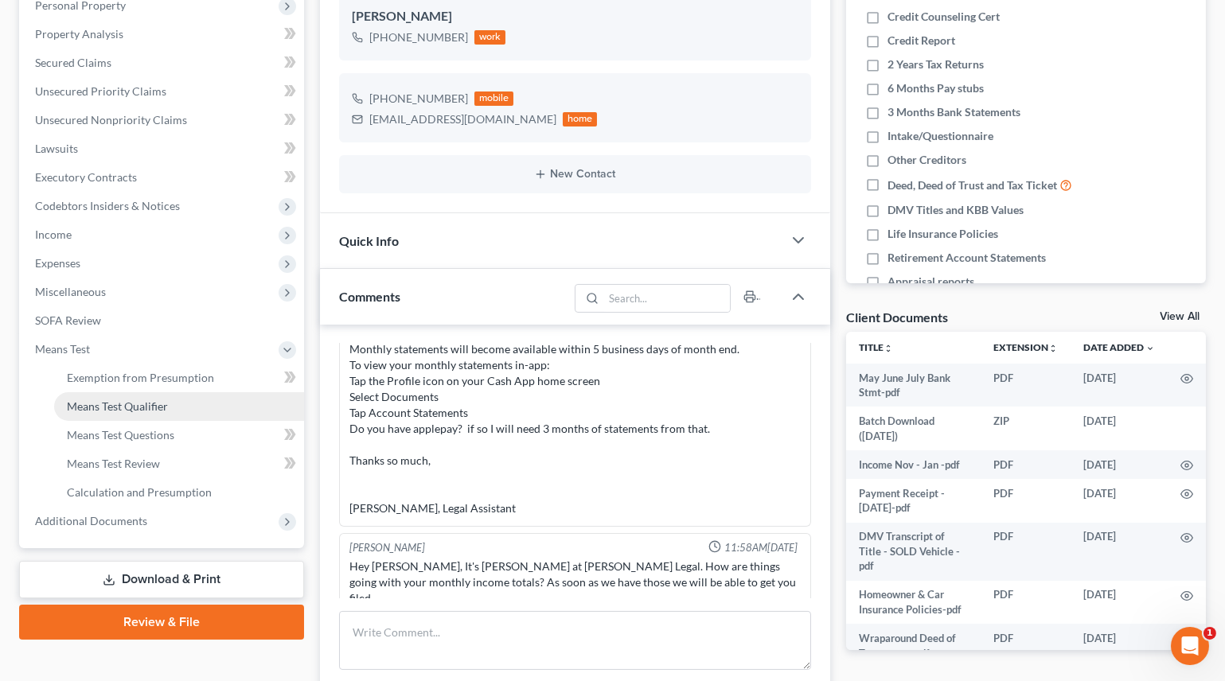
click at [111, 401] on span "Means Test Qualifier" at bounding box center [117, 407] width 101 height 14
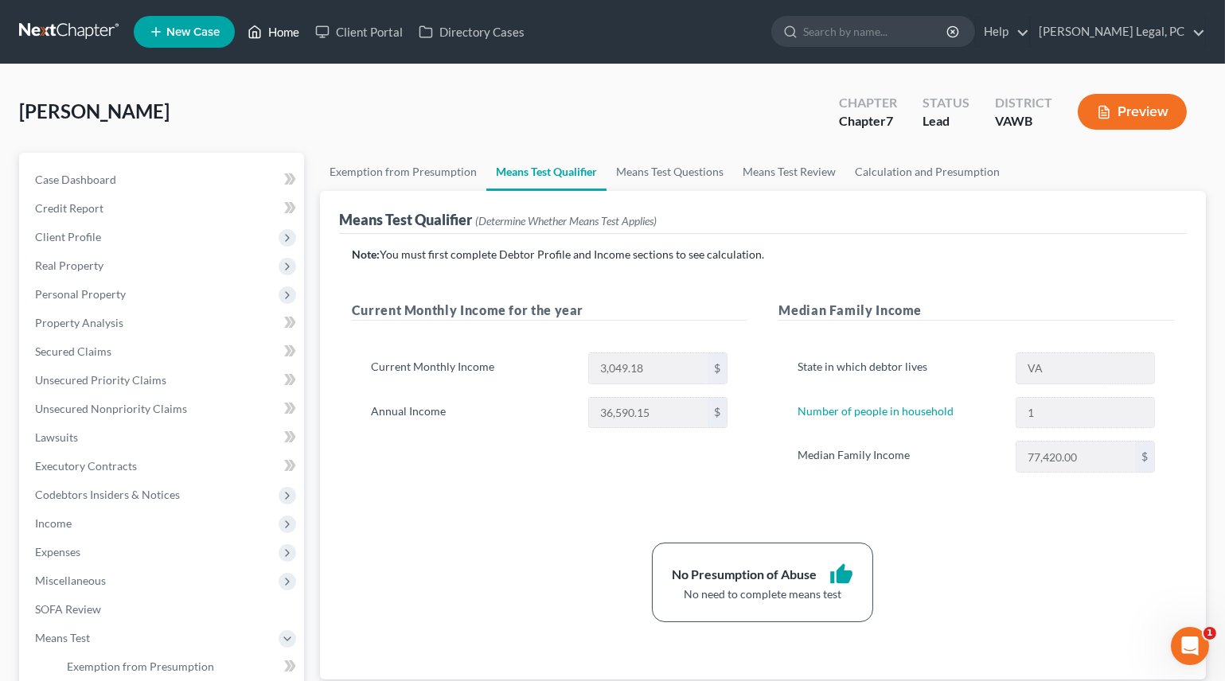
click at [271, 29] on link "Home" at bounding box center [274, 32] width 68 height 29
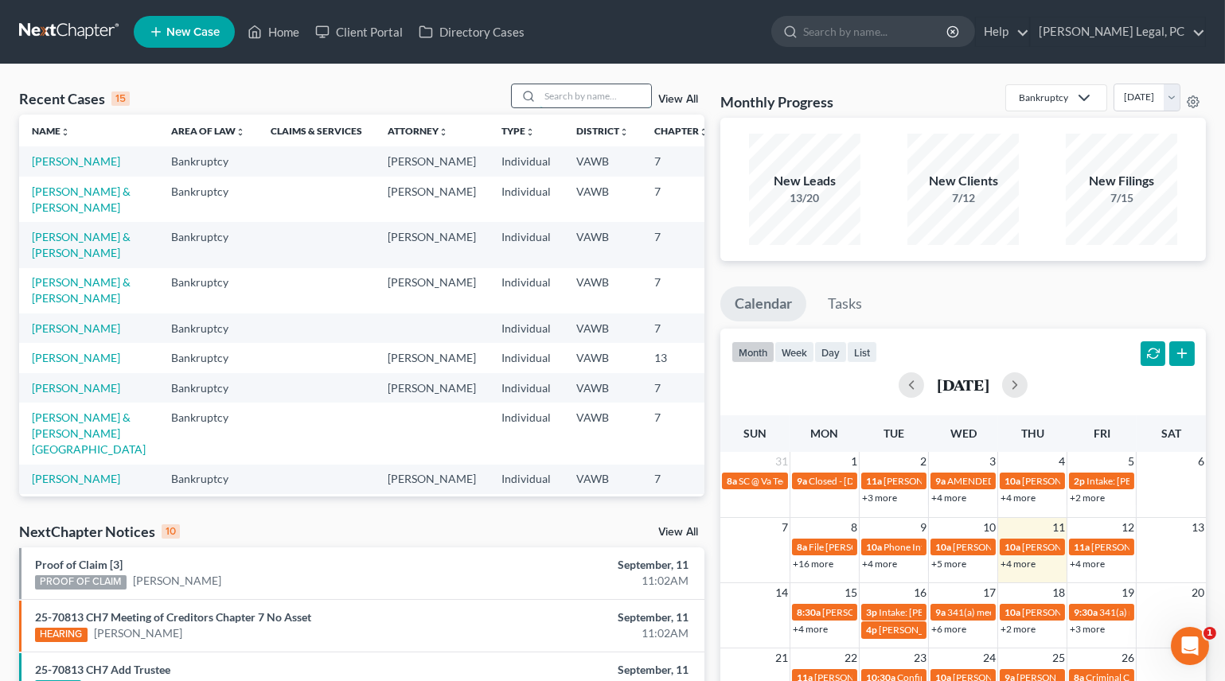
click at [550, 95] on input "search" at bounding box center [595, 95] width 111 height 23
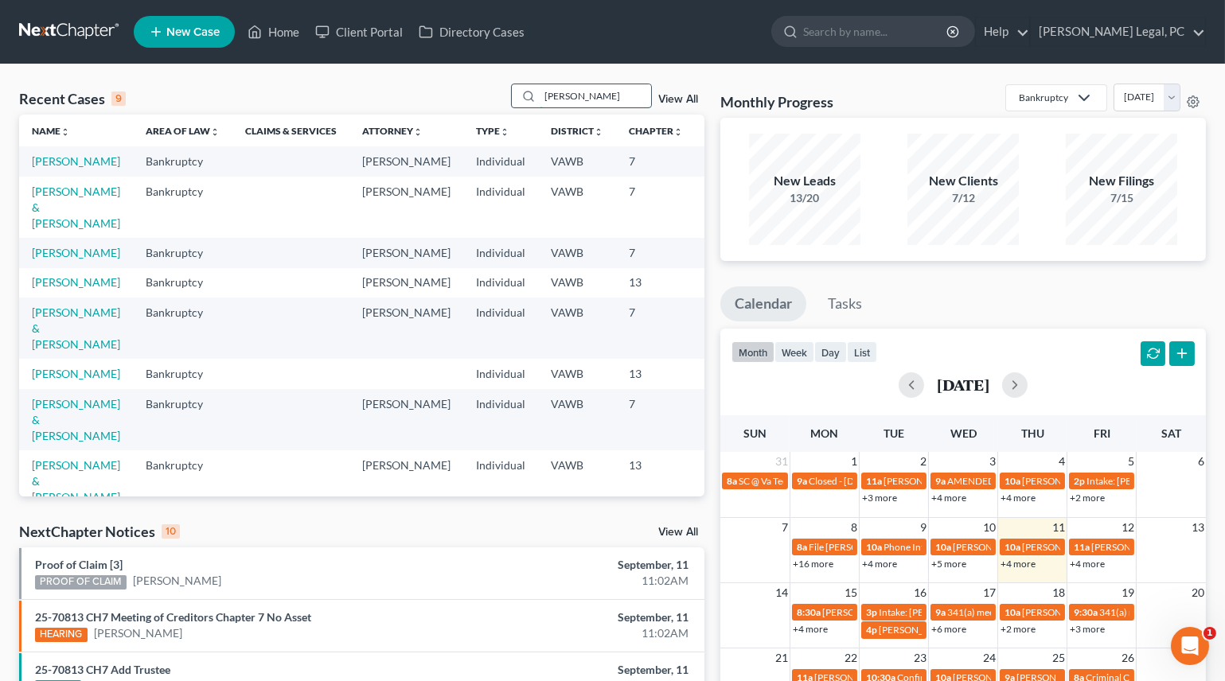
drag, startPoint x: 593, startPoint y: 101, endPoint x: 511, endPoint y: 89, distance: 82.8
click at [511, 89] on div "[PERSON_NAME]" at bounding box center [582, 96] width 142 height 25
type input "[PERSON_NAME]"
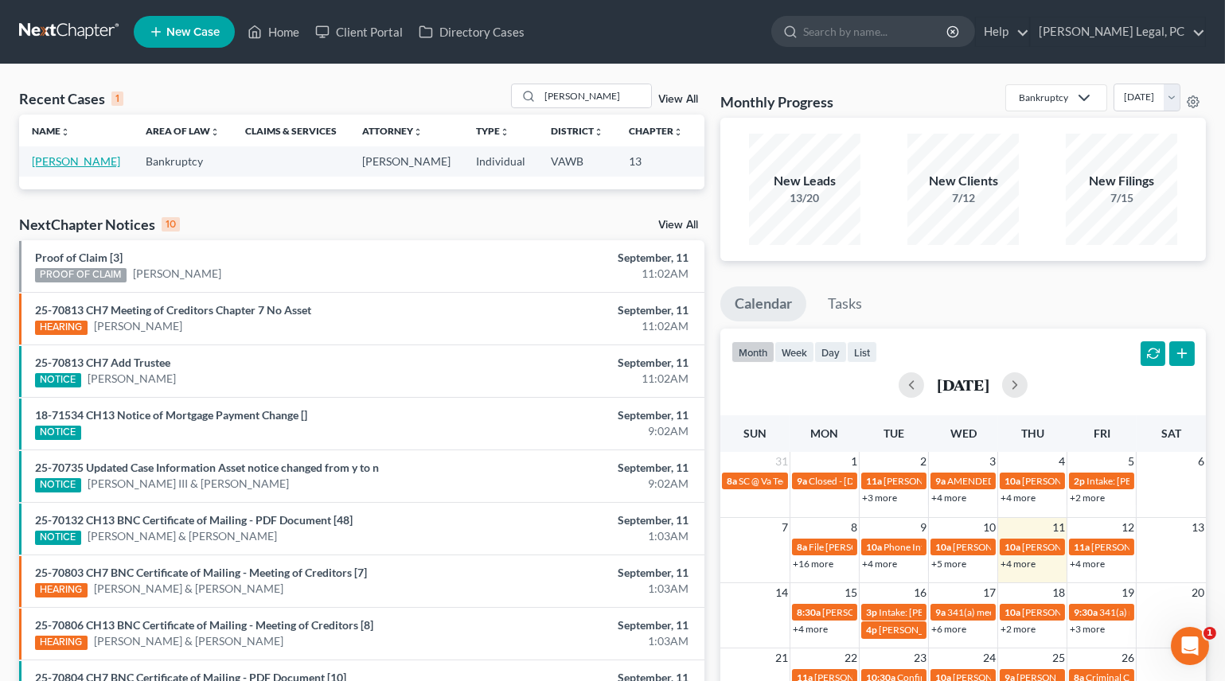
click at [37, 168] on link "[PERSON_NAME]" at bounding box center [76, 161] width 88 height 14
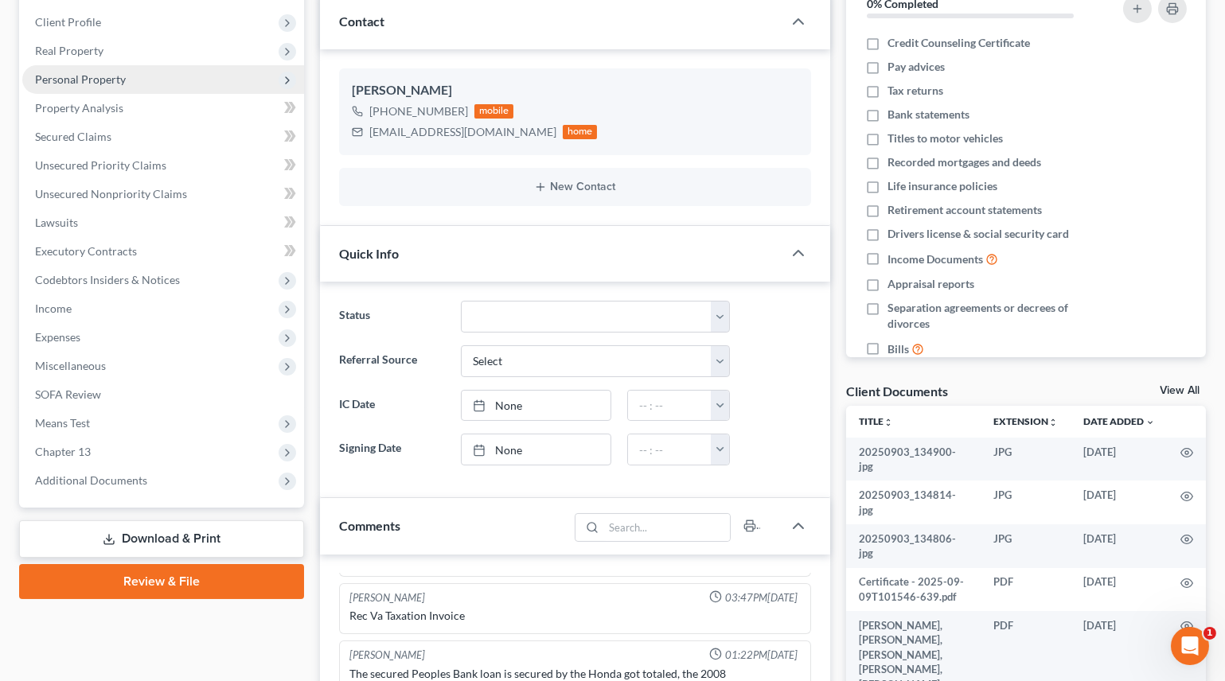
scroll to position [216, 0]
click at [86, 79] on span "Personal Property" at bounding box center [80, 78] width 91 height 14
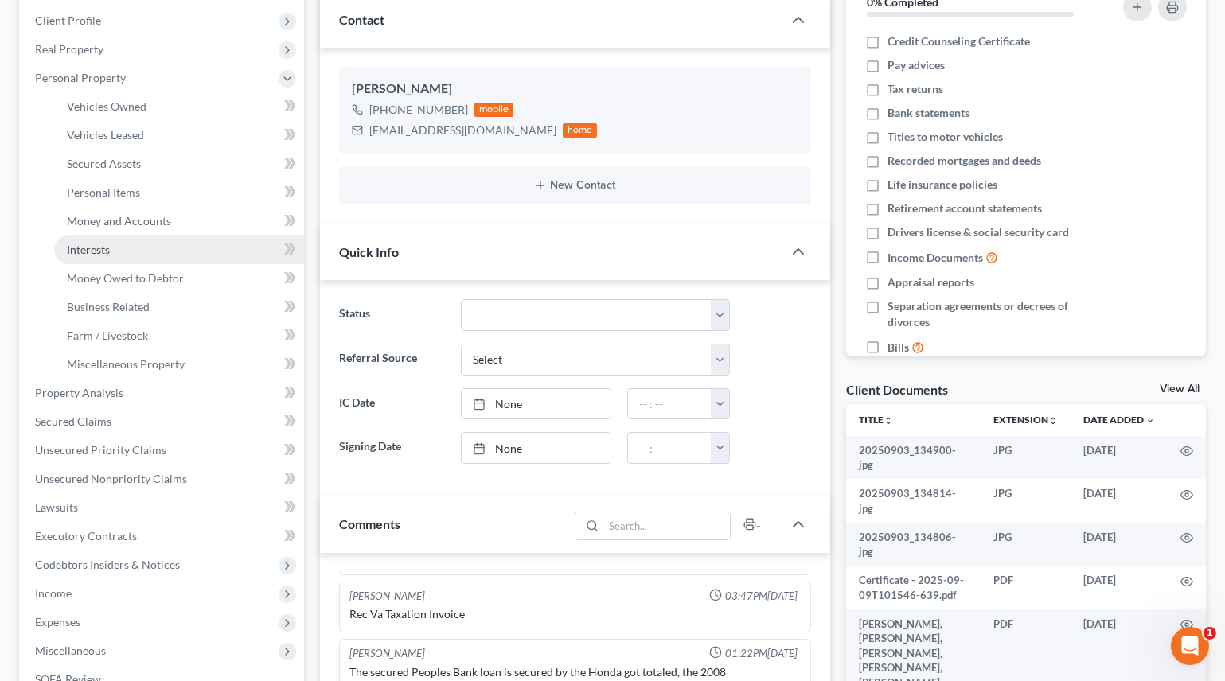
click at [111, 240] on link "Interests" at bounding box center [179, 250] width 250 height 29
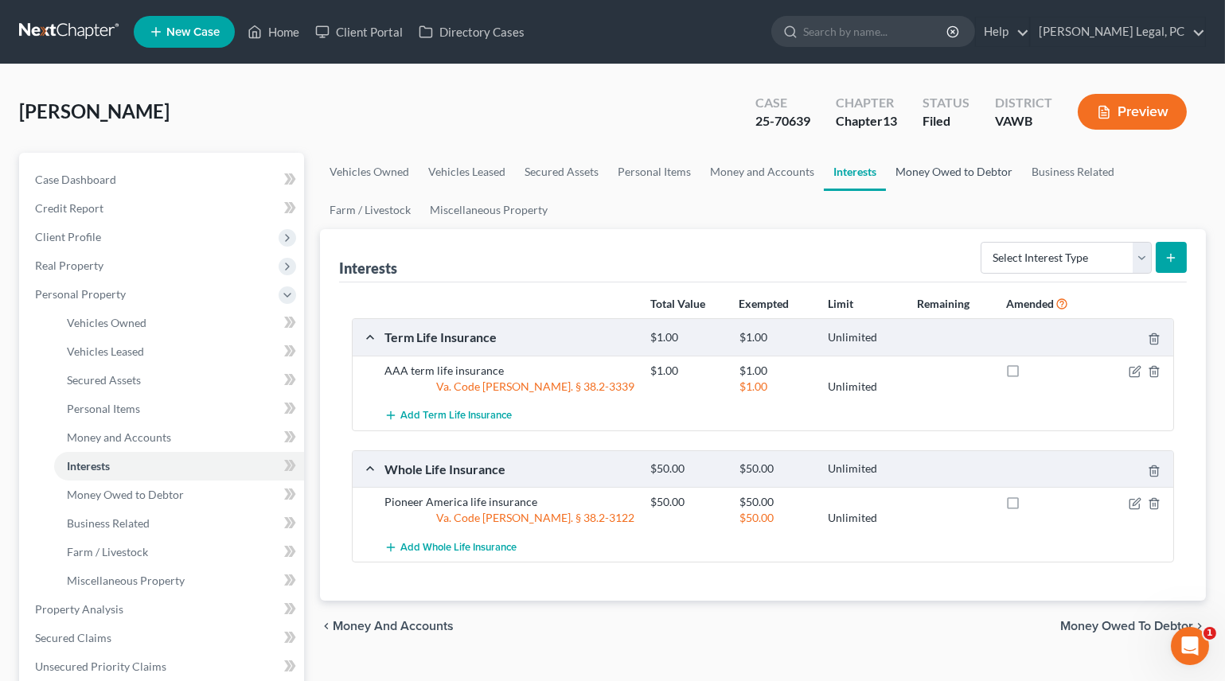
click at [918, 167] on link "Money Owed to Debtor" at bounding box center [954, 172] width 136 height 38
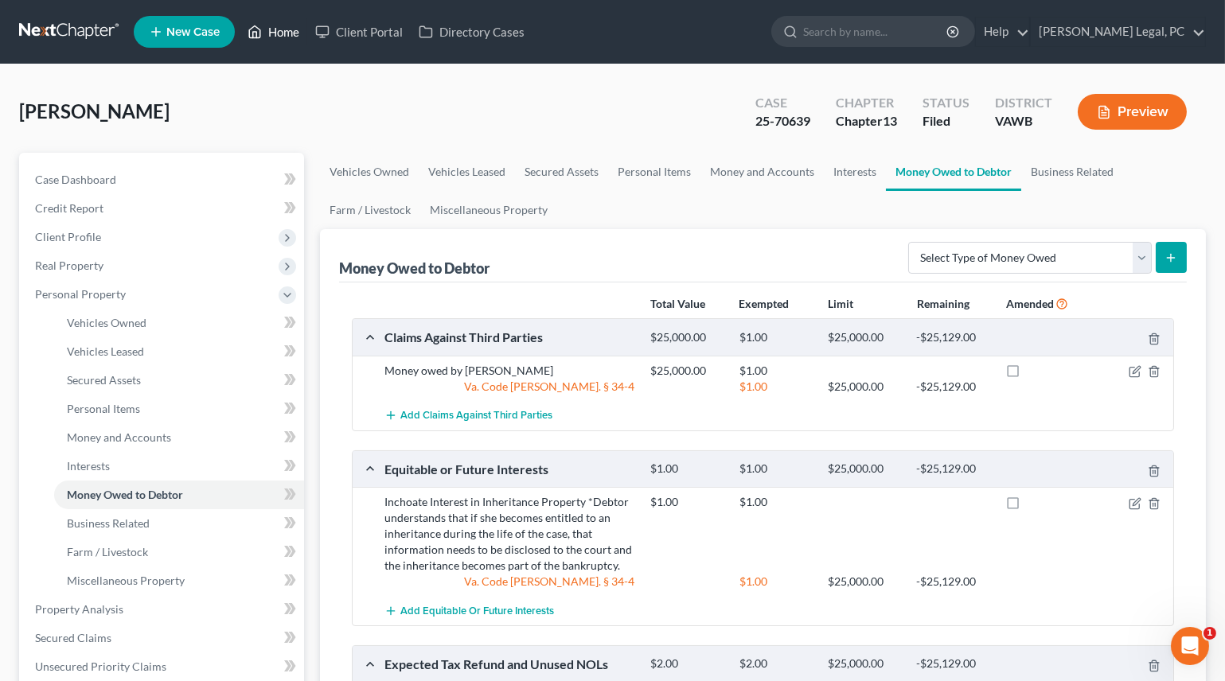
click at [283, 30] on link "Home" at bounding box center [274, 32] width 68 height 29
